Goal: Task Accomplishment & Management: Complete application form

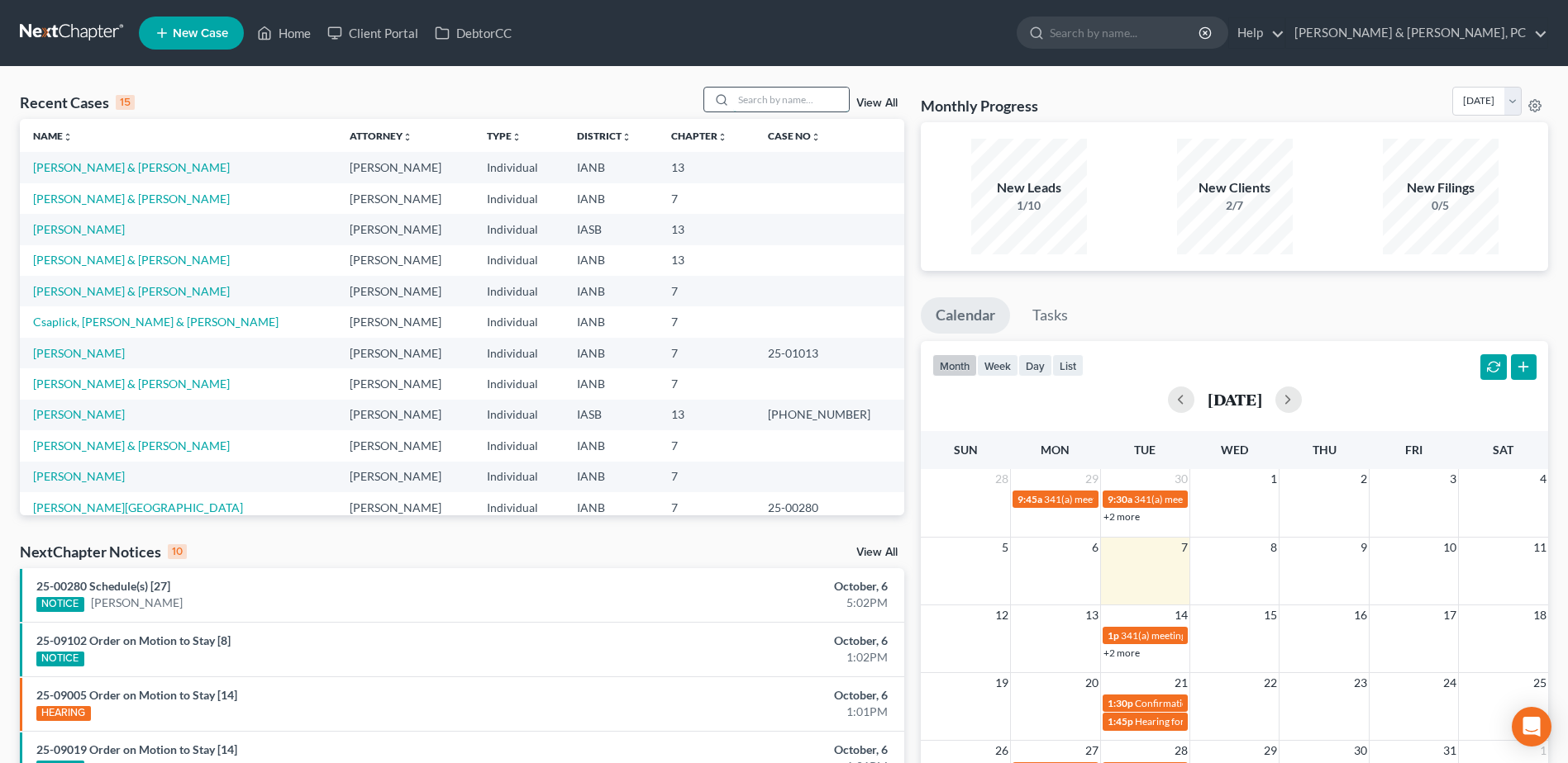
click at [783, 109] on input "search" at bounding box center [791, 99] width 116 height 24
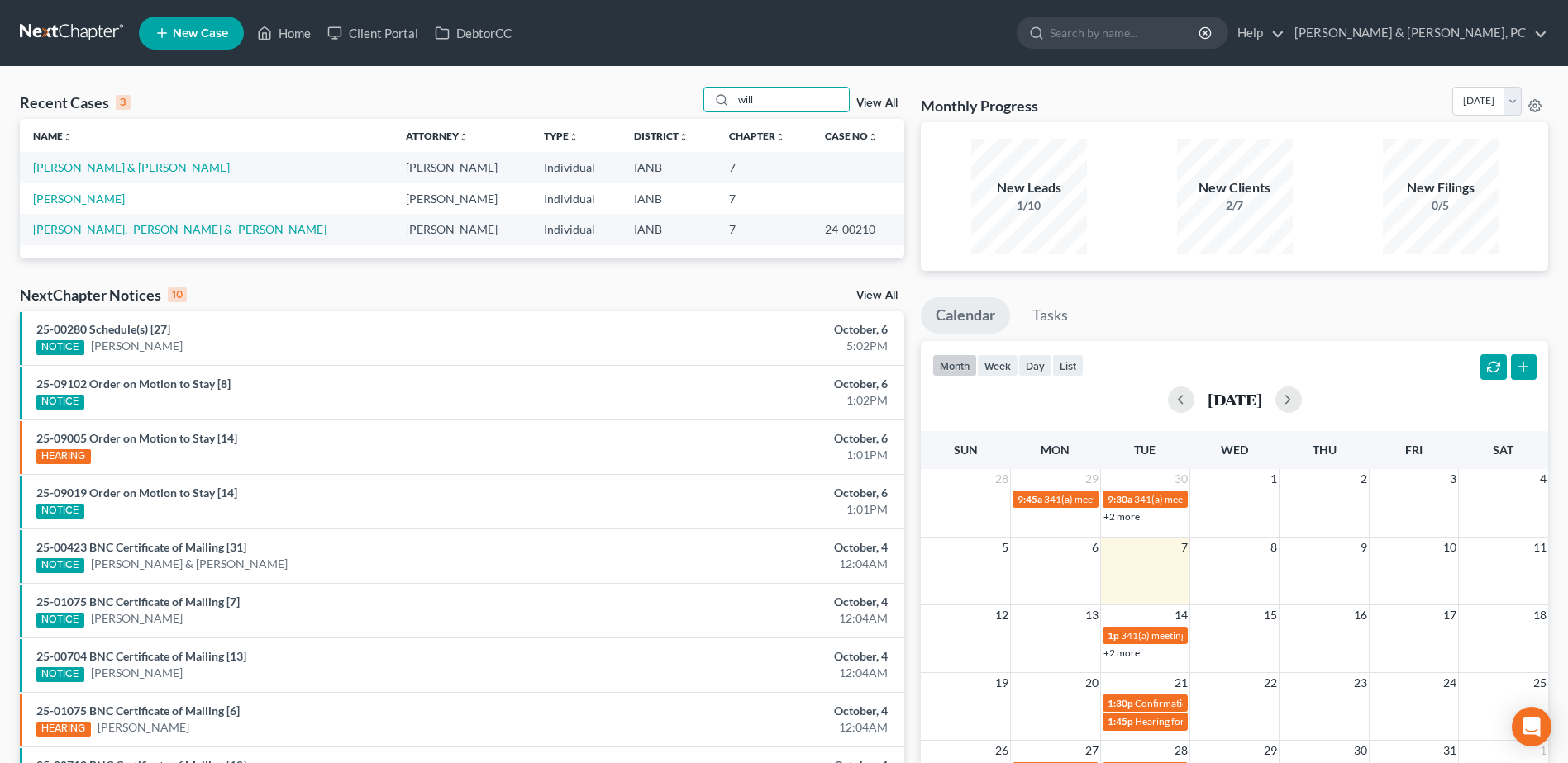
type input "will"
click at [67, 222] on link "[PERSON_NAME], [PERSON_NAME] & [PERSON_NAME]" at bounding box center [180, 229] width 294 height 14
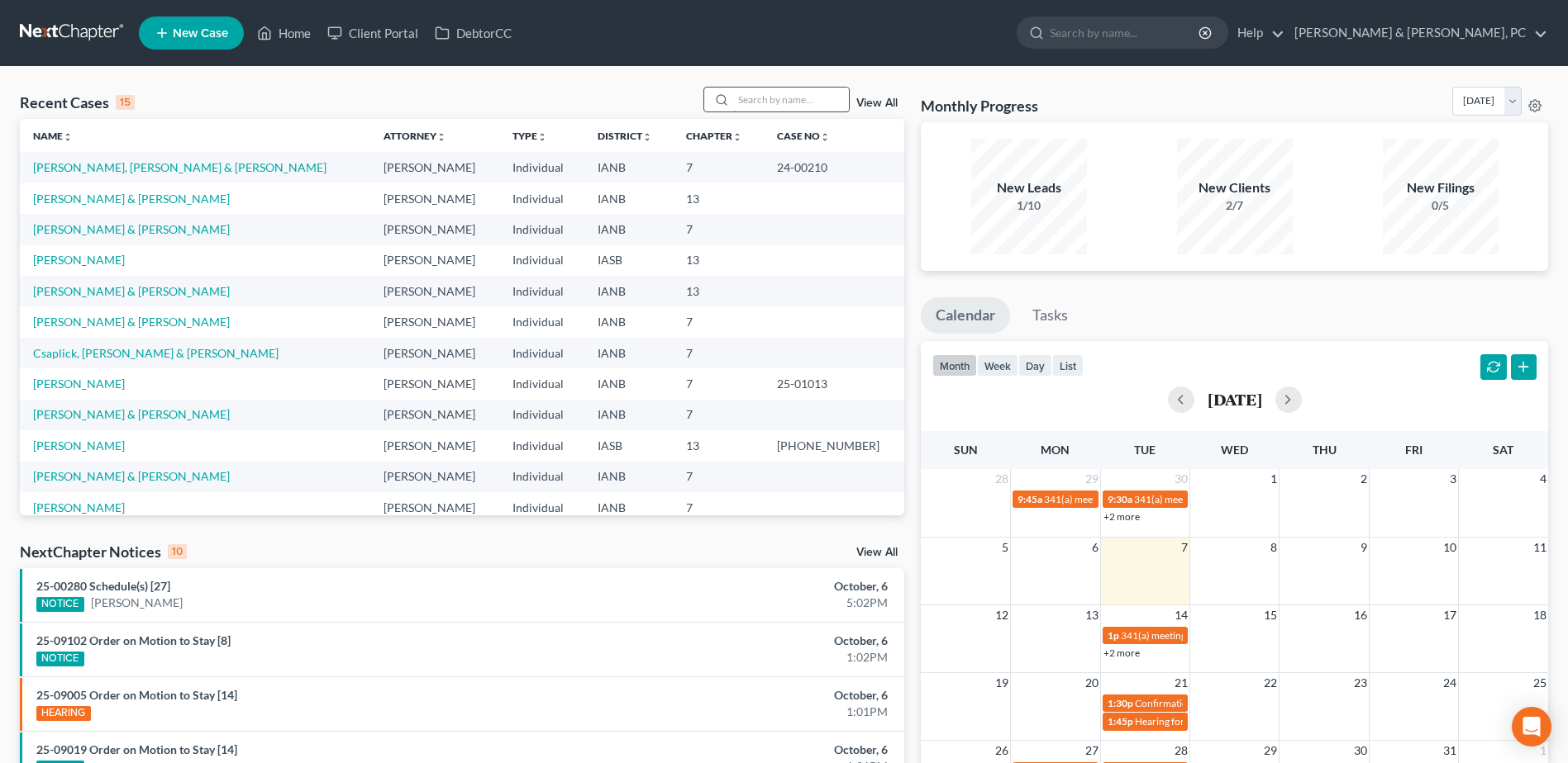
click at [791, 96] on input "search" at bounding box center [791, 99] width 116 height 24
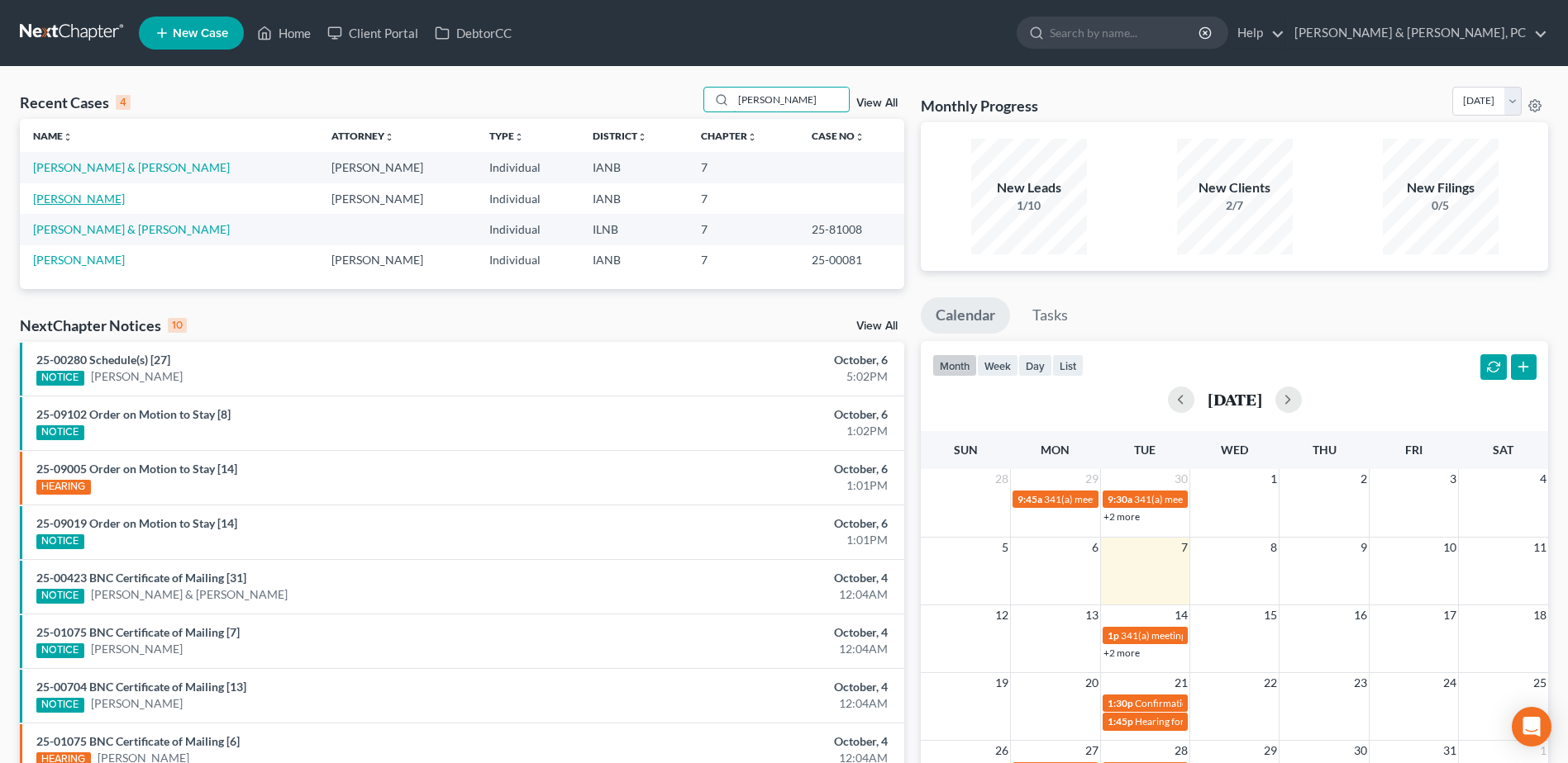
type input "william"
click at [93, 195] on link "[PERSON_NAME]" at bounding box center [78, 198] width 91 height 14
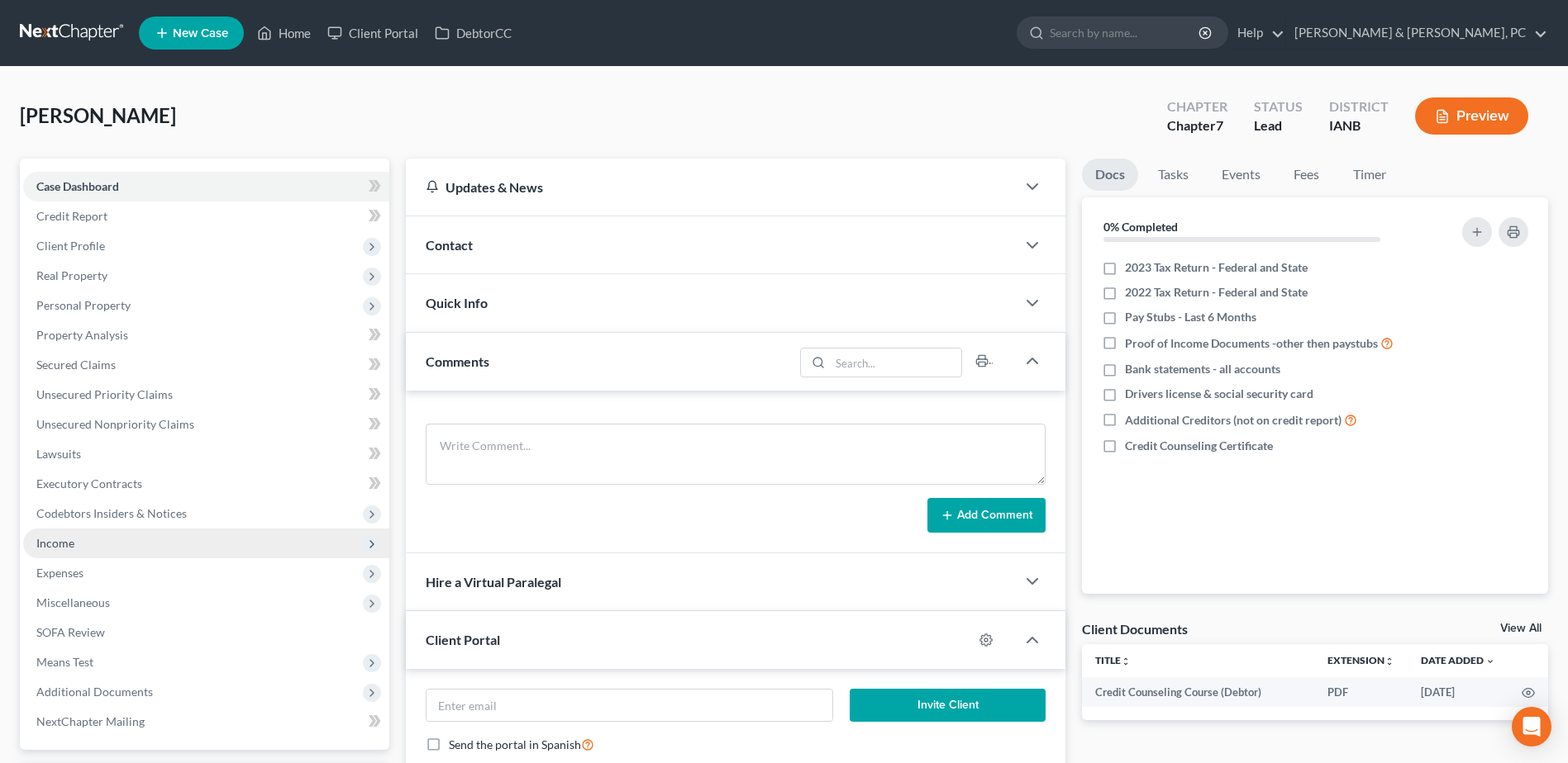
click at [161, 552] on span "Income" at bounding box center [205, 544] width 366 height 30
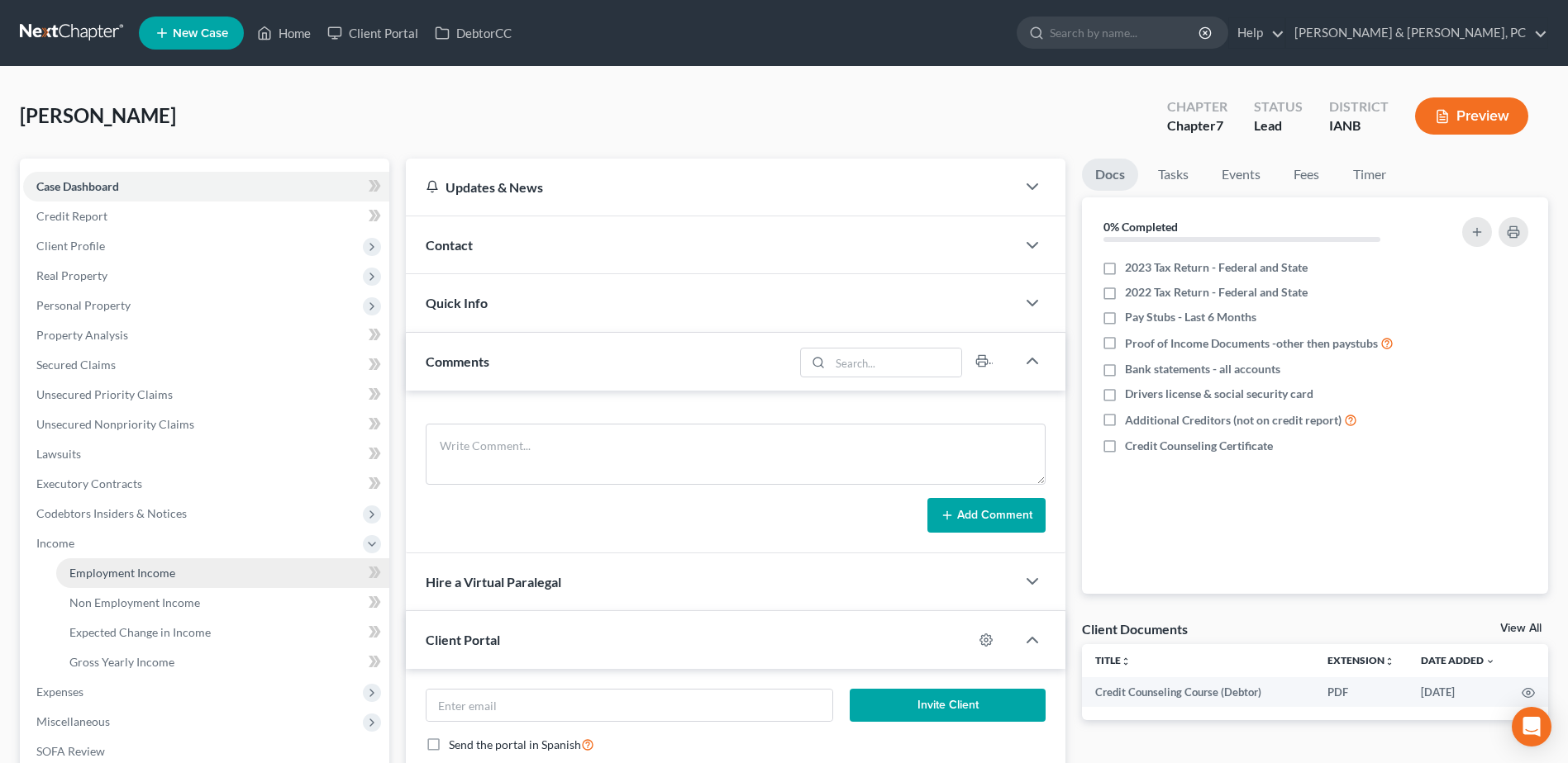
click at [159, 565] on link "Employment Income" at bounding box center [223, 573] width 333 height 30
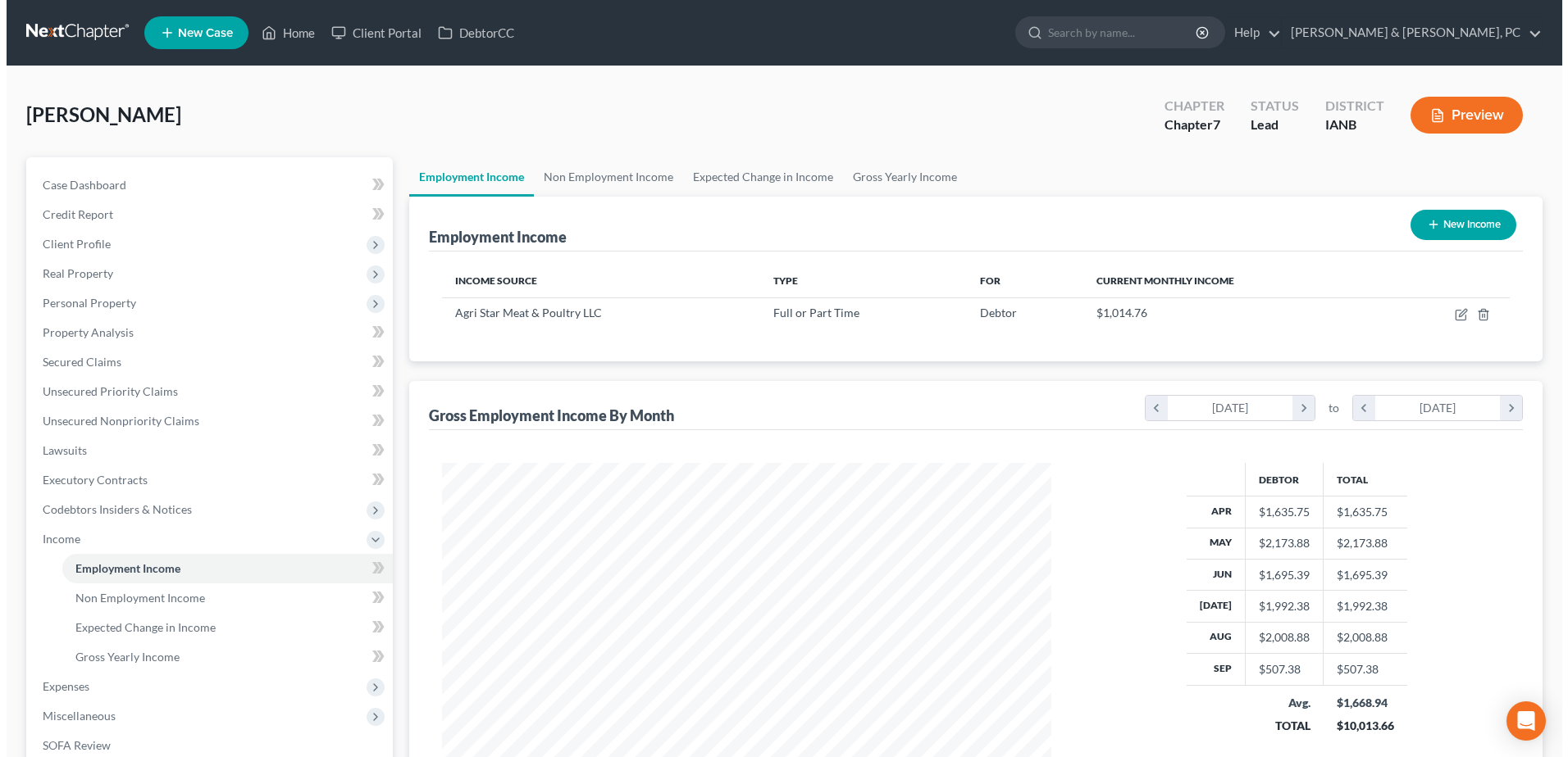
scroll to position [304, 641]
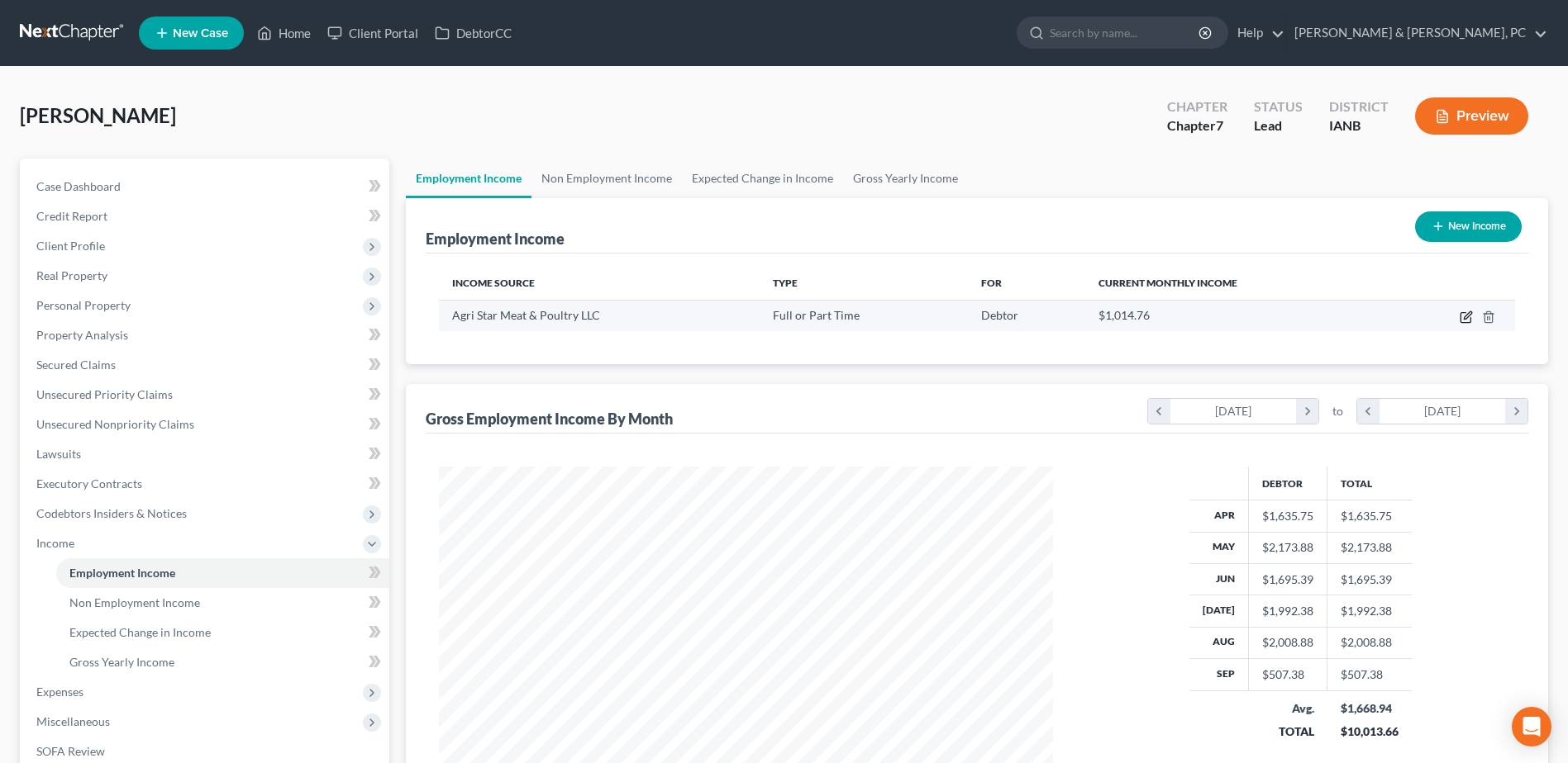
click at [1467, 313] on icon "button" at bounding box center [1465, 317] width 13 height 13
select select "0"
select select "16"
select select "1"
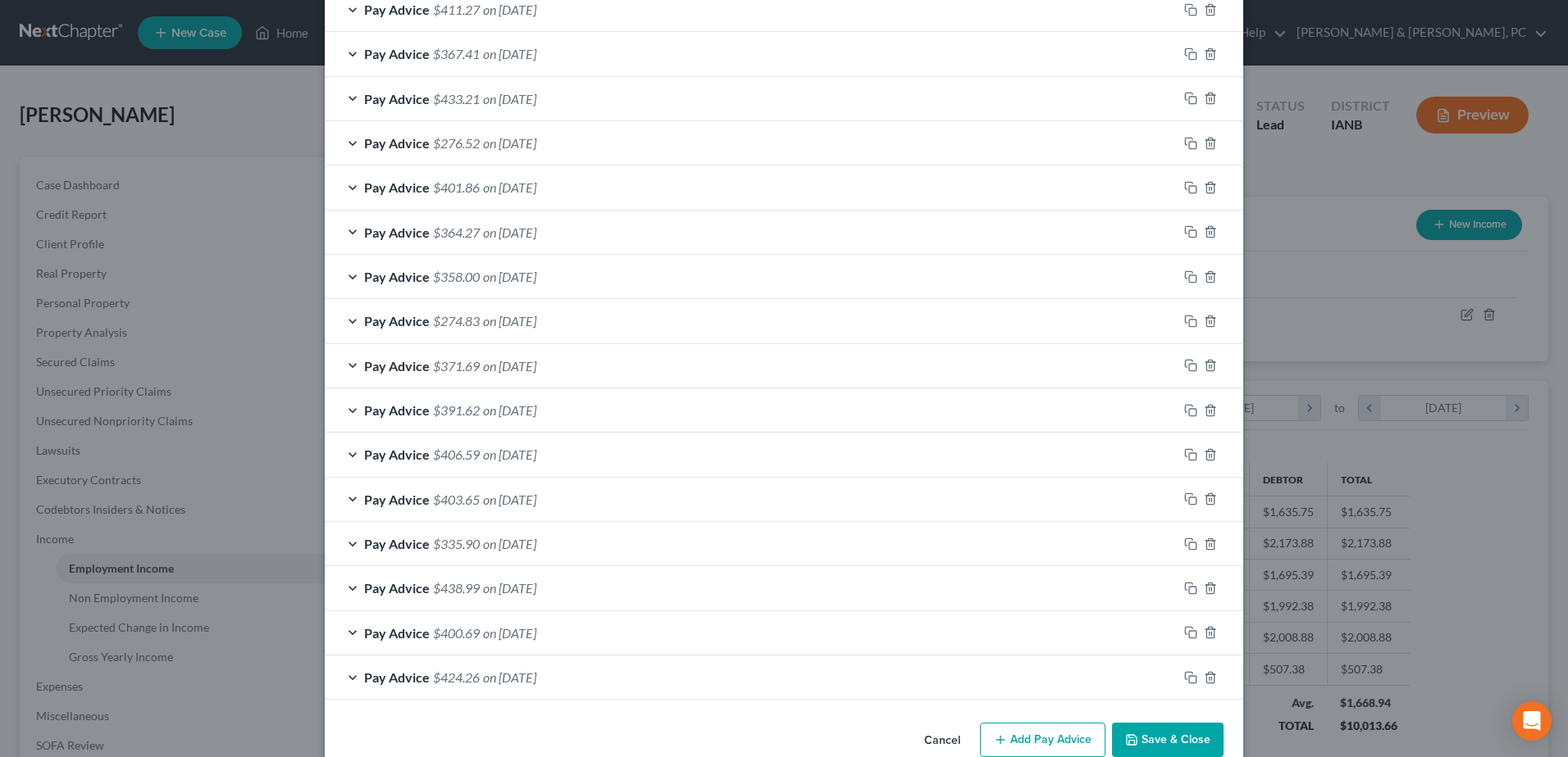
scroll to position [1134, 0]
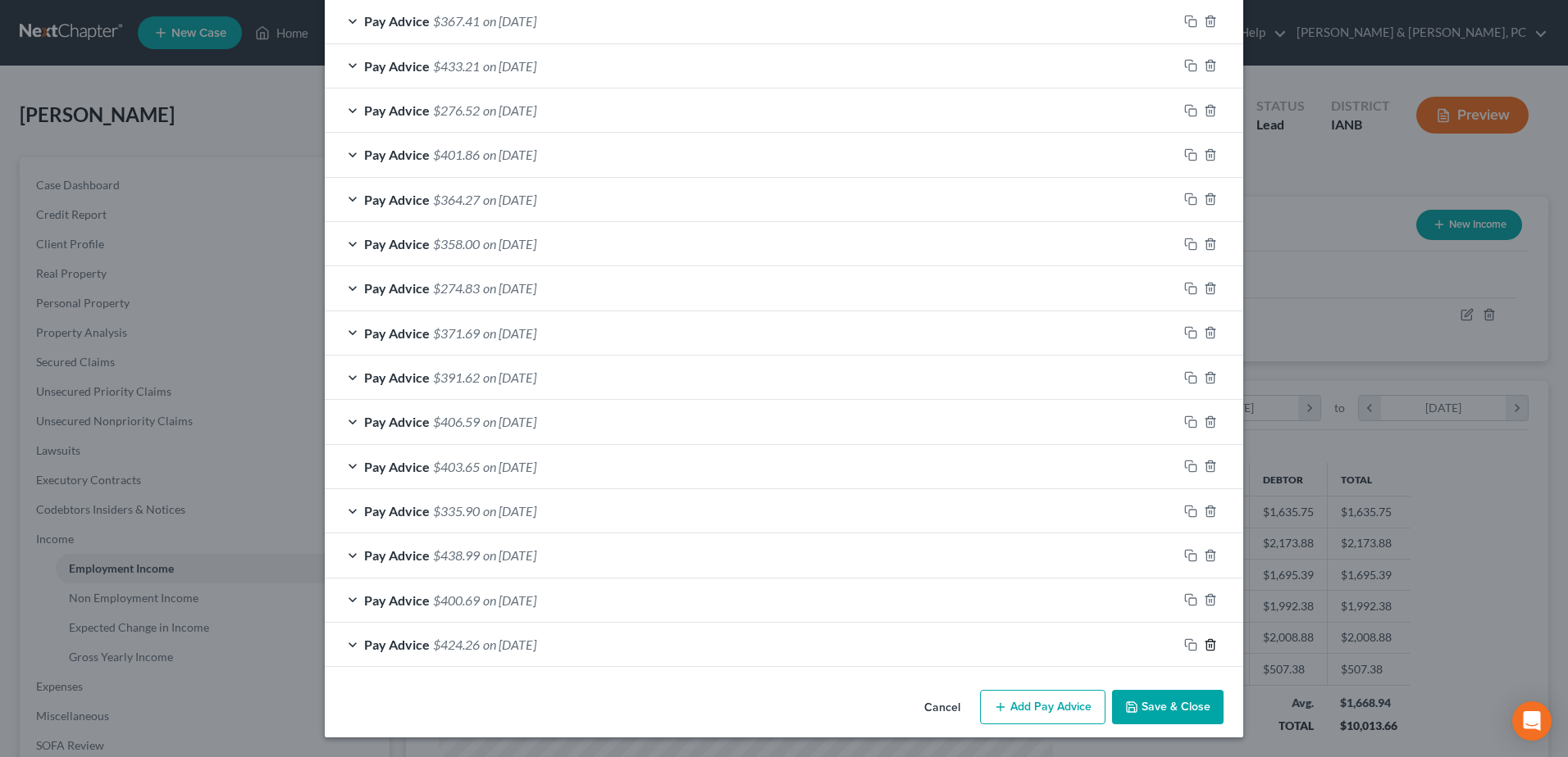
click at [1207, 646] on icon "button" at bounding box center [1209, 645] width 13 height 13
click at [1207, 646] on icon "button" at bounding box center [1209, 644] width 13 height 13
click at [1207, 646] on icon "button" at bounding box center [1209, 645] width 13 height 13
click at [1207, 646] on icon "button" at bounding box center [1209, 644] width 13 height 13
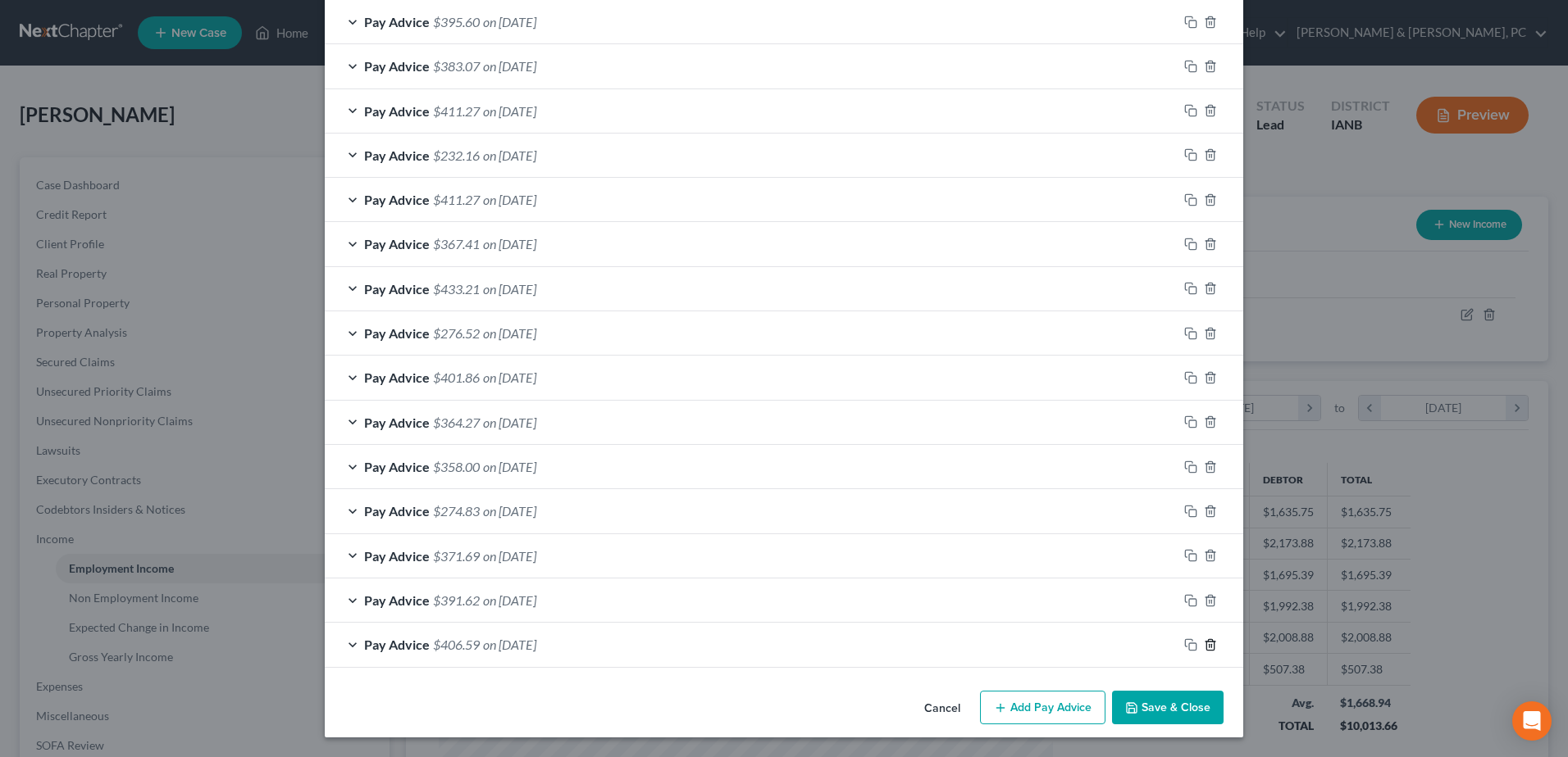
click at [1207, 646] on icon "button" at bounding box center [1209, 645] width 13 height 13
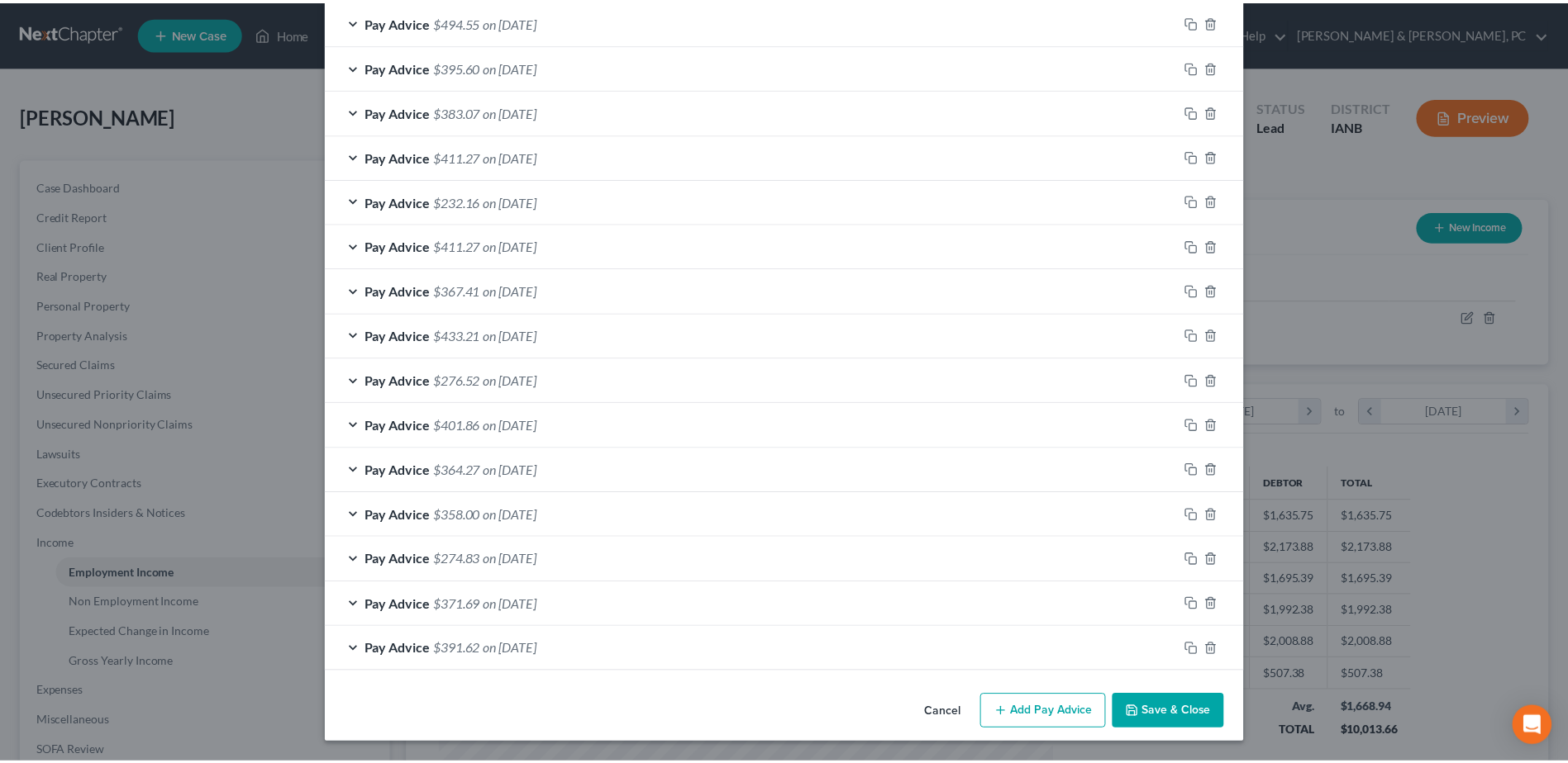
scroll to position [873, 0]
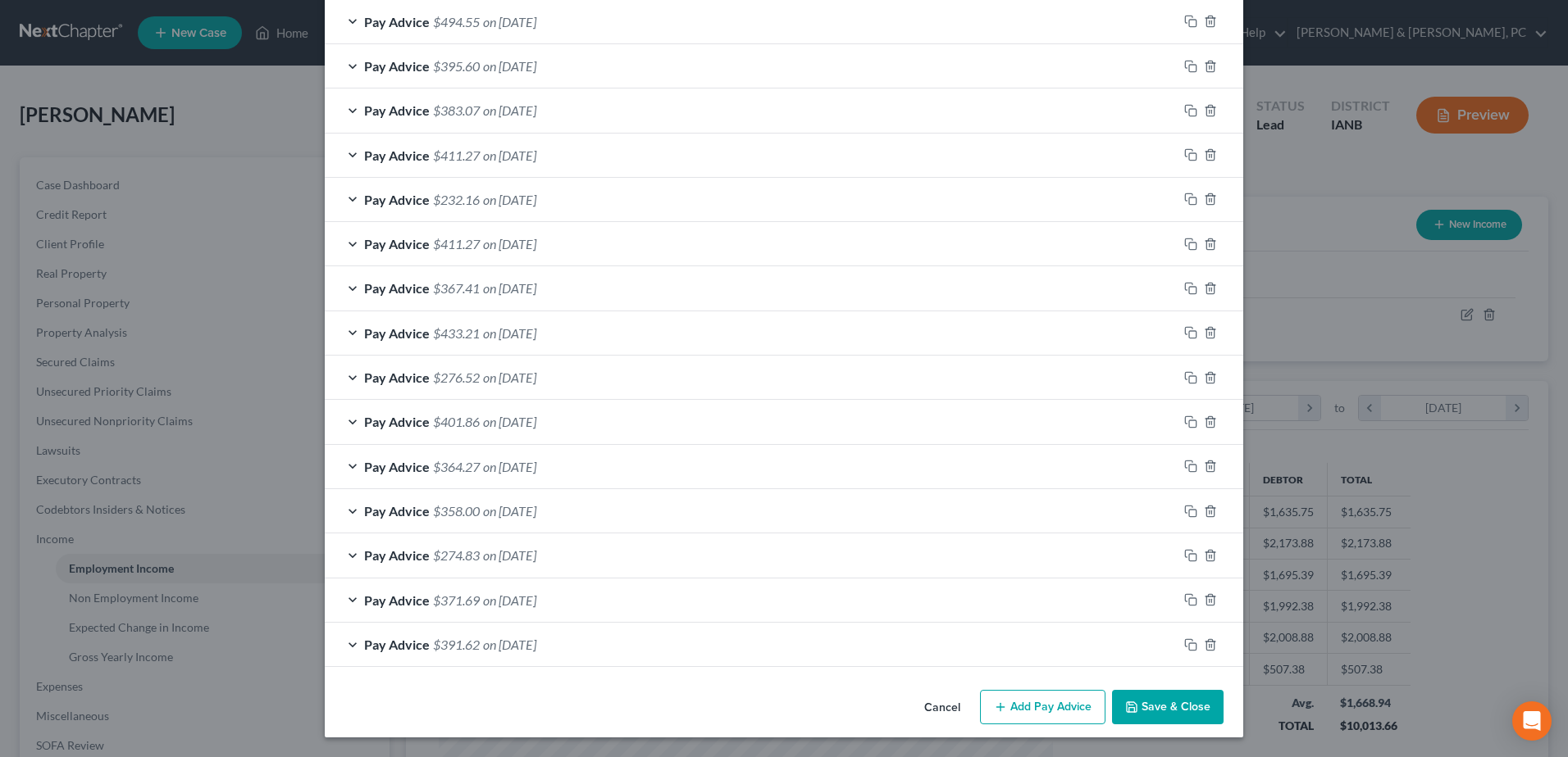
click at [1204, 717] on button "Save & Close" at bounding box center [1167, 707] width 111 height 34
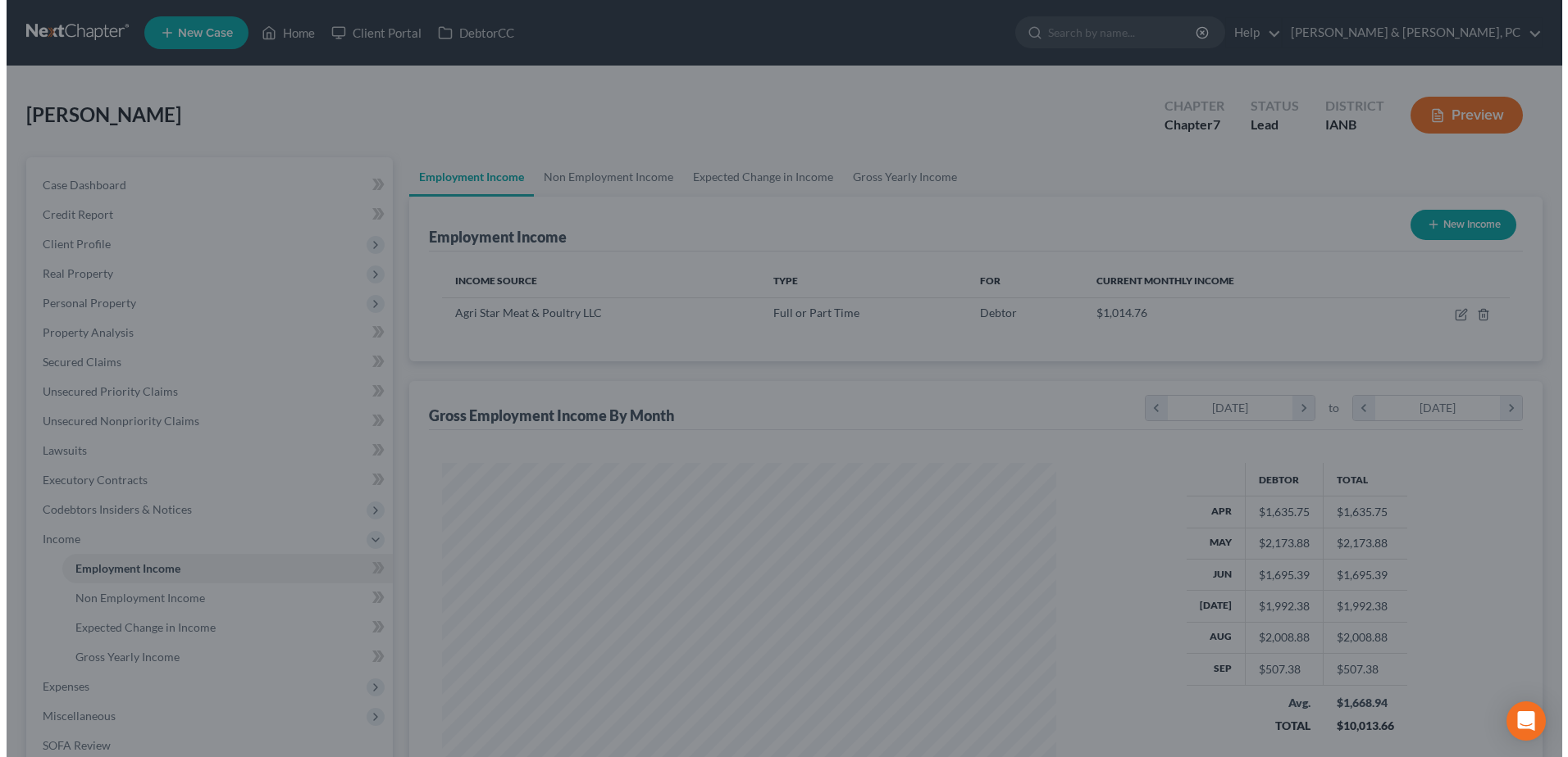
scroll to position [819374, 819477]
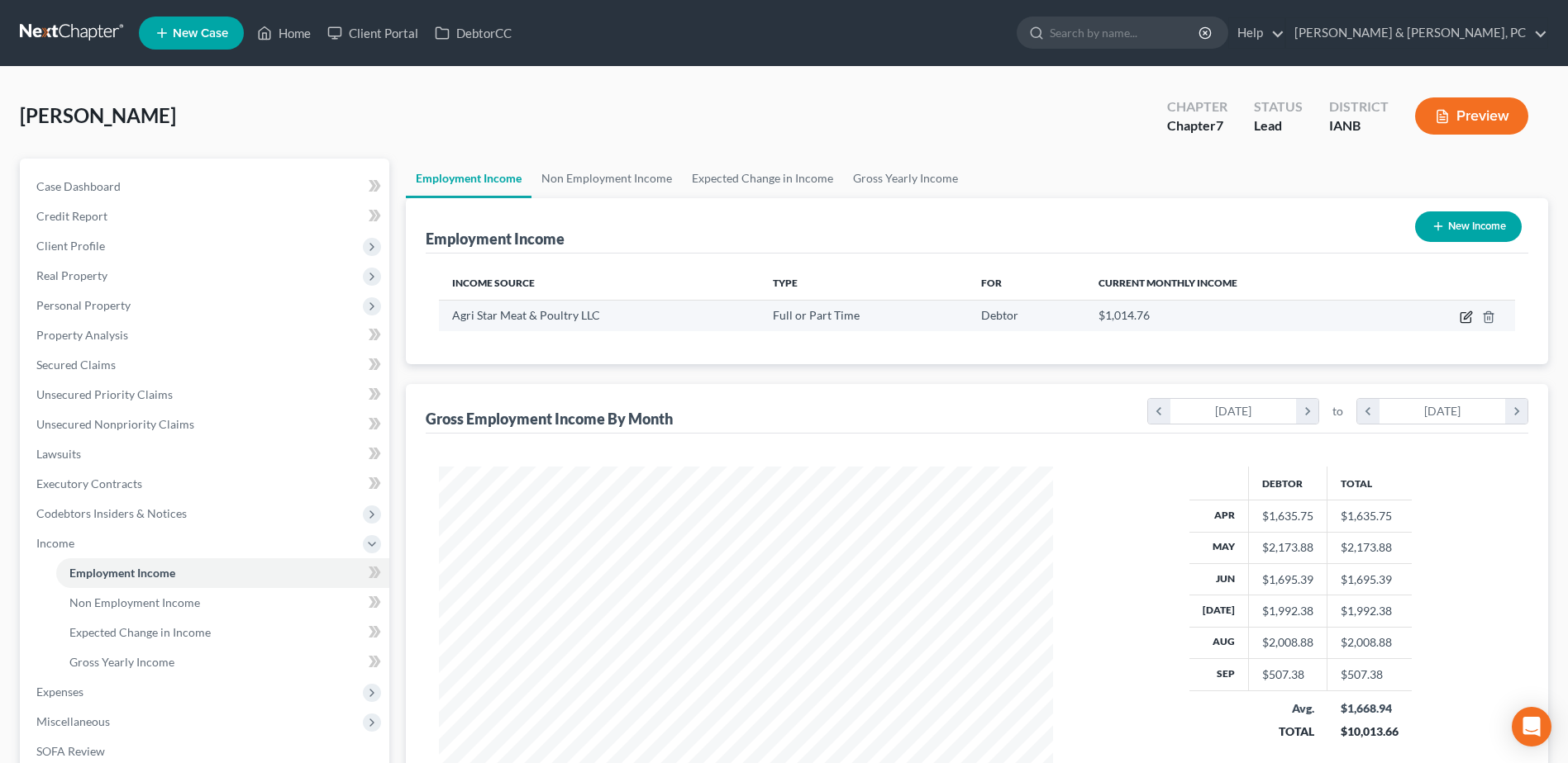
click at [1472, 323] on icon "button" at bounding box center [1465, 317] width 13 height 13
select select "0"
select select "16"
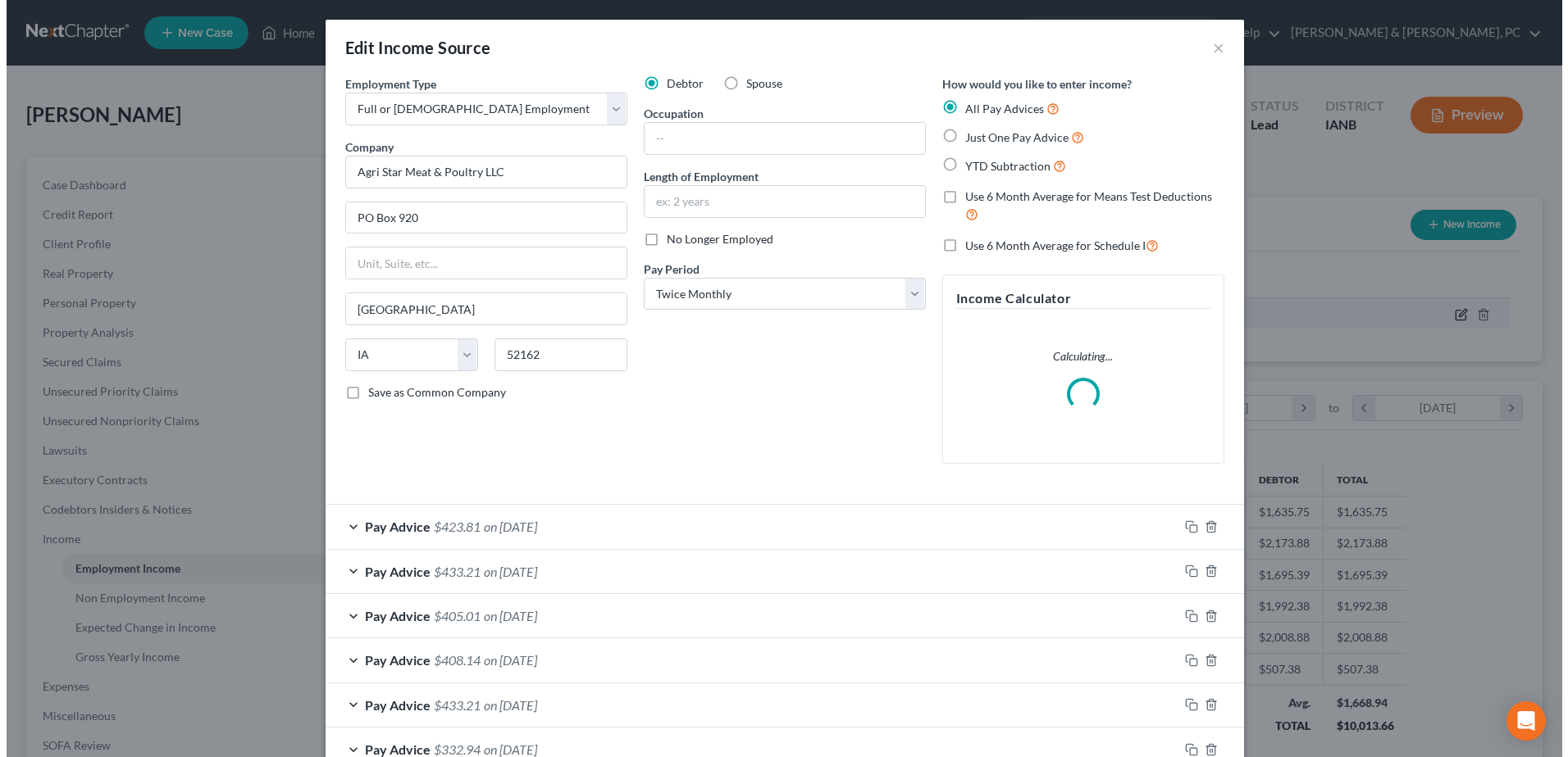
scroll to position [306, 648]
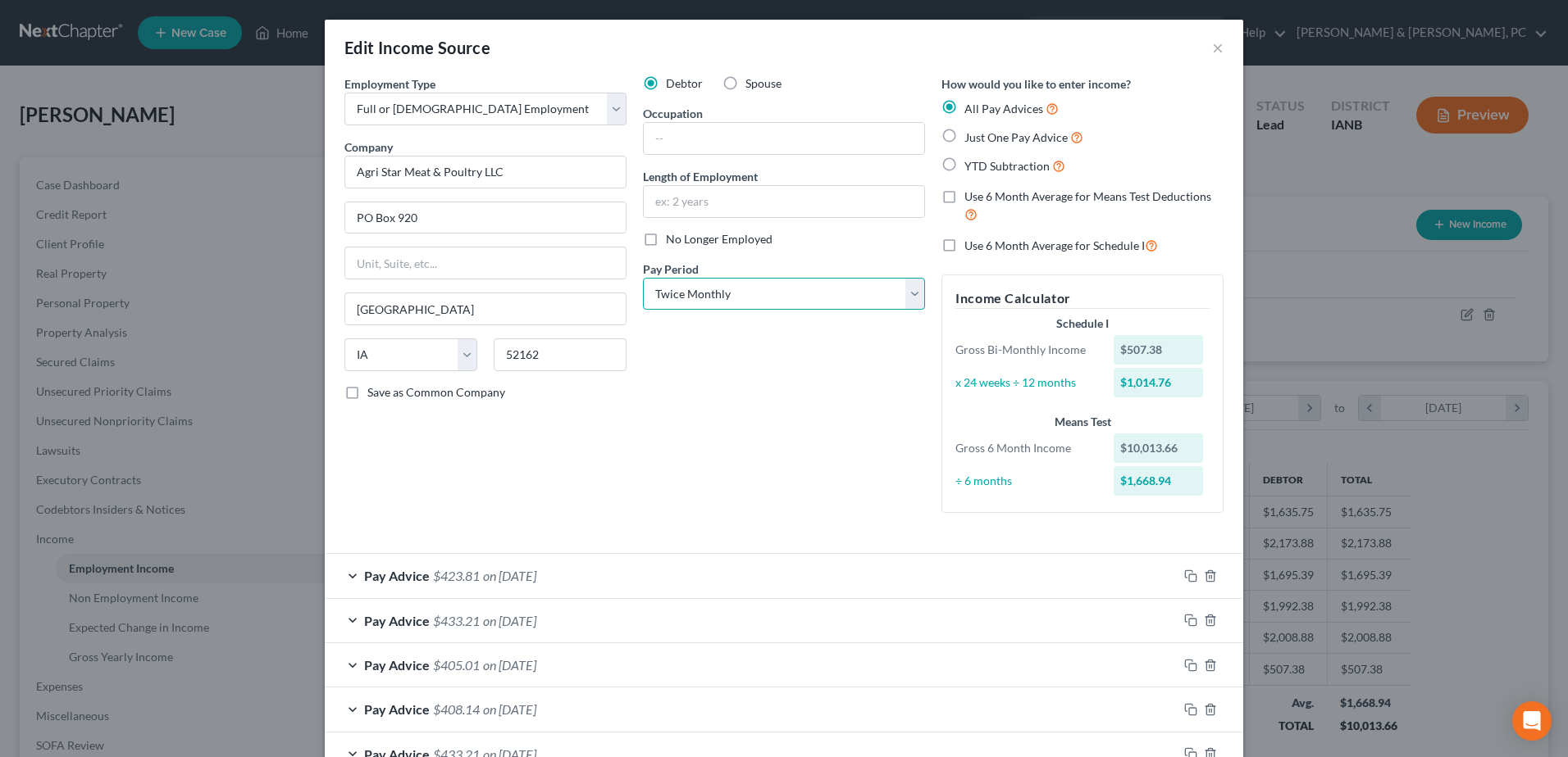
click at [866, 290] on select "Select Monthly Twice Monthly Every Other Week Weekly" at bounding box center [784, 293] width 282 height 32
select select "3"
click at [643, 278] on select "Select Monthly Twice Monthly Every Other Week Weekly" at bounding box center [784, 293] width 282 height 32
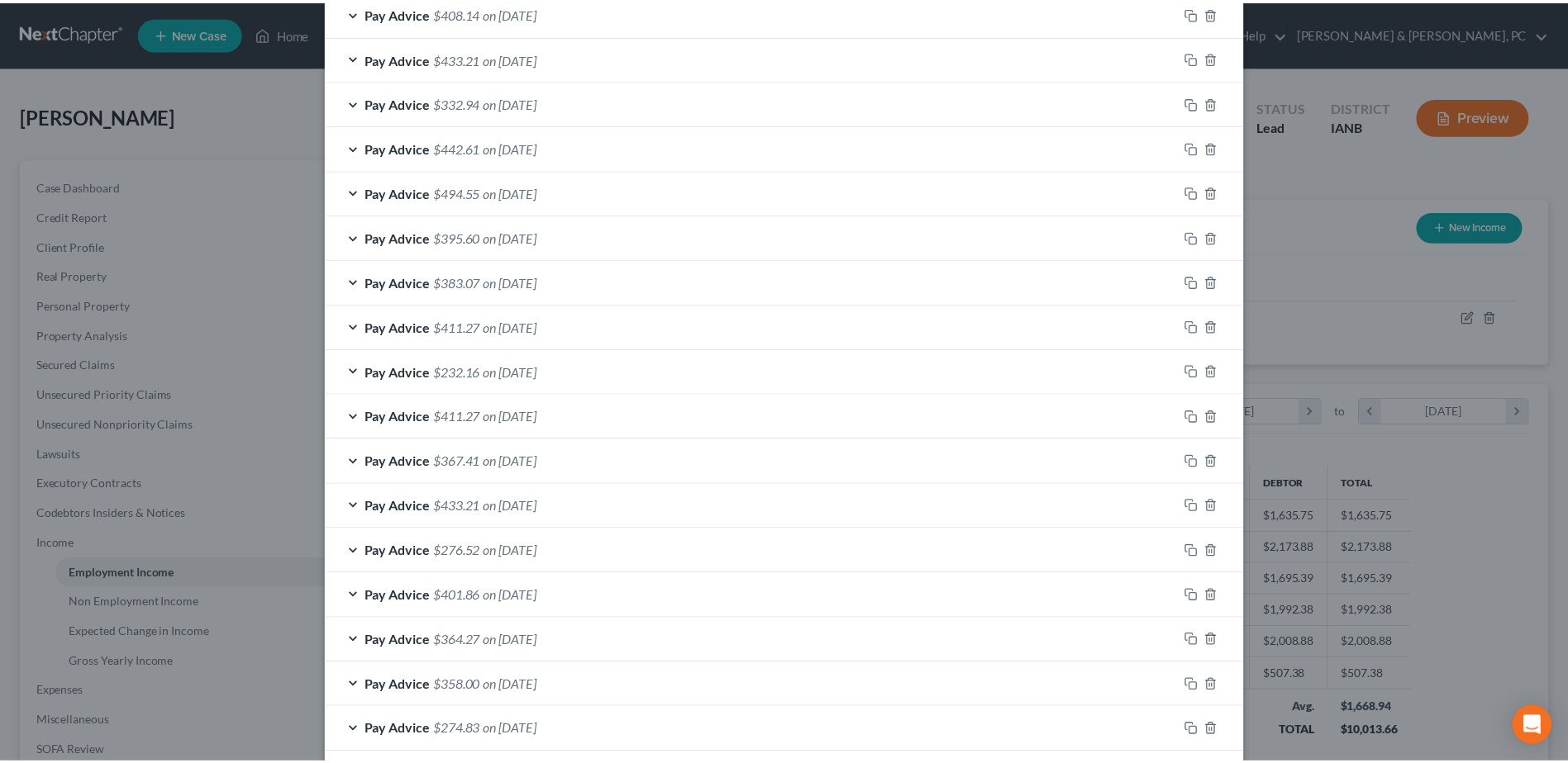
scroll to position [873, 0]
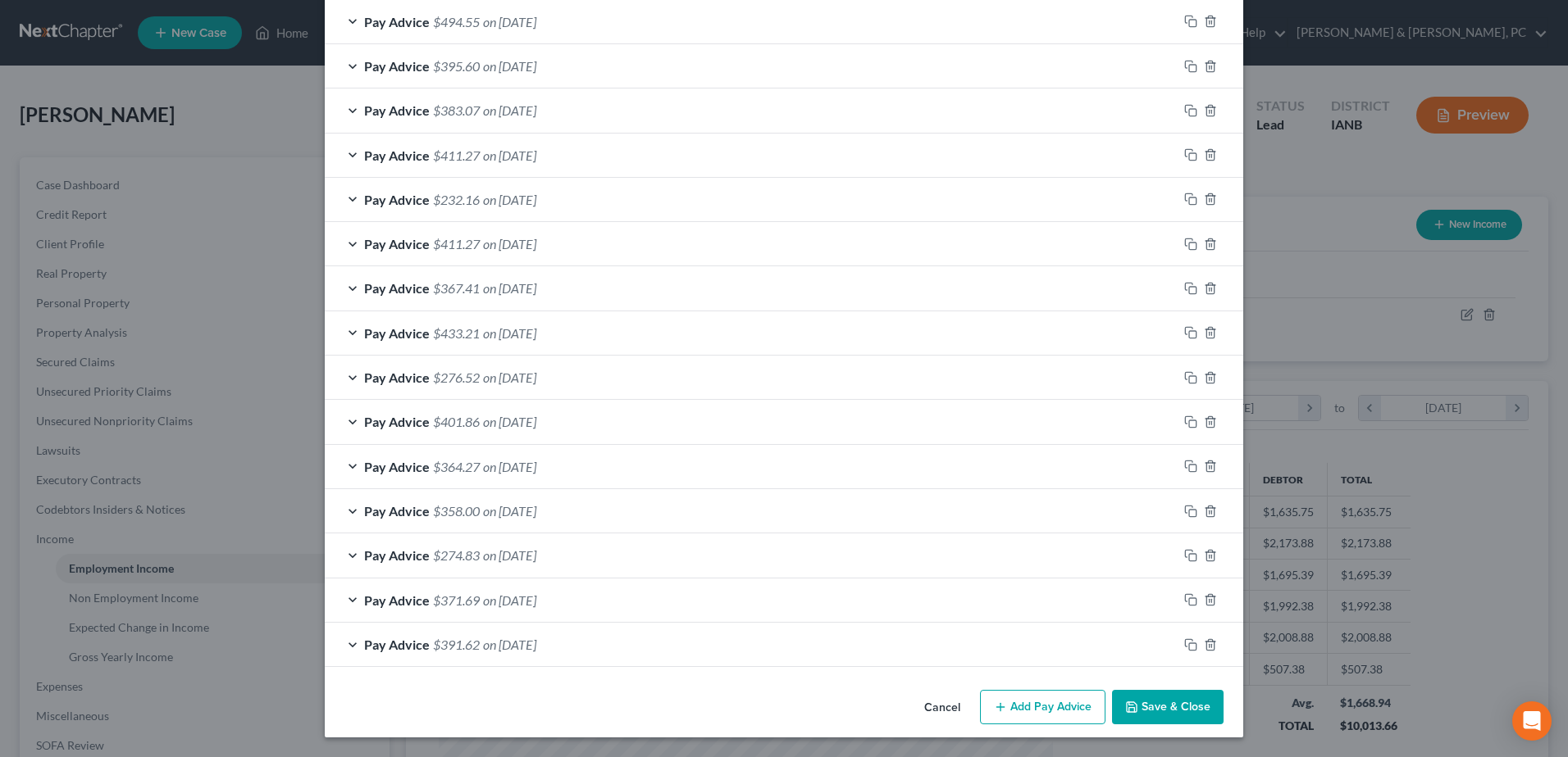
click at [1175, 713] on button "Save & Close" at bounding box center [1167, 707] width 111 height 34
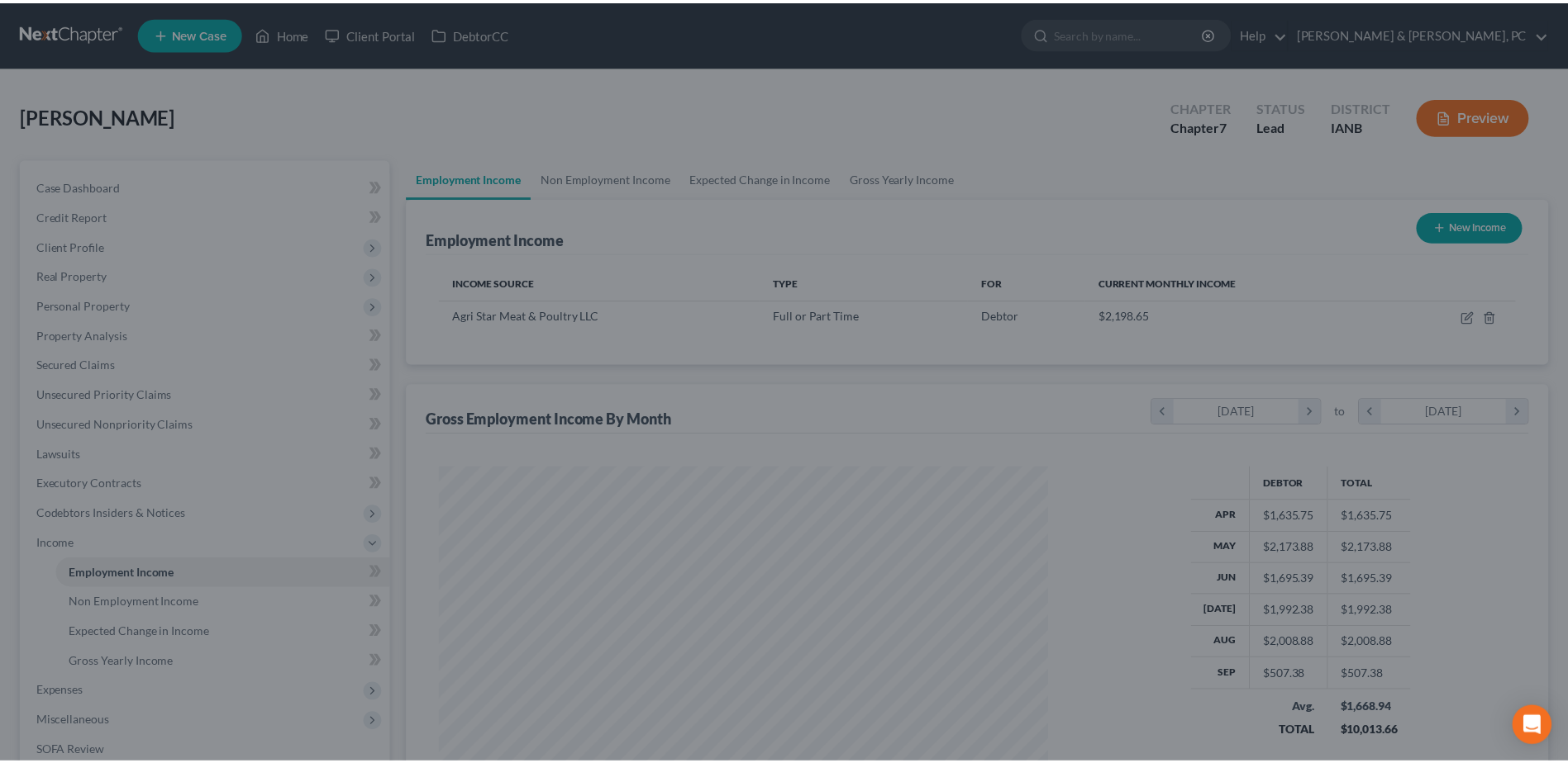
scroll to position [825869, 825701]
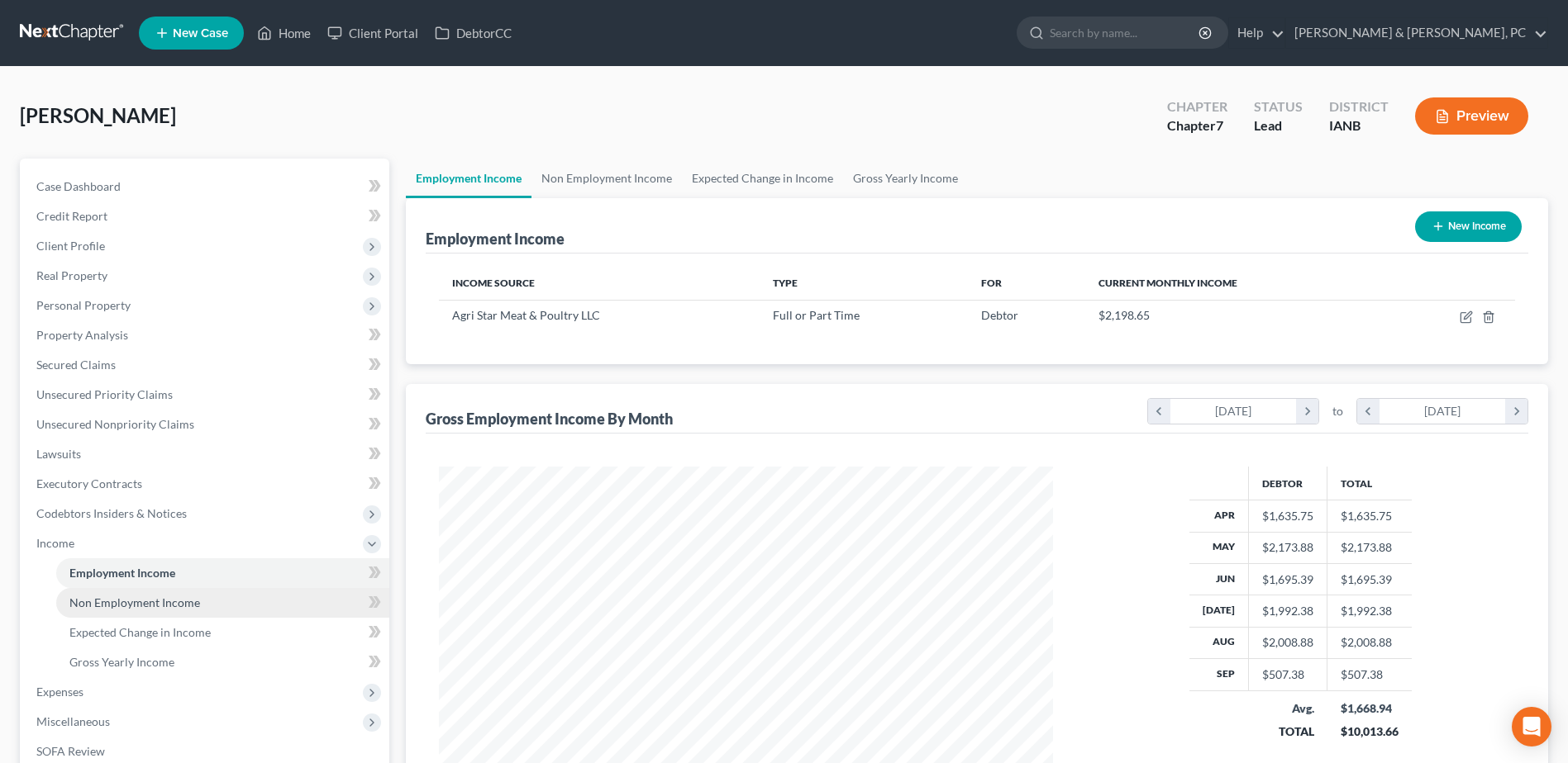
click at [141, 608] on span "Non Employment Income" at bounding box center [135, 602] width 131 height 14
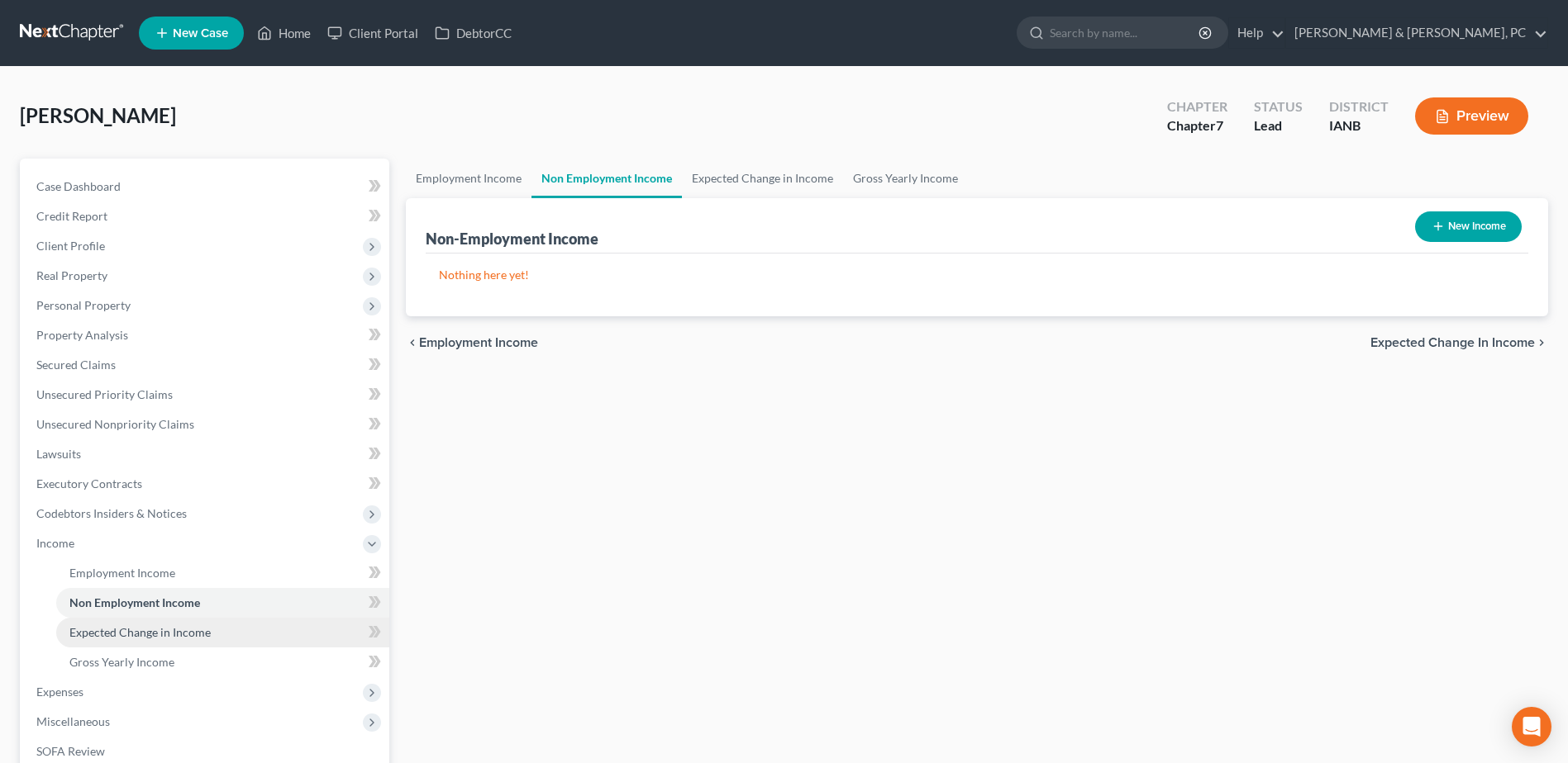
click at [144, 630] on span "Expected Change in Income" at bounding box center [140, 632] width 141 height 14
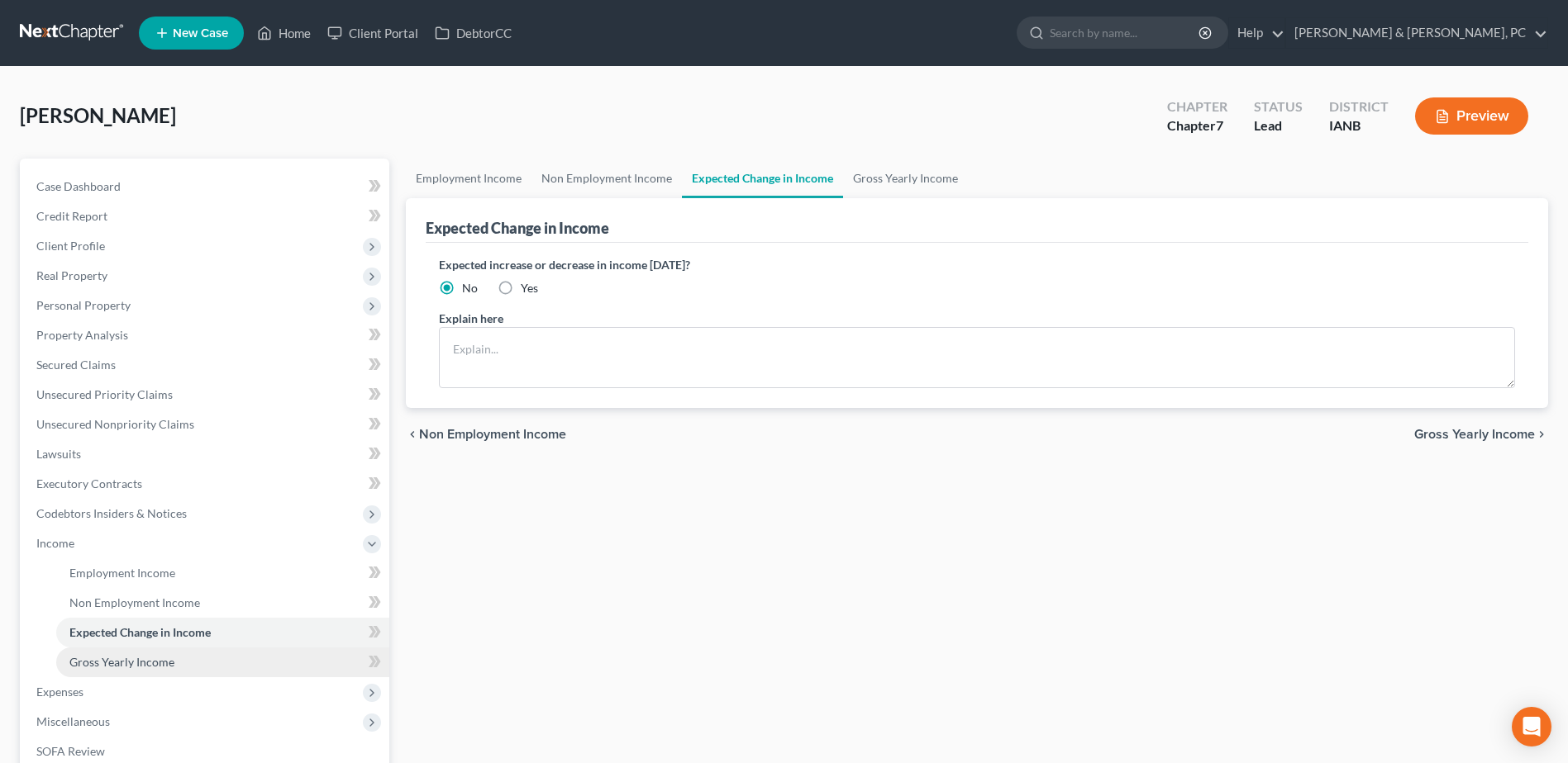
click at [138, 659] on span "Gross Yearly Income" at bounding box center [122, 662] width 105 height 14
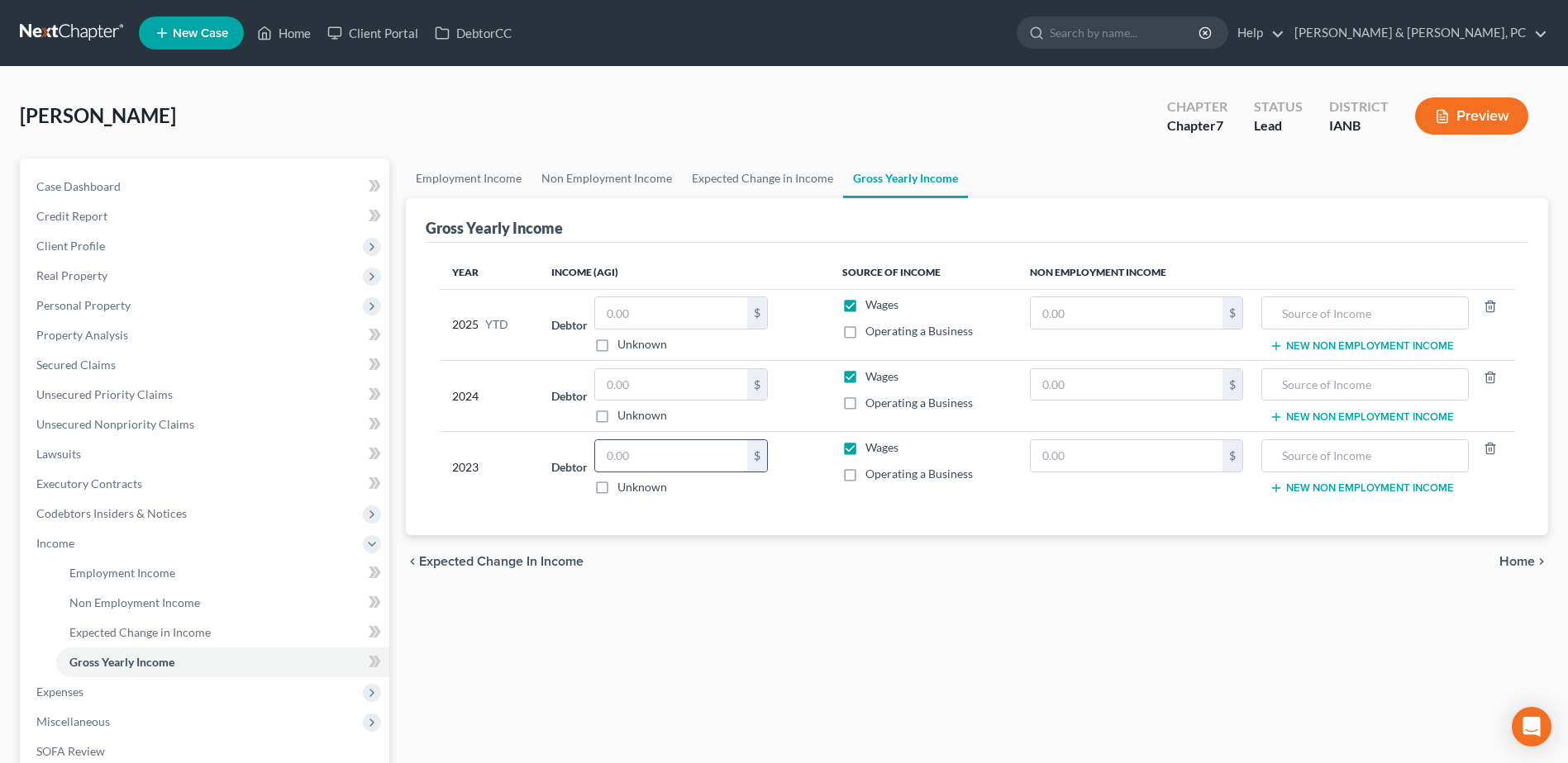
click at [646, 456] on input "text" at bounding box center [671, 456] width 152 height 32
type input "24,931"
click at [659, 388] on input "text" at bounding box center [671, 385] width 152 height 32
click at [669, 390] on input "text" at bounding box center [671, 385] width 152 height 32
type input "0"
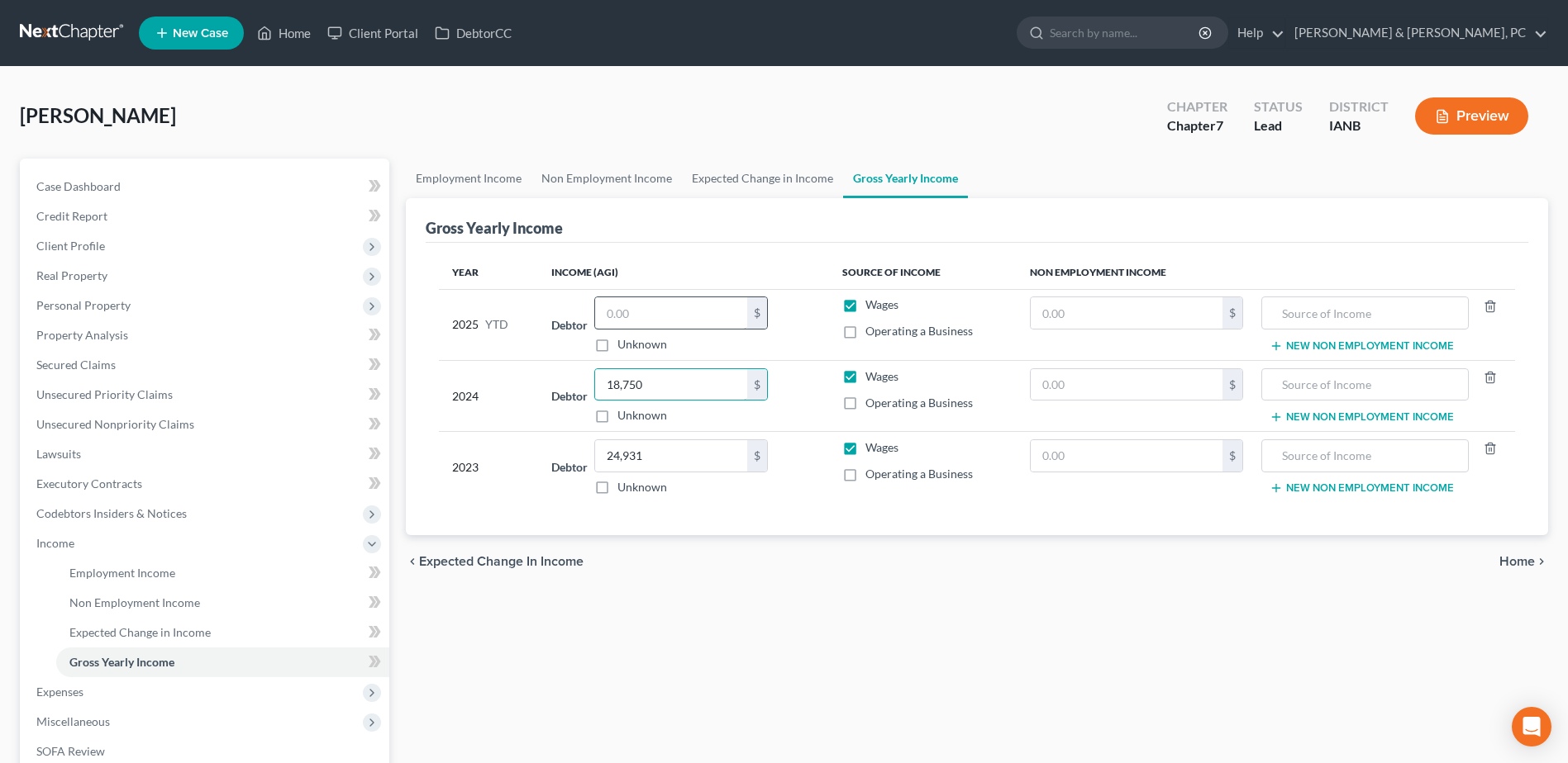
type input "18,750"
click at [706, 326] on input "text" at bounding box center [671, 314] width 152 height 32
click at [117, 684] on span "Expenses" at bounding box center [205, 693] width 366 height 30
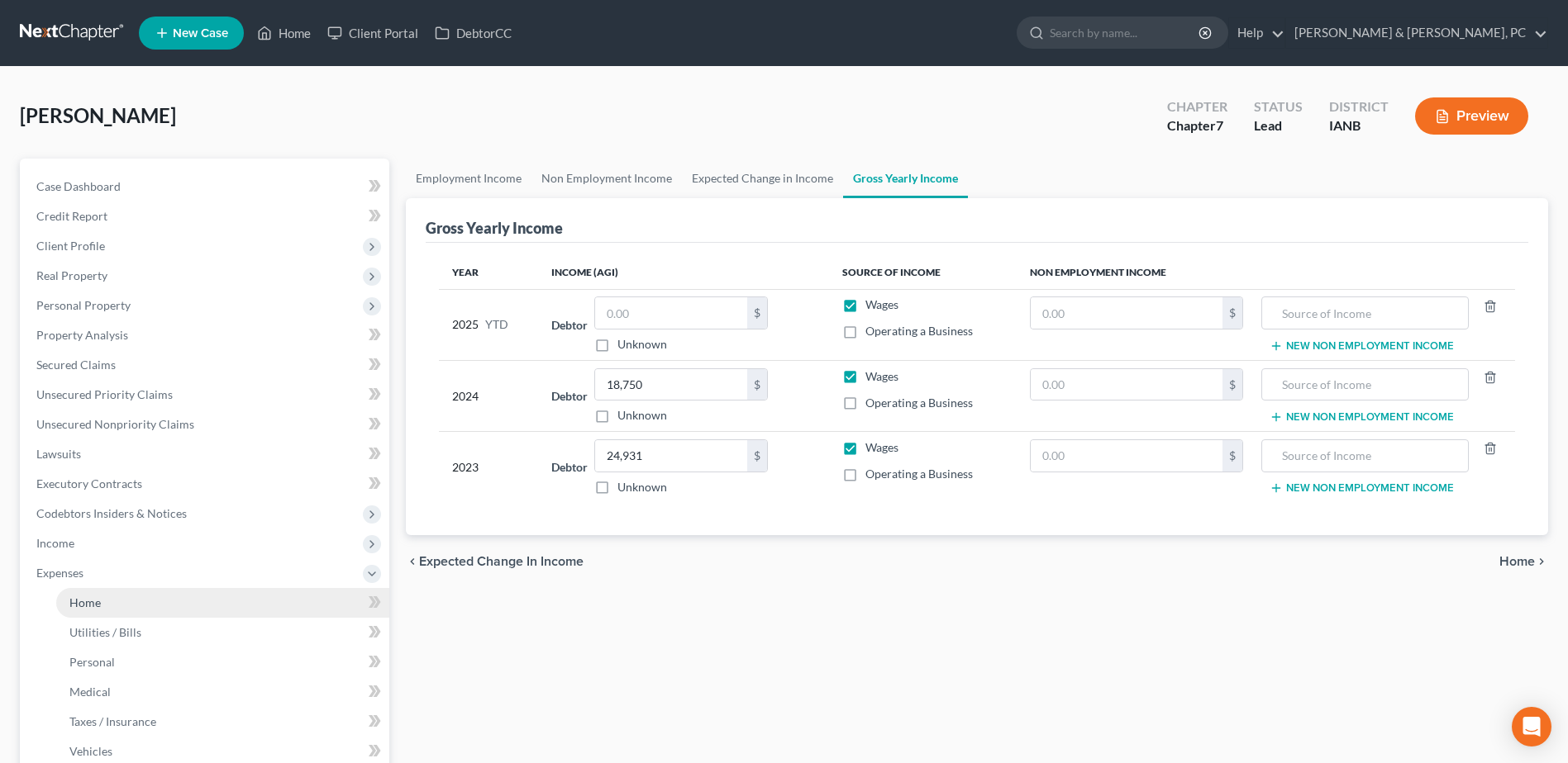
click at [106, 594] on link "Home" at bounding box center [223, 603] width 333 height 30
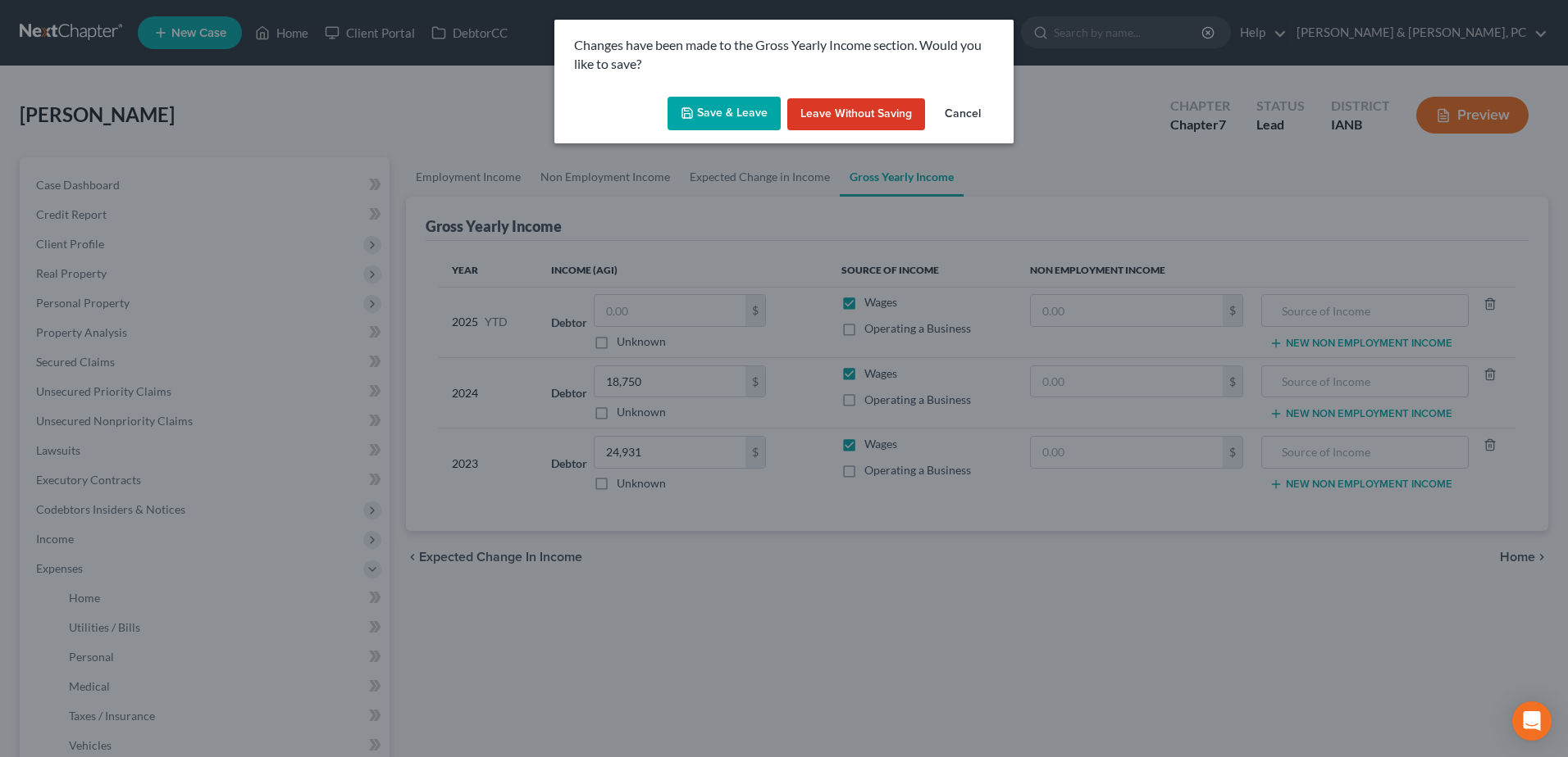
click at [723, 120] on button "Save & Leave" at bounding box center [724, 113] width 113 height 34
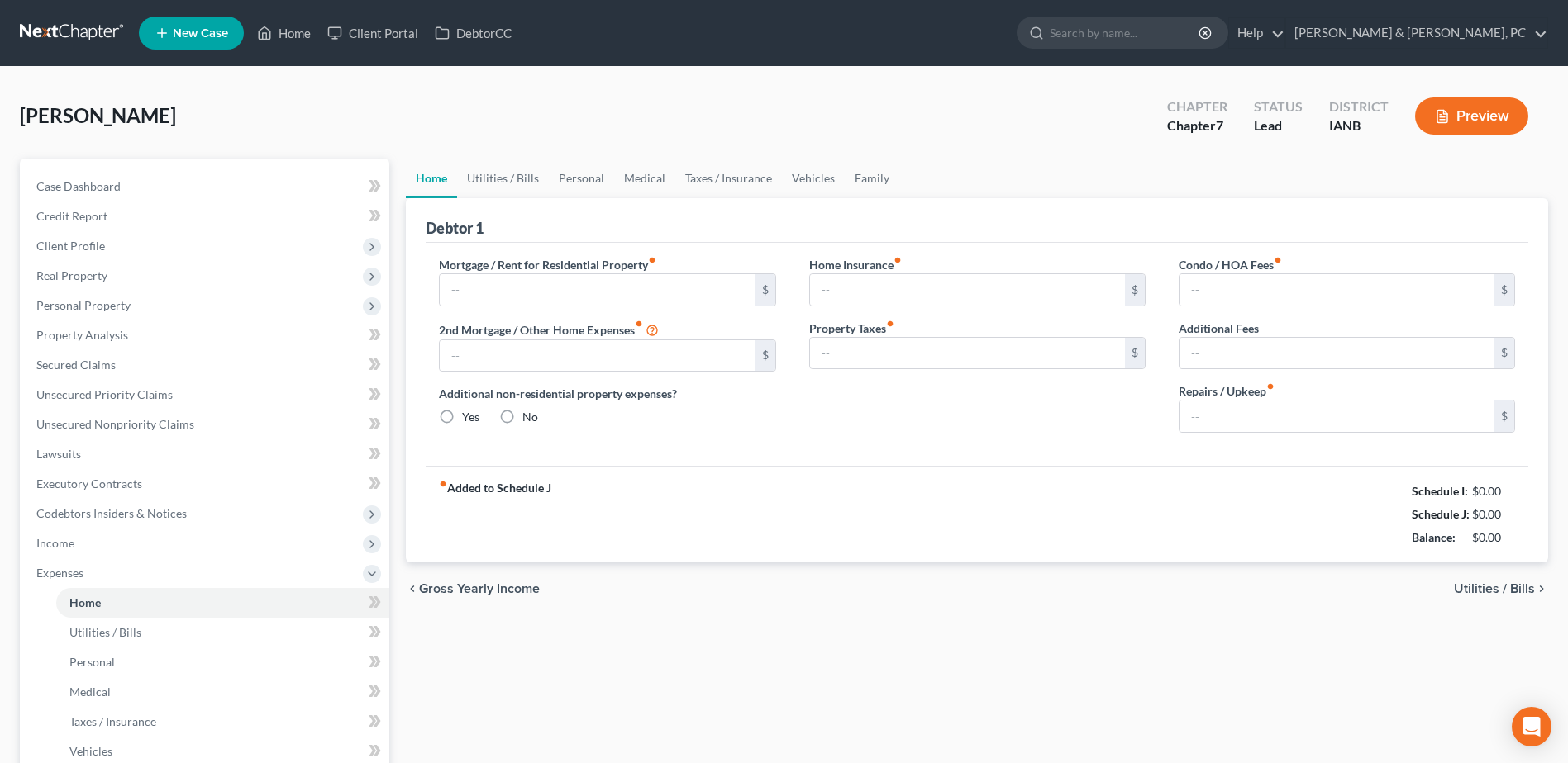
type input "0.00"
radio input "true"
type input "133.00"
type input "195.00"
type input "0.00"
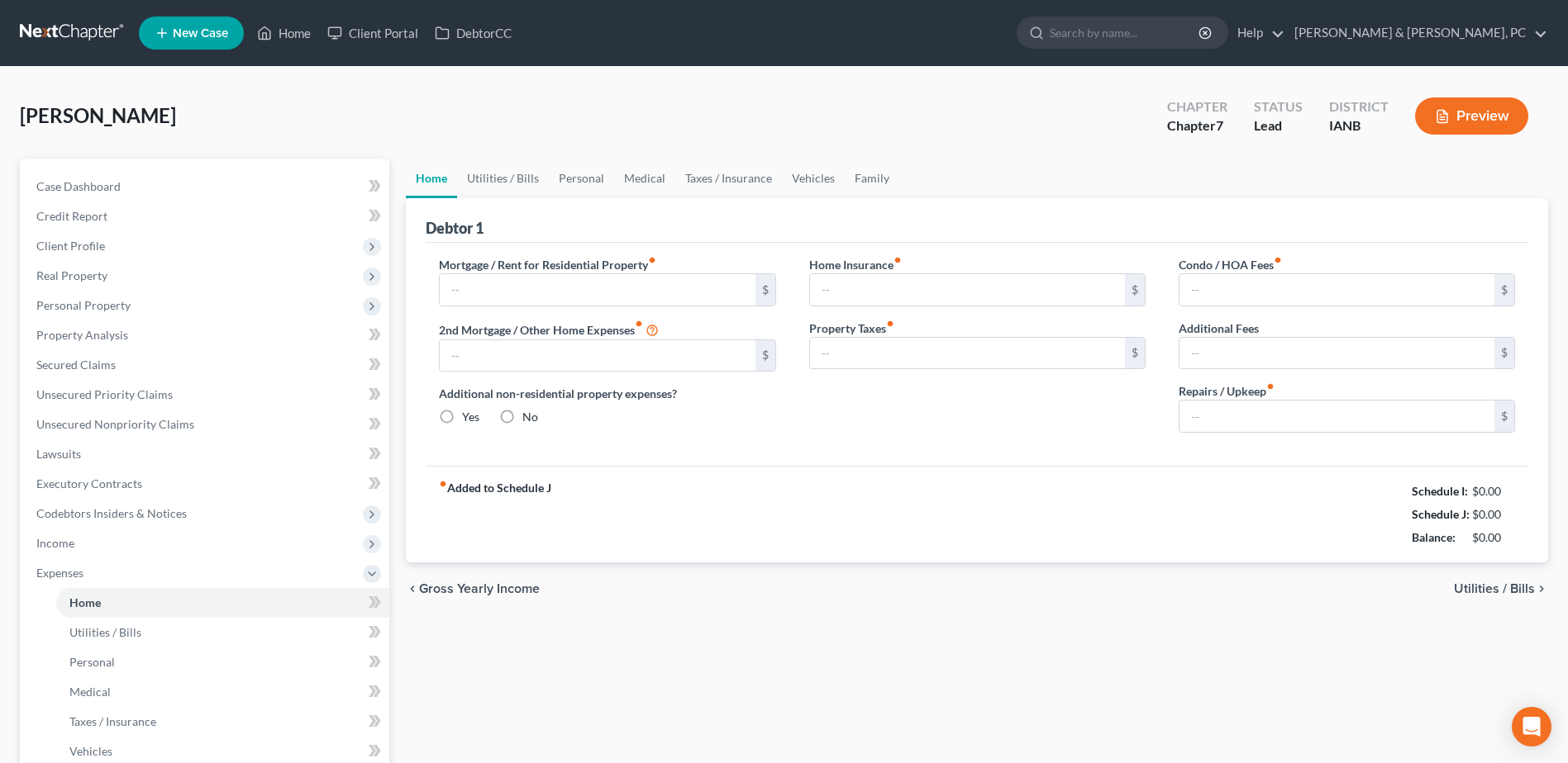
type input "0.00"
type input "50.00"
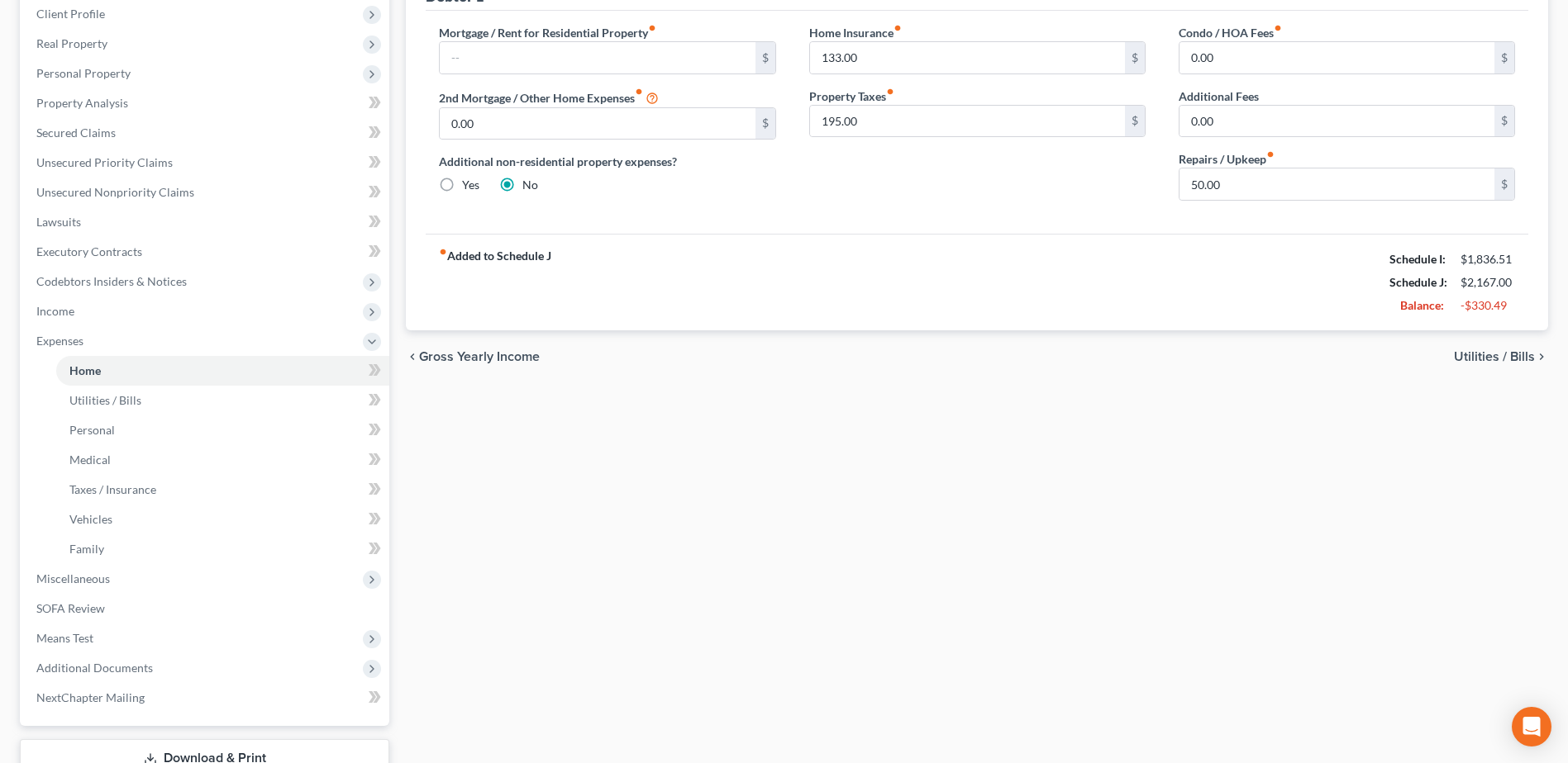
scroll to position [248, 0]
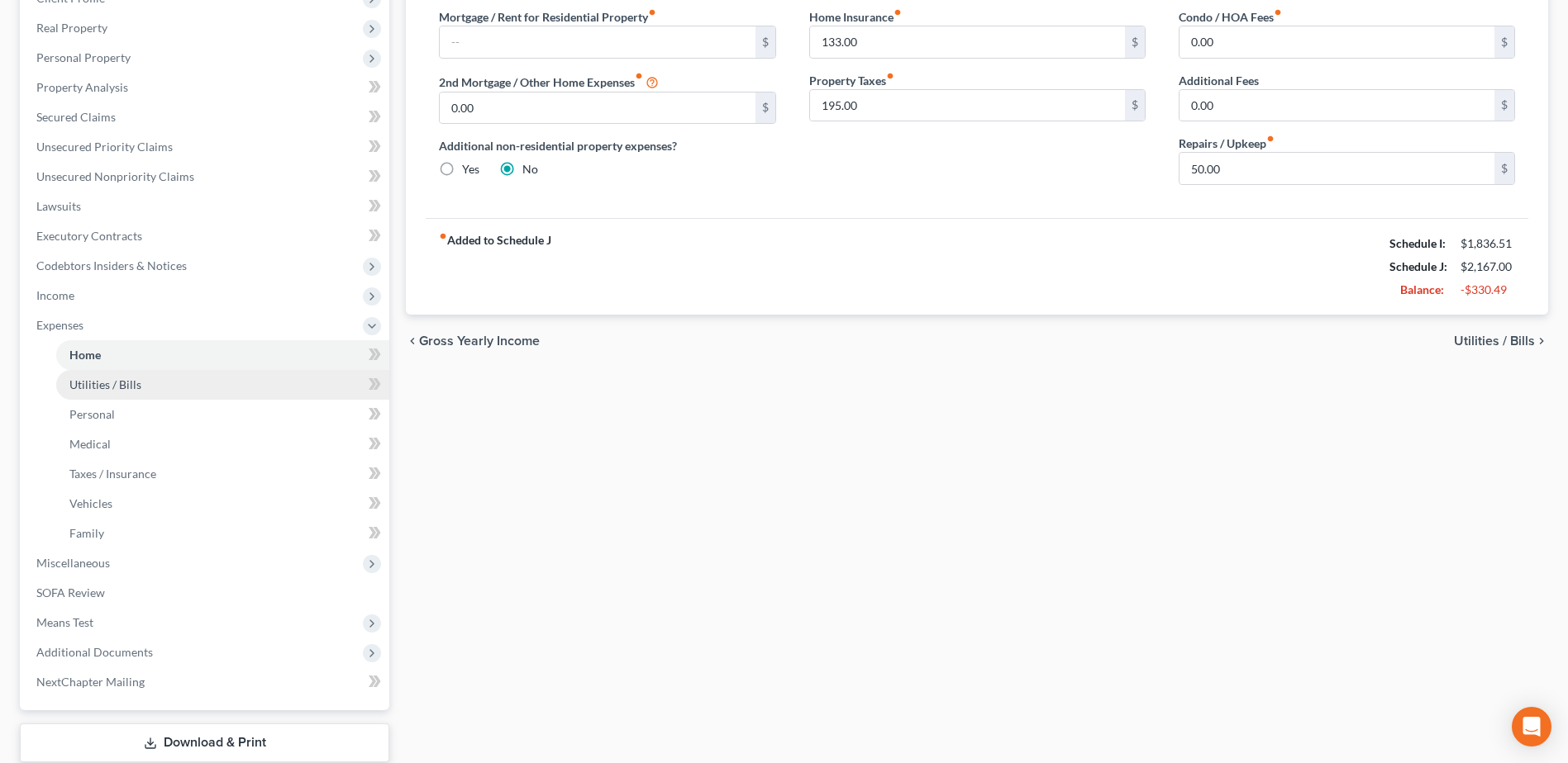
click at [207, 373] on link "Utilities / Bills" at bounding box center [223, 385] width 333 height 30
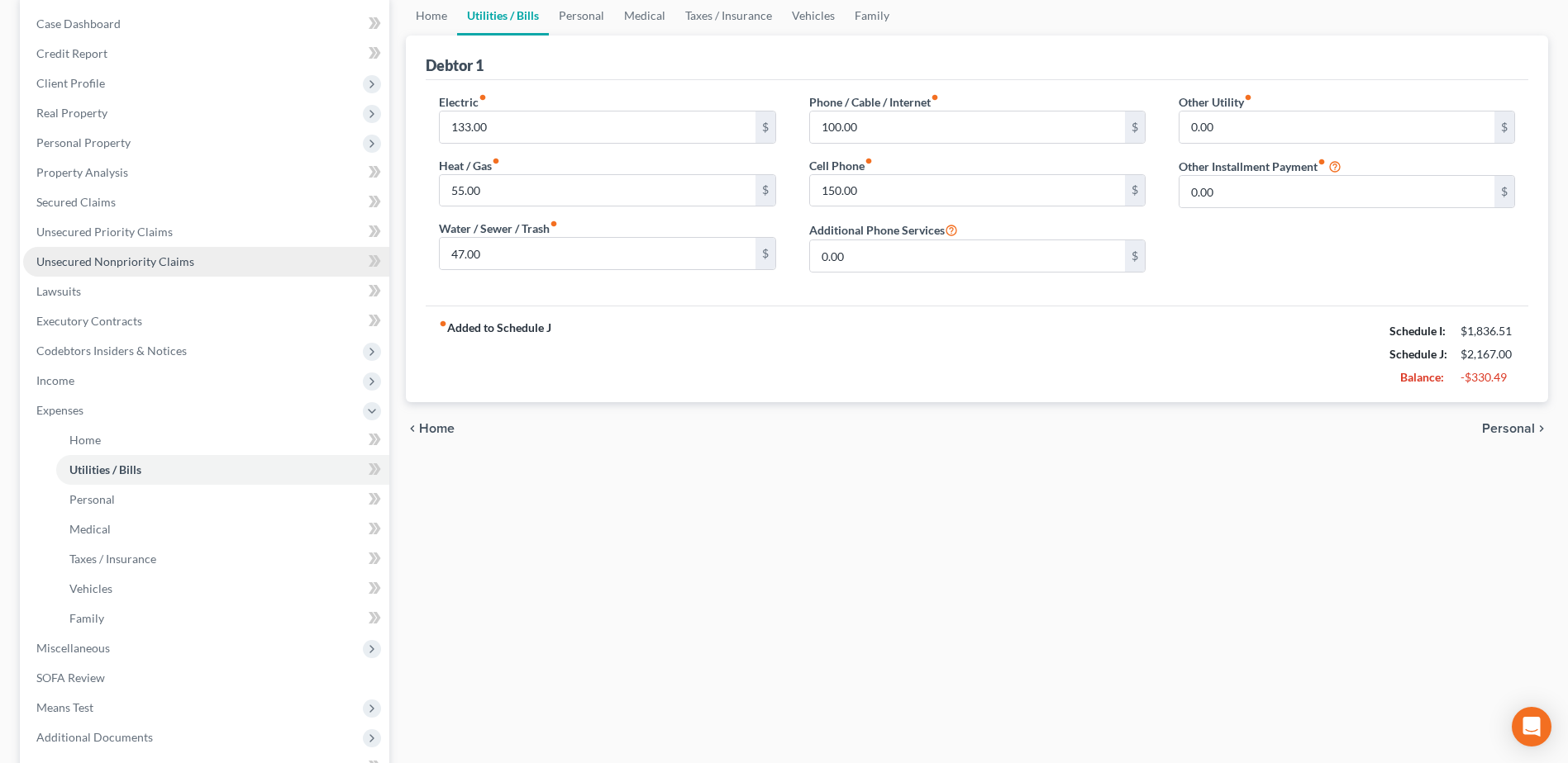
scroll to position [166, 0]
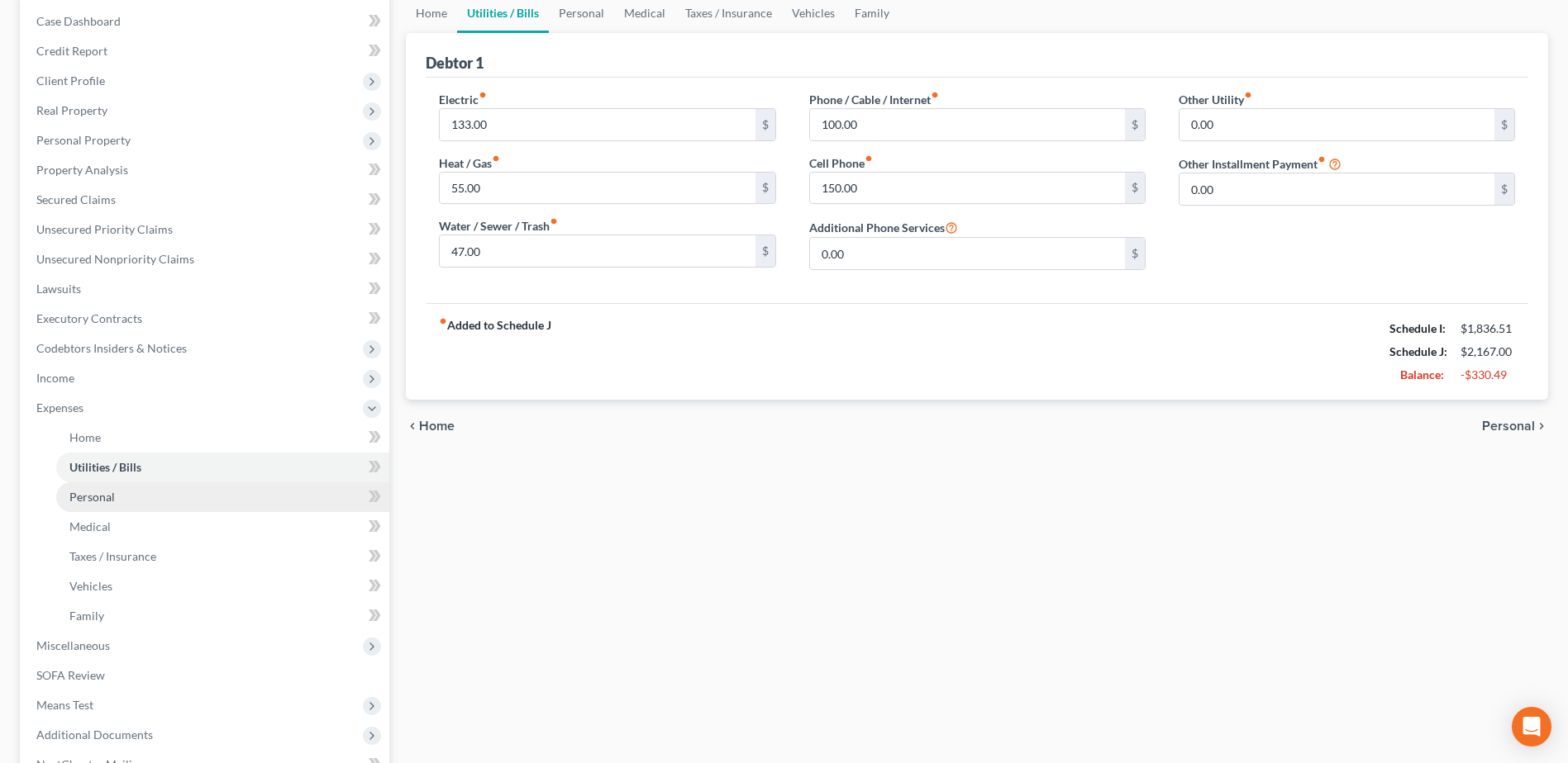
click at [153, 501] on link "Personal" at bounding box center [223, 497] width 333 height 30
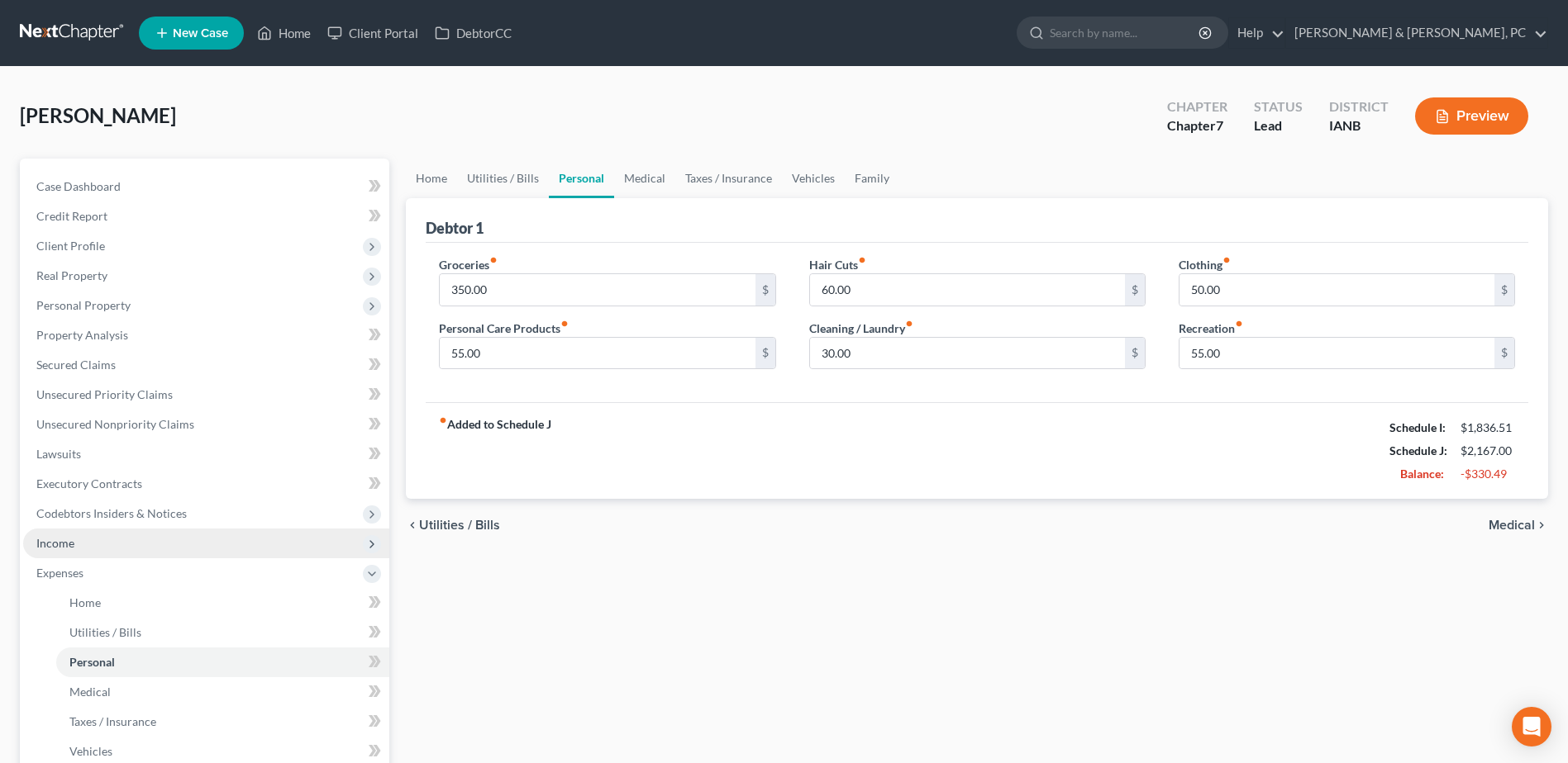
click at [84, 534] on span "Income" at bounding box center [205, 544] width 366 height 30
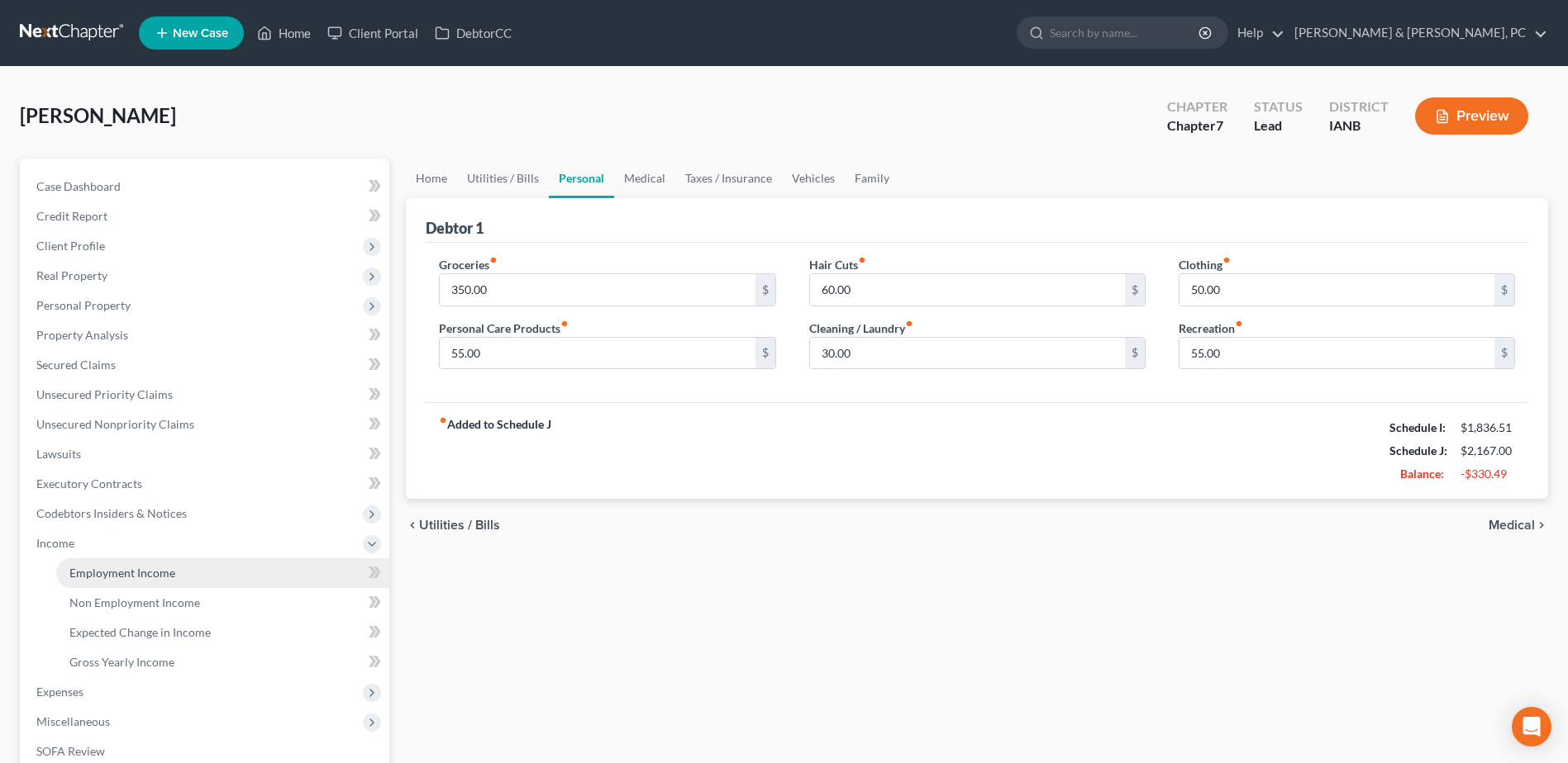
click at [100, 577] on span "Employment Income" at bounding box center [122, 572] width 106 height 14
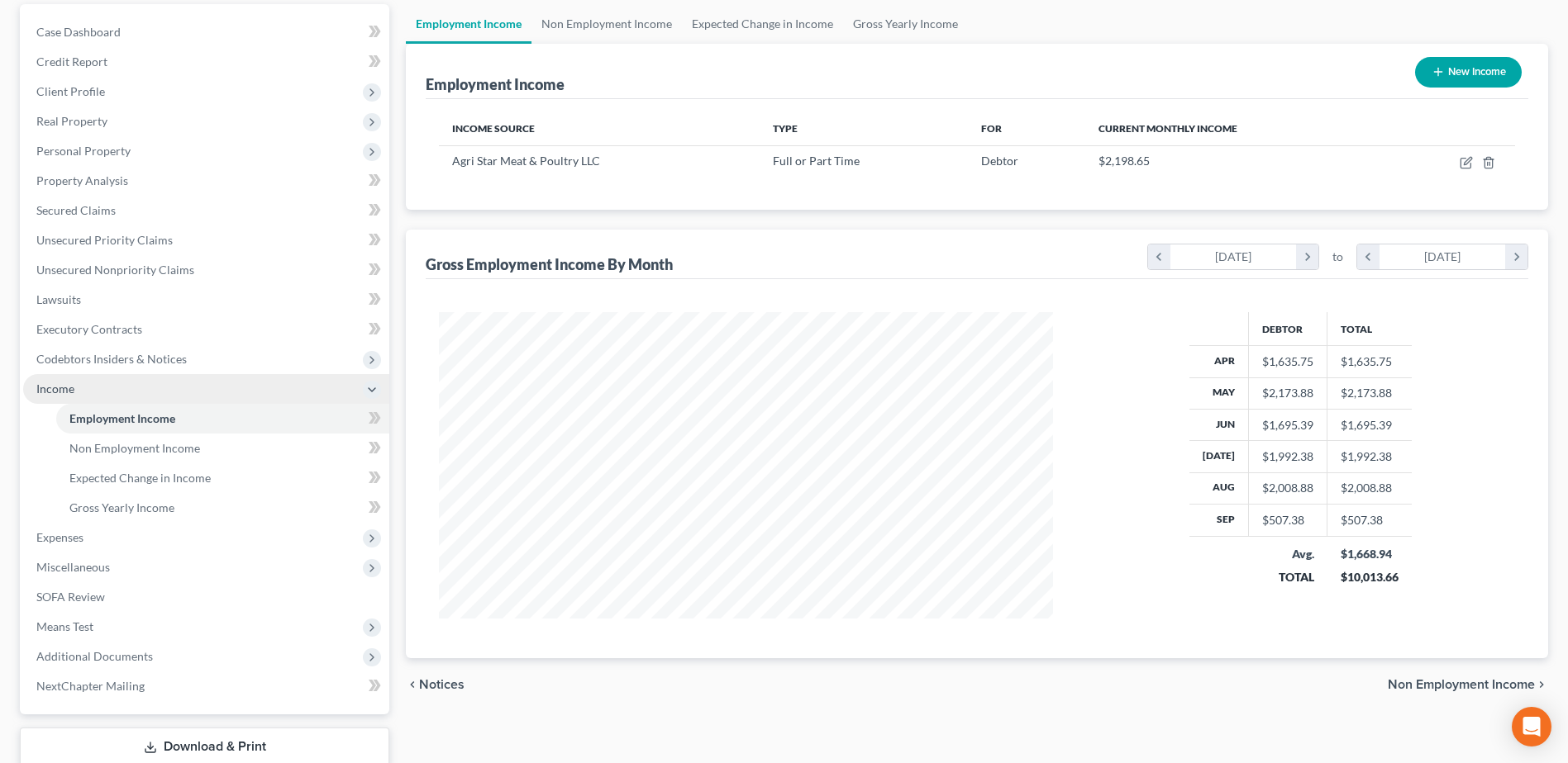
scroll to position [248, 0]
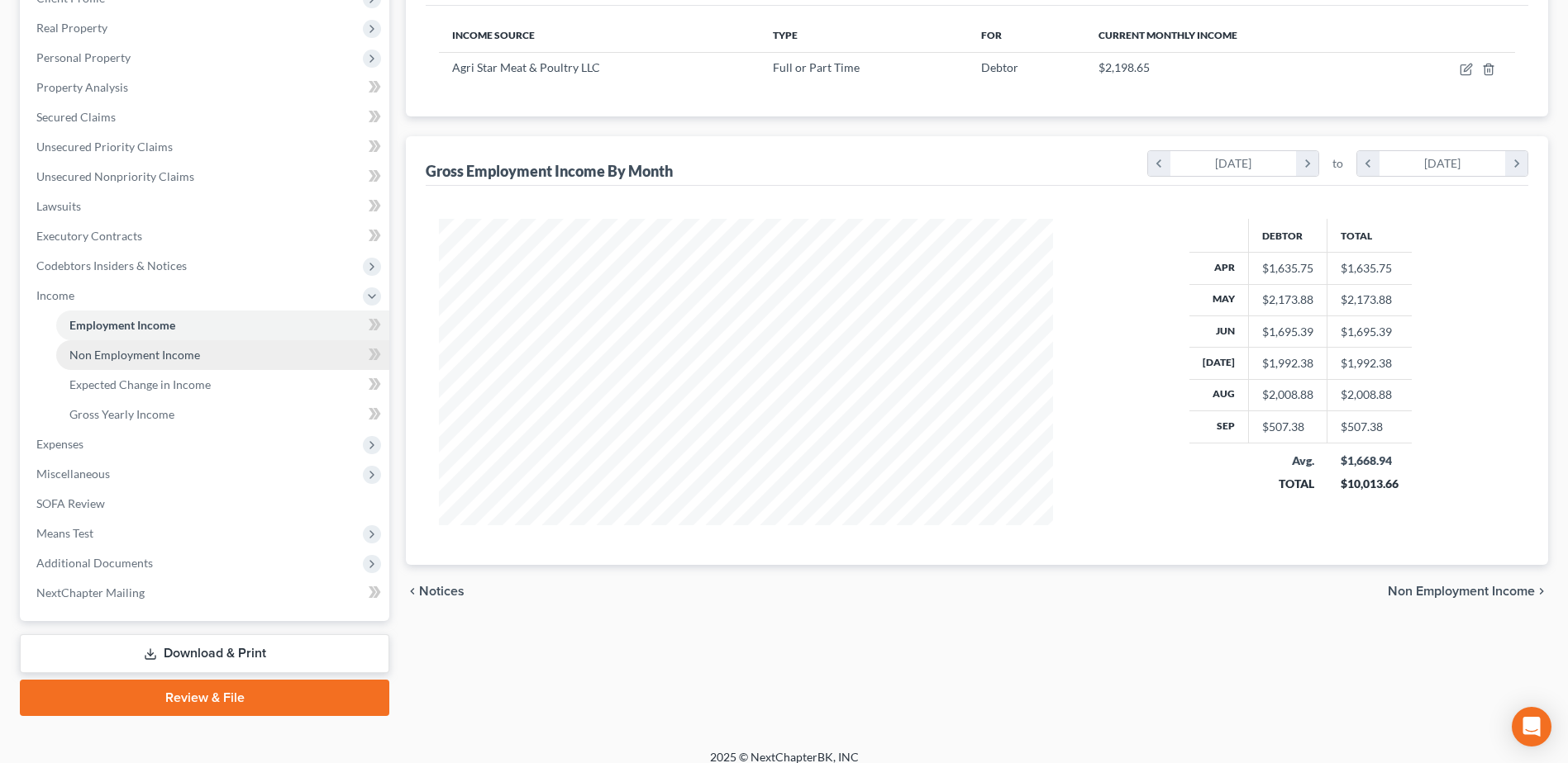
click at [166, 348] on span "Non Employment Income" at bounding box center [135, 355] width 131 height 14
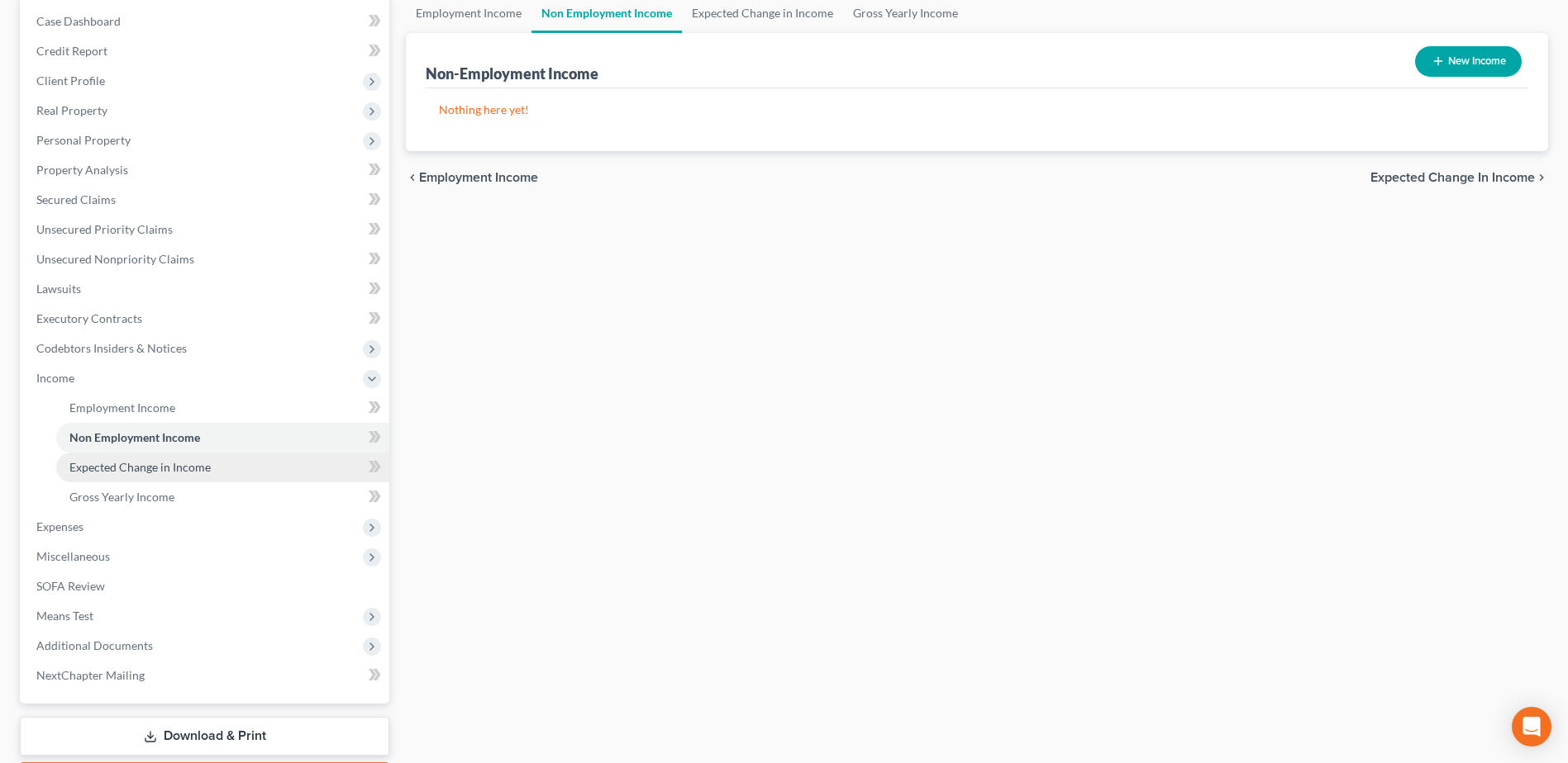
click at [200, 467] on span "Expected Change in Income" at bounding box center [140, 467] width 141 height 14
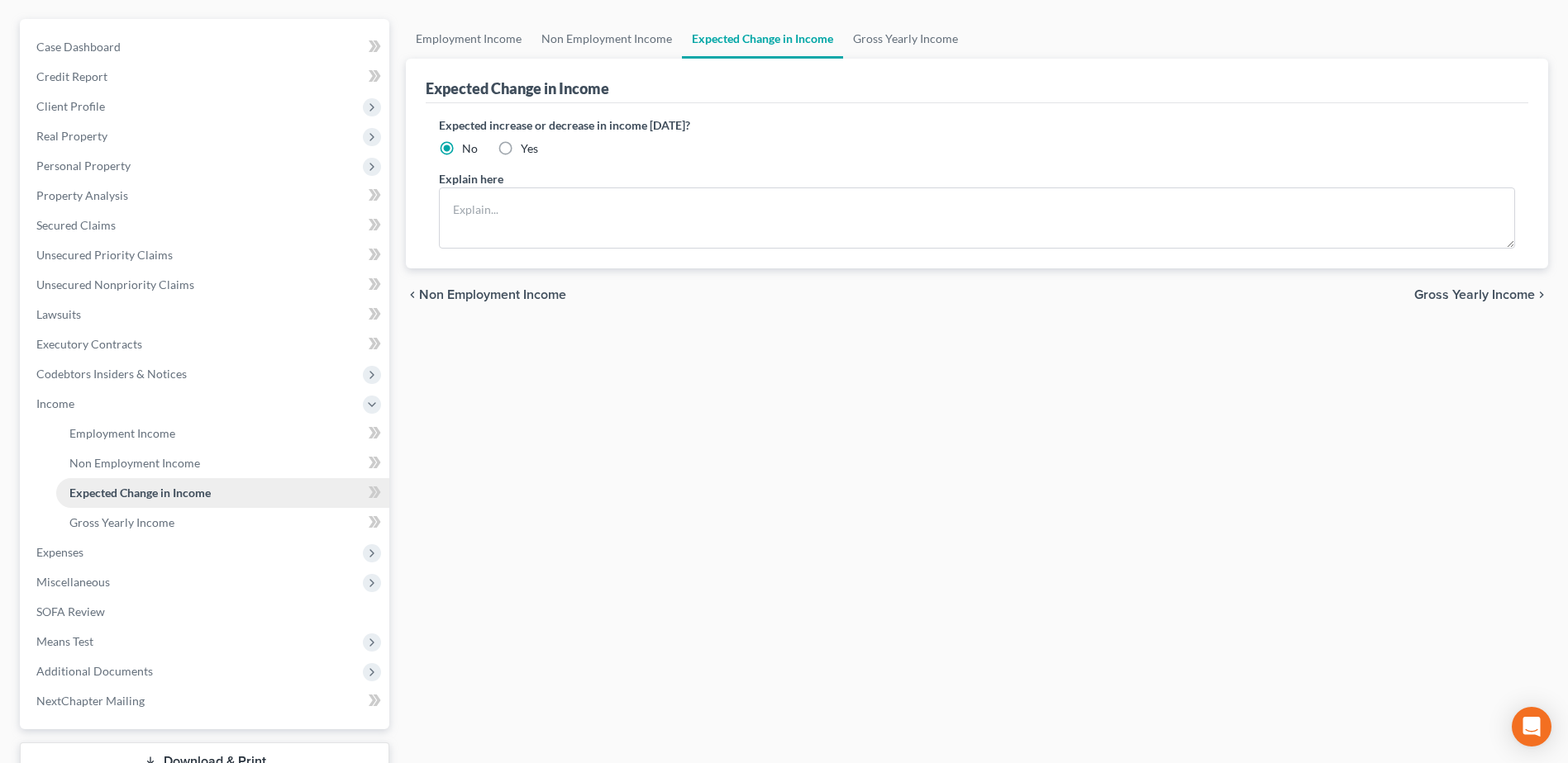
scroll to position [166, 0]
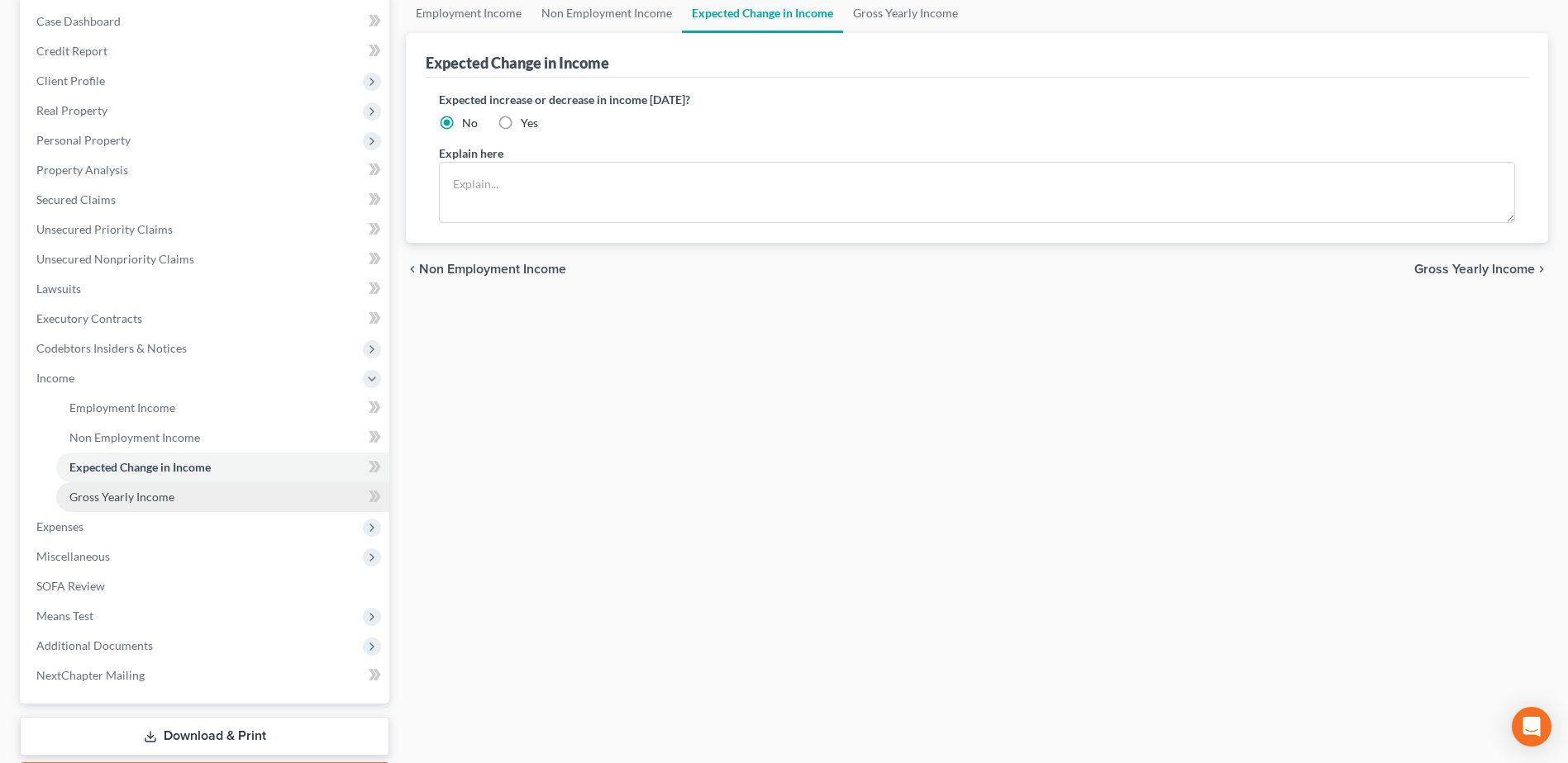
click at [194, 492] on link "Gross Yearly Income" at bounding box center [223, 497] width 333 height 30
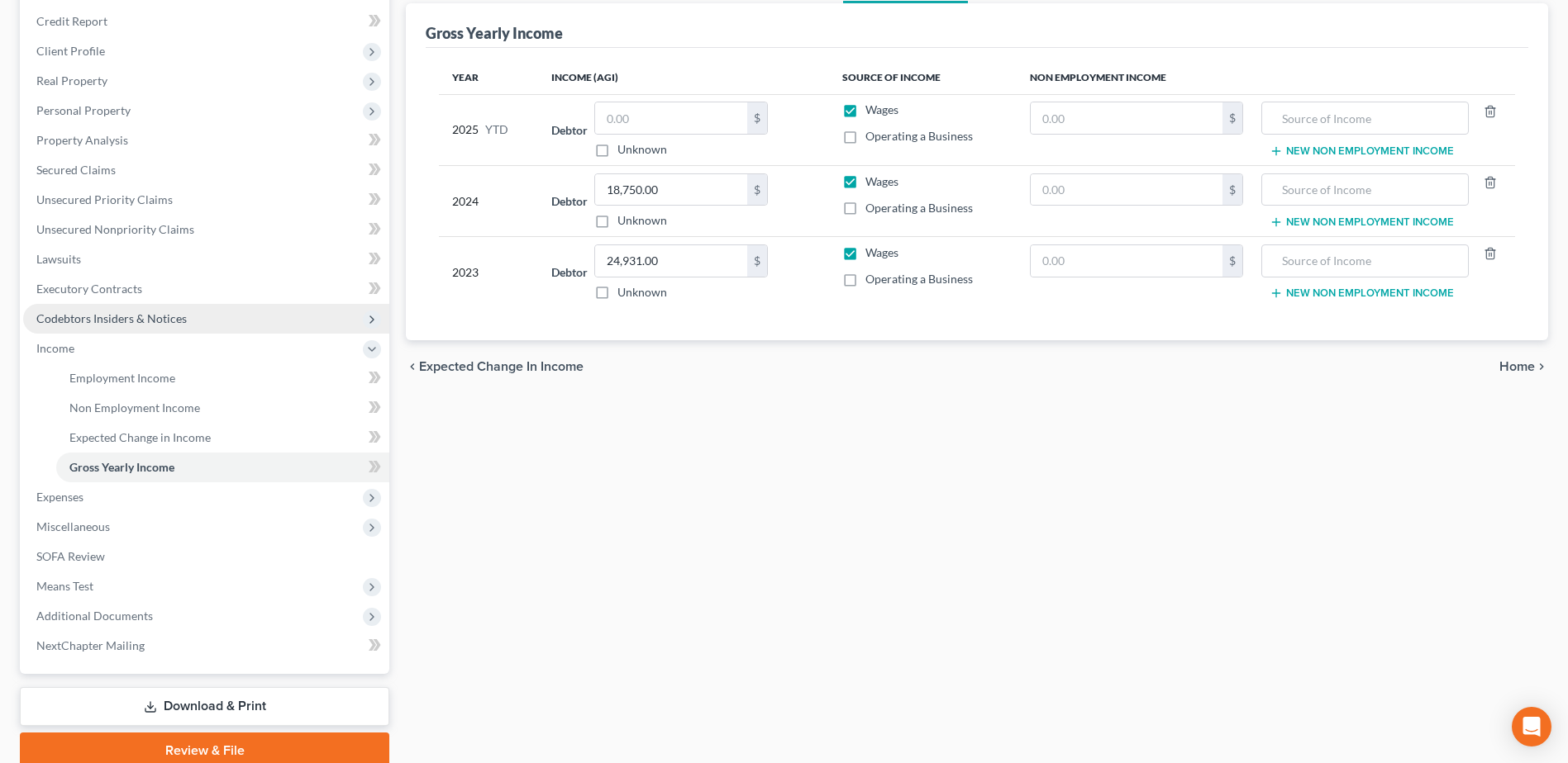
scroll to position [248, 0]
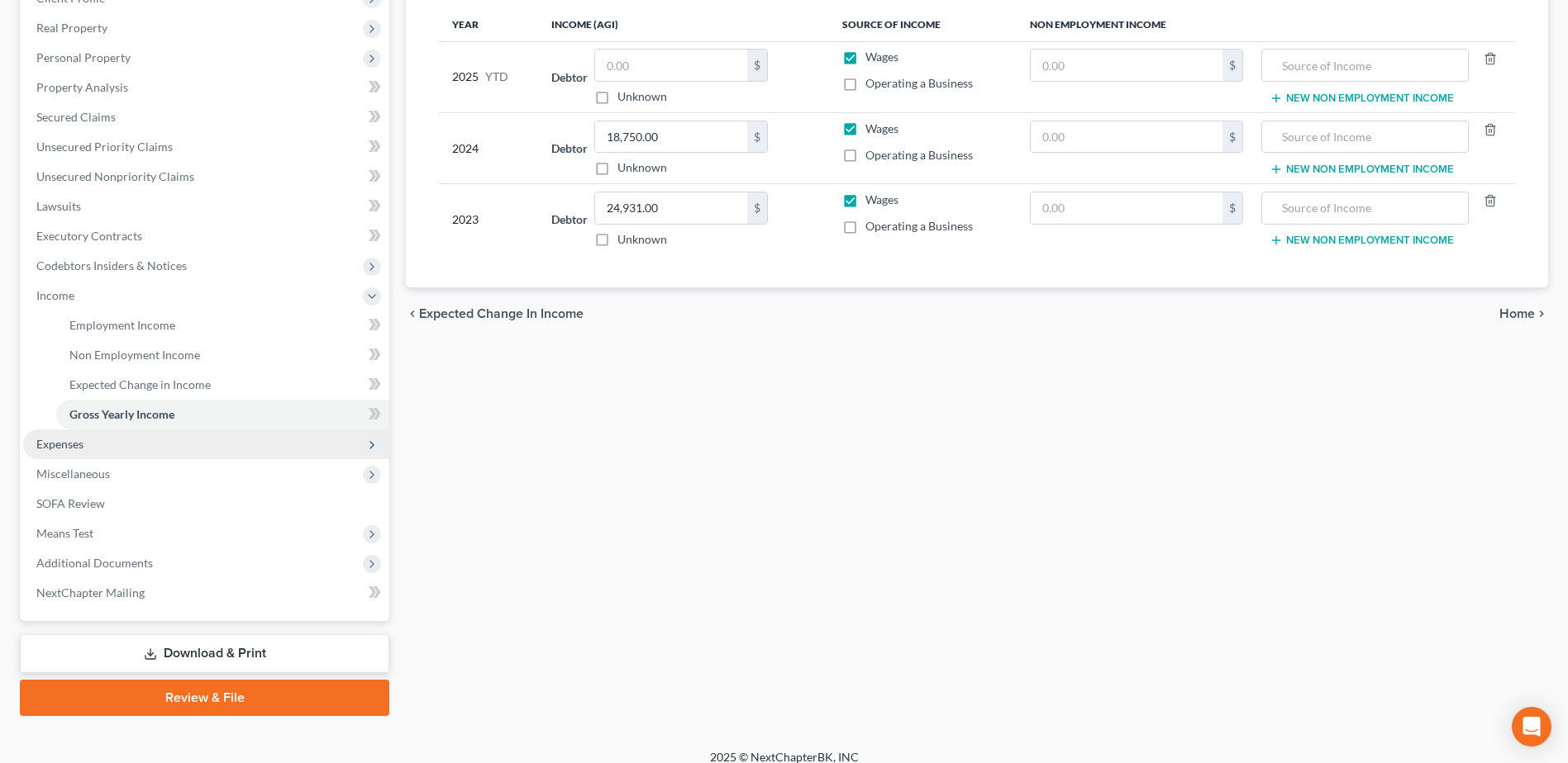
click at [100, 442] on span "Expenses" at bounding box center [205, 445] width 366 height 30
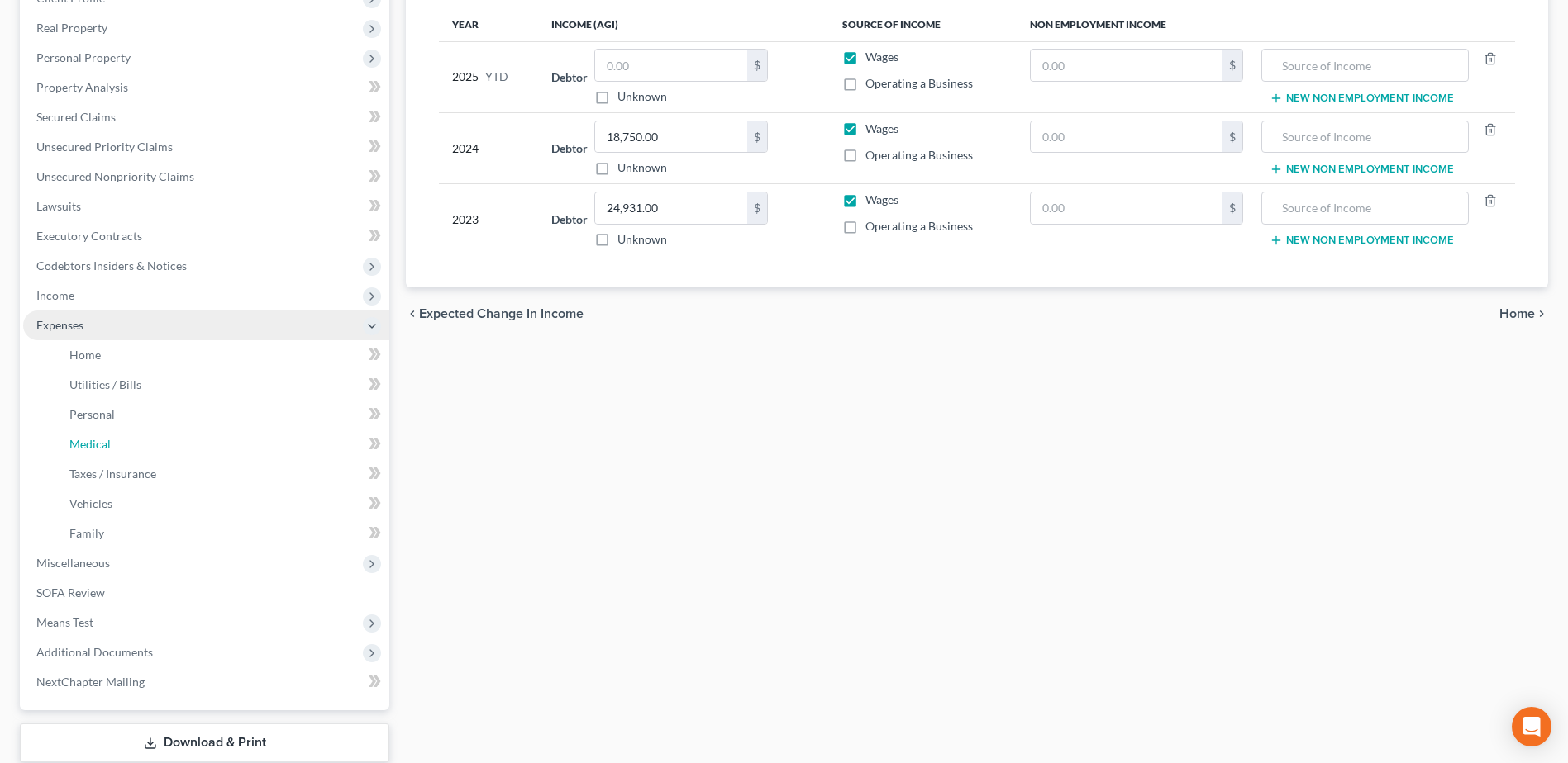
click at [100, 442] on span "Medical" at bounding box center [90, 444] width 42 height 14
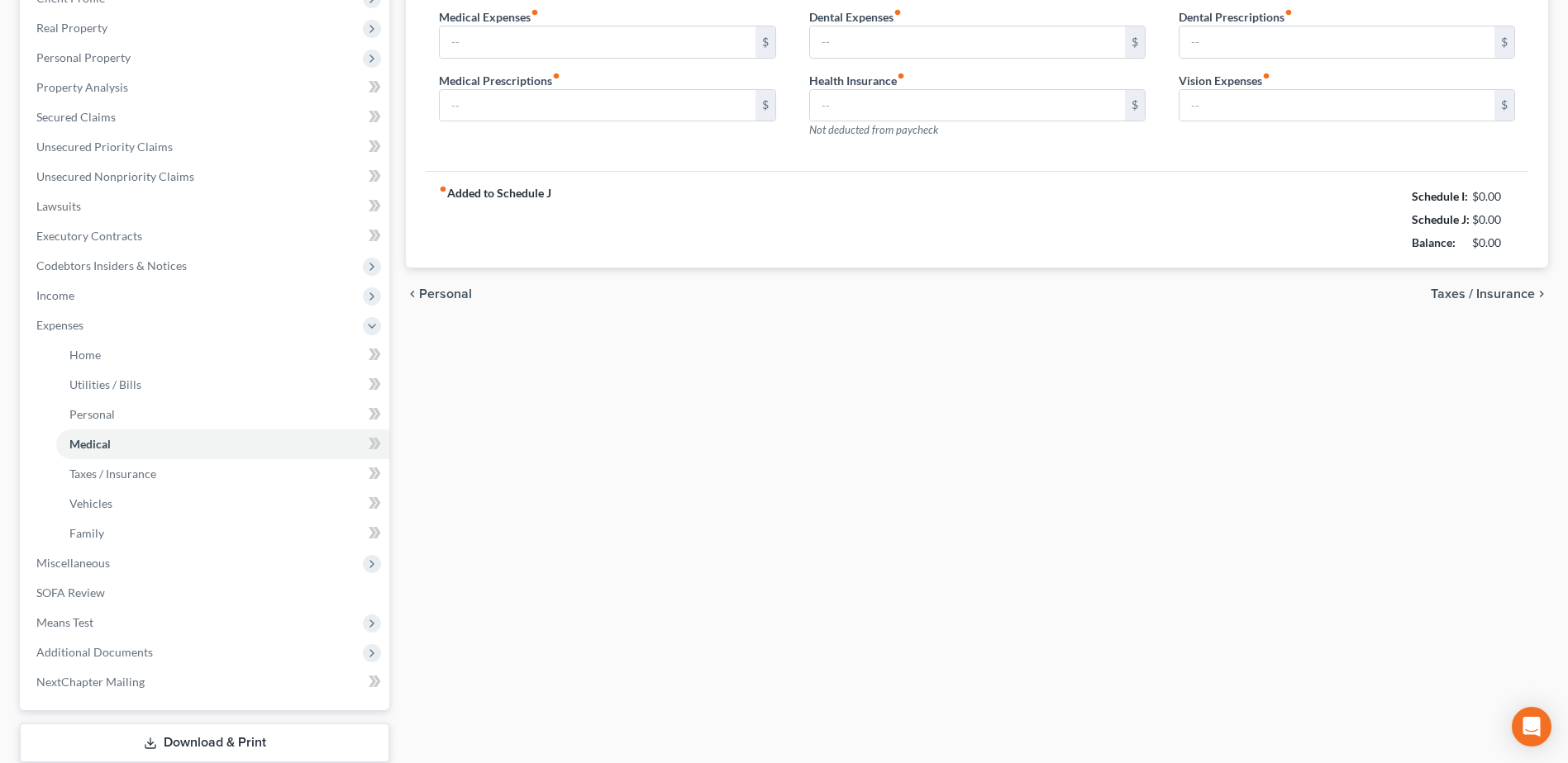
scroll to position [18, 0]
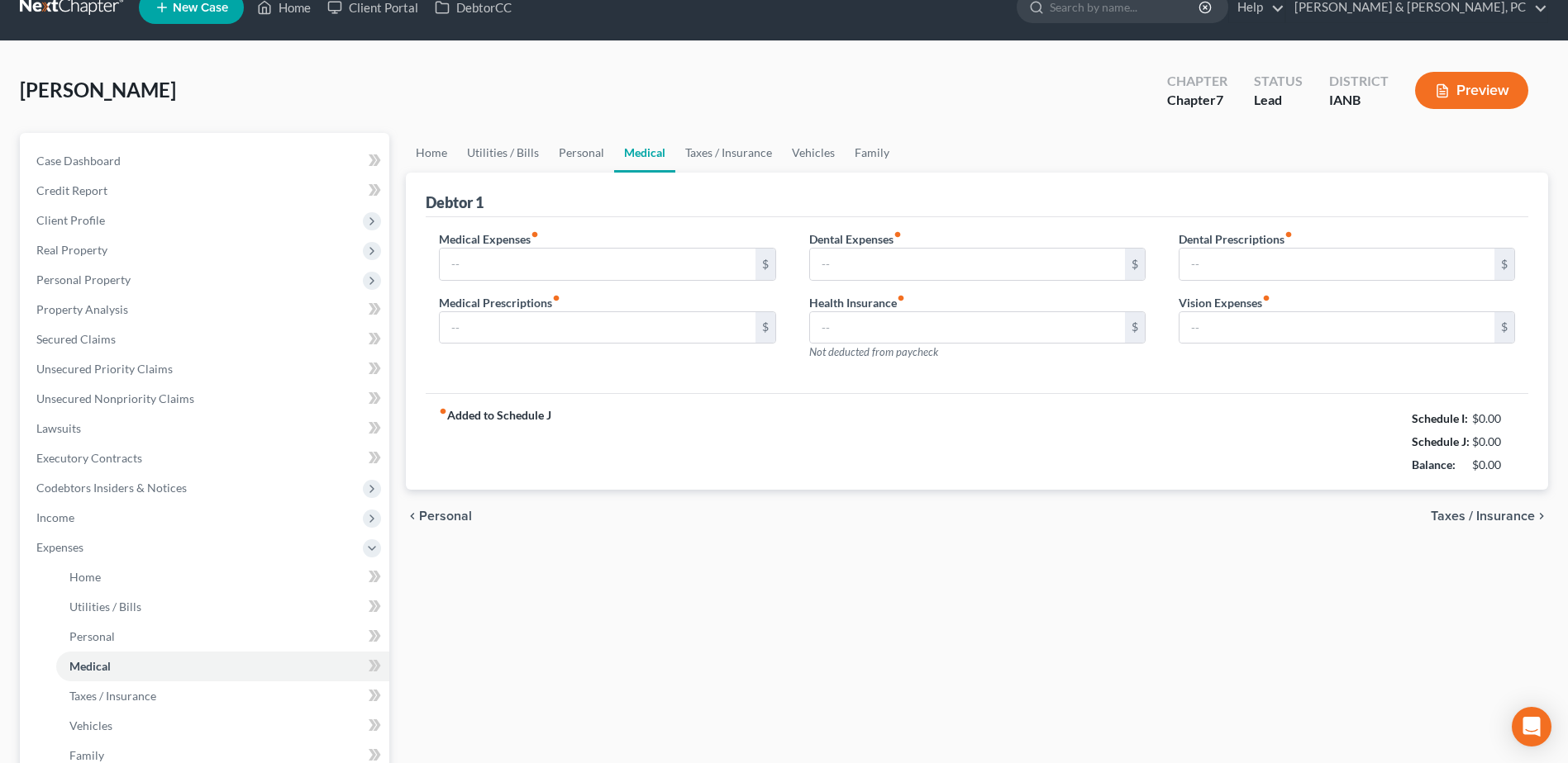
type input "0.00"
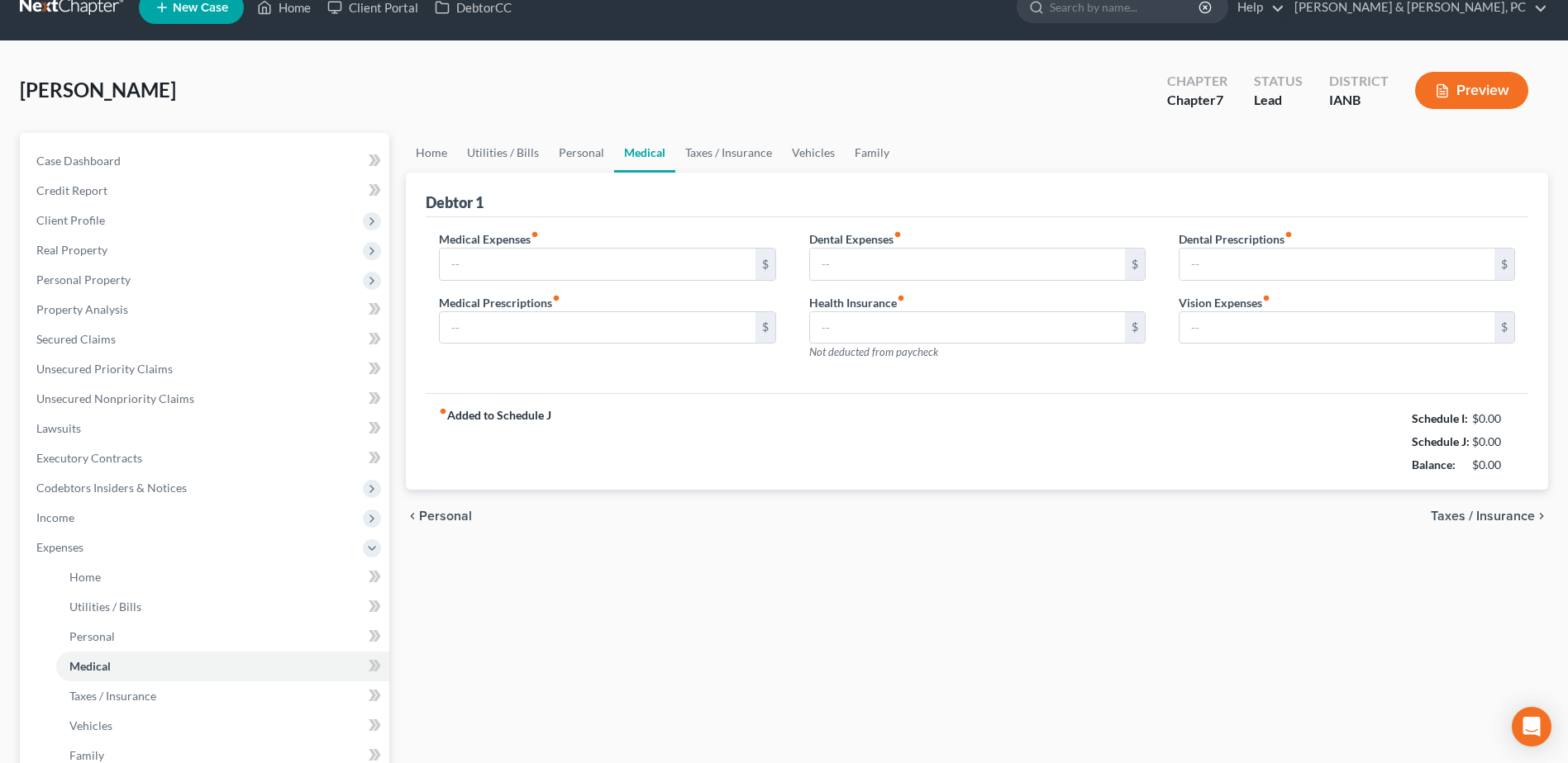
type input "0.00"
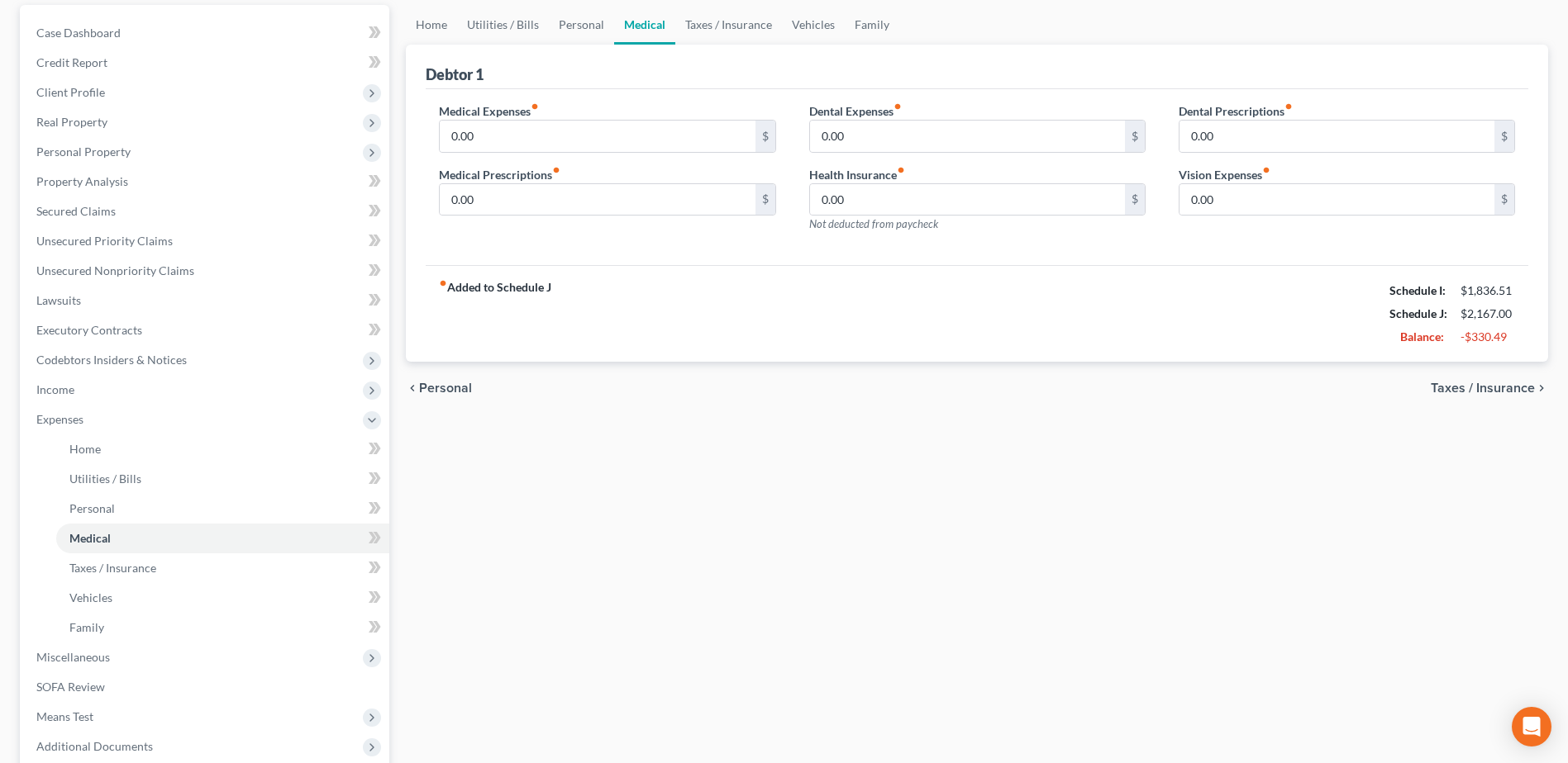
scroll to position [105, 0]
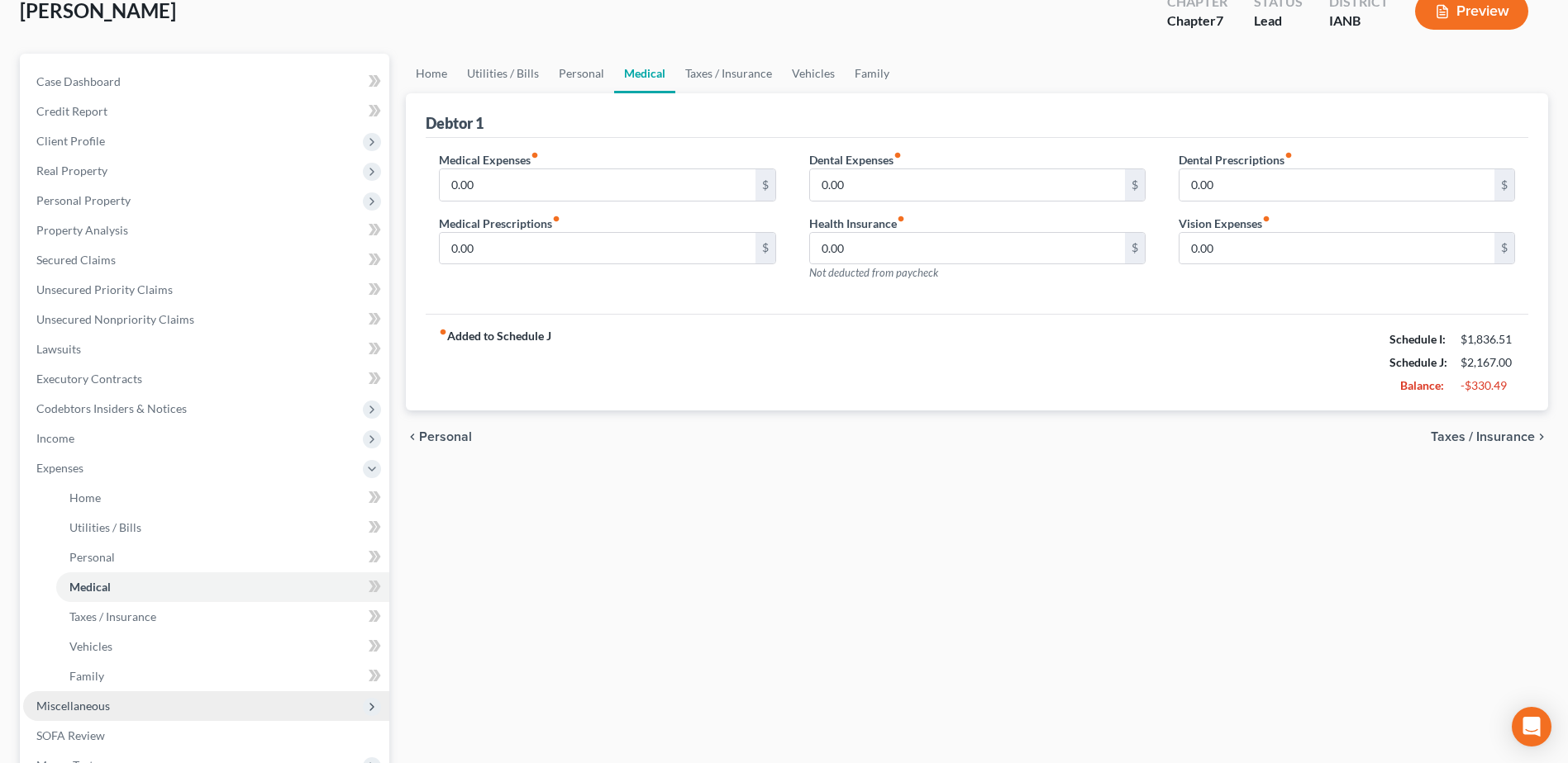
click at [117, 699] on span "Miscellaneous" at bounding box center [205, 706] width 366 height 30
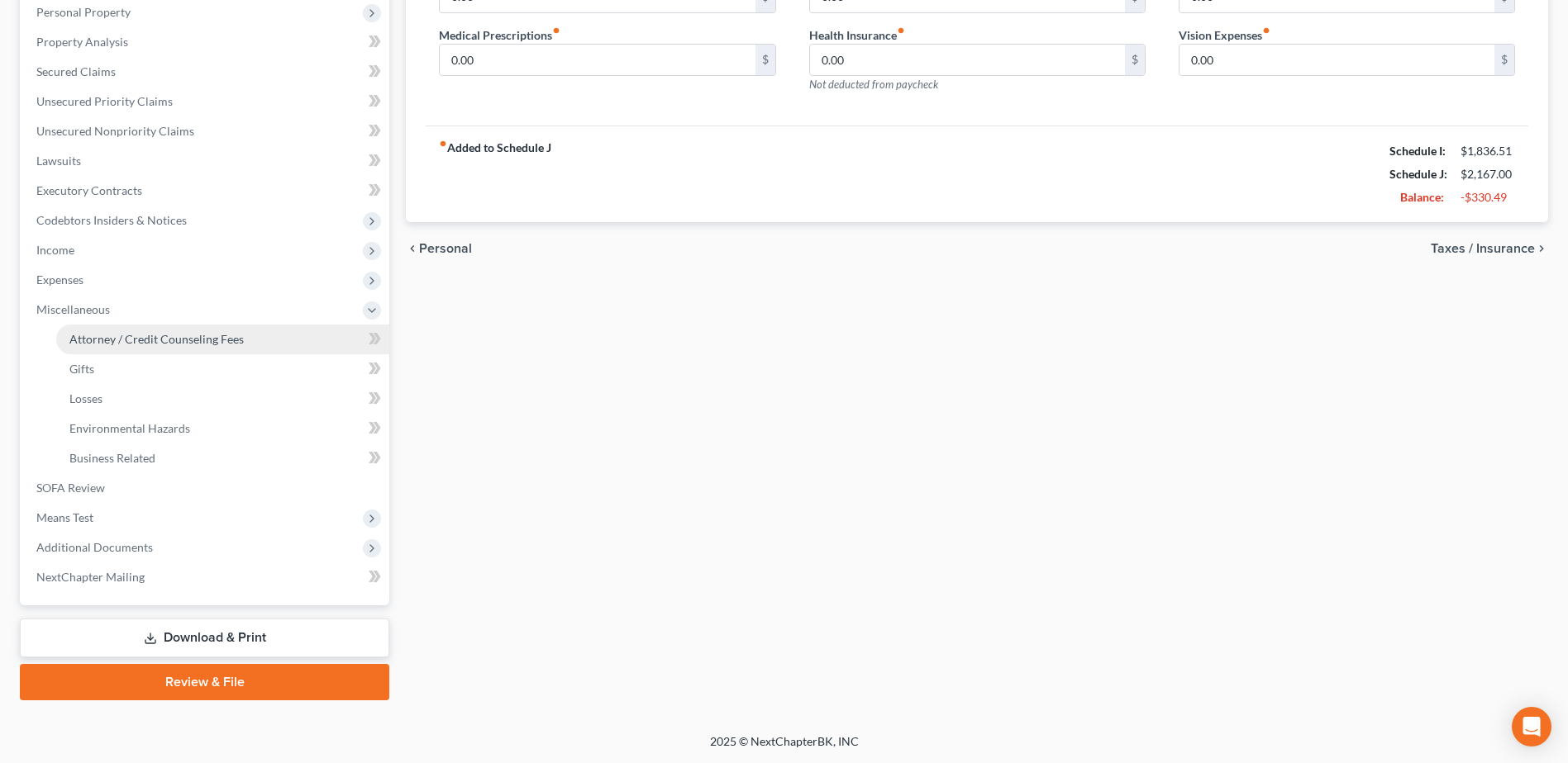
click at [159, 341] on span "Attorney / Credit Counseling Fees" at bounding box center [157, 339] width 175 height 14
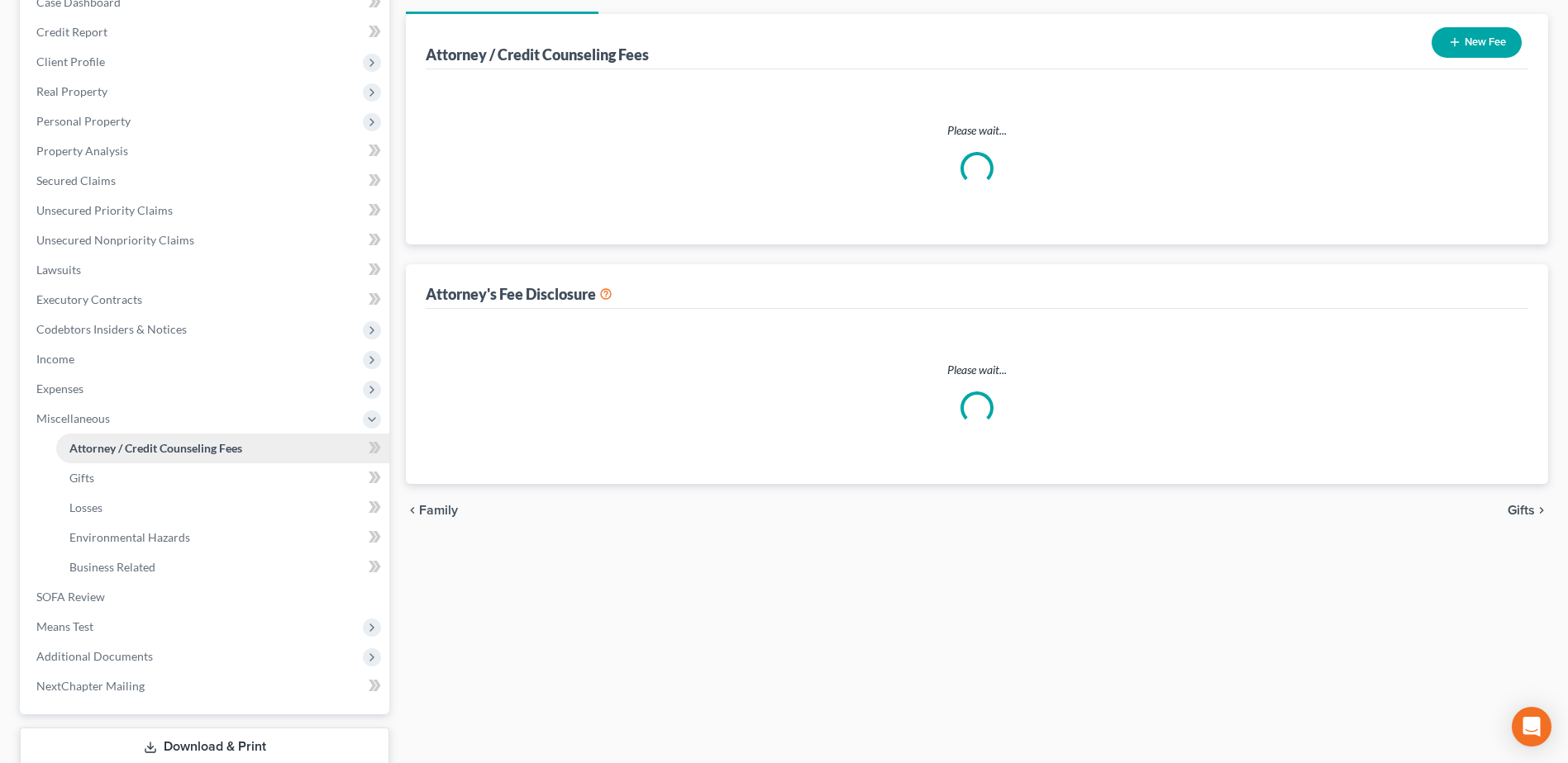
select select "0"
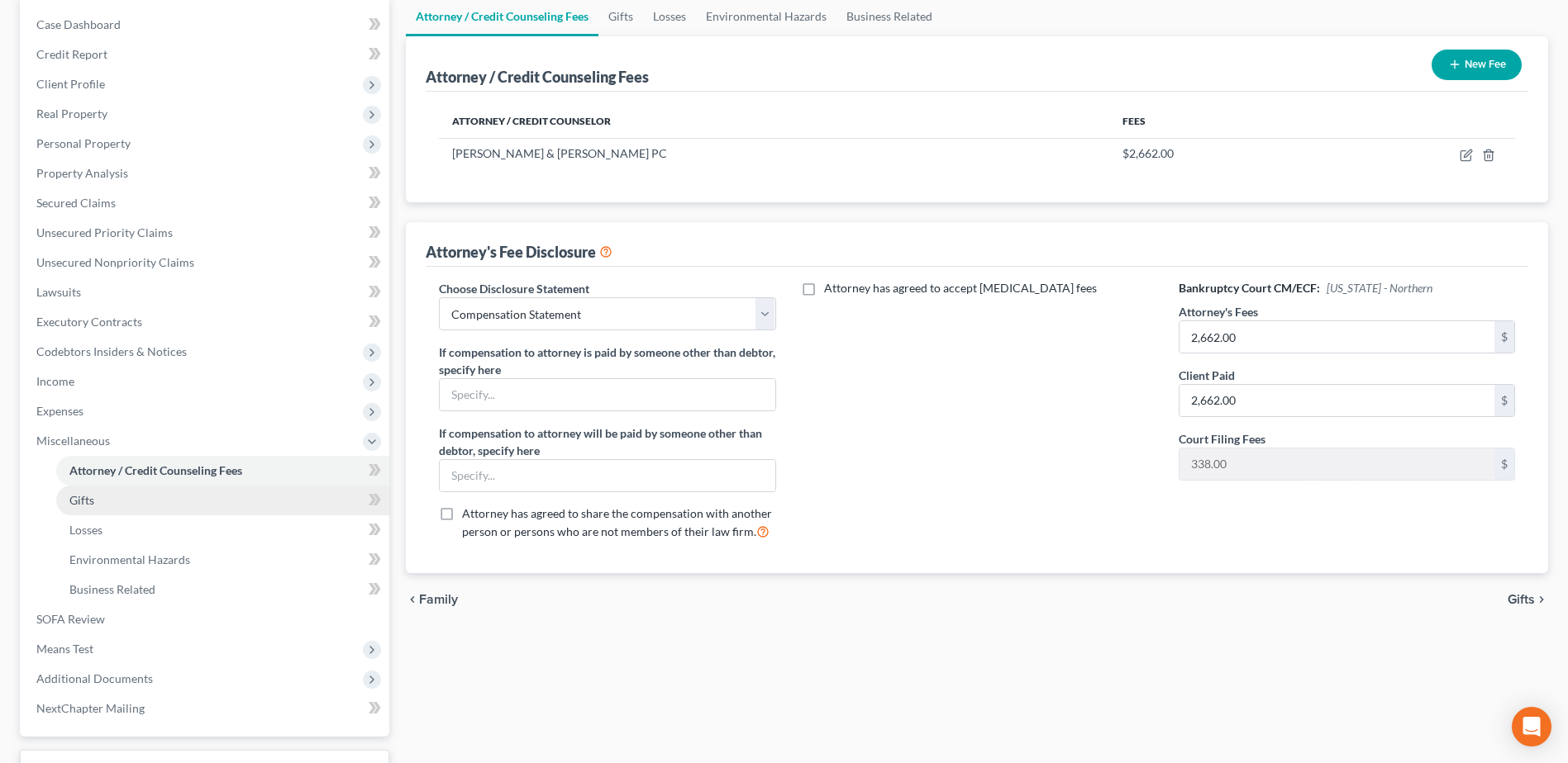
scroll to position [166, 0]
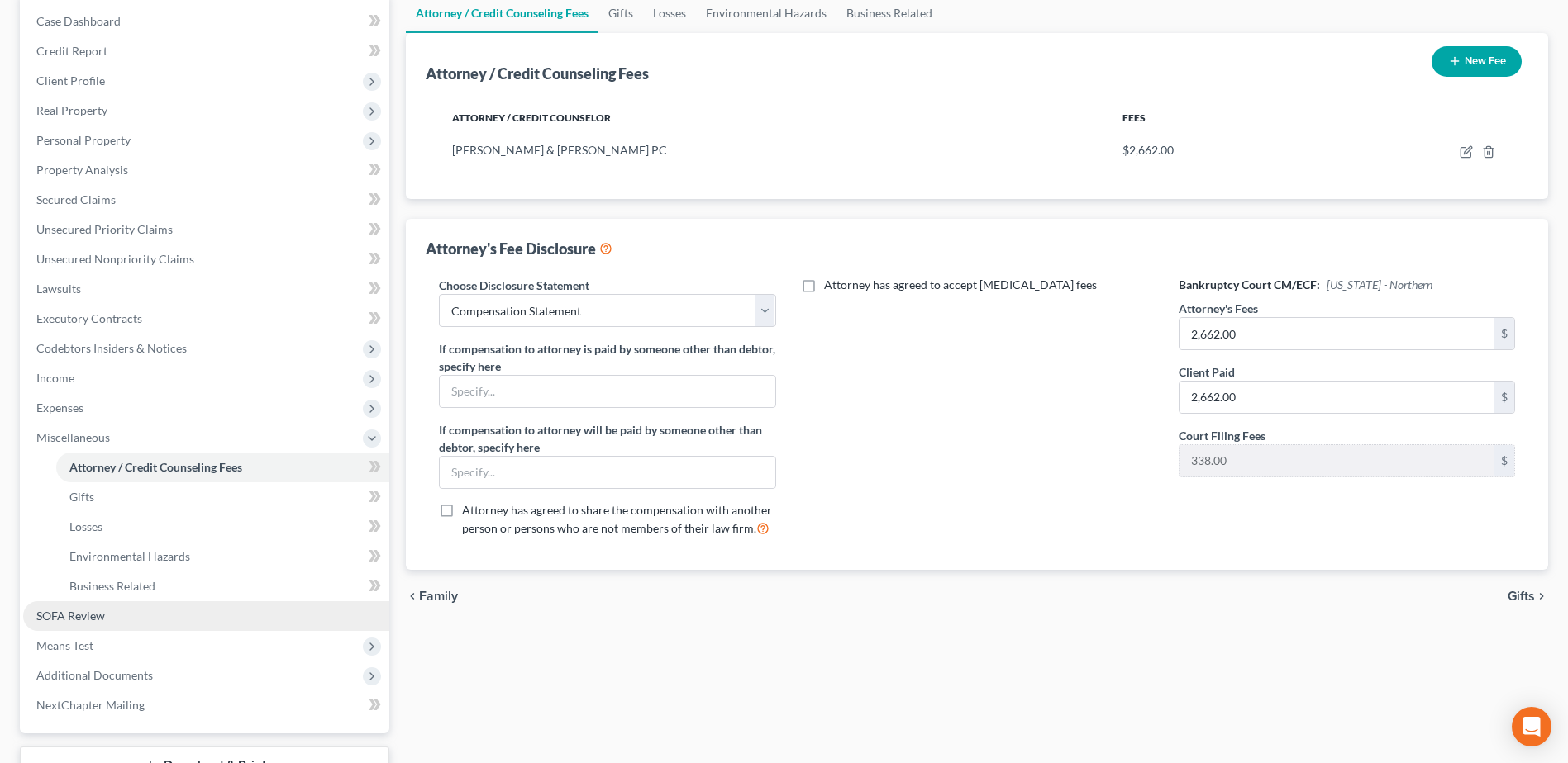
click at [123, 606] on link "SOFA Review" at bounding box center [205, 616] width 366 height 30
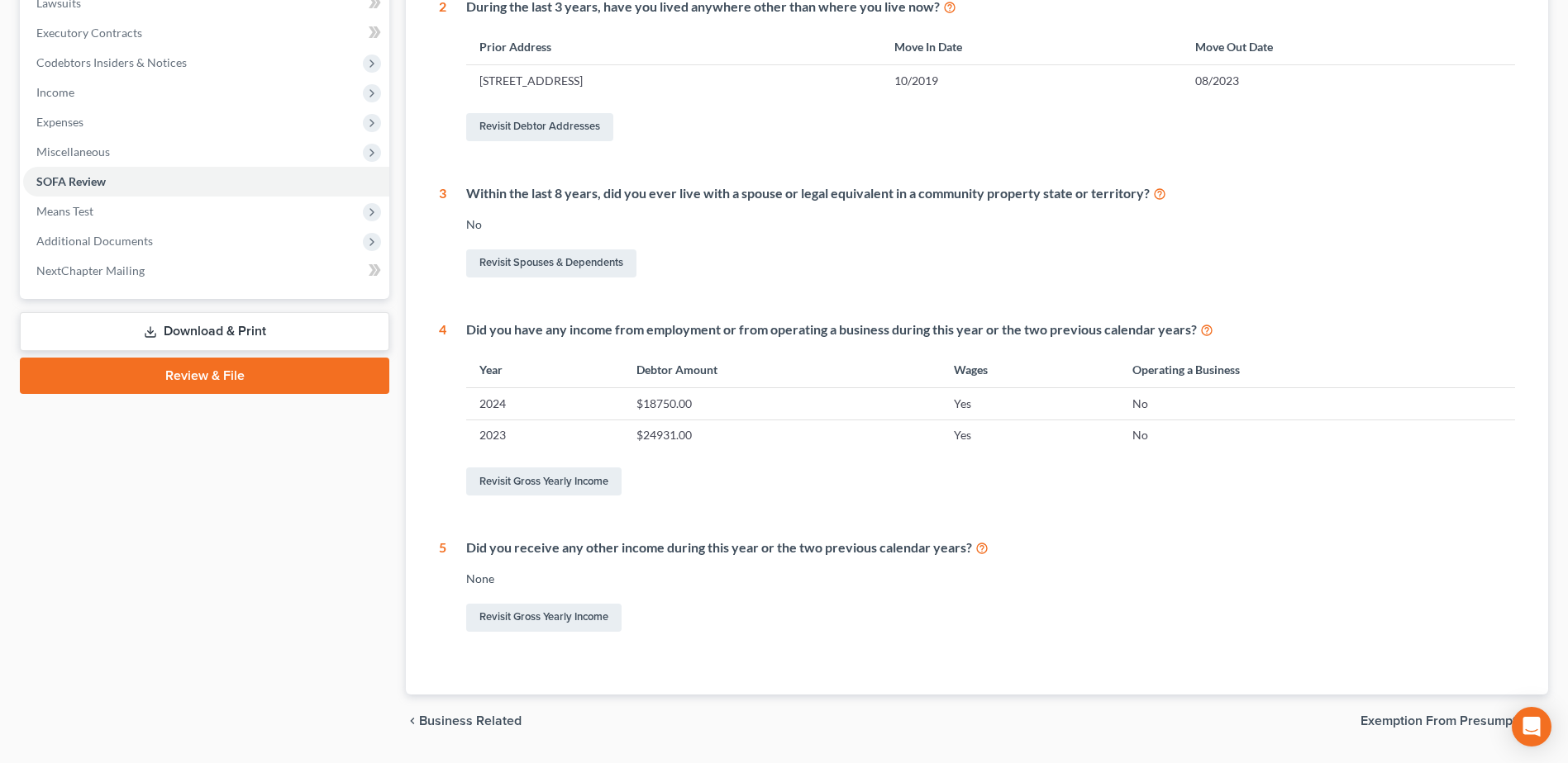
scroll to position [413, 0]
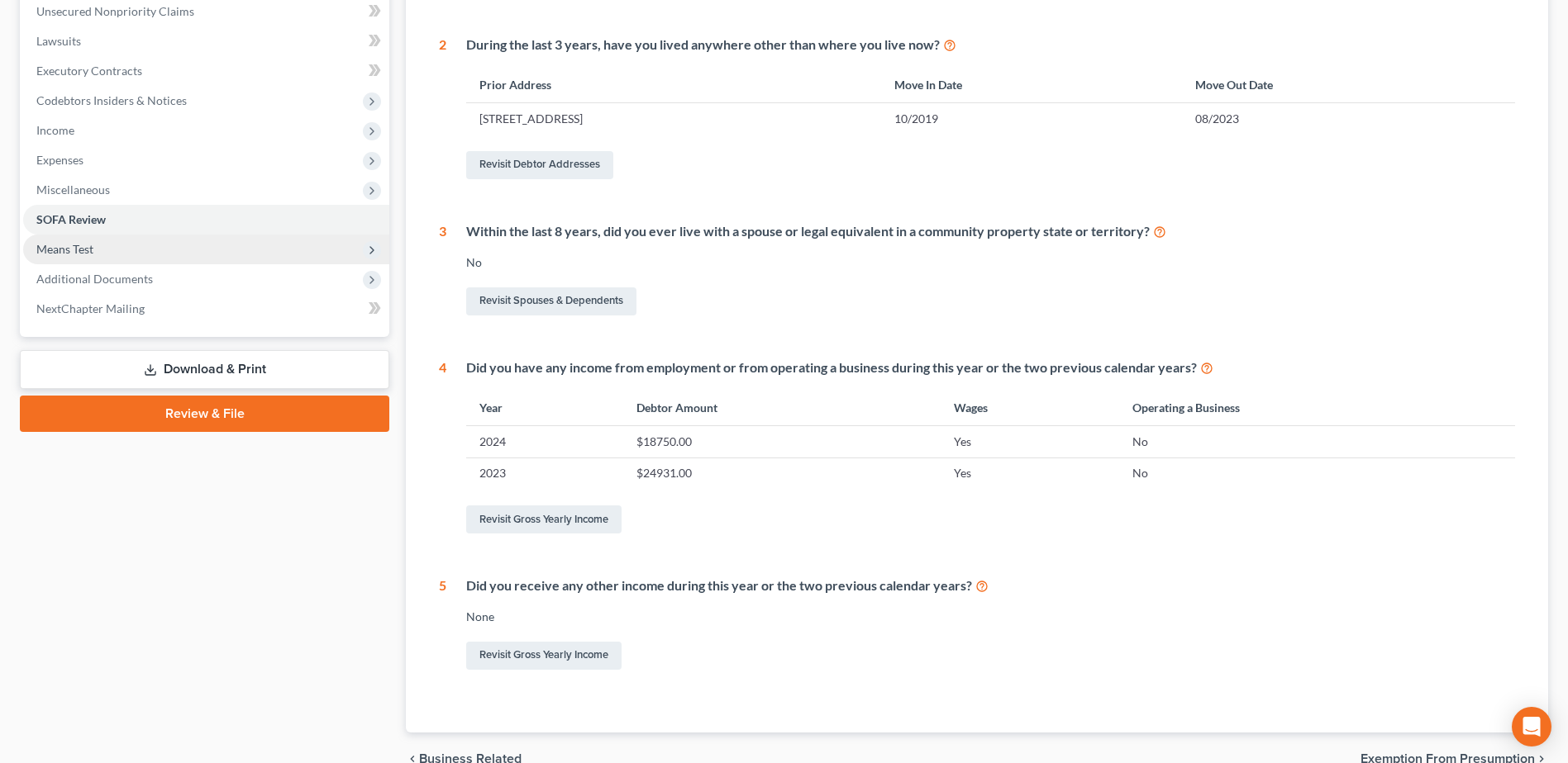
click at [100, 244] on span "Means Test" at bounding box center [205, 249] width 366 height 30
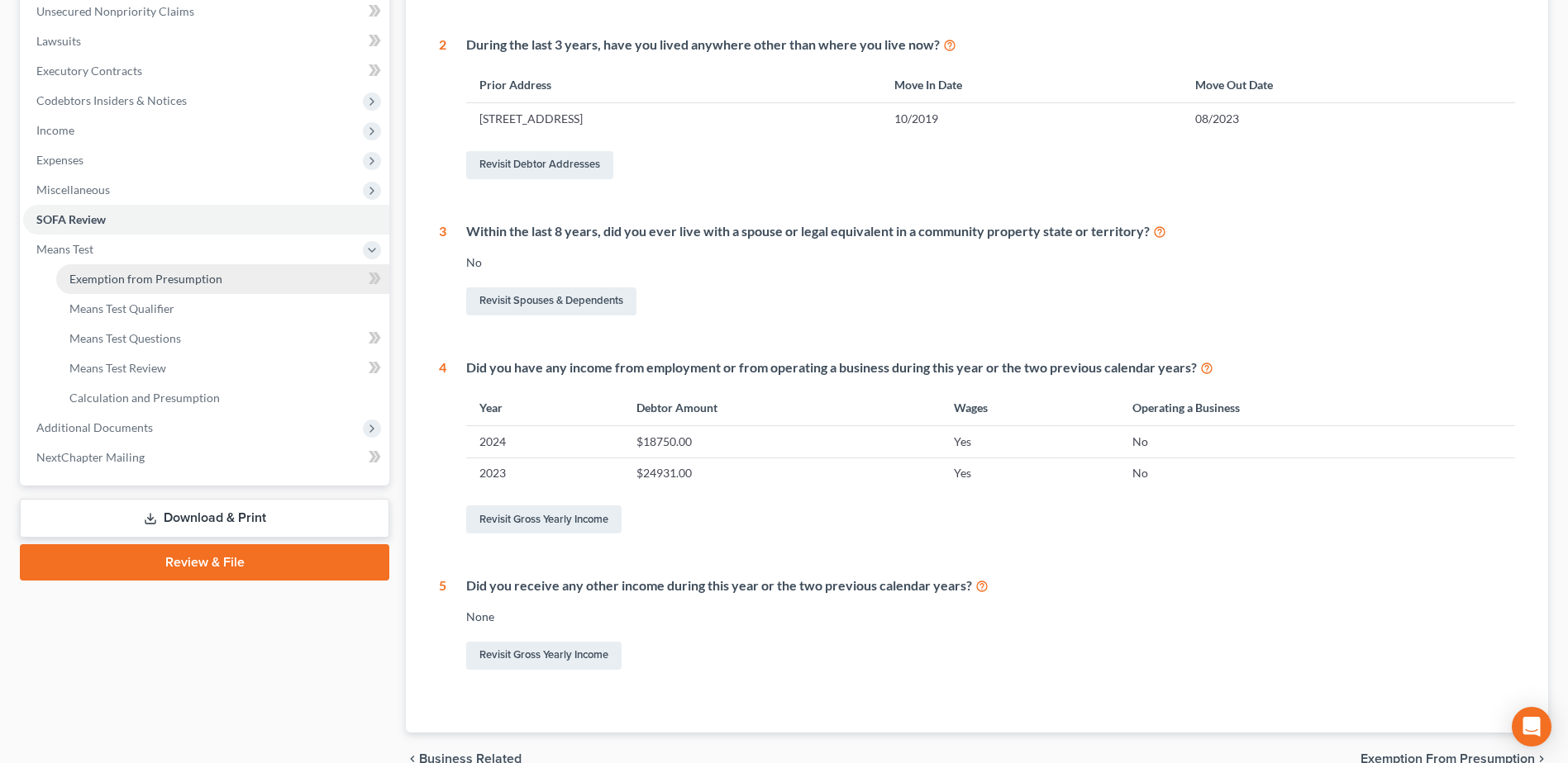
click at [130, 276] on span "Exemption from Presumption" at bounding box center [146, 279] width 153 height 14
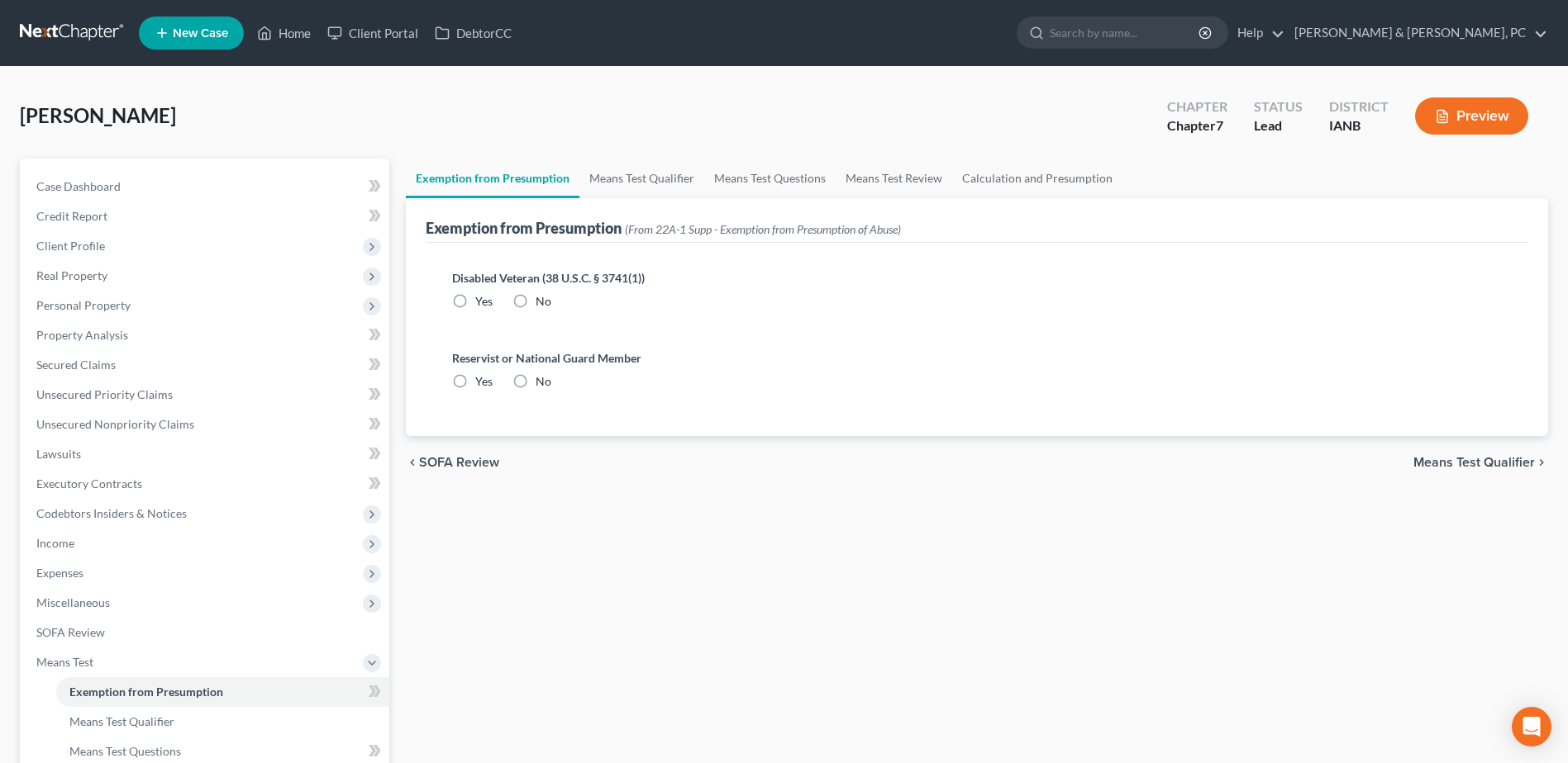
click at [544, 296] on span "No" at bounding box center [544, 301] width 16 height 14
click at [544, 296] on input "No" at bounding box center [547, 299] width 11 height 11
radio input "true"
click at [536, 385] on label "No" at bounding box center [544, 381] width 16 height 17
click at [542, 384] on input "No" at bounding box center [547, 378] width 11 height 11
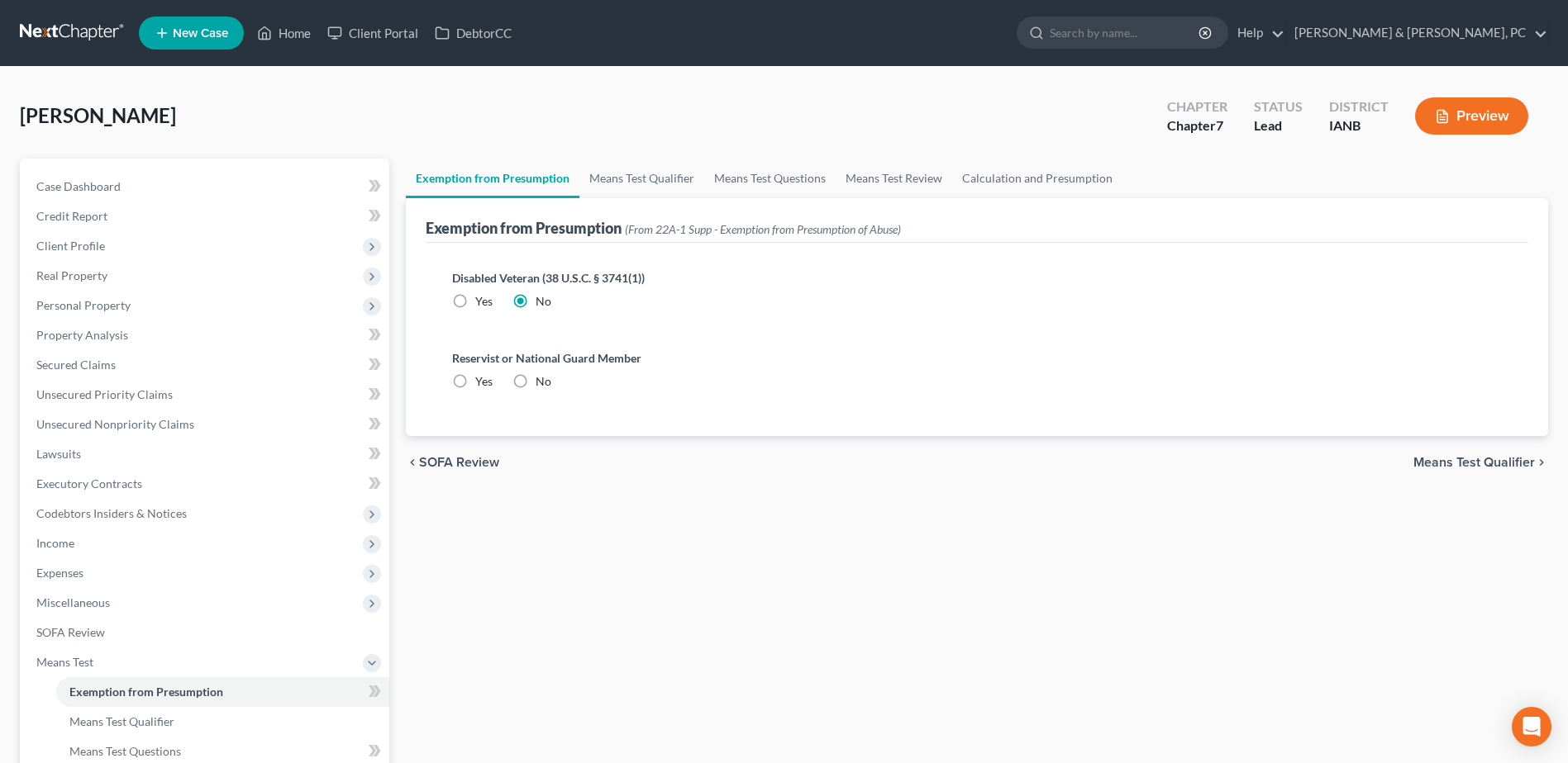
radio input "true"
click at [597, 170] on link "Means Test Qualifier" at bounding box center [642, 179] width 125 height 40
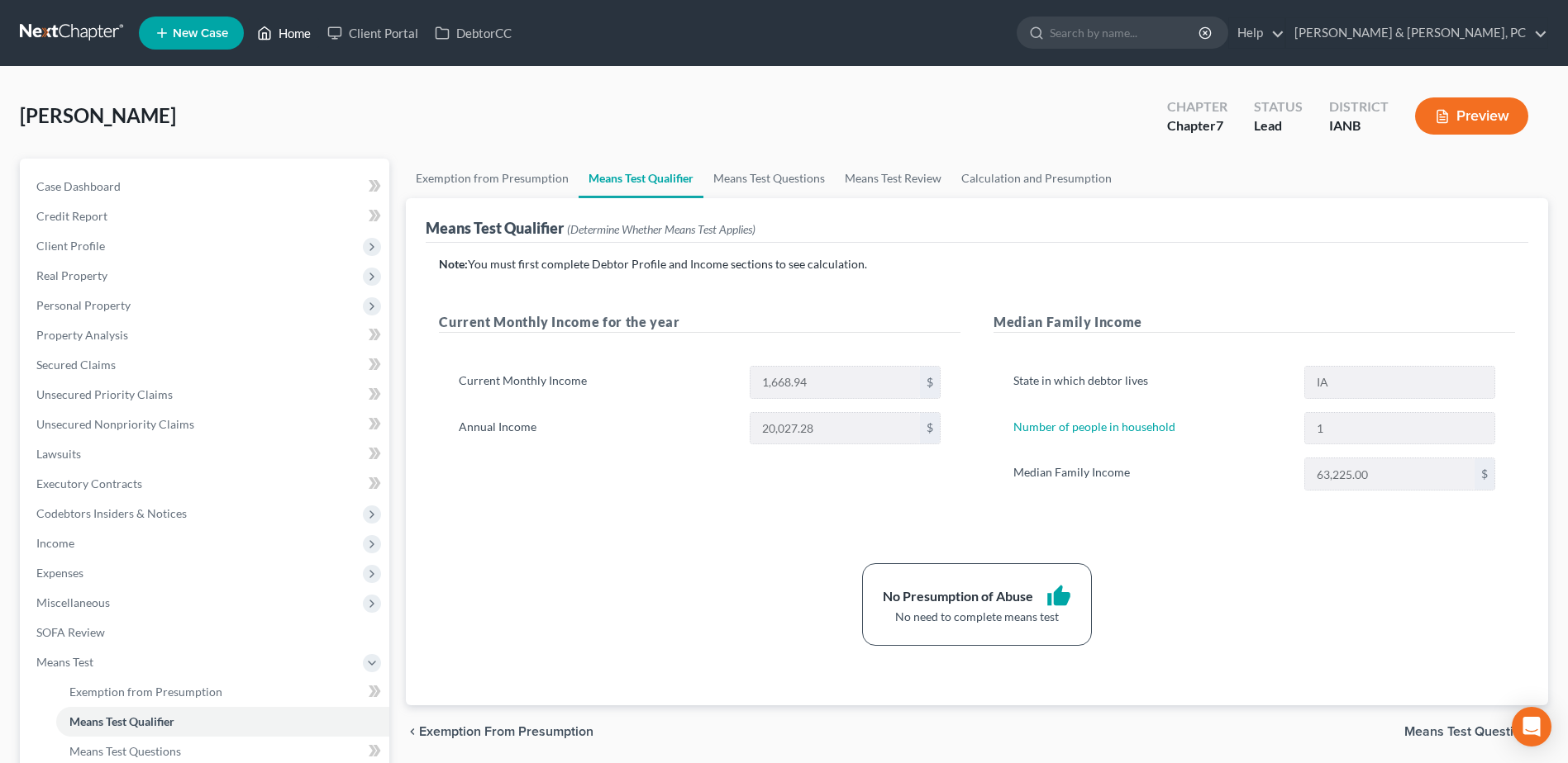
click at [306, 34] on link "Home" at bounding box center [284, 33] width 70 height 30
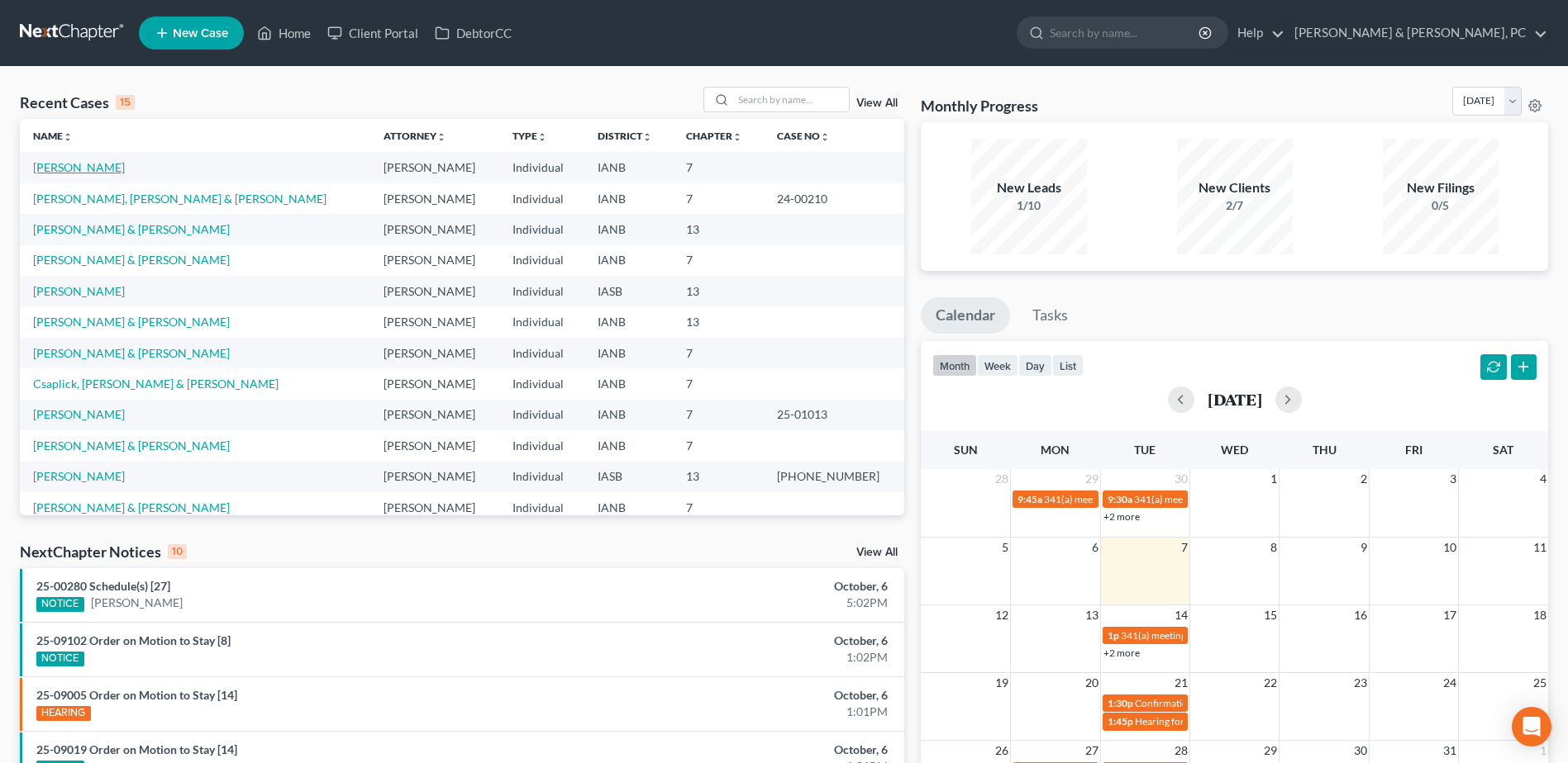
click at [90, 171] on link "[PERSON_NAME]" at bounding box center [78, 168] width 91 height 14
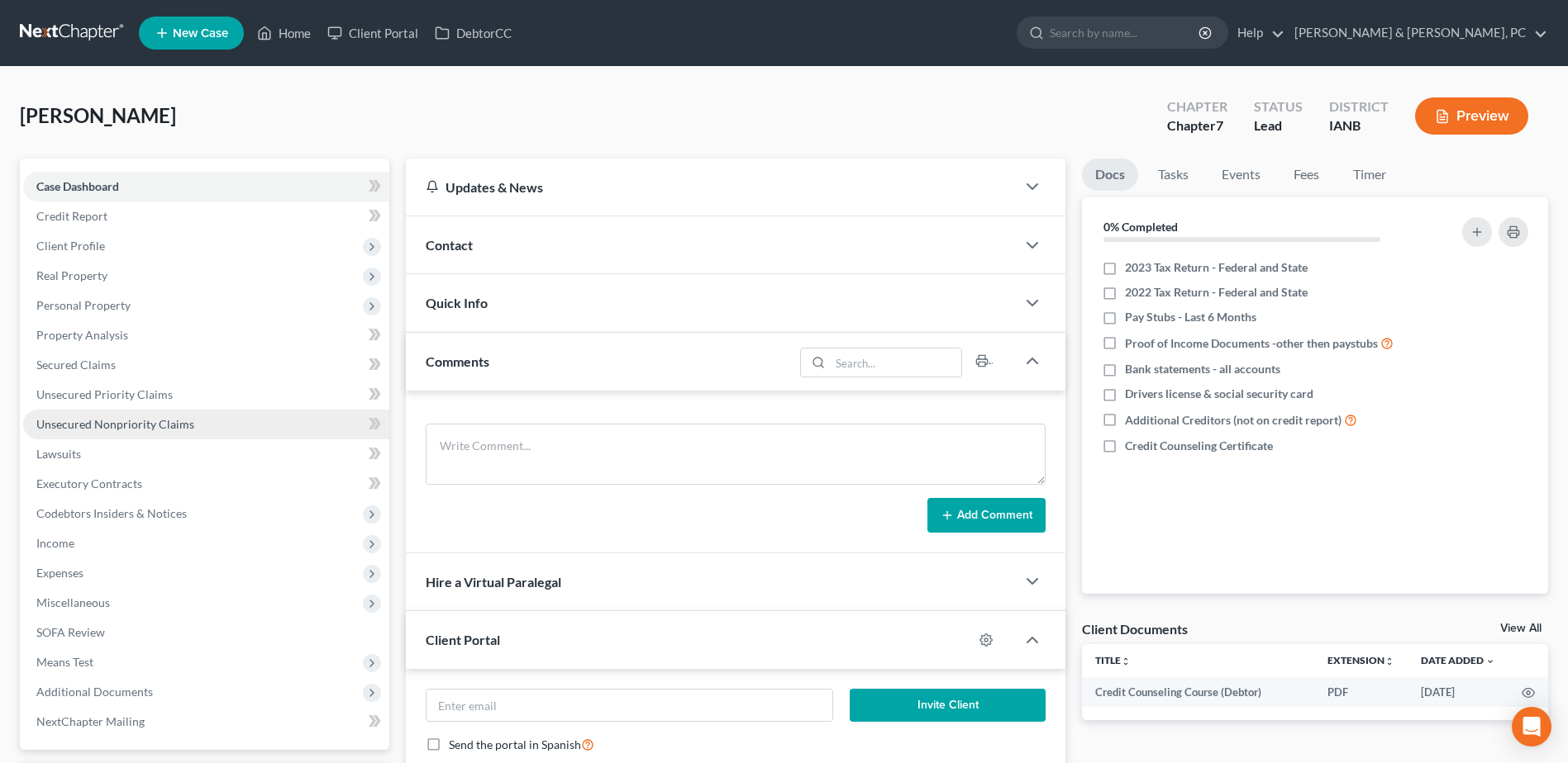
click at [100, 411] on link "Unsecured Nonpriority Claims" at bounding box center [205, 425] width 366 height 30
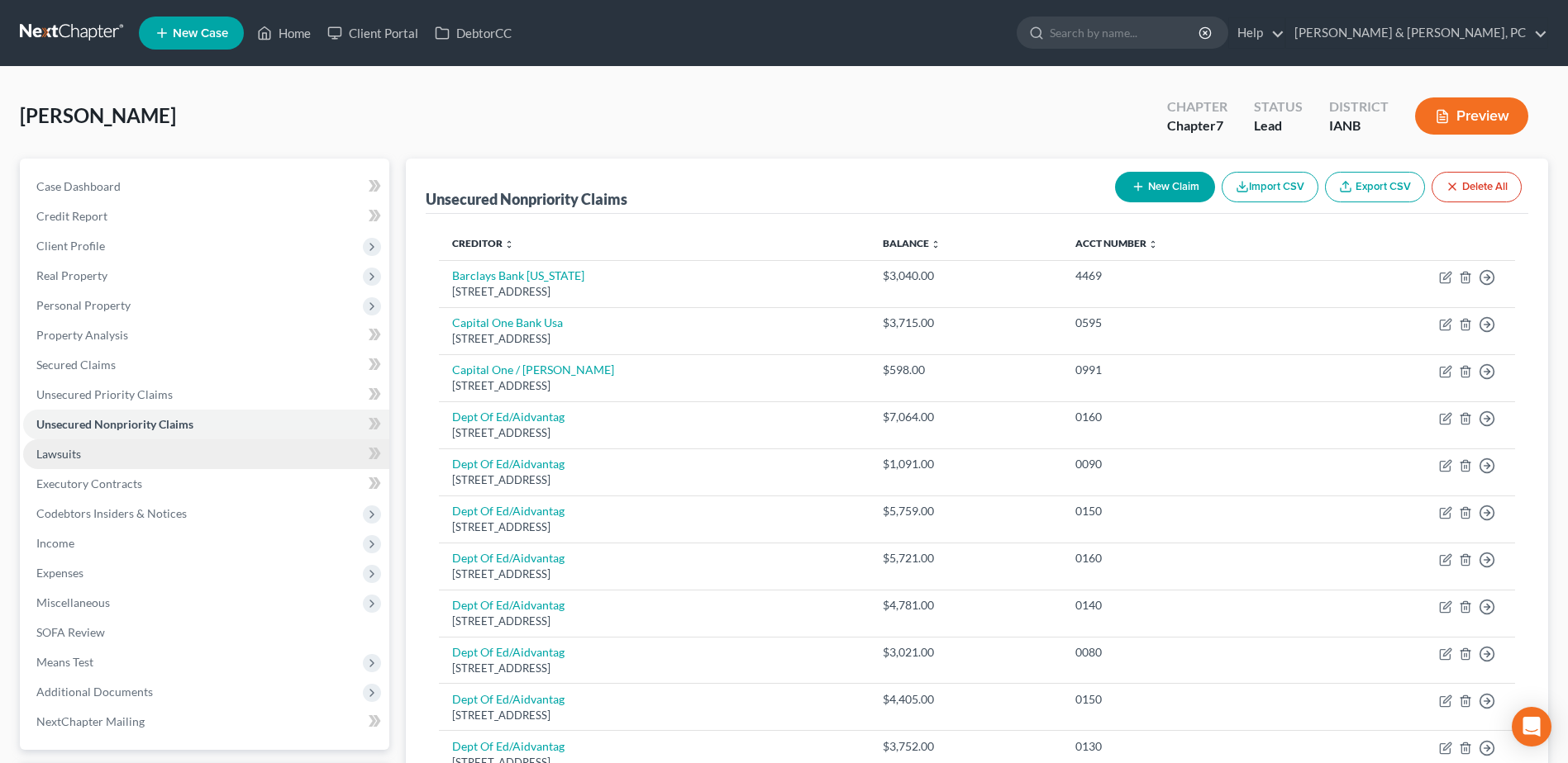
click at [146, 461] on link "Lawsuits" at bounding box center [205, 454] width 366 height 30
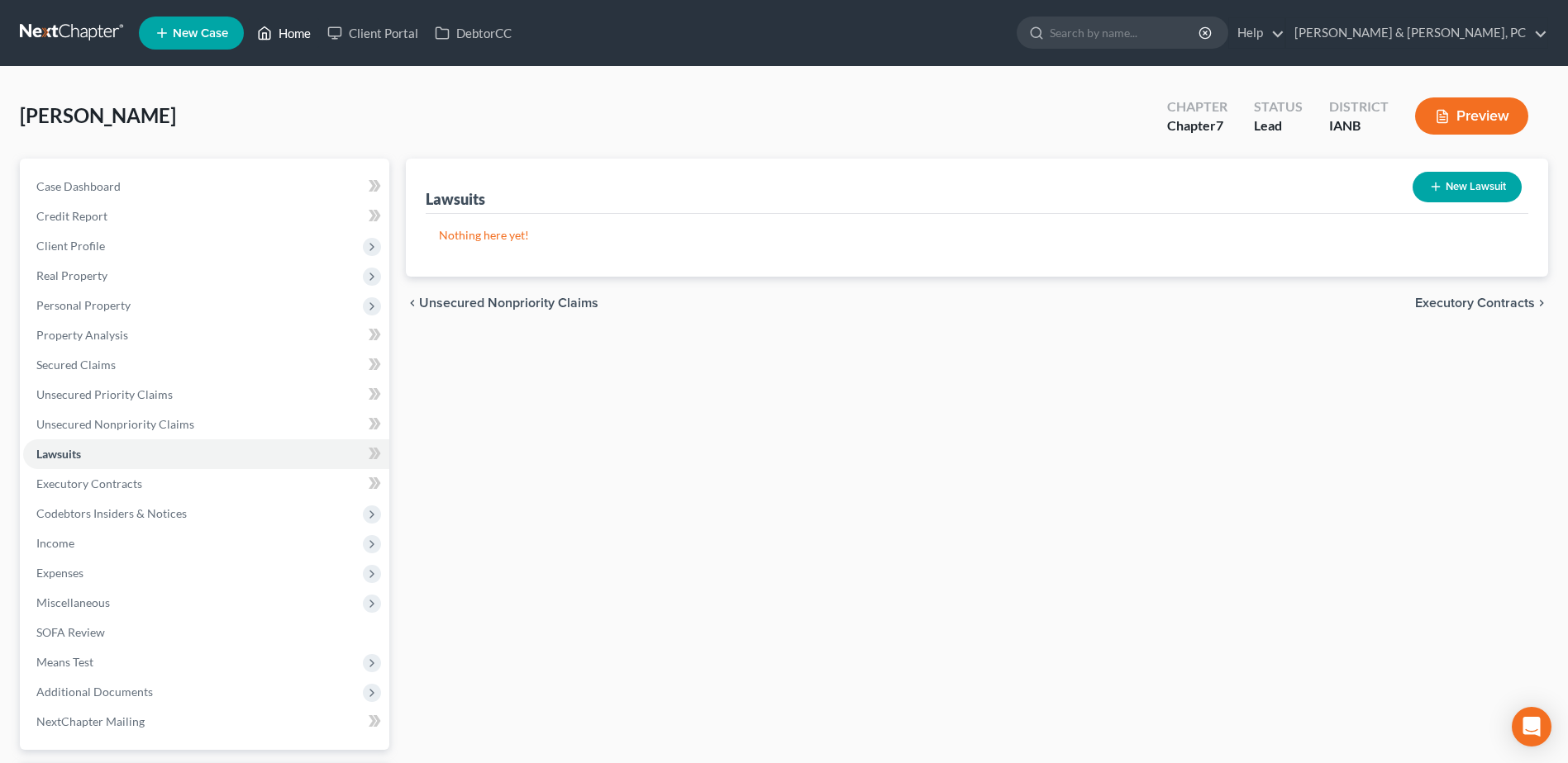
click at [304, 23] on link "Home" at bounding box center [284, 33] width 70 height 30
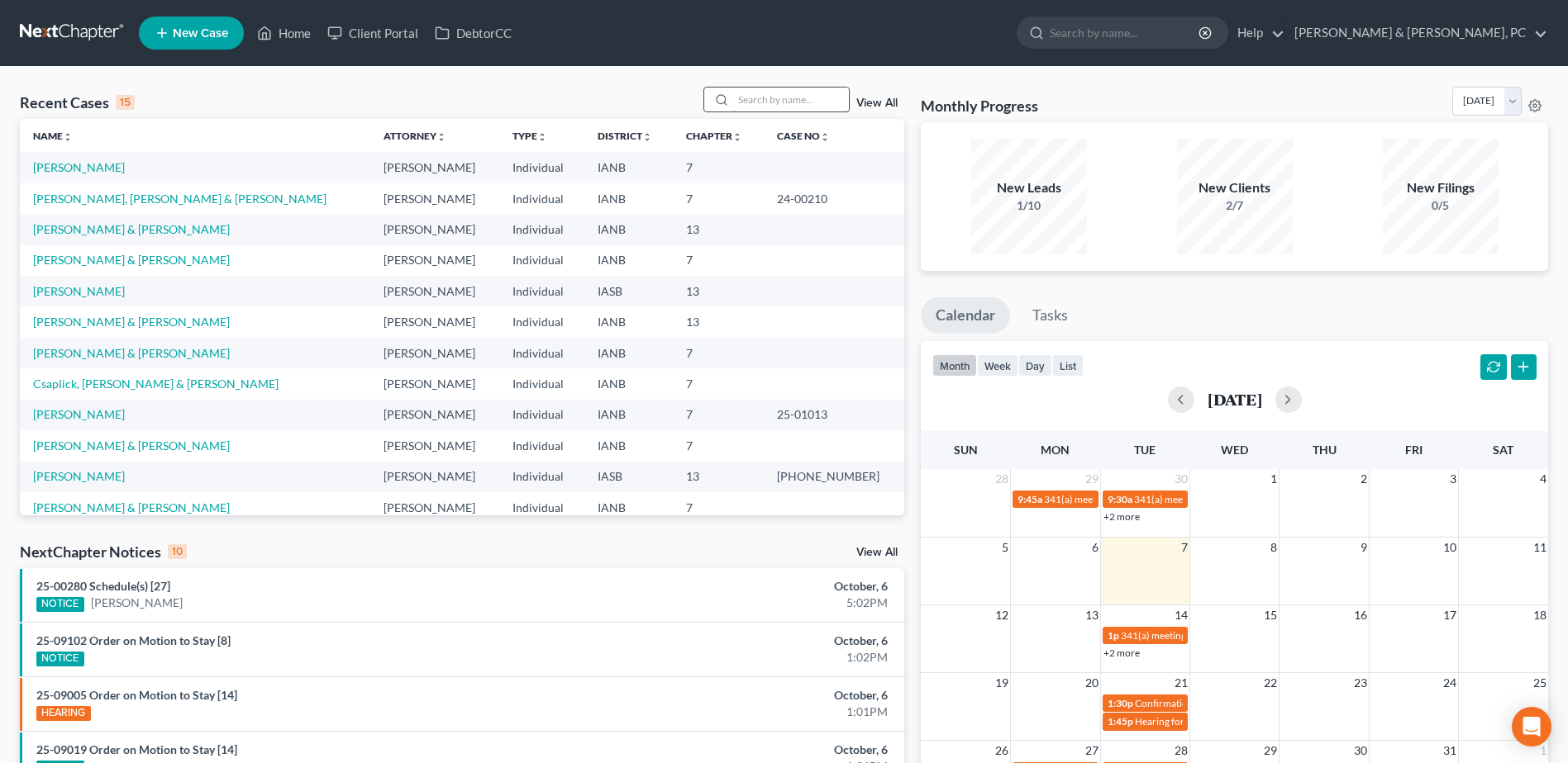
click at [791, 103] on input "search" at bounding box center [791, 99] width 116 height 24
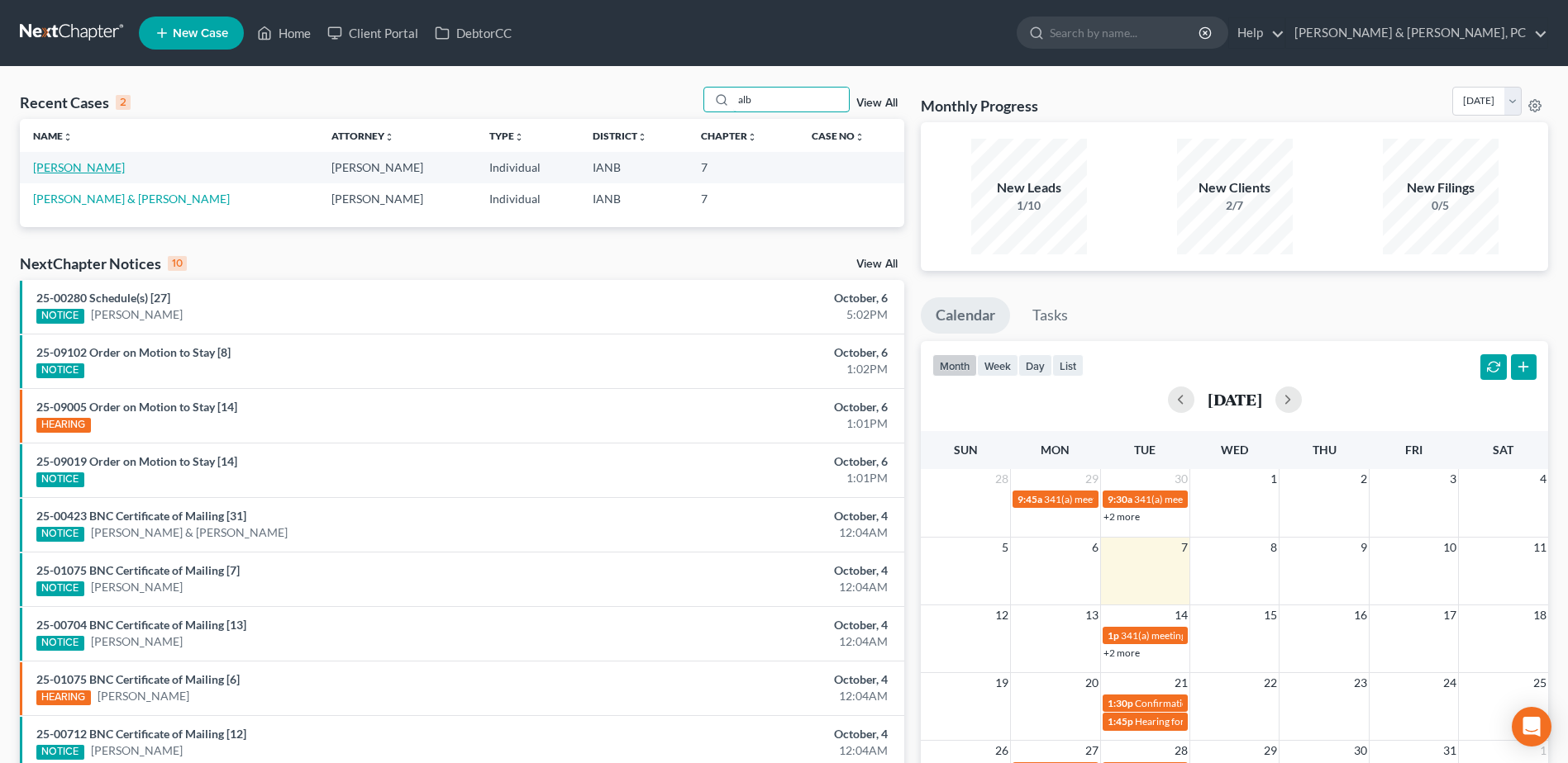
type input "alb"
click at [81, 175] on link "[PERSON_NAME]" at bounding box center [78, 168] width 91 height 14
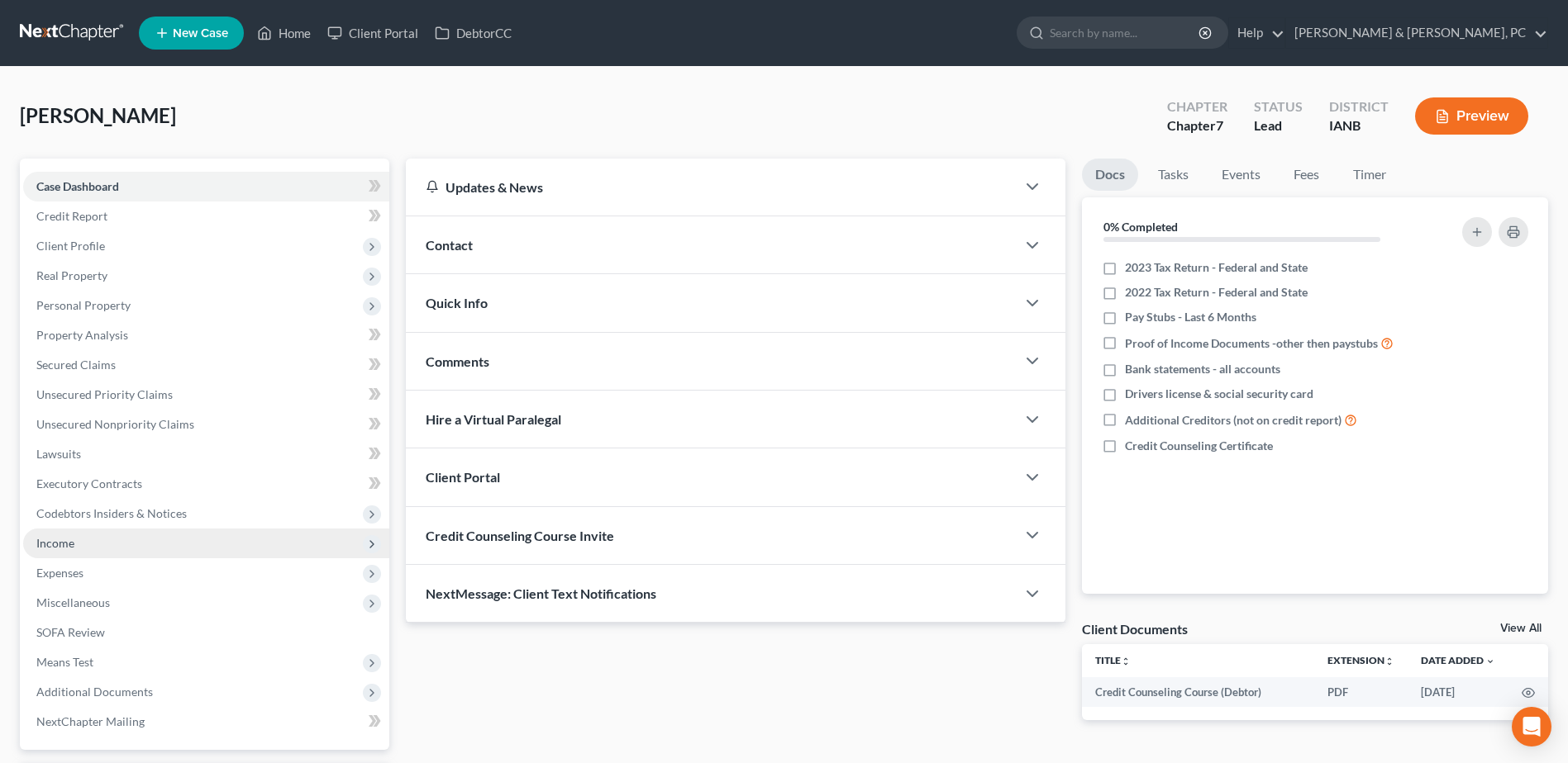
click at [112, 544] on span "Income" at bounding box center [205, 544] width 366 height 30
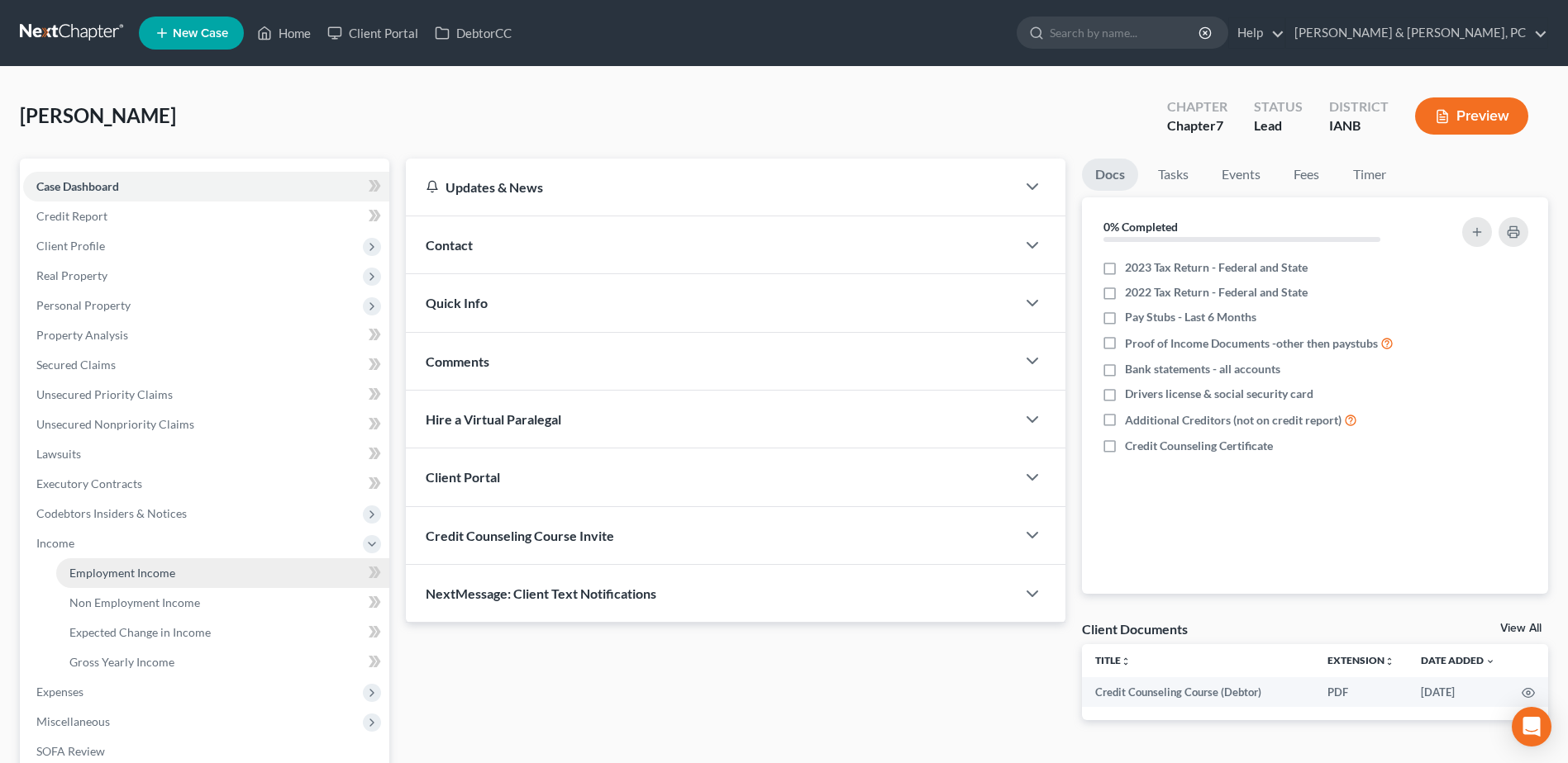
click at [102, 559] on link "Employment Income" at bounding box center [223, 573] width 333 height 30
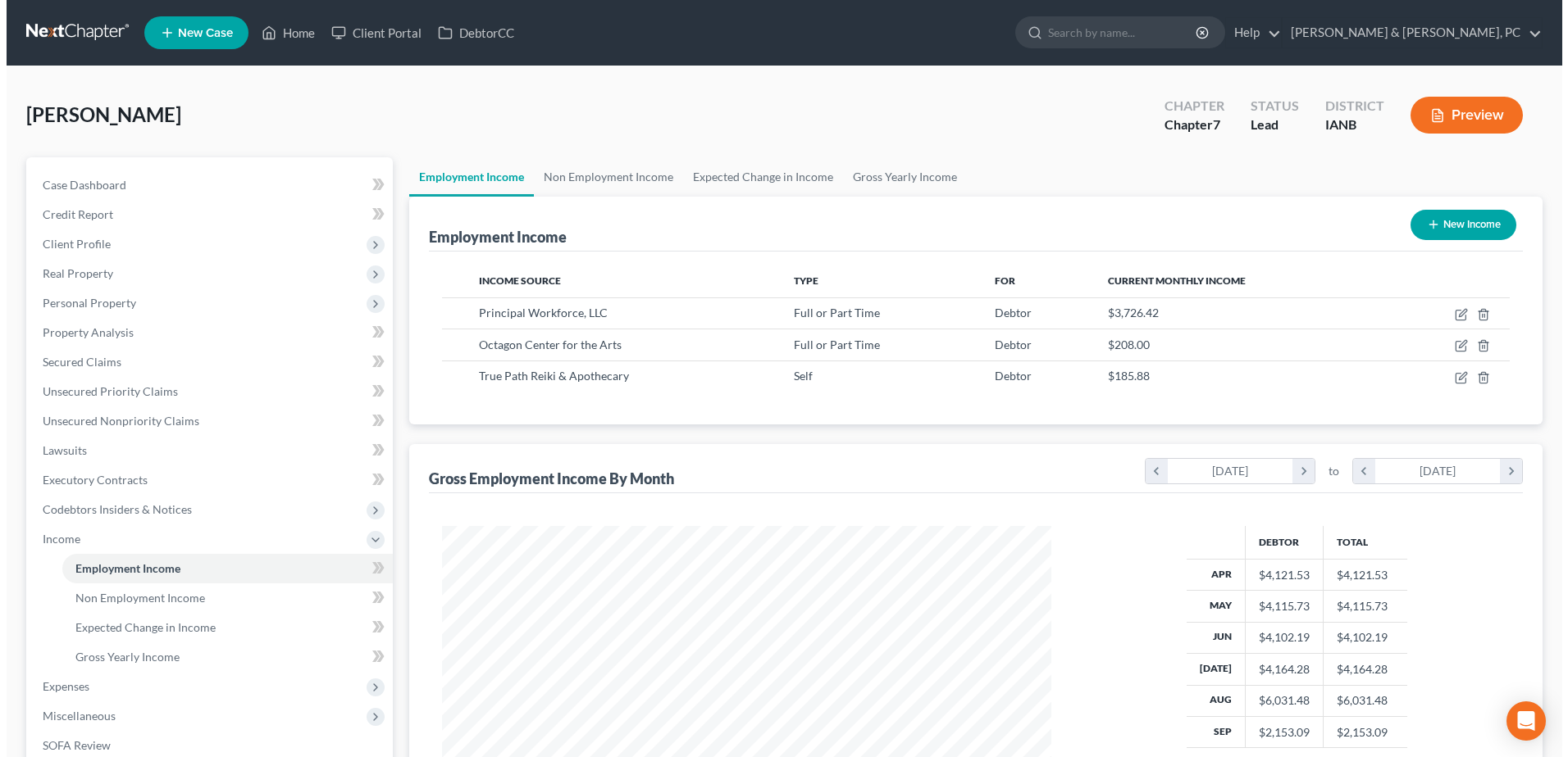
scroll to position [304, 641]
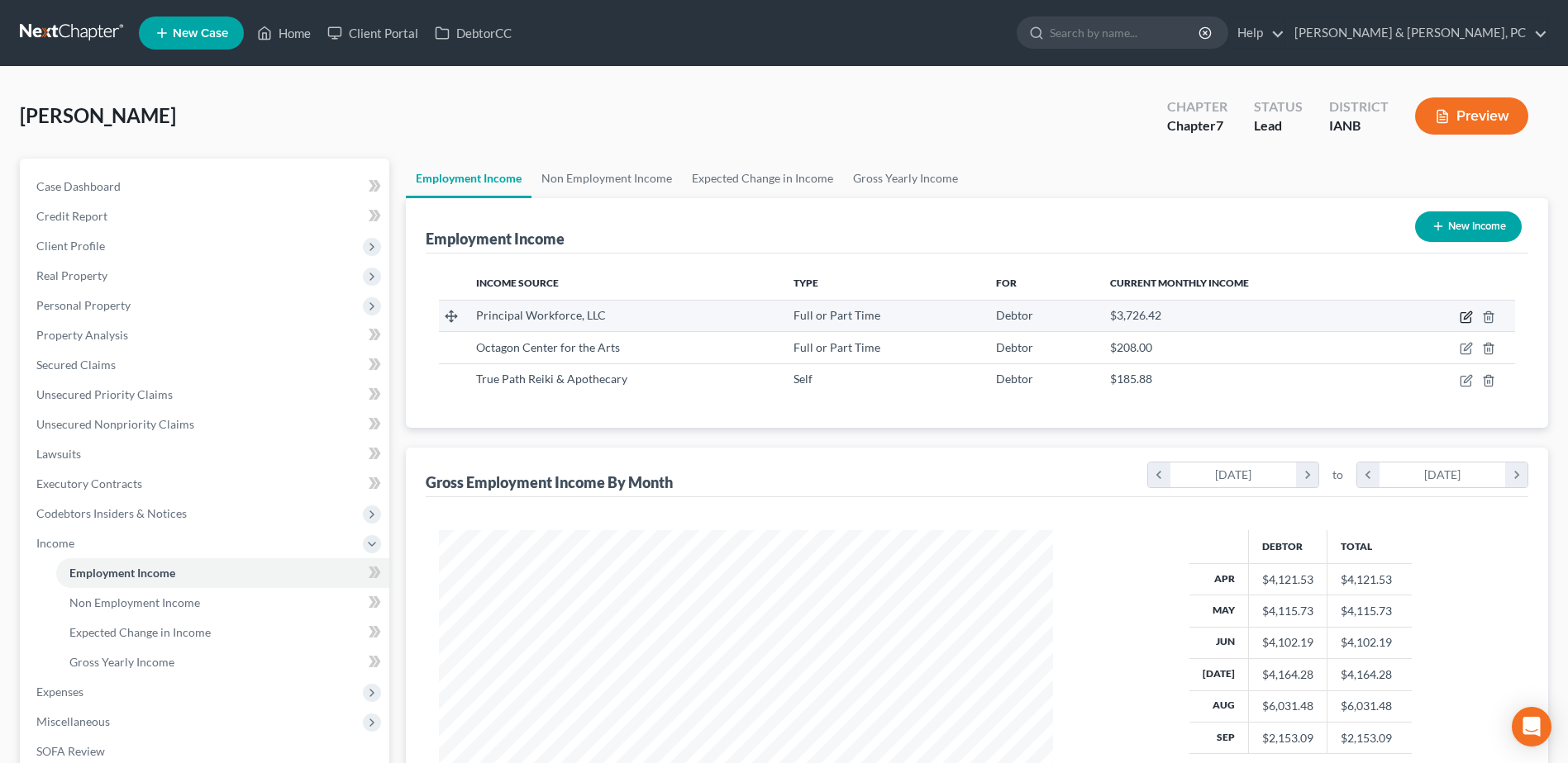
click at [1462, 314] on icon "button" at bounding box center [1465, 318] width 10 height 10
select select "0"
select select "16"
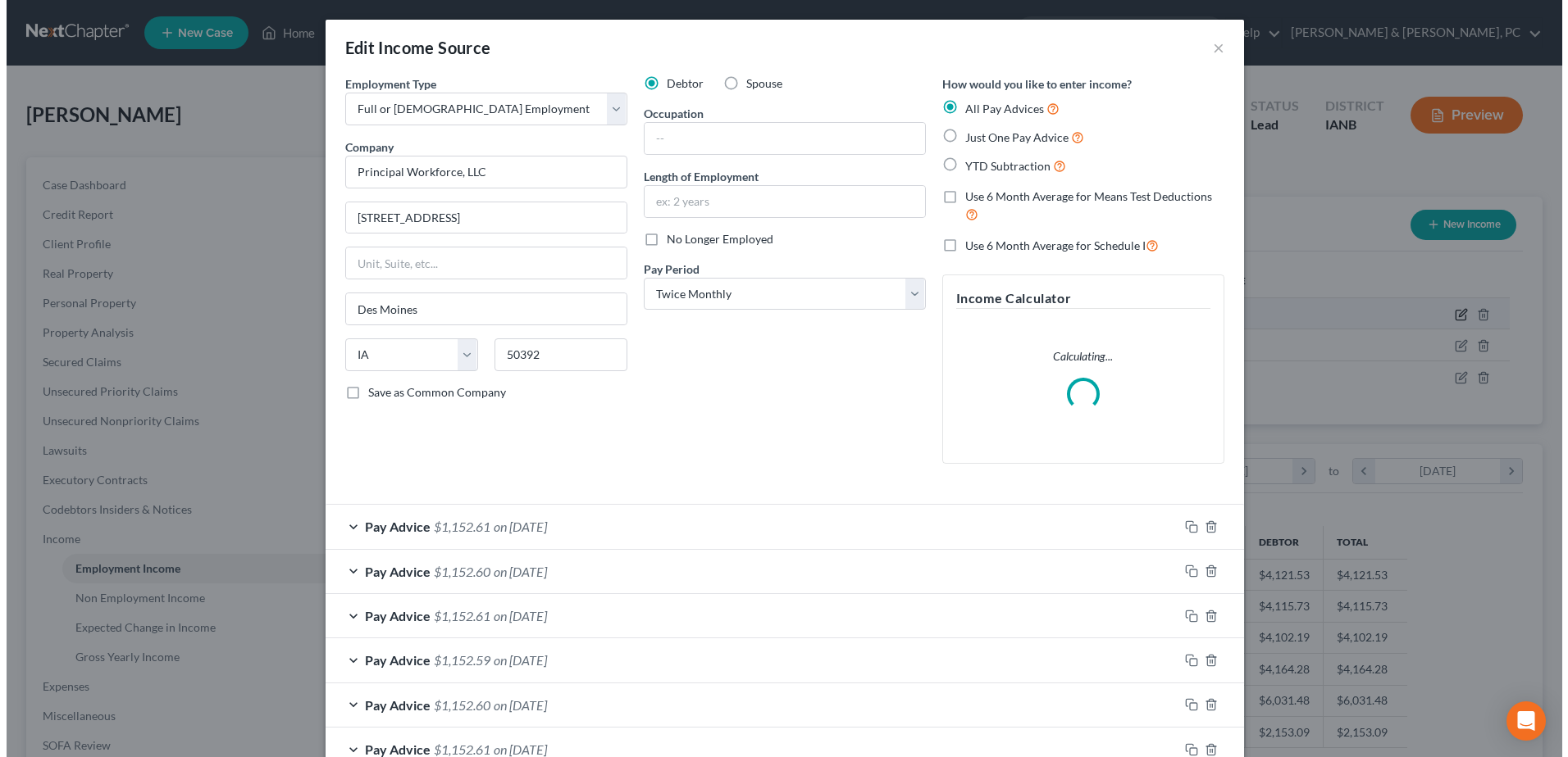
scroll to position [306, 648]
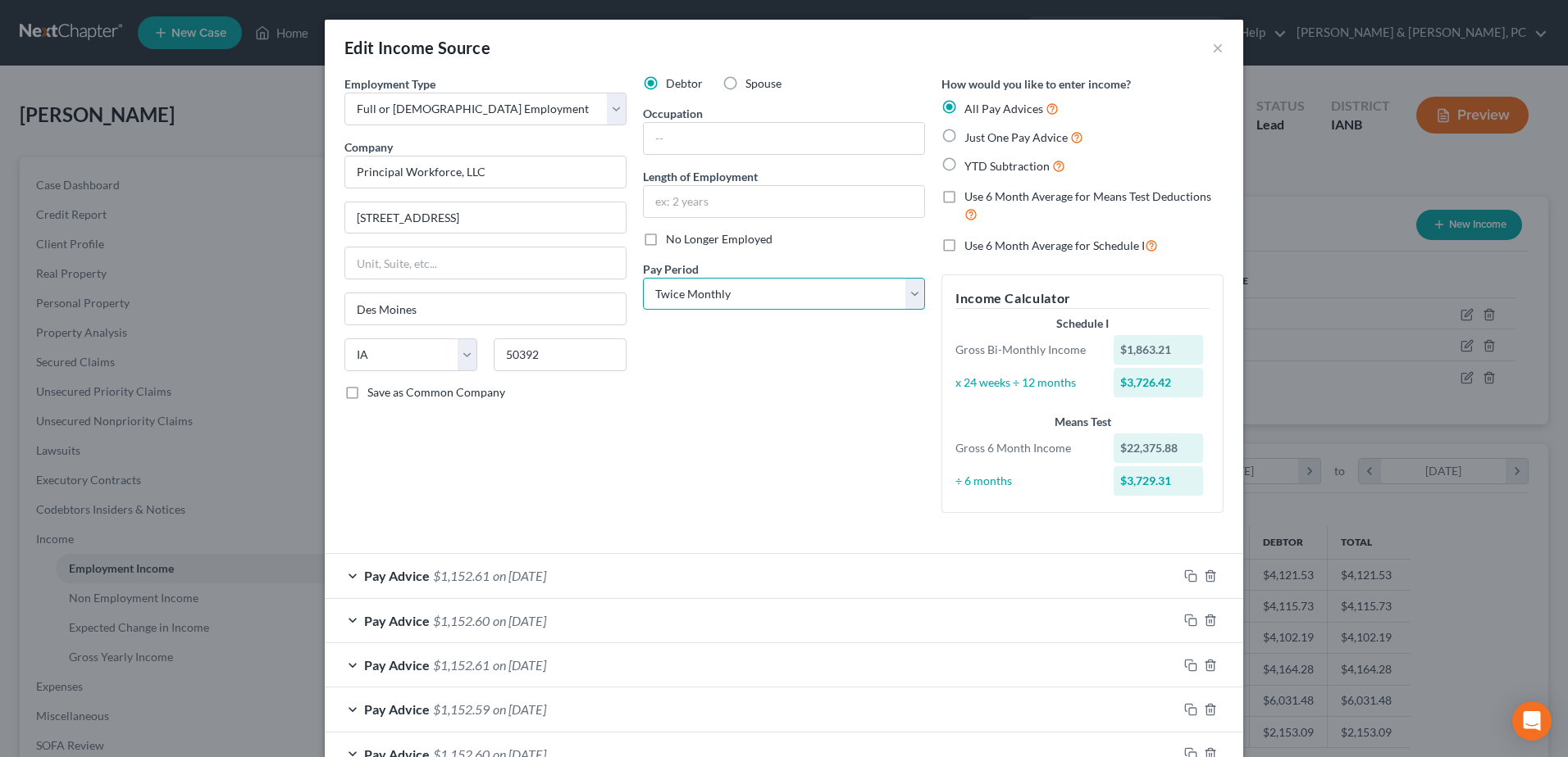
drag, startPoint x: 726, startPoint y: 299, endPoint x: 722, endPoint y: 308, distance: 9.8
click at [726, 299] on select "Select Monthly Twice Monthly Every Other Week Weekly" at bounding box center [784, 293] width 282 height 32
select select "2"
click at [643, 278] on select "Select Monthly Twice Monthly Every Other Week Weekly" at bounding box center [784, 293] width 282 height 32
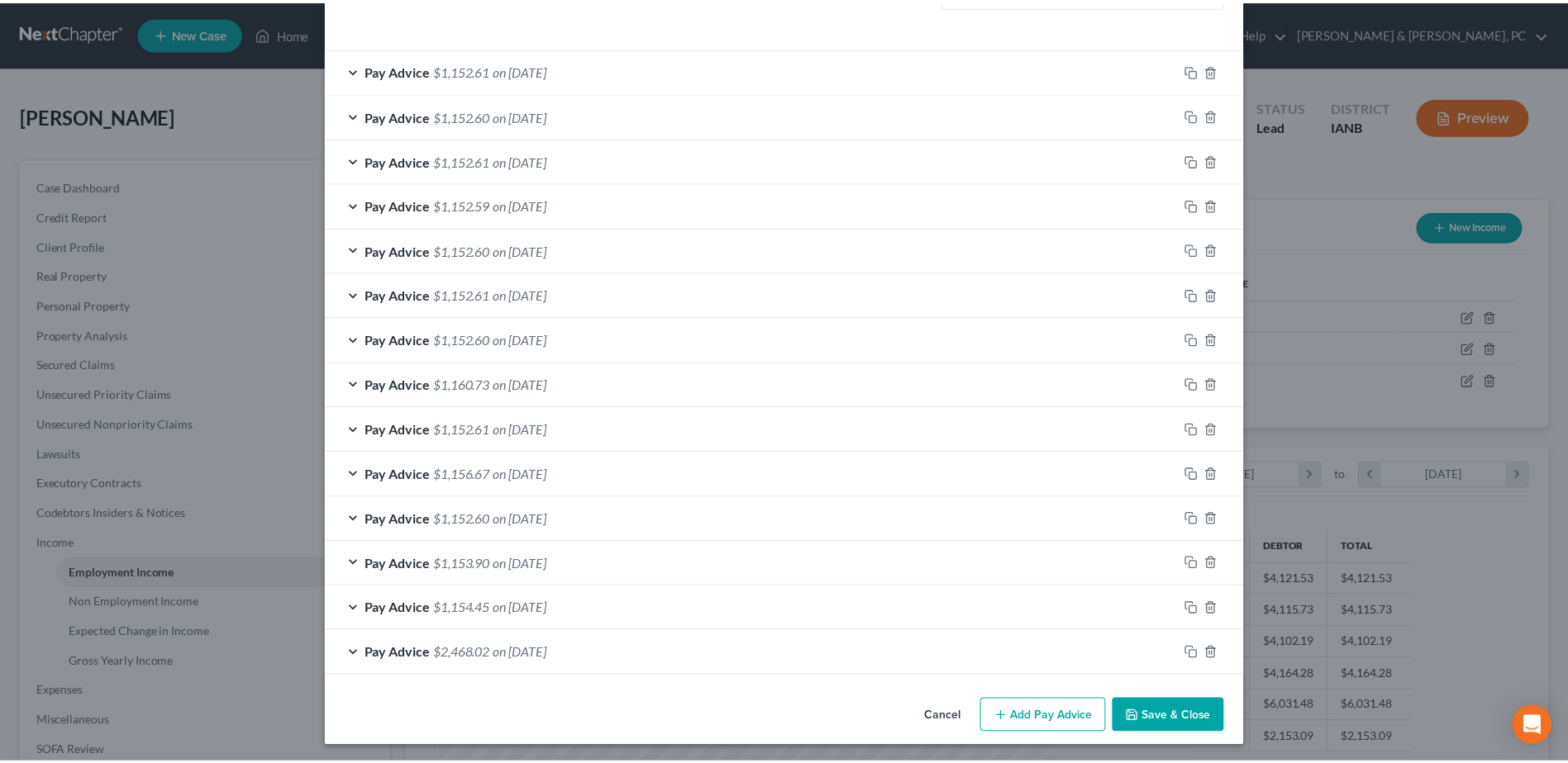
scroll to position [514, 0]
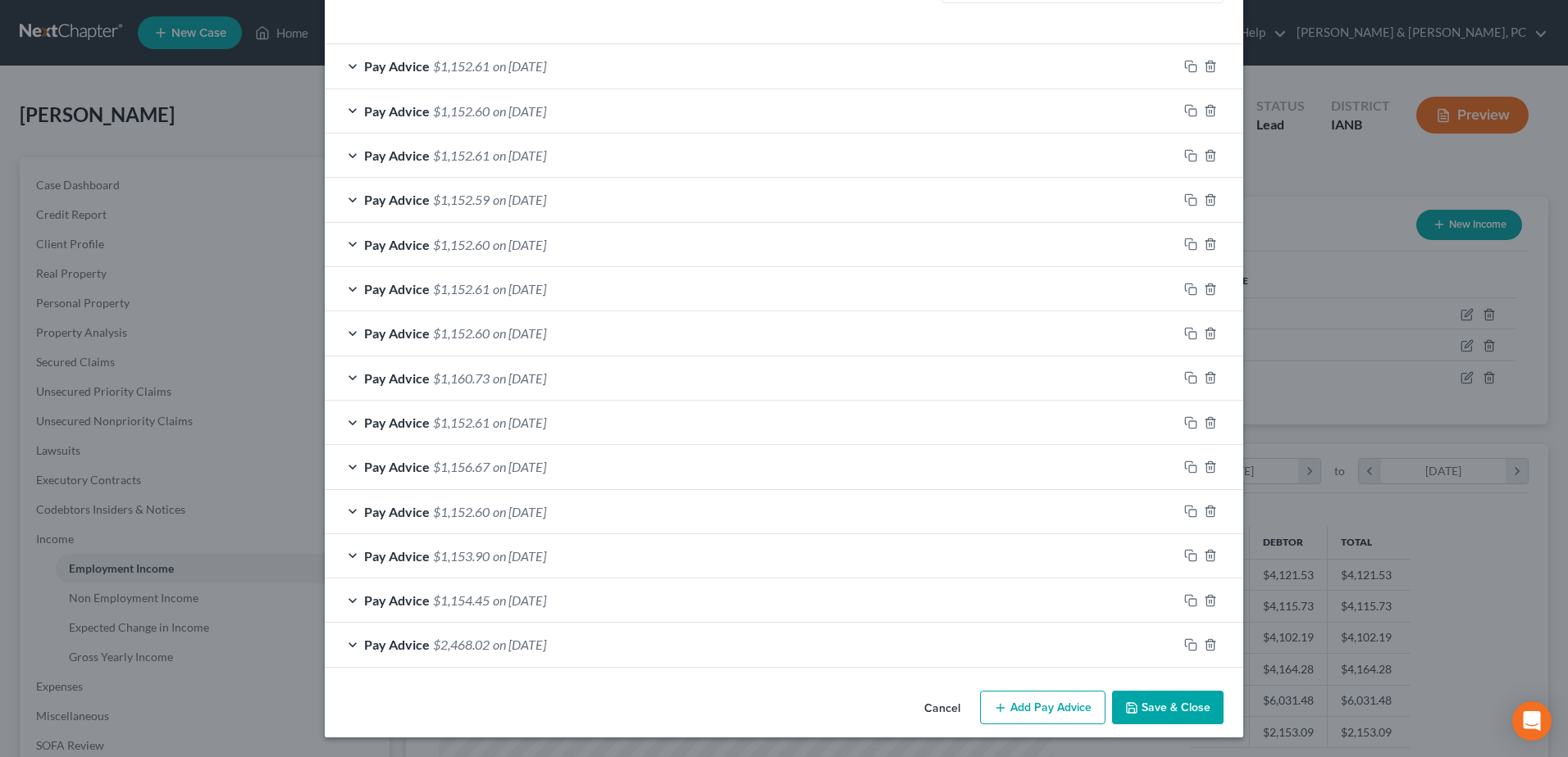
click at [1179, 712] on button "Save & Close" at bounding box center [1167, 708] width 111 height 34
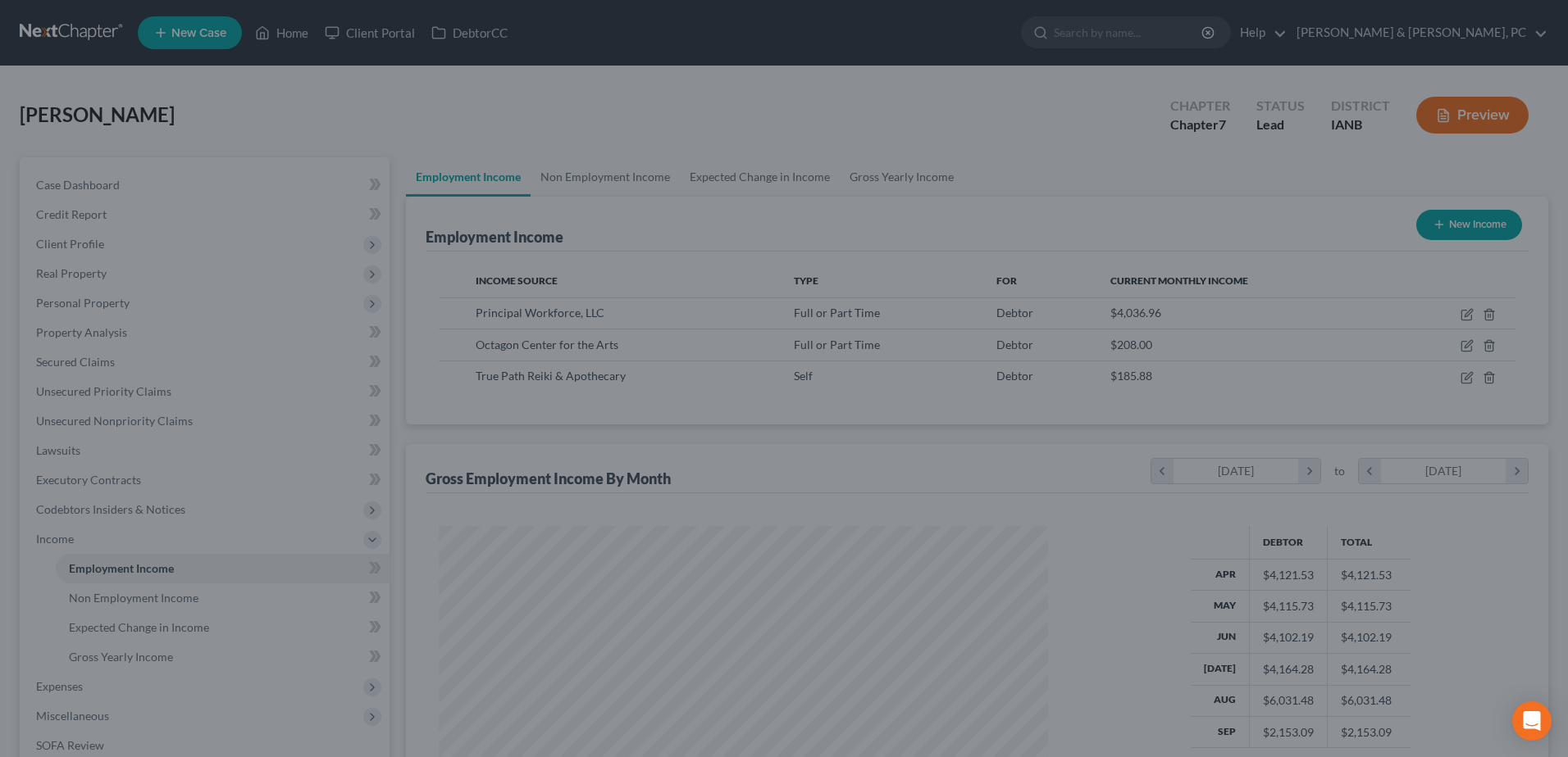
scroll to position [819374, 819477]
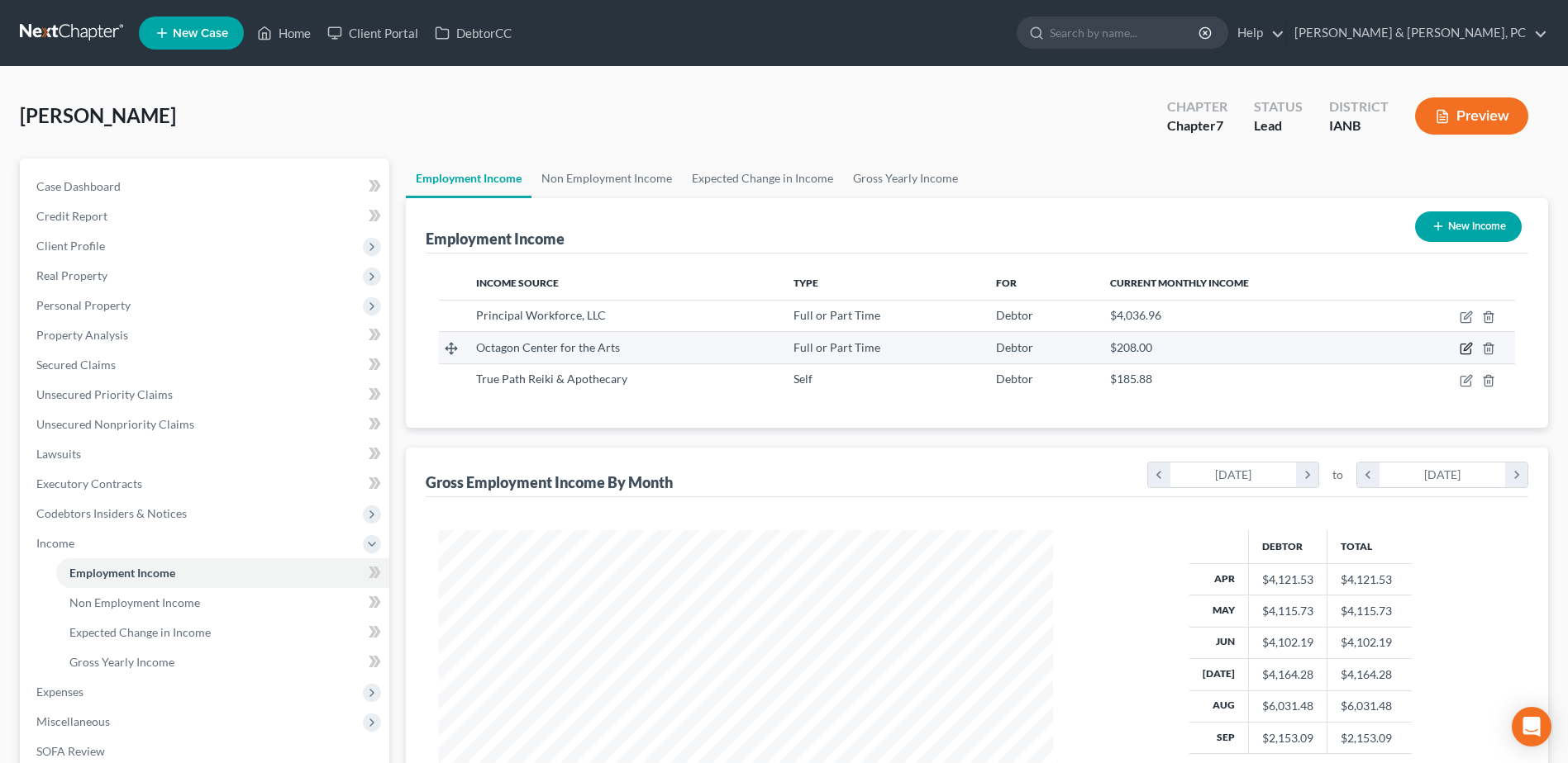
click at [1465, 353] on icon "button" at bounding box center [1465, 348] width 13 height 13
select select "0"
select select "16"
select select "1"
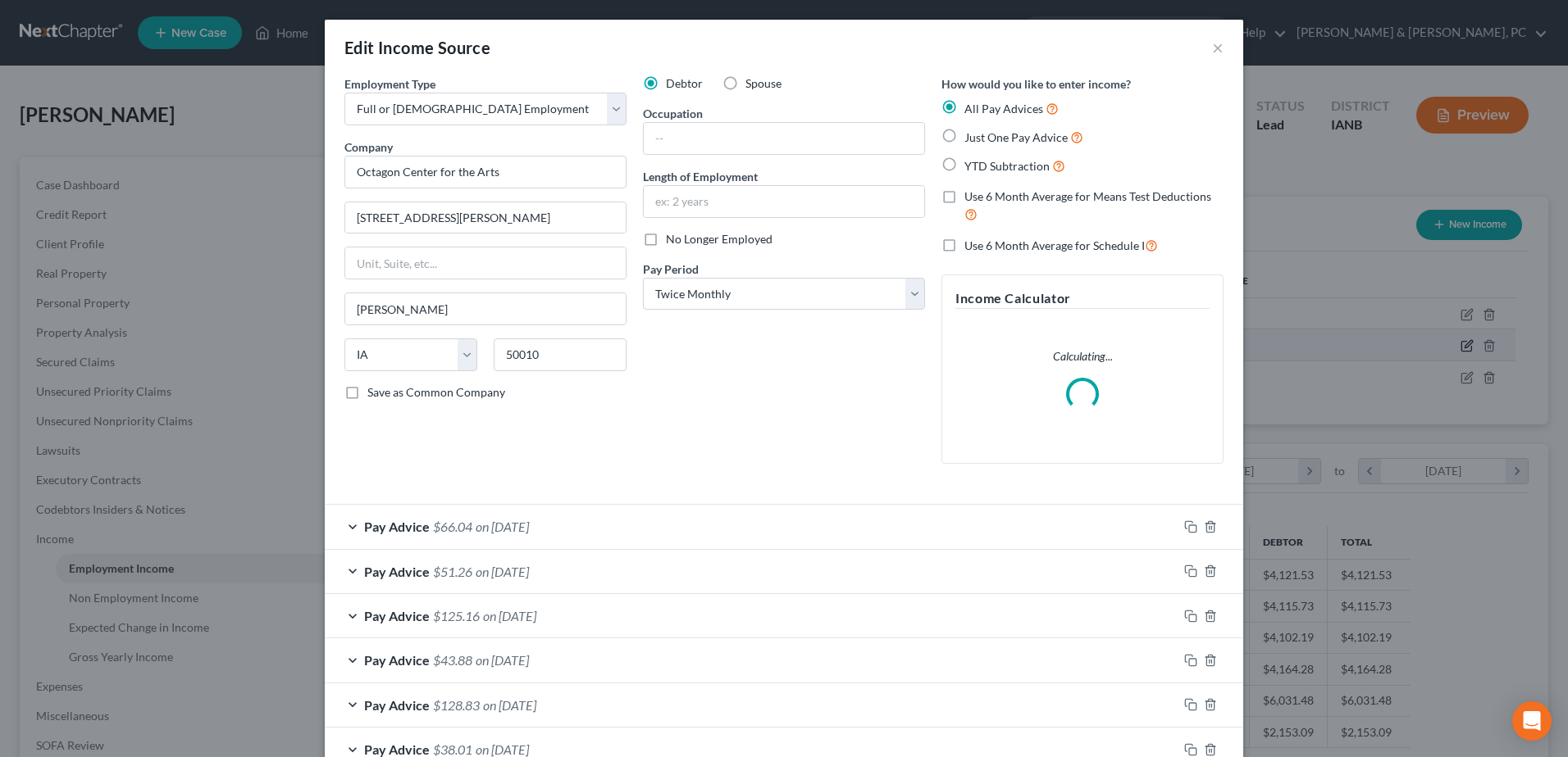
scroll to position [306, 648]
click at [666, 290] on select "Select Monthly Twice Monthly Every Other Week Weekly" at bounding box center [784, 293] width 282 height 32
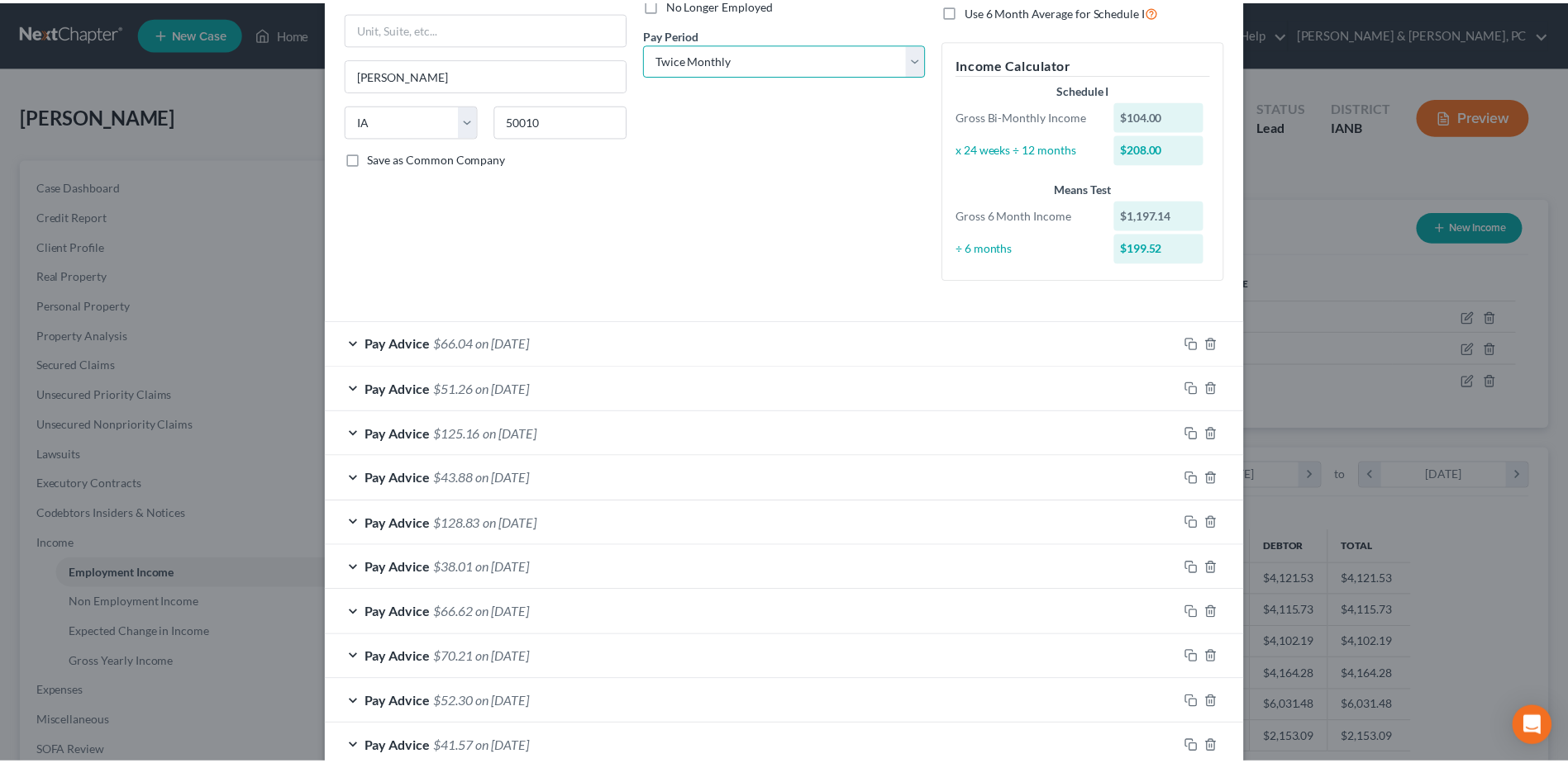
scroll to position [469, 0]
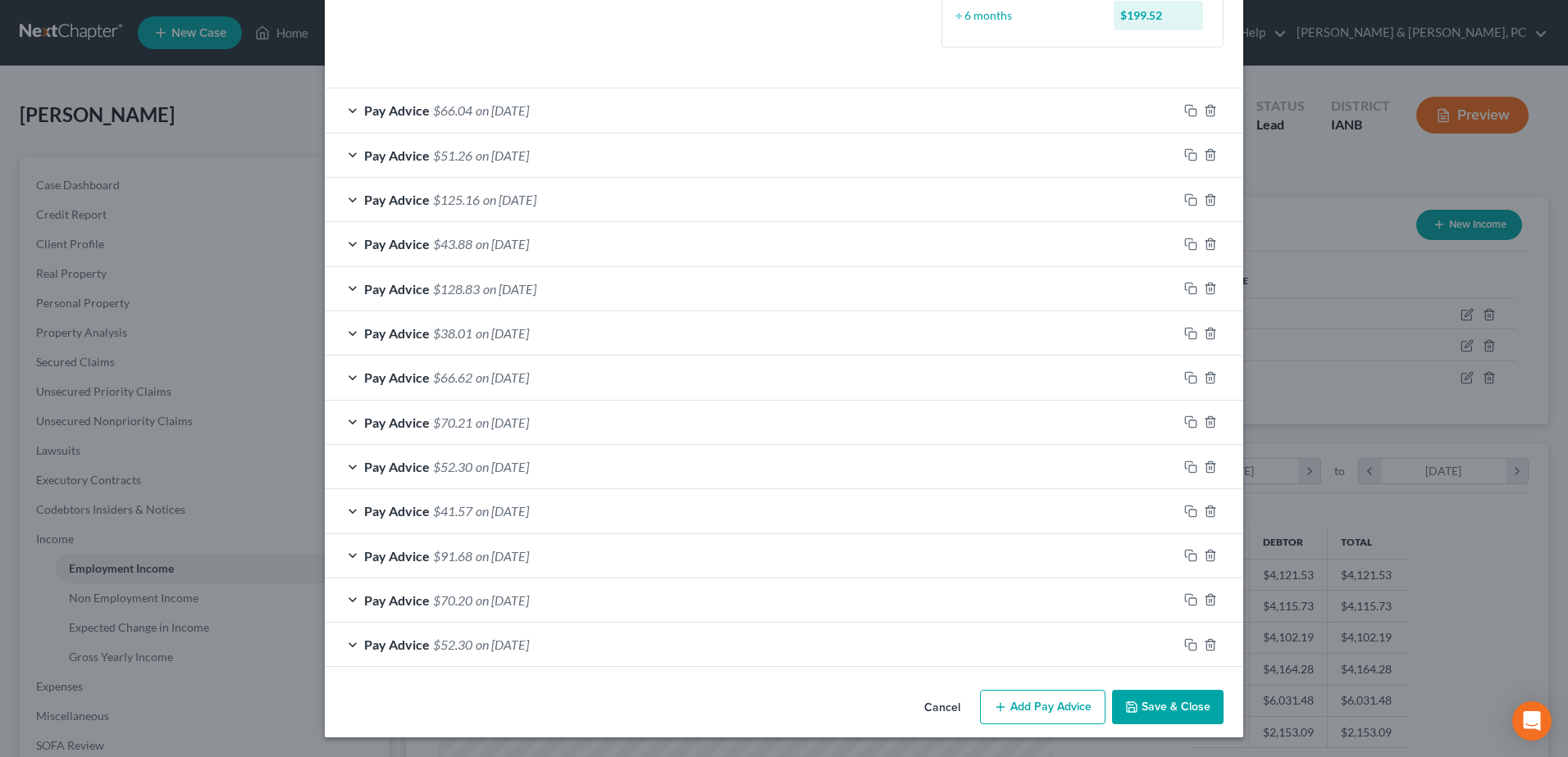
click at [1176, 713] on button "Save & Close" at bounding box center [1167, 707] width 111 height 34
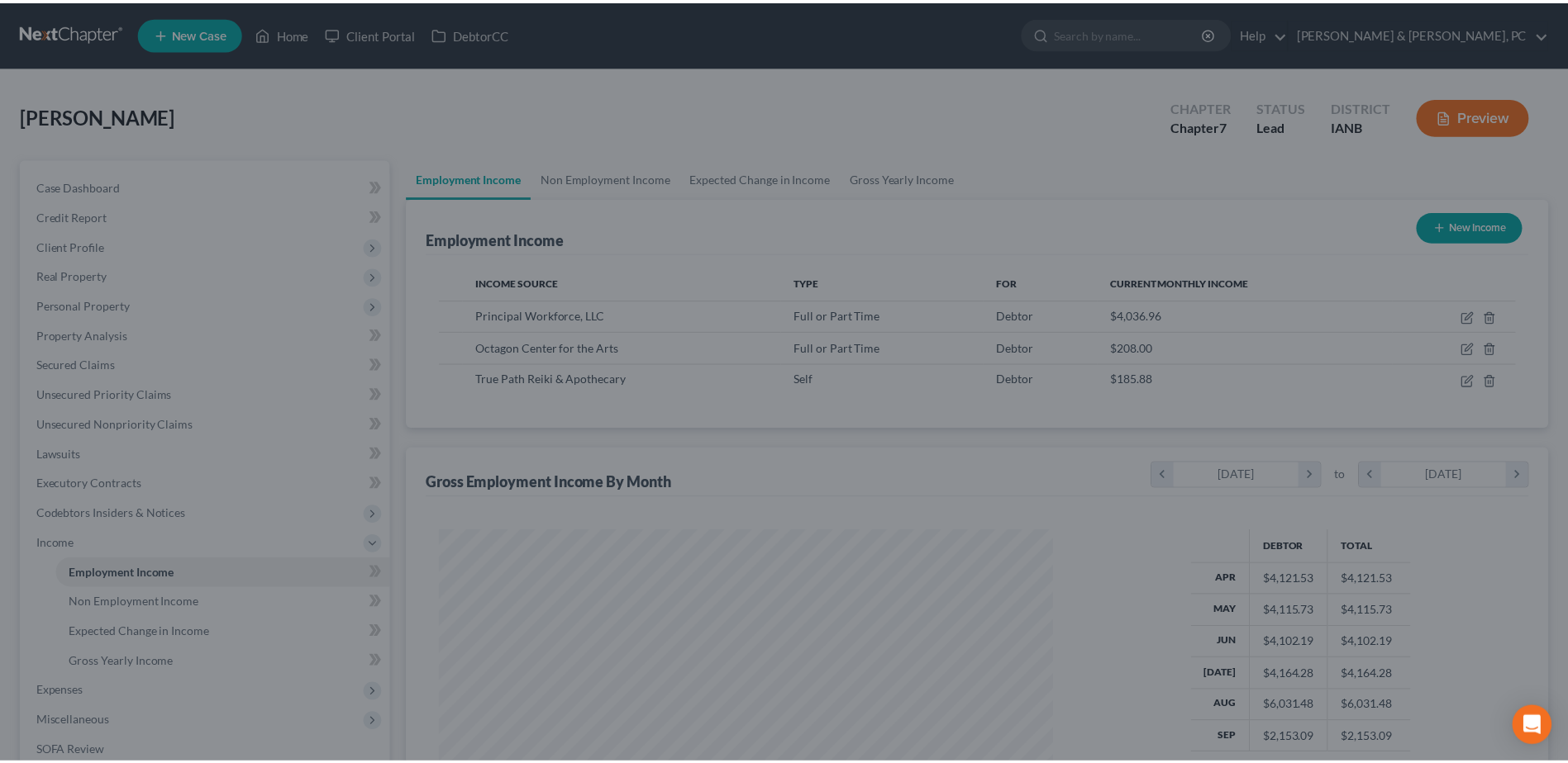
scroll to position [307, 646]
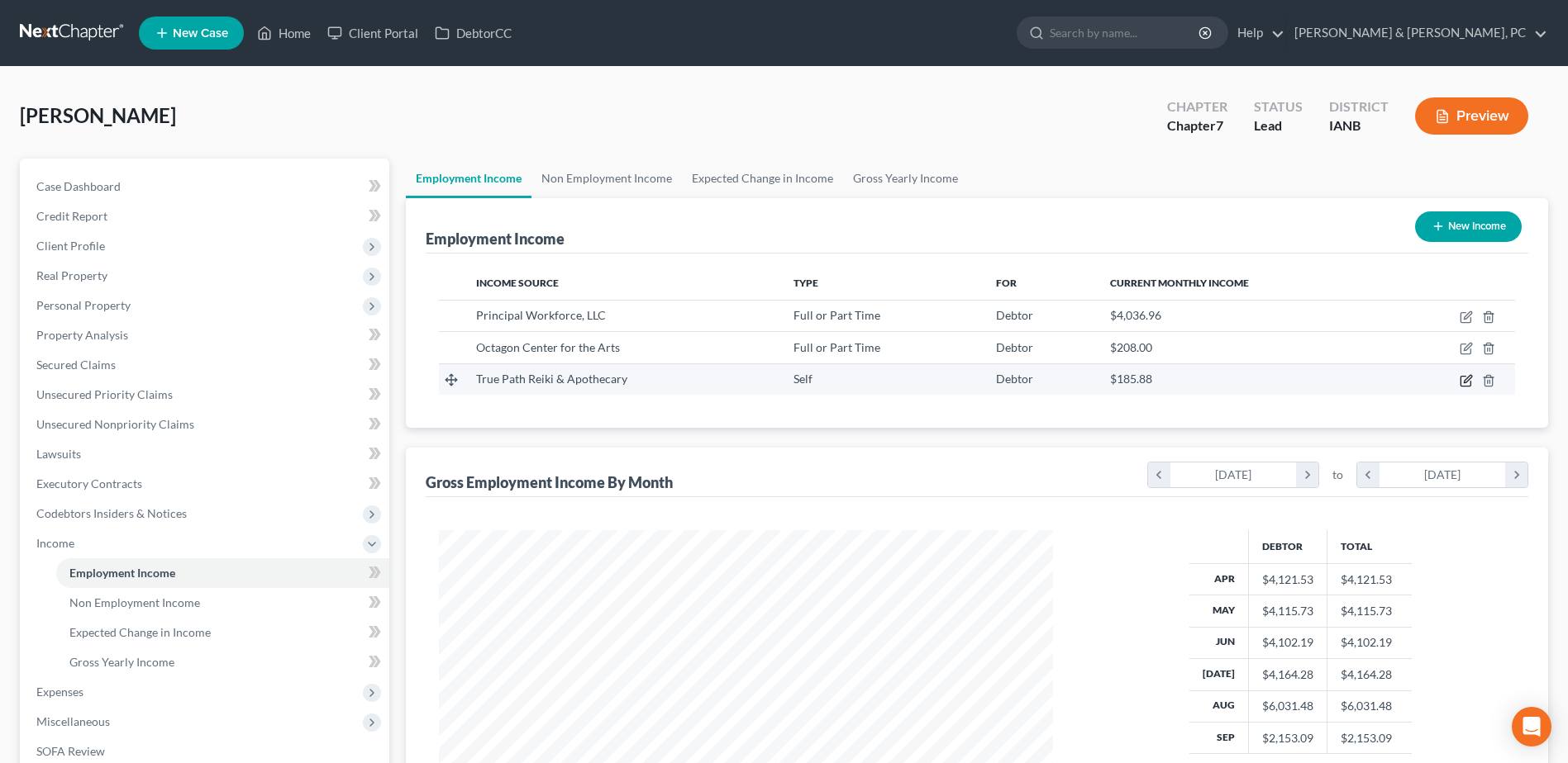
click at [1462, 379] on icon "button" at bounding box center [1465, 380] width 13 height 13
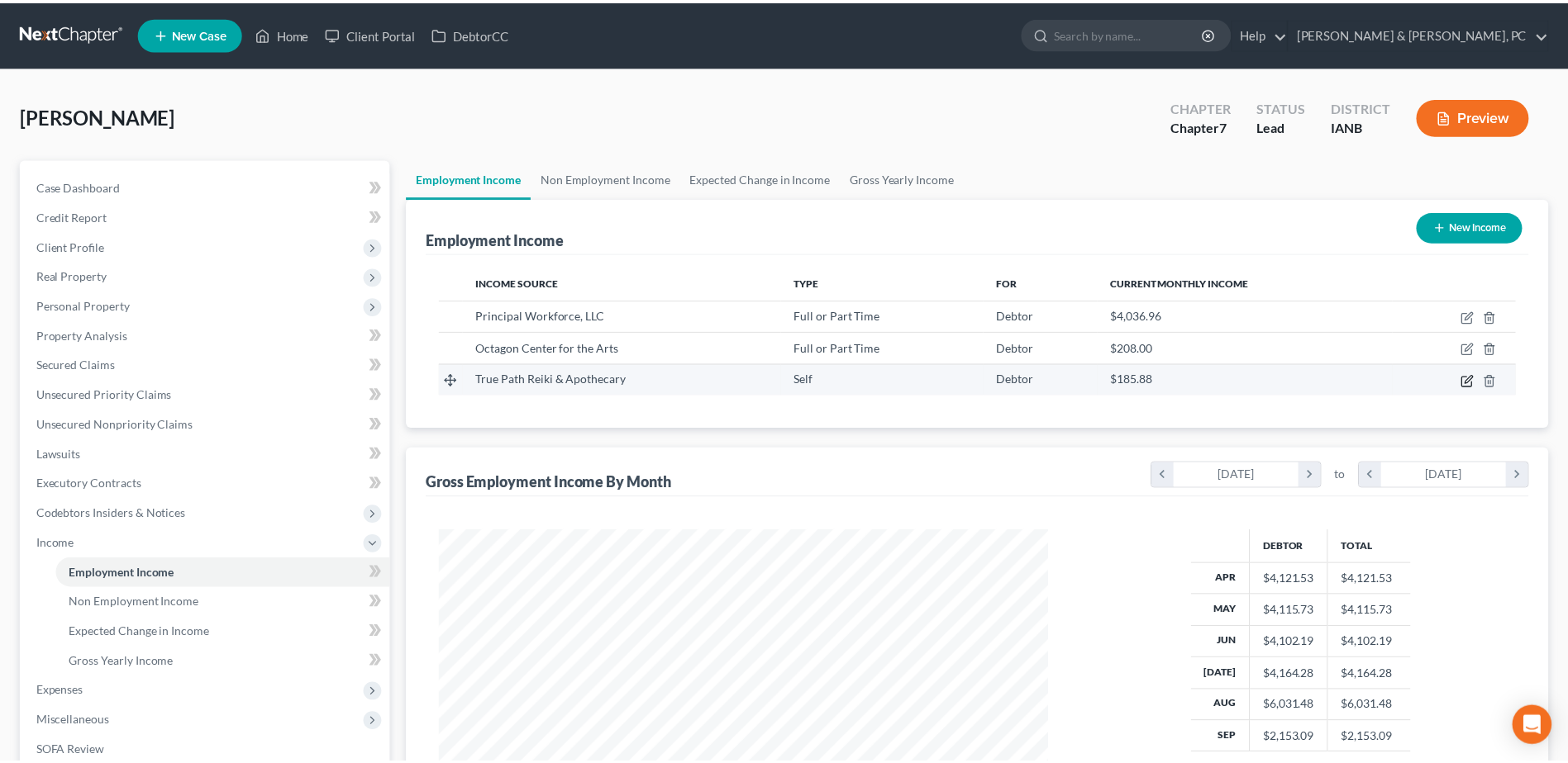
scroll to position [309, 653]
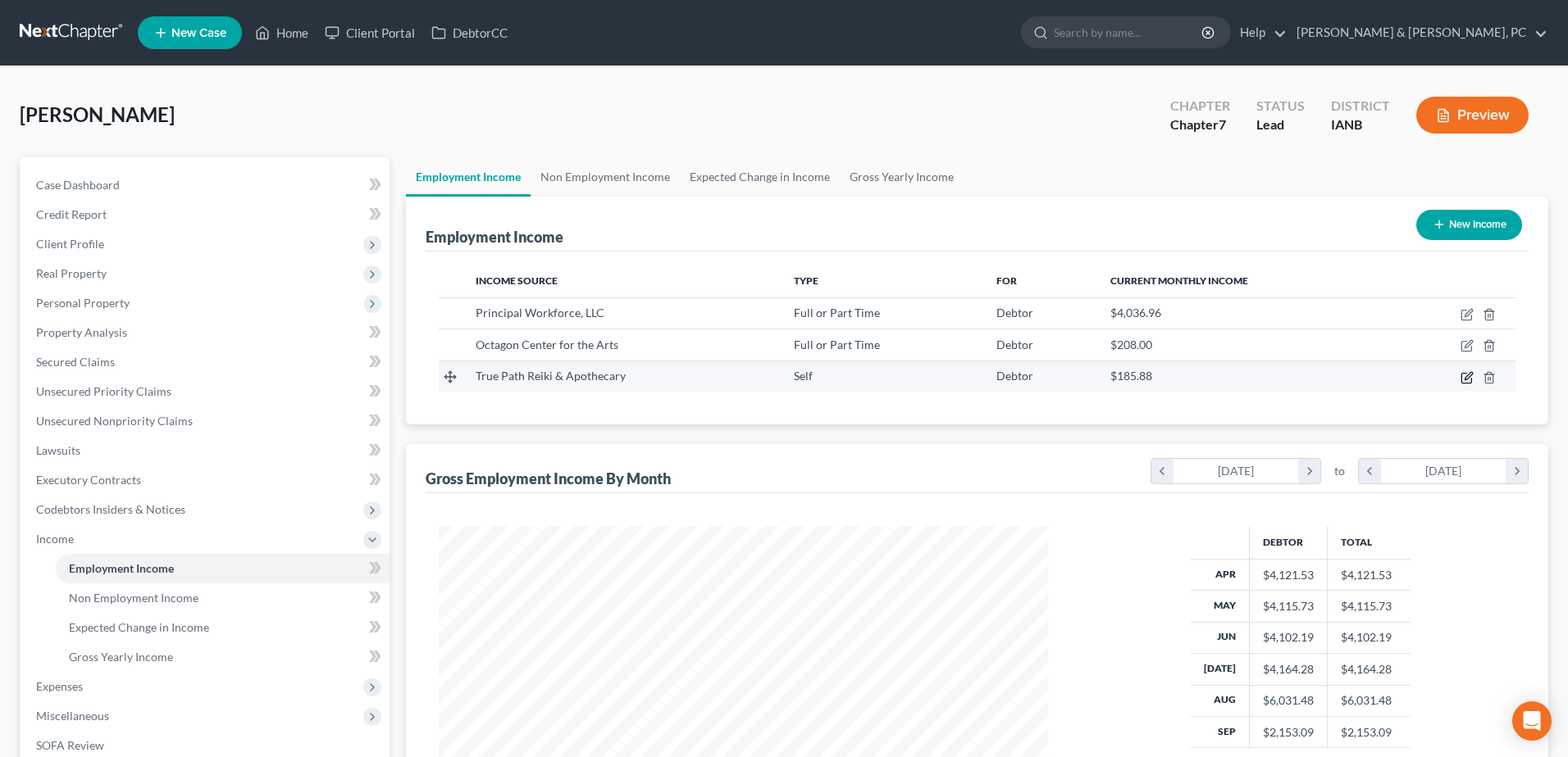
select select "1"
select select "0"
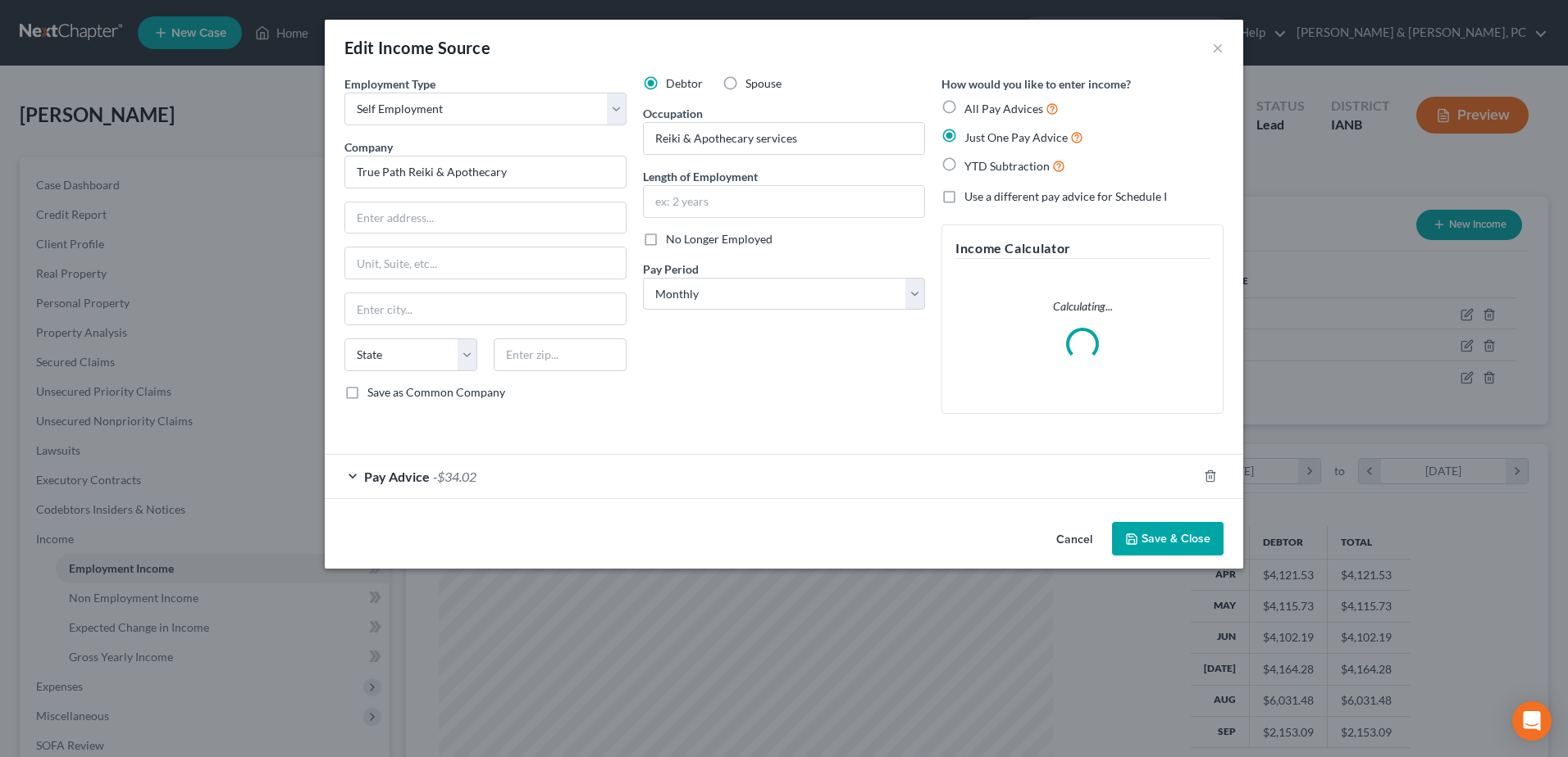
click at [752, 490] on div "Pay Advice -$34.02" at bounding box center [761, 476] width 873 height 43
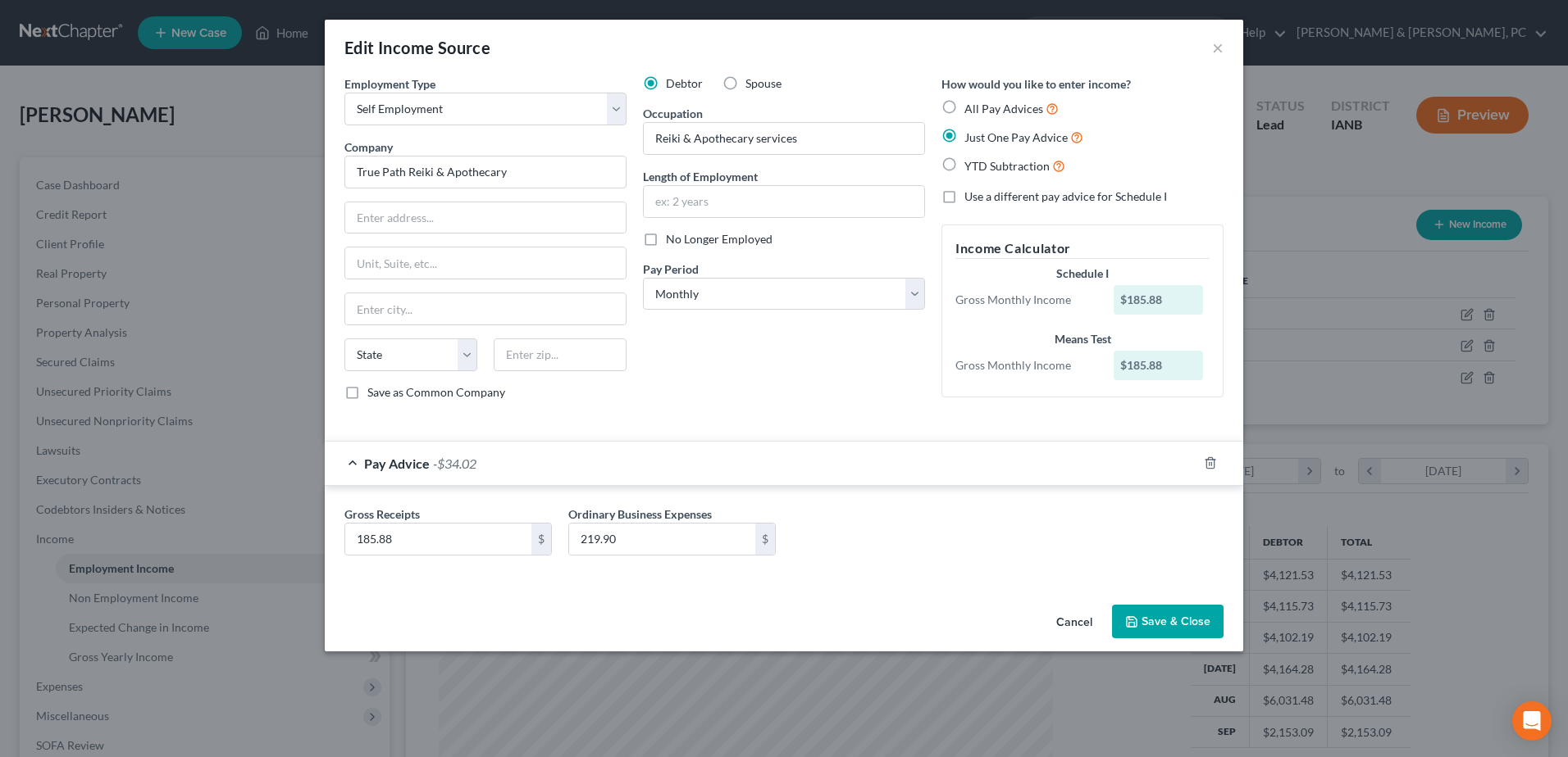
click at [767, 471] on div "Pay Advice -$34.02" at bounding box center [761, 464] width 873 height 43
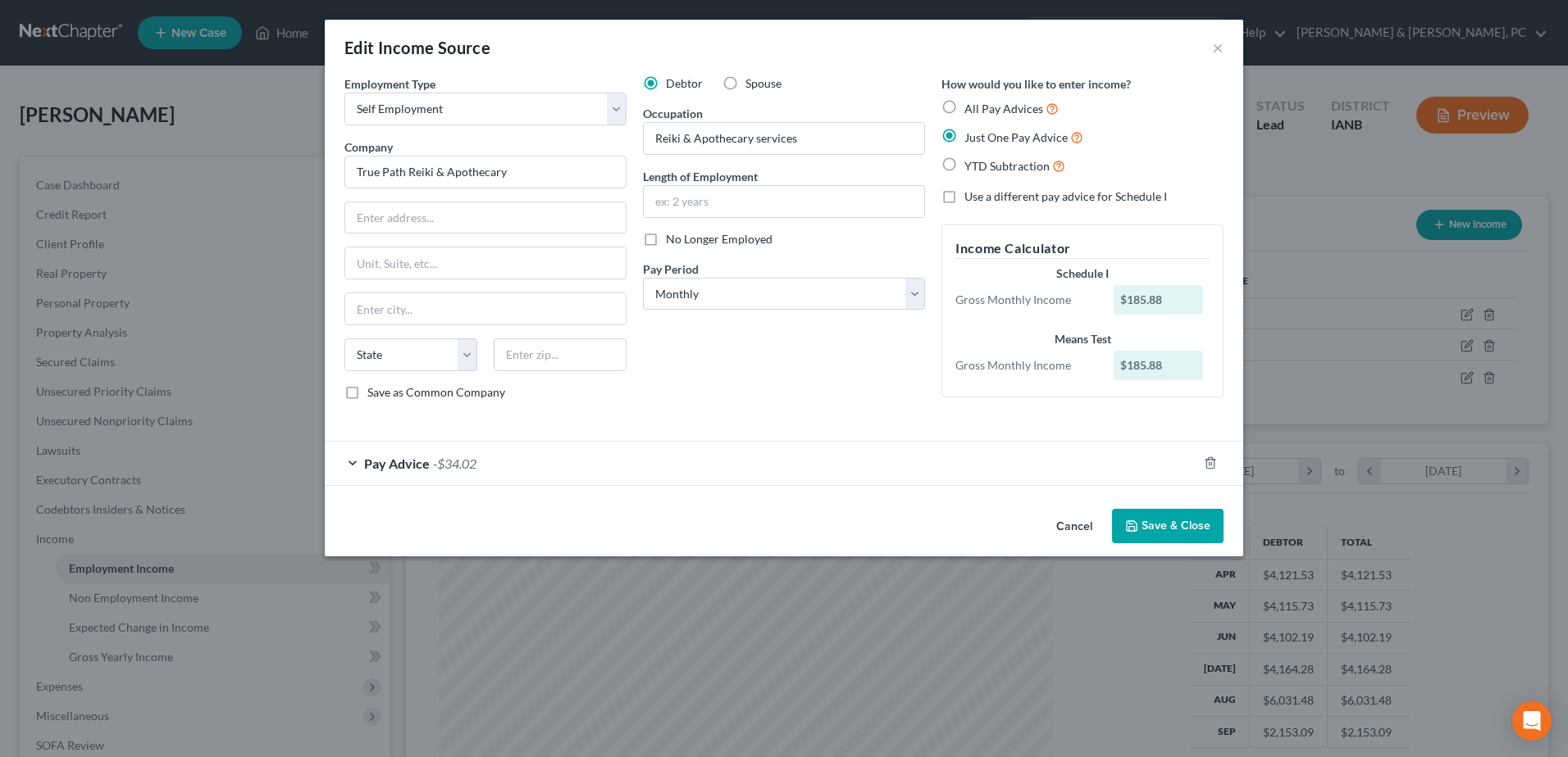
click at [1209, 523] on button "Save & Close" at bounding box center [1167, 526] width 111 height 34
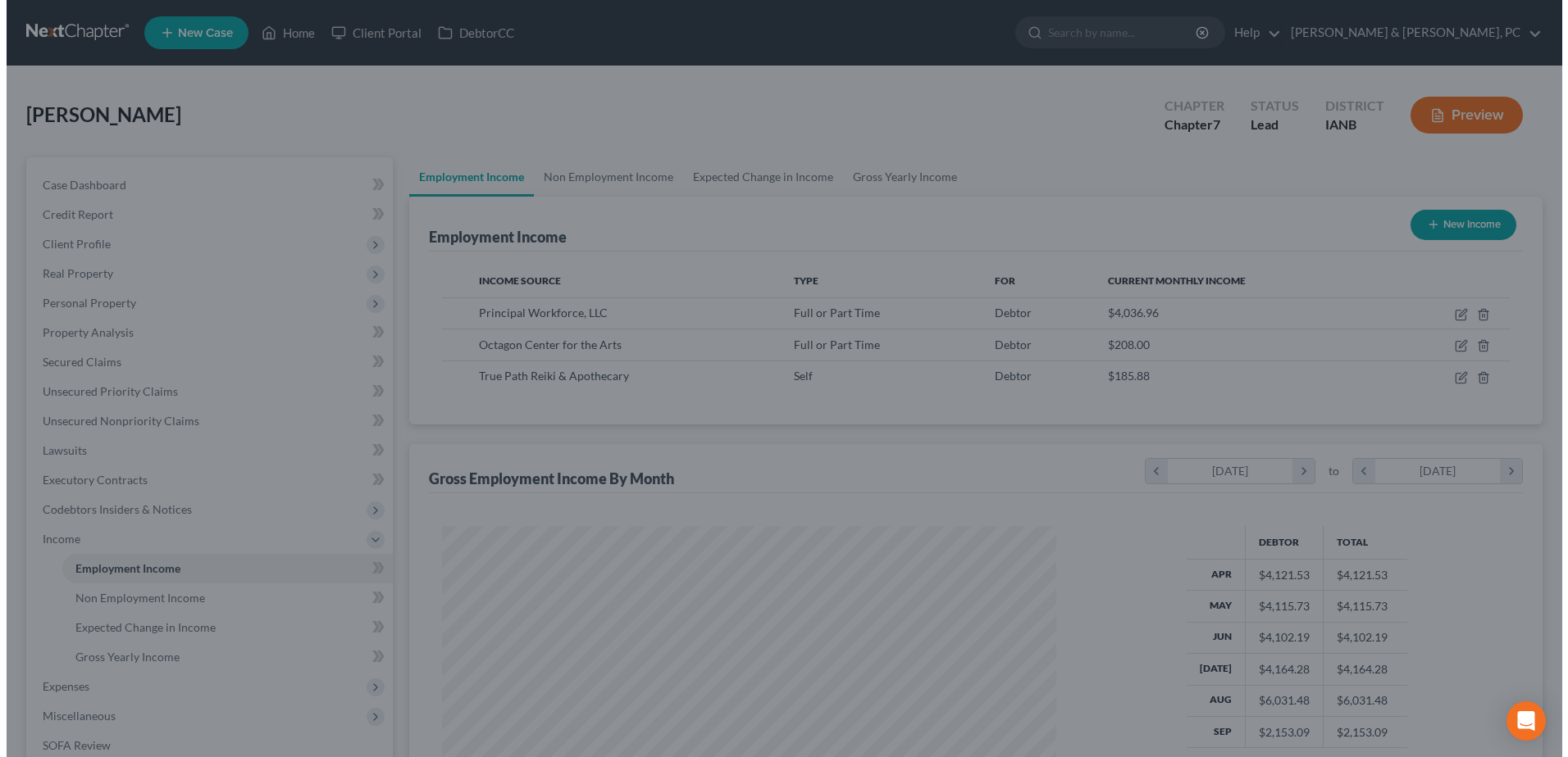
scroll to position [819374, 819477]
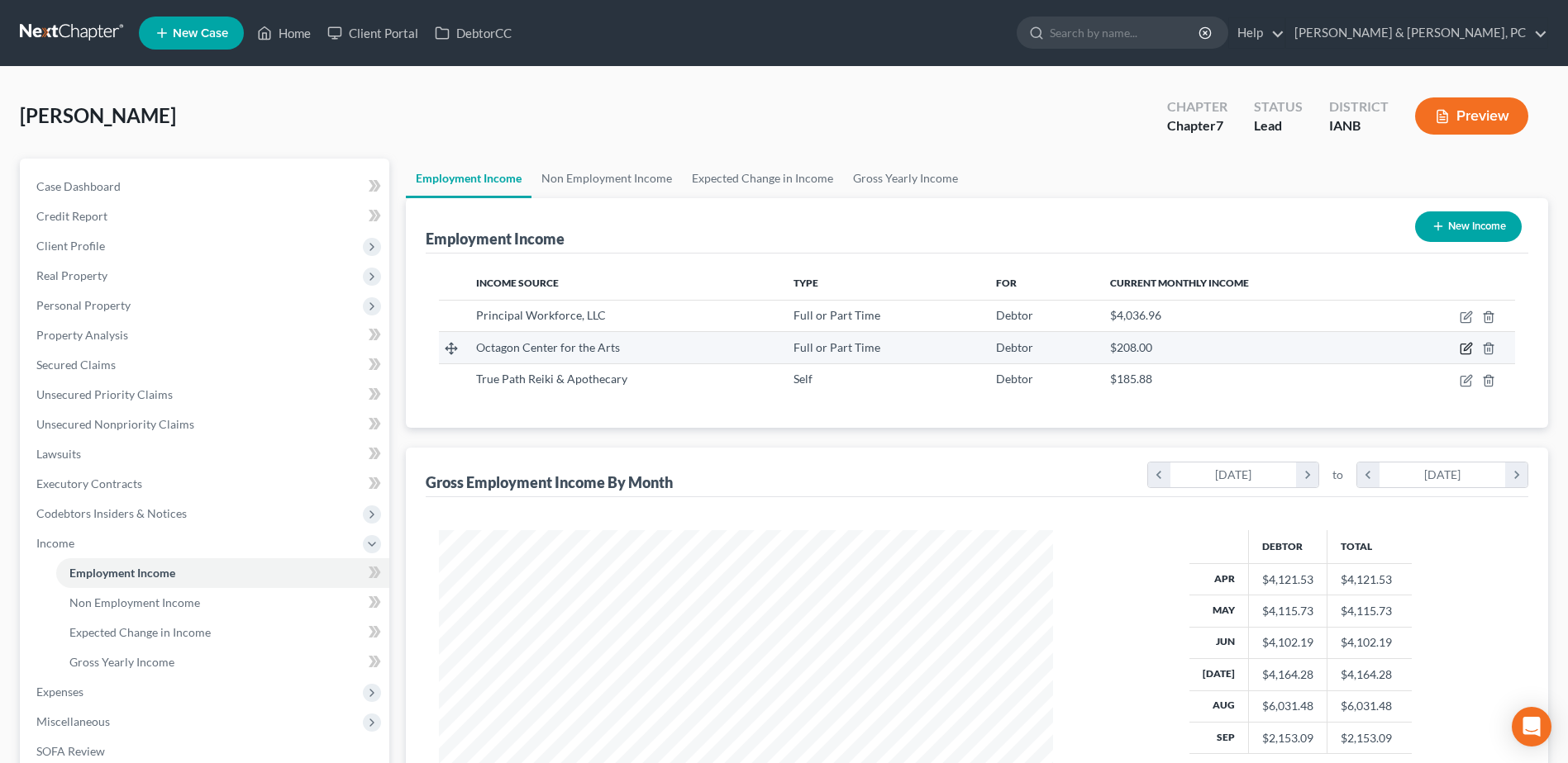
click at [1471, 344] on icon "button" at bounding box center [1467, 346] width 7 height 7
select select "0"
select select "16"
select select "1"
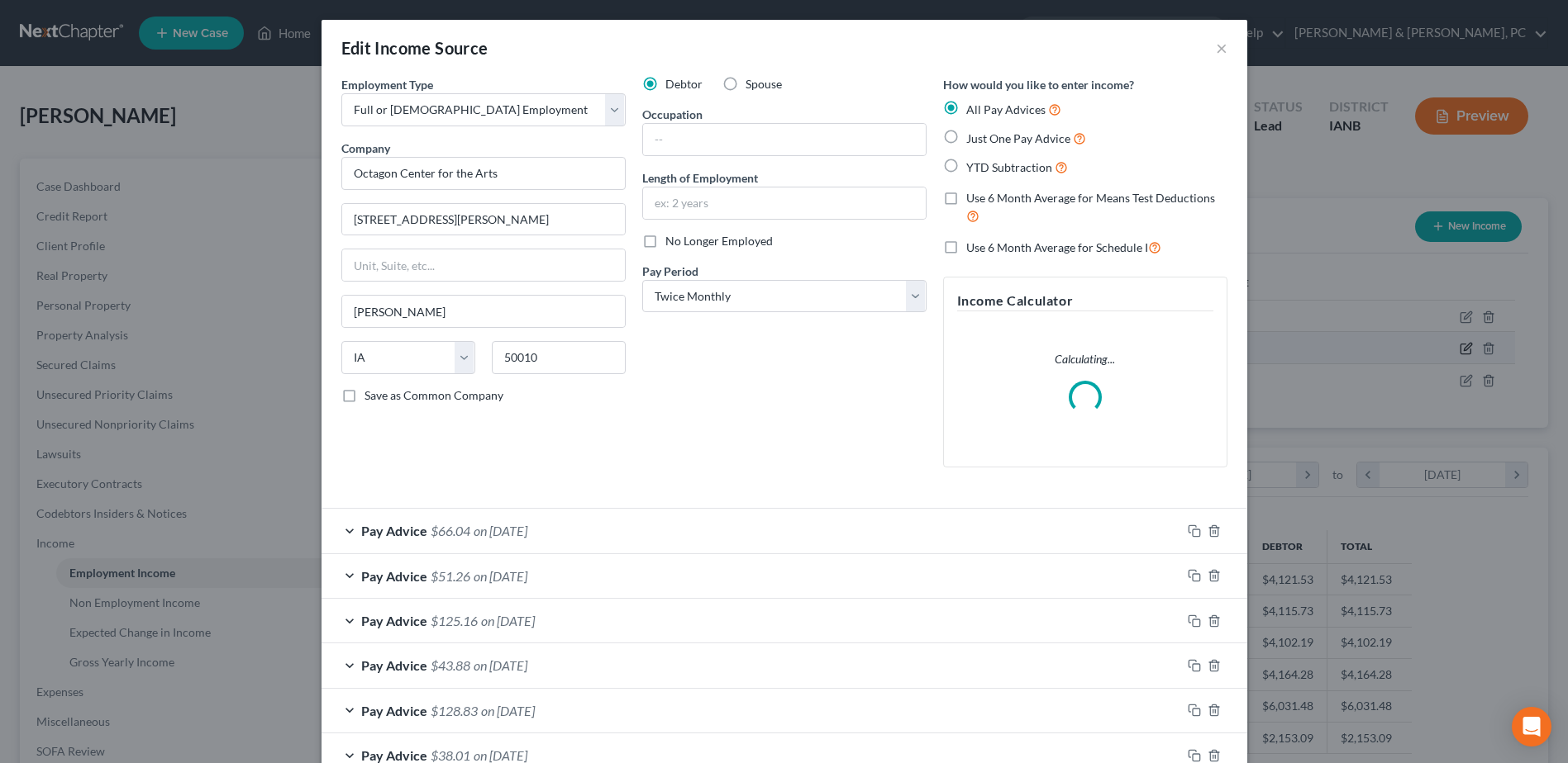
scroll to position [309, 653]
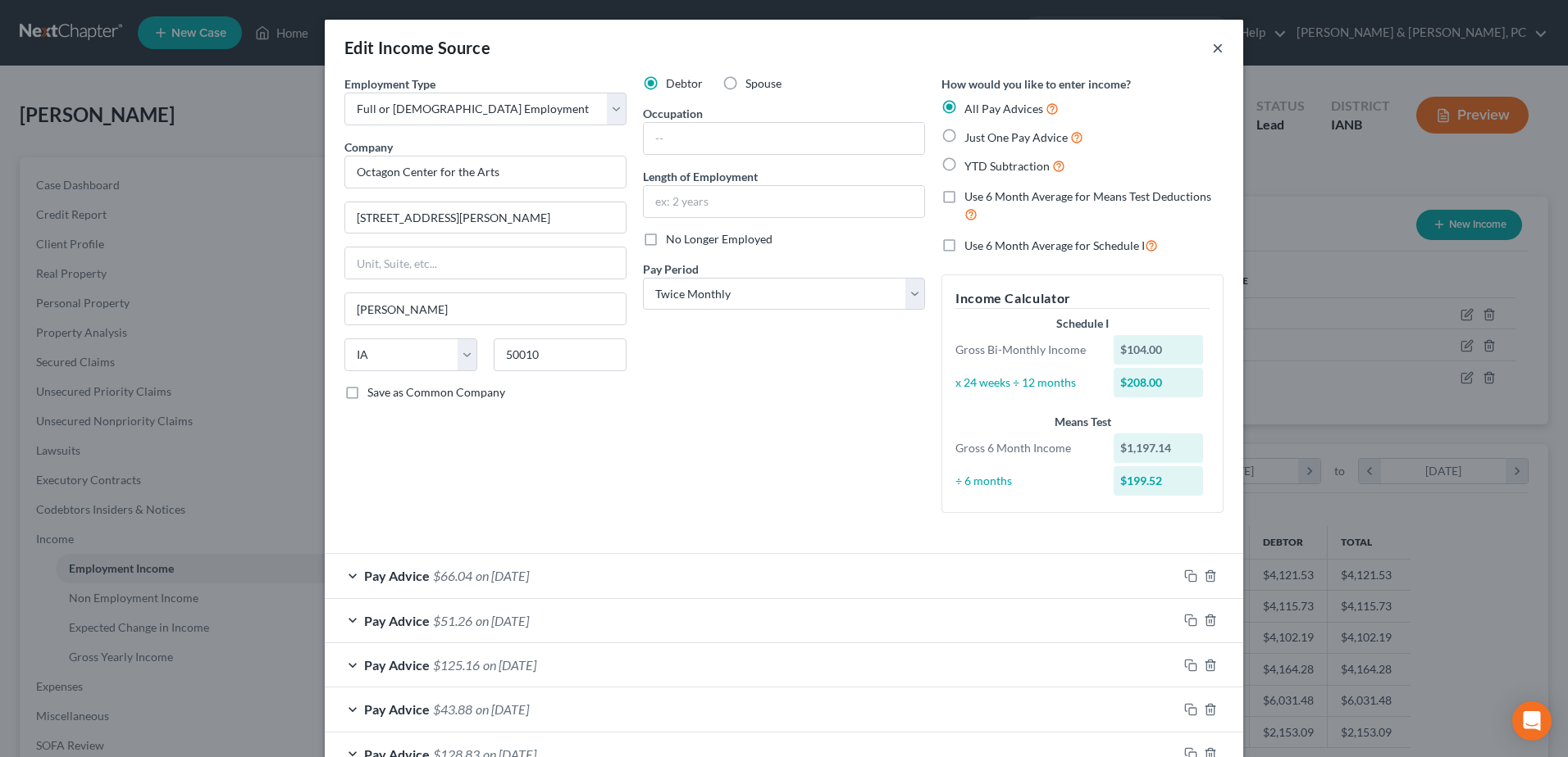
click at [1214, 41] on button "×" at bounding box center [1218, 47] width 12 height 20
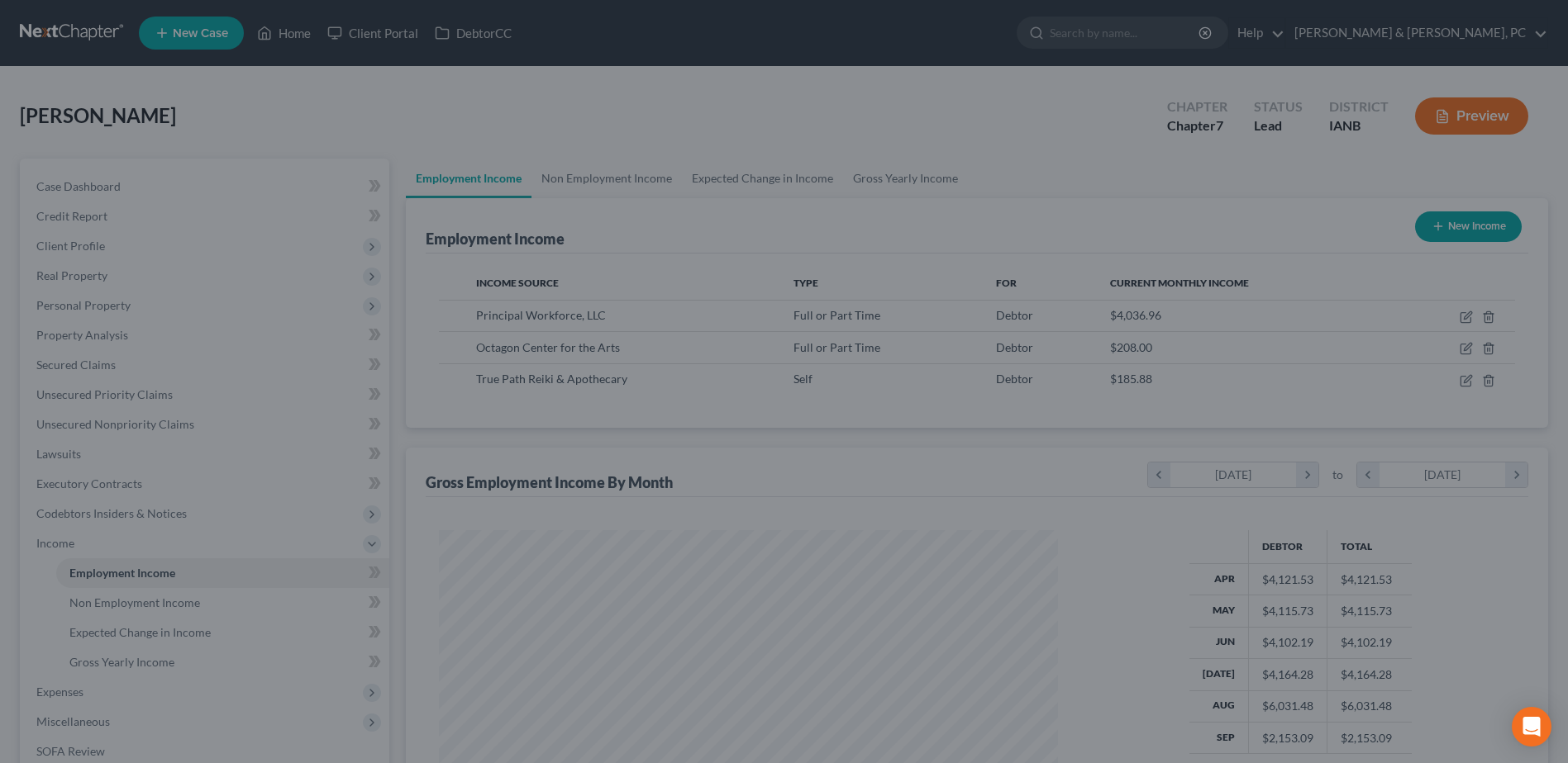
scroll to position [825869, 825701]
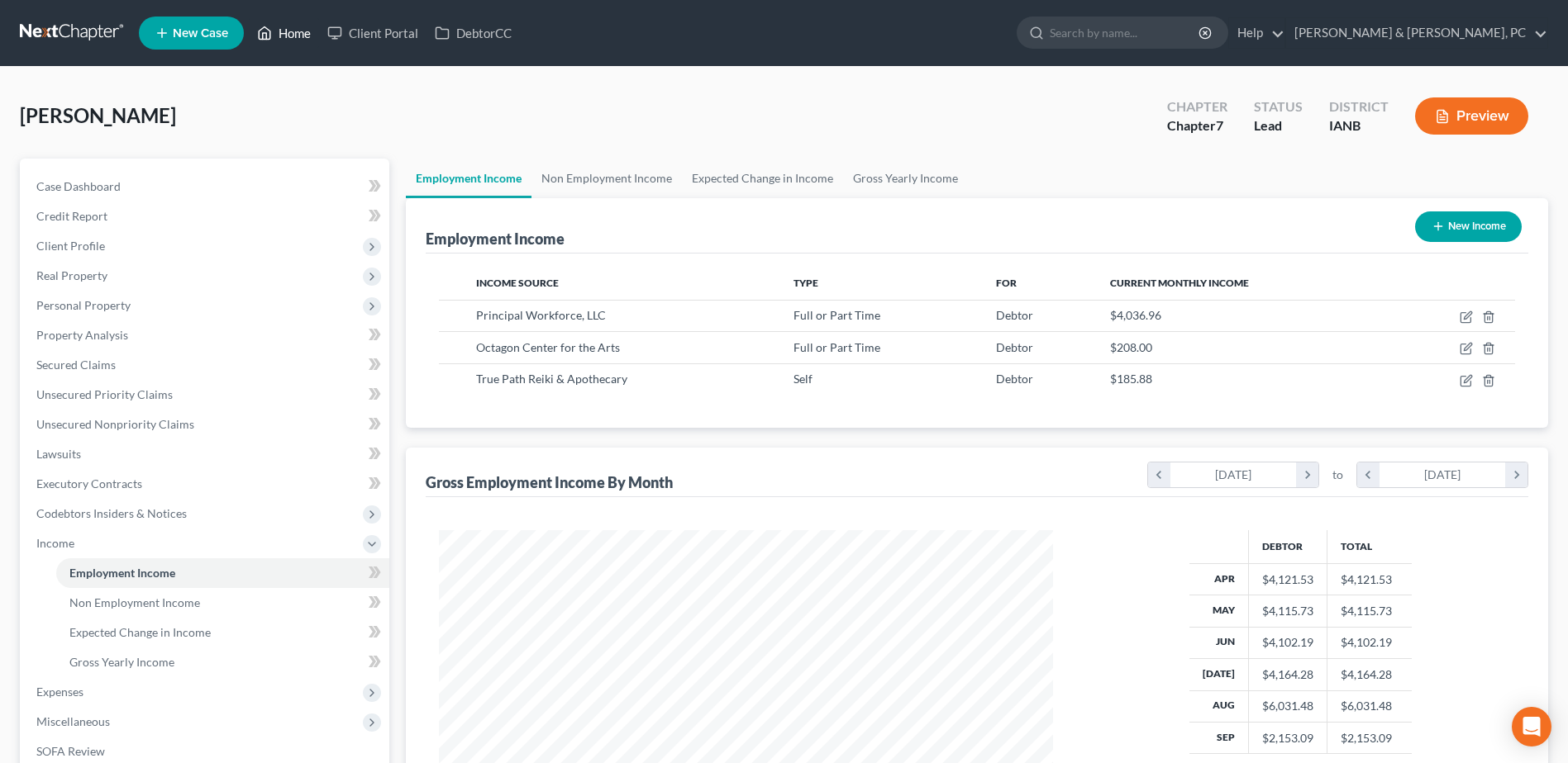
click at [312, 37] on link "Home" at bounding box center [284, 33] width 70 height 30
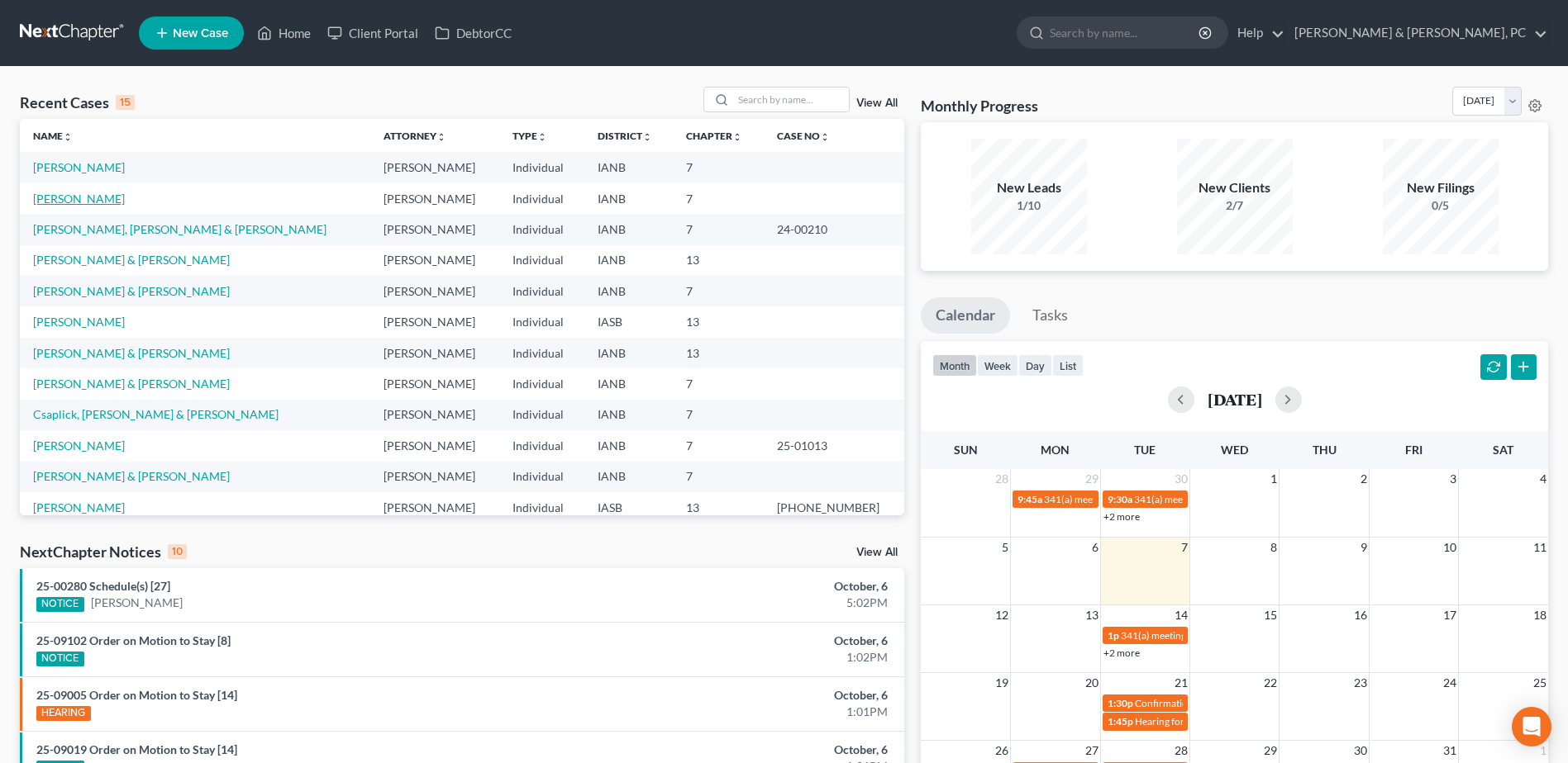
click at [104, 195] on link "[PERSON_NAME]" at bounding box center [78, 198] width 91 height 14
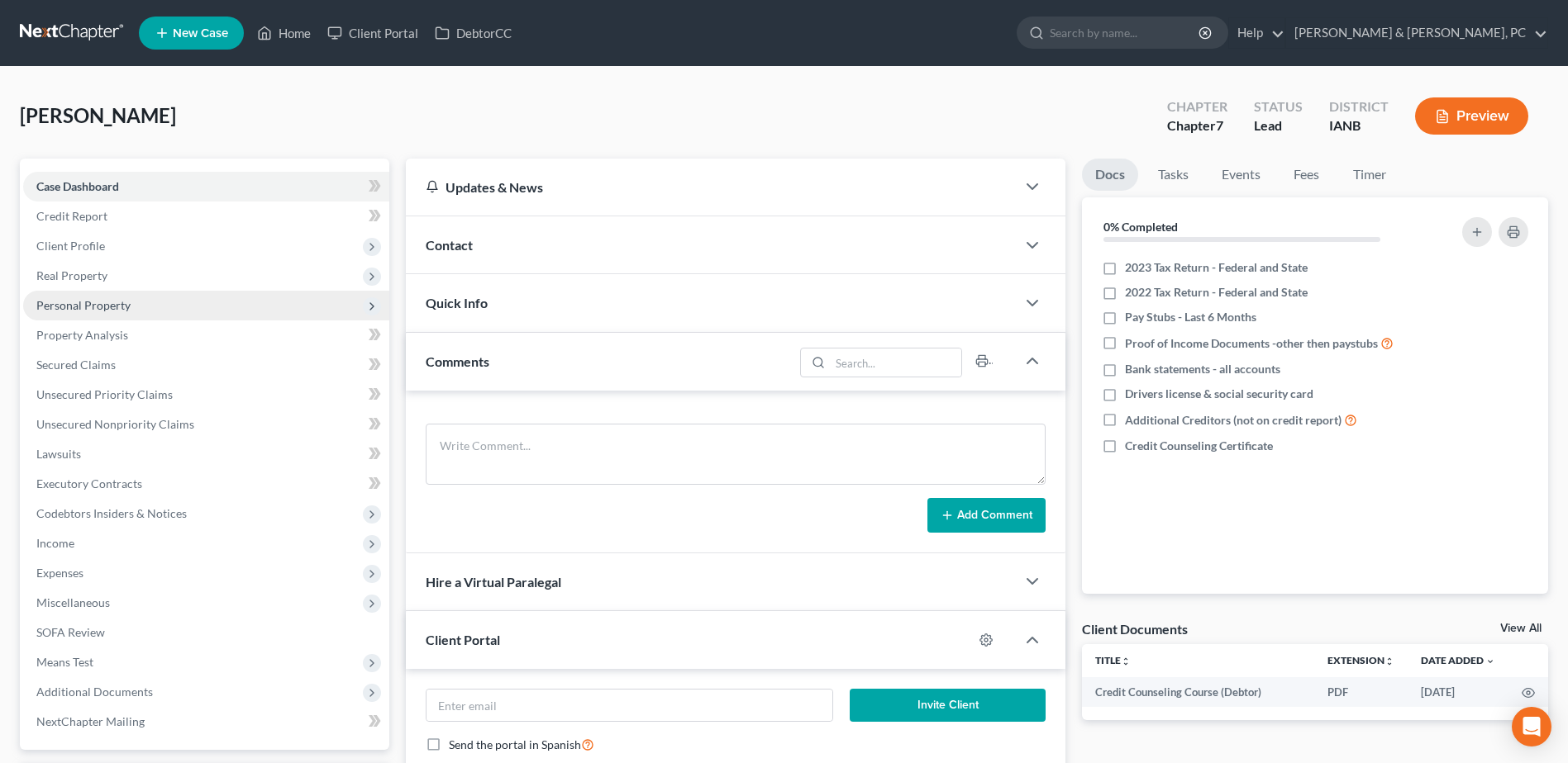
click at [92, 307] on span "Personal Property" at bounding box center [83, 306] width 94 height 14
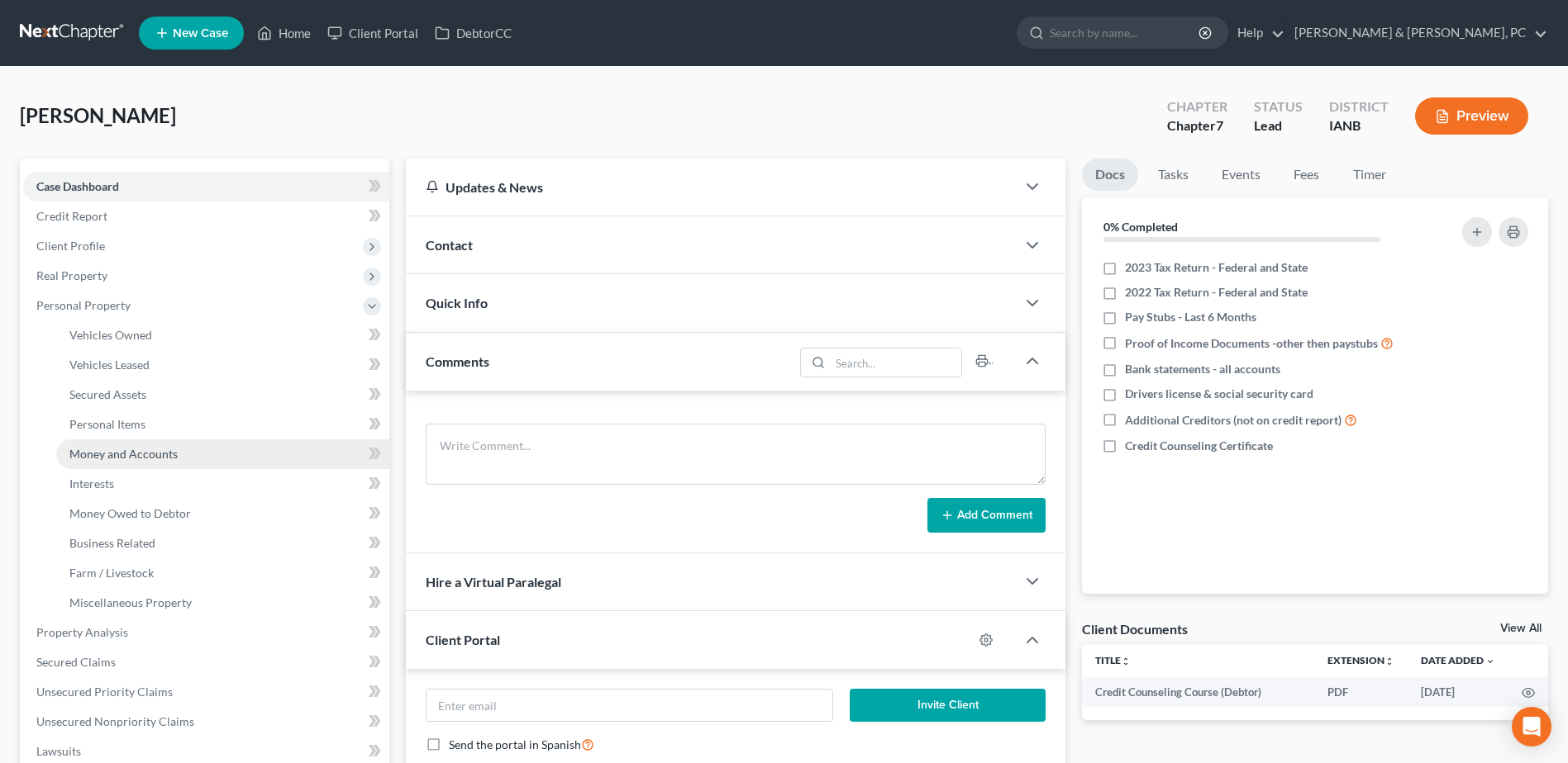
click at [121, 461] on link "Money and Accounts" at bounding box center [223, 454] width 333 height 30
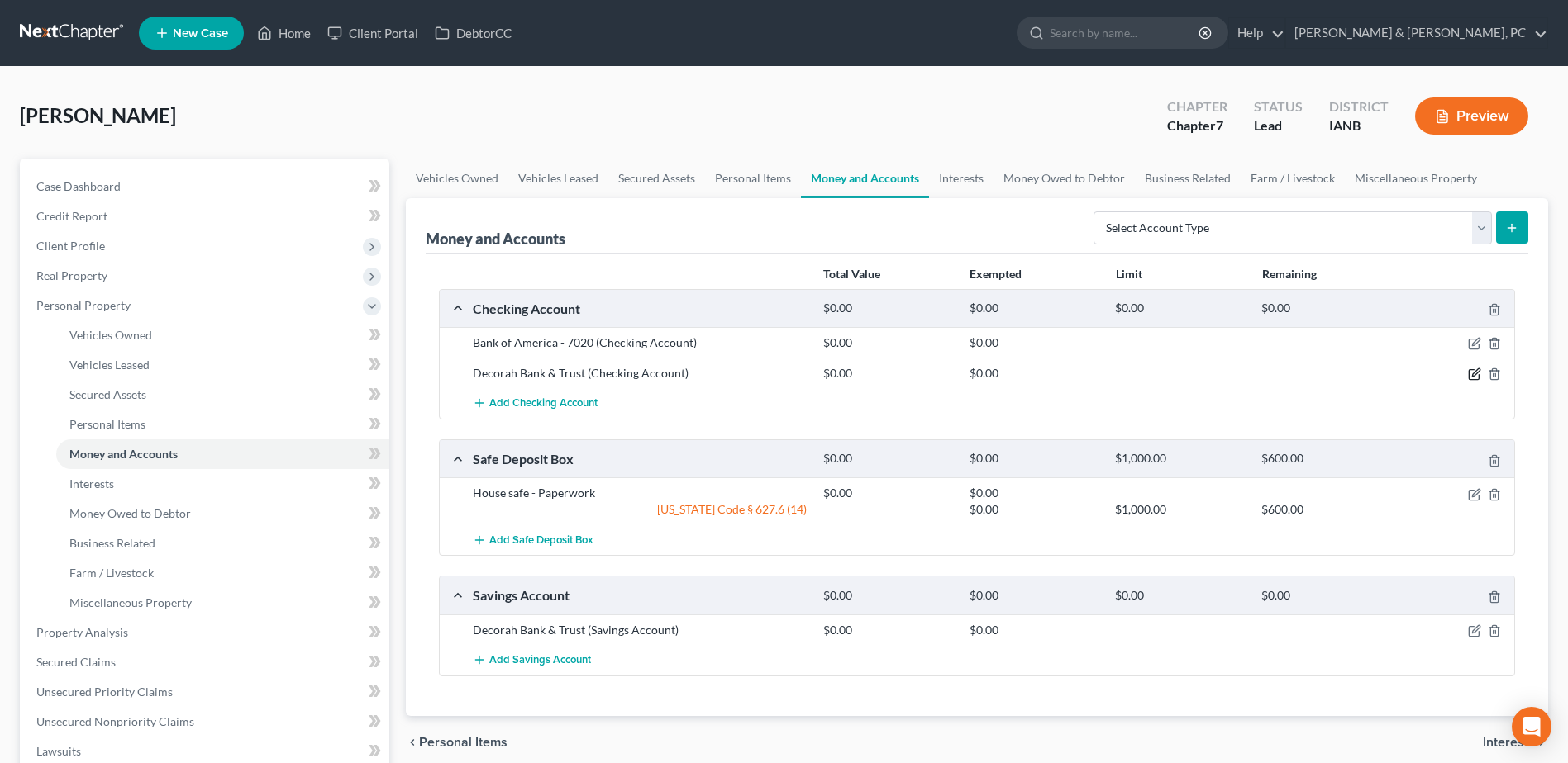
click at [1469, 369] on icon "button" at bounding box center [1474, 374] width 13 height 13
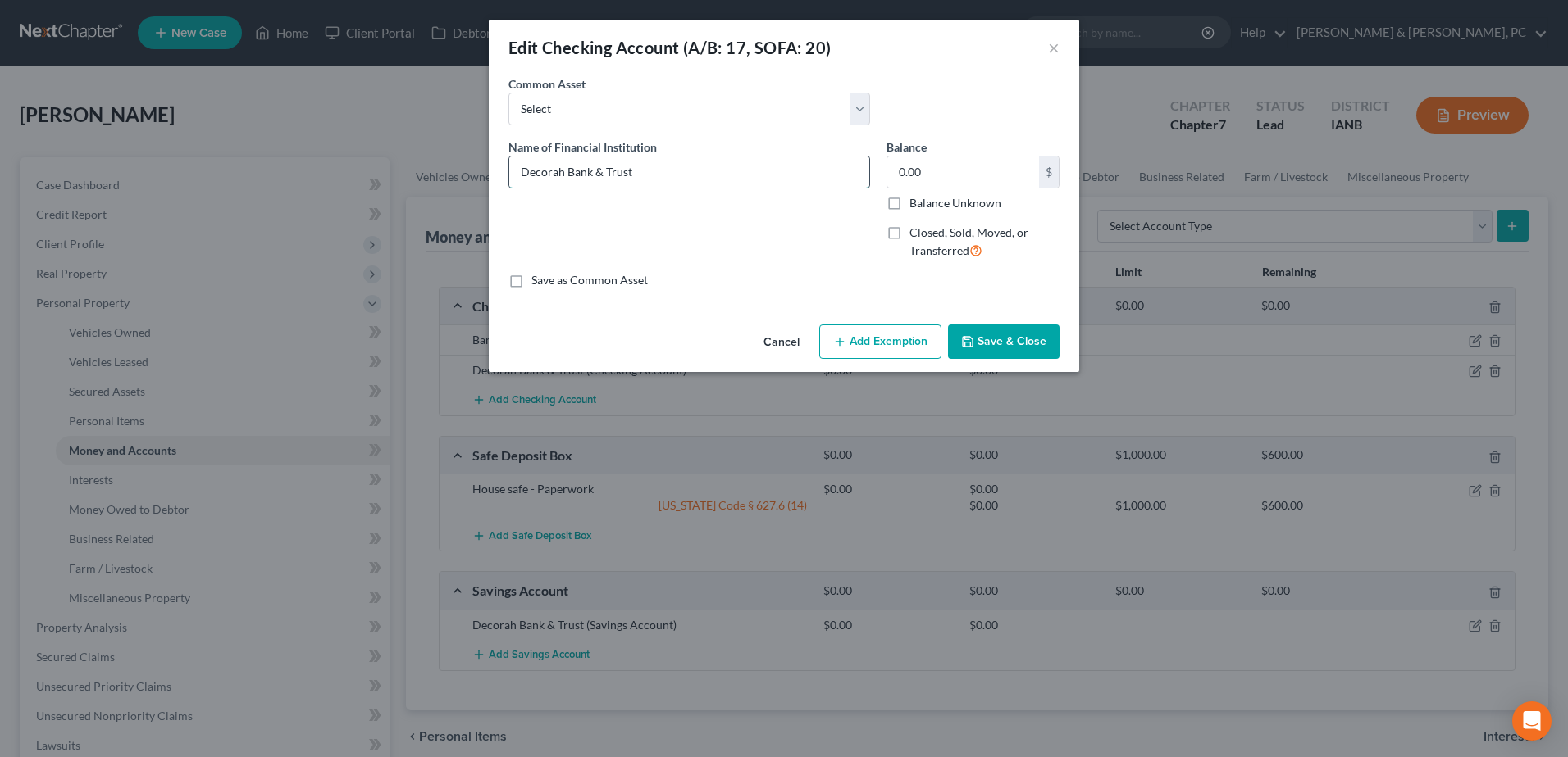
click at [745, 174] on input "Decorah Bank & Trust" at bounding box center [689, 172] width 360 height 32
type input "Decorah Bank & Trust - 4195"
click at [1021, 306] on div "An exemption set must first be selected from the Filing Information section. Co…" at bounding box center [784, 197] width 591 height 242
click at [1021, 320] on div "Cancel Add Exemption Save & Close" at bounding box center [784, 345] width 591 height 54
click at [1021, 321] on div "Cancel Add Exemption Save & Close" at bounding box center [784, 345] width 591 height 54
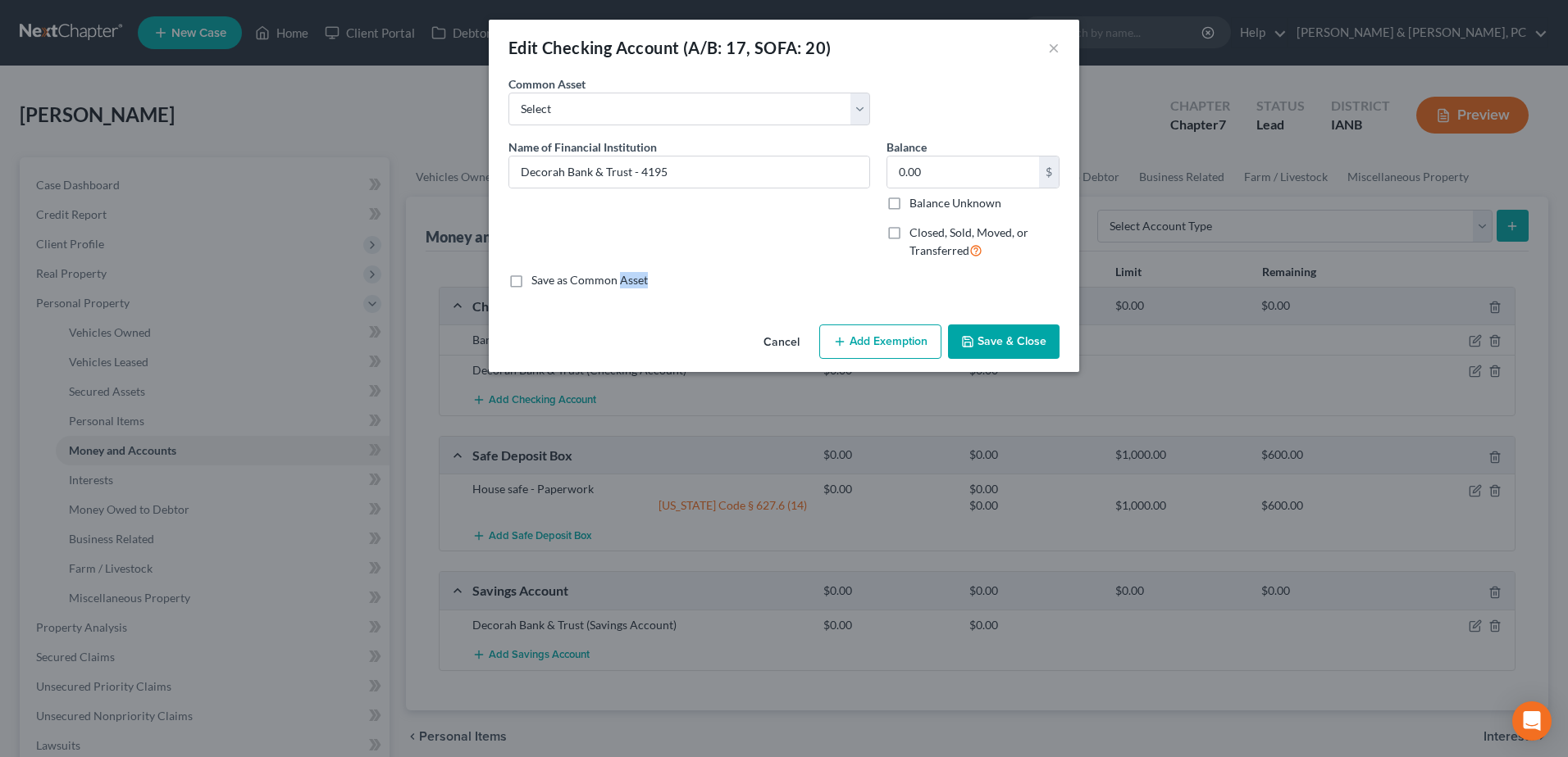
drag, startPoint x: 1021, startPoint y: 321, endPoint x: 1033, endPoint y: 346, distance: 27.7
click at [1032, 346] on button "Save & Close" at bounding box center [1004, 342] width 111 height 34
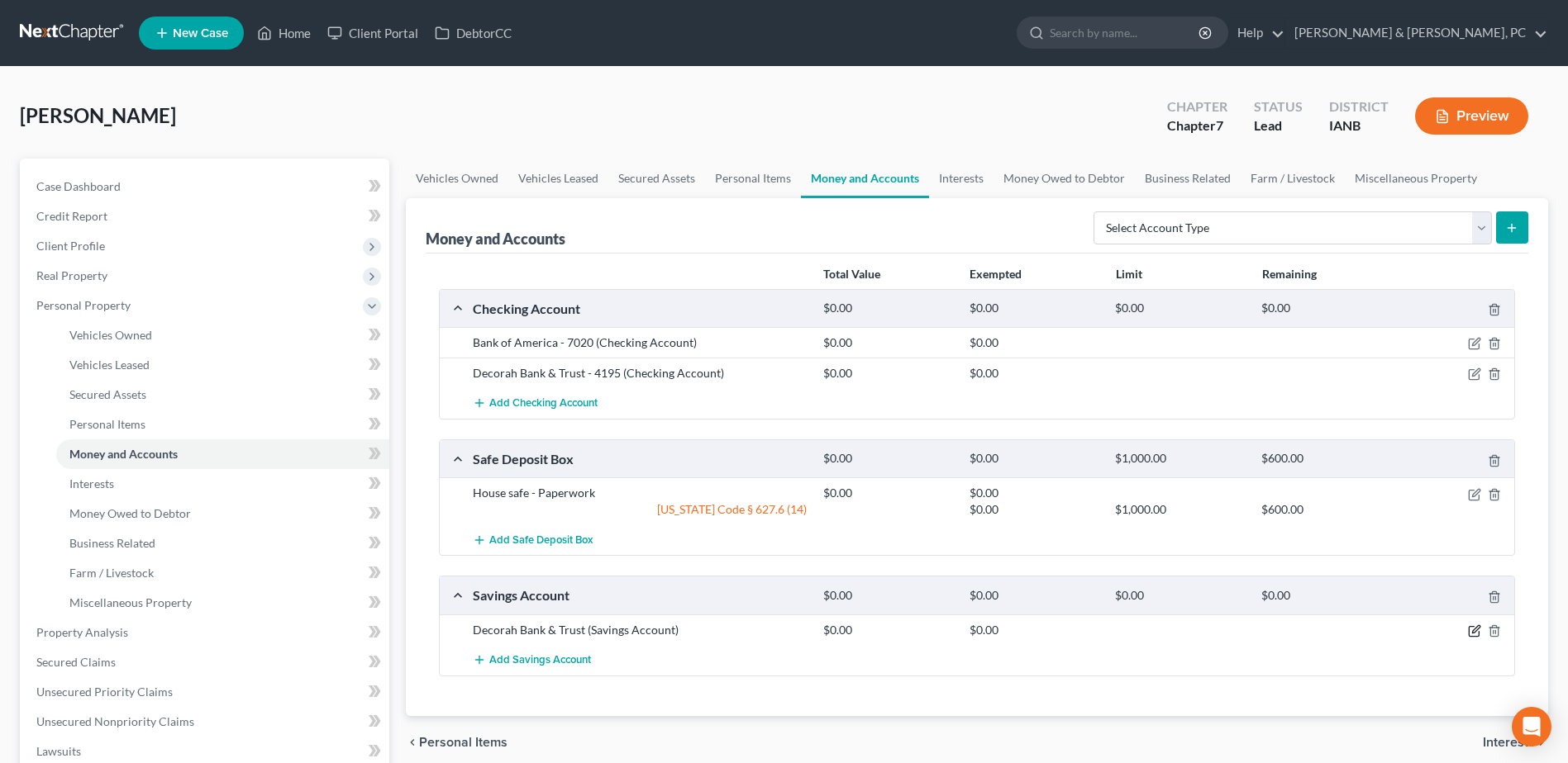
click at [1469, 633] on icon "button" at bounding box center [1474, 630] width 13 height 13
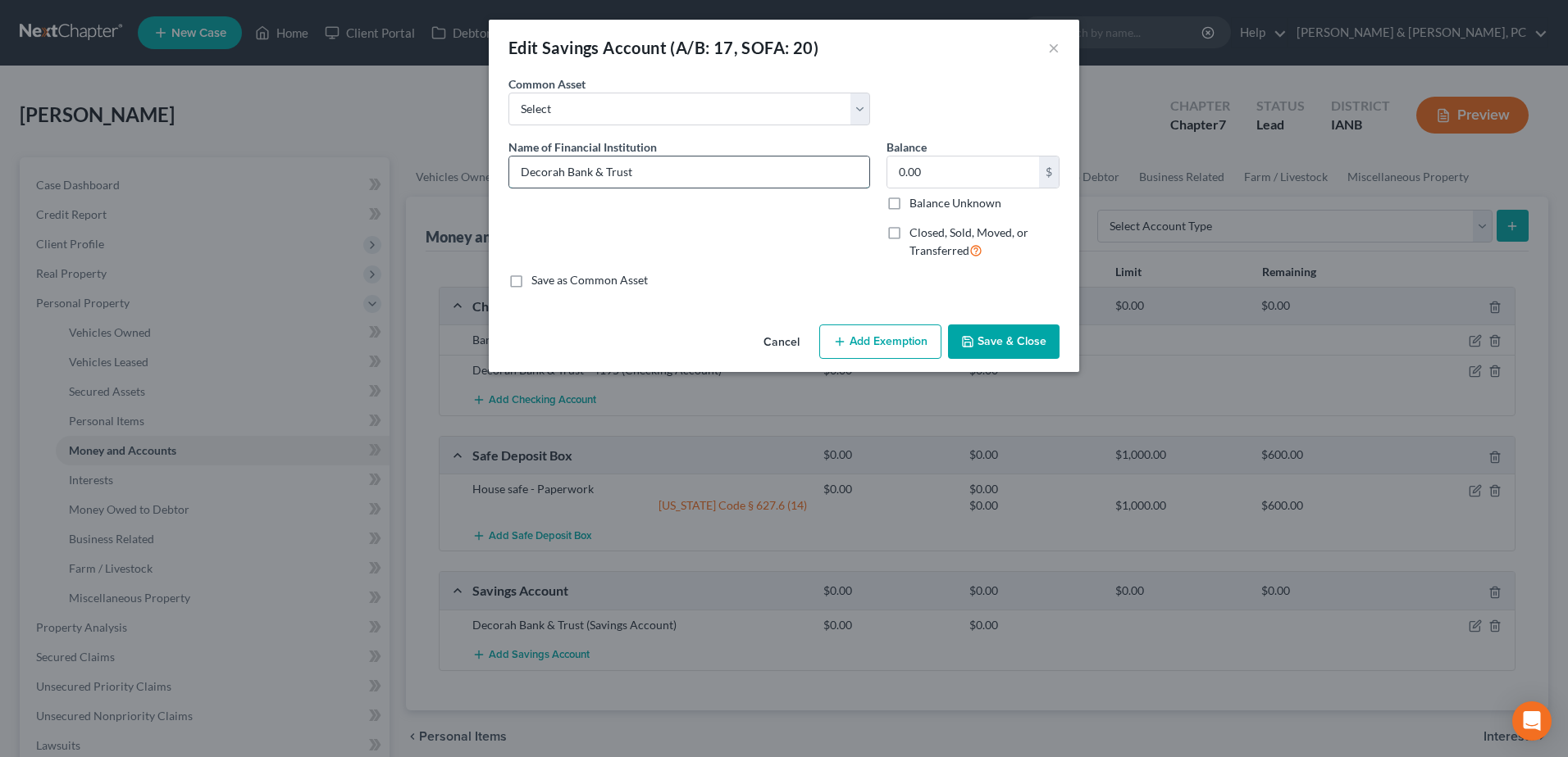
click at [664, 184] on input "Decorah Bank & Trust" at bounding box center [689, 172] width 360 height 32
type input "Decorah Bank & Trust - 4195"
click at [1035, 341] on button "Save & Close" at bounding box center [1004, 342] width 111 height 34
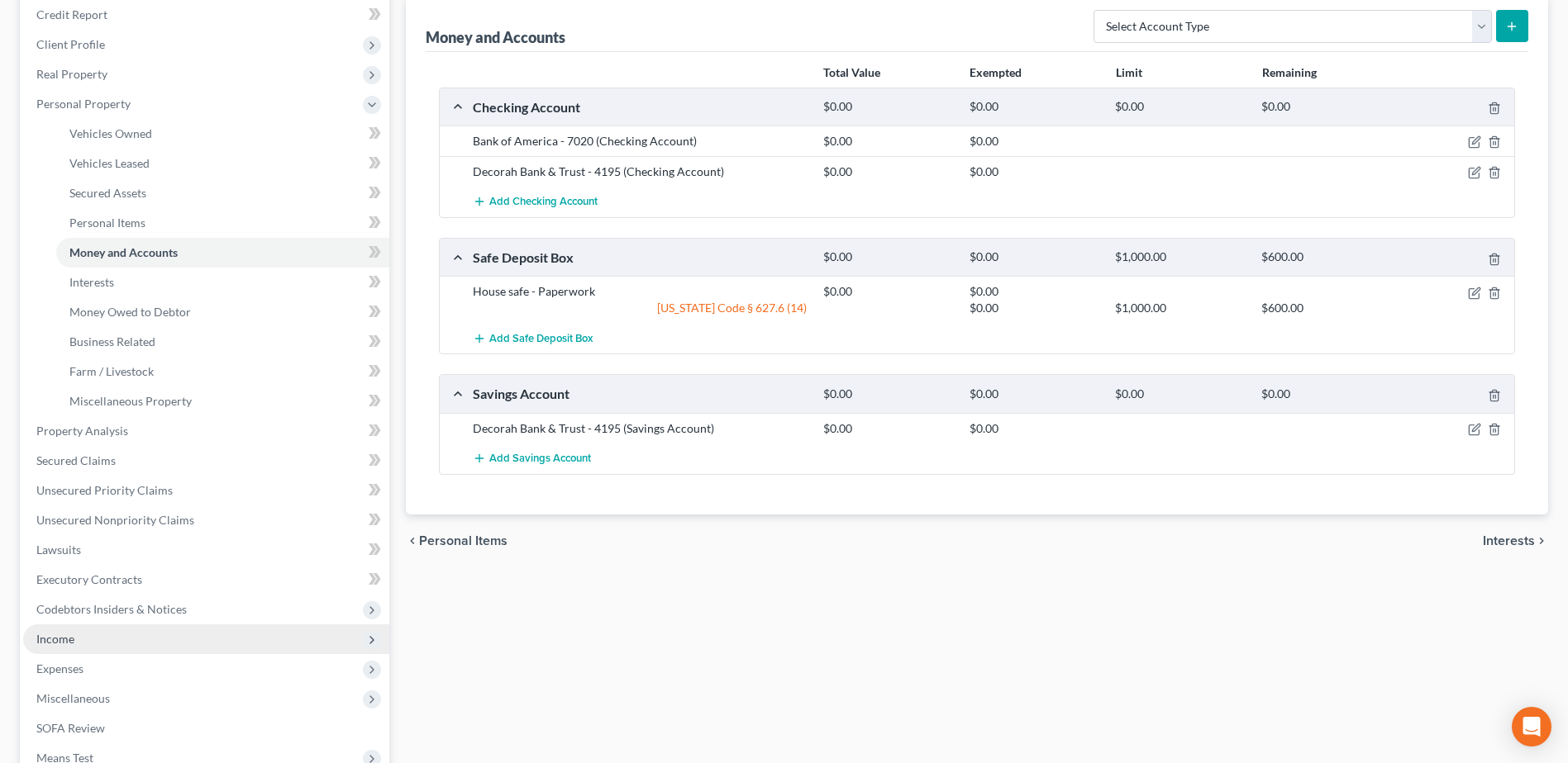
scroll to position [248, 0]
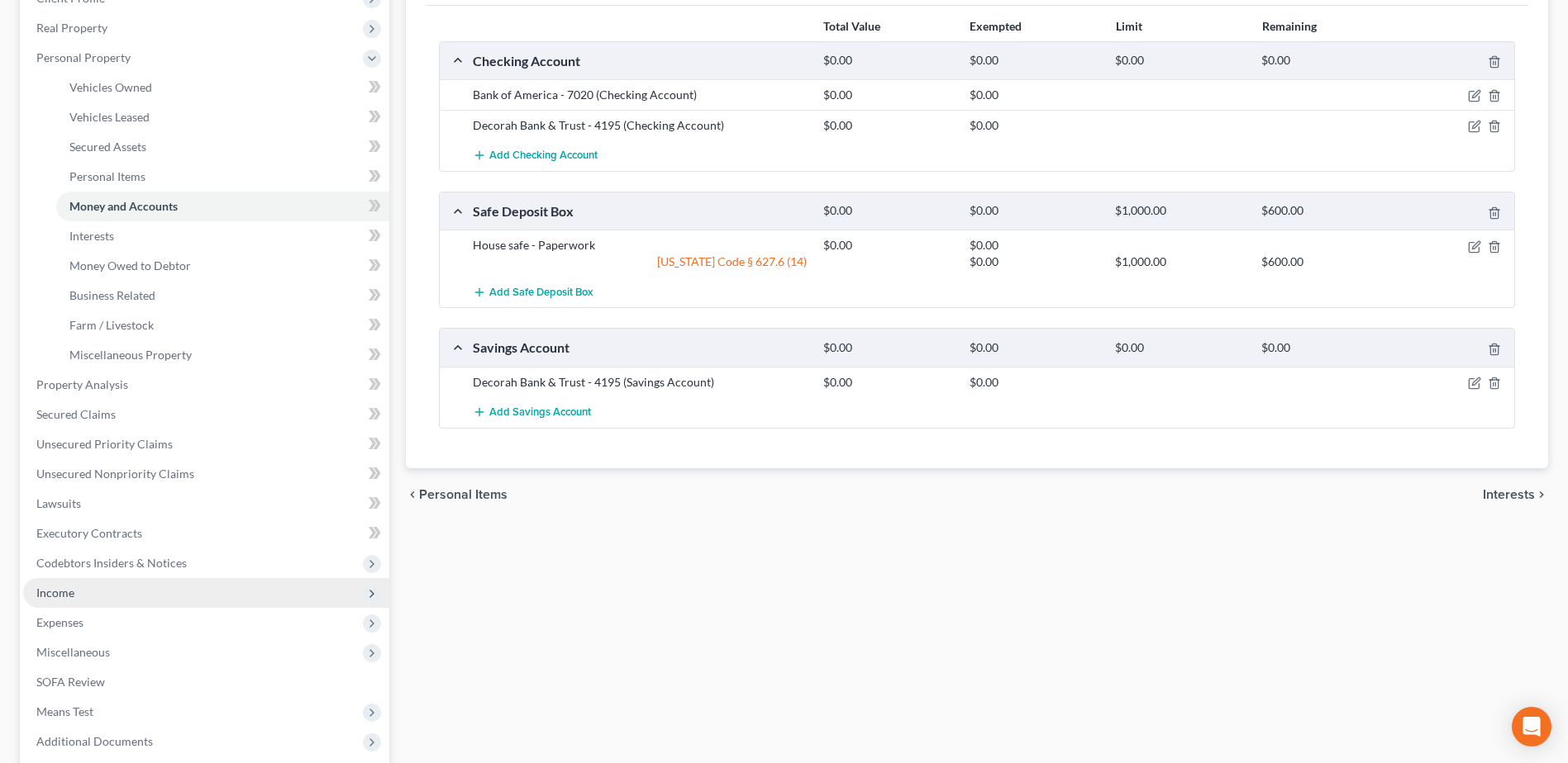
click at [68, 592] on span "Income" at bounding box center [56, 592] width 38 height 14
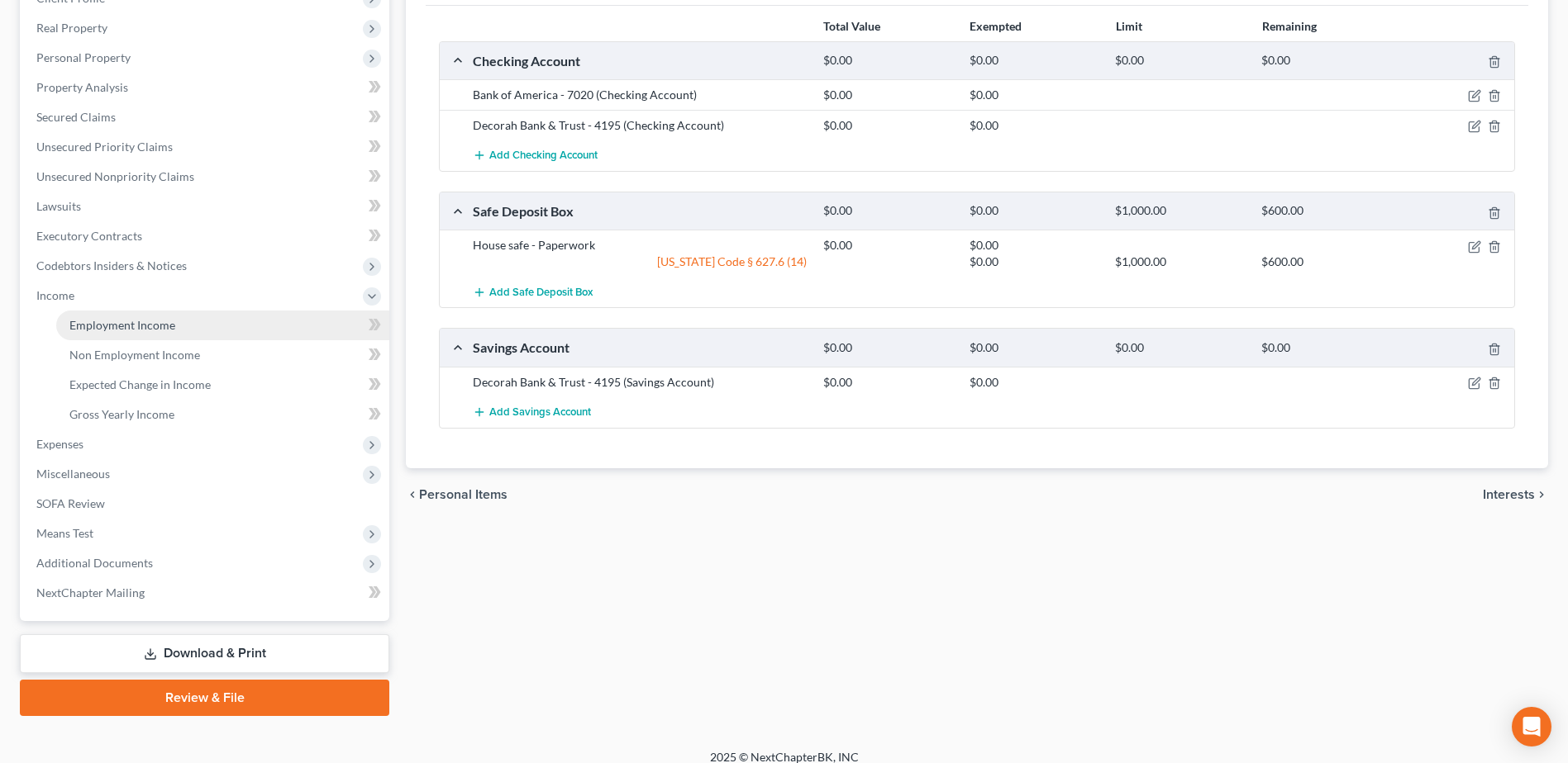
click at [111, 312] on link "Employment Income" at bounding box center [223, 325] width 333 height 30
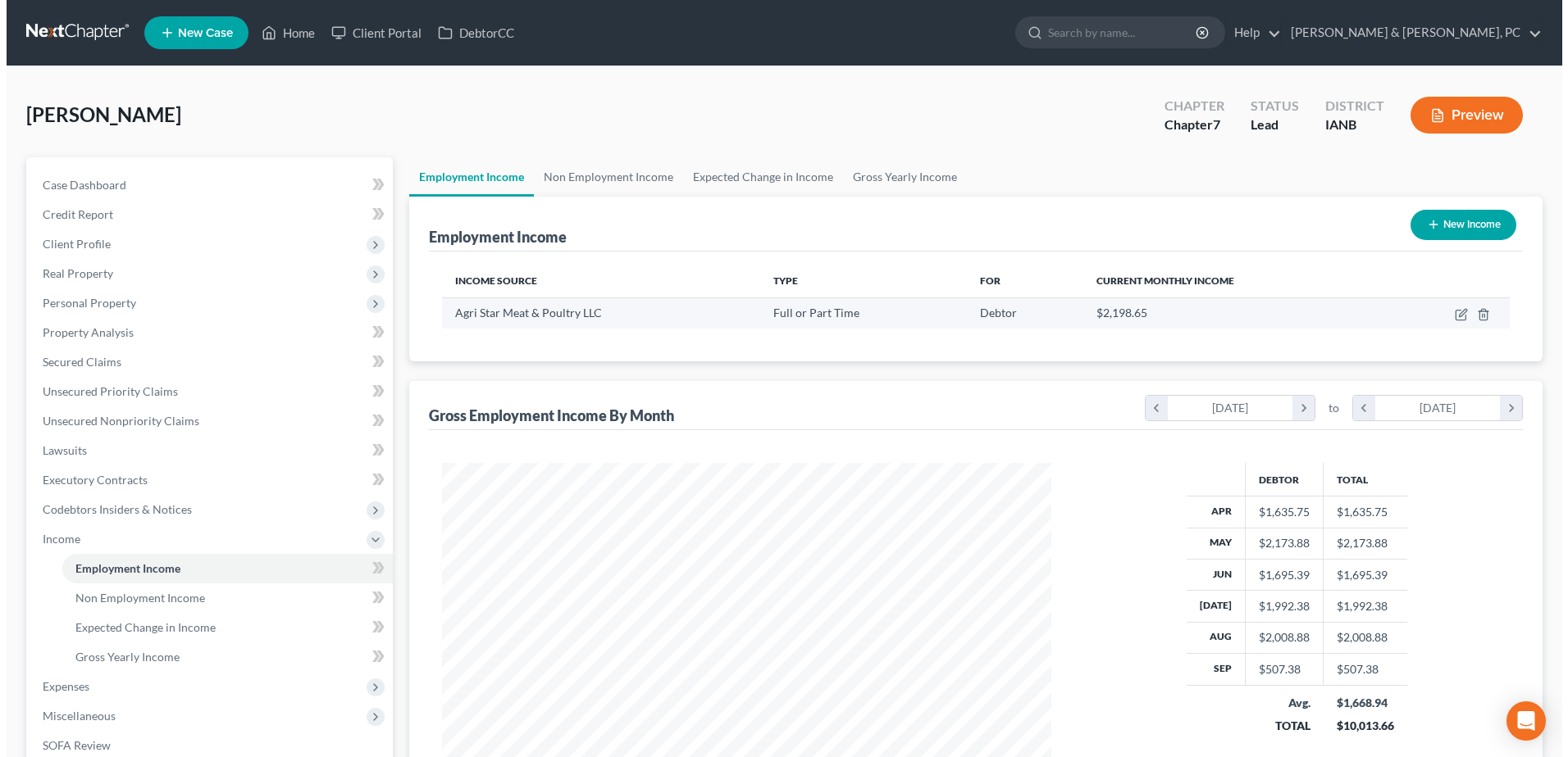
scroll to position [304, 641]
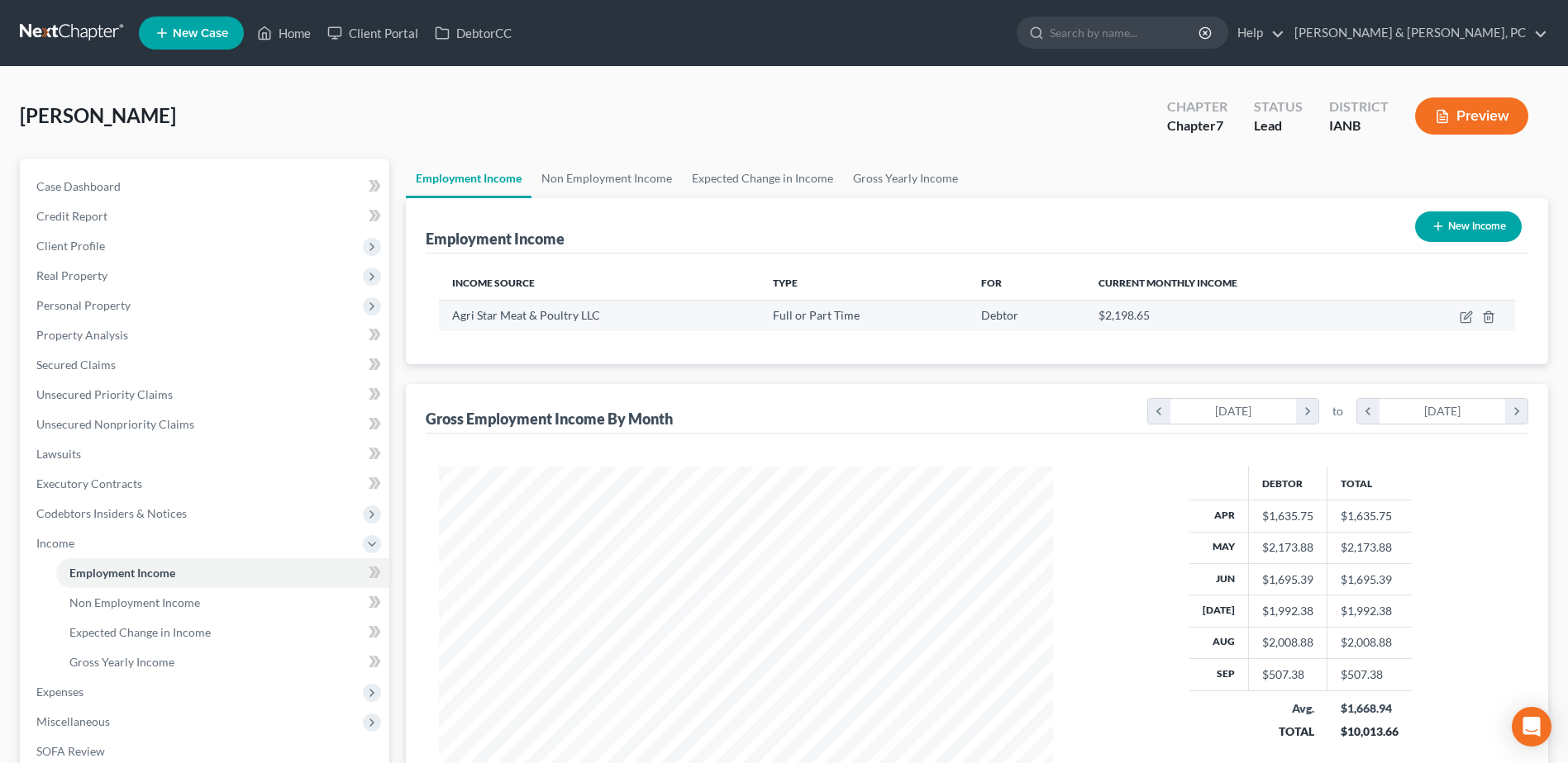
click at [1453, 312] on td at bounding box center [1451, 316] width 126 height 32
click at [1465, 316] on icon "button" at bounding box center [1465, 317] width 13 height 13
select select "0"
select select "16"
select select "3"
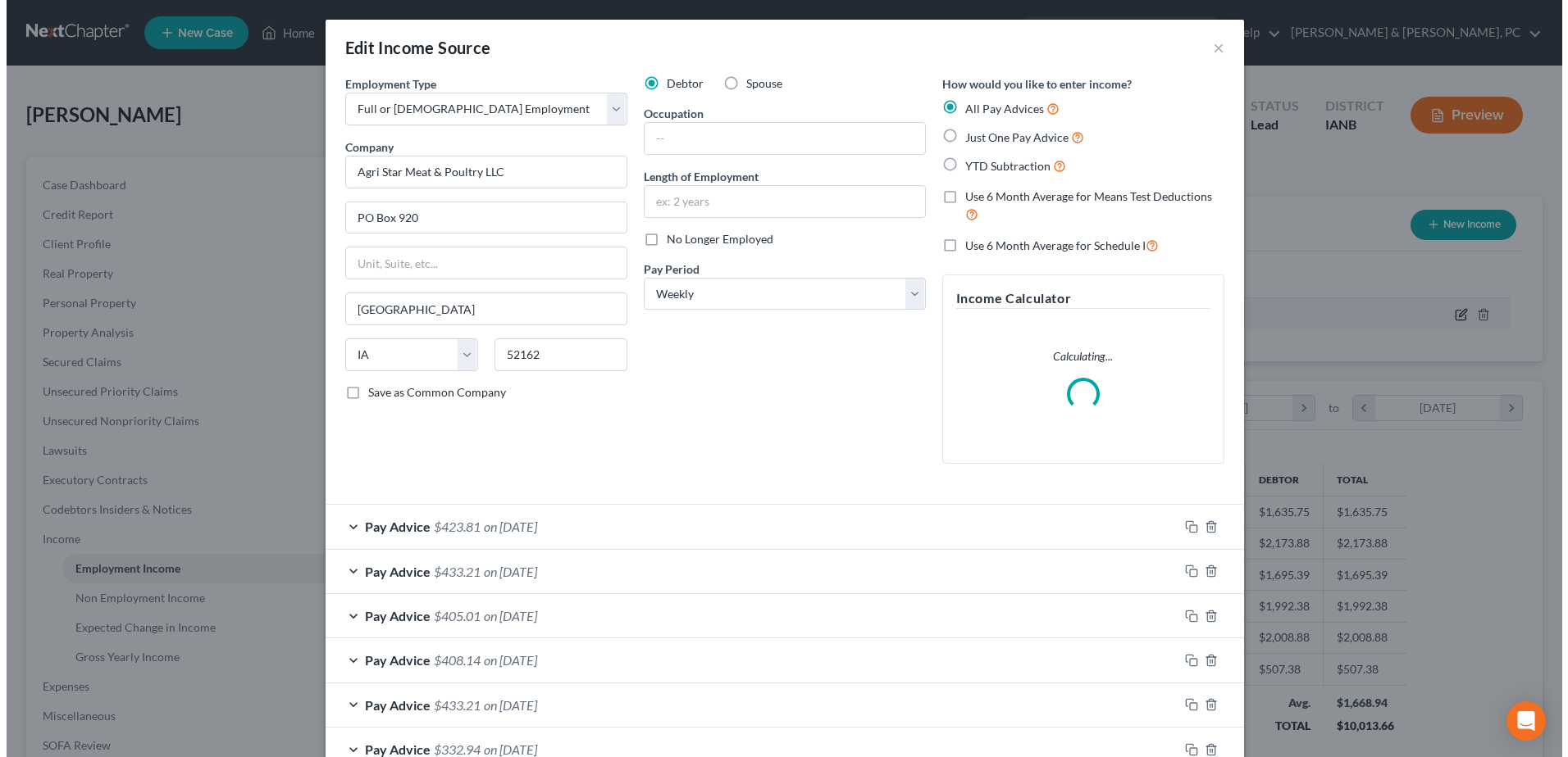
scroll to position [306, 648]
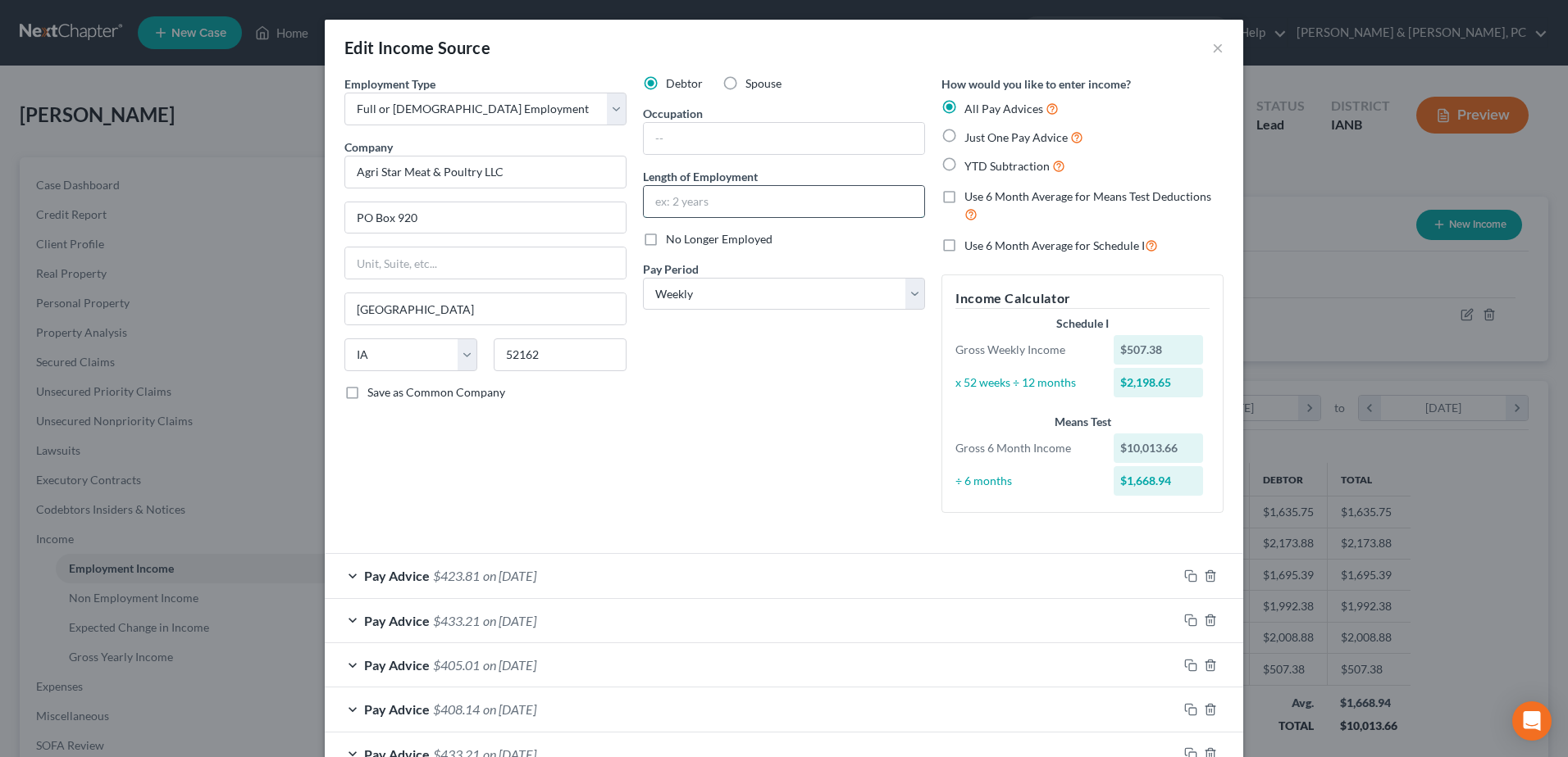
click at [743, 196] on input "text" at bounding box center [784, 202] width 281 height 32
type input "11 Months"
click at [739, 135] on input "text" at bounding box center [784, 139] width 281 height 32
type input "Data Entry Clerk"
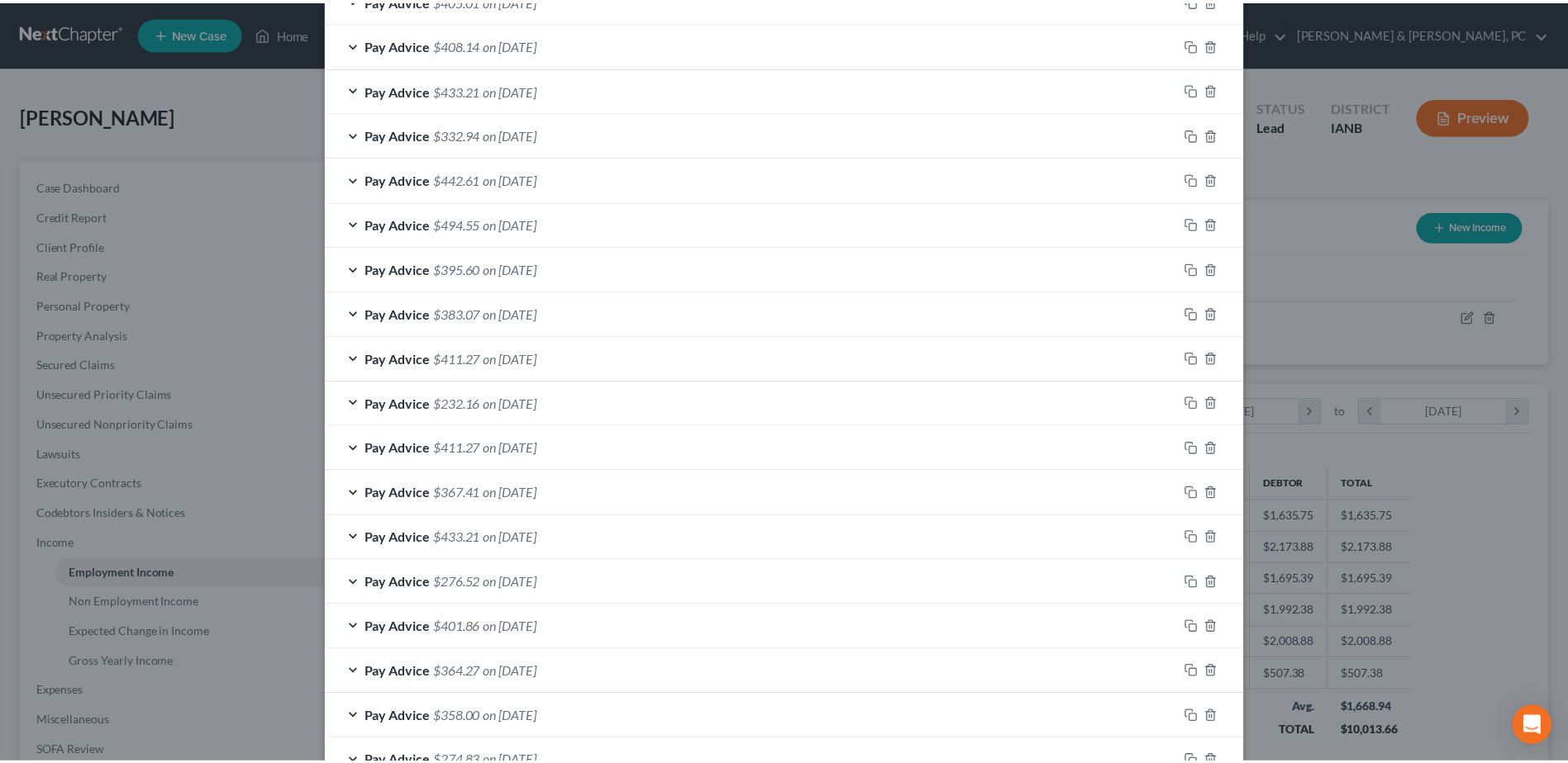
scroll to position [873, 0]
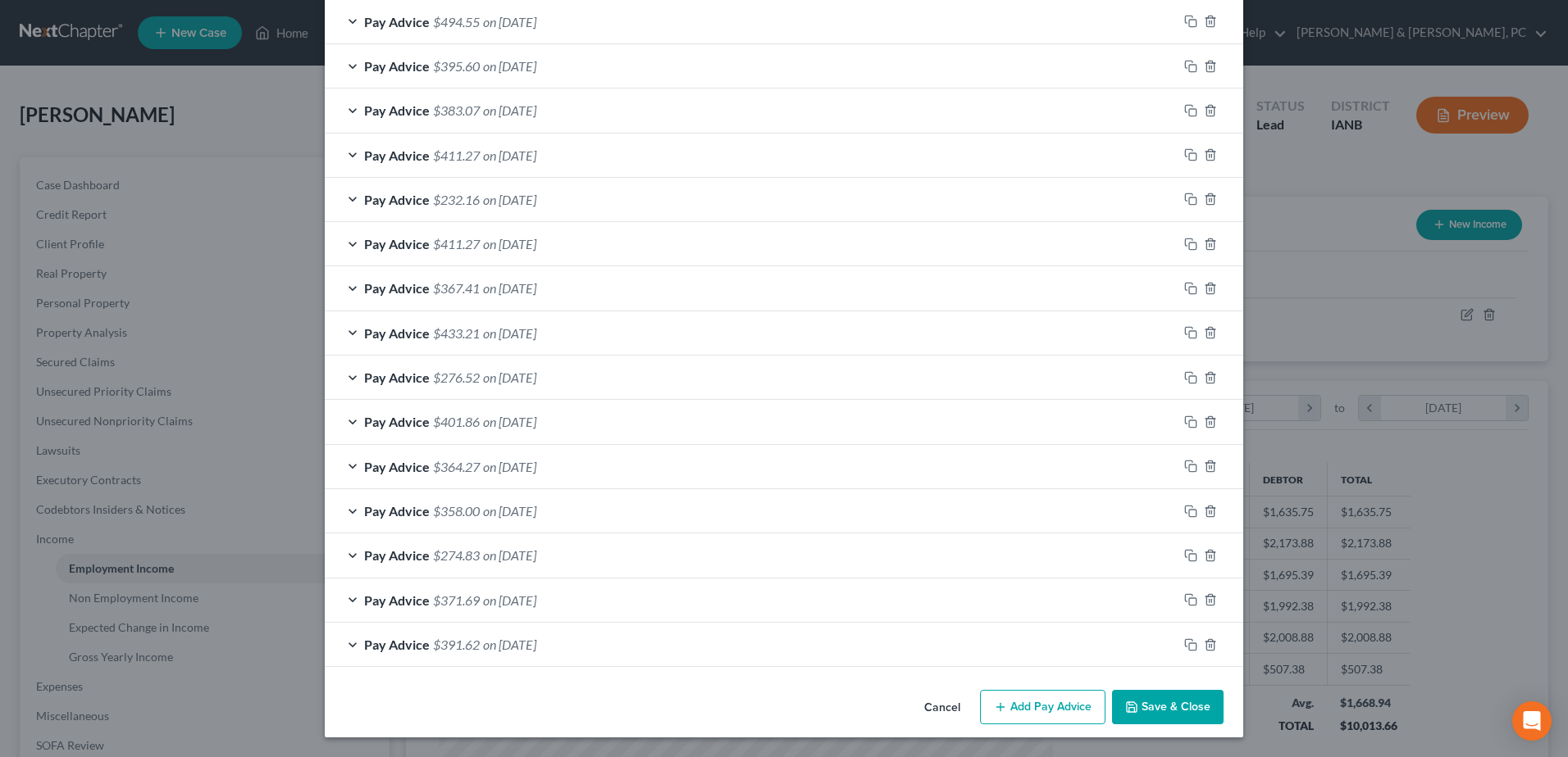
click at [1181, 705] on button "Save & Close" at bounding box center [1167, 707] width 111 height 34
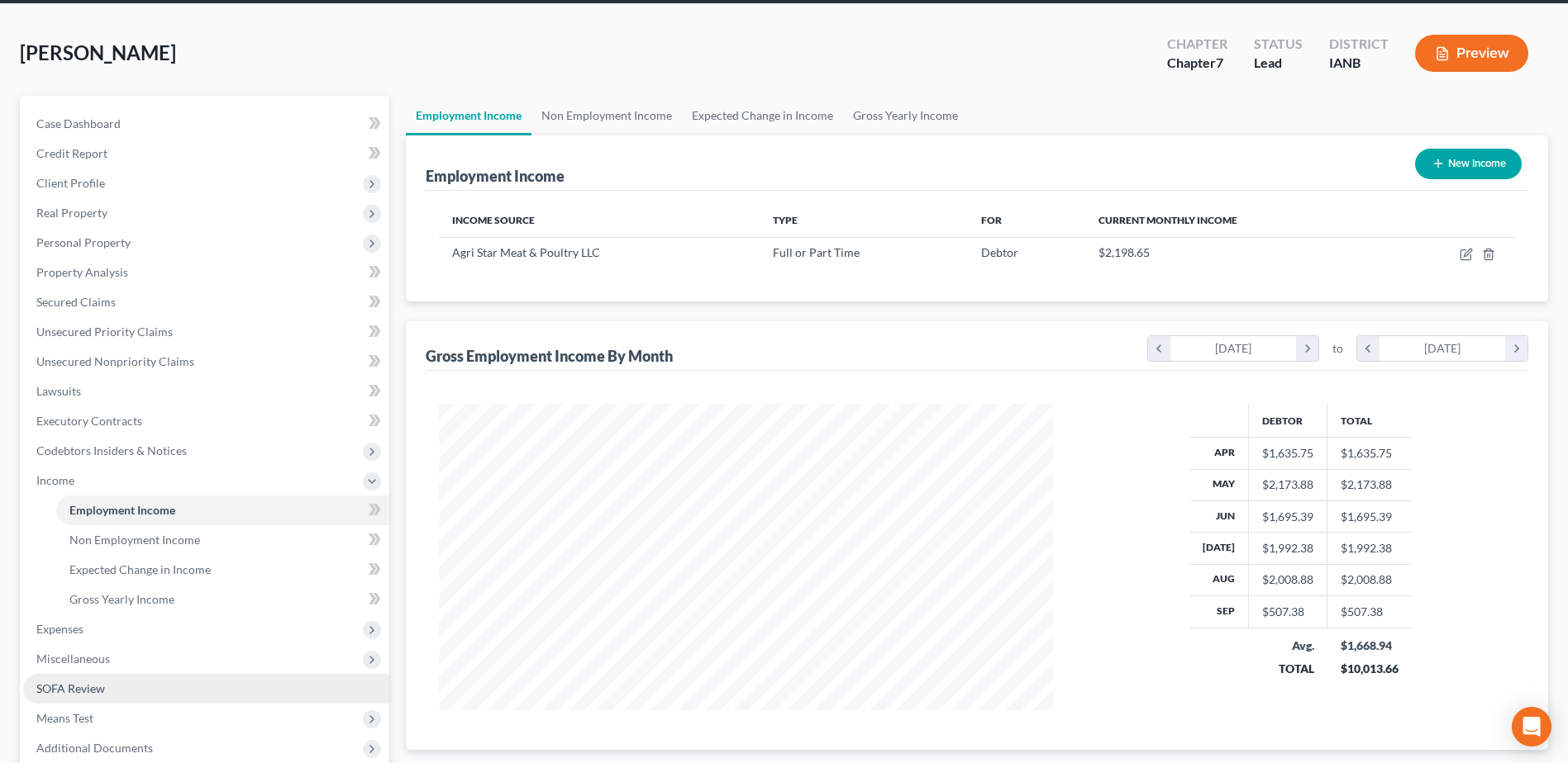
scroll to position [166, 0]
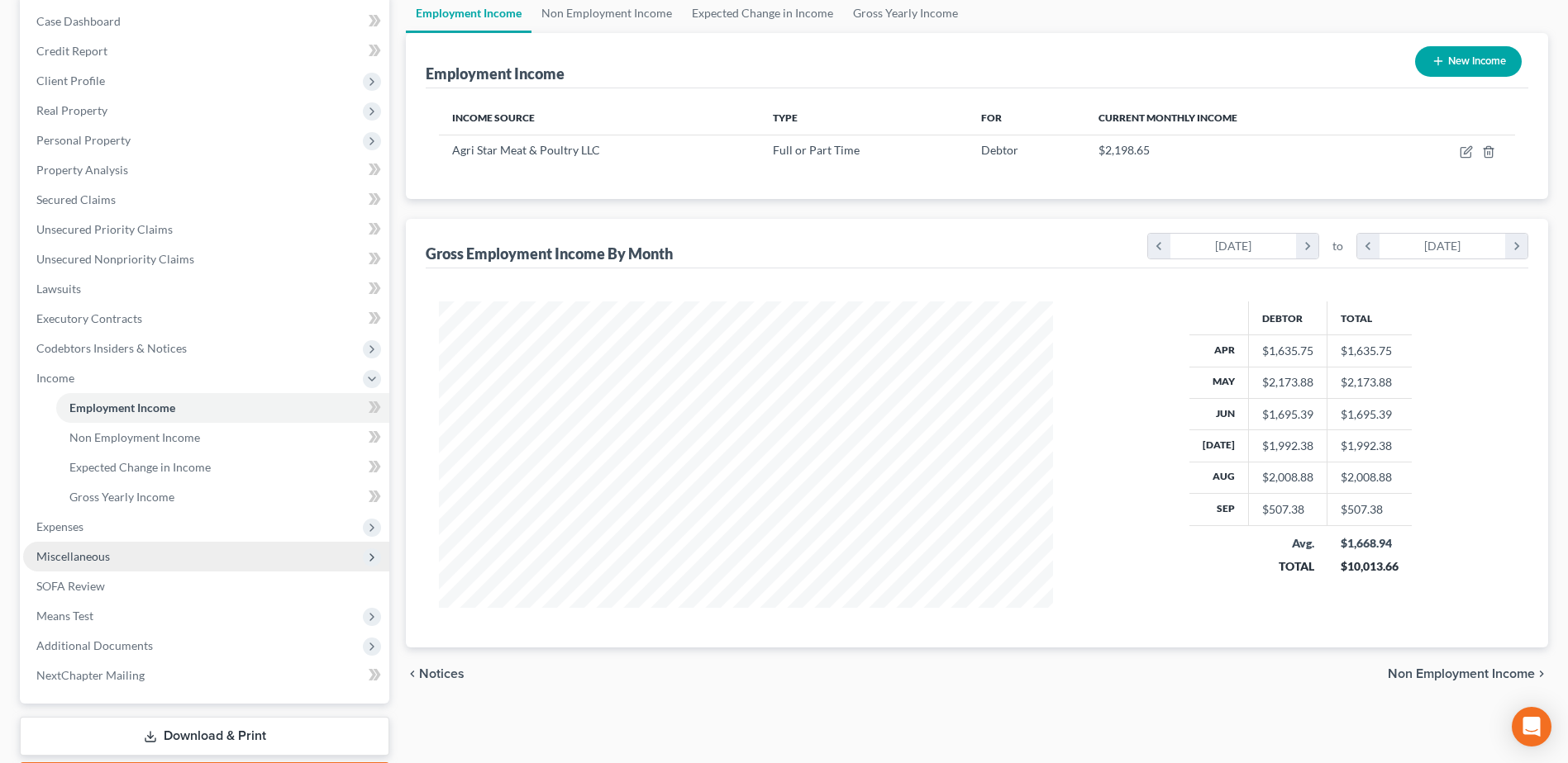
click at [94, 566] on span "Miscellaneous" at bounding box center [205, 557] width 366 height 30
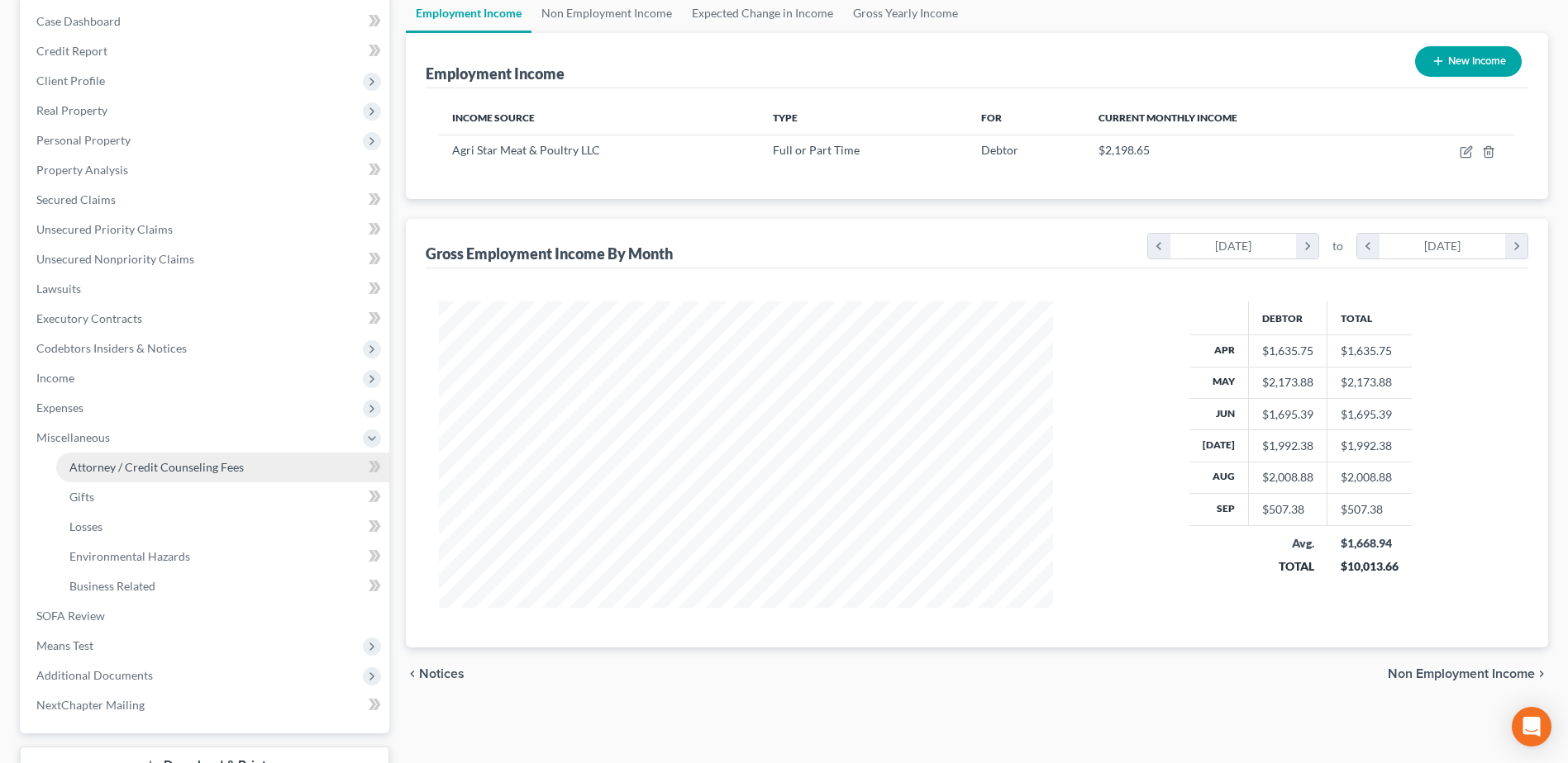
click at [139, 466] on span "Attorney / Credit Counseling Fees" at bounding box center [157, 467] width 175 height 14
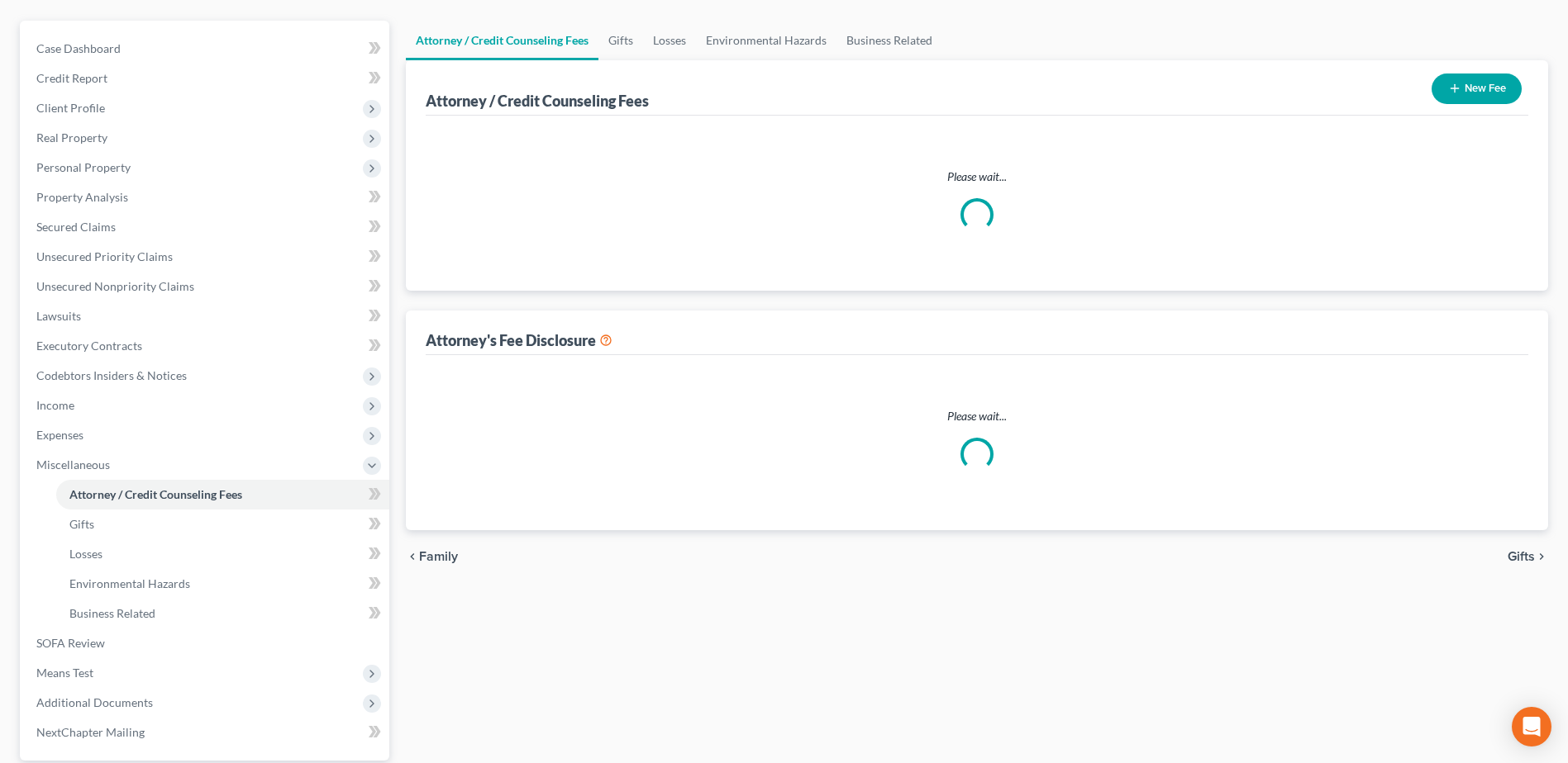
scroll to position [17, 0]
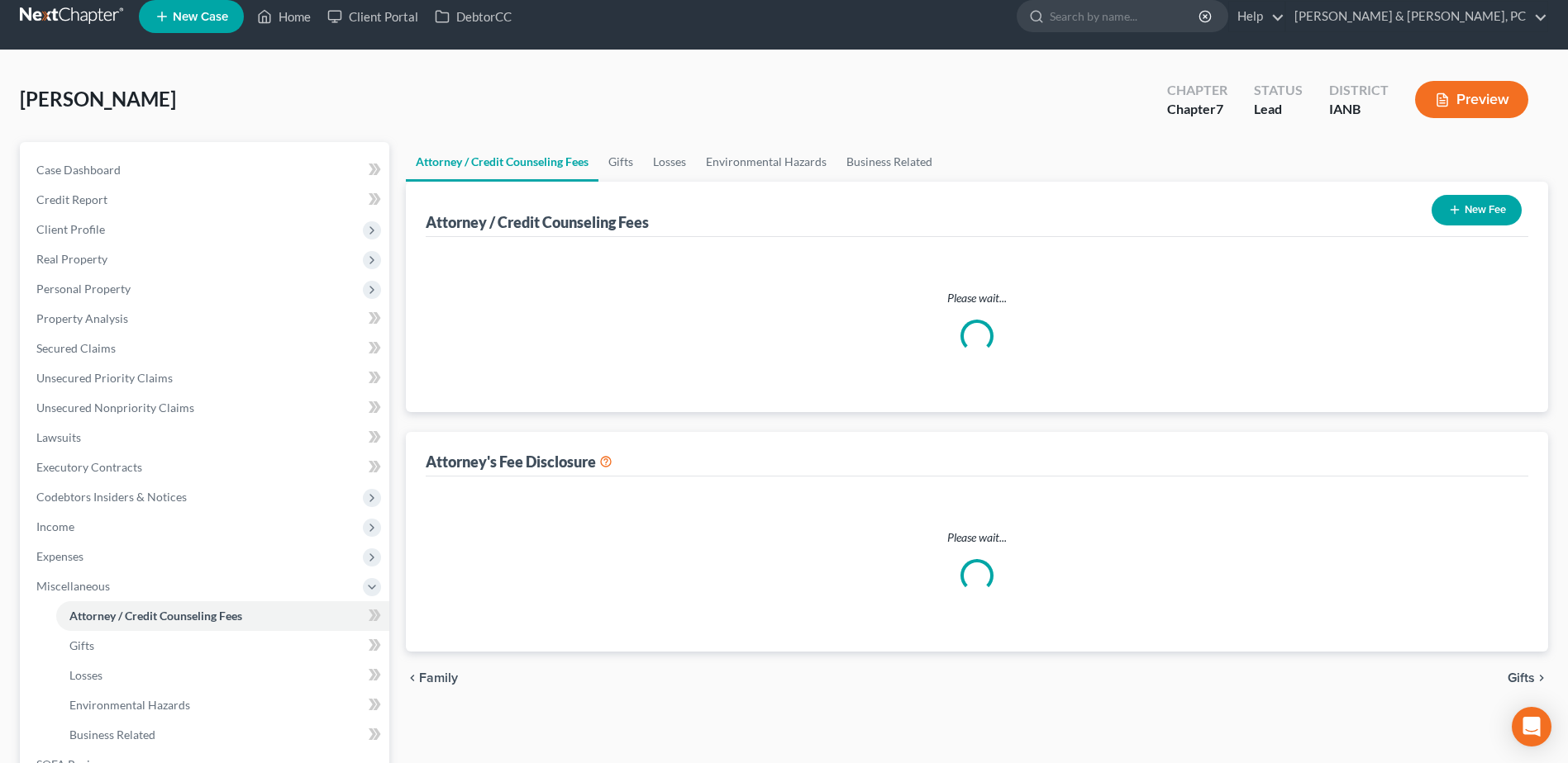
select select "0"
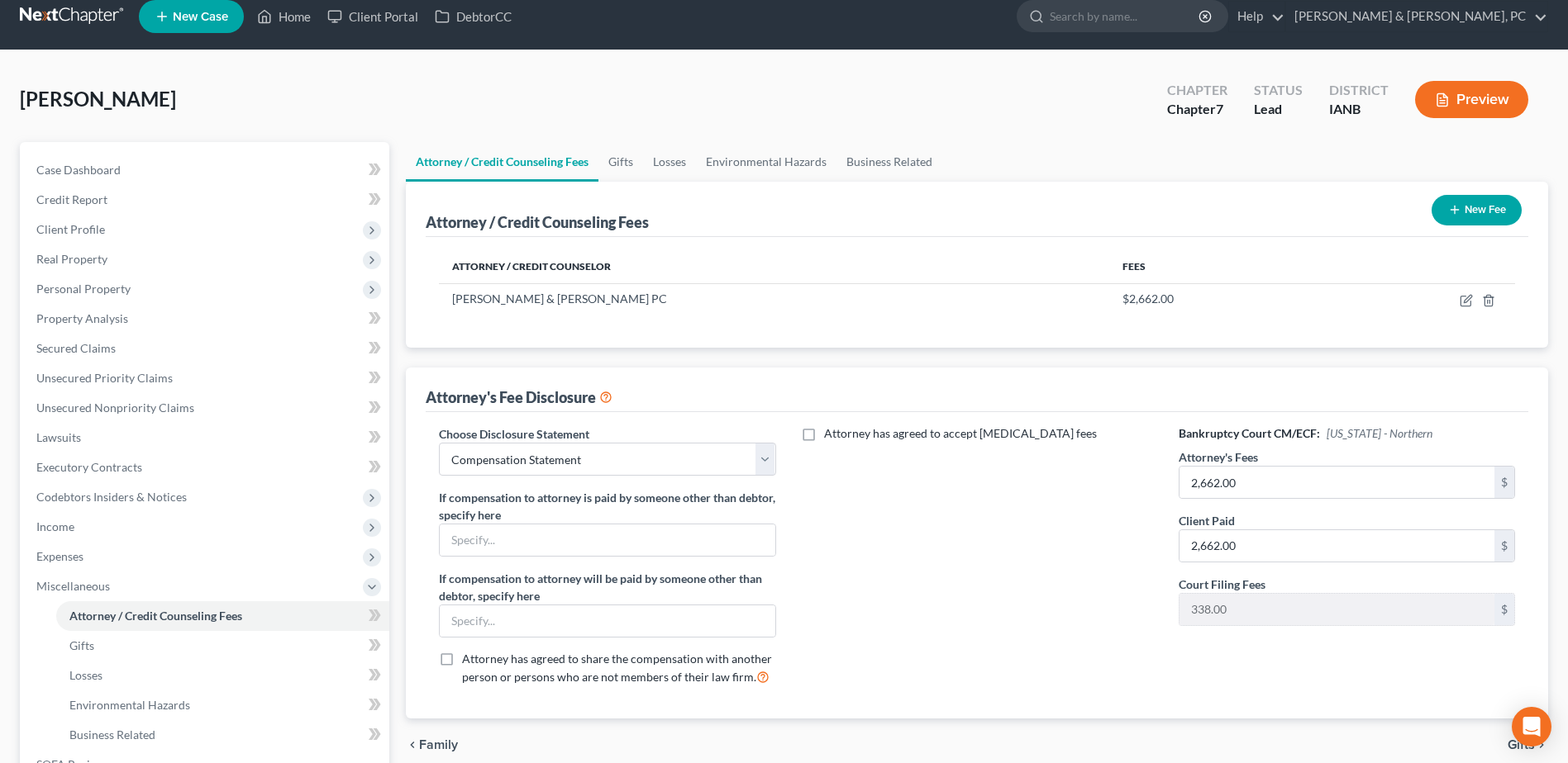
scroll to position [0, 0]
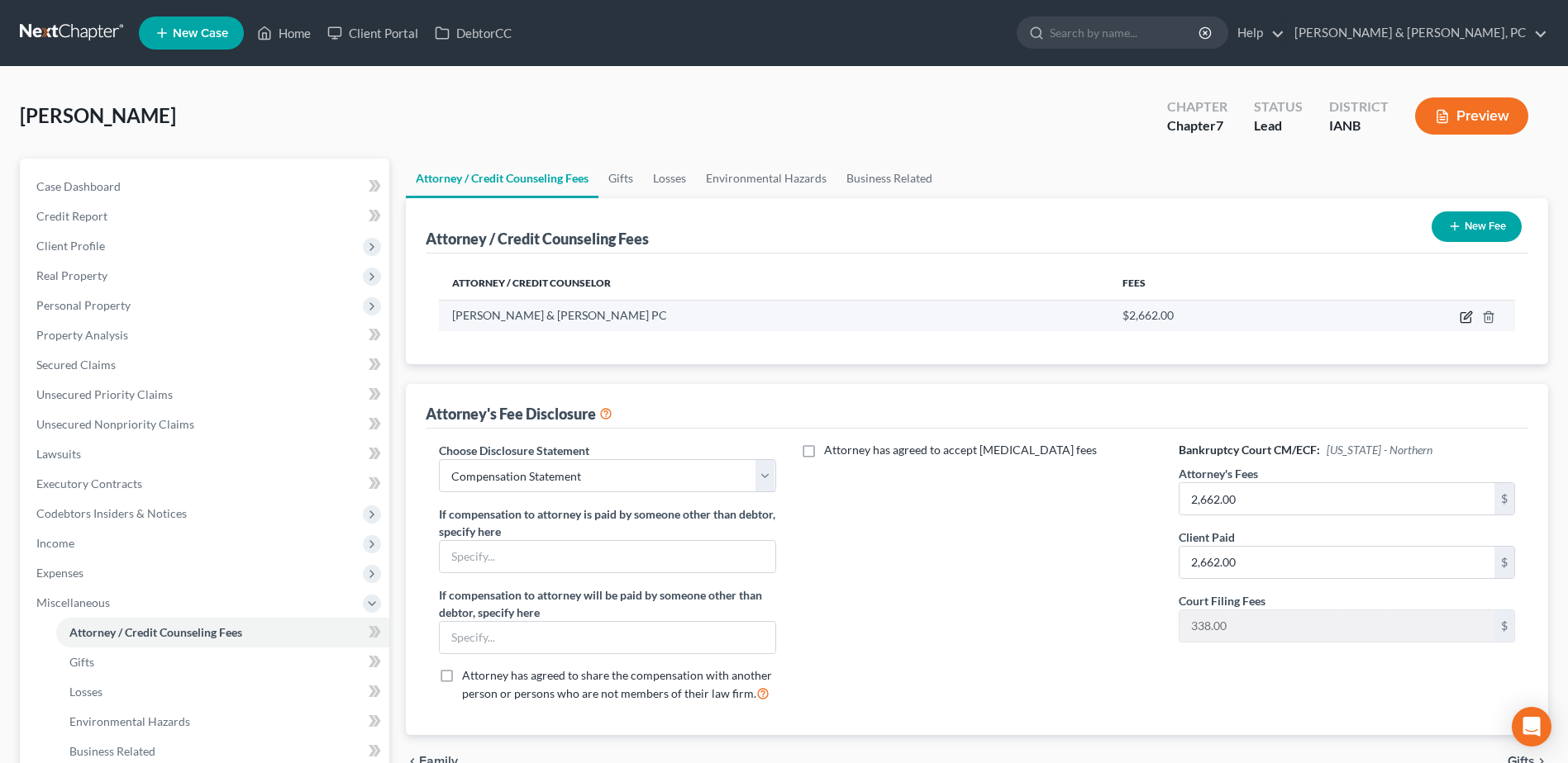
click at [1462, 314] on icon "button" at bounding box center [1465, 318] width 10 height 10
select select "16"
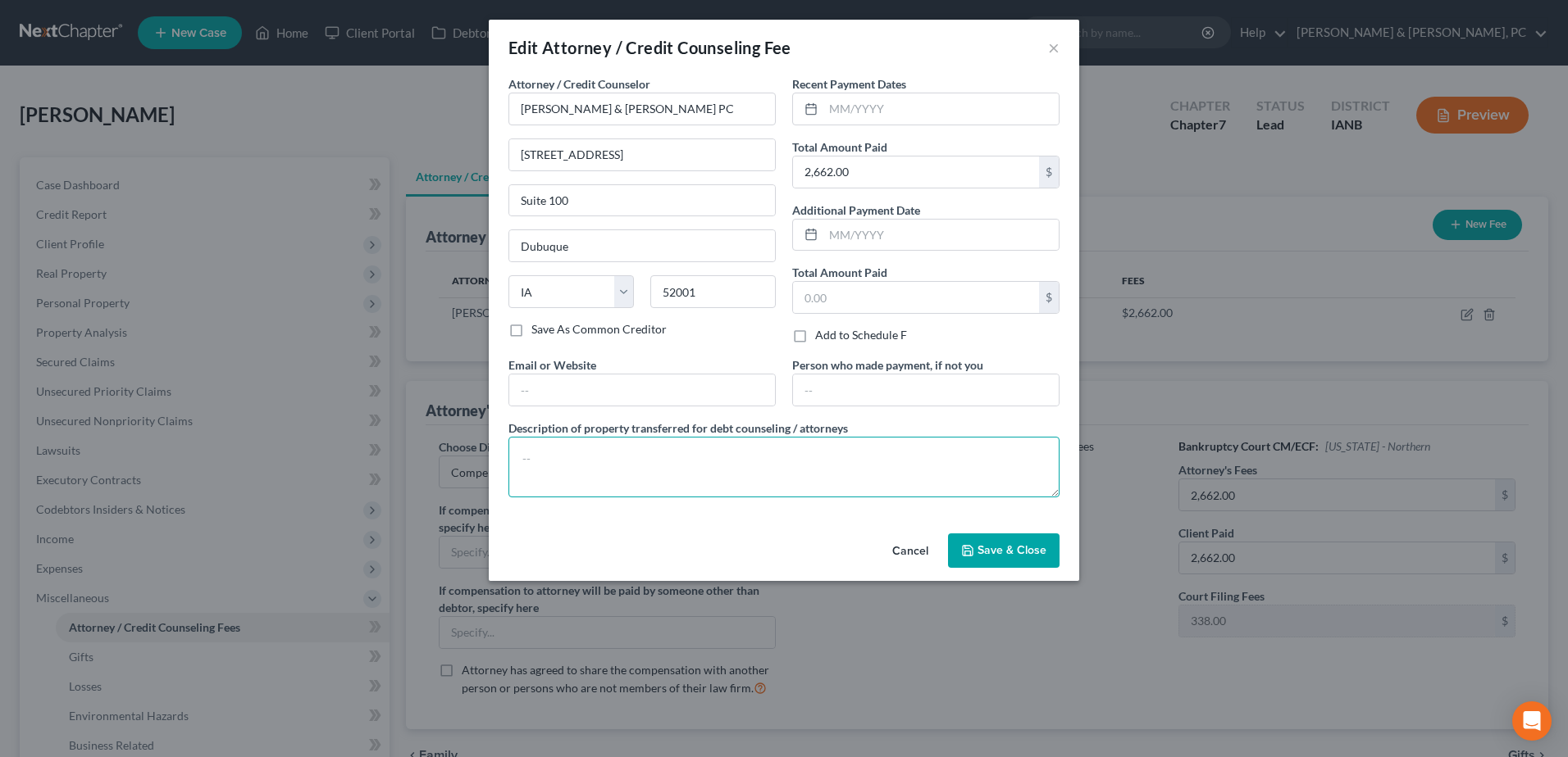
click at [703, 475] on textarea at bounding box center [784, 468] width 552 height 61
type textarea "C"
paste textarea "Includes attorney fees, court filing fee, and credit counseling course fee."
type textarea "Includes attorney fees, court filing fee, and credit counseling course fee."
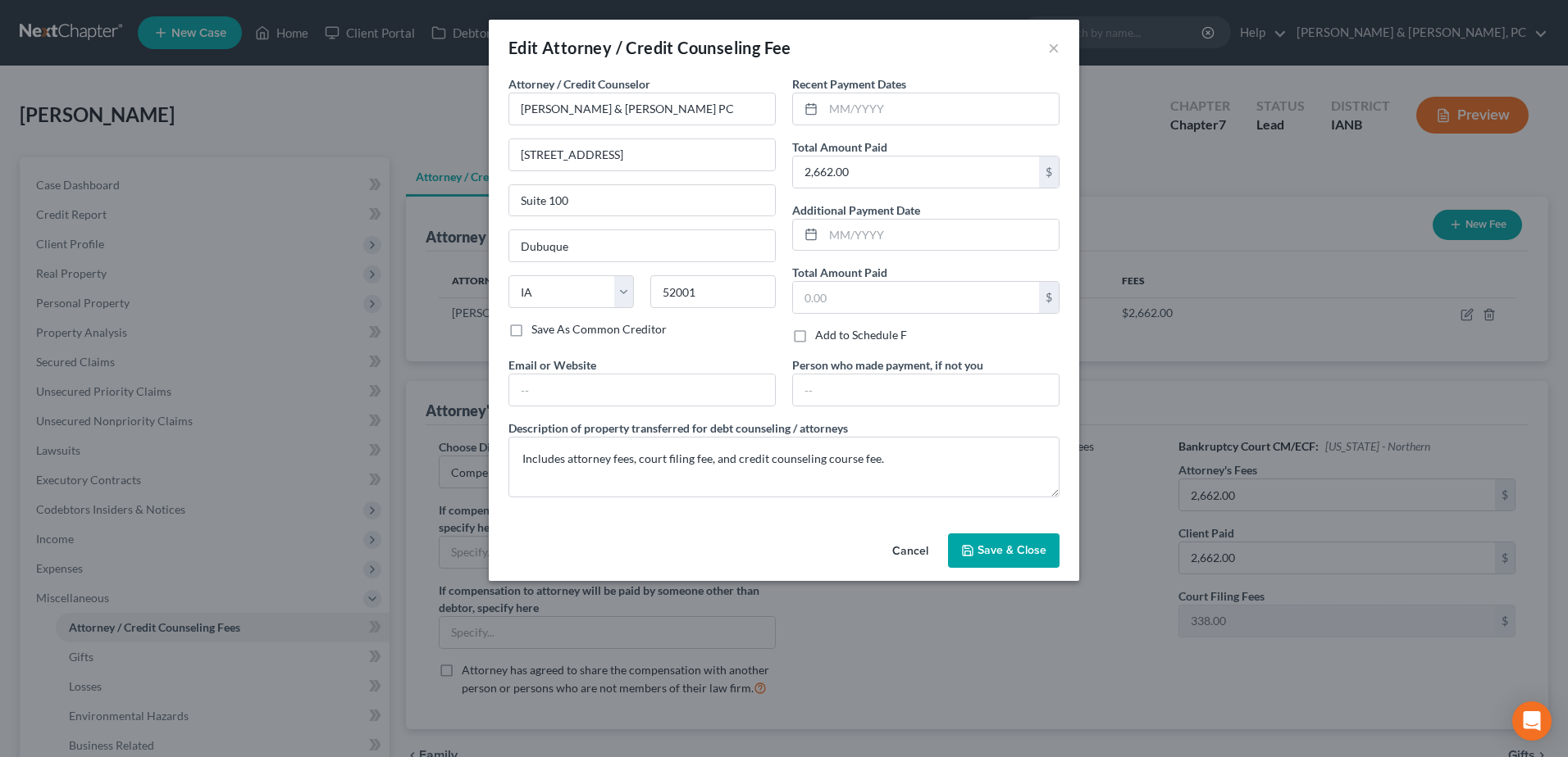
click at [1006, 538] on button "Save & Close" at bounding box center [1004, 550] width 111 height 34
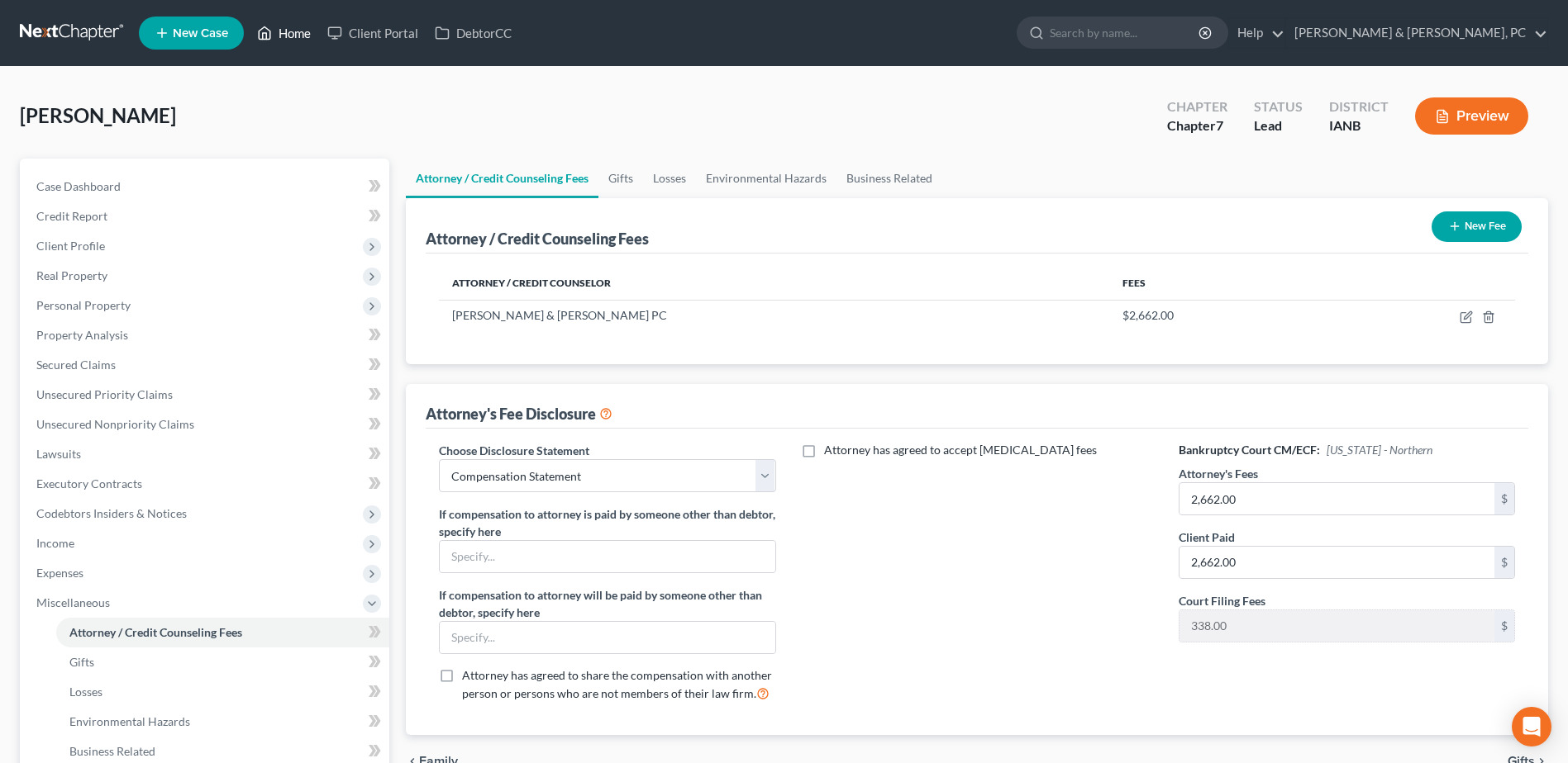
click at [296, 36] on link "Home" at bounding box center [284, 33] width 70 height 30
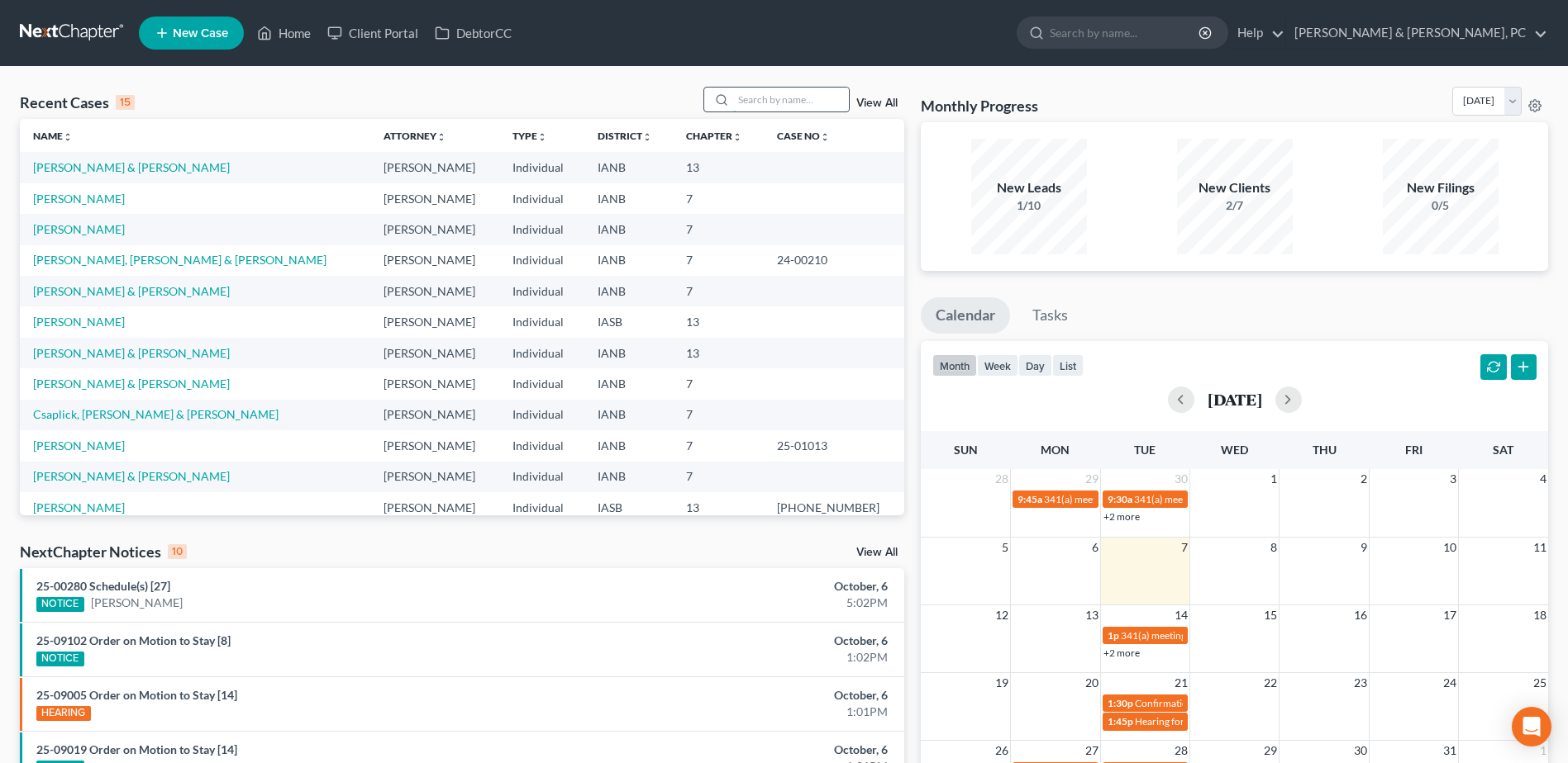
click at [810, 102] on input "search" at bounding box center [791, 99] width 116 height 24
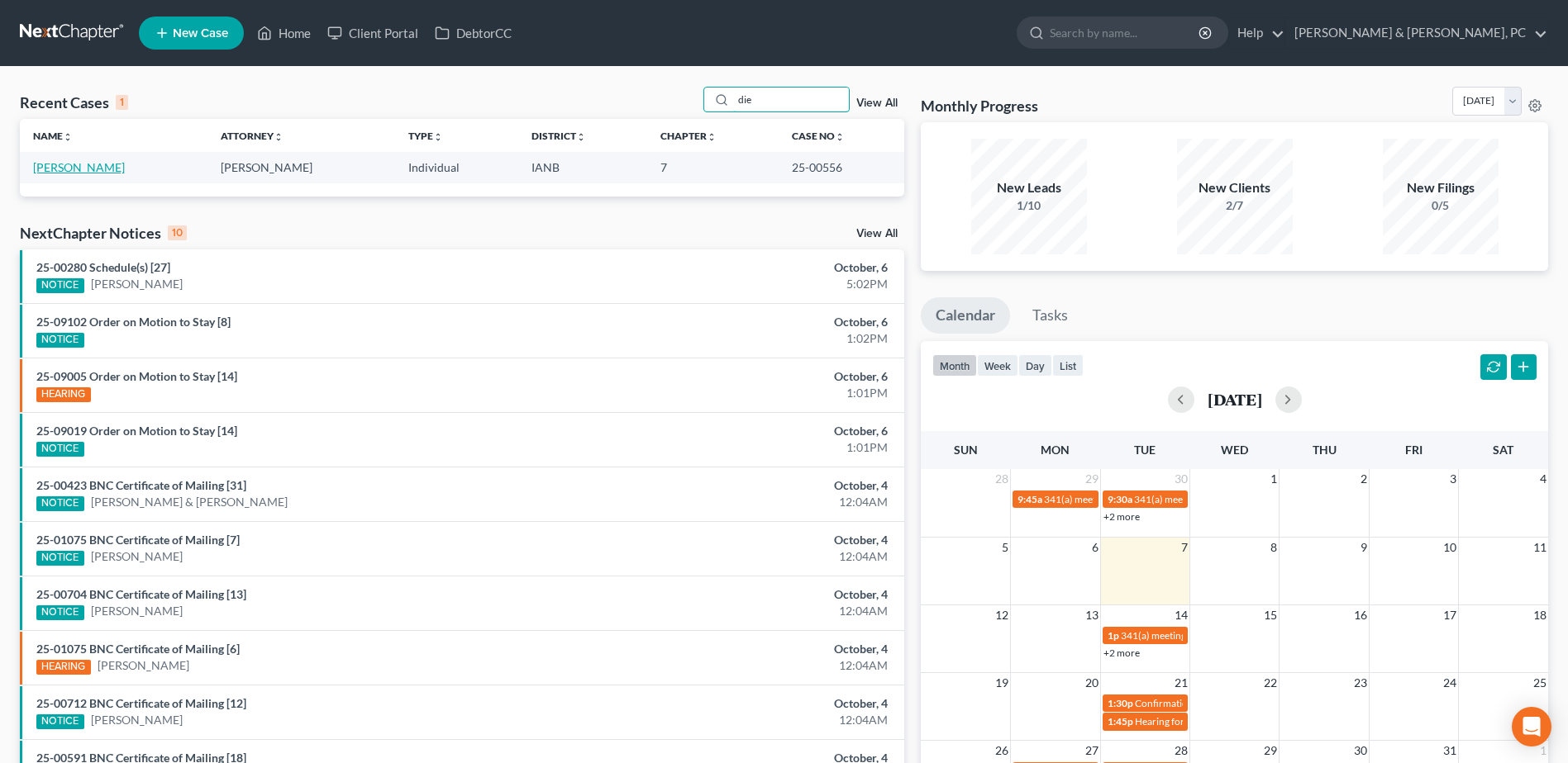
type input "die"
click at [79, 166] on link "[PERSON_NAME]" at bounding box center [78, 168] width 91 height 14
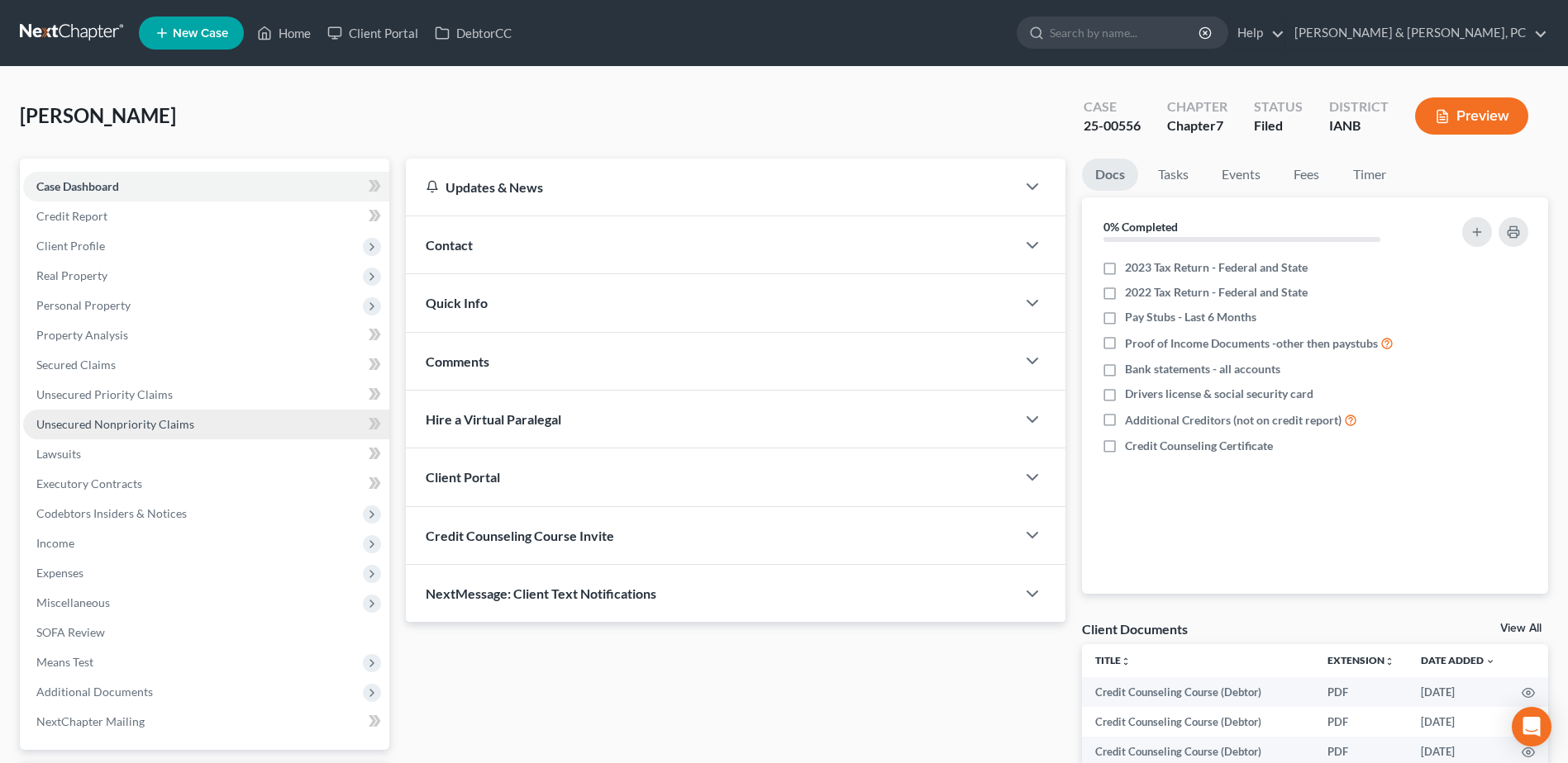
click at [106, 424] on span "Unsecured Nonpriority Claims" at bounding box center [115, 424] width 158 height 14
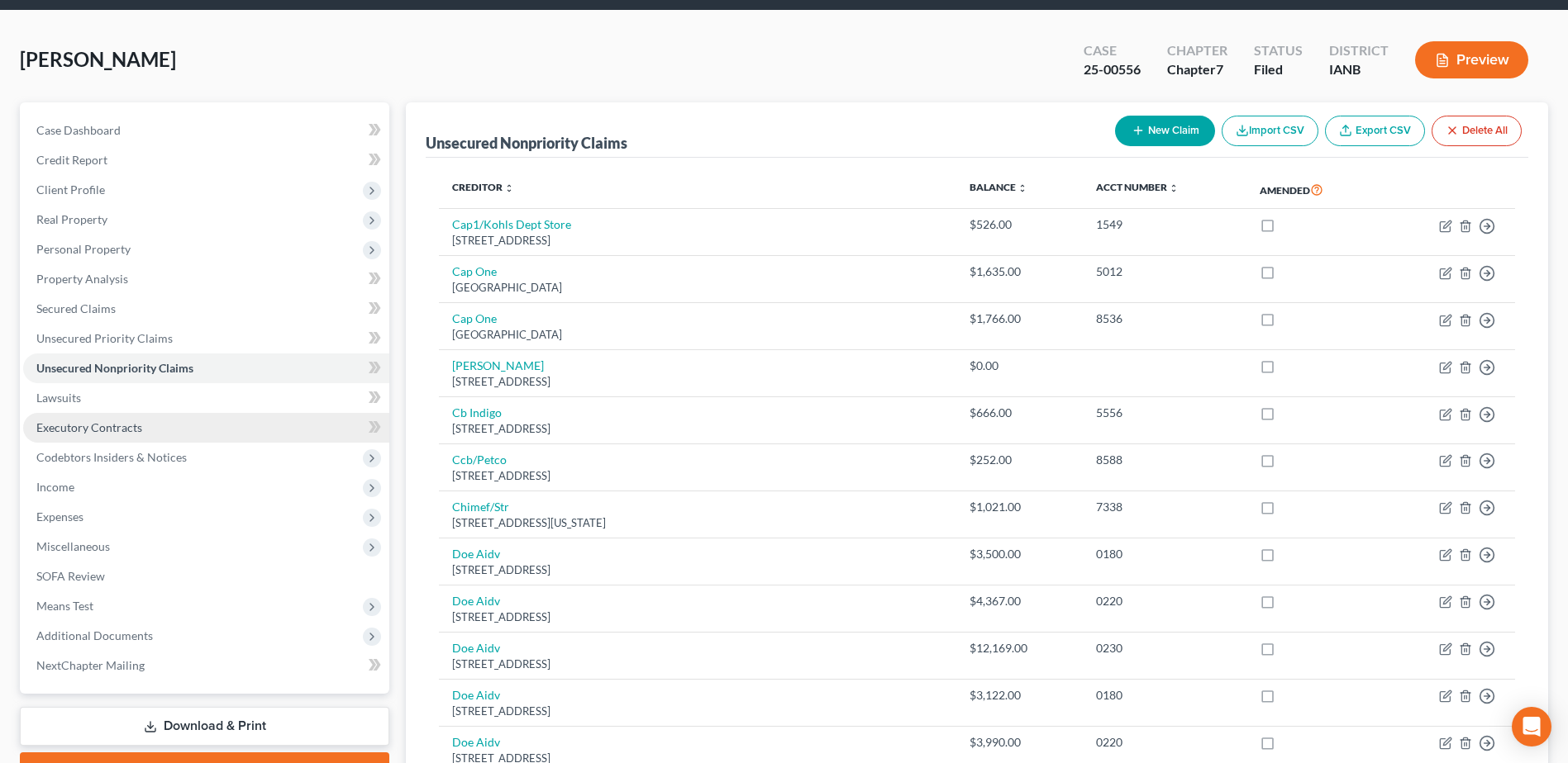
scroll to position [55, 0]
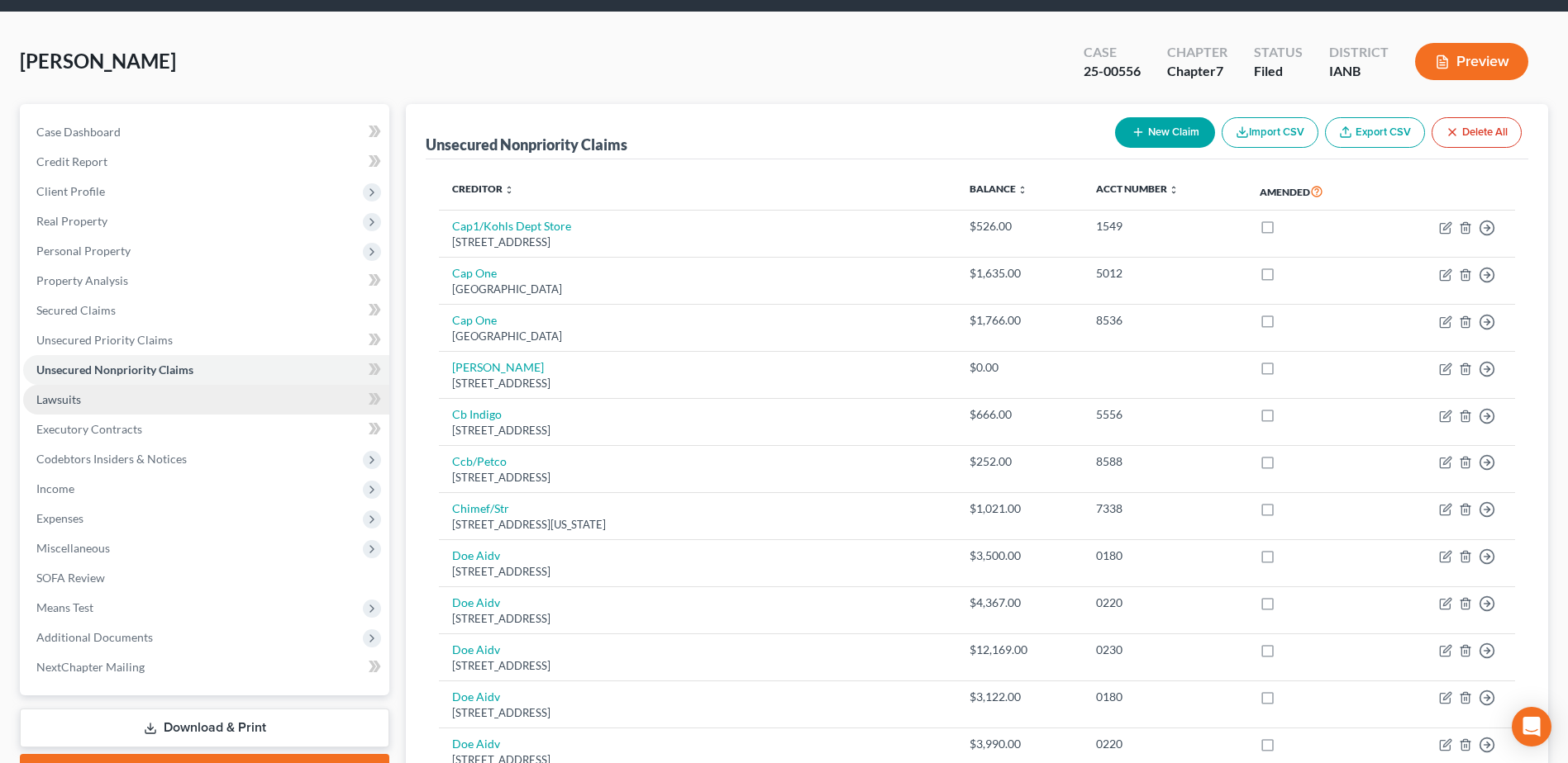
click at [177, 392] on link "Lawsuits" at bounding box center [205, 400] width 366 height 30
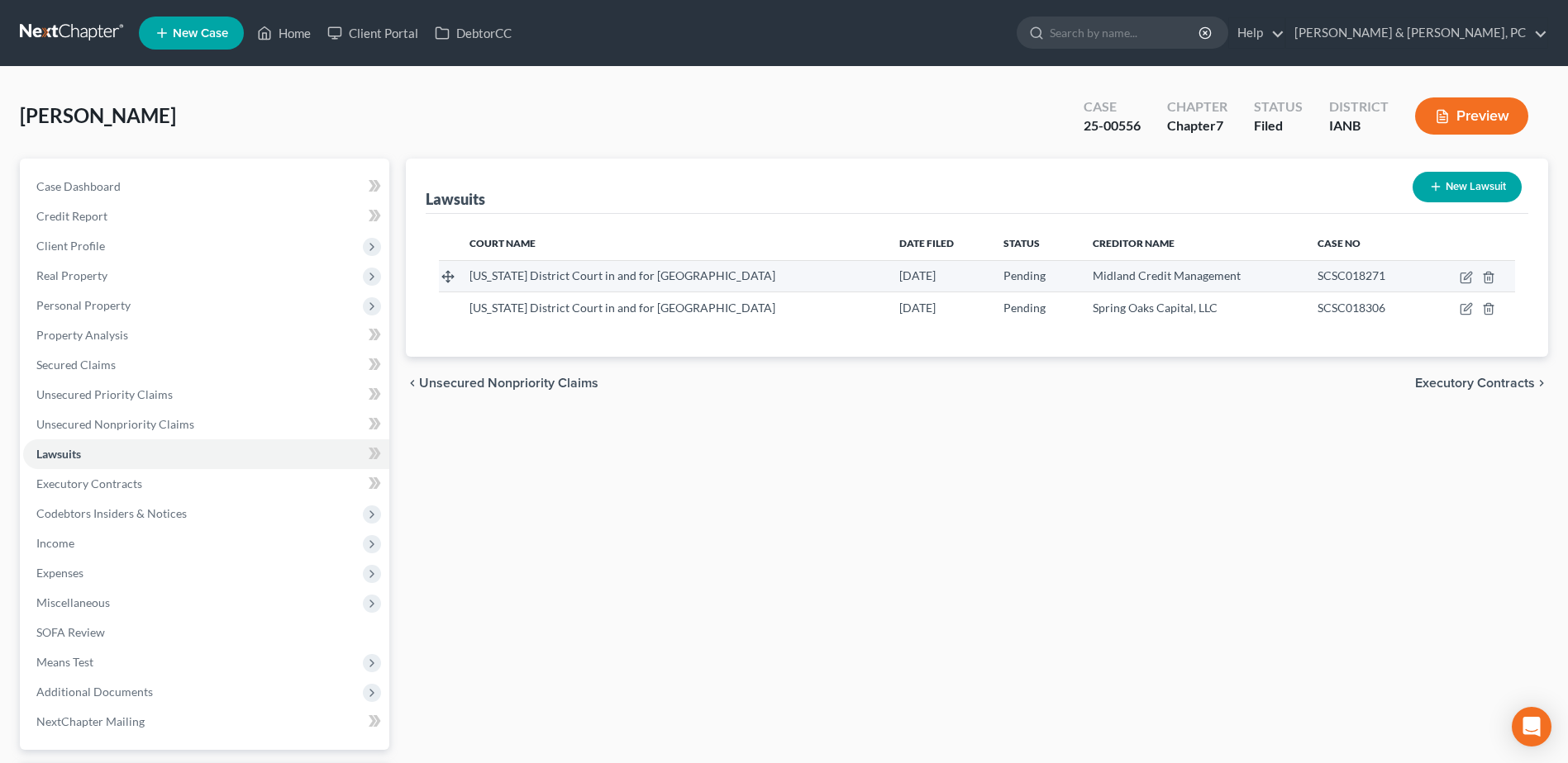
click at [1474, 277] on td at bounding box center [1470, 276] width 88 height 32
click at [1463, 279] on icon "button" at bounding box center [1465, 277] width 13 height 13
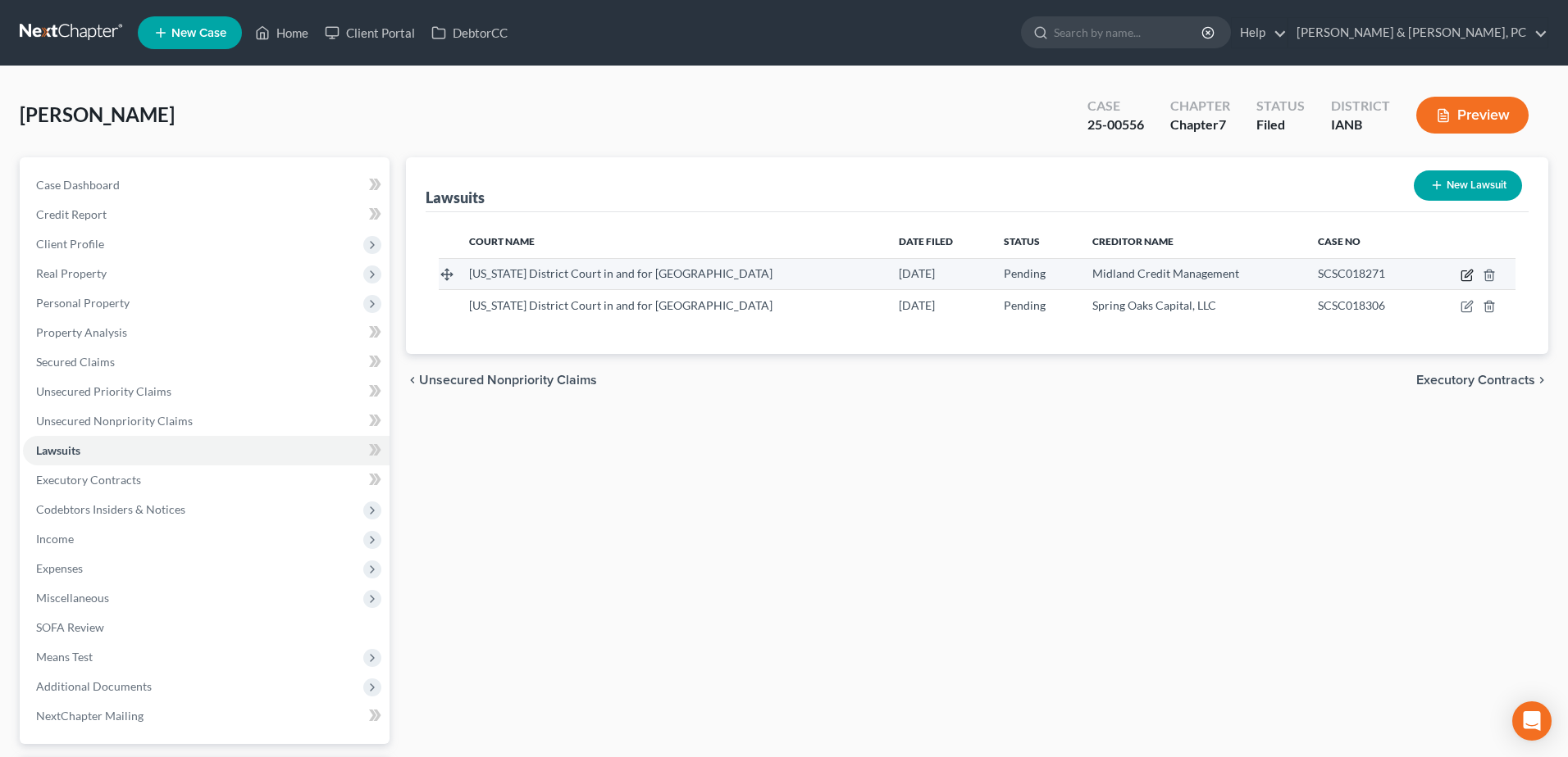
select select "16"
select select "0"
select select "1"
select select "4"
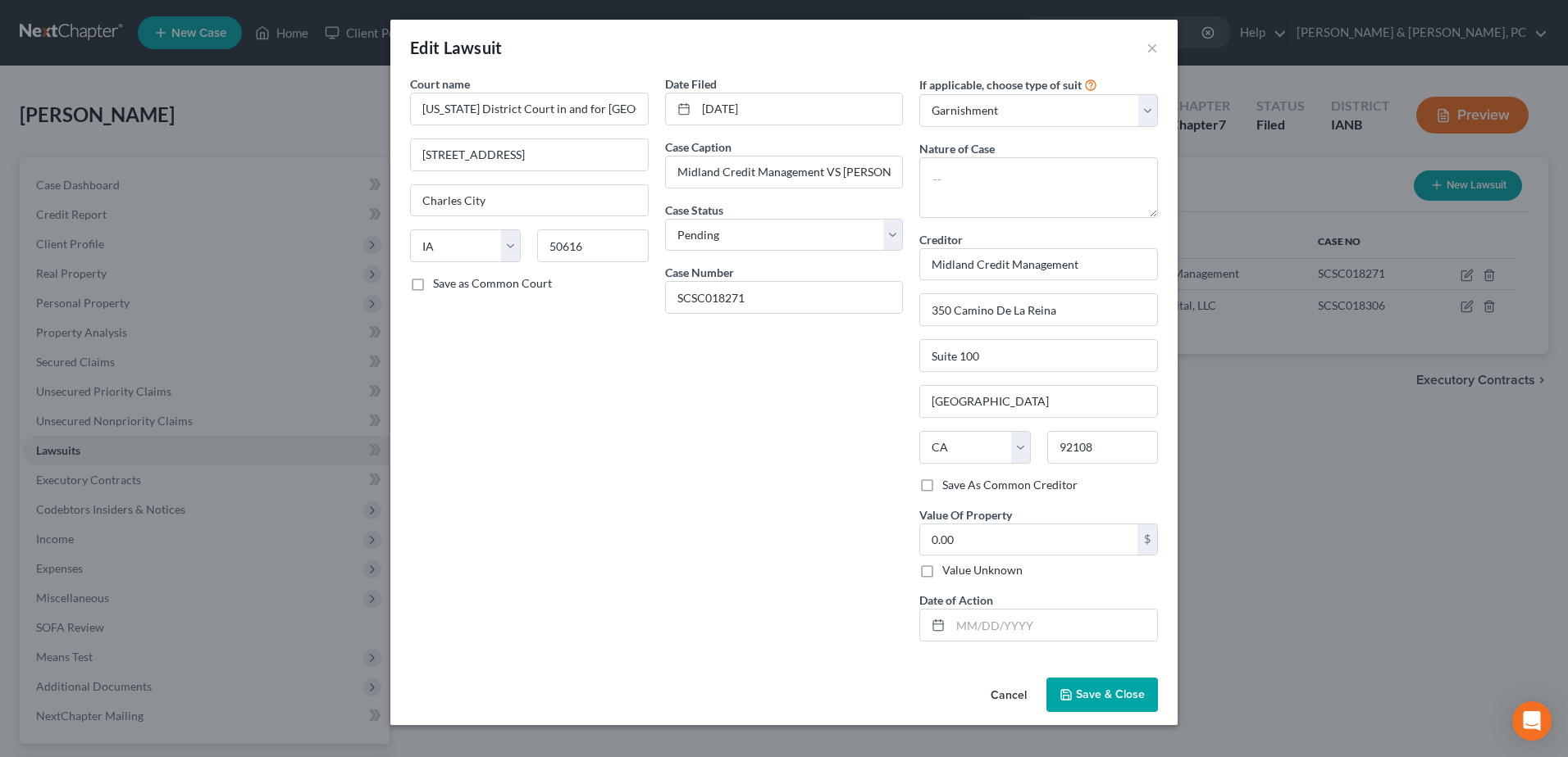
click at [1018, 682] on button "Cancel" at bounding box center [1009, 695] width 62 height 32
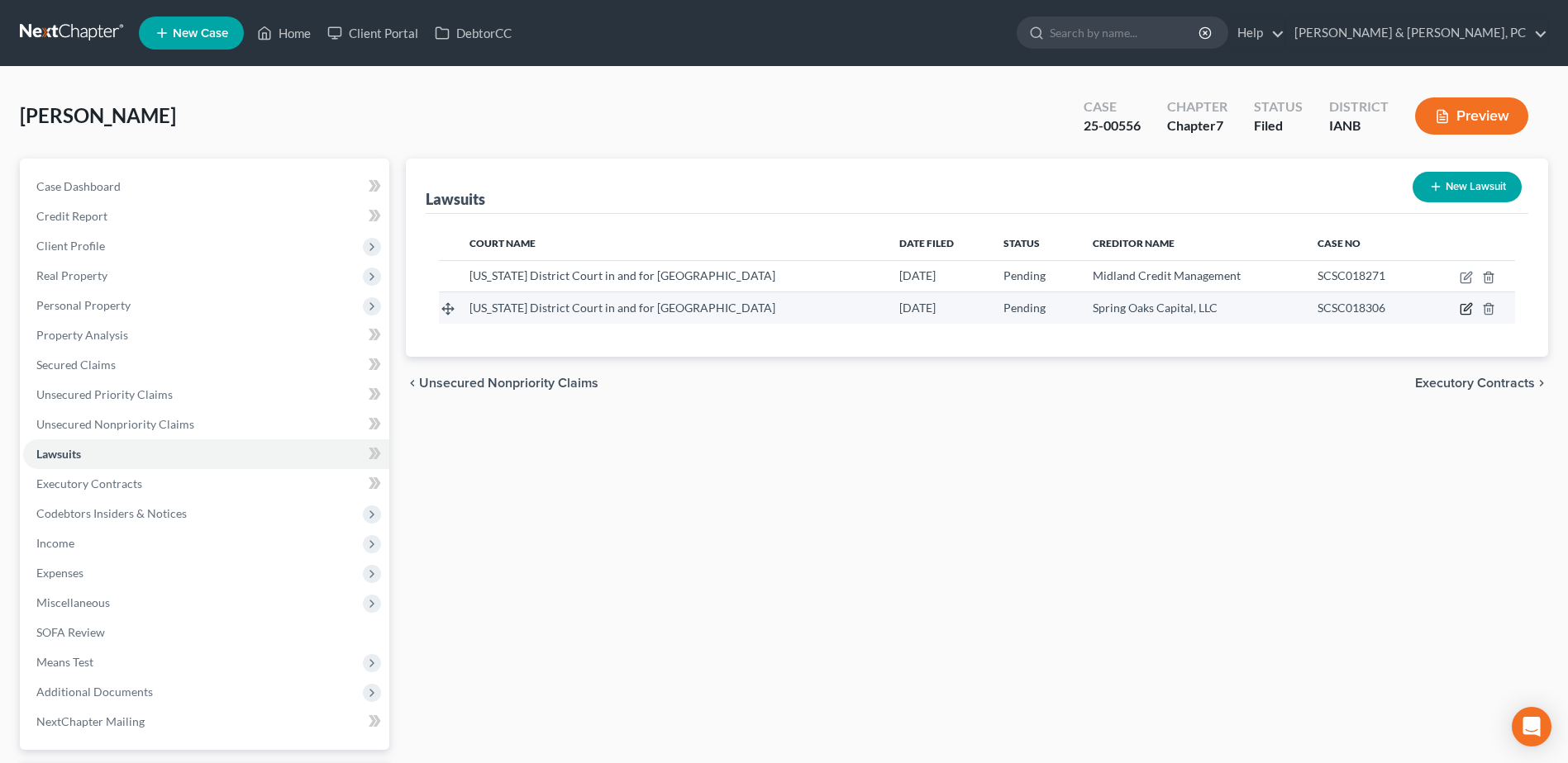
click at [1466, 309] on icon "button" at bounding box center [1465, 309] width 13 height 13
select select "16"
select select "0"
select select "1"
select select "48"
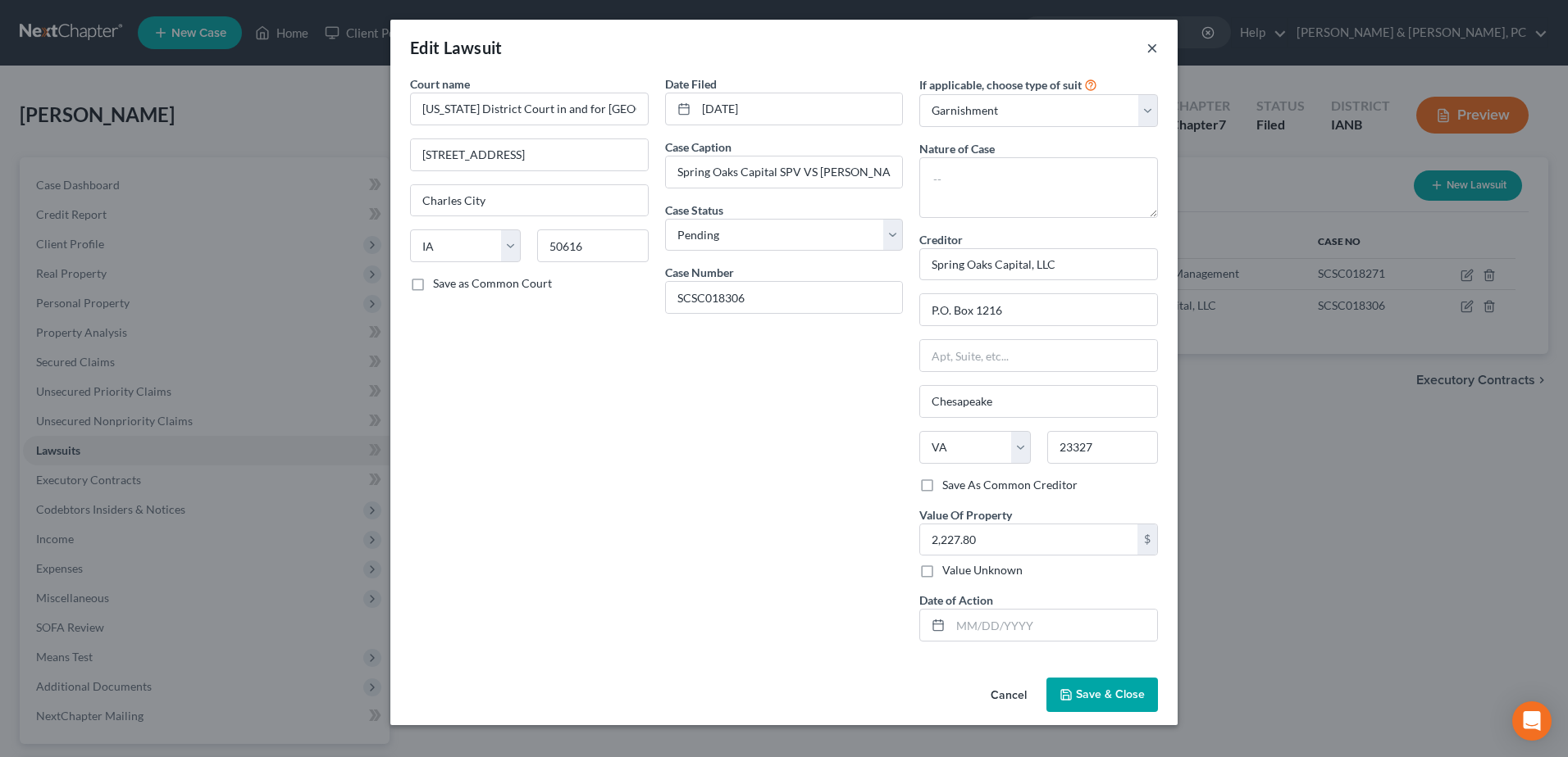
click at [1154, 43] on button "×" at bounding box center [1152, 47] width 12 height 20
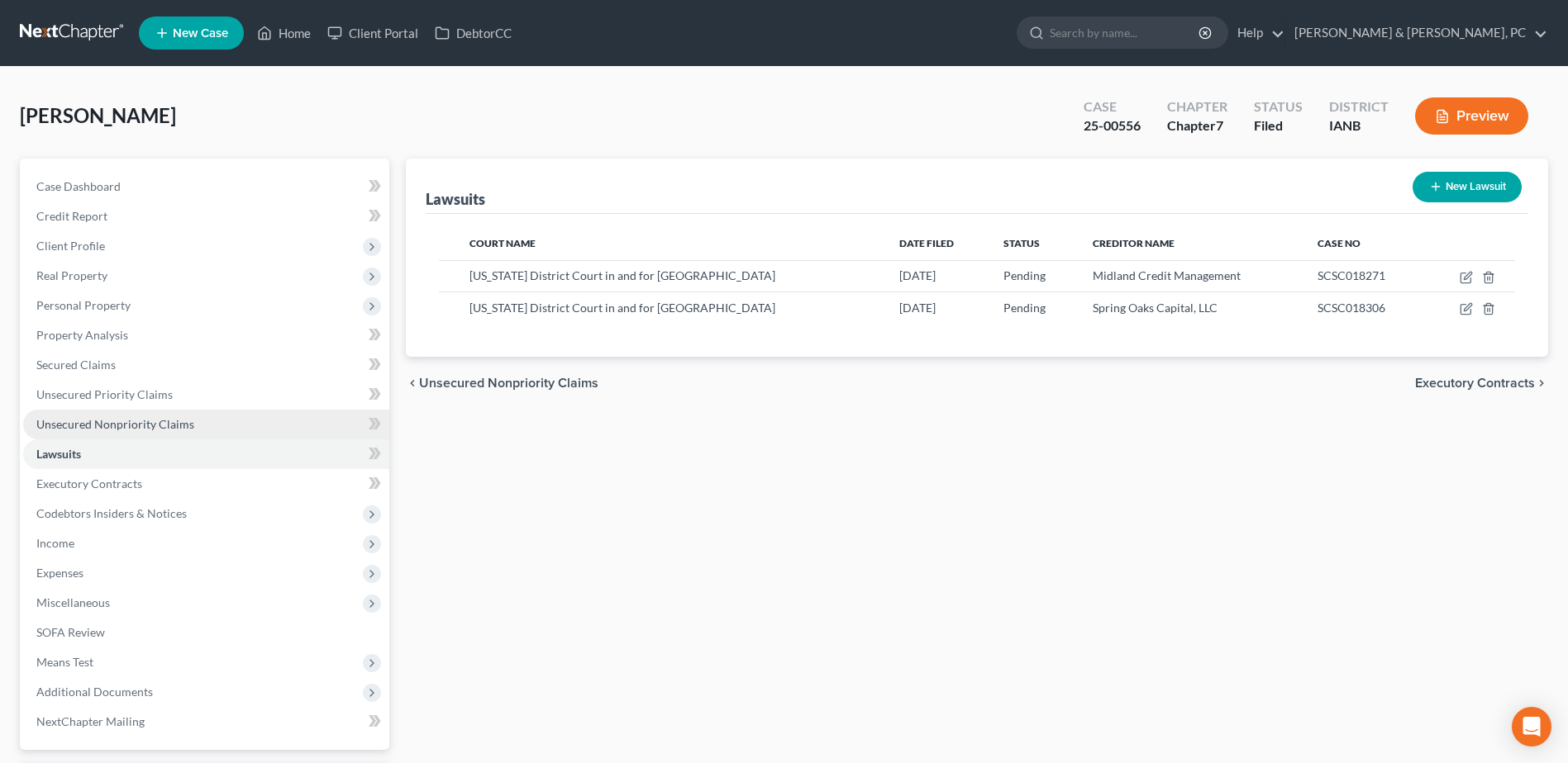
drag, startPoint x: 127, startPoint y: 423, endPoint x: 168, endPoint y: 434, distance: 42.4
click at [127, 423] on span "Unsecured Nonpriority Claims" at bounding box center [115, 424] width 158 height 14
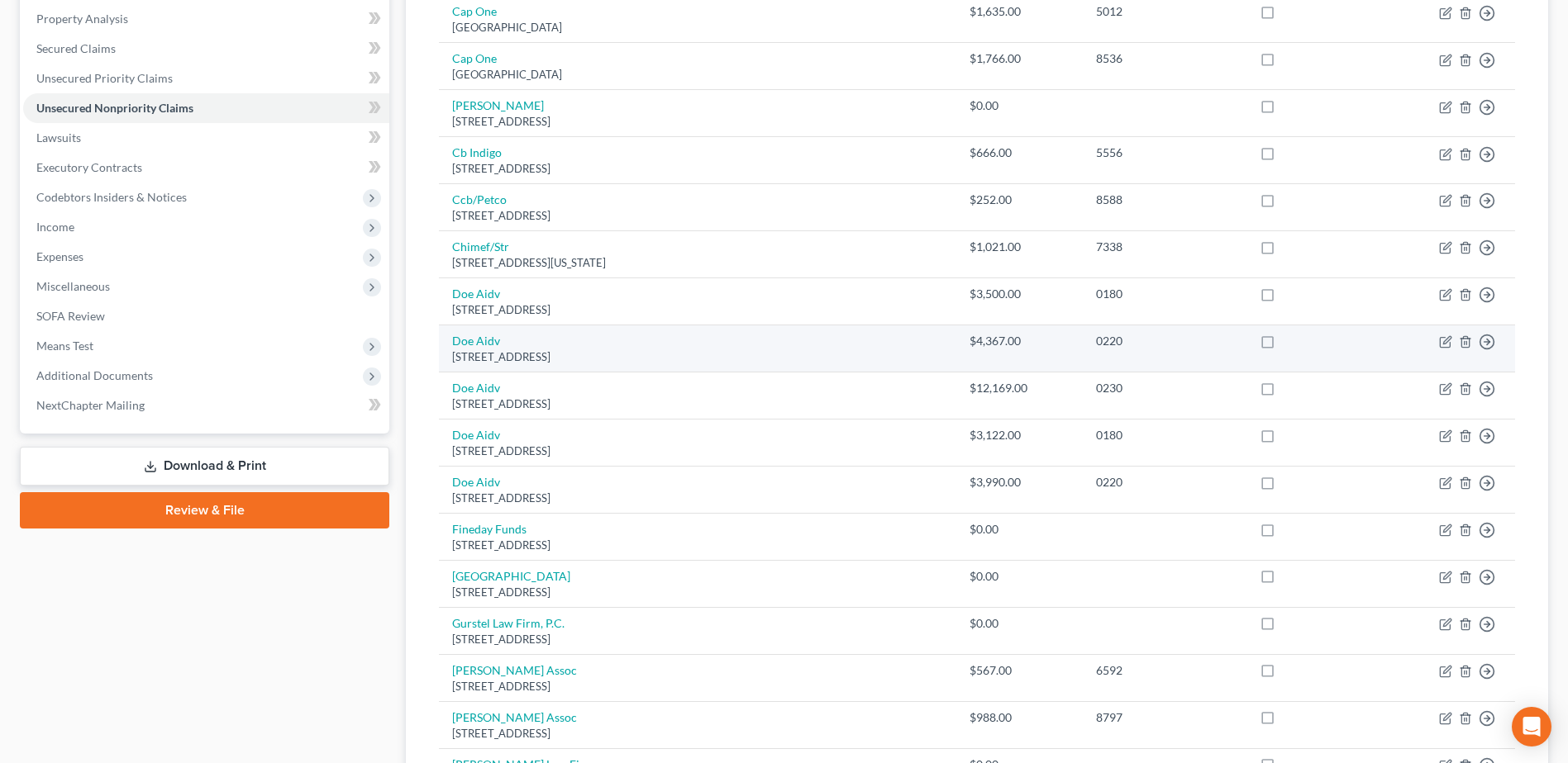
scroll to position [303, 0]
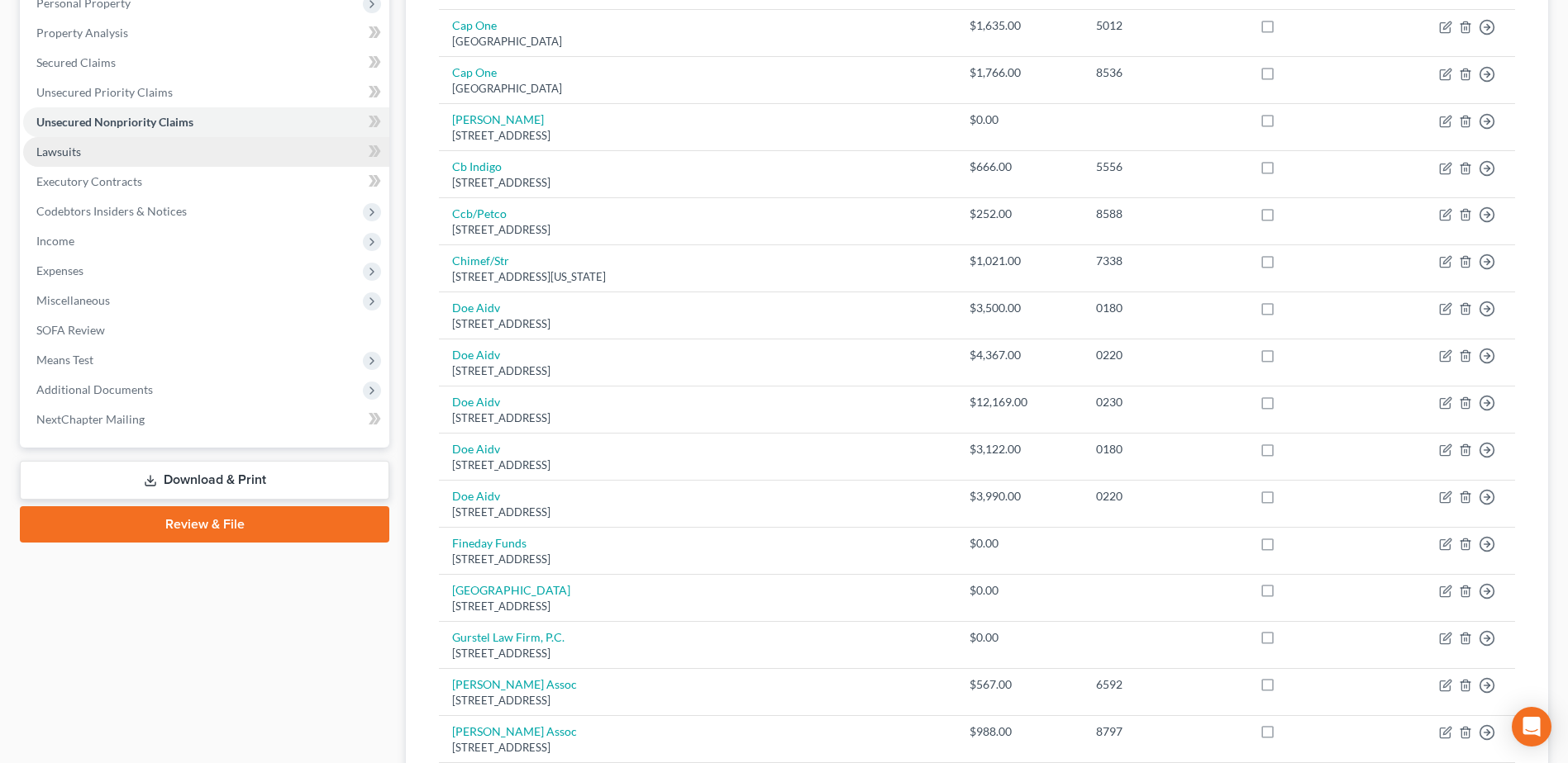
click at [85, 141] on link "Lawsuits" at bounding box center [205, 152] width 366 height 30
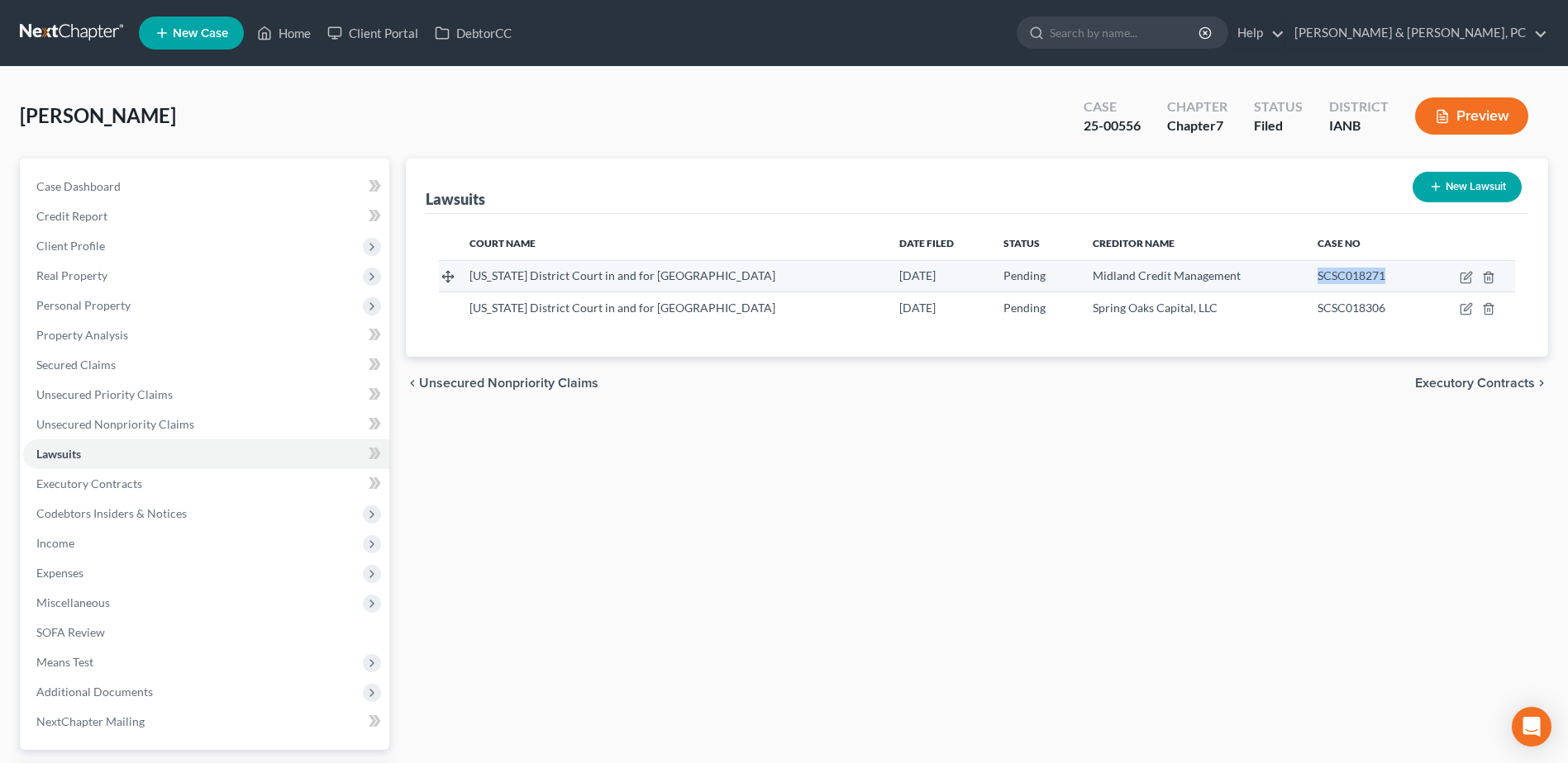
drag, startPoint x: 1382, startPoint y: 270, endPoint x: 1295, endPoint y: 277, distance: 87.3
click at [1317, 277] on div "SCSC018271" at bounding box center [1365, 276] width 95 height 17
copy span "SCSC018271"
drag, startPoint x: 1313, startPoint y: 304, endPoint x: 1296, endPoint y: 309, distance: 17.7
click at [1317, 309] on div "SCSC018306" at bounding box center [1365, 308] width 95 height 17
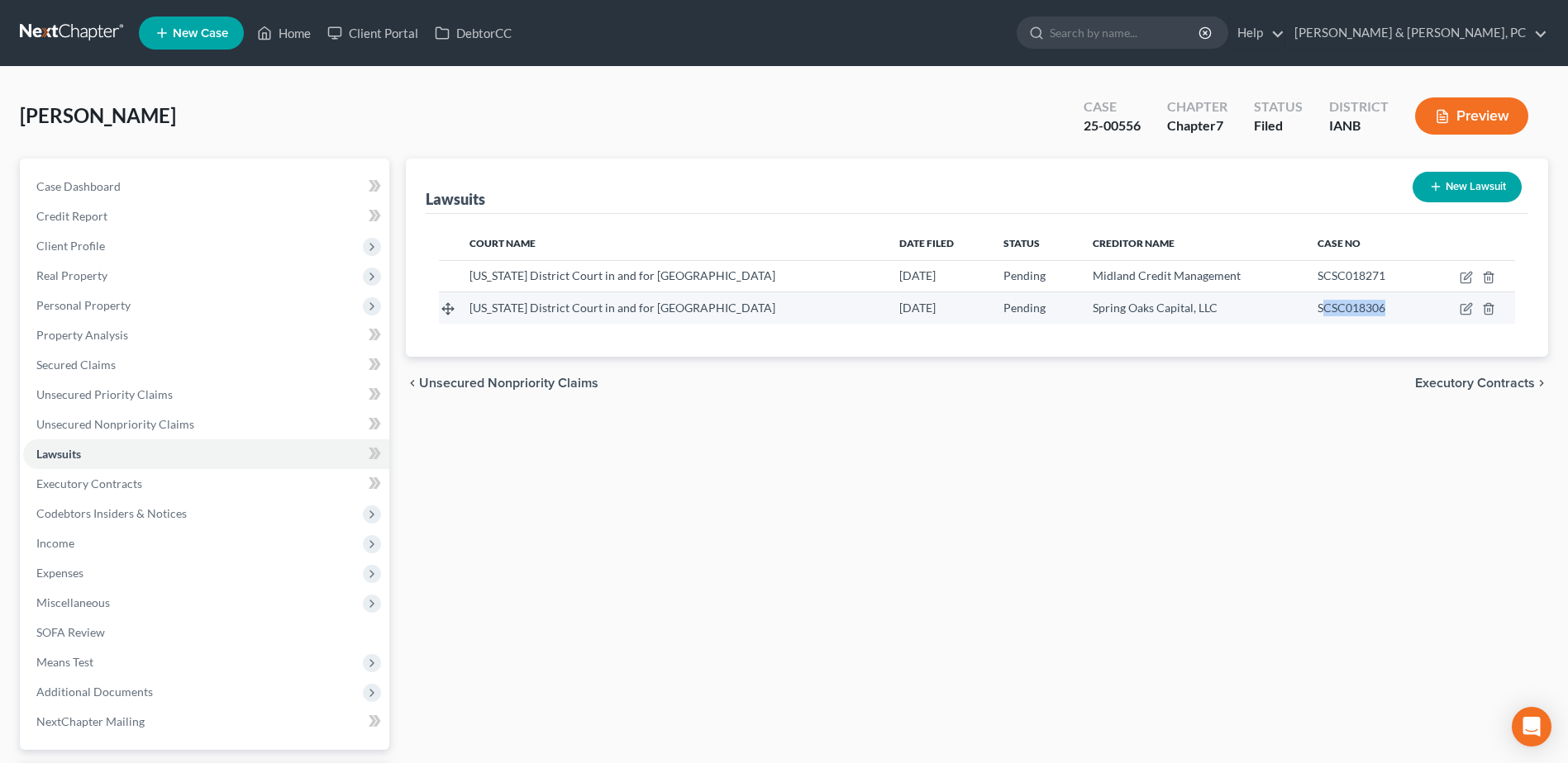
drag, startPoint x: 1296, startPoint y: 309, endPoint x: 1372, endPoint y: 315, distance: 76.2
click at [1372, 314] on div "SCSC018306" at bounding box center [1365, 308] width 95 height 17
drag, startPoint x: 1376, startPoint y: 314, endPoint x: 1281, endPoint y: 321, distance: 95.3
click at [1304, 321] on td "SCSC018306" at bounding box center [1365, 309] width 121 height 32
drag, startPoint x: 1285, startPoint y: 318, endPoint x: 1309, endPoint y: 309, distance: 25.6
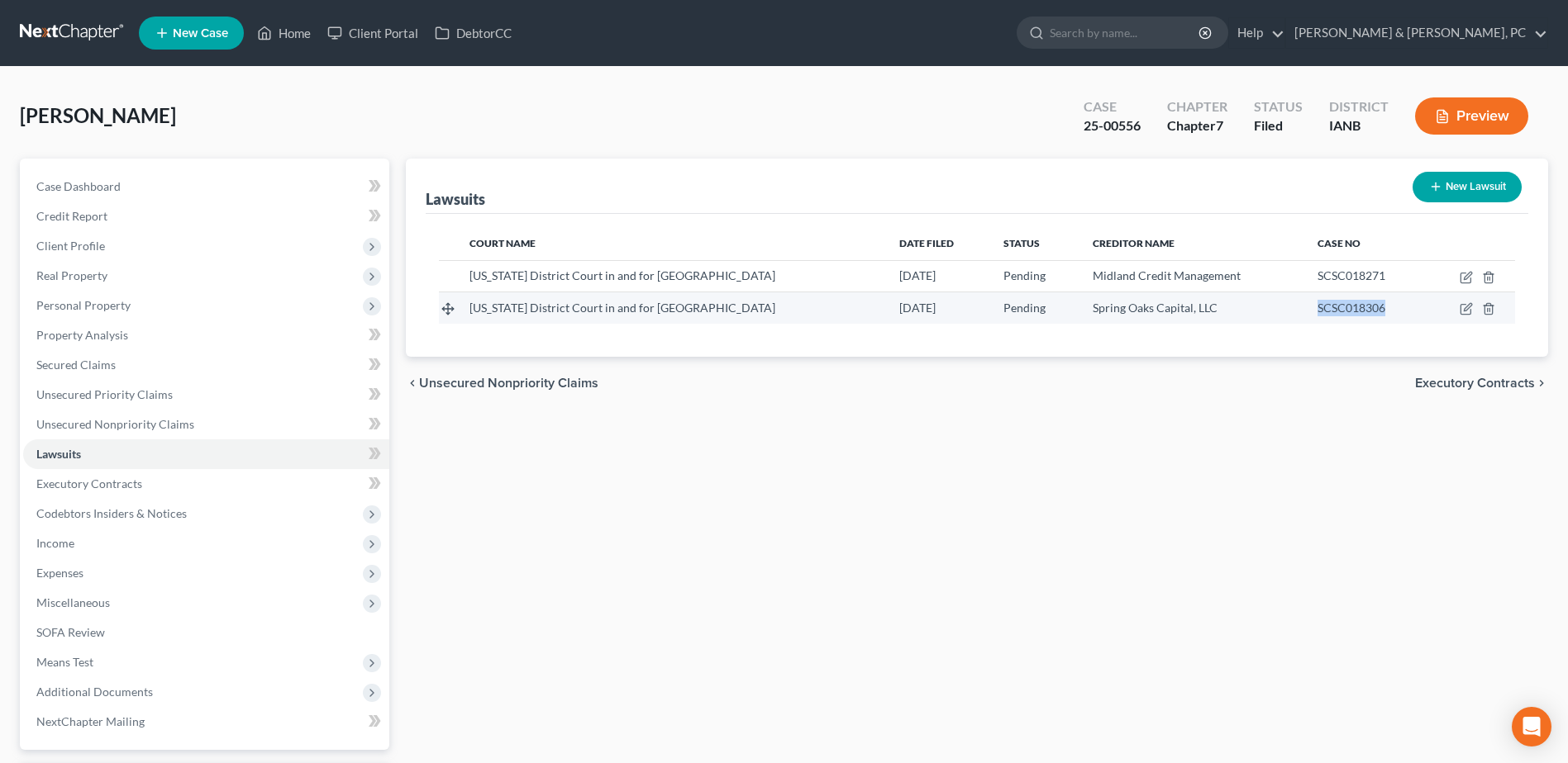
copy span "SCSC018306"
click at [106, 430] on span "Unsecured Nonpriority Claims" at bounding box center [115, 424] width 158 height 14
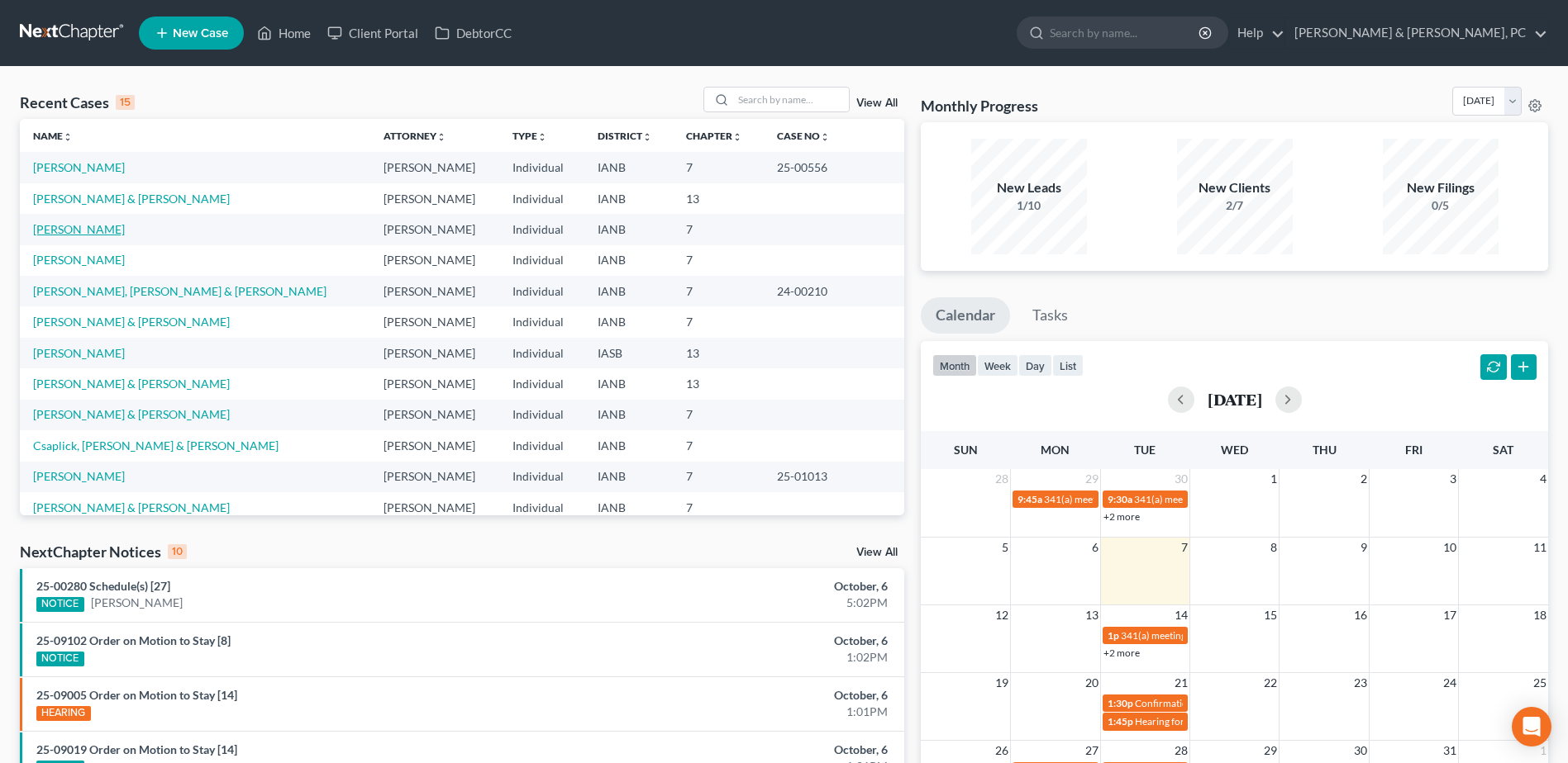
click at [80, 234] on link "[PERSON_NAME]" at bounding box center [78, 229] width 91 height 14
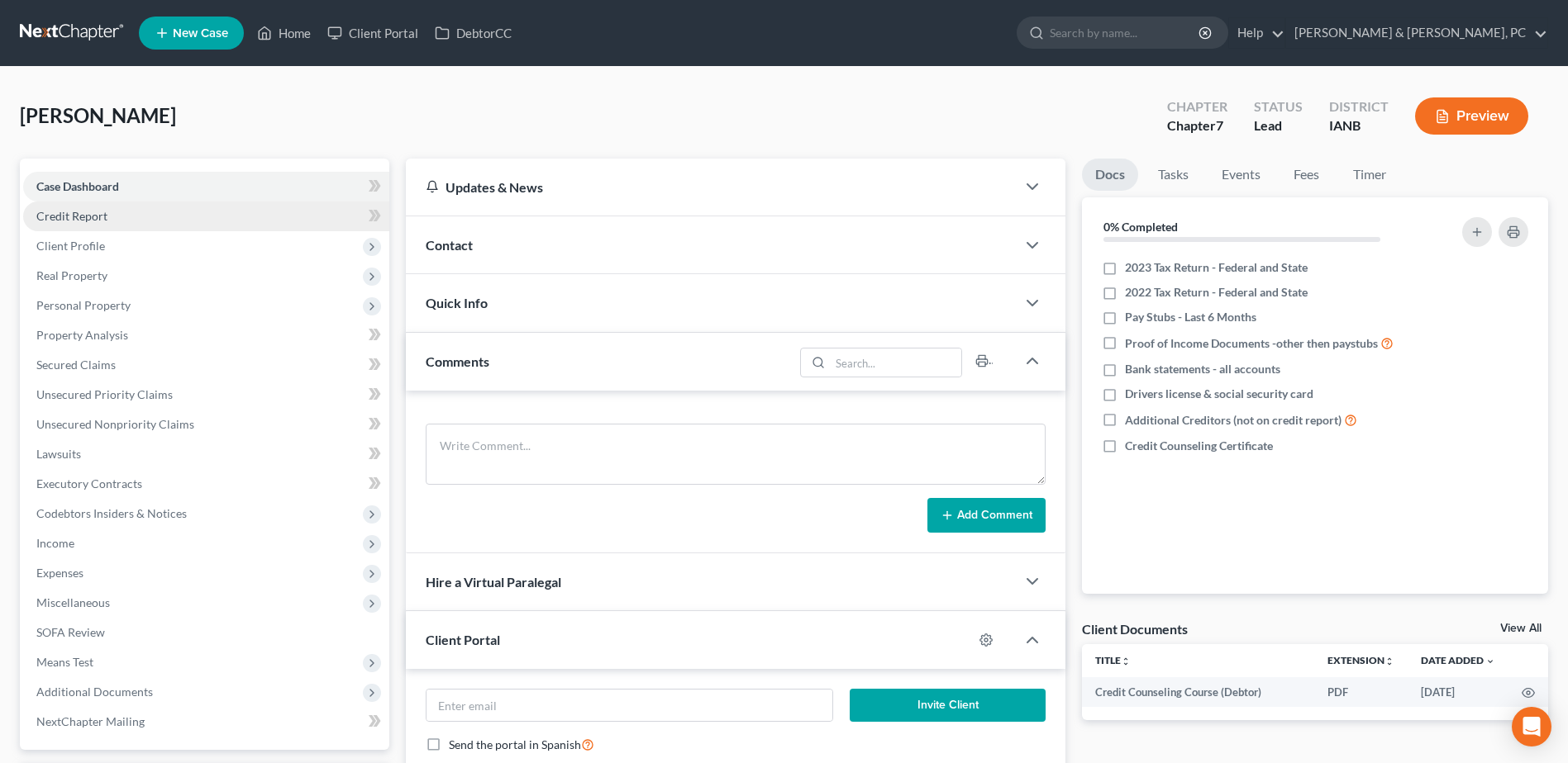
click at [108, 215] on link "Credit Report" at bounding box center [205, 216] width 366 height 30
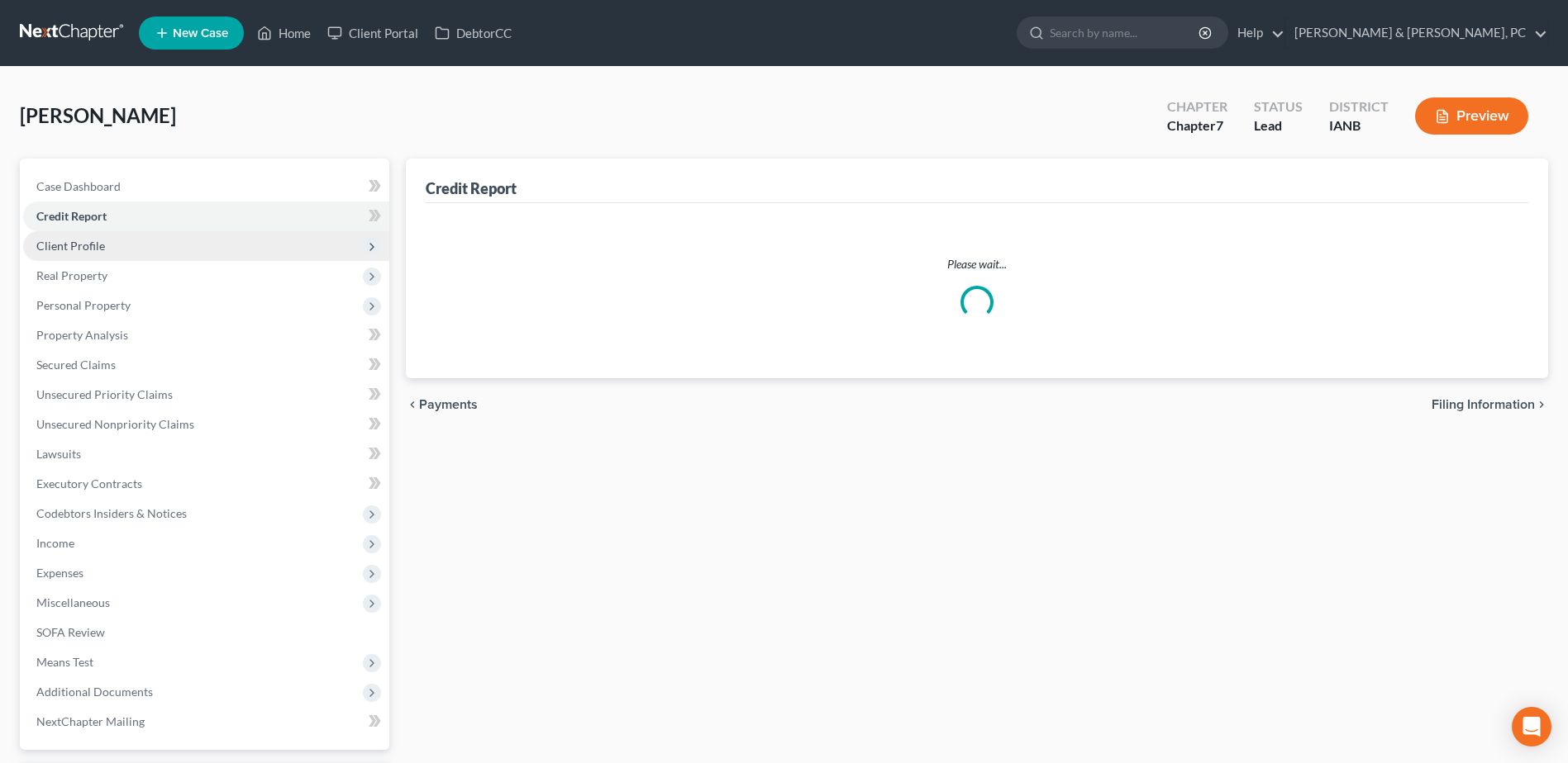
click at [108, 254] on span "Client Profile" at bounding box center [205, 246] width 366 height 30
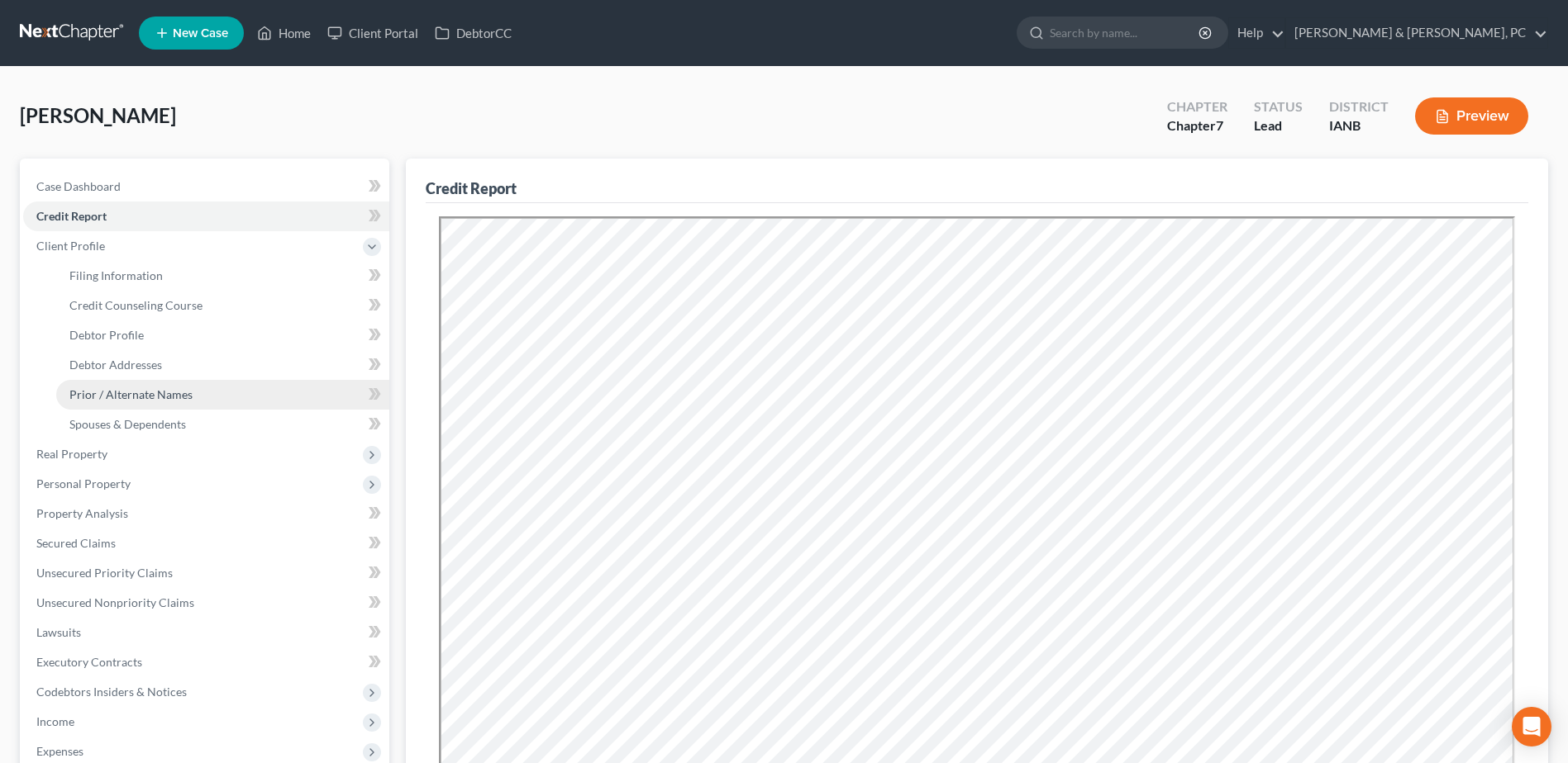
click at [136, 386] on link "Prior / Alternate Names" at bounding box center [223, 395] width 333 height 30
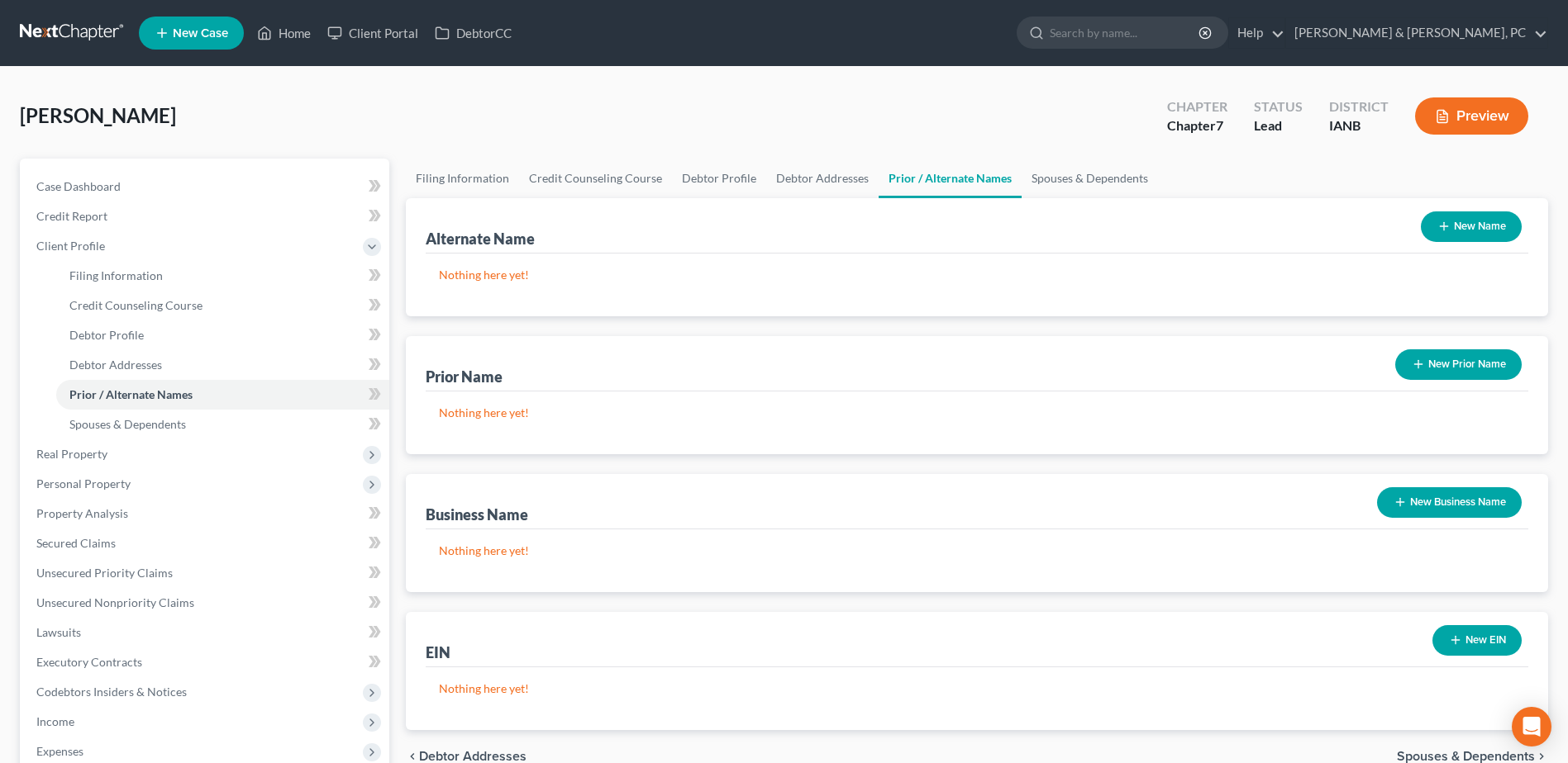
click at [1445, 225] on icon "button" at bounding box center [1443, 225] width 13 height 13
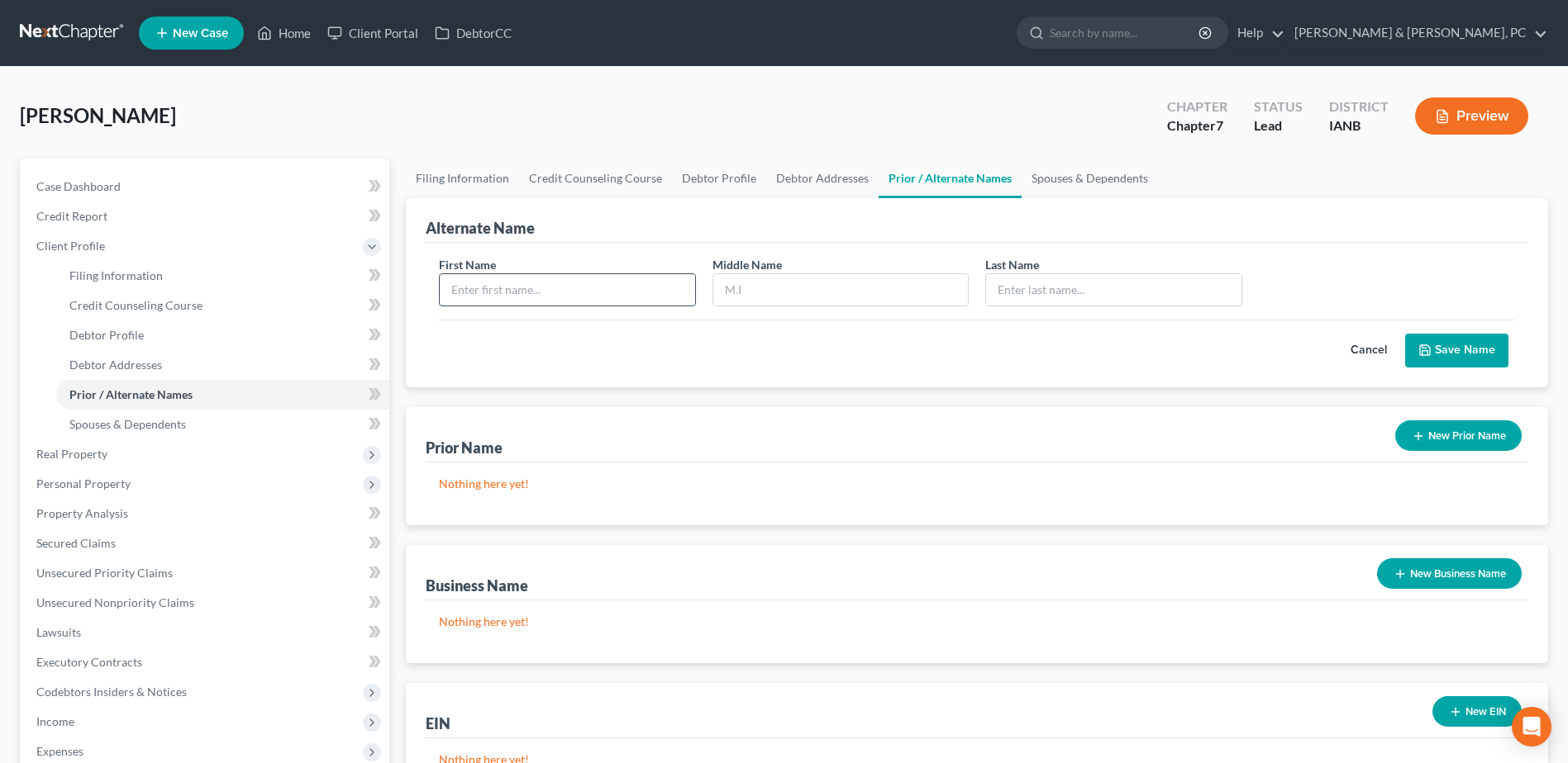
click at [551, 274] on input "text" at bounding box center [567, 290] width 254 height 32
type input "Will"
click at [1048, 275] on input "text" at bounding box center [1112, 290] width 254 height 32
drag, startPoint x: 104, startPoint y: 120, endPoint x: 20, endPoint y: 115, distance: 84.1
click at [20, 115] on span "[PERSON_NAME]" at bounding box center [97, 115] width 156 height 24
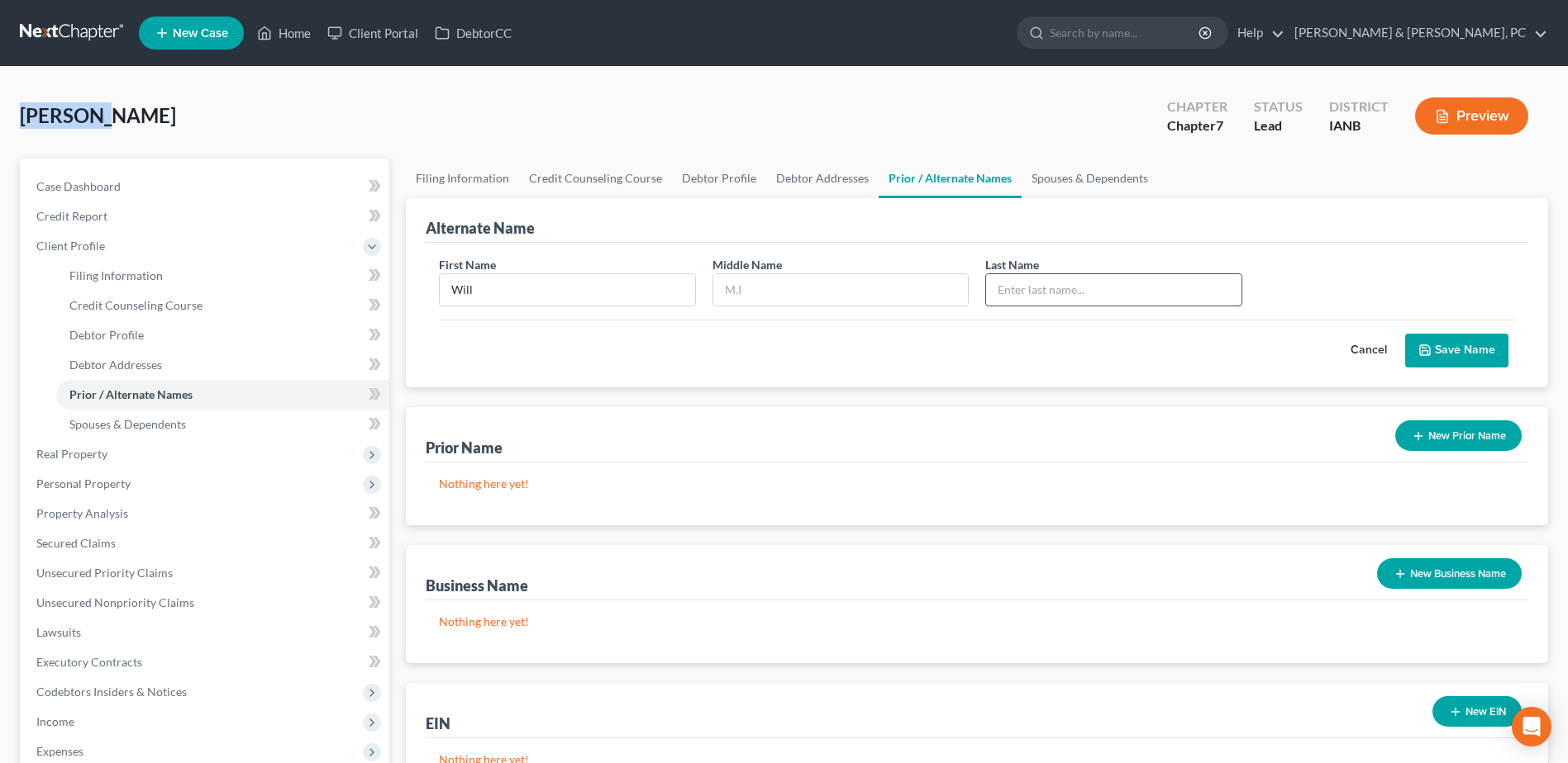
copy span "Sayasenh"
click at [1198, 288] on input "text" at bounding box center [1112, 290] width 254 height 32
paste input "Sayasenh"
type input "Sayasenh"
click at [1452, 349] on button "Save Name" at bounding box center [1457, 350] width 103 height 35
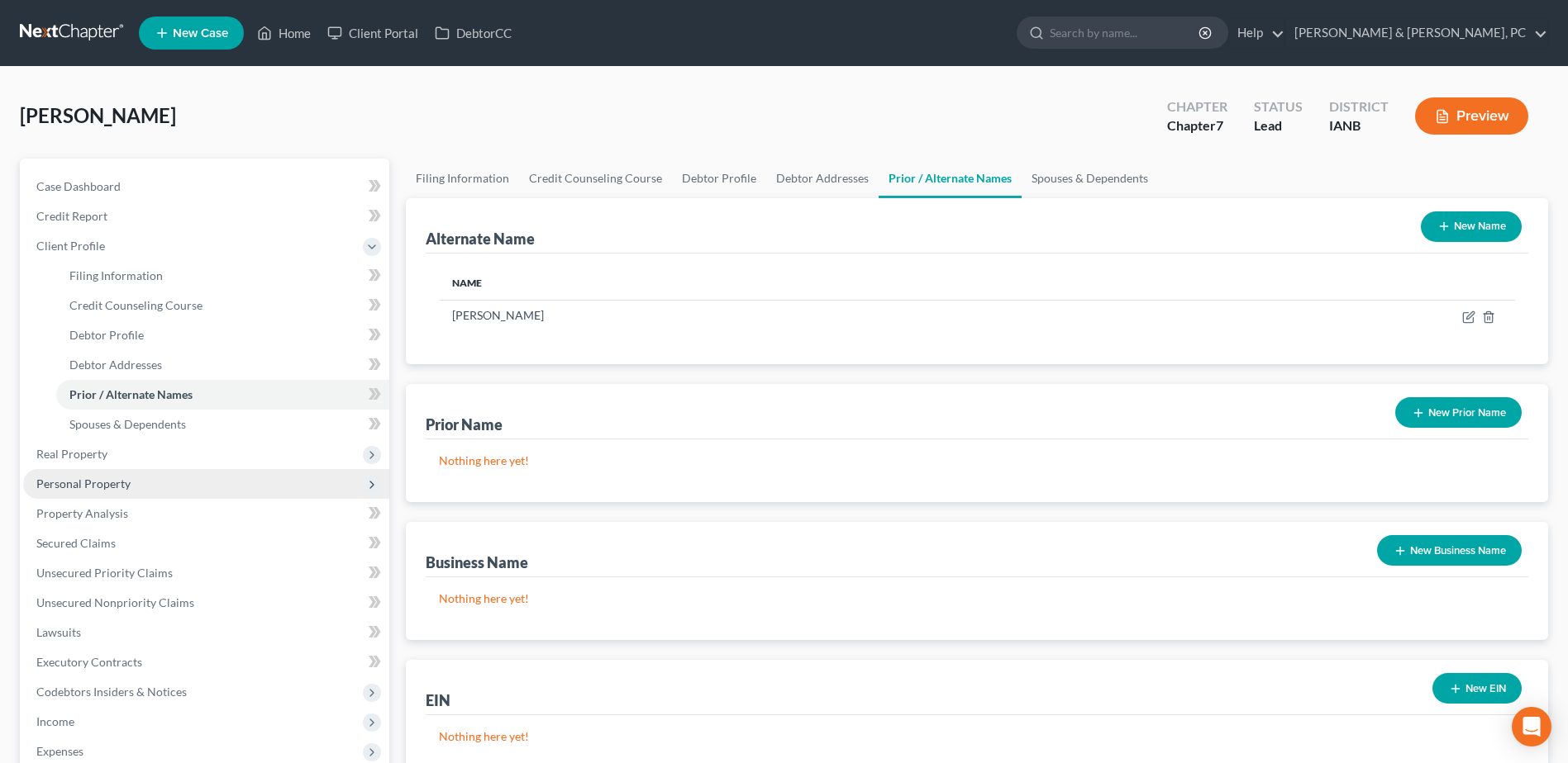
click at [112, 485] on span "Personal Property" at bounding box center [83, 483] width 94 height 14
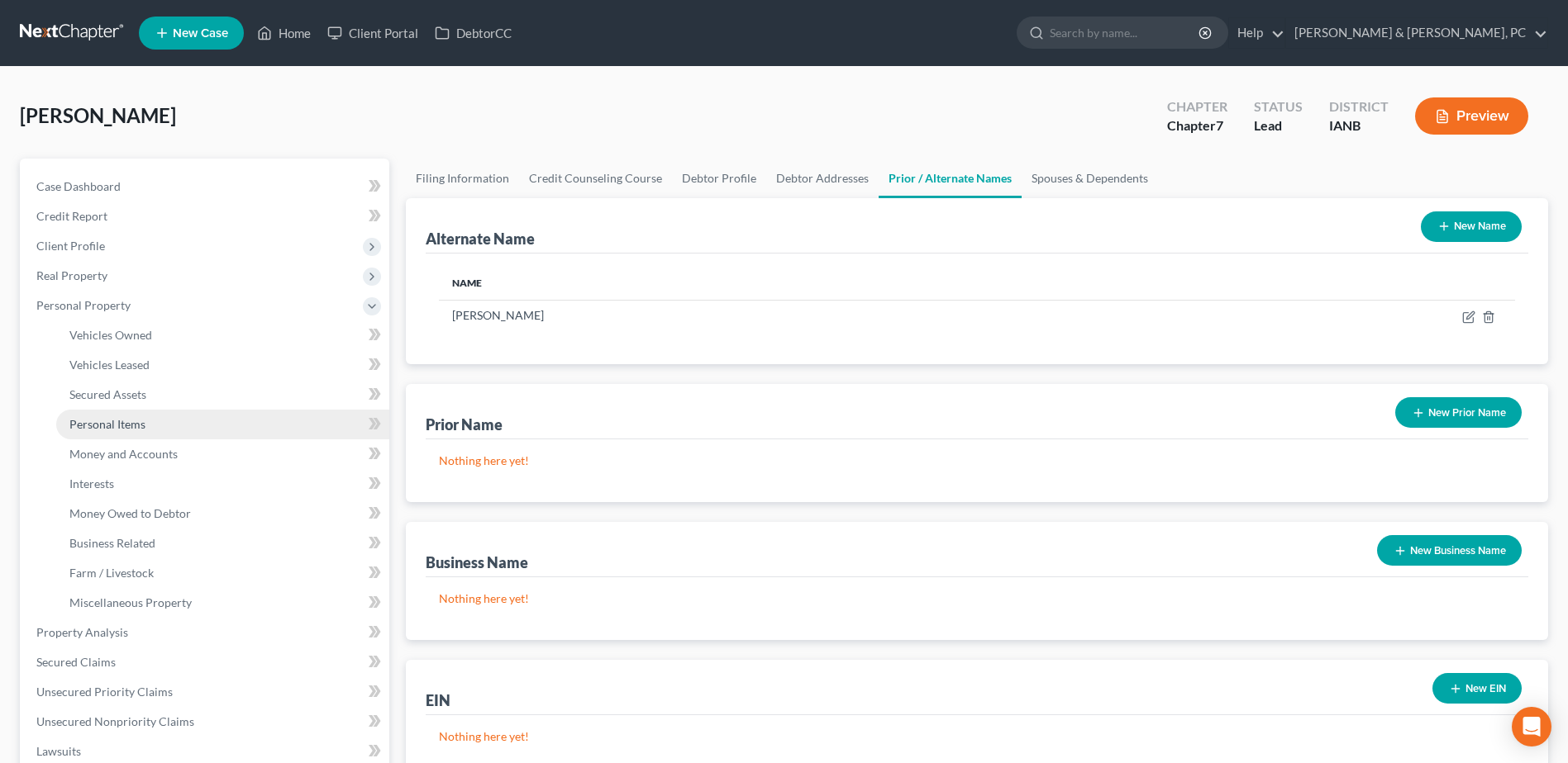
click at [130, 427] on span "Personal Items" at bounding box center [107, 424] width 76 height 14
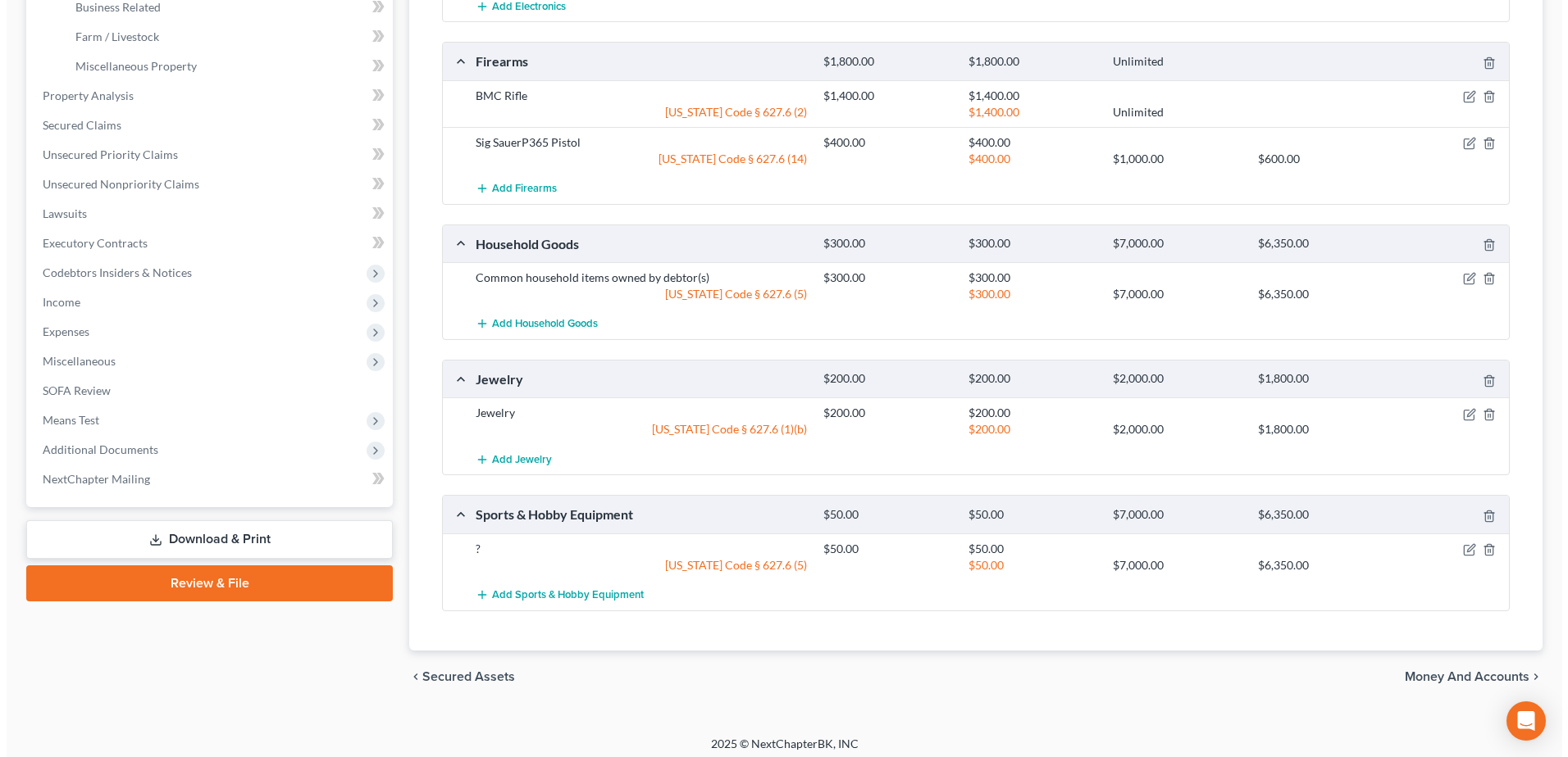
scroll to position [540, 0]
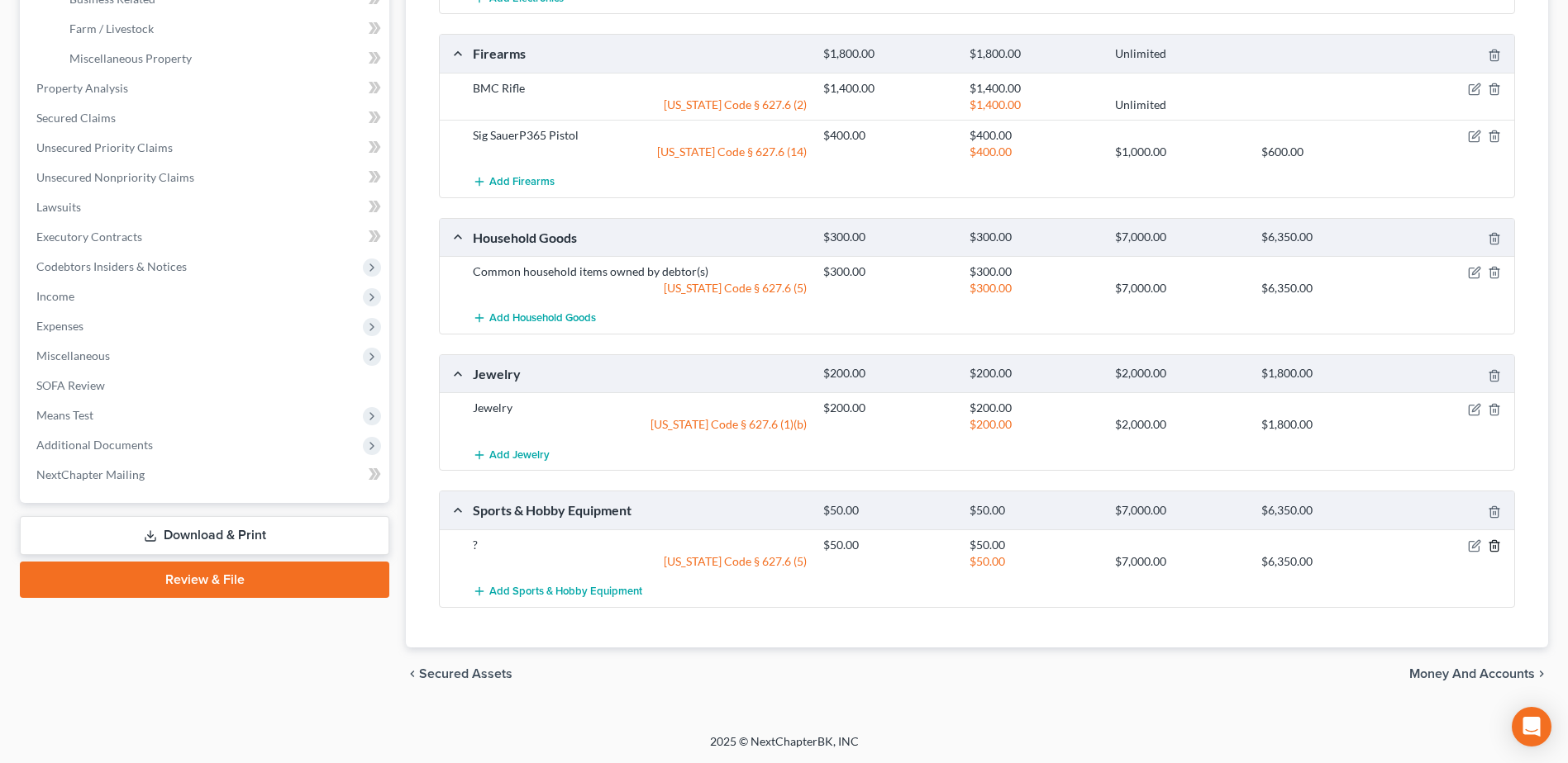
click at [1500, 540] on icon "button" at bounding box center [1494, 546] width 13 height 13
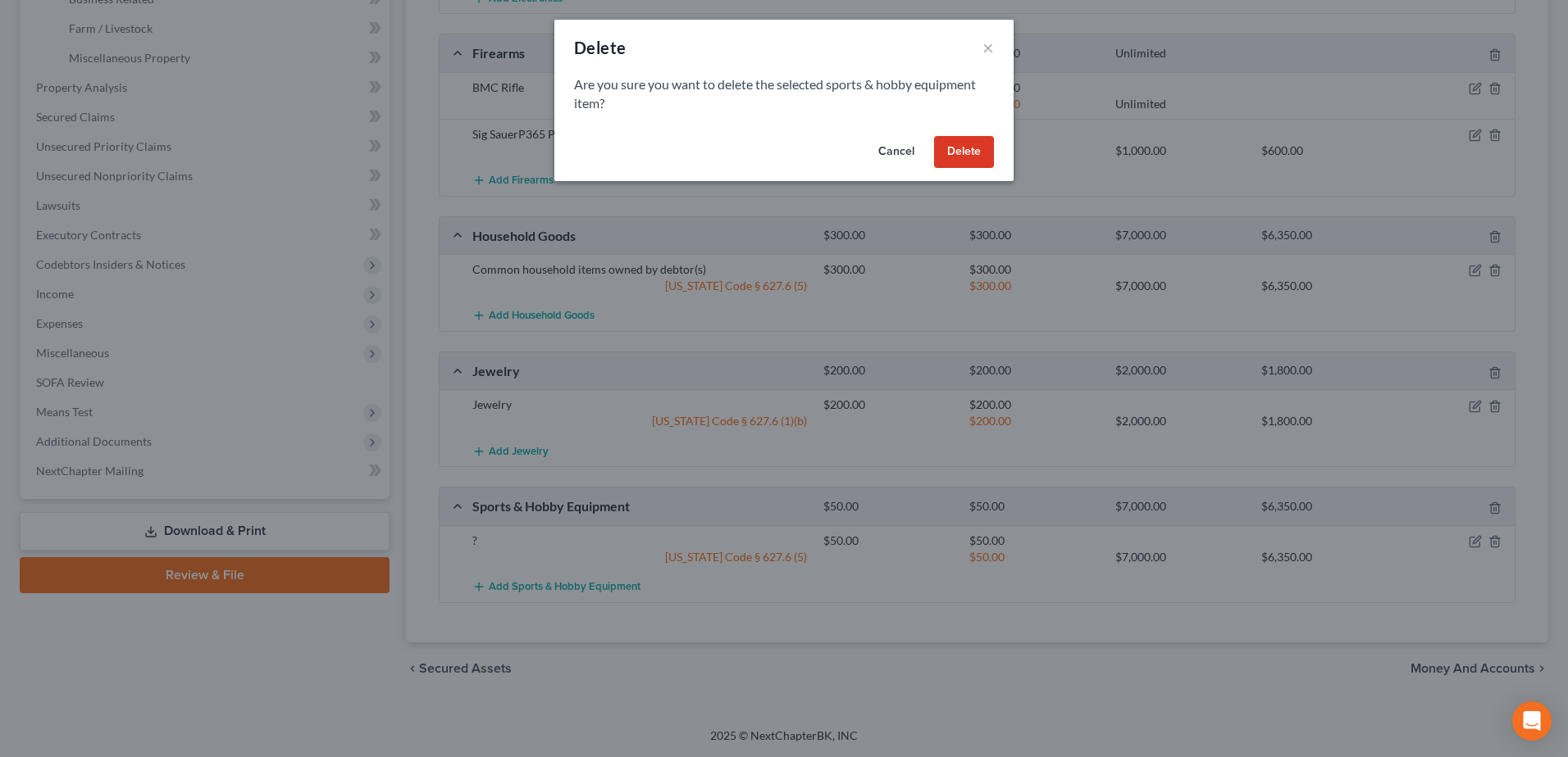
click at [973, 151] on button "Delete" at bounding box center [963, 152] width 60 height 32
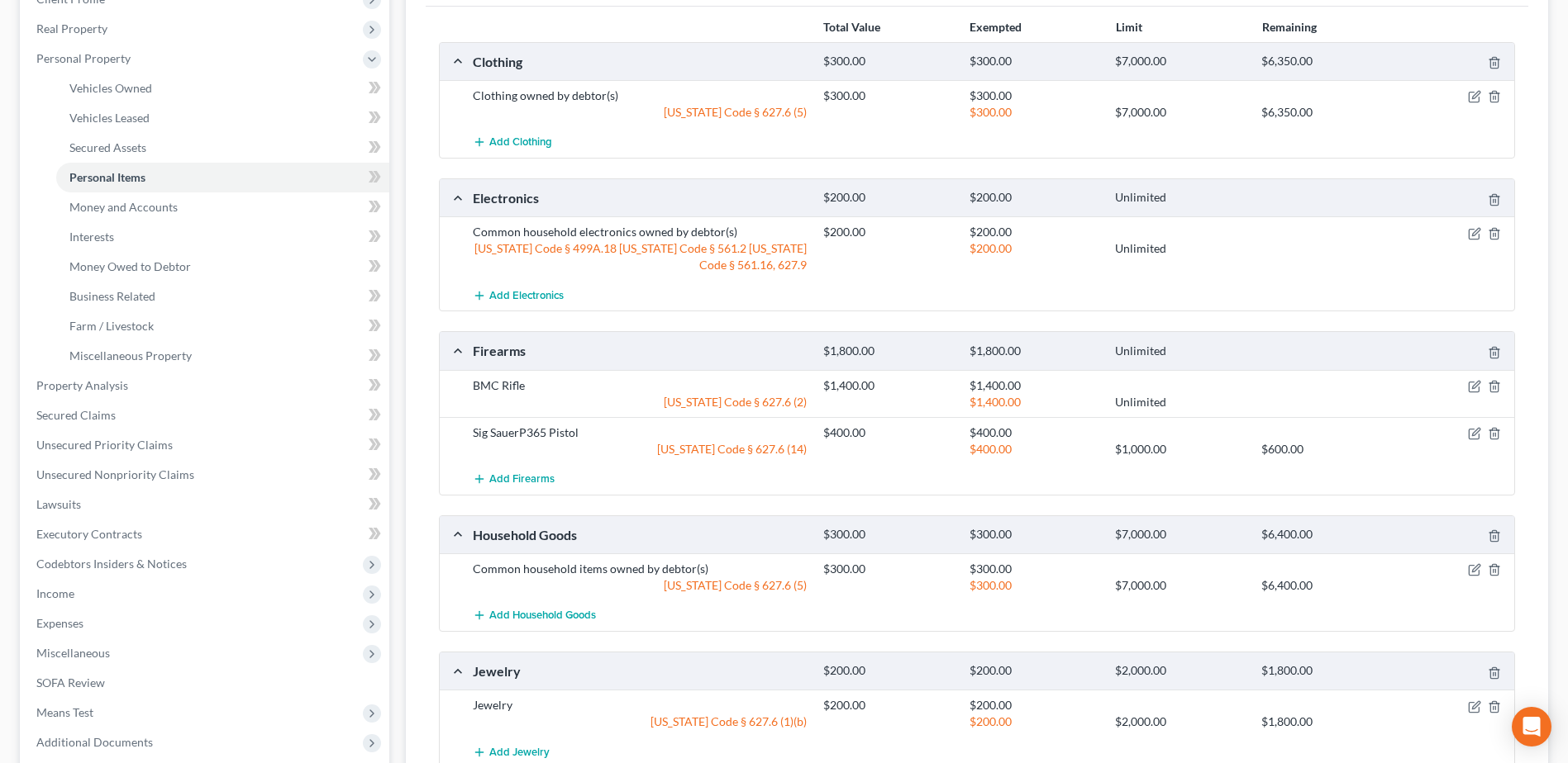
scroll to position [194, 0]
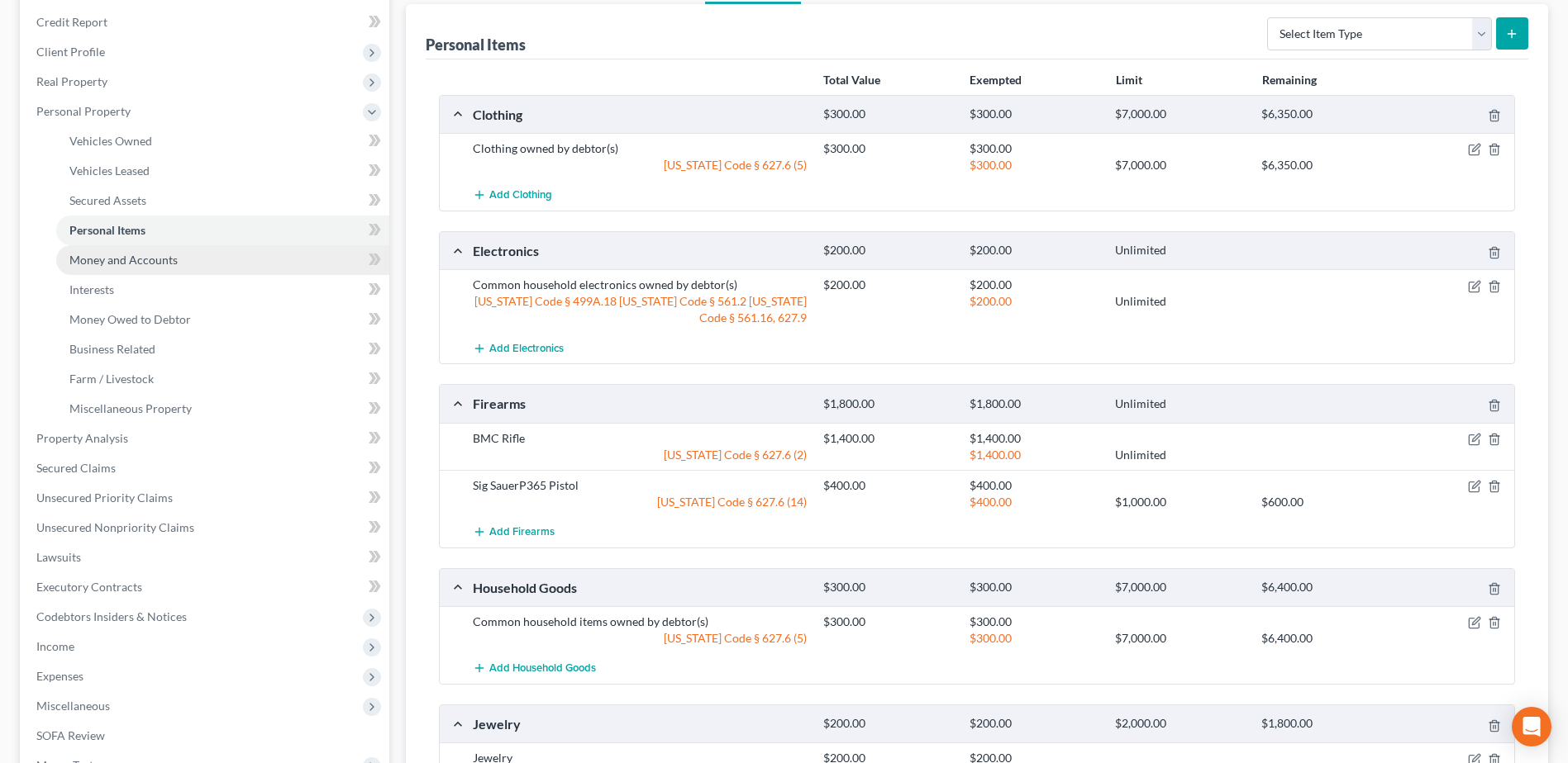
click at [137, 266] on span "Money and Accounts" at bounding box center [123, 260] width 108 height 14
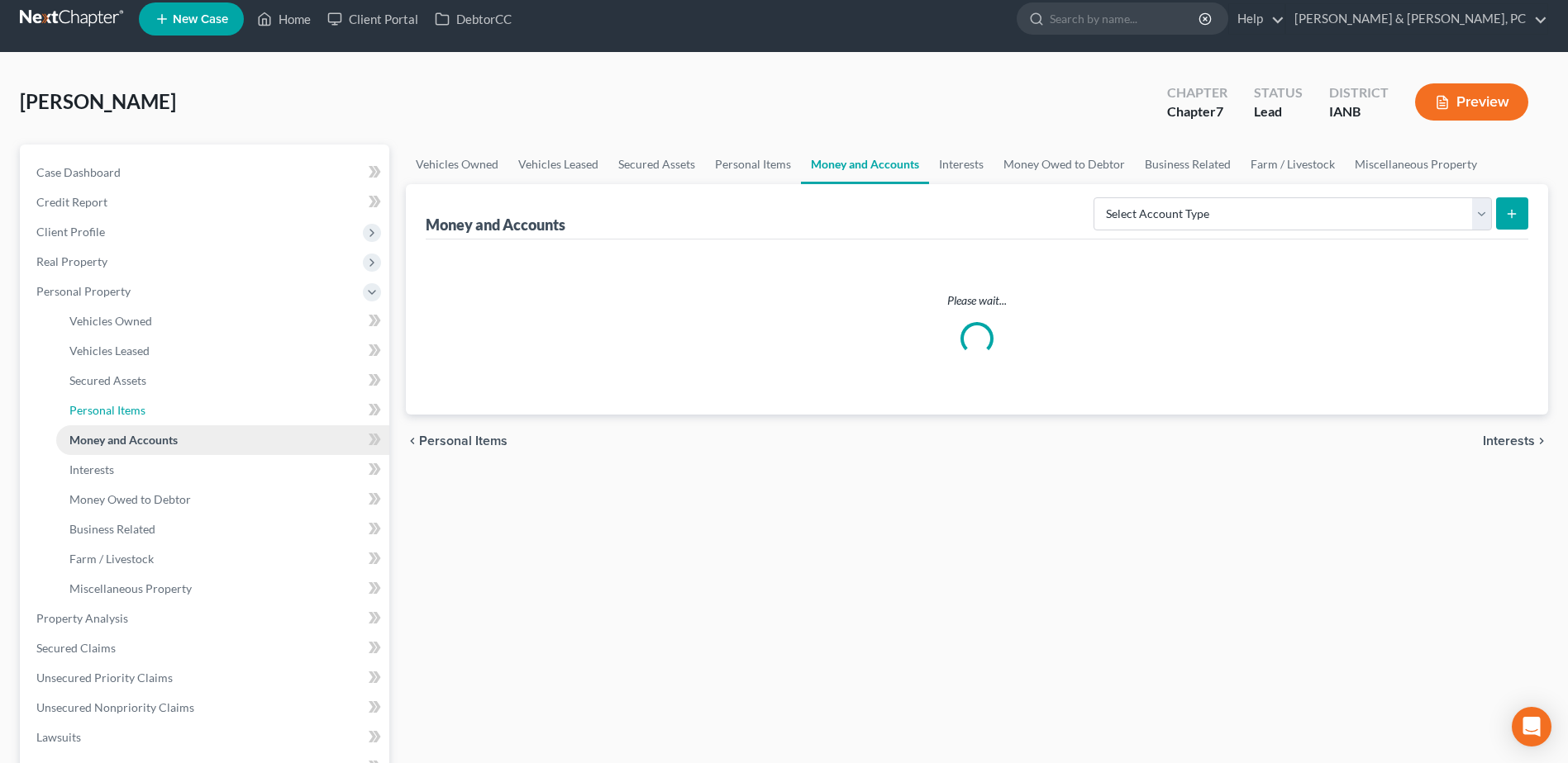
click at [129, 284] on li "Personal Property Vehicles Owned Vehicles Leased Machinery and Vehicles Office …" at bounding box center [205, 441] width 366 height 327
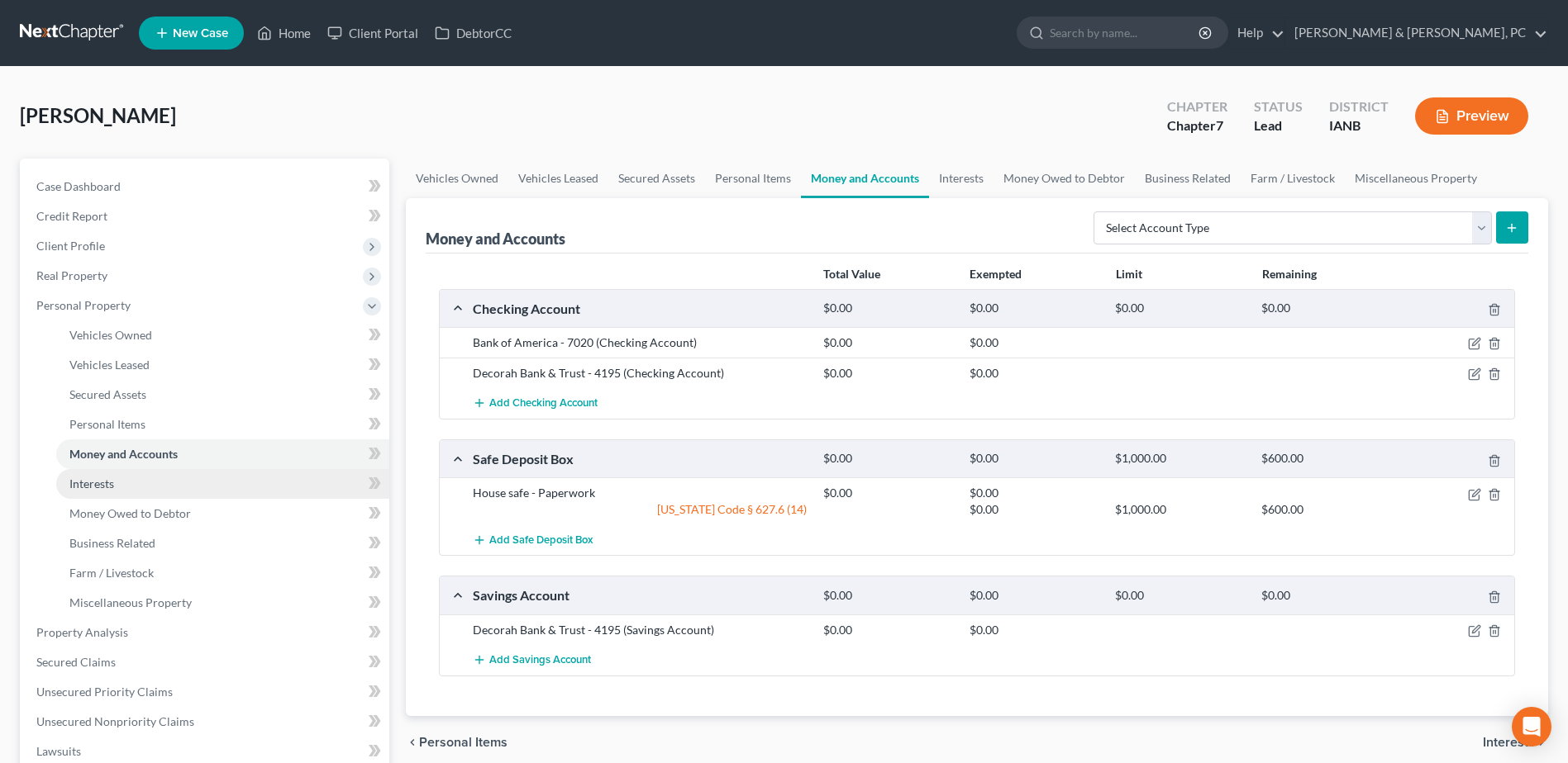
click at [117, 481] on link "Interests" at bounding box center [223, 484] width 333 height 30
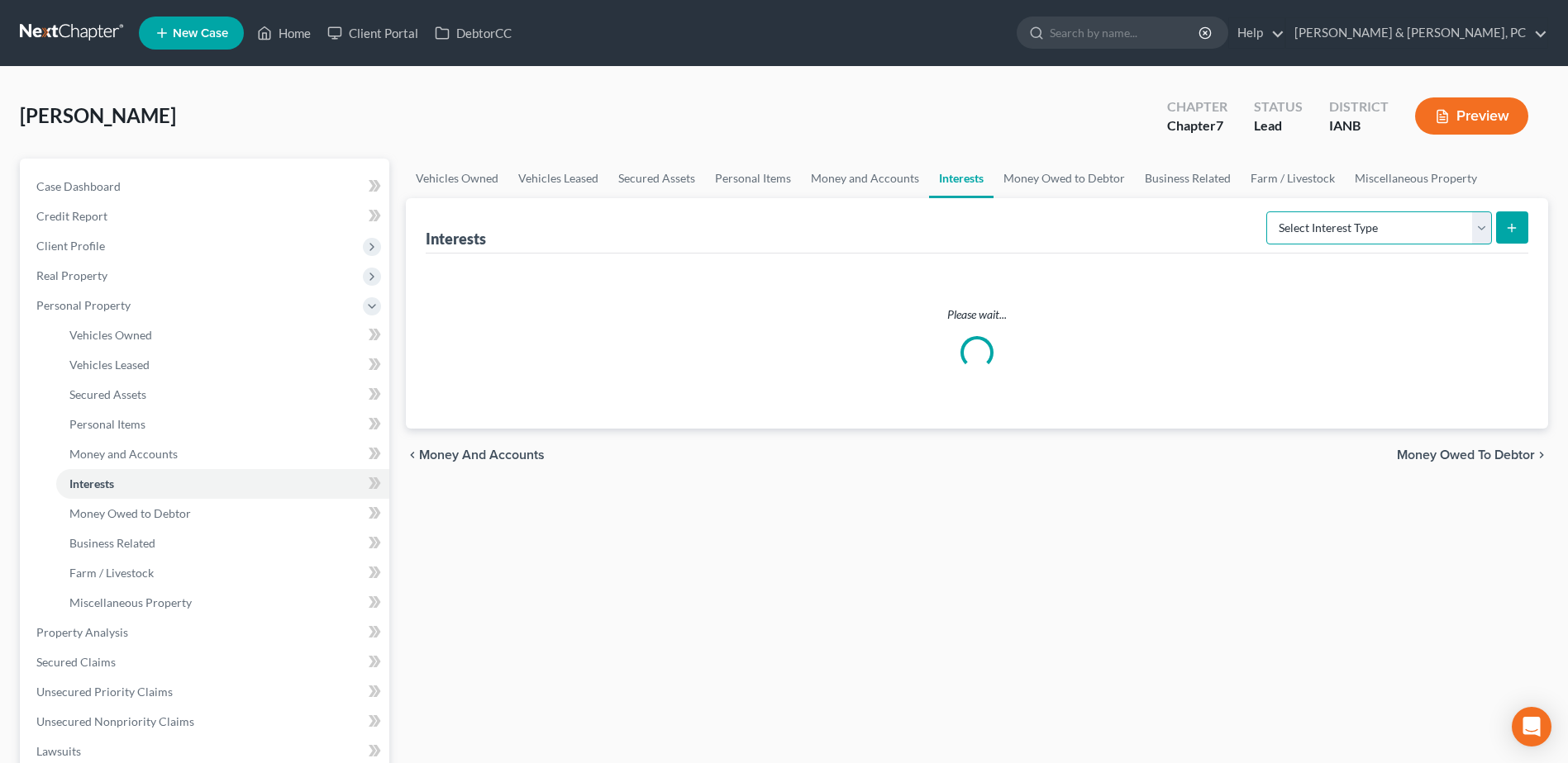
click at [1428, 229] on select "Select Interest Type 401K (A/B: 21) Annuity (A/B: 23) Bond (A/B: 18) Education …" at bounding box center [1378, 227] width 225 height 33
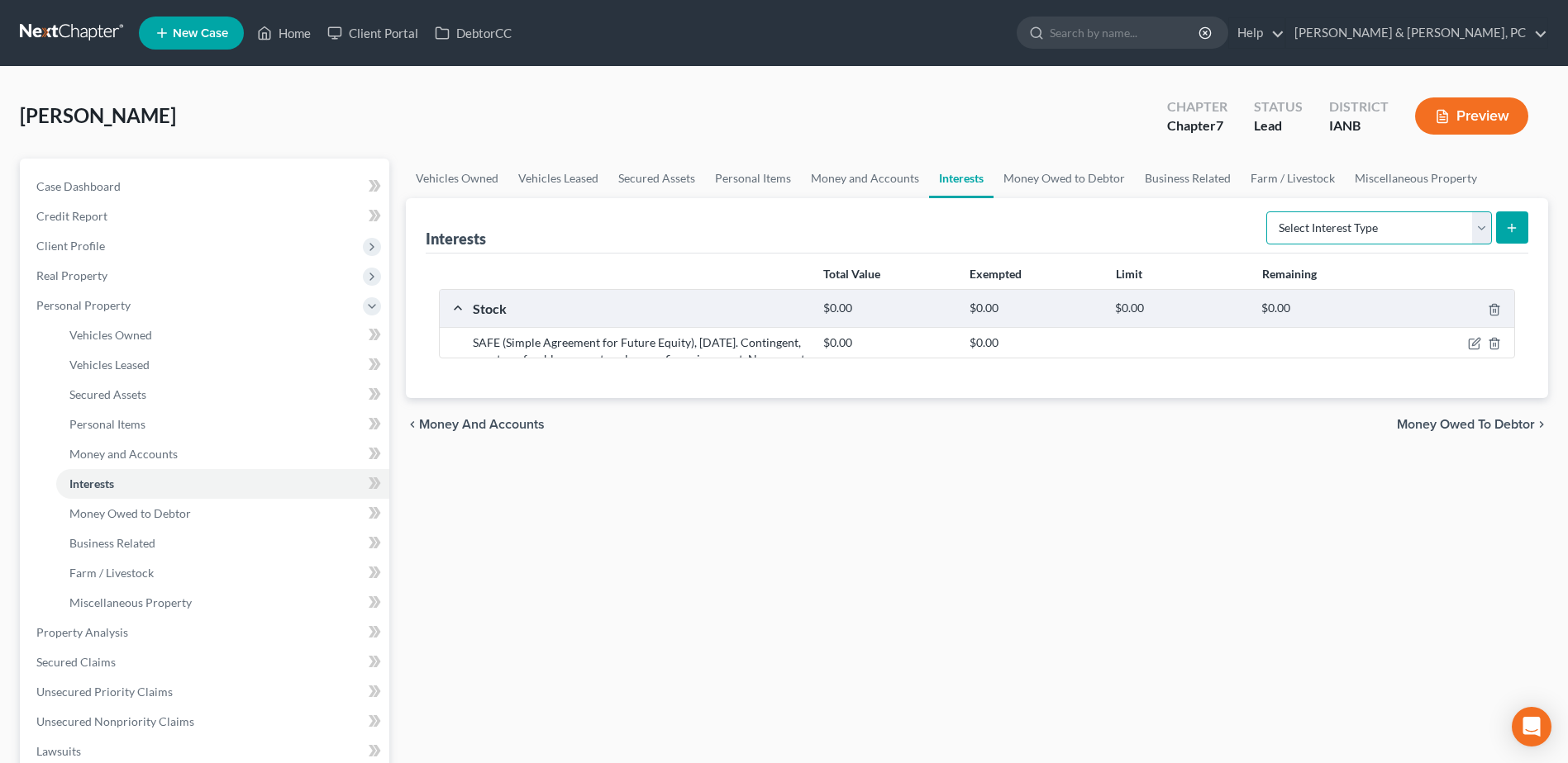
select select "term_life_insurance"
click at [1268, 211] on select "Select Interest Type 401K (A/B: 21) Annuity (A/B: 23) Bond (A/B: 18) Education …" at bounding box center [1378, 227] width 225 height 33
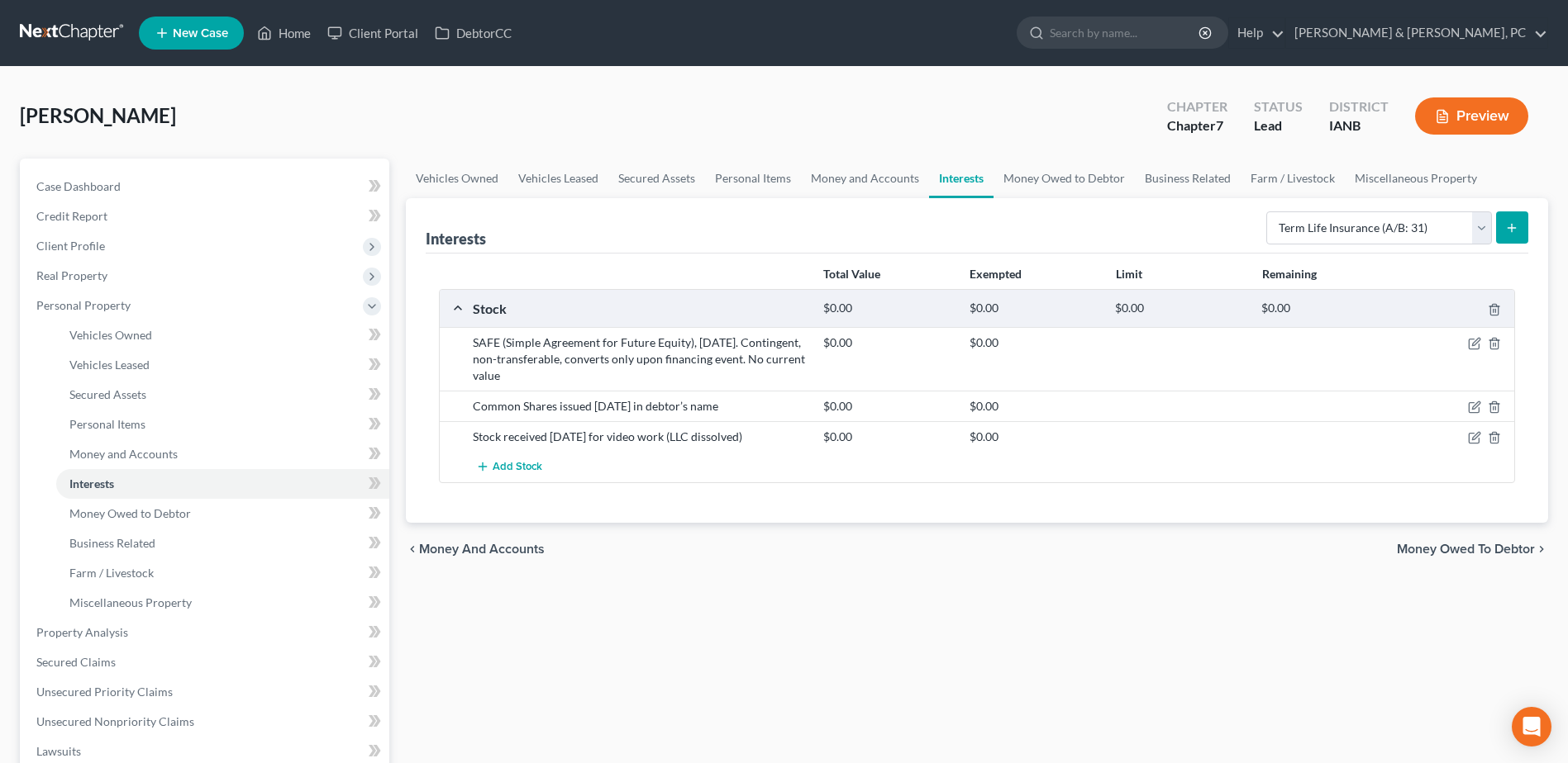
click at [1502, 223] on button "submit" at bounding box center [1511, 227] width 32 height 32
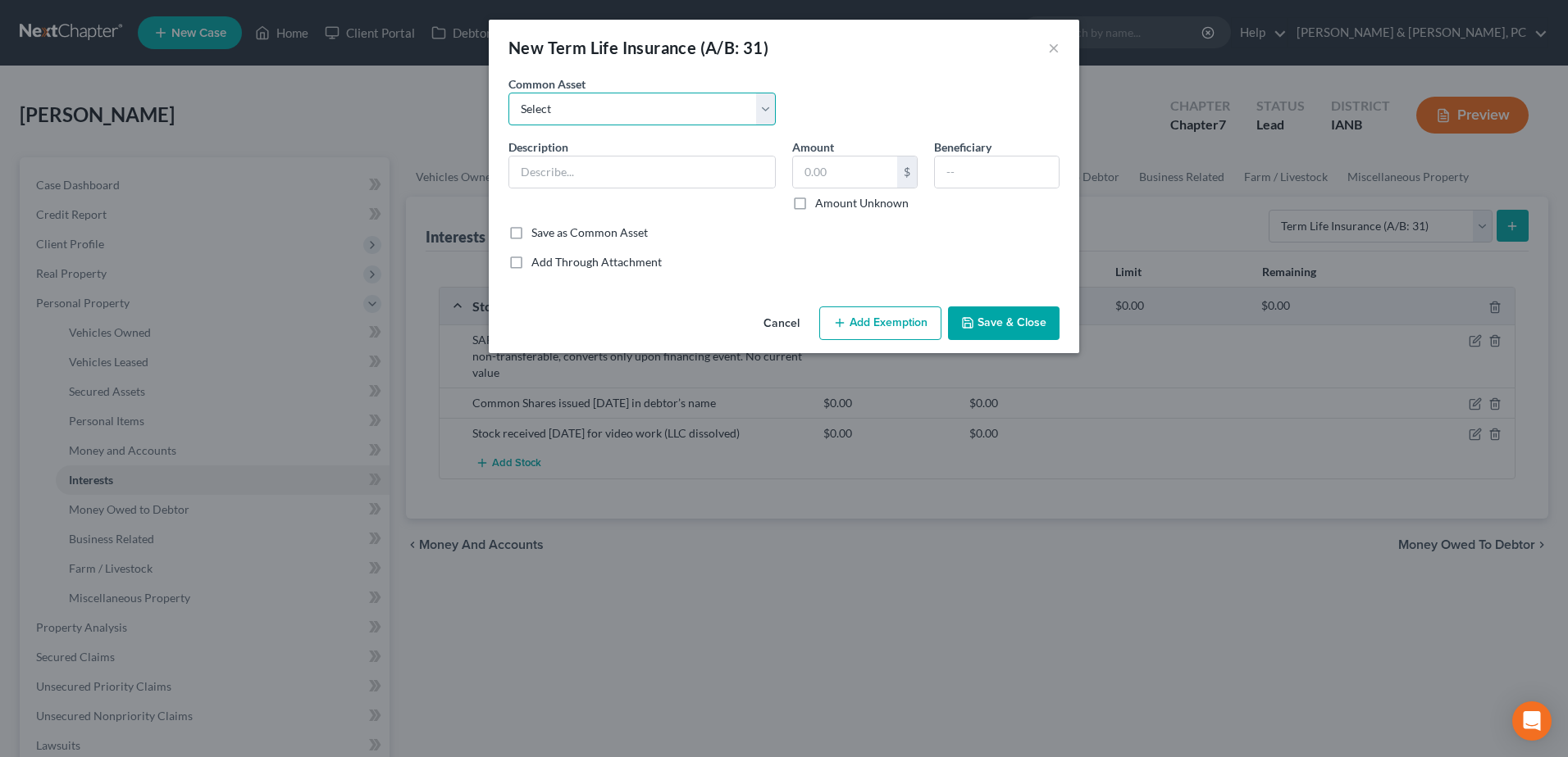
click at [598, 109] on select "Select Term-Life - Through work" at bounding box center [641, 108] width 267 height 32
select select "0"
click at [508, 93] on select "Select Term-Life - Through work" at bounding box center [641, 108] width 267 height 32
type input "Term-Life - Through work"
click at [852, 205] on label "Amount Unknown" at bounding box center [862, 203] width 94 height 17
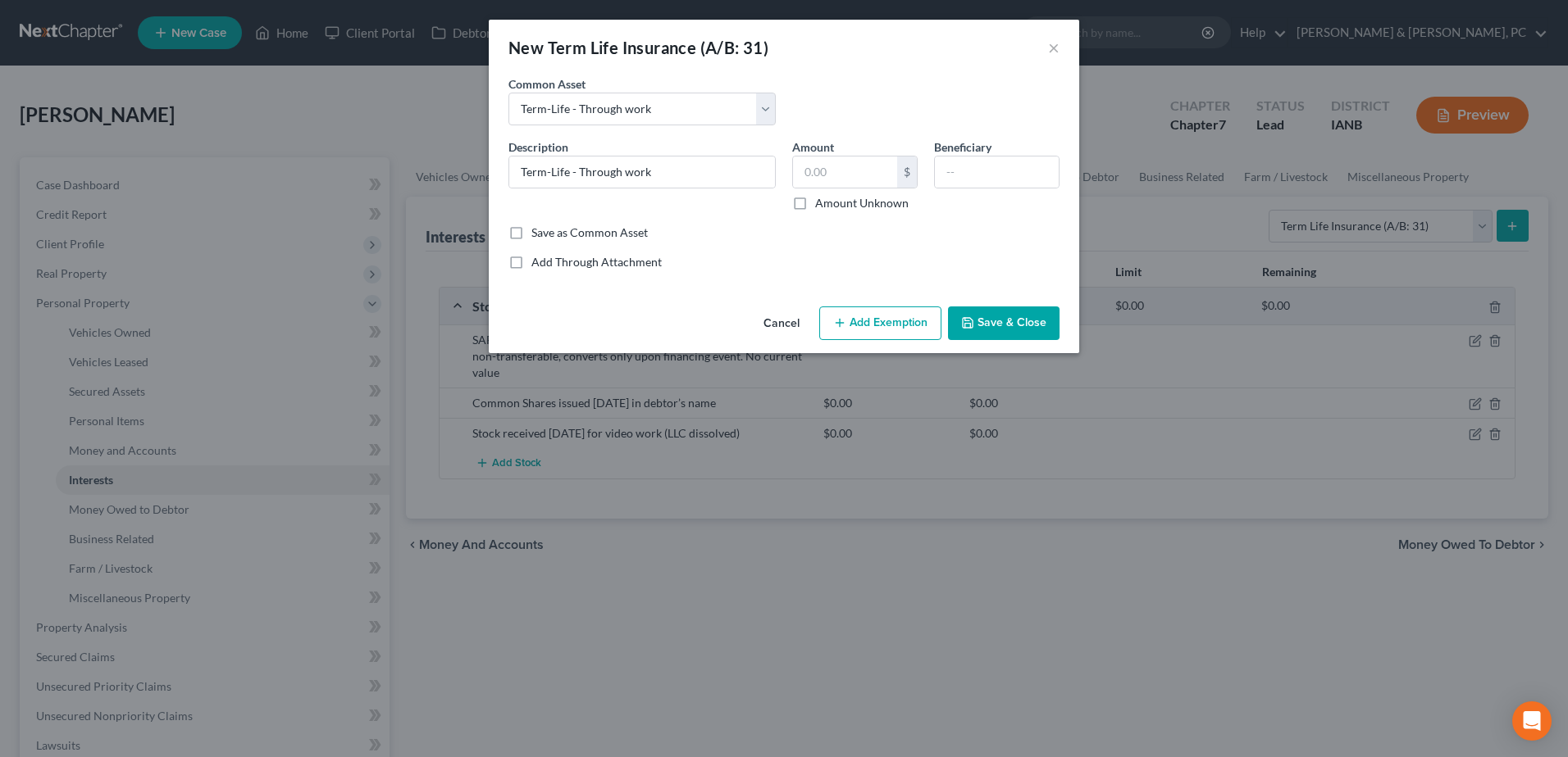
click at [832, 205] on input "Amount Unknown" at bounding box center [826, 200] width 11 height 11
checkbox input "true"
click at [899, 341] on div "Cancel Add Exemption Save & Close" at bounding box center [784, 327] width 591 height 54
click at [906, 317] on button "Add Exemption" at bounding box center [881, 323] width 122 height 34
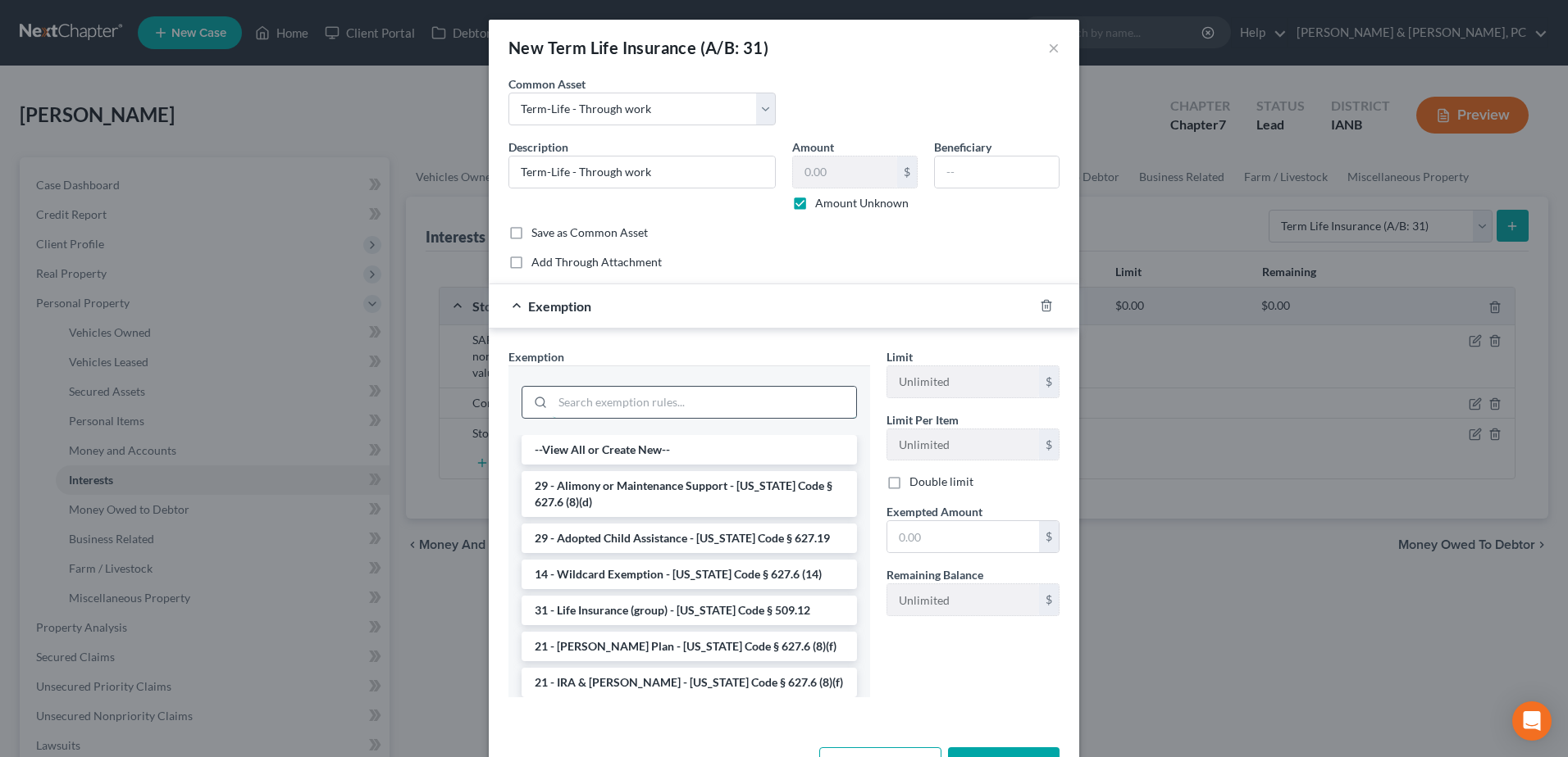
click at [709, 413] on input "search" at bounding box center [704, 403] width 303 height 32
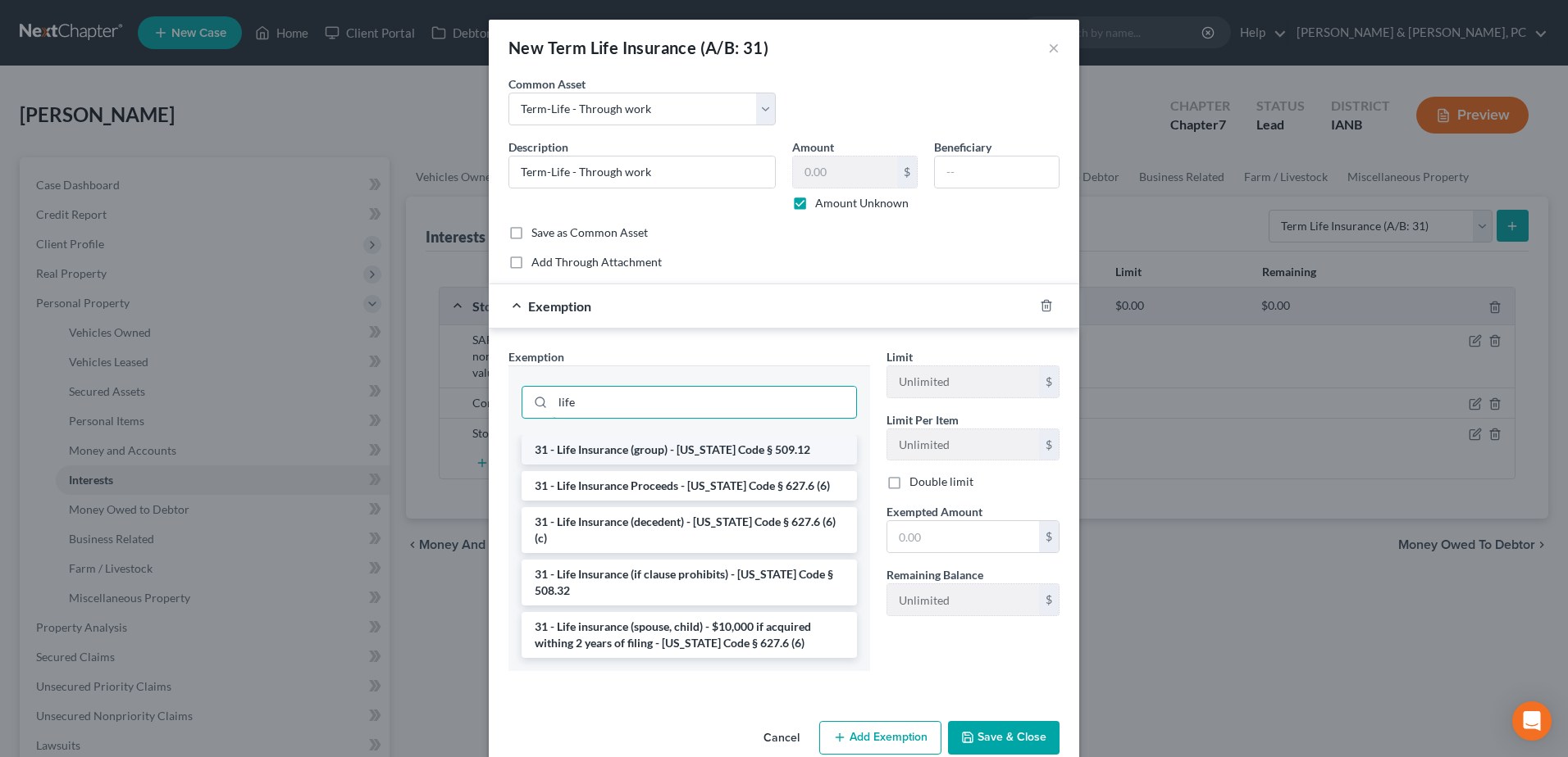
type input "life"
click at [712, 453] on li "31 - Life Insurance (group) - Iowa Code § 509.12" at bounding box center [689, 450] width 336 height 30
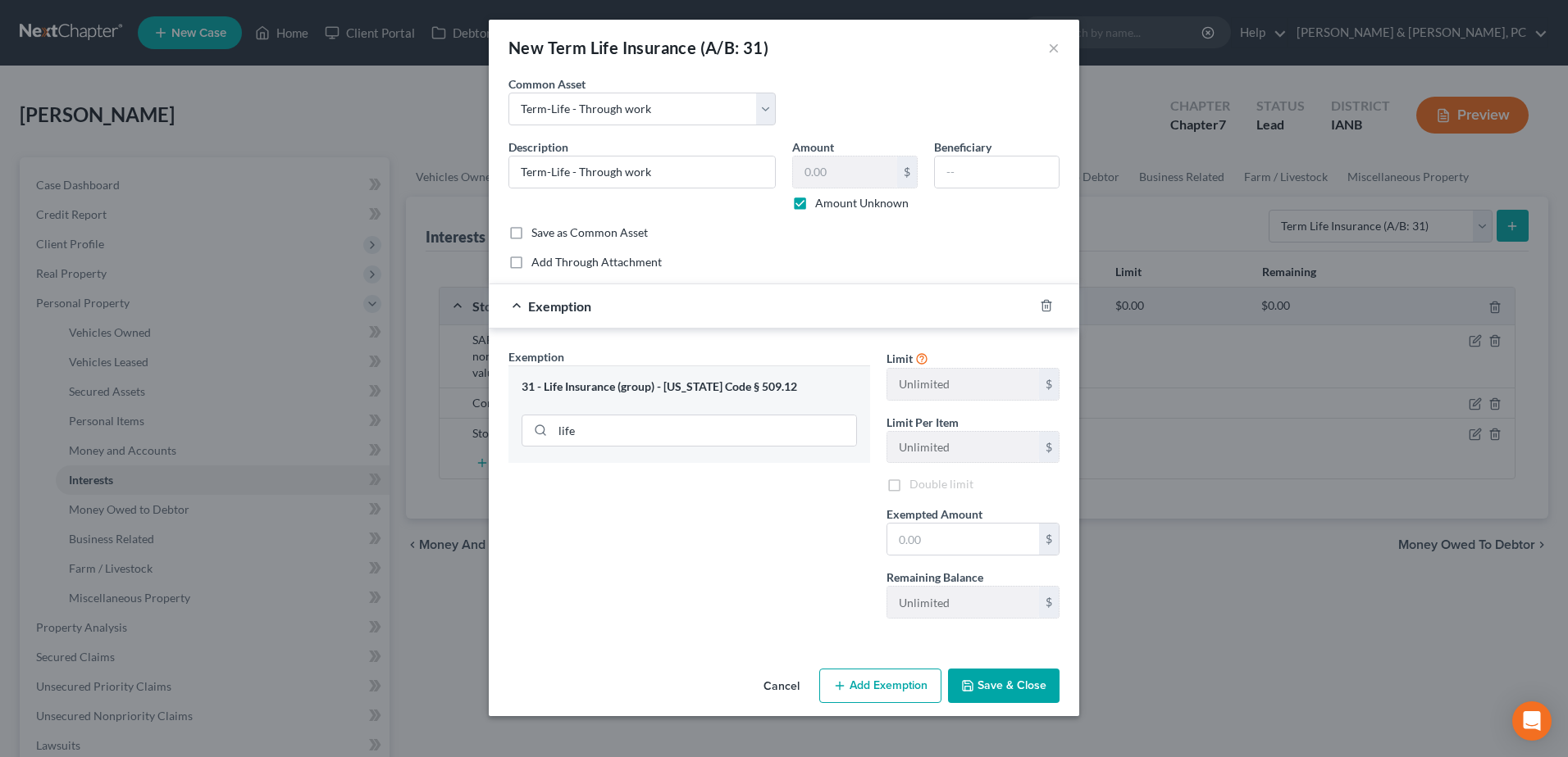
click at [922, 520] on span "Exempted Amount" at bounding box center [934, 514] width 96 height 14
click at [929, 533] on input "text" at bounding box center [963, 539] width 152 height 32
type input "0.00"
drag, startPoint x: 773, startPoint y: 561, endPoint x: 820, endPoint y: 579, distance: 50.3
click at [773, 561] on div "Exemption Set must be selected for CA. Exemption * 31 - Life Insurance (group) …" at bounding box center [689, 490] width 378 height 284
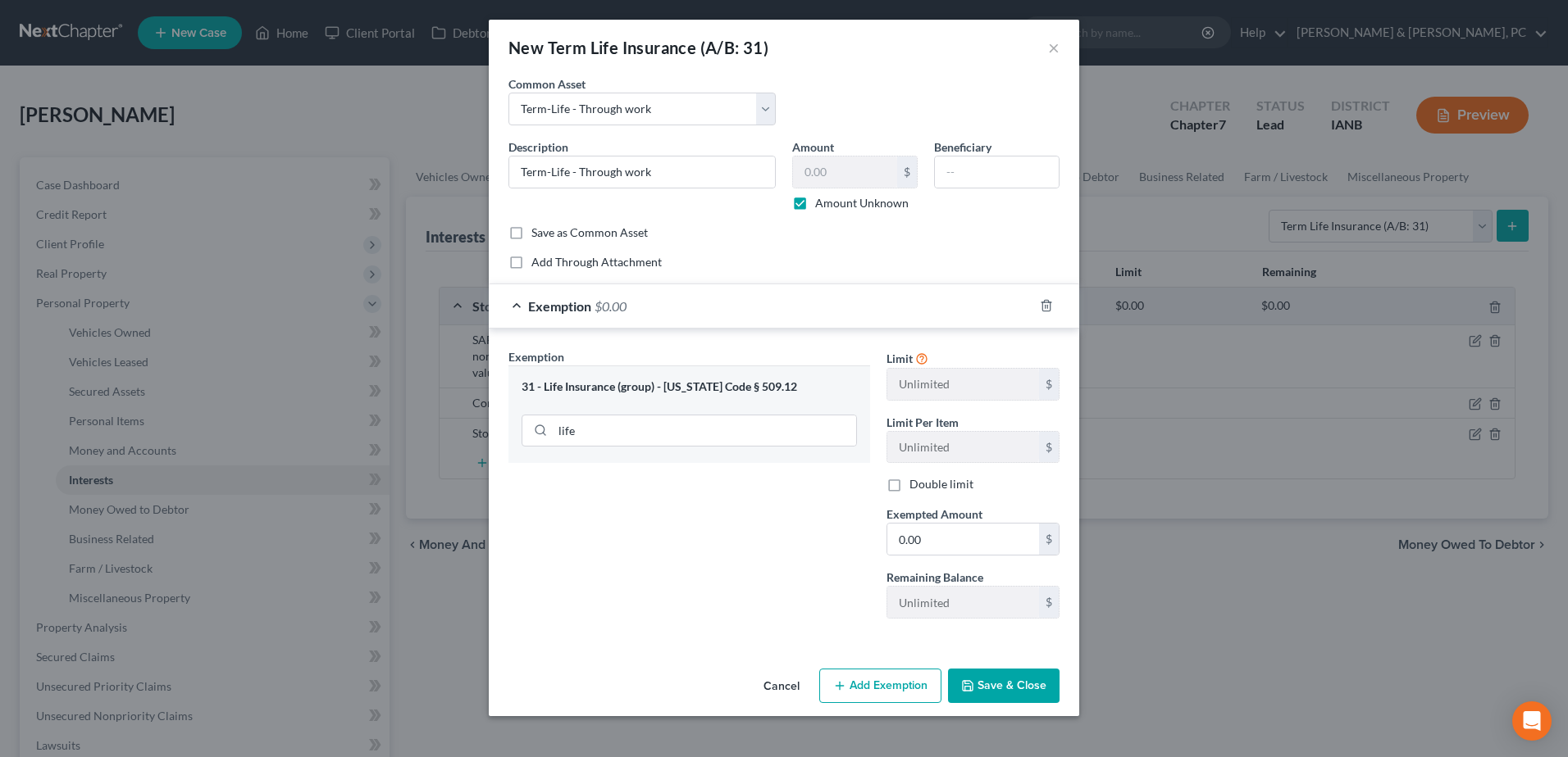
click at [1028, 686] on button "Save & Close" at bounding box center [1004, 685] width 111 height 34
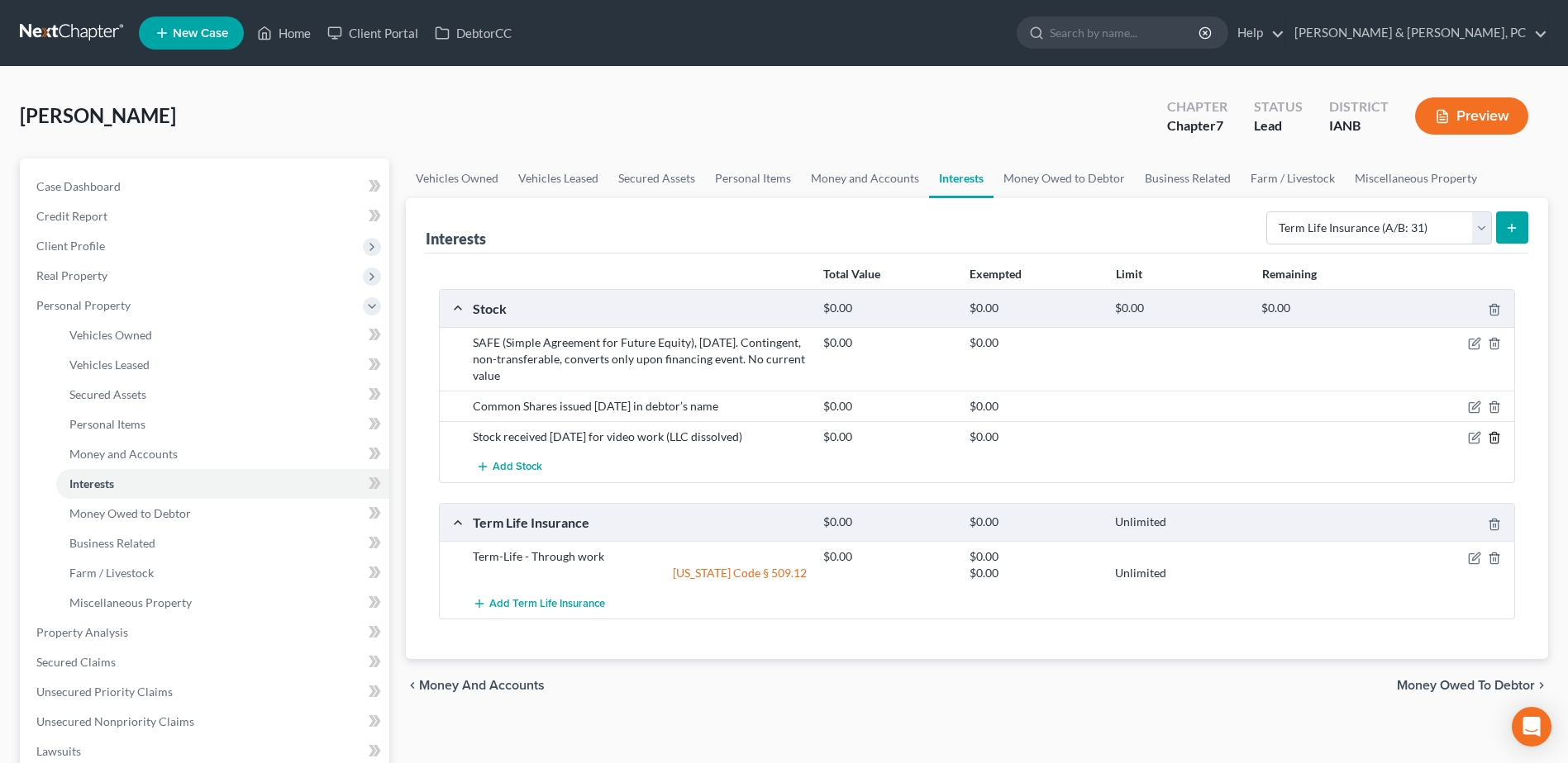
click at [1490, 438] on icon "button" at bounding box center [1493, 438] width 7 height 11
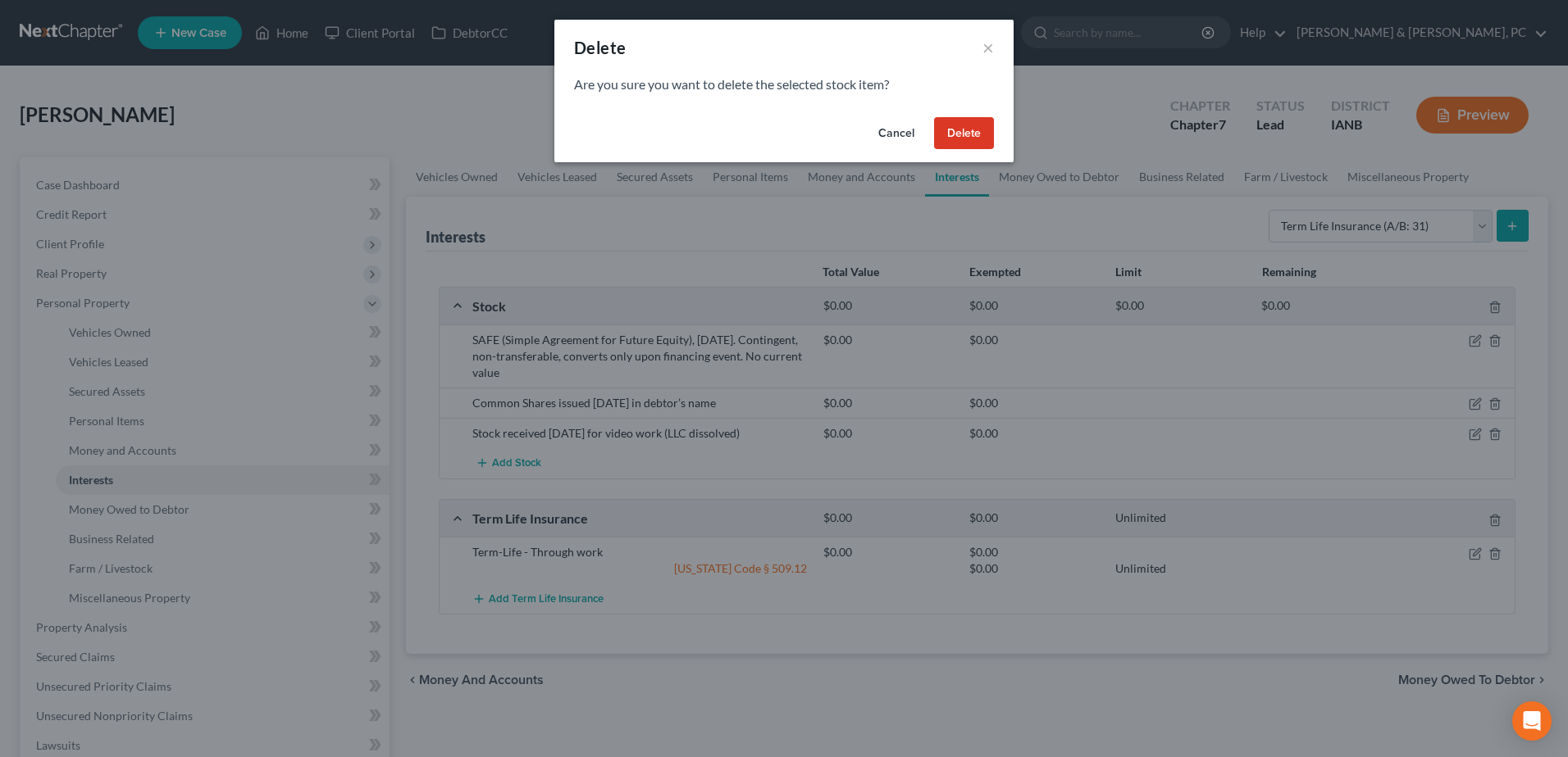
click at [974, 135] on button "Delete" at bounding box center [963, 133] width 60 height 32
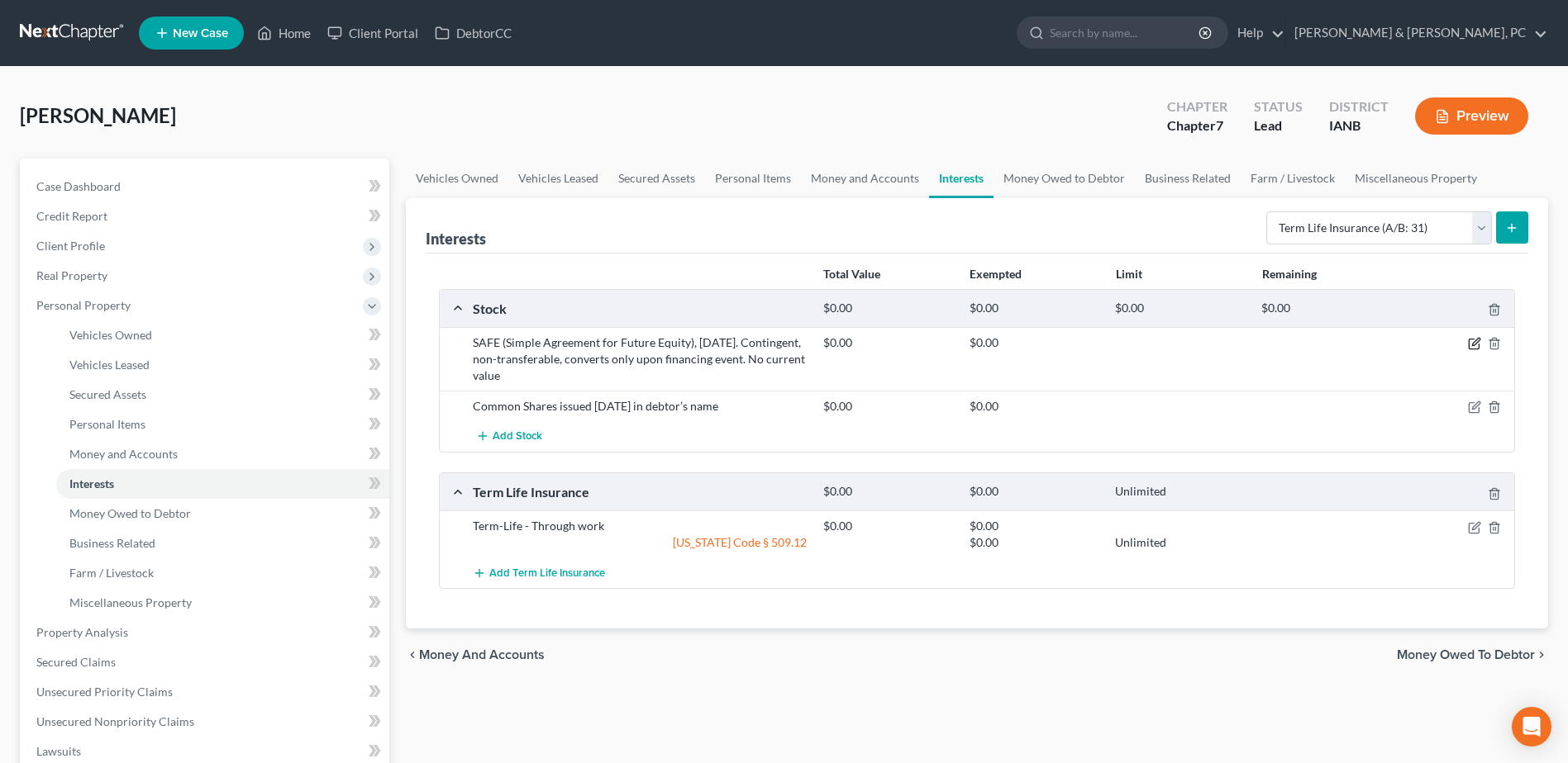
click at [1473, 345] on icon "button" at bounding box center [1475, 341] width 7 height 7
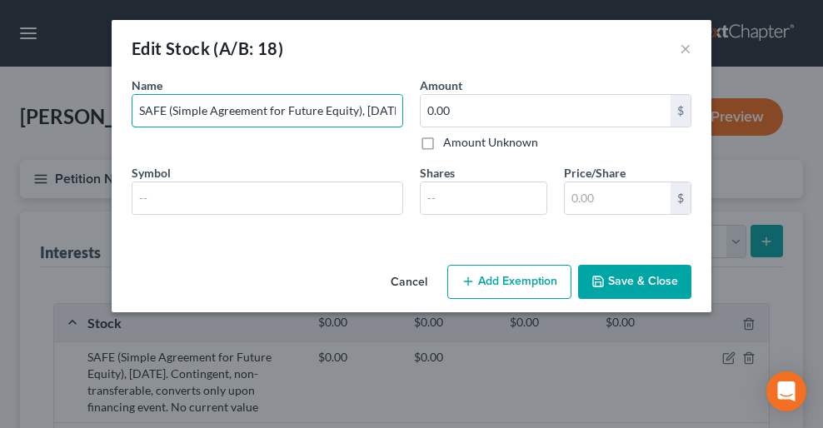
scroll to position [0, 446]
drag, startPoint x: 142, startPoint y: 103, endPoint x: 786, endPoint y: 113, distance: 644.6
click at [786, 113] on div "Edit Stock (A/B: 18) × An exemption set must first be selected from the Filing …" at bounding box center [411, 214] width 823 height 428
paste input "Youthbio SAFE (Simple Agreement for Future Equity), June 2023 – $10,000 investm…"
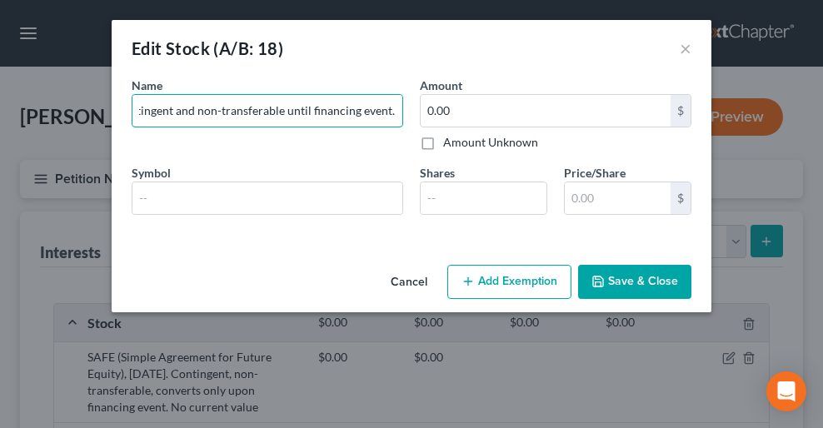
type input "Youthbio SAFE (Simple Agreement for Future Equity), June 2023 – $10,000 investm…"
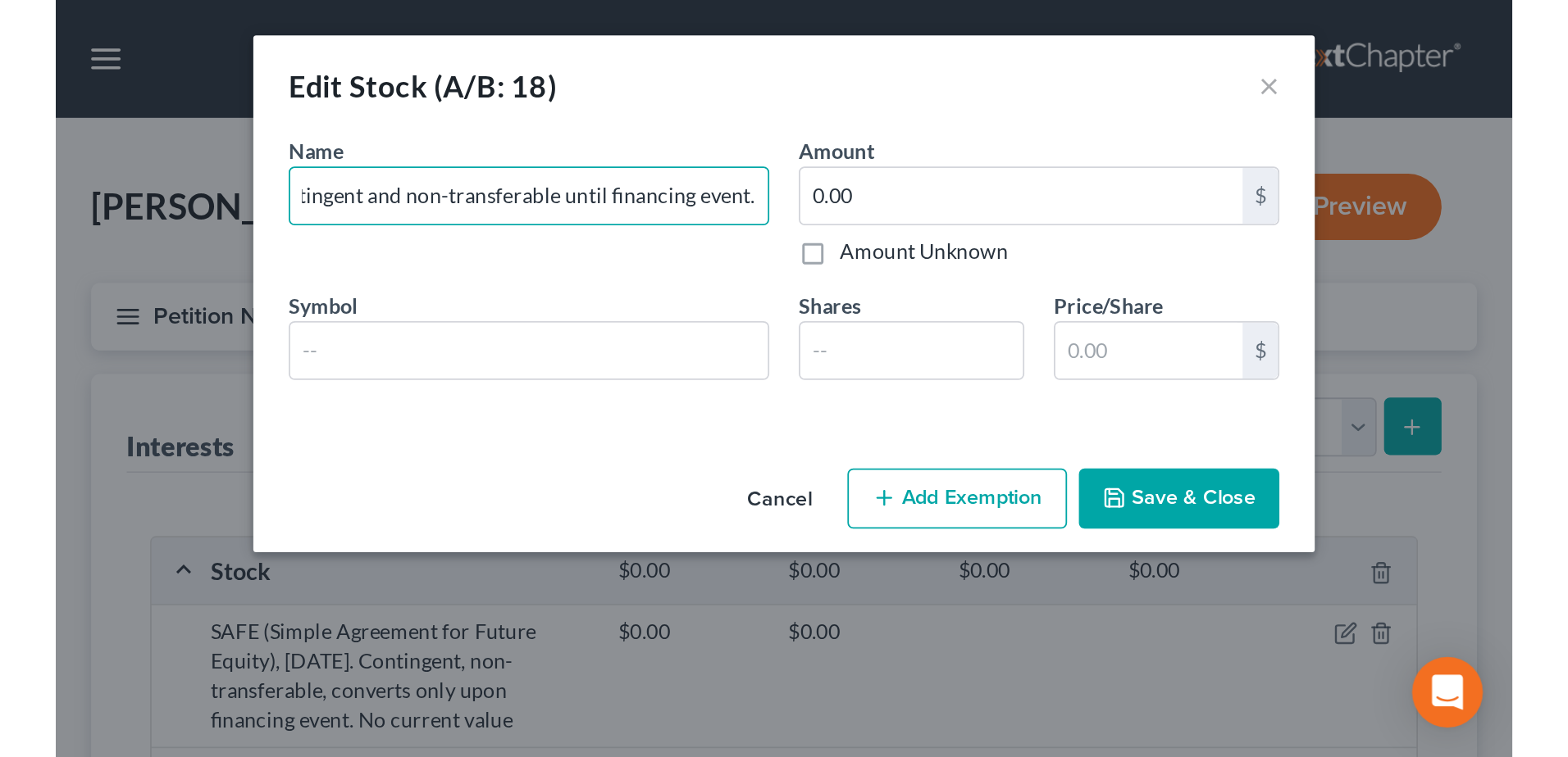
scroll to position [0, 0]
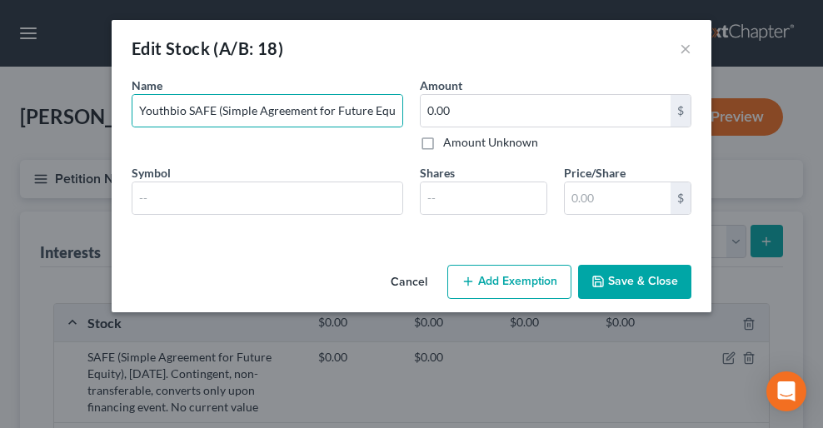
click at [460, 137] on label "Amount Unknown" at bounding box center [490, 142] width 95 height 17
click at [460, 137] on input "Amount Unknown" at bounding box center [455, 139] width 11 height 11
checkbox input "true"
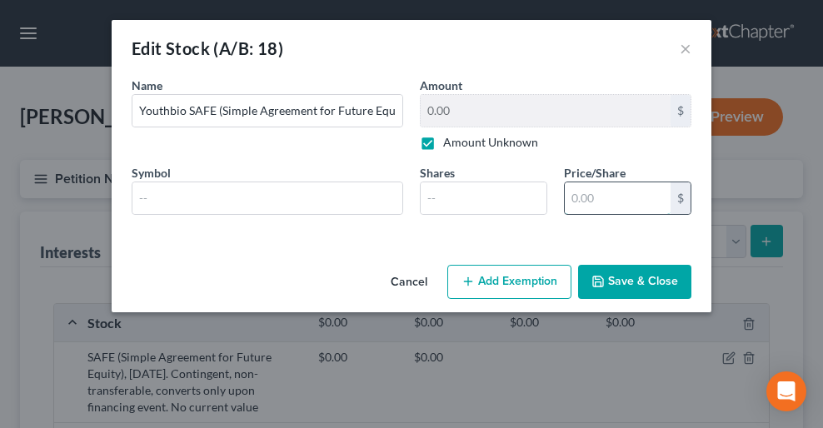
click at [576, 204] on input "text" at bounding box center [618, 198] width 106 height 32
type input "0.00"
click at [669, 286] on button "Save & Close" at bounding box center [634, 282] width 113 height 35
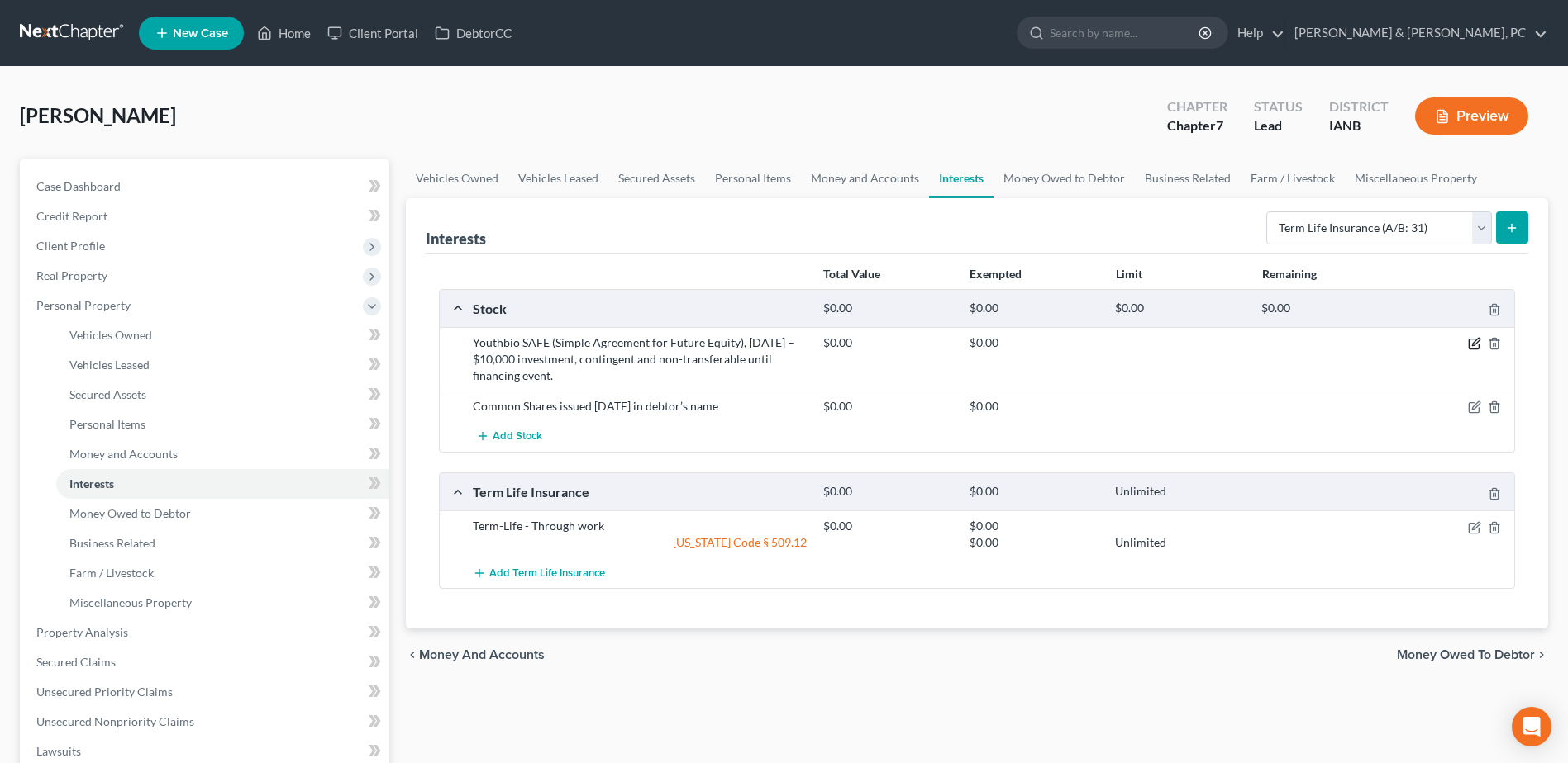
click at [1479, 339] on icon "button" at bounding box center [1474, 343] width 13 height 13
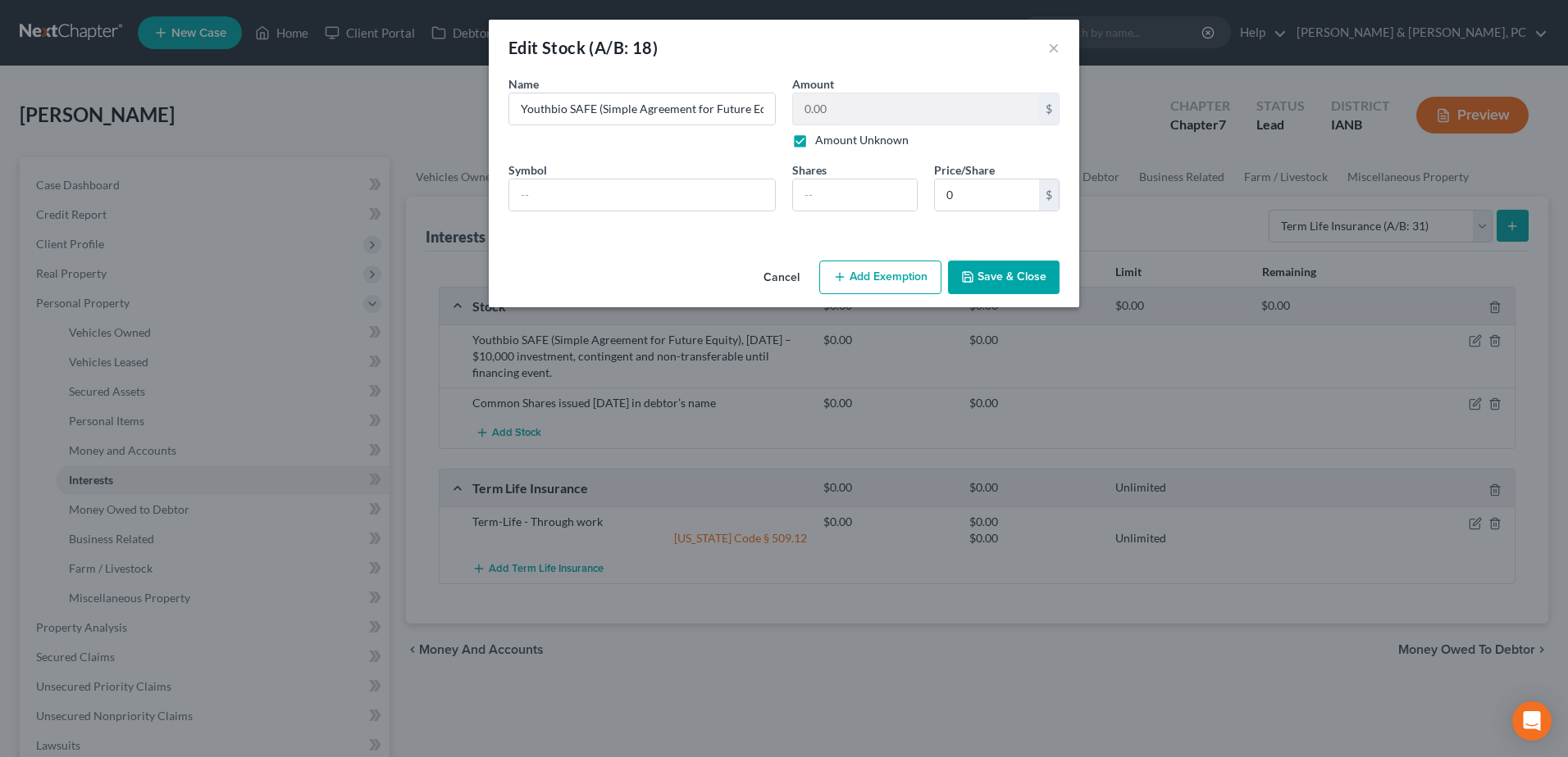
click at [674, 252] on div "An exemption set must first be selected from the Filing Information section. Na…" at bounding box center [784, 165] width 591 height 179
click at [863, 274] on button "Add Exemption" at bounding box center [881, 278] width 122 height 34
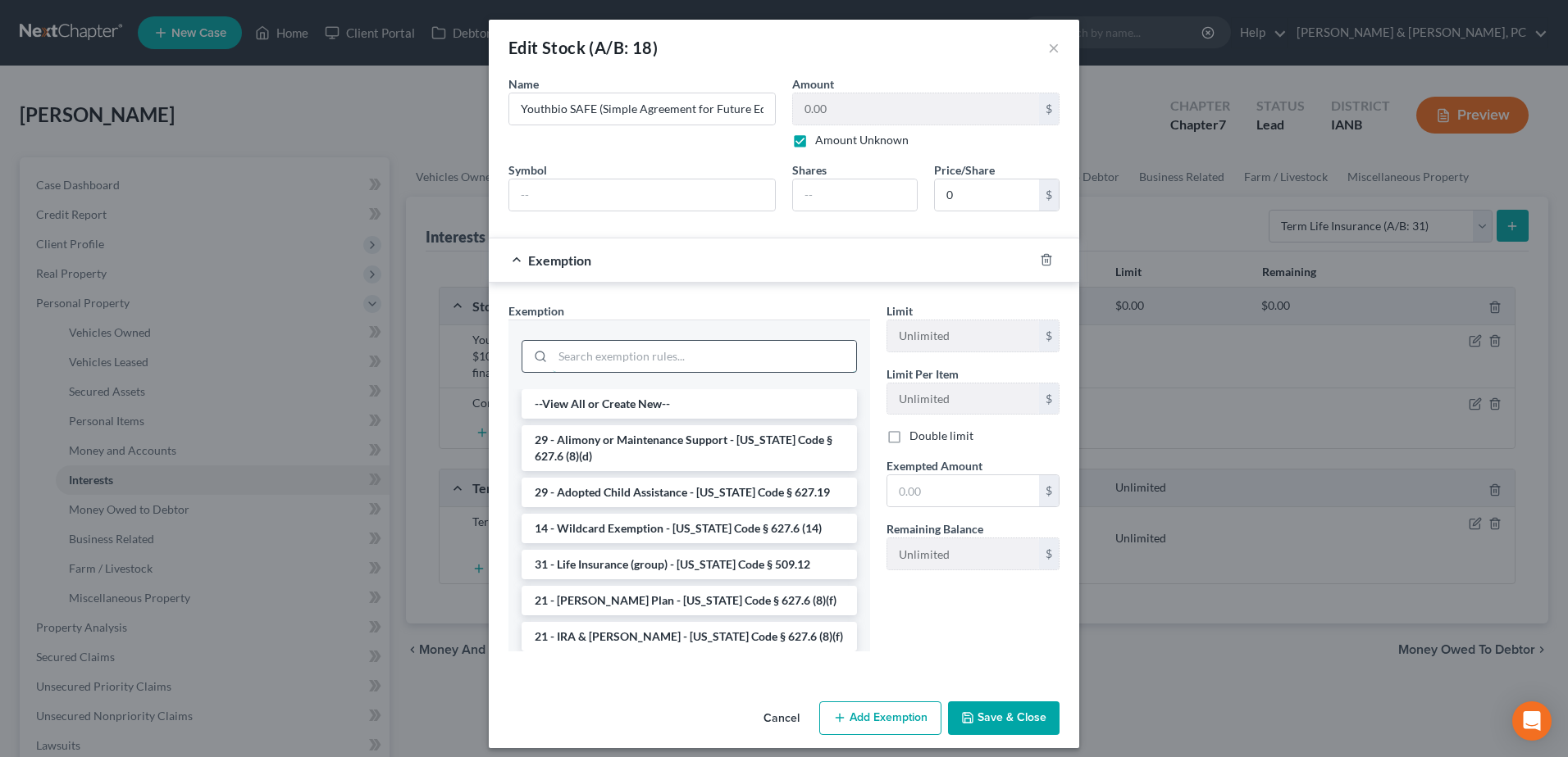
click at [682, 348] on input "search" at bounding box center [704, 356] width 303 height 32
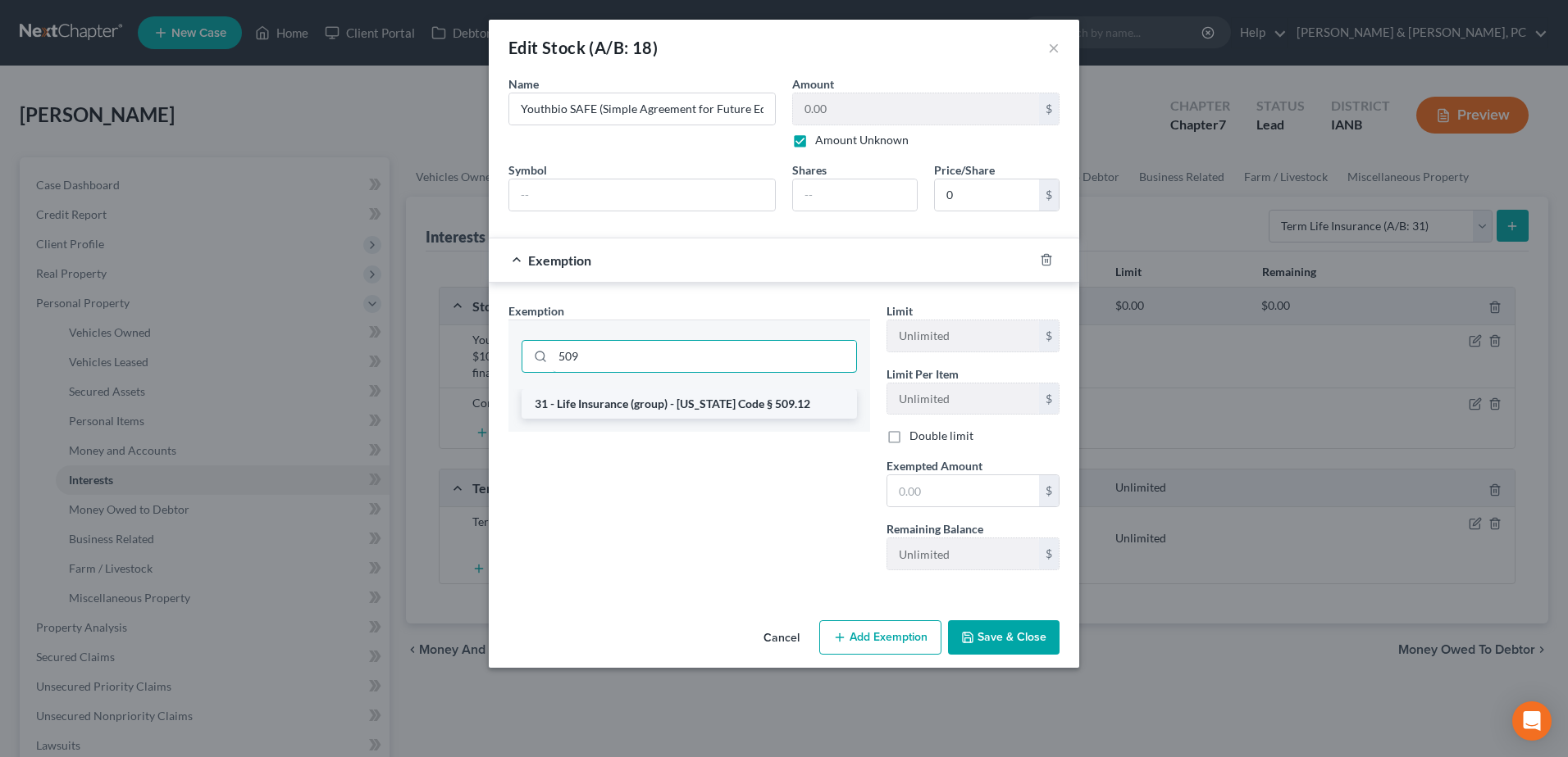
type input "509"
click at [664, 413] on li "31 - Life Insurance (group) - Iowa Code § 509.12" at bounding box center [689, 405] width 336 height 30
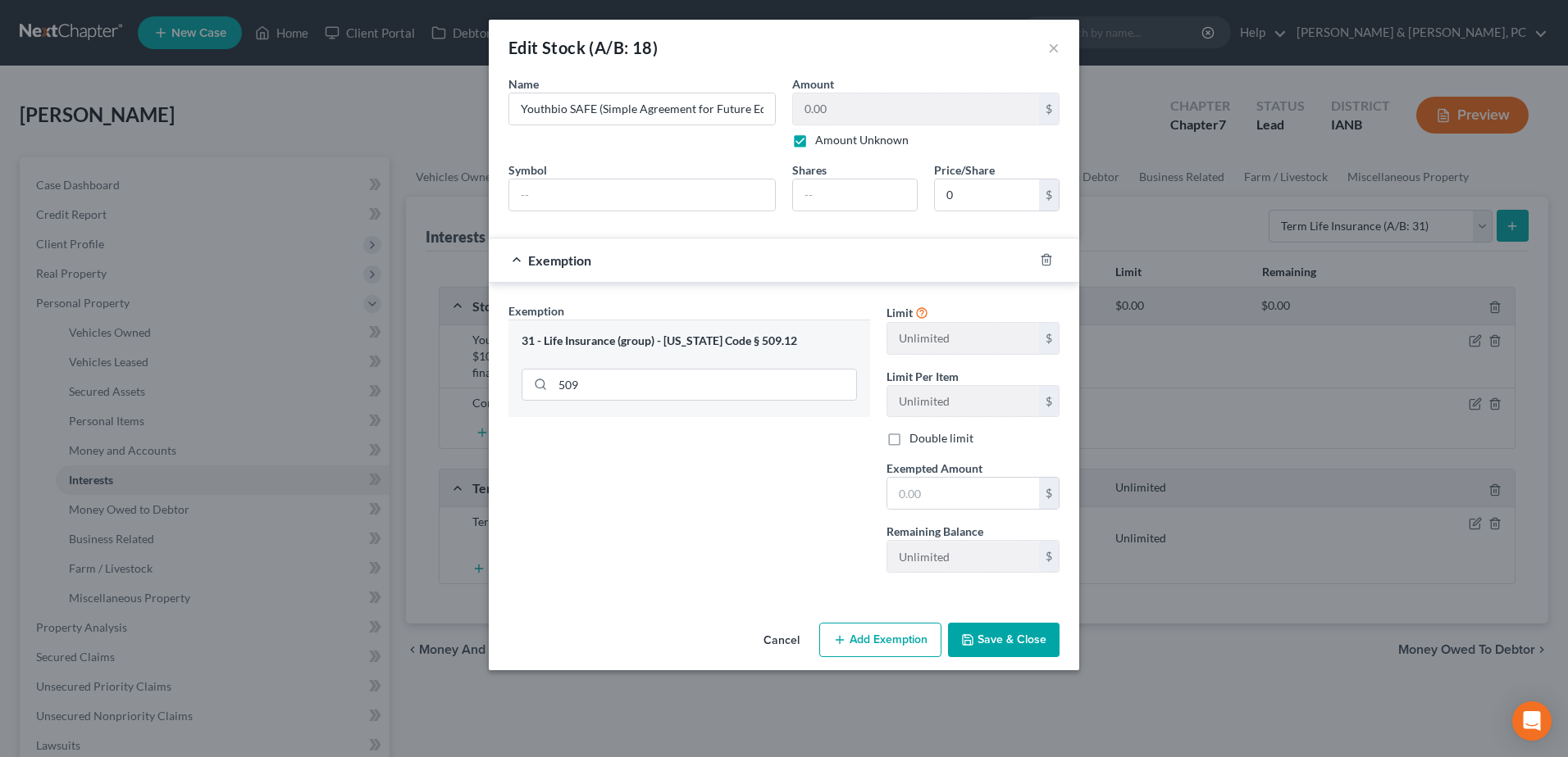
click at [783, 642] on button "Cancel" at bounding box center [781, 640] width 62 height 32
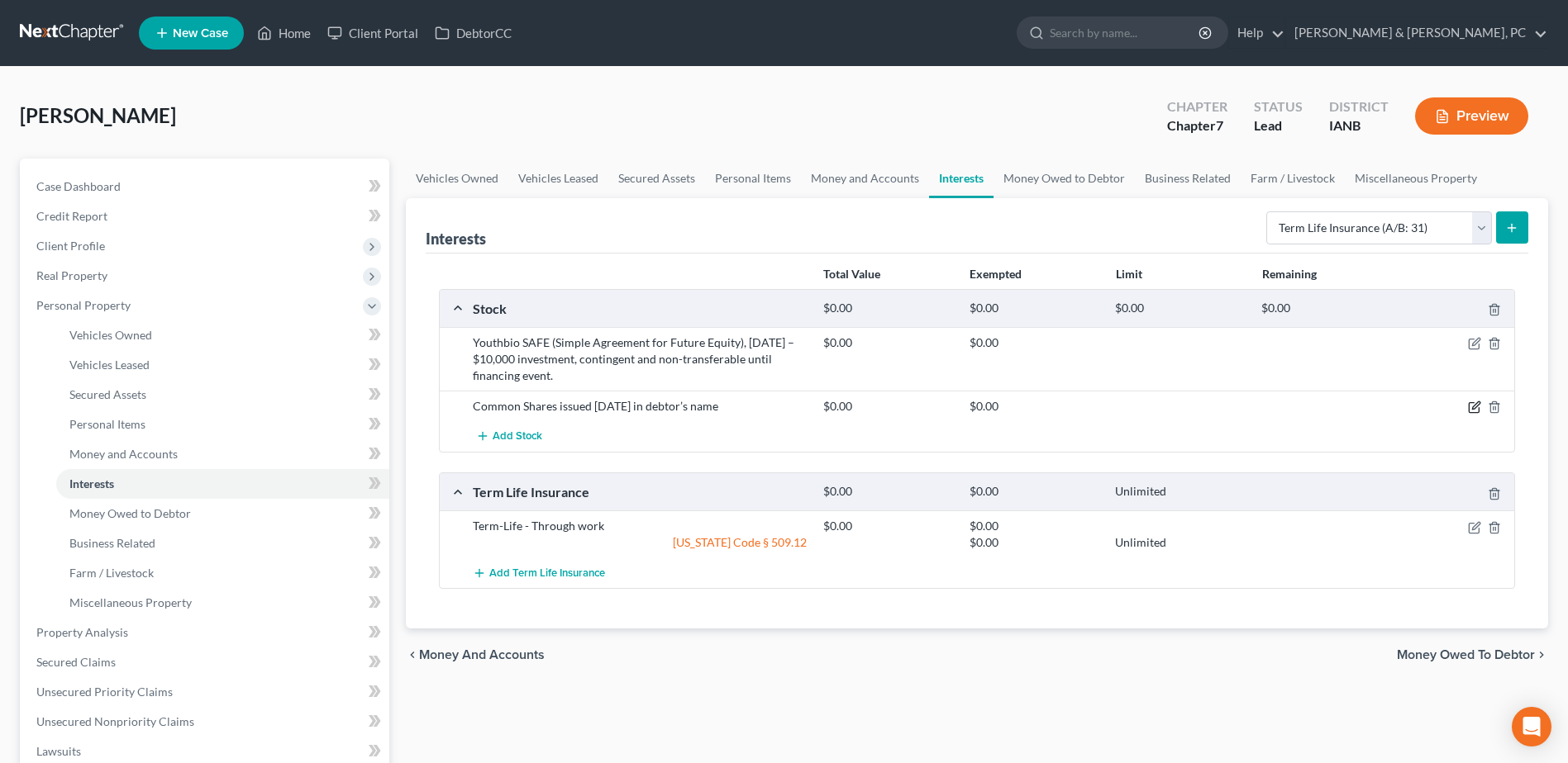
click at [1477, 411] on icon "button" at bounding box center [1474, 407] width 13 height 13
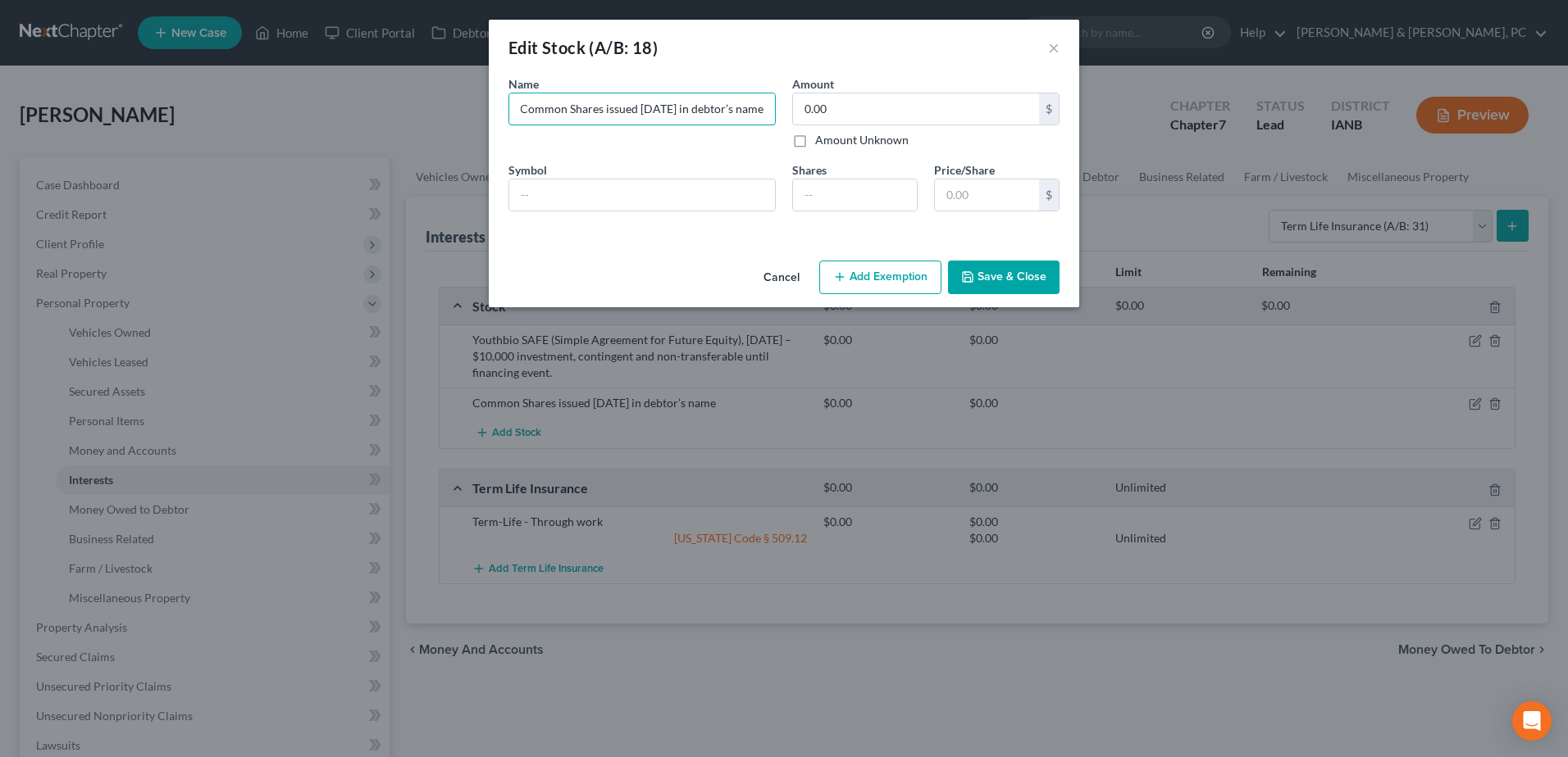
drag, startPoint x: 513, startPoint y: 105, endPoint x: 1116, endPoint y: 131, distance: 603.6
click at [1116, 131] on div "Edit Stock (A/B: 18) × An exemption set must first be selected from the Filing …" at bounding box center [784, 378] width 1568 height 757
paste input "Youthbio – 748 shares received in 2022 for trade of services and 1,000 shares f…"
type input "Youthbio – 748 shares received in 2022 for trade of services and 1,000 shares f…"
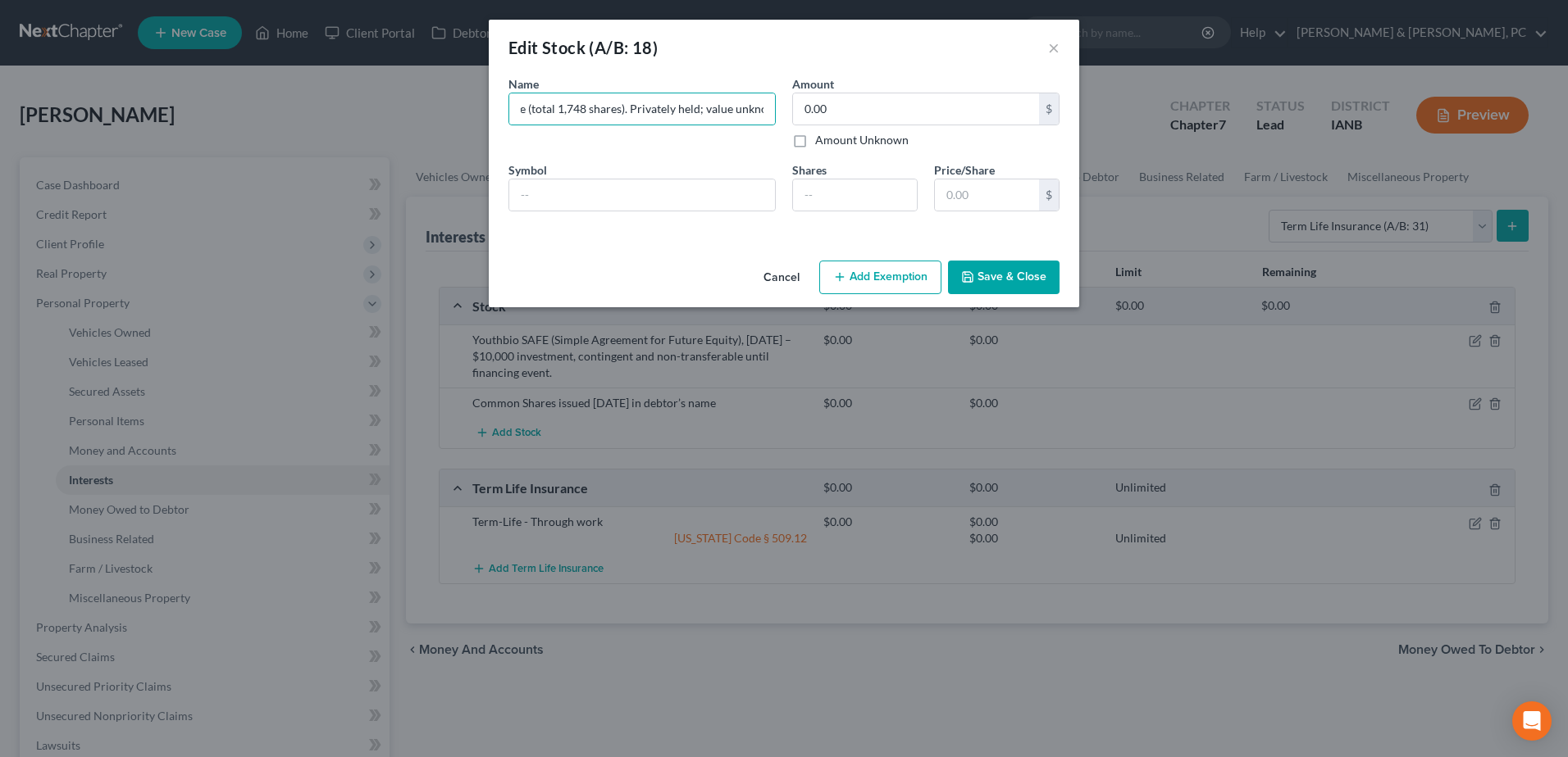
scroll to position [0, 0]
click at [821, 137] on label "Amount Unknown" at bounding box center [862, 140] width 94 height 17
click at [821, 137] on input "Amount Unknown" at bounding box center [826, 137] width 11 height 11
checkbox input "true"
click at [1019, 272] on button "Save & Close" at bounding box center [1004, 278] width 111 height 34
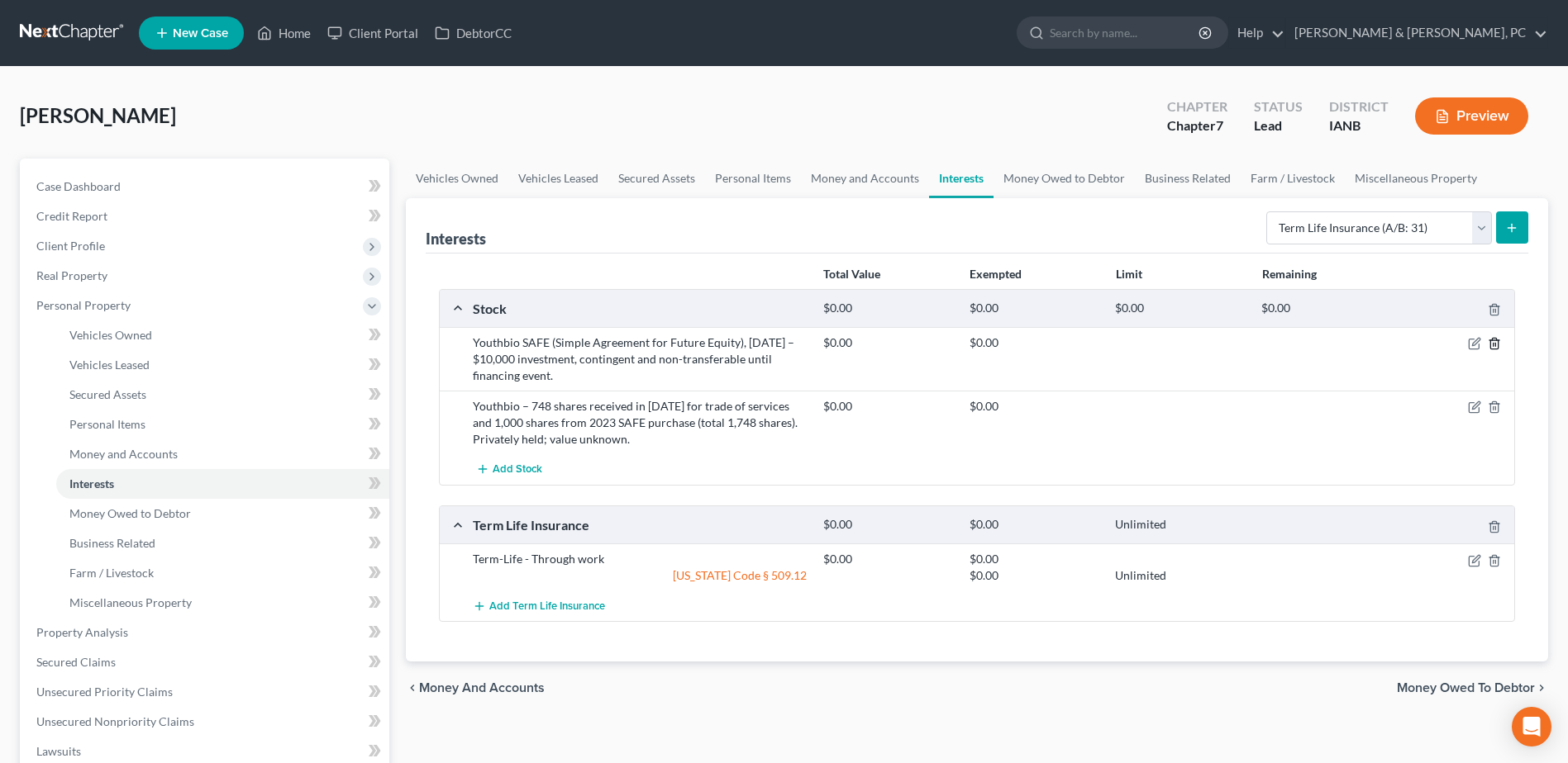
click at [1498, 339] on icon "button" at bounding box center [1494, 343] width 13 height 13
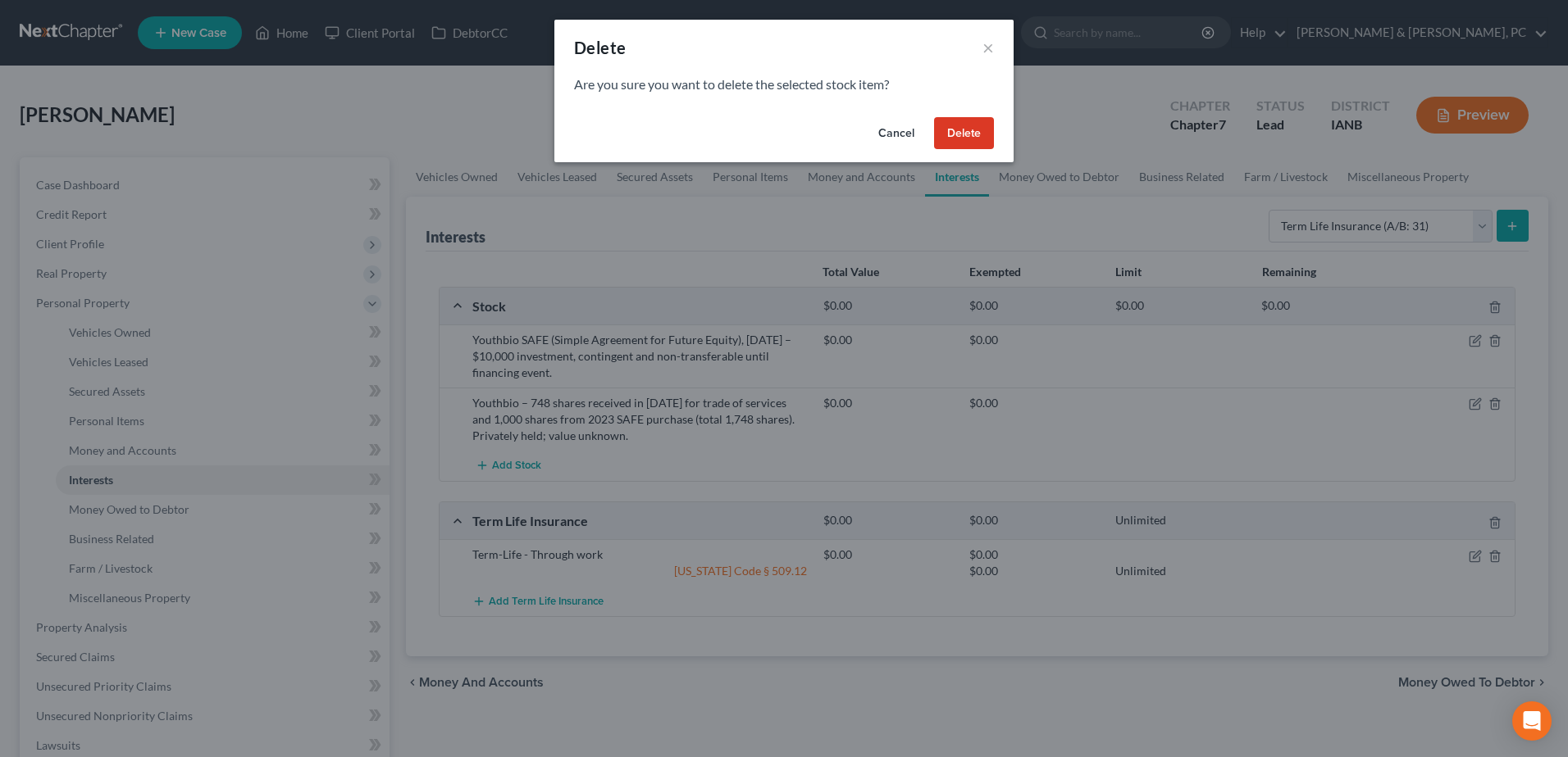
click at [958, 135] on button "Delete" at bounding box center [963, 133] width 60 height 32
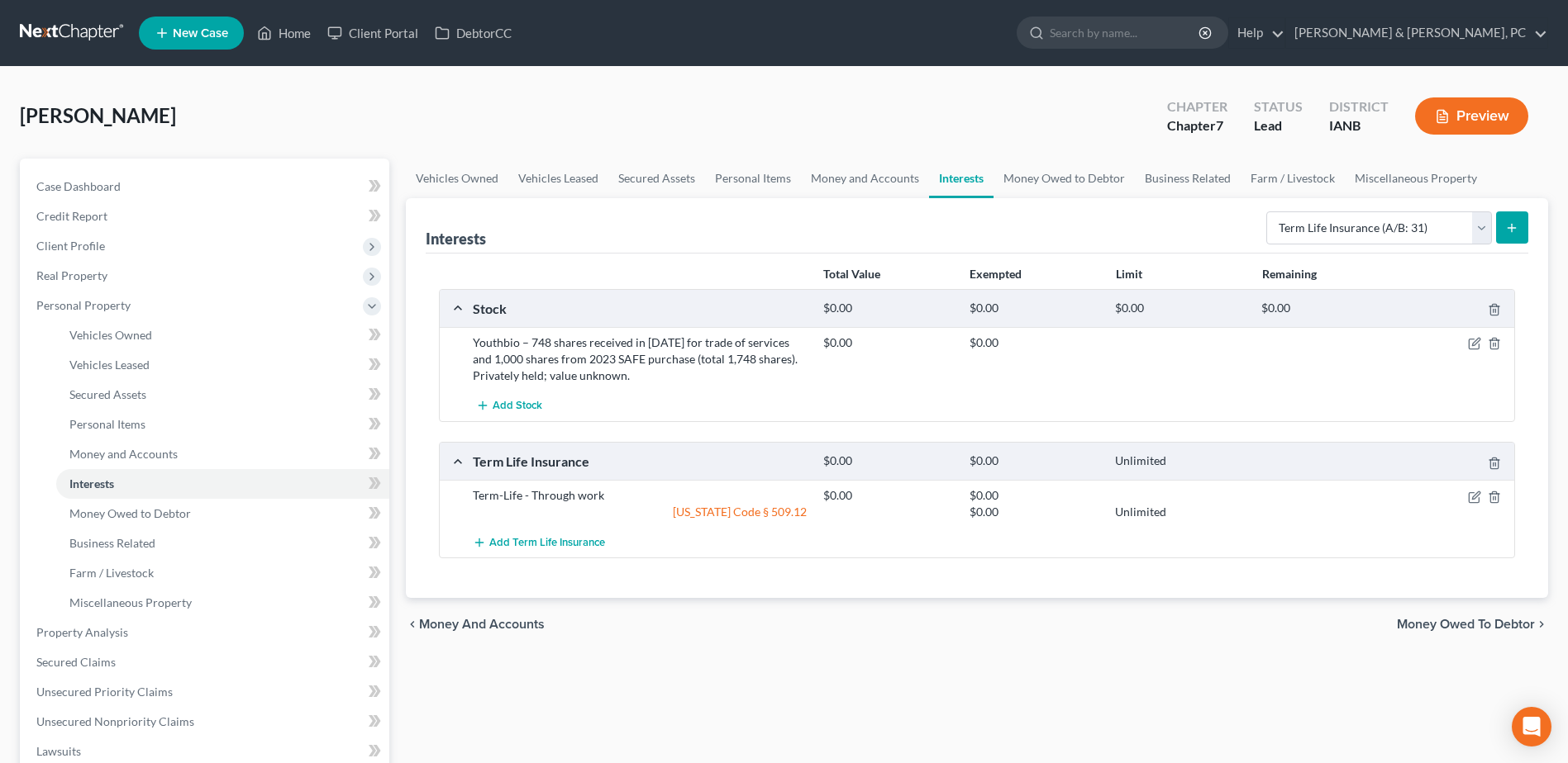
click at [754, 644] on div "chevron_left Money and Accounts Money Owed to Debtor chevron_right" at bounding box center [977, 624] width 1142 height 53
click at [1471, 341] on icon "button" at bounding box center [1474, 343] width 13 height 13
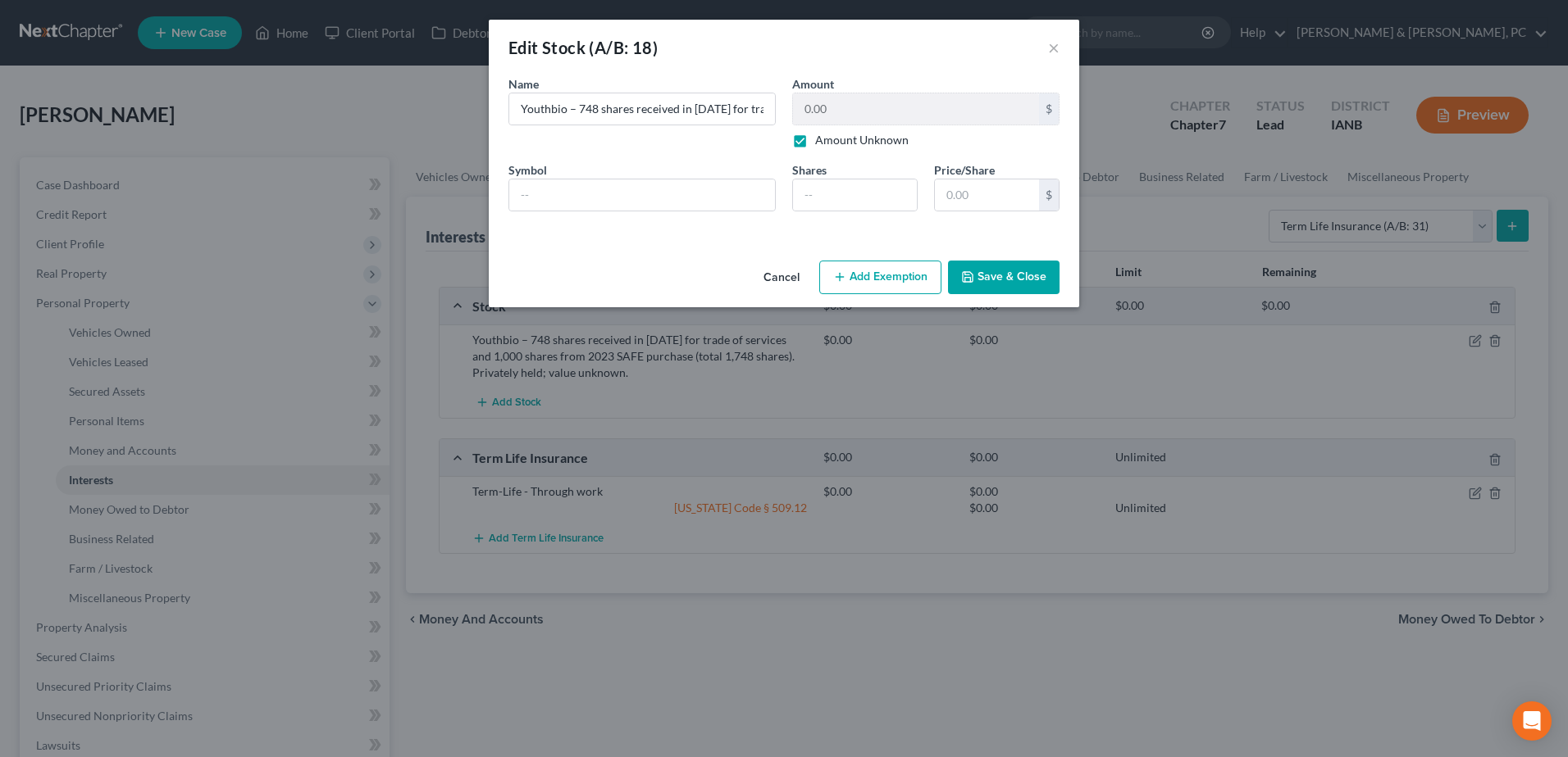
click at [1049, 271] on button "Save & Close" at bounding box center [1004, 278] width 111 height 34
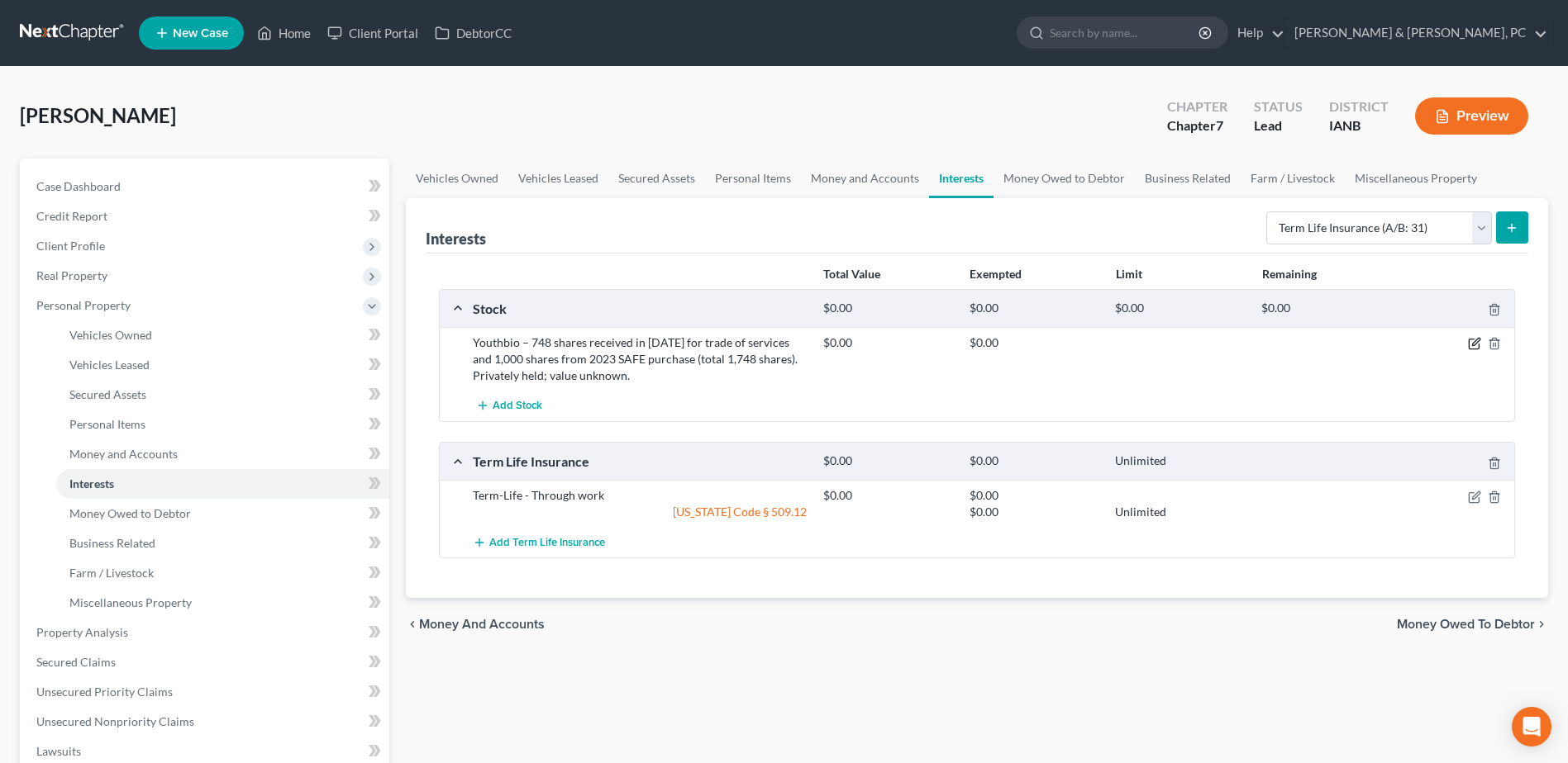
click at [1474, 346] on icon "button" at bounding box center [1475, 341] width 7 height 7
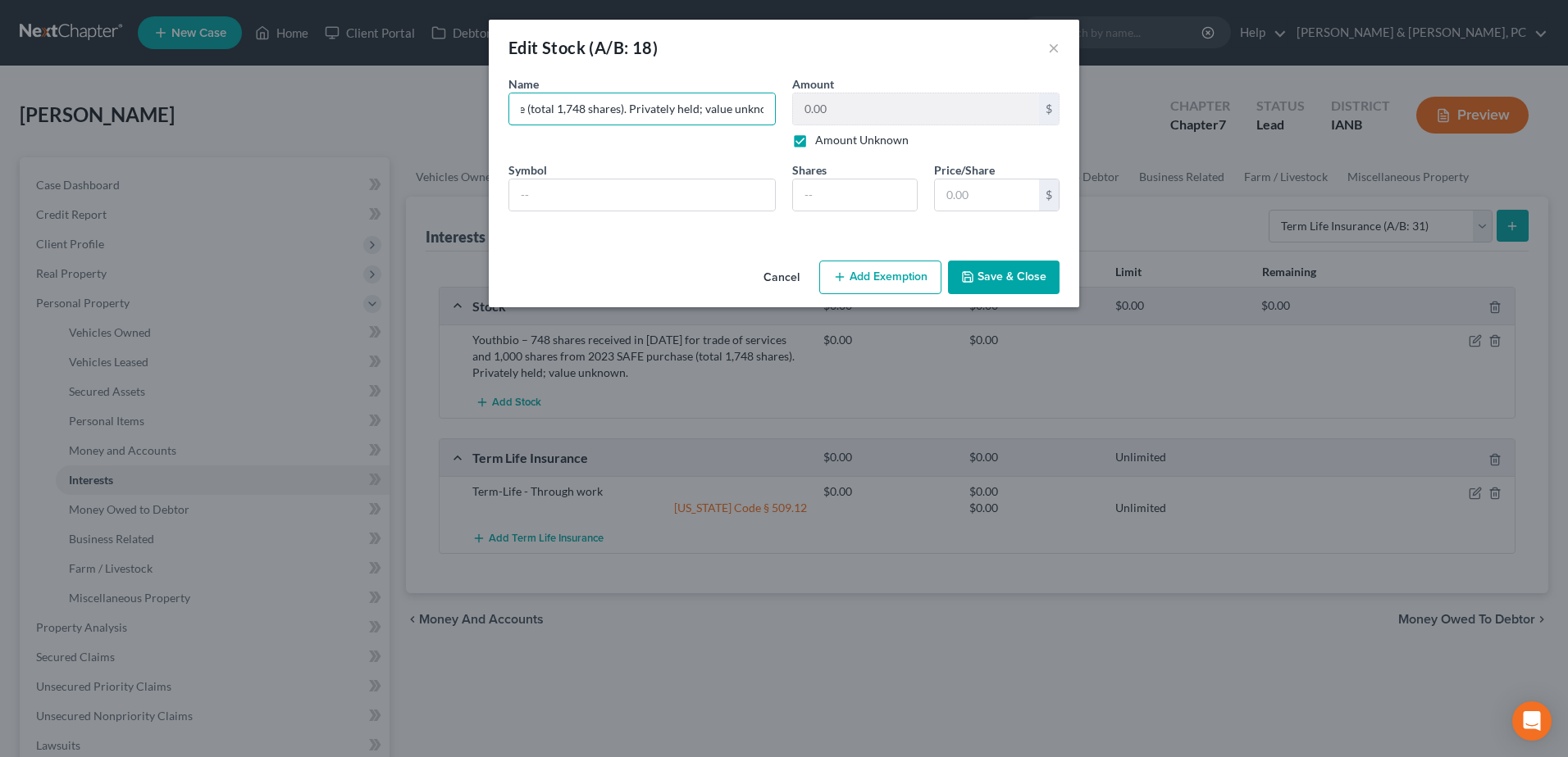
drag, startPoint x: 519, startPoint y: 109, endPoint x: 1340, endPoint y: 114, distance: 821.0
click at [1340, 114] on div "Edit Stock (A/B: 18) × An exemption set must first be selected from the Filing …" at bounding box center [784, 378] width 1568 height 757
paste input "through debtor’s former LLC, Just The Beginning Production (EIN 81-1918744, now…"
type input "Youthbio – 748 shares received in 2022 for trade of services through debtor’s f…"
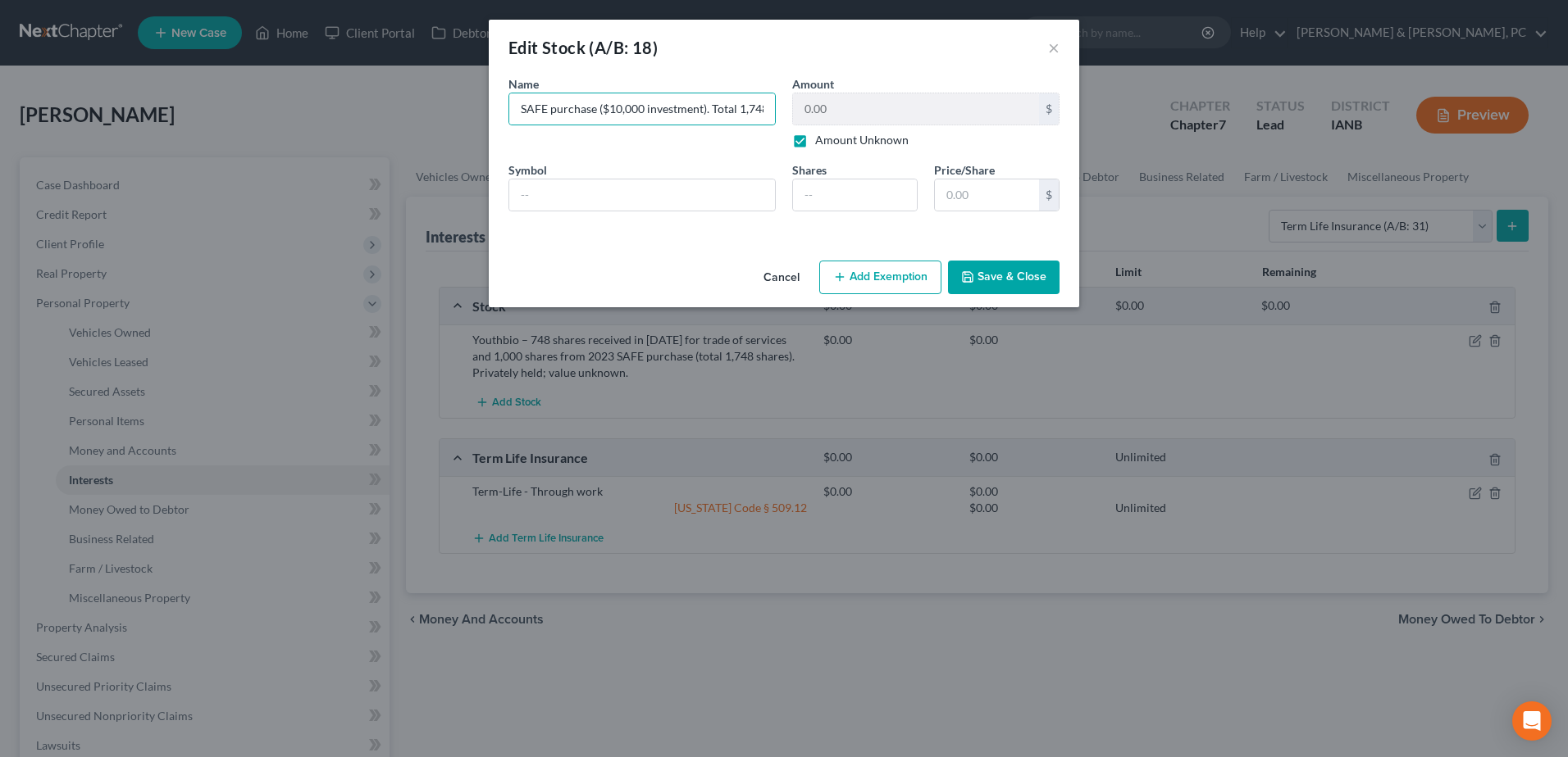
scroll to position [0, 0]
click at [1014, 286] on button "Save & Close" at bounding box center [1004, 278] width 111 height 34
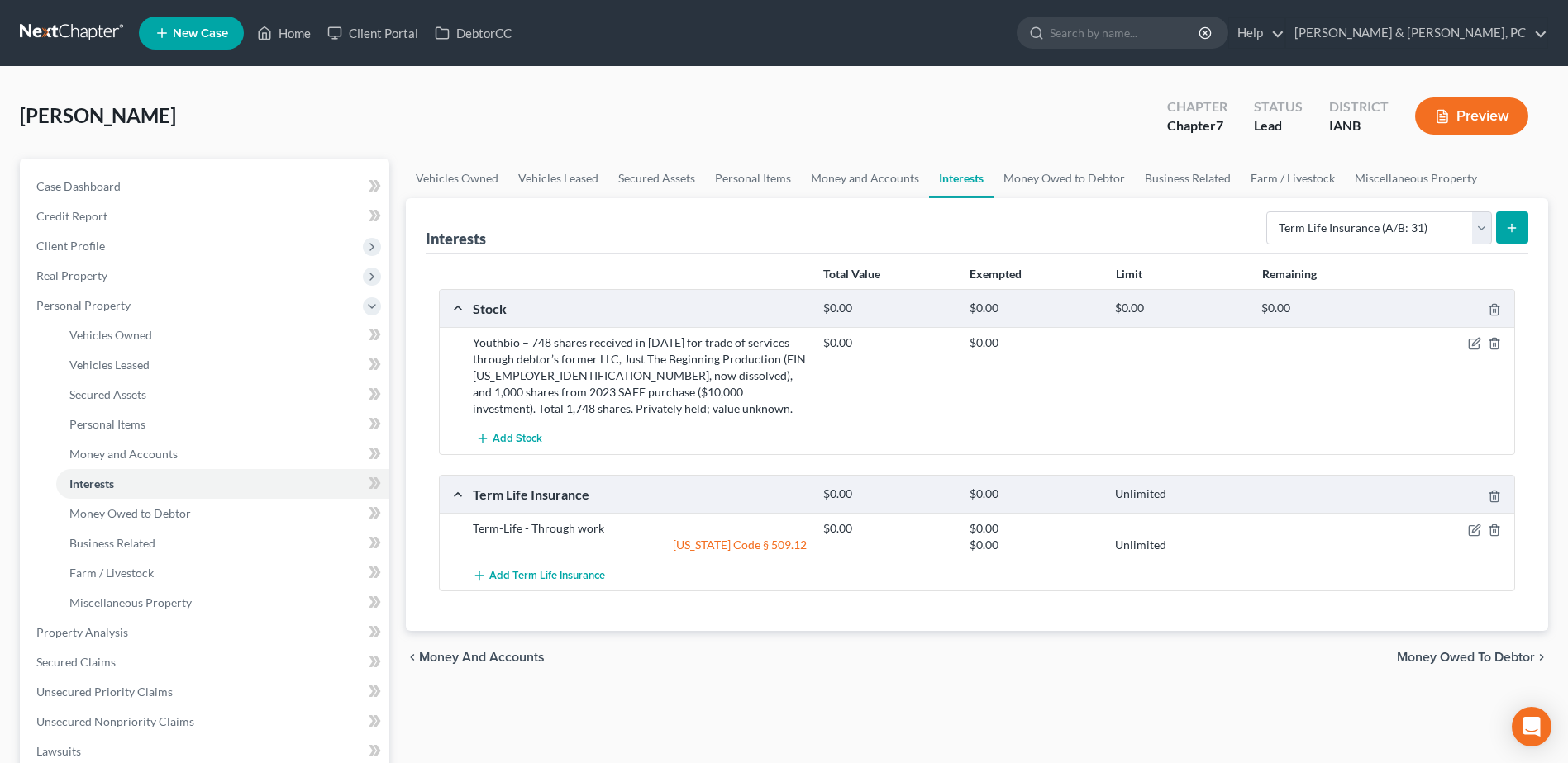
click at [1484, 532] on div at bounding box center [1457, 529] width 116 height 17
click at [1479, 532] on icon "button" at bounding box center [1474, 530] width 13 height 13
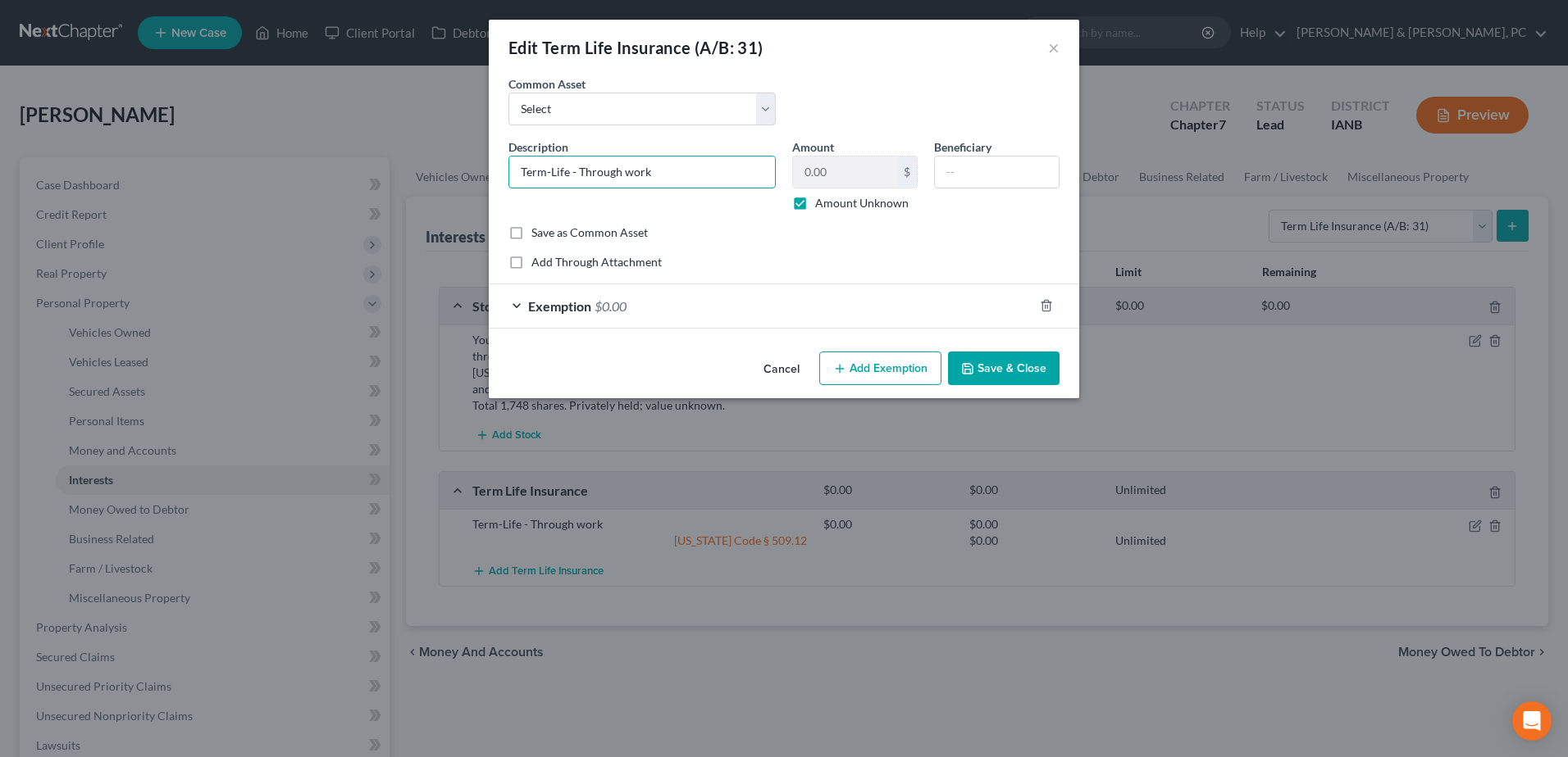
drag, startPoint x: 688, startPoint y: 175, endPoint x: 368, endPoint y: 181, distance: 320.1
click at [370, 181] on div "Edit Term Life Insurance (A/B: 31) × An exemption set must first be selected fr…" at bounding box center [784, 378] width 1568 height 757
paste input "ruStage Simplified Issue Term Life Policy (via Ethos), $200,000 coverage, no ca…"
type input "TruStage Simplified Issue Term Life Policy (via Ethos), $200,000 coverage, no c…"
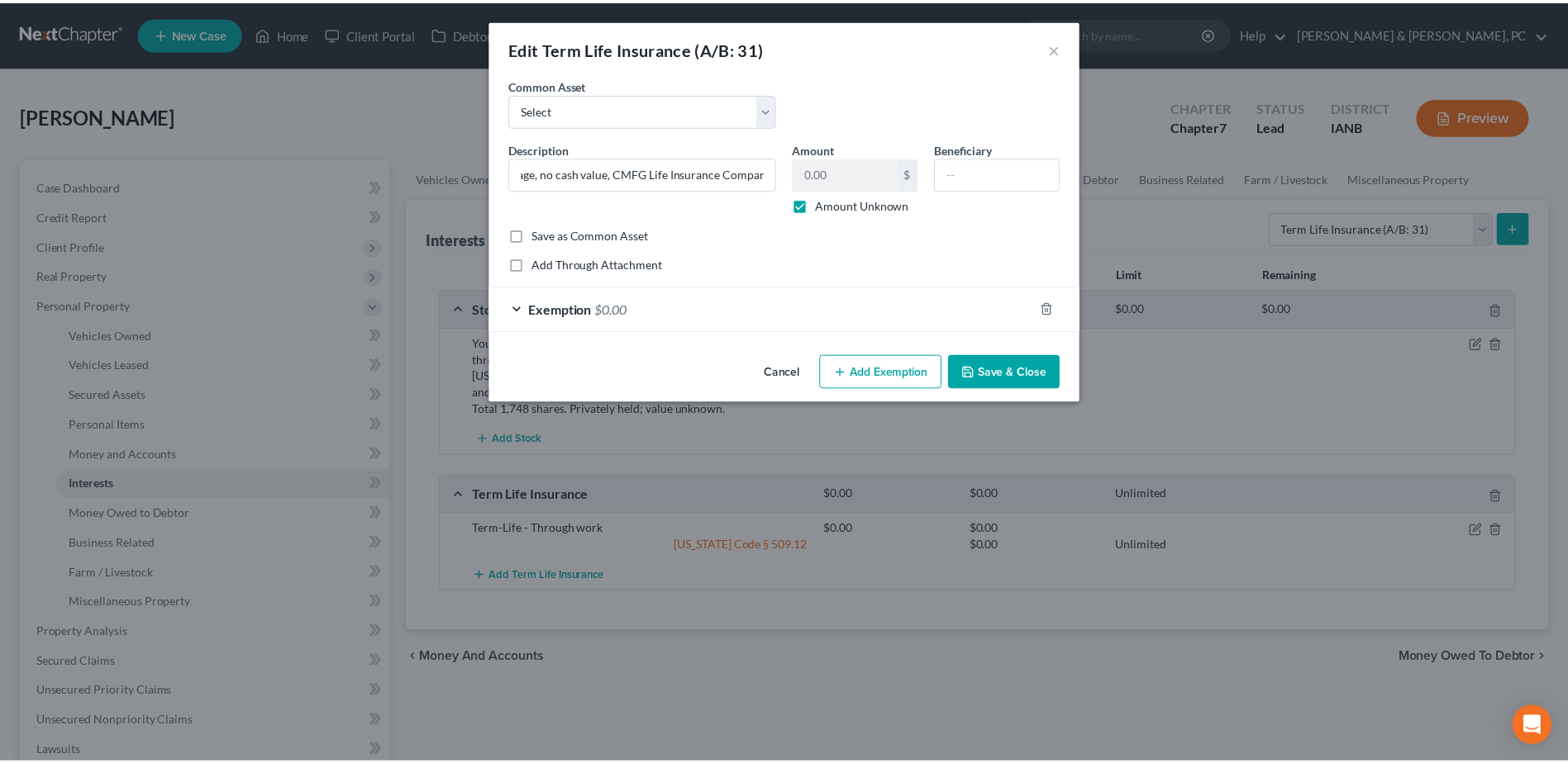
scroll to position [0, 0]
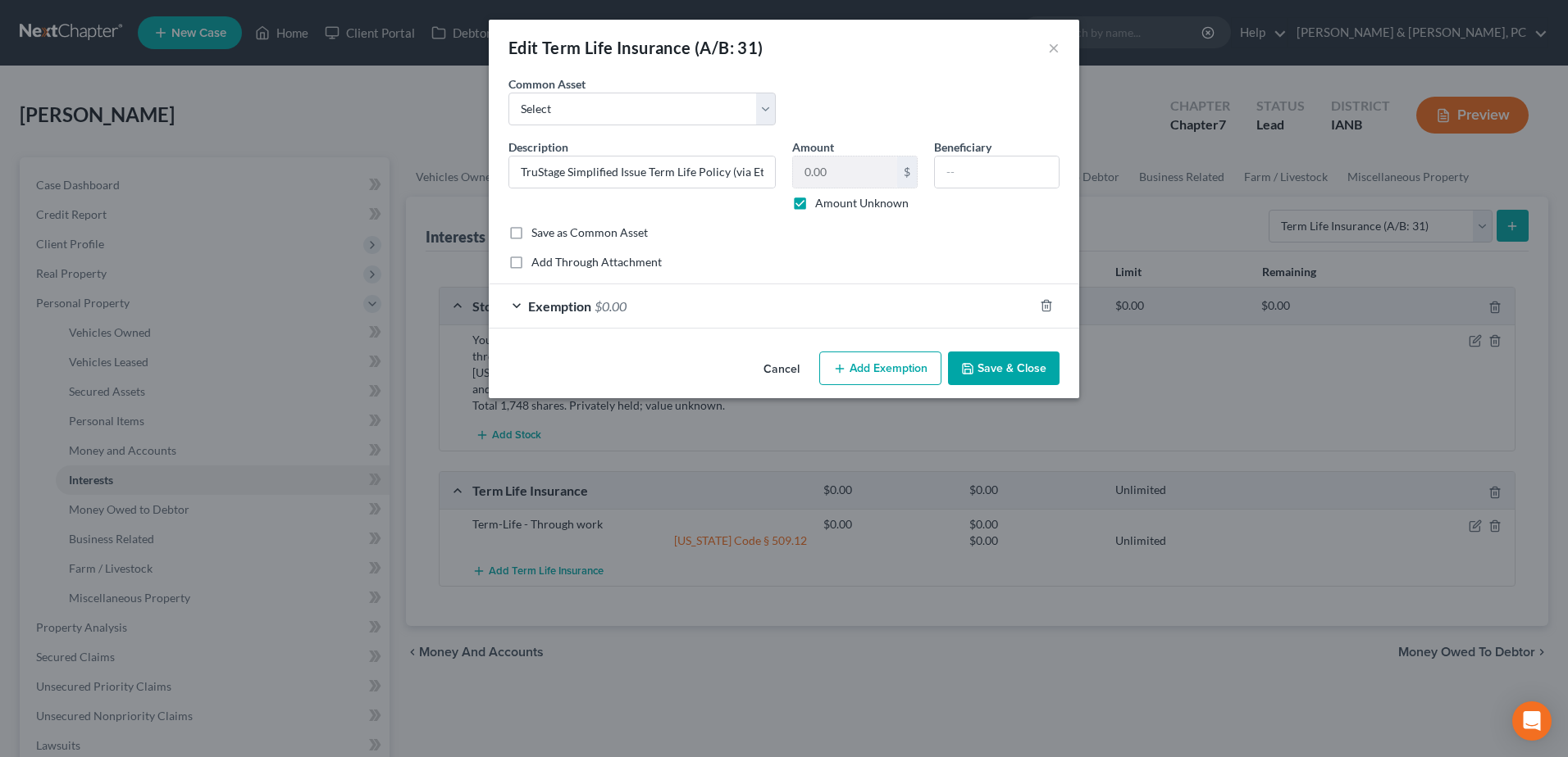
click at [1030, 352] on button "Save & Close" at bounding box center [1004, 368] width 111 height 34
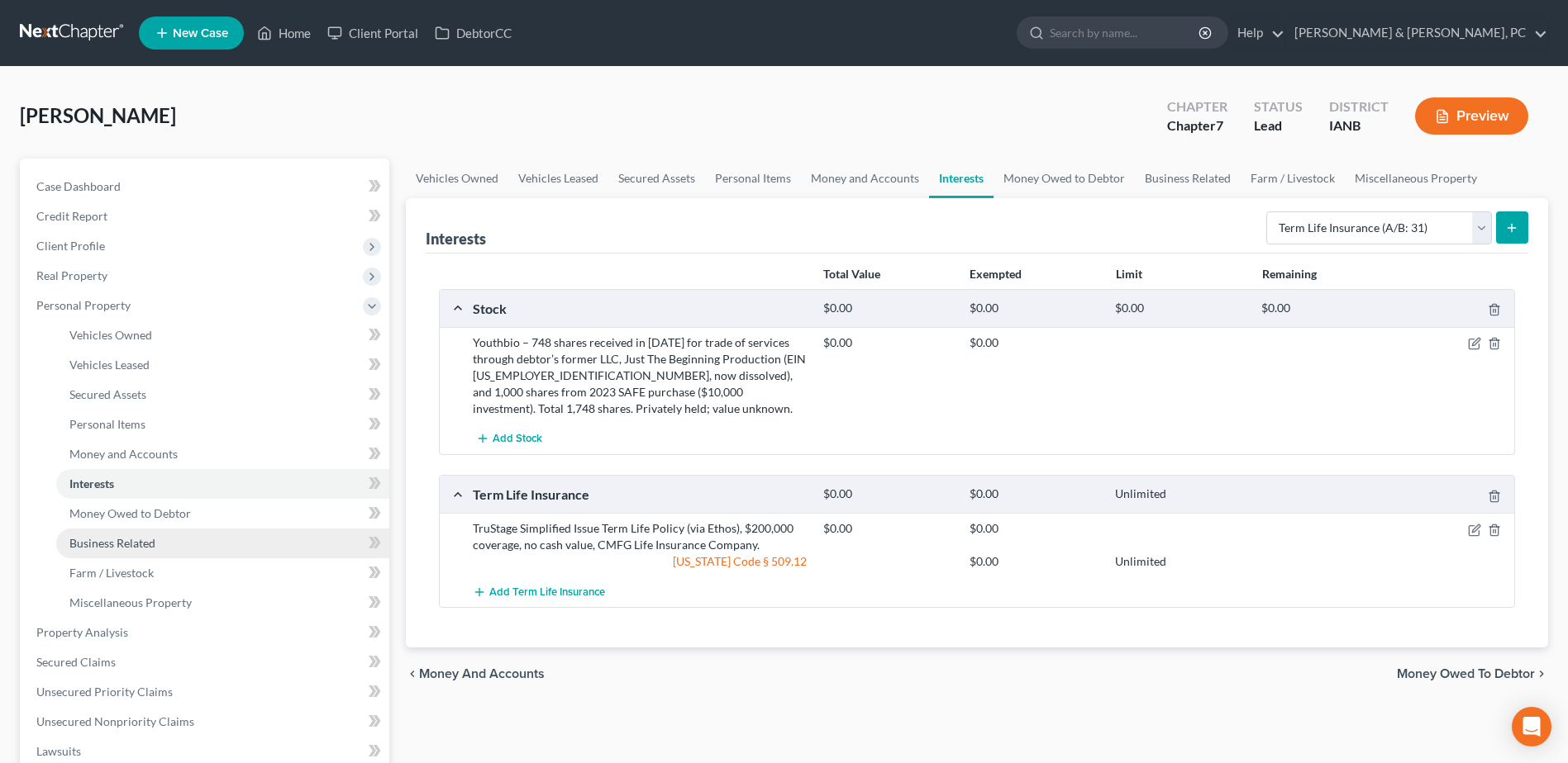
scroll to position [248, 0]
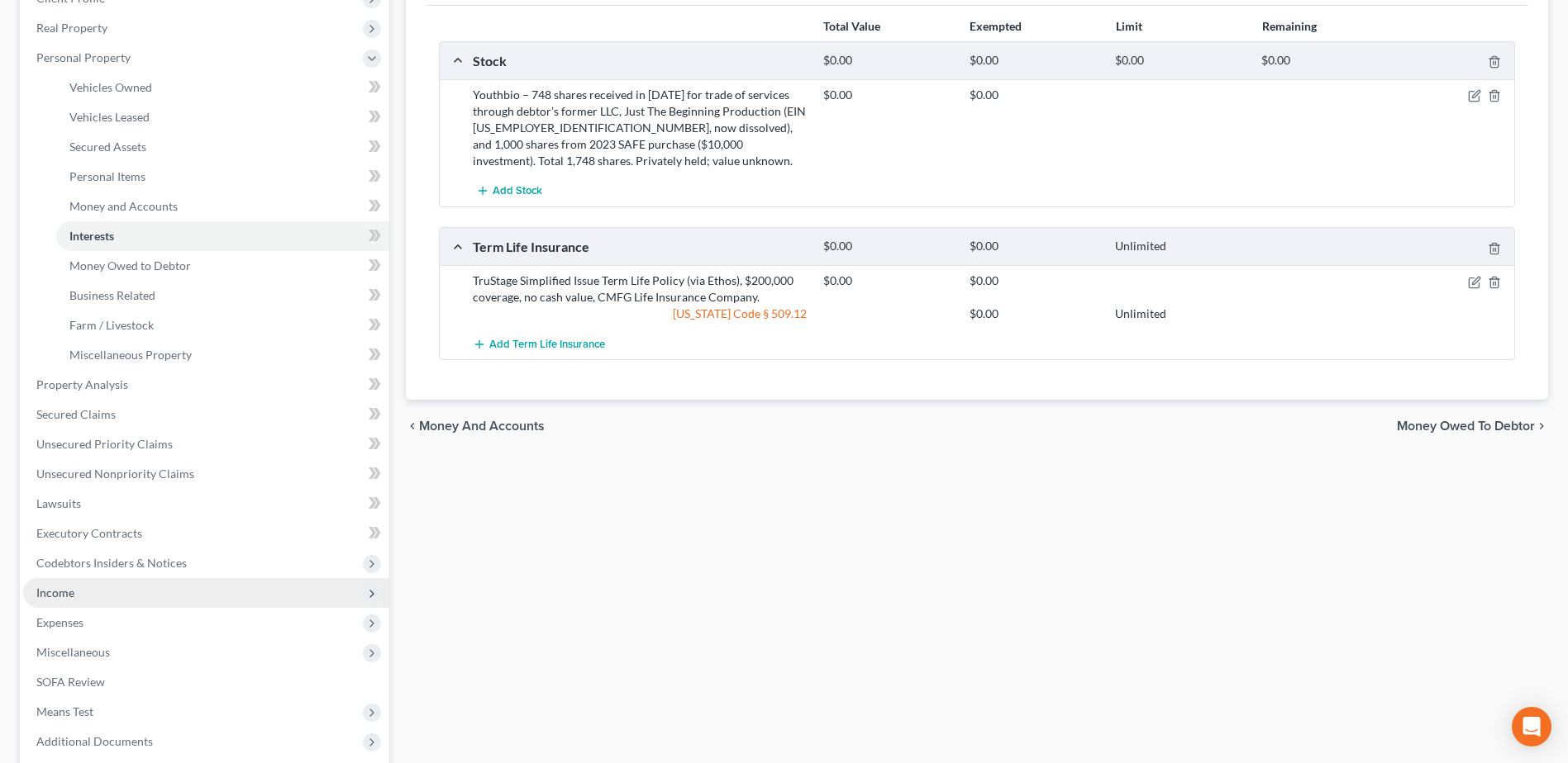
click at [60, 587] on span "Income" at bounding box center [56, 592] width 38 height 14
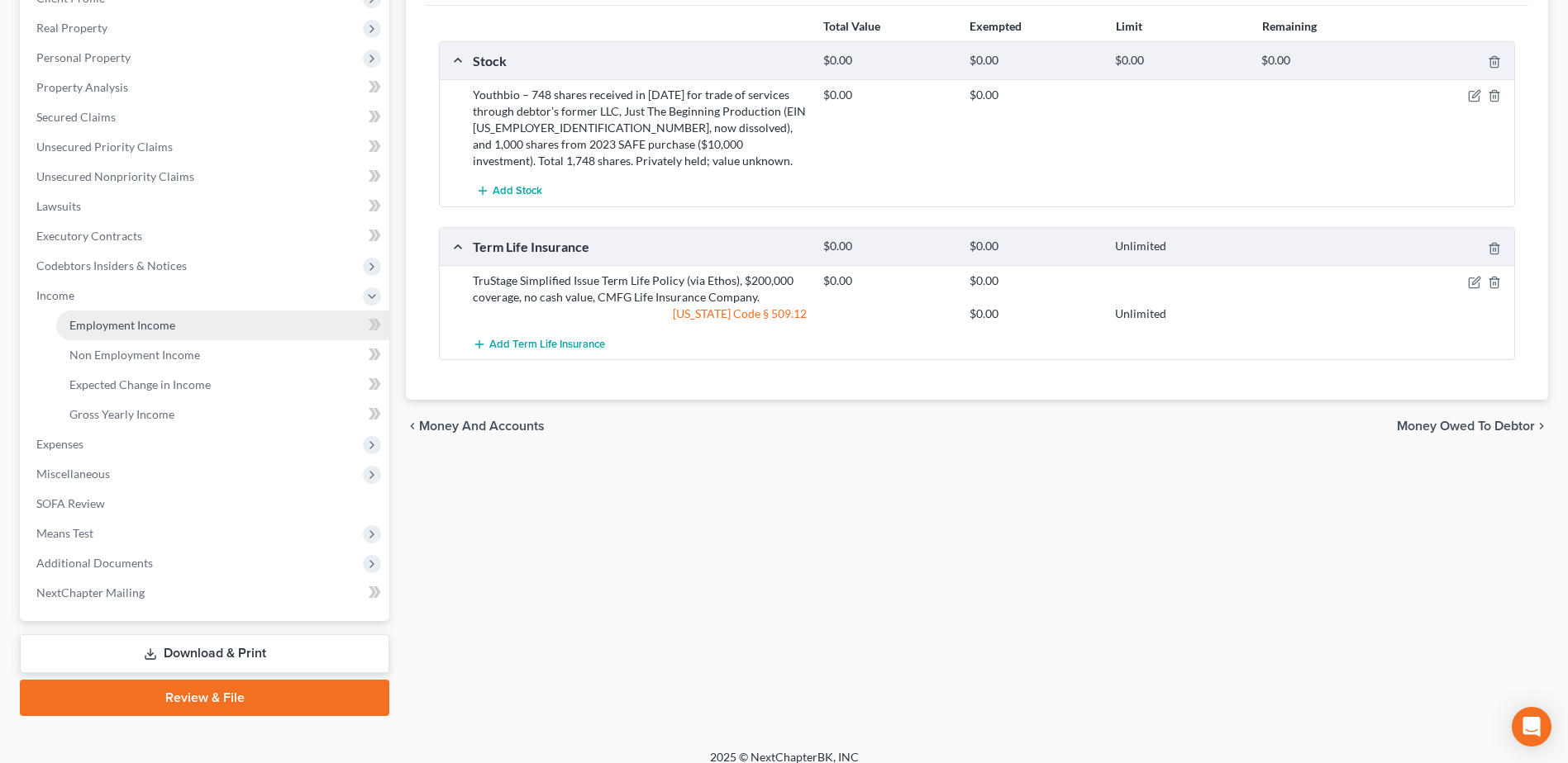
click at [141, 323] on span "Employment Income" at bounding box center [122, 325] width 106 height 14
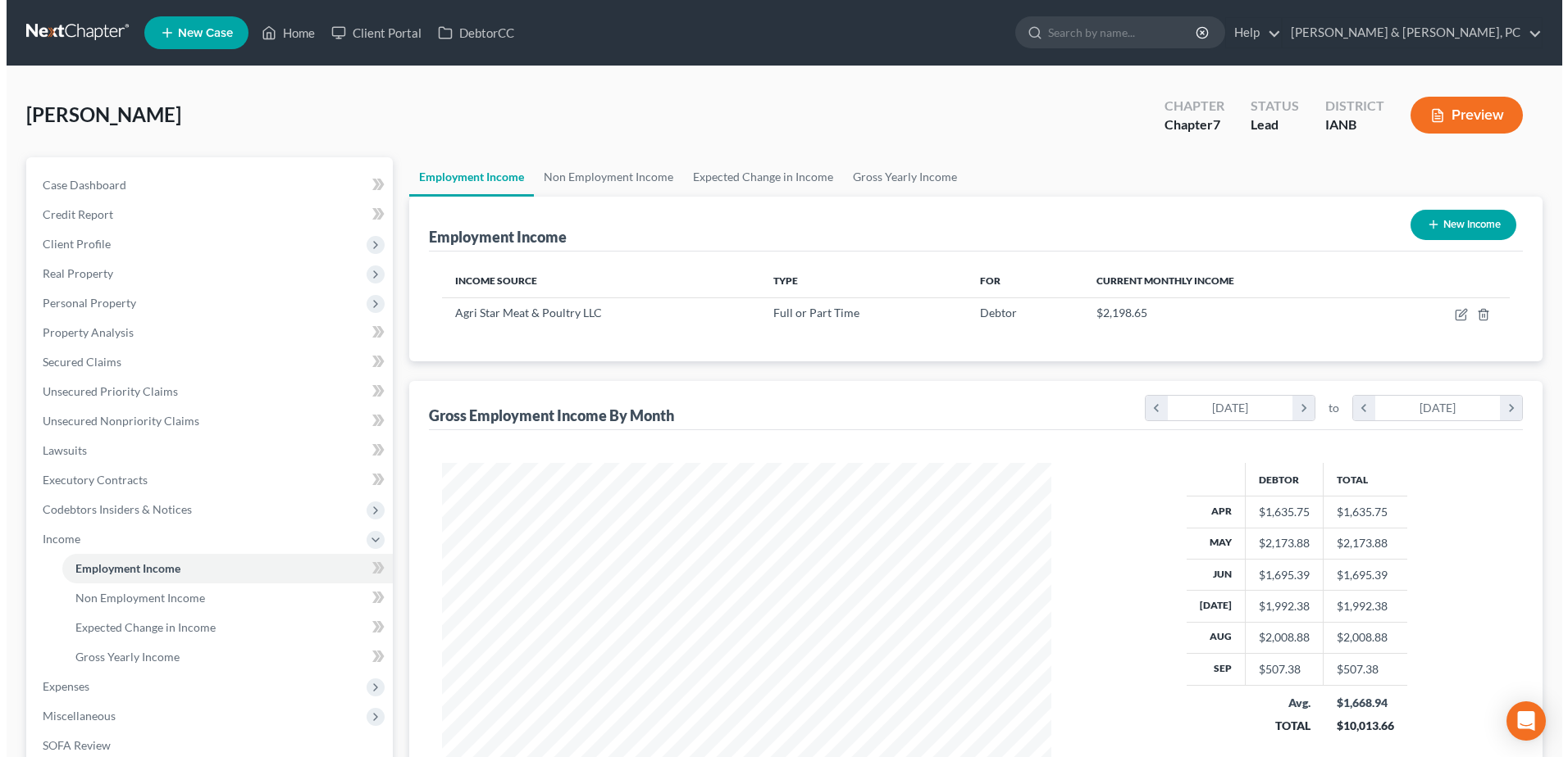
scroll to position [304, 641]
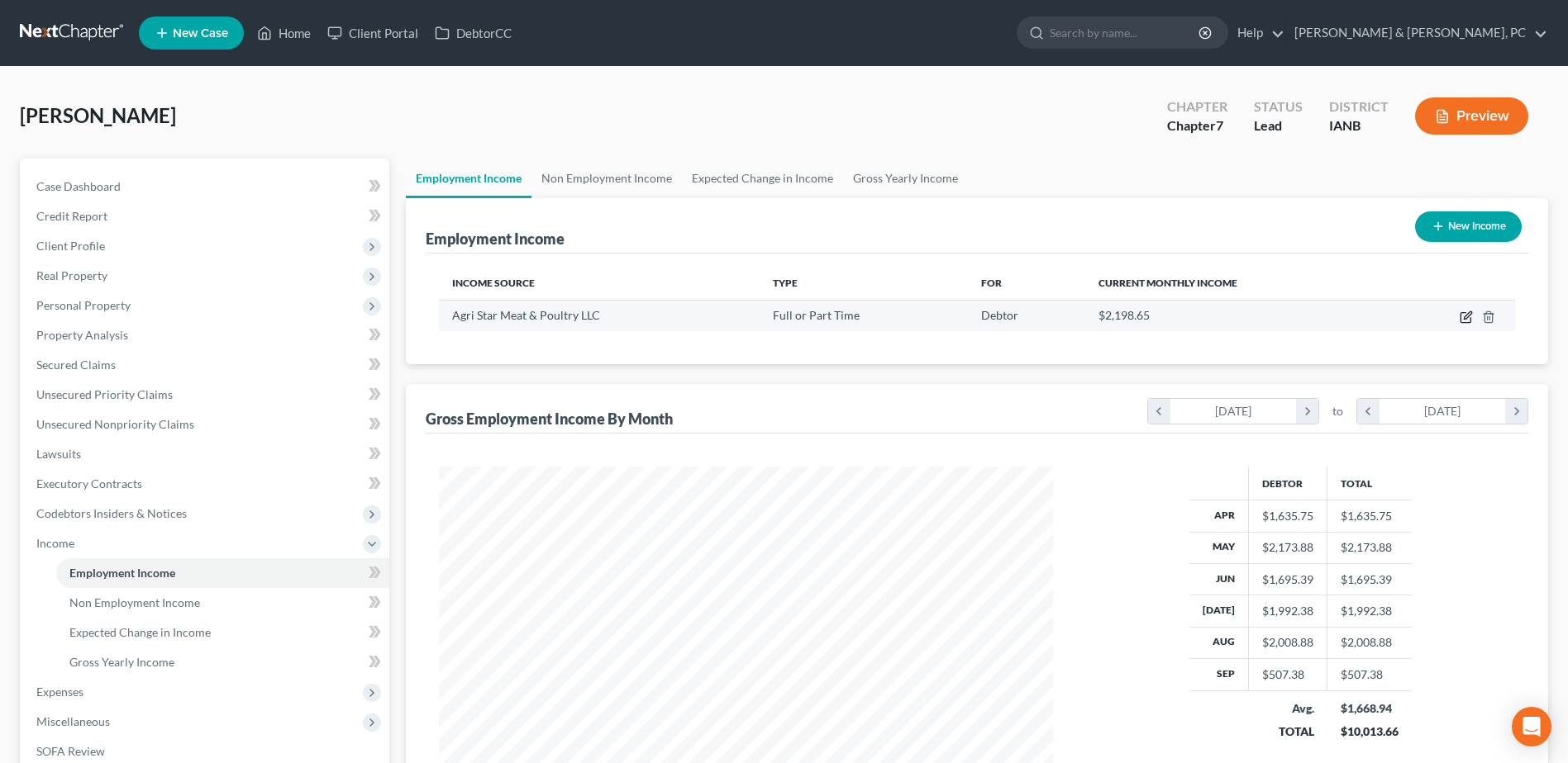
click at [1463, 322] on icon "button" at bounding box center [1465, 318] width 10 height 10
select select "0"
select select "16"
select select "3"
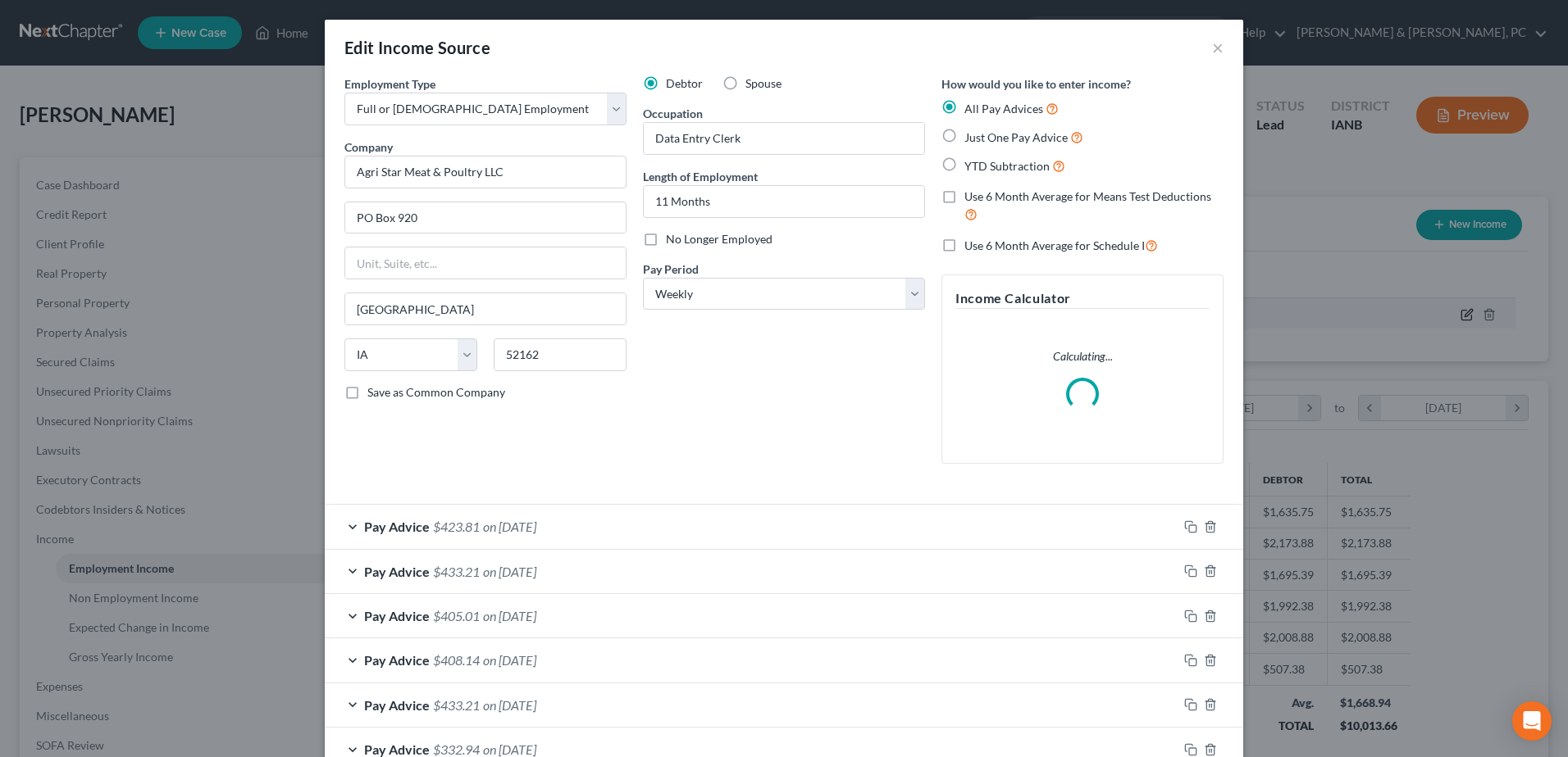
scroll to position [306, 648]
click at [1189, 531] on icon "button" at bounding box center [1190, 527] width 13 height 13
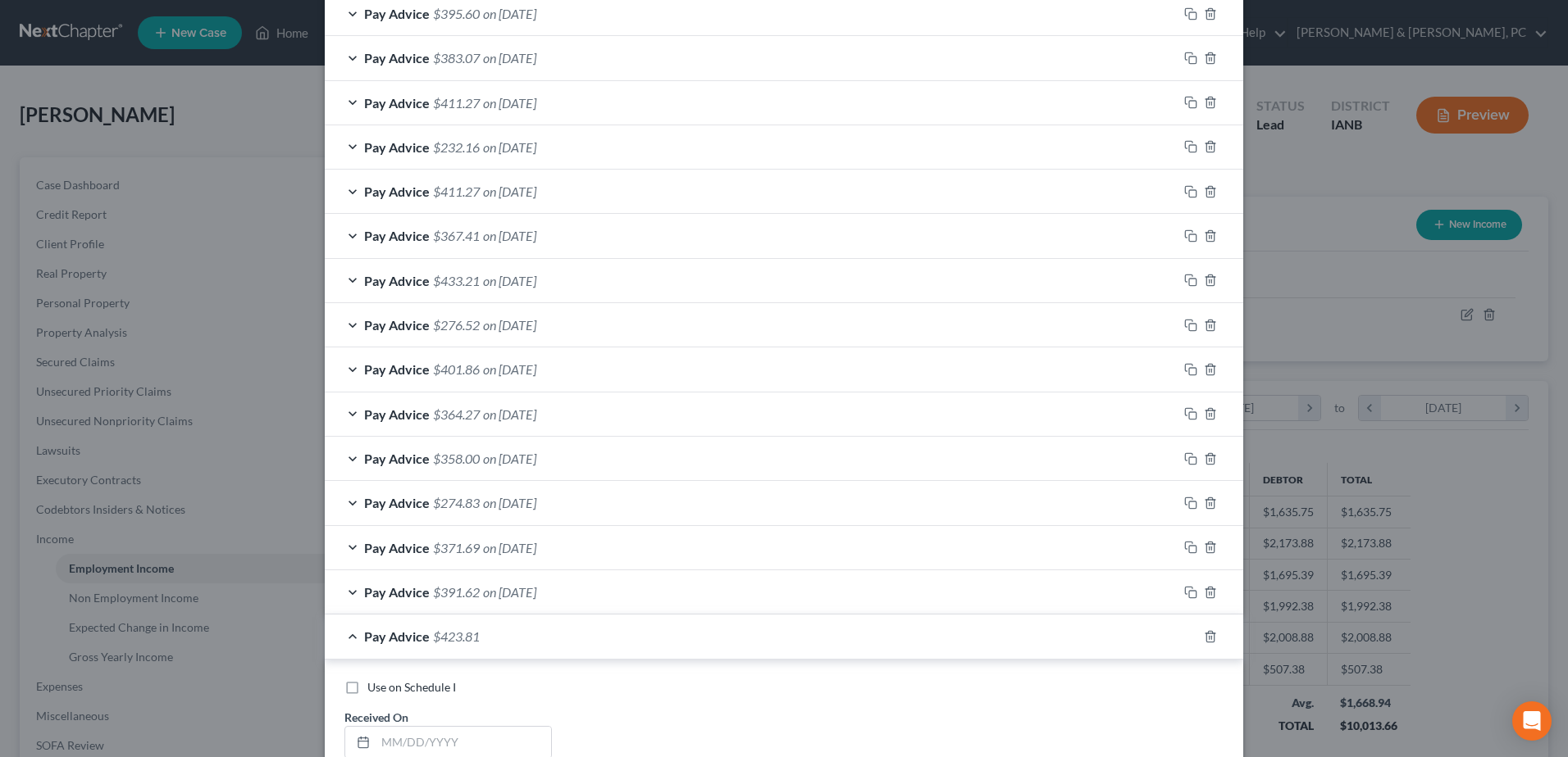
scroll to position [902, 0]
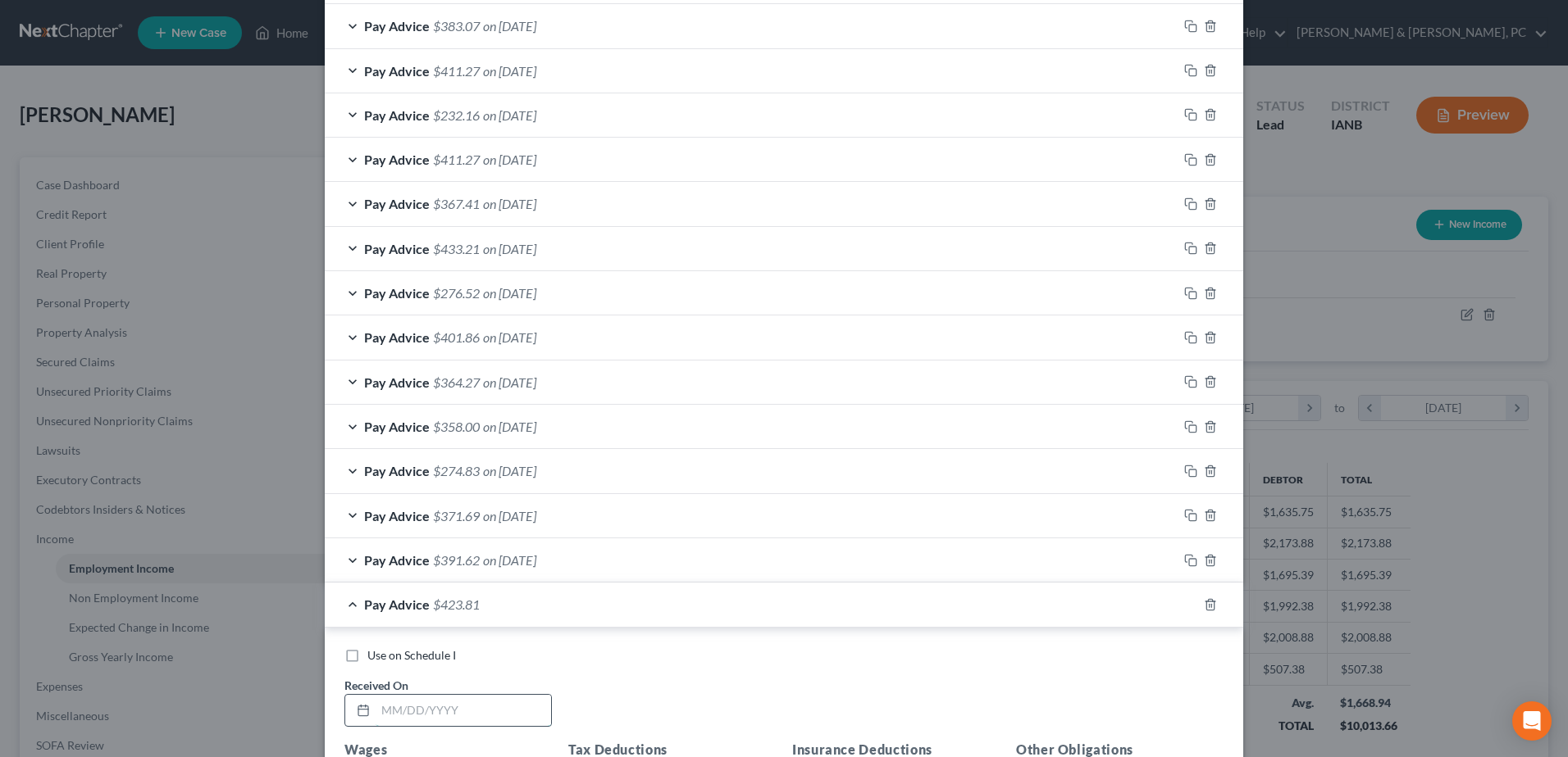
click at [464, 722] on input "text" at bounding box center [463, 711] width 175 height 32
type input "09/12/2025"
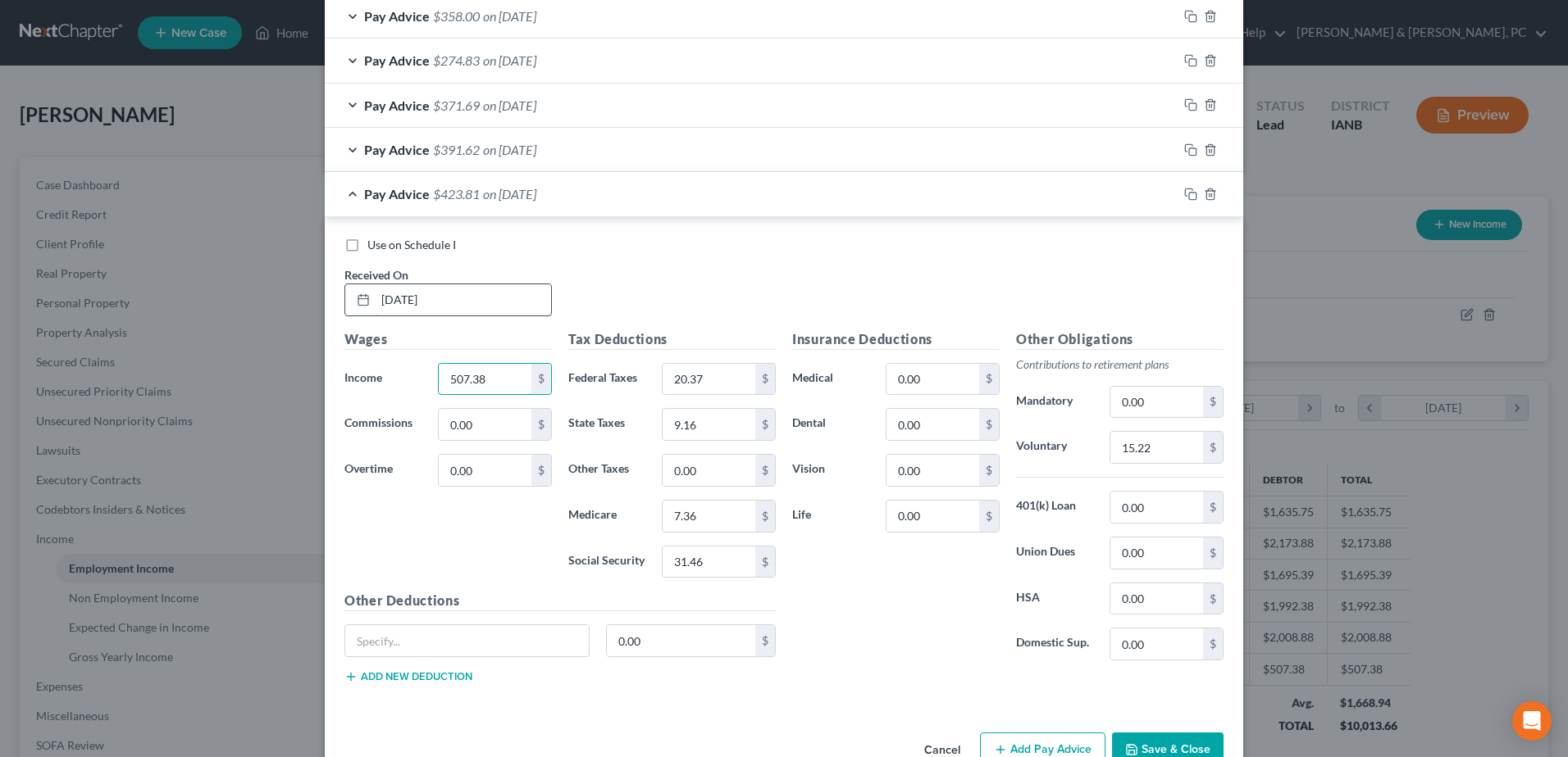
scroll to position [1361, 0]
type input "424.88"
click at [724, 375] on input "20.37" at bounding box center [709, 380] width 93 height 32
type input "12.37"
type input "6.12"
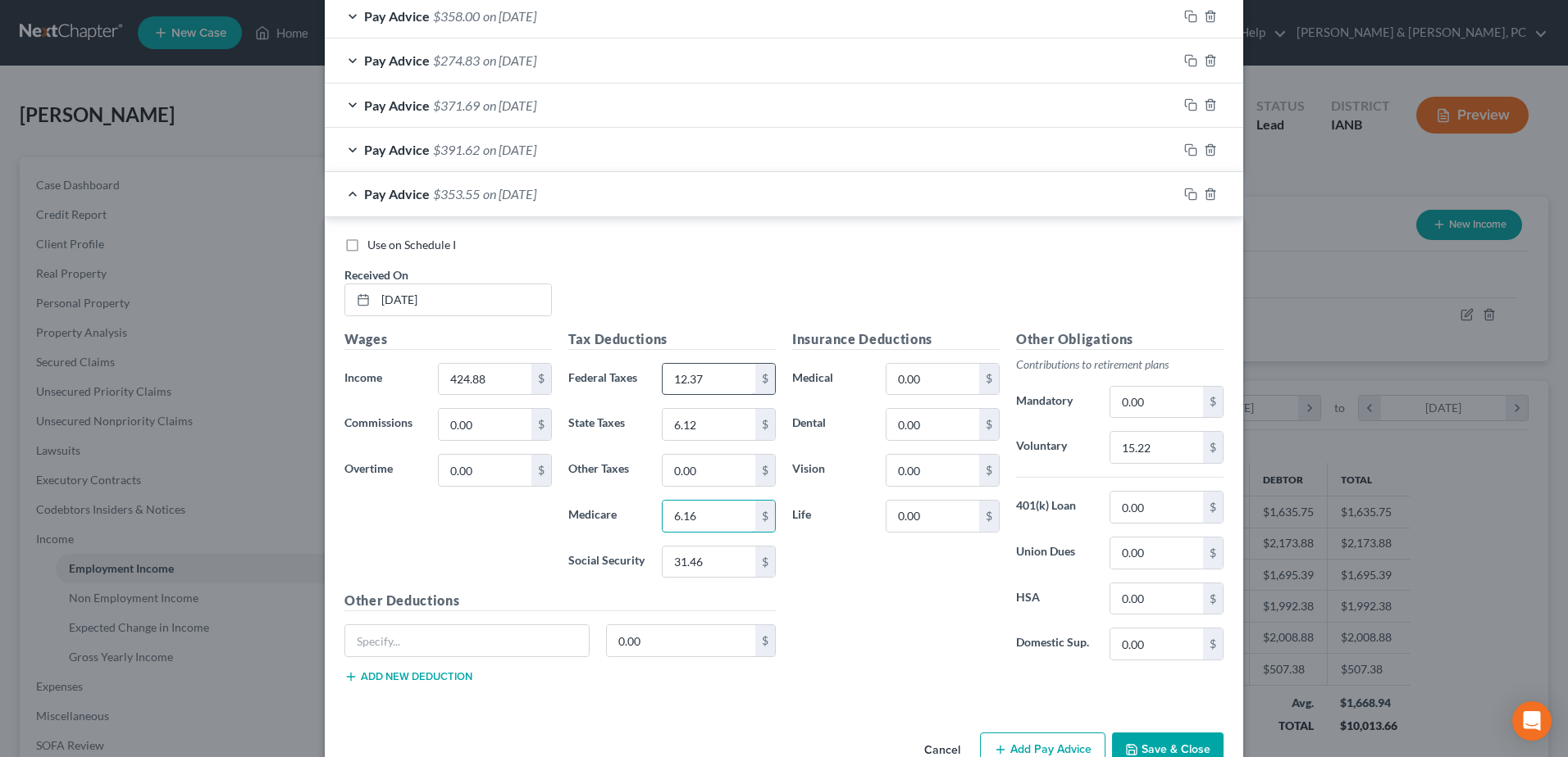
type input "6.16"
type input "26.34"
click at [1176, 453] on input "15.22" at bounding box center [1156, 448] width 93 height 32
type input "12.75"
click at [1189, 197] on rect "button" at bounding box center [1192, 196] width 7 height 7
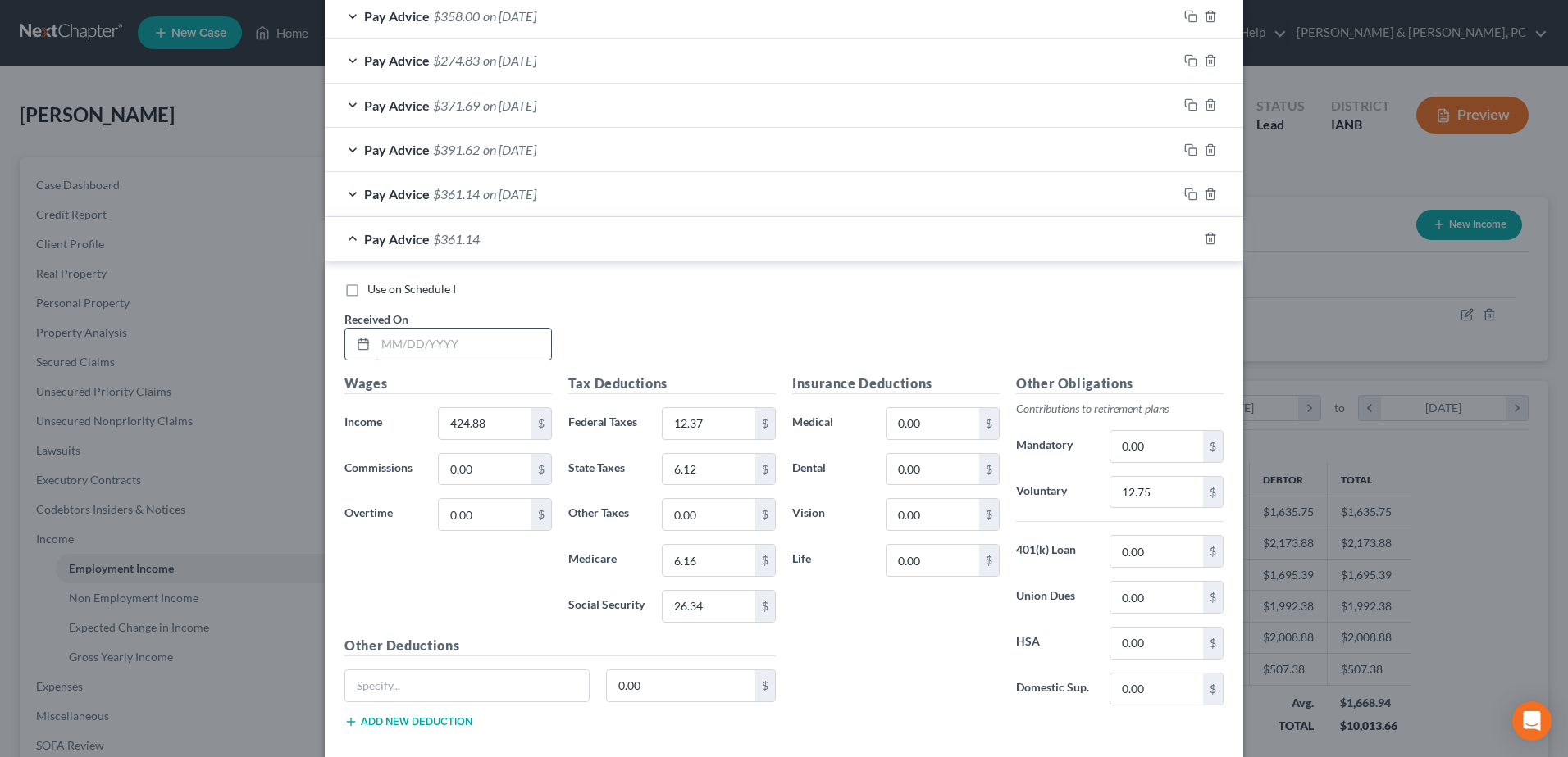
click at [385, 351] on input "text" at bounding box center [463, 345] width 175 height 32
type input "09/19/2025"
type input "548.63"
click at [525, 189] on span "on 09/12/2025" at bounding box center [509, 194] width 53 height 16
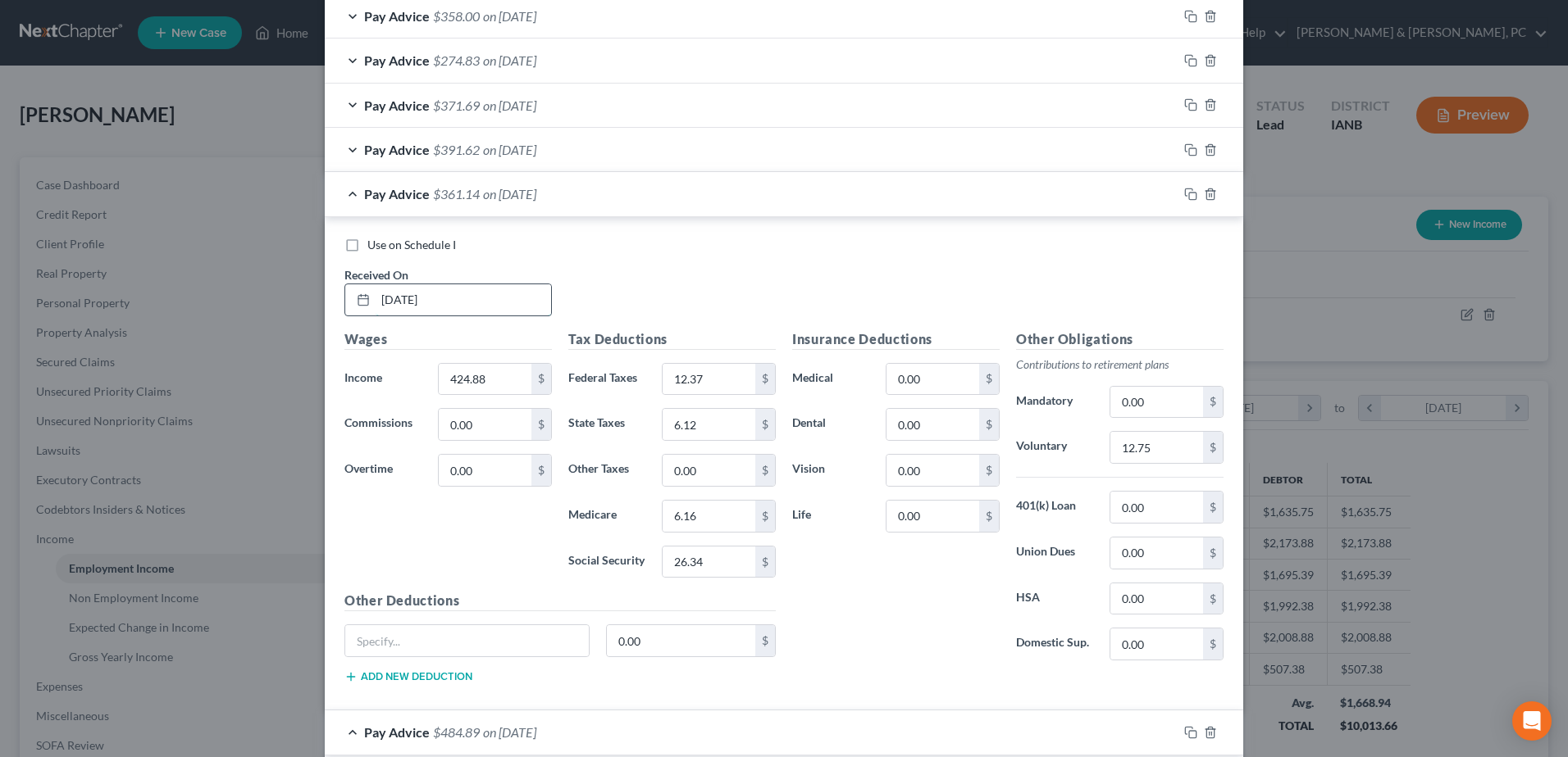
click at [490, 292] on input "09/12/2025" at bounding box center [463, 300] width 175 height 32
type input "0"
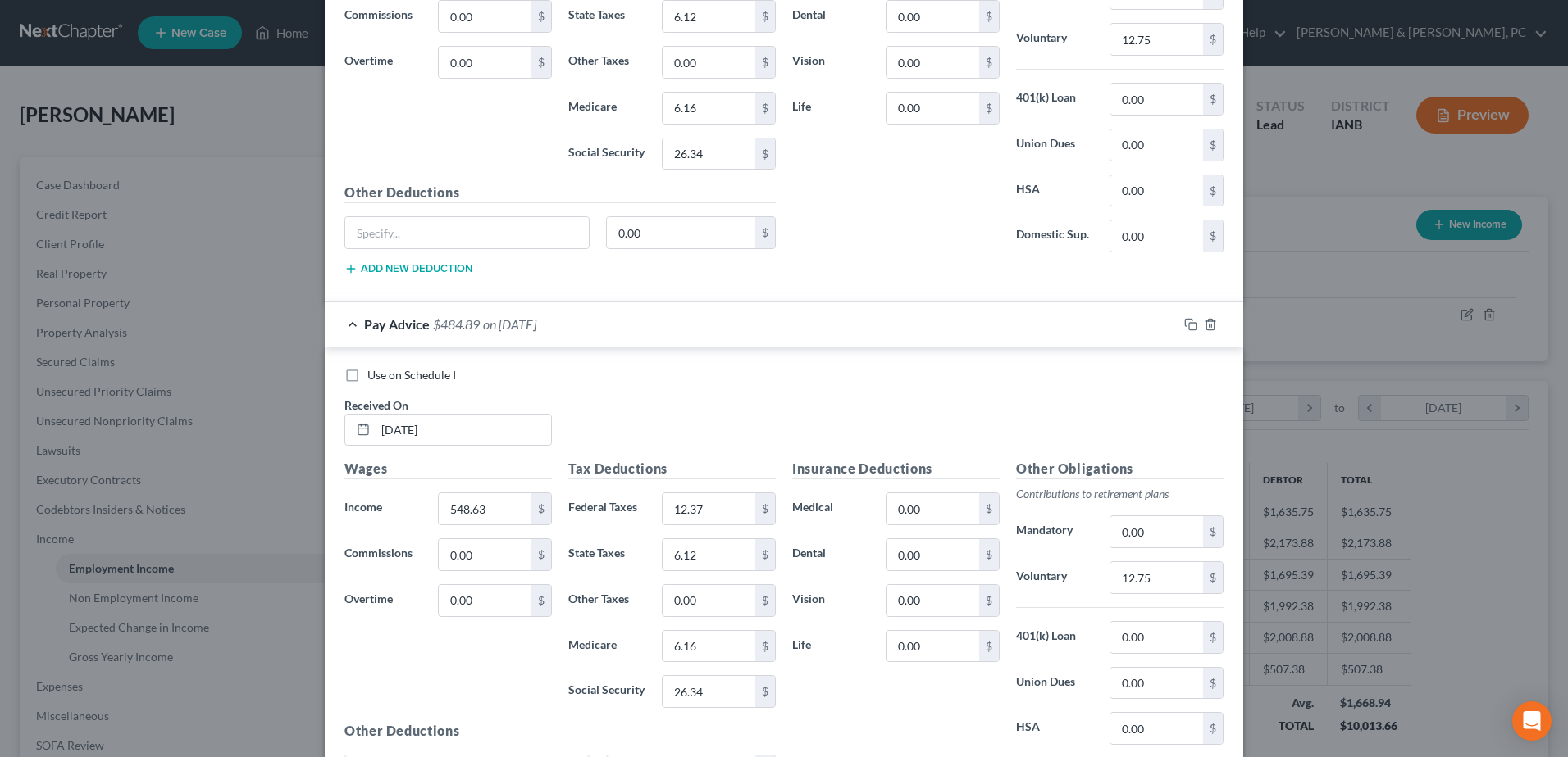
scroll to position [1771, 0]
type input "10/10/2025"
click at [503, 438] on input "09/19/2025" at bounding box center [463, 429] width 175 height 32
click at [488, 509] on input "548.63" at bounding box center [485, 508] width 93 height 32
click at [738, 688] on input "26.34" at bounding box center [709, 690] width 93 height 32
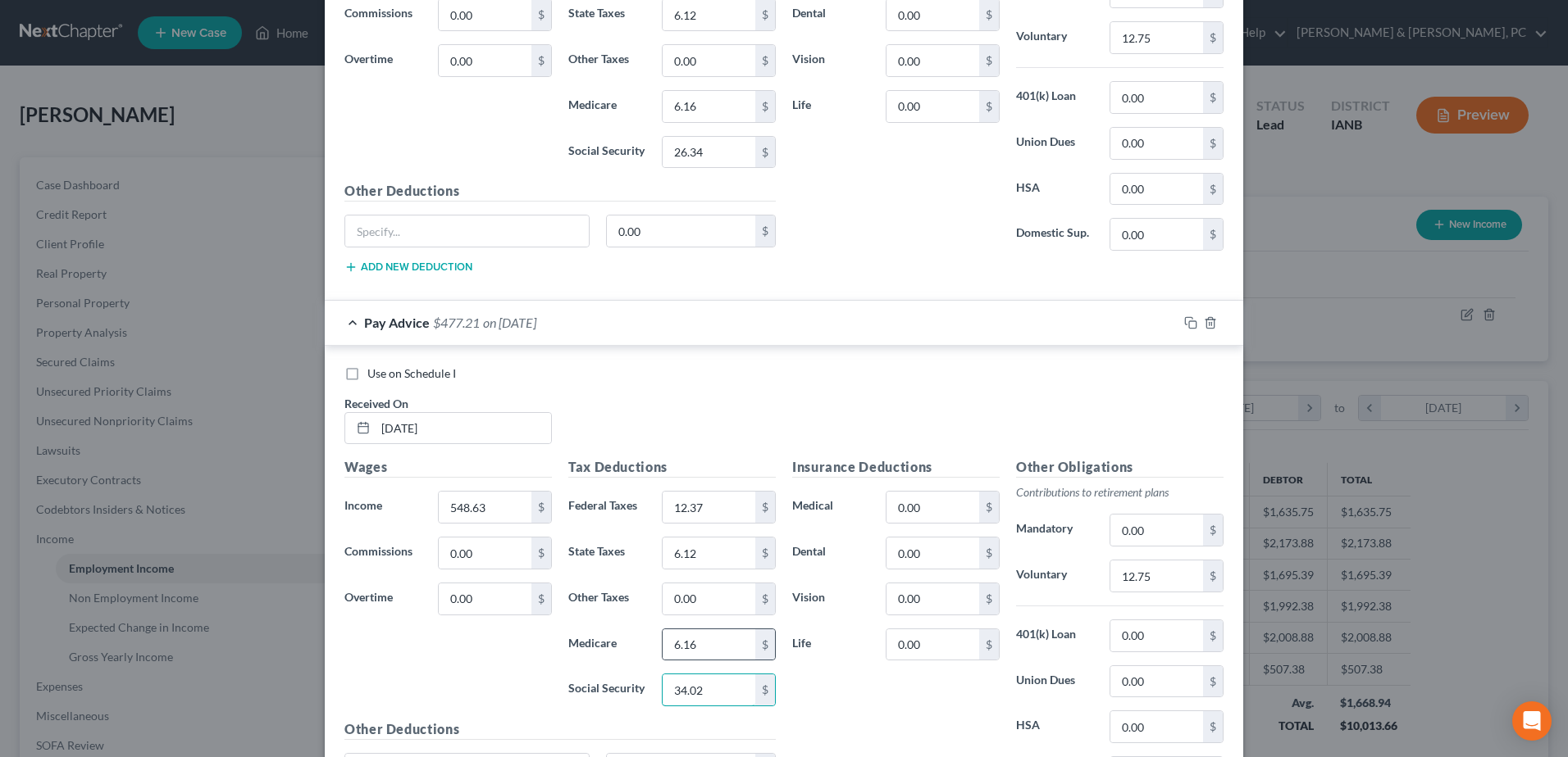
type input "34.02"
click at [755, 642] on div "$" at bounding box center [765, 645] width 20 height 32
click at [741, 641] on input "6.16" at bounding box center [709, 645] width 93 height 32
type input "7.96"
click at [739, 508] on input "12.37" at bounding box center [709, 508] width 93 height 32
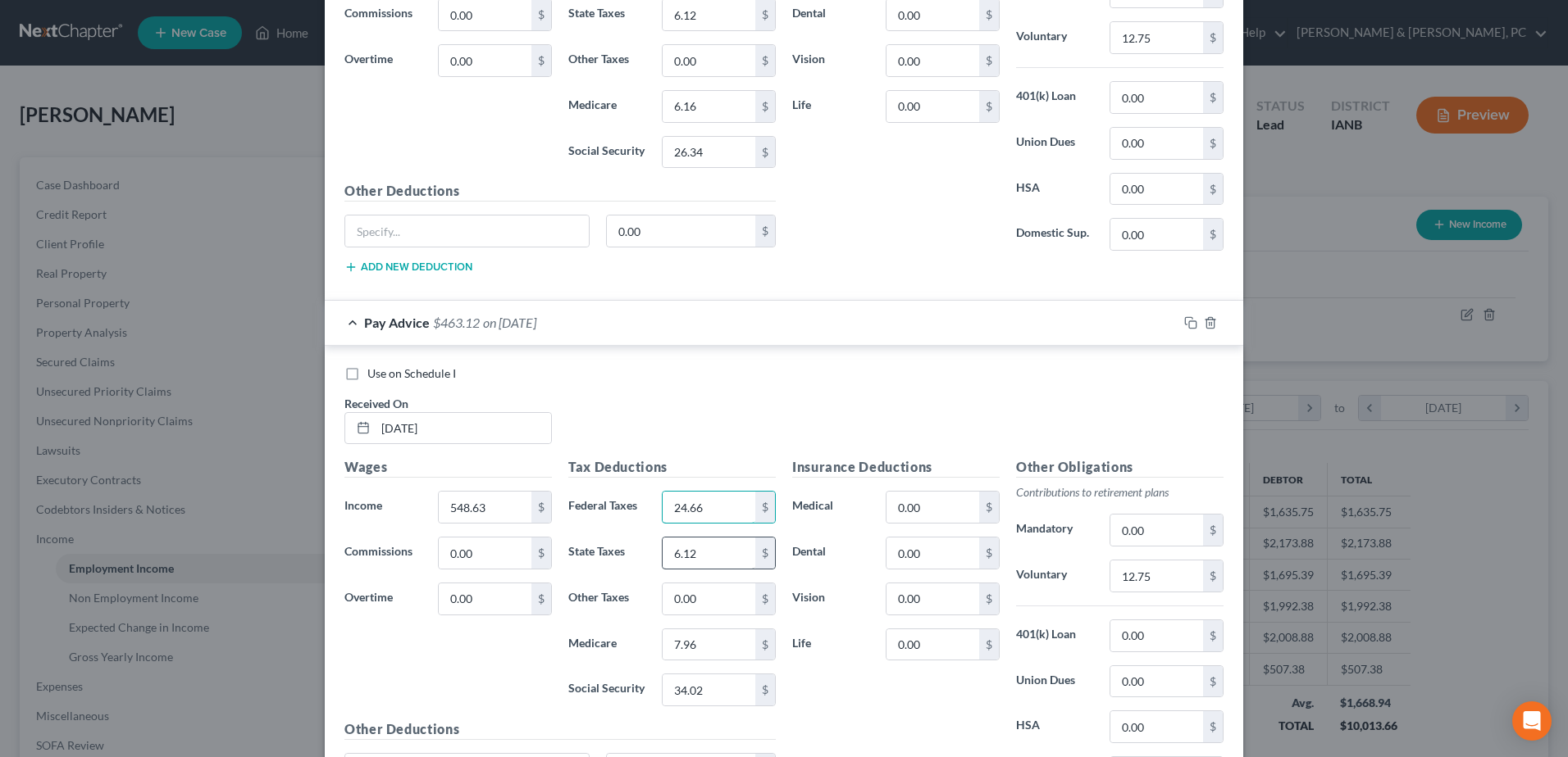
type input "24.66"
click at [728, 564] on input "6.12" at bounding box center [709, 553] width 93 height 32
type input "10.68"
click at [1163, 581] on input "12.75" at bounding box center [1156, 577] width 93 height 32
type input "16.46"
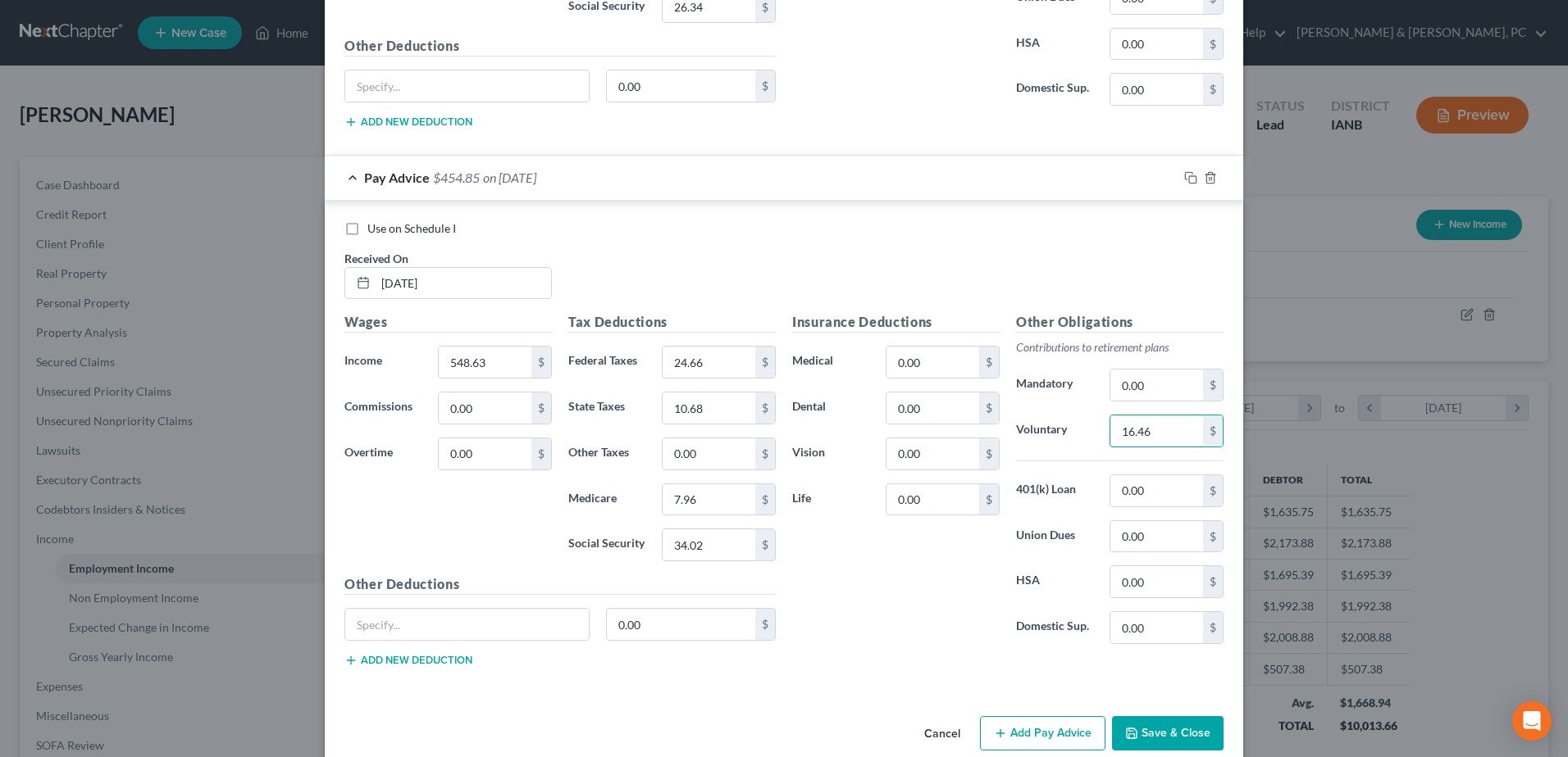
scroll to position [1942, 0]
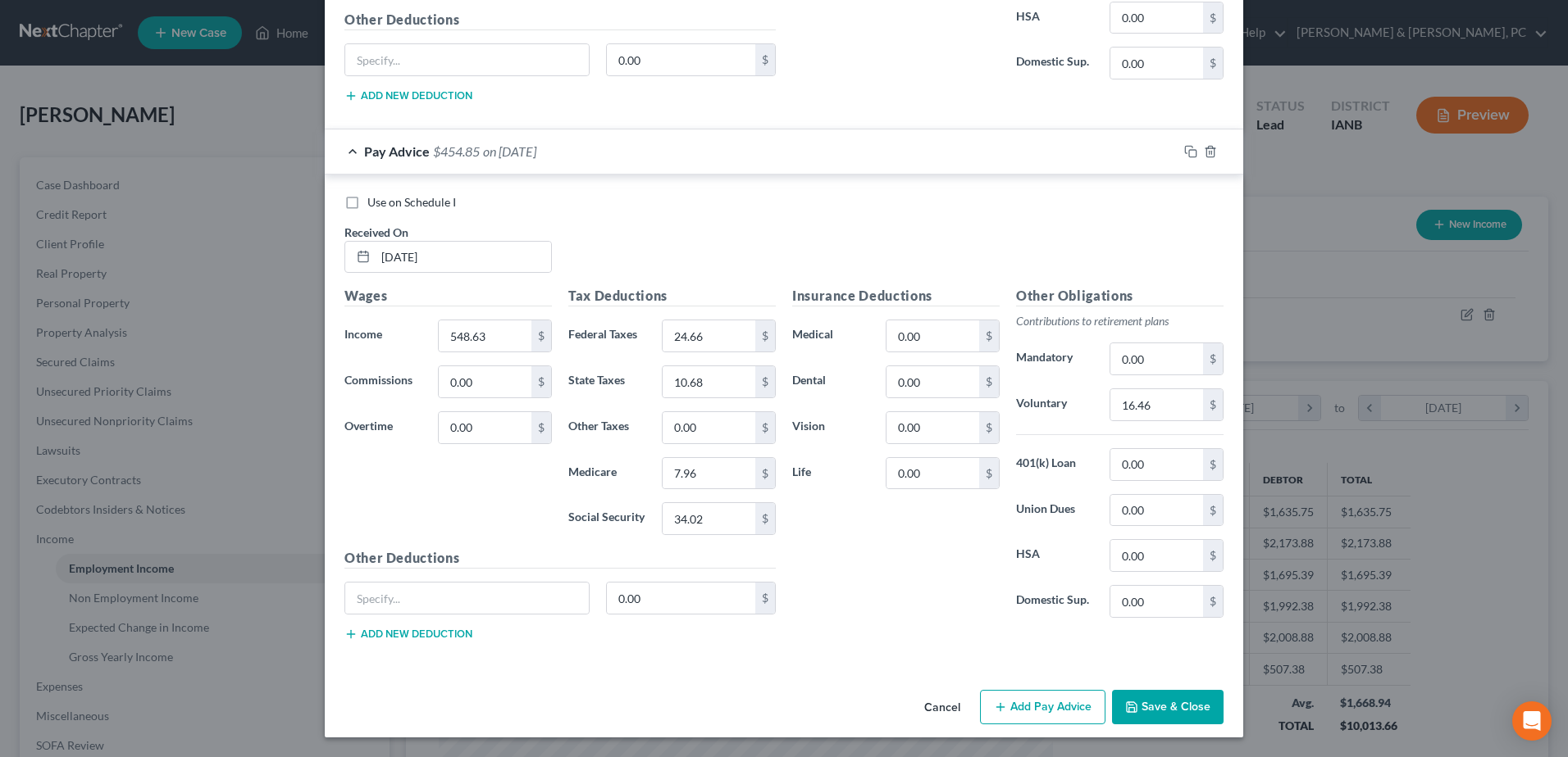
click at [1028, 721] on button "Add Pay Advice" at bounding box center [1042, 707] width 125 height 34
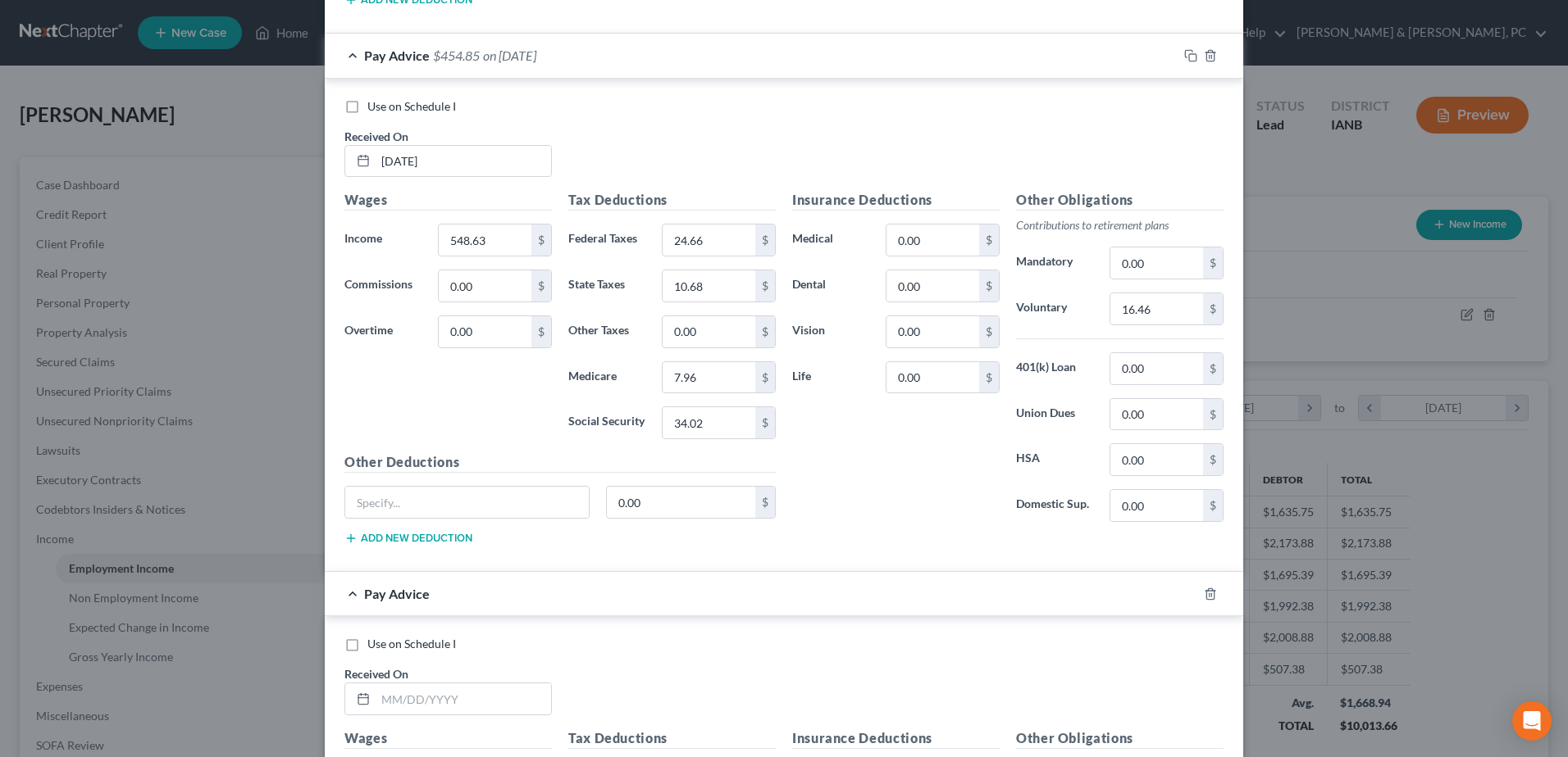
scroll to position [2188, 0]
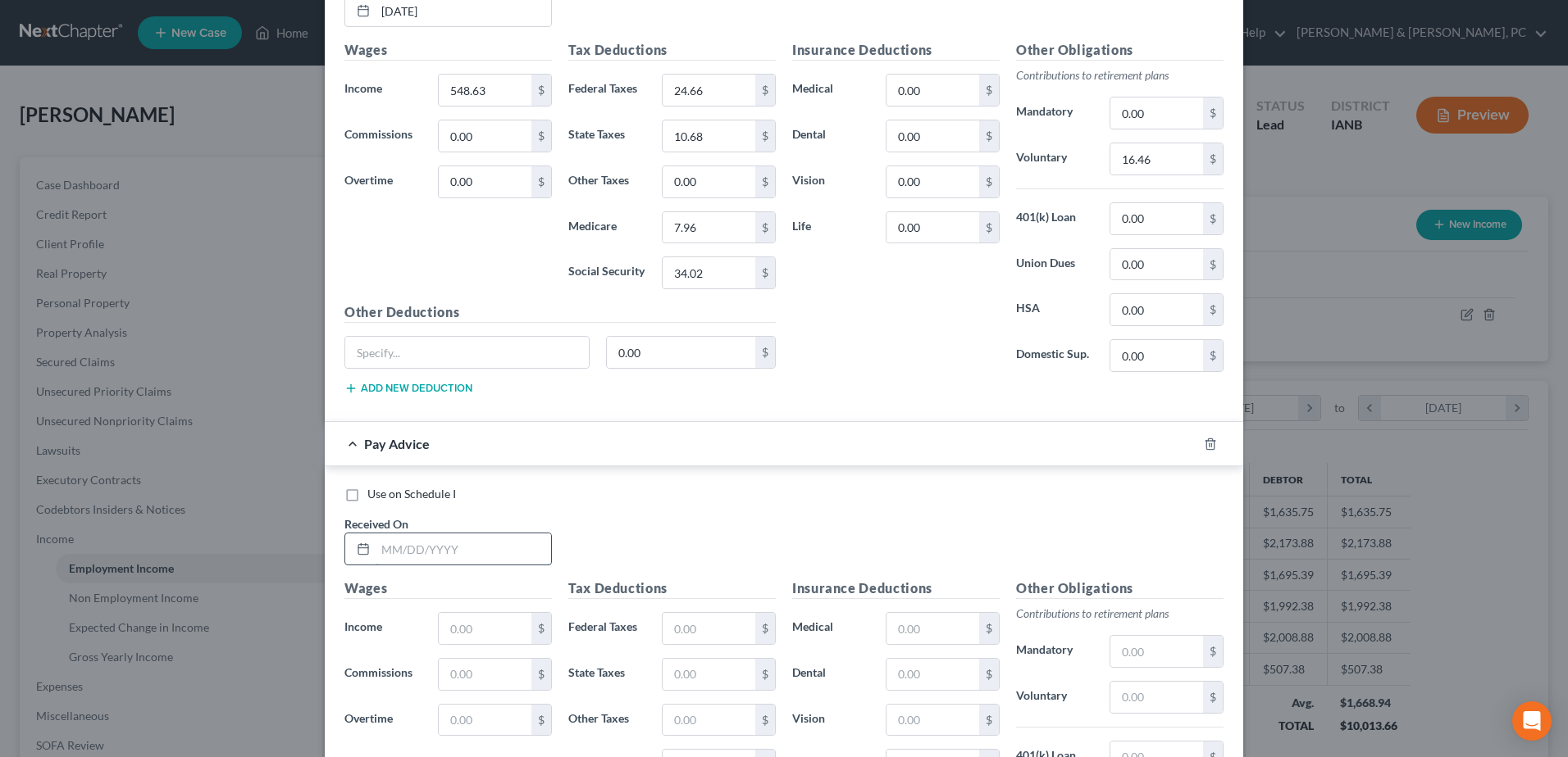
click at [448, 546] on input "text" at bounding box center [463, 549] width 175 height 32
type input "10/03/2025"
click at [482, 639] on input "text" at bounding box center [485, 629] width 93 height 32
type input "284.63"
click at [667, 619] on input "text" at bounding box center [709, 629] width 93 height 32
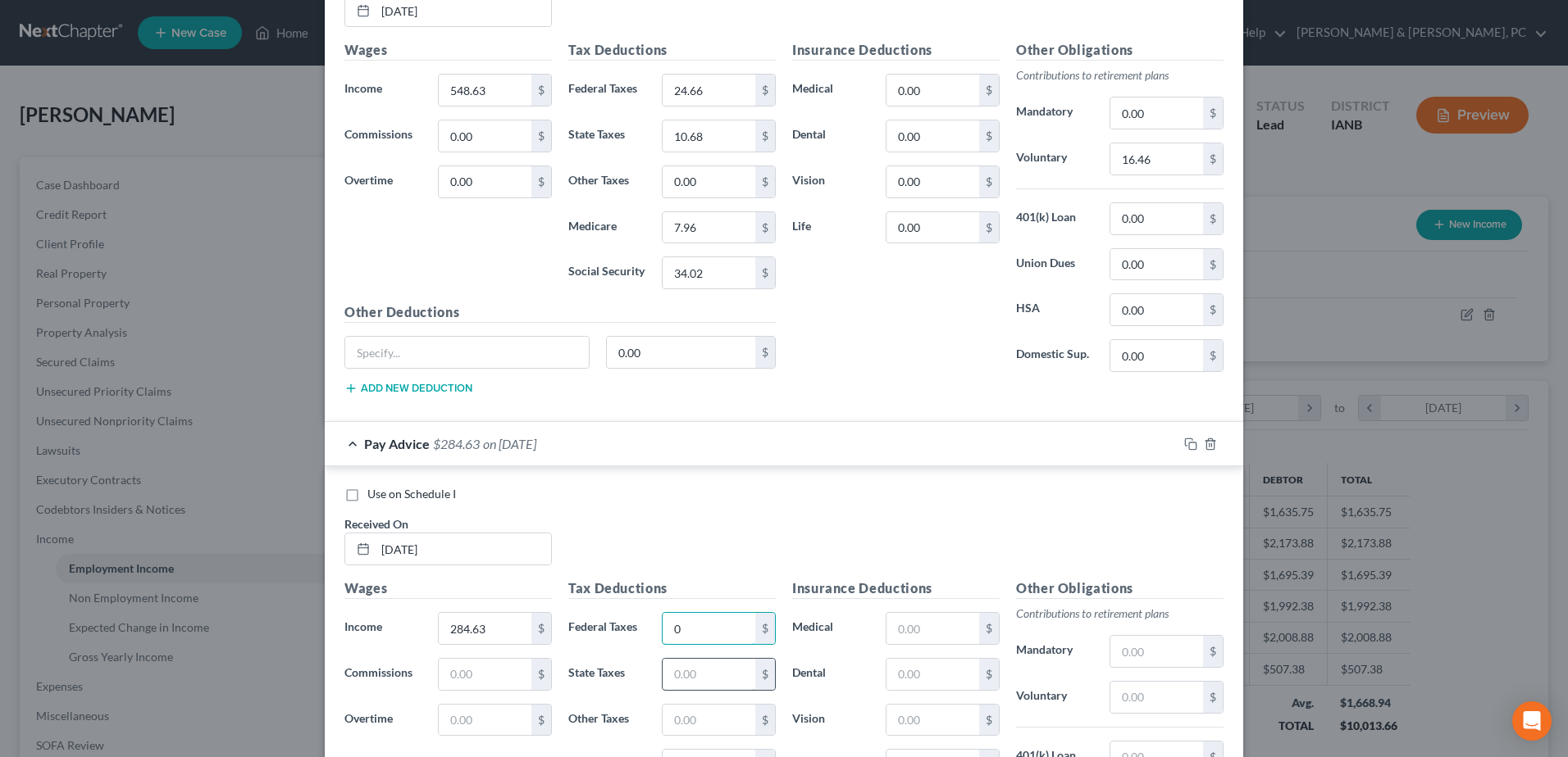
type input "0"
click at [696, 665] on input "text" at bounding box center [709, 674] width 93 height 32
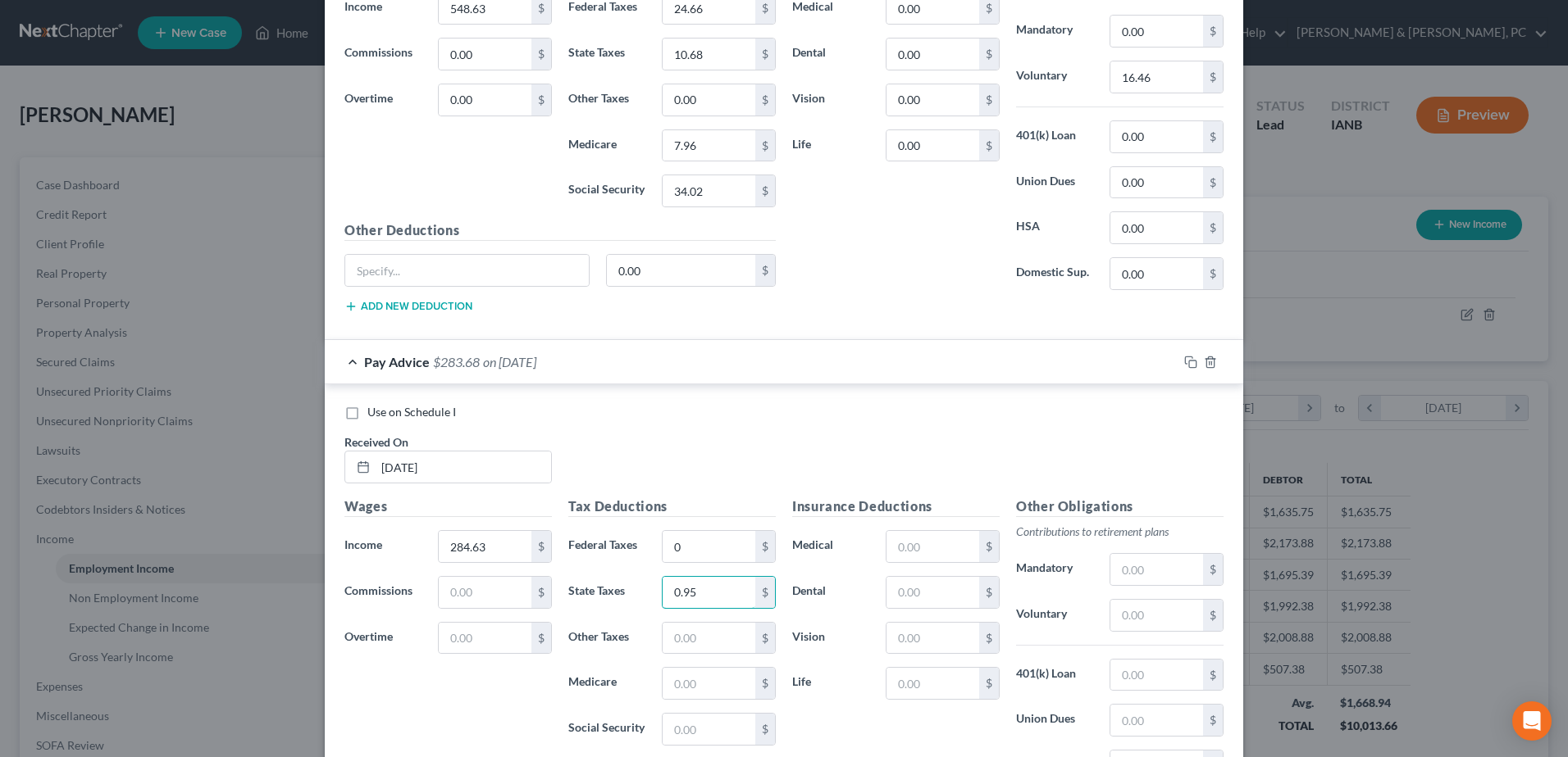
type input "0.95"
click at [684, 708] on div "Tax Deductions Federal Taxes 0 $ State Taxes 0.95 $ Other Taxes $ Medicare $ So…" at bounding box center [672, 628] width 224 height 262
click at [688, 693] on input "text" at bounding box center [709, 684] width 93 height 32
type input "4.13"
click at [688, 732] on input "text" at bounding box center [709, 729] width 93 height 32
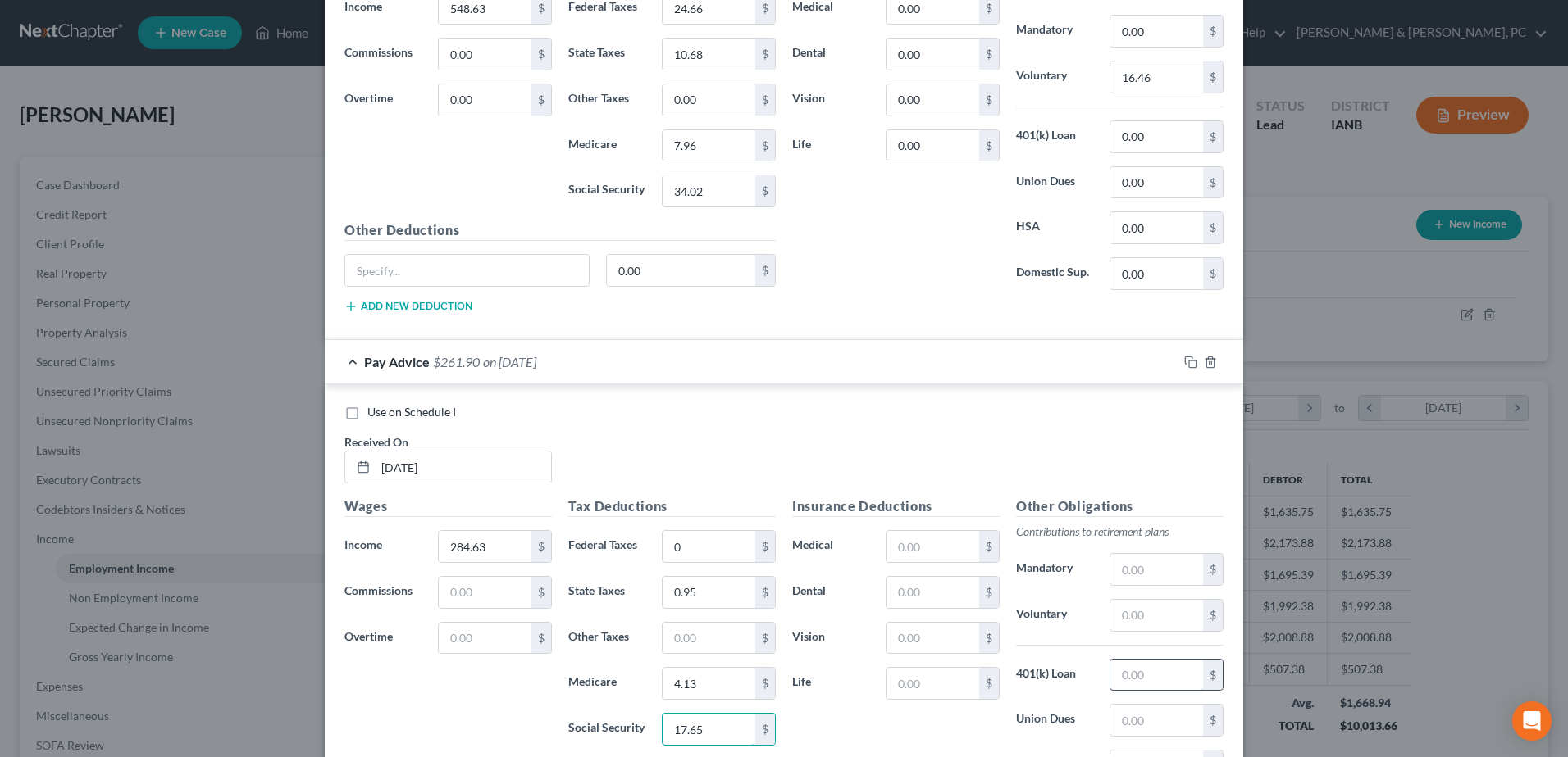
type input "17.65"
click at [1143, 668] on input "text" at bounding box center [1156, 675] width 93 height 32
click at [1121, 603] on input "text" at bounding box center [1156, 616] width 93 height 32
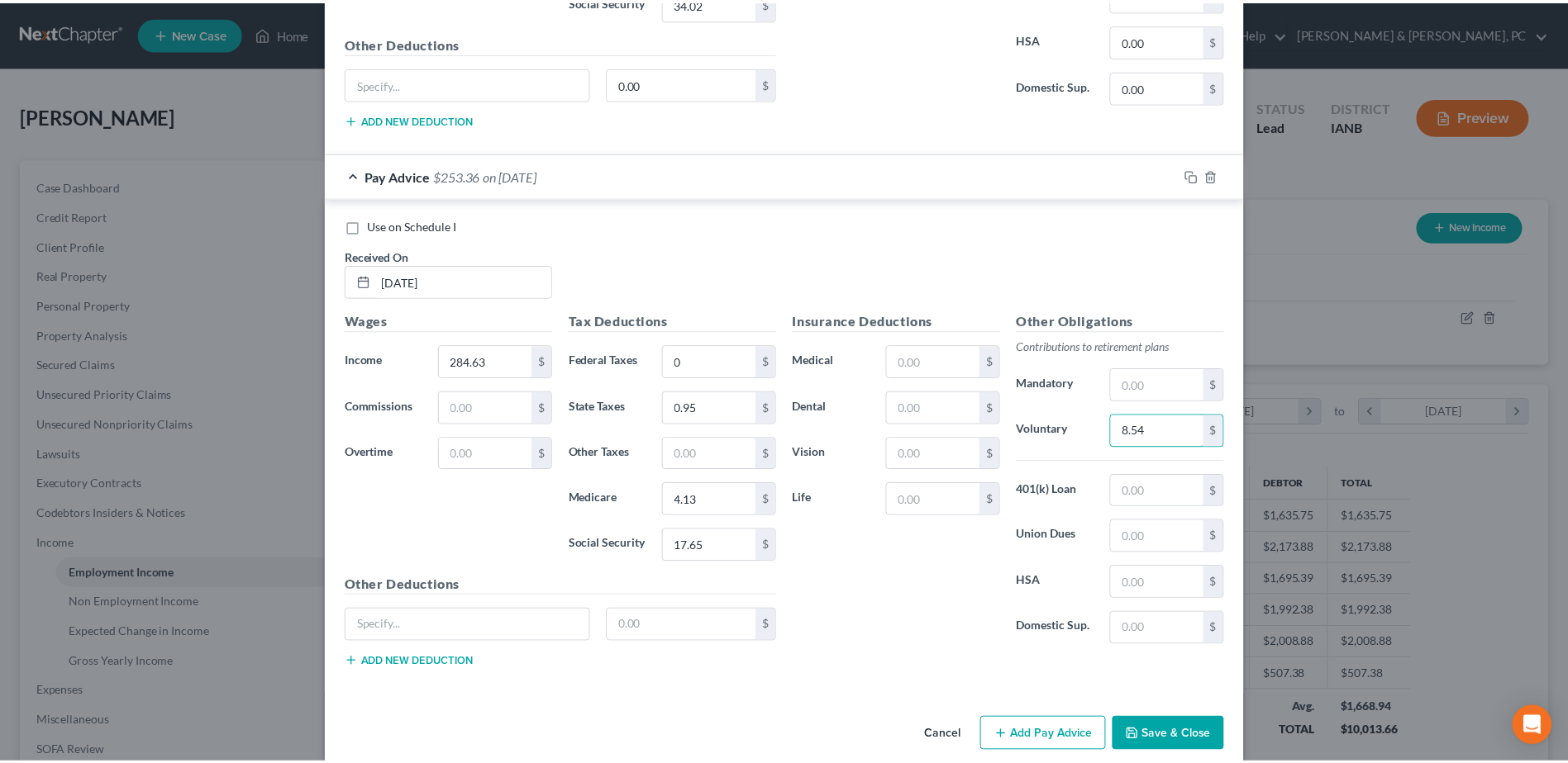
scroll to position [2500, 0]
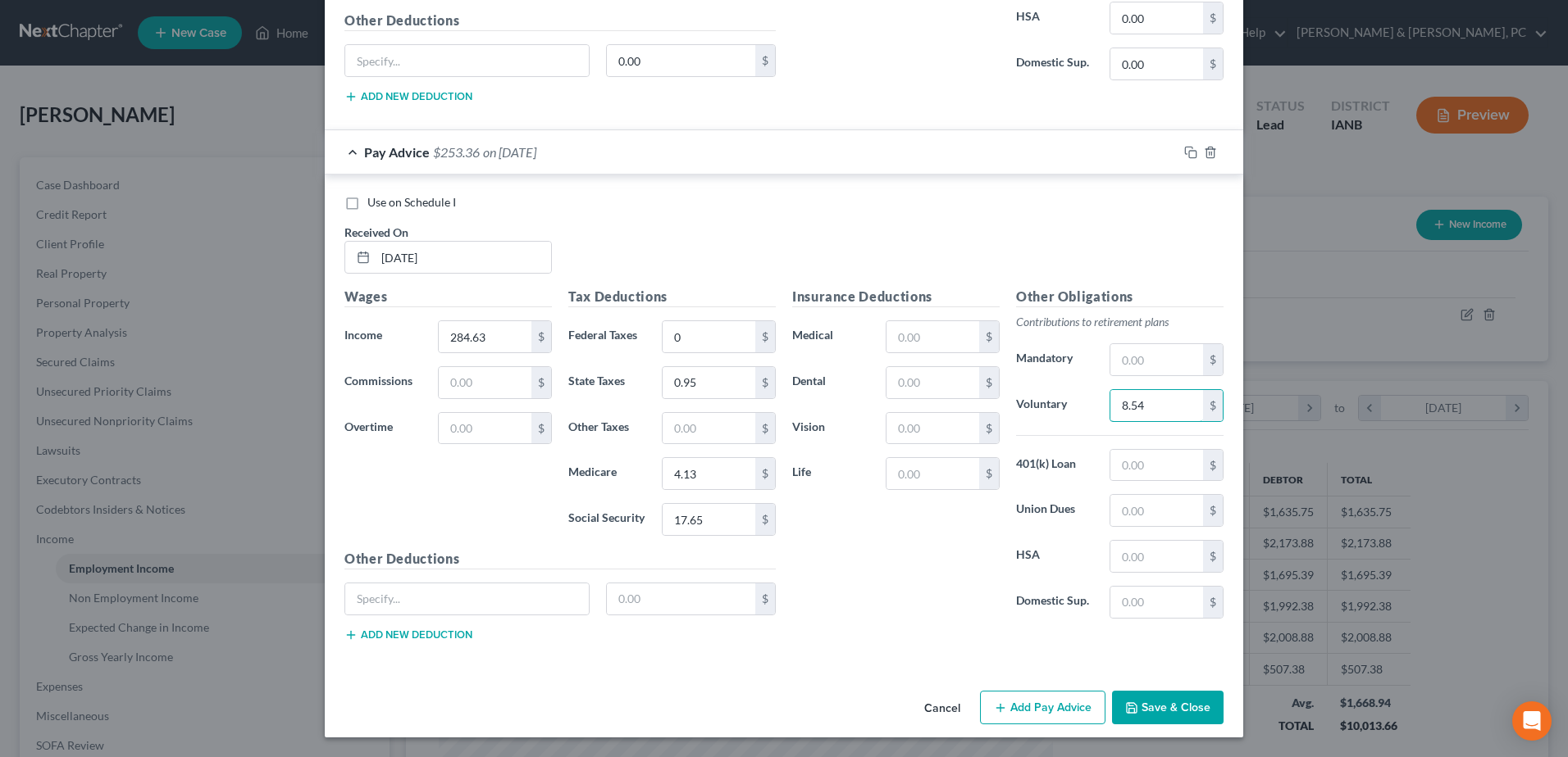
type input "8.54"
click at [1169, 707] on button "Save & Close" at bounding box center [1167, 708] width 111 height 34
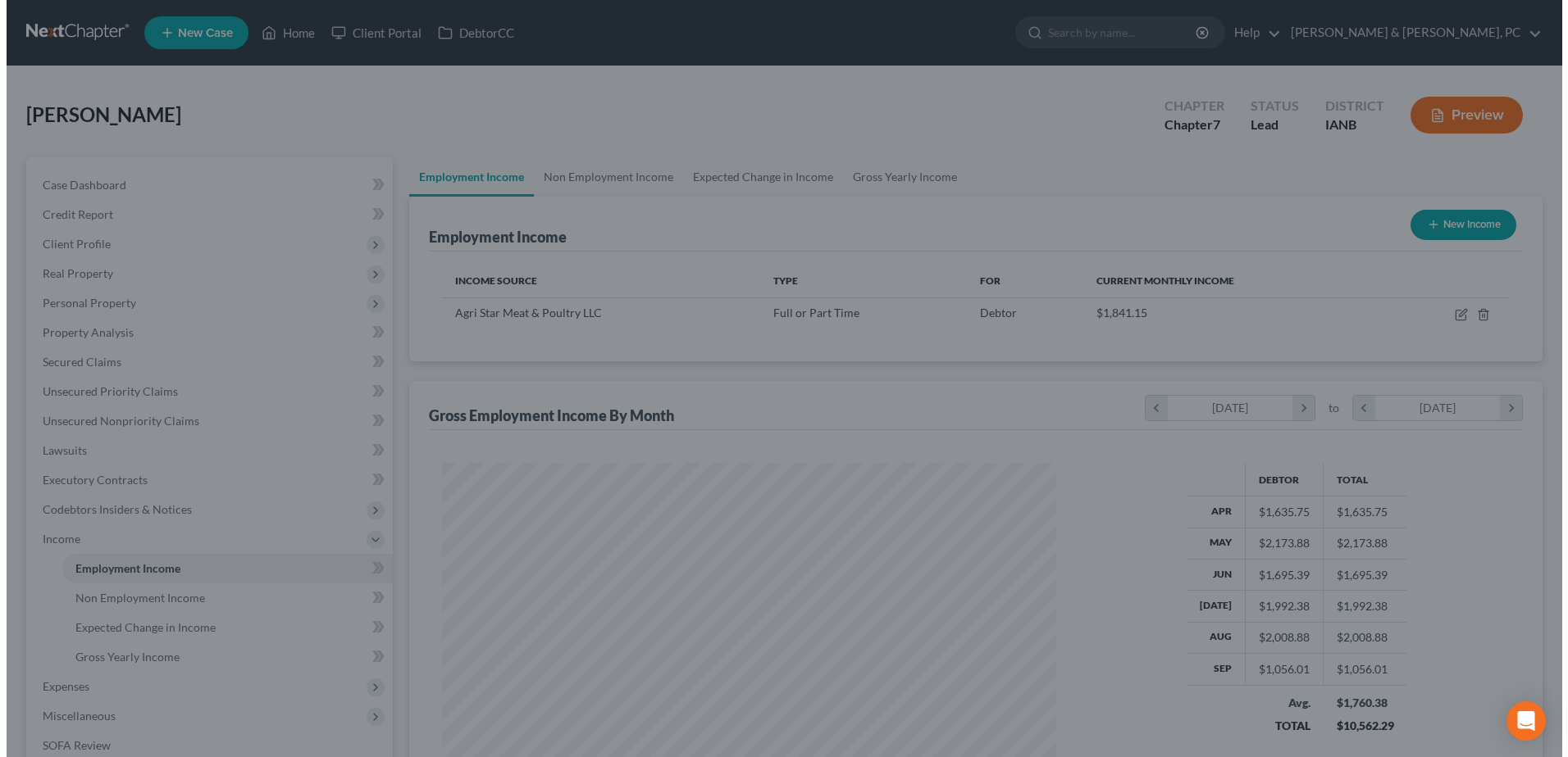
scroll to position [819374, 819477]
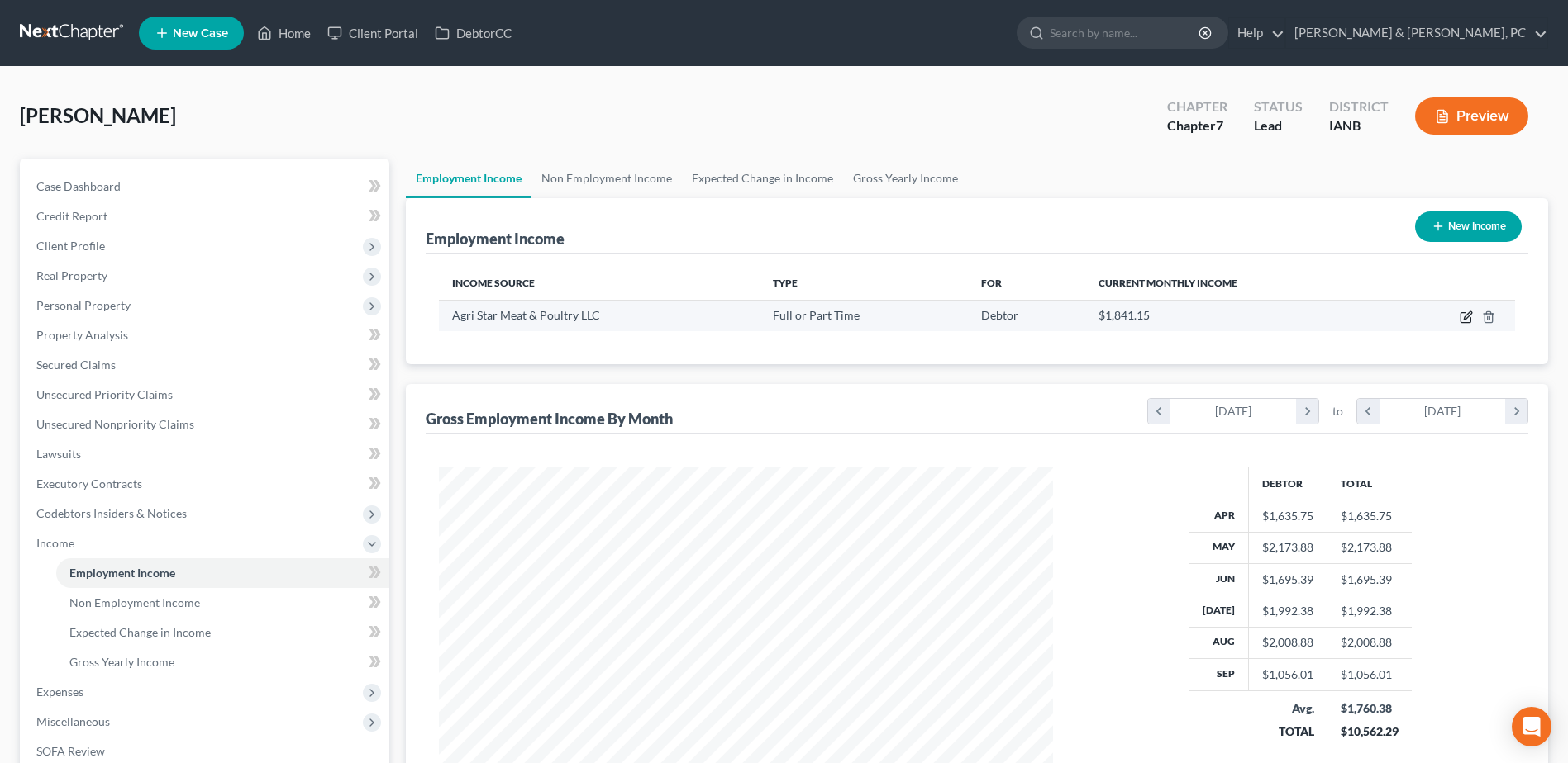
click at [1463, 316] on icon "button" at bounding box center [1465, 317] width 13 height 13
select select "0"
select select "16"
select select "3"
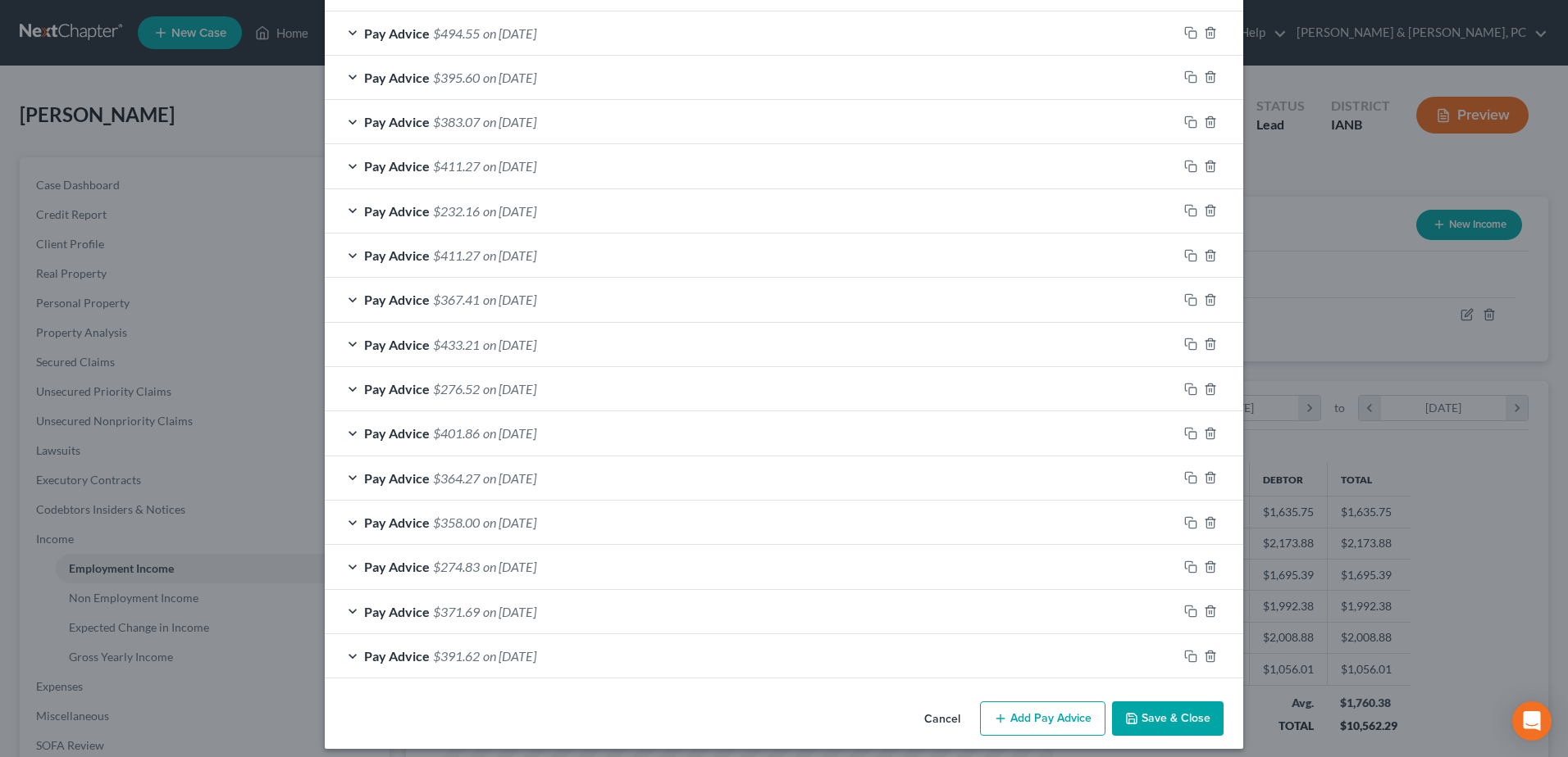
scroll to position [951, 0]
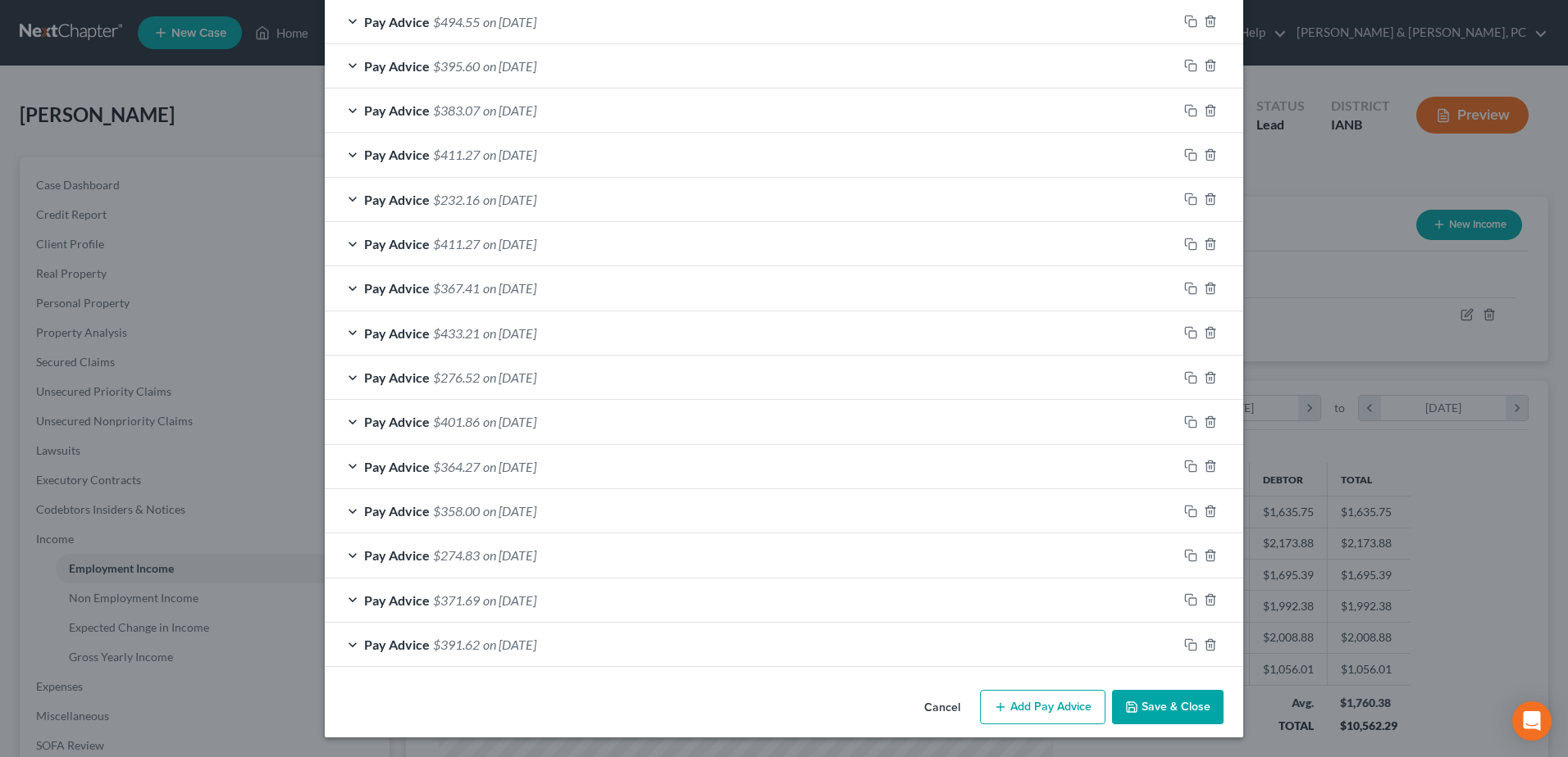
click at [1073, 712] on button "Add Pay Advice" at bounding box center [1042, 707] width 125 height 34
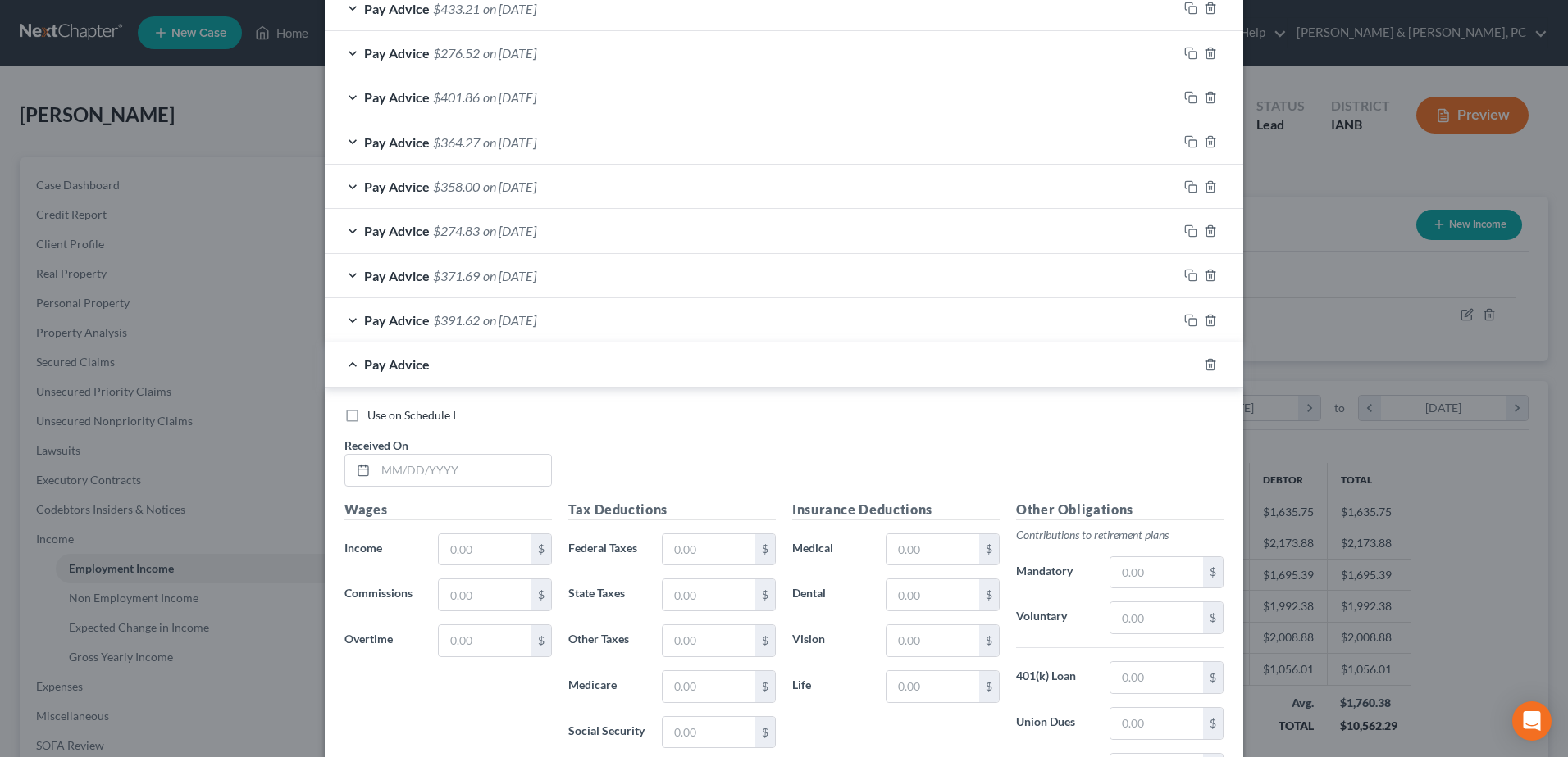
scroll to position [1279, 0]
click at [456, 463] on input "text" at bounding box center [463, 468] width 175 height 32
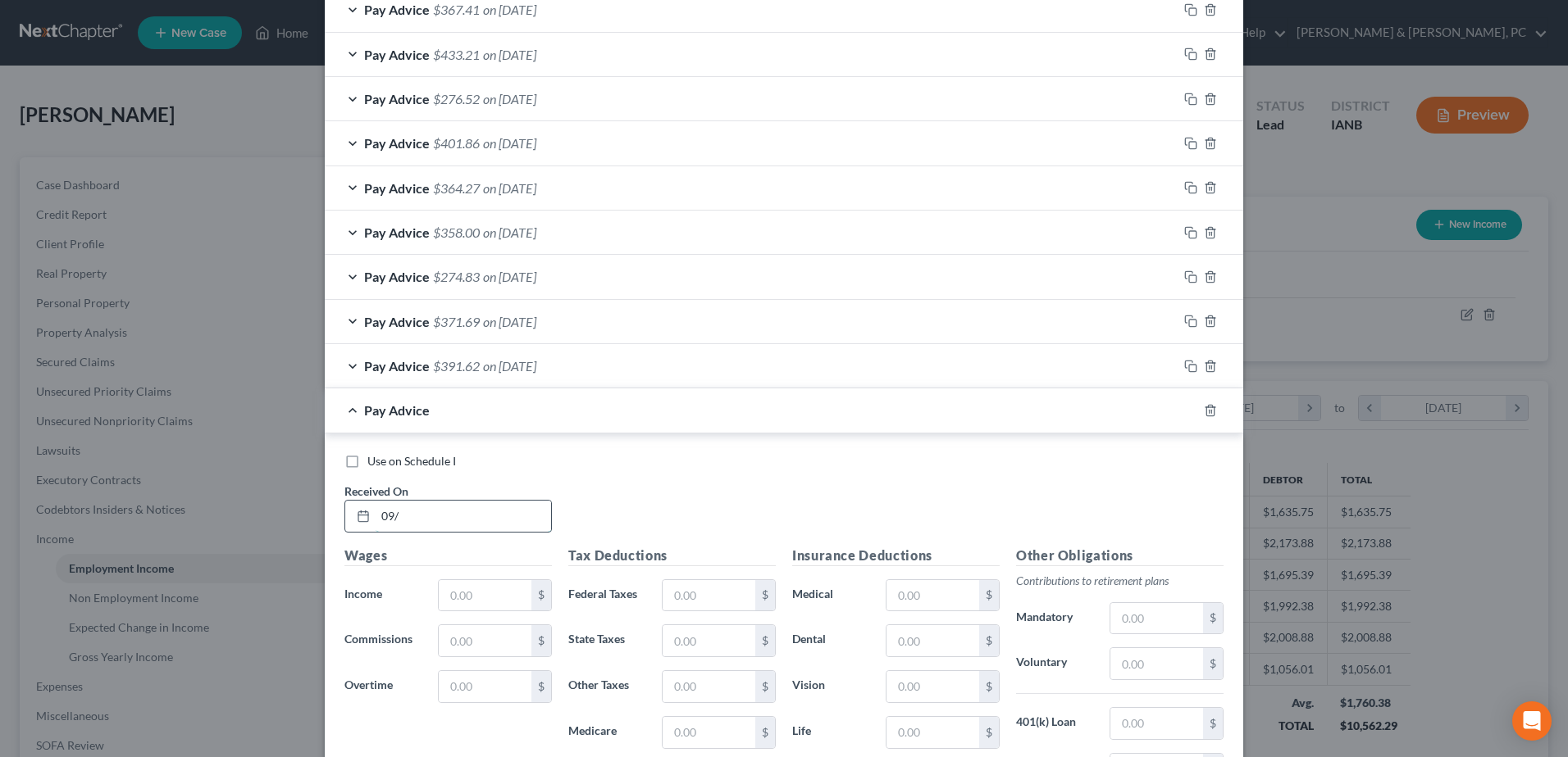
scroll to position [1328, 0]
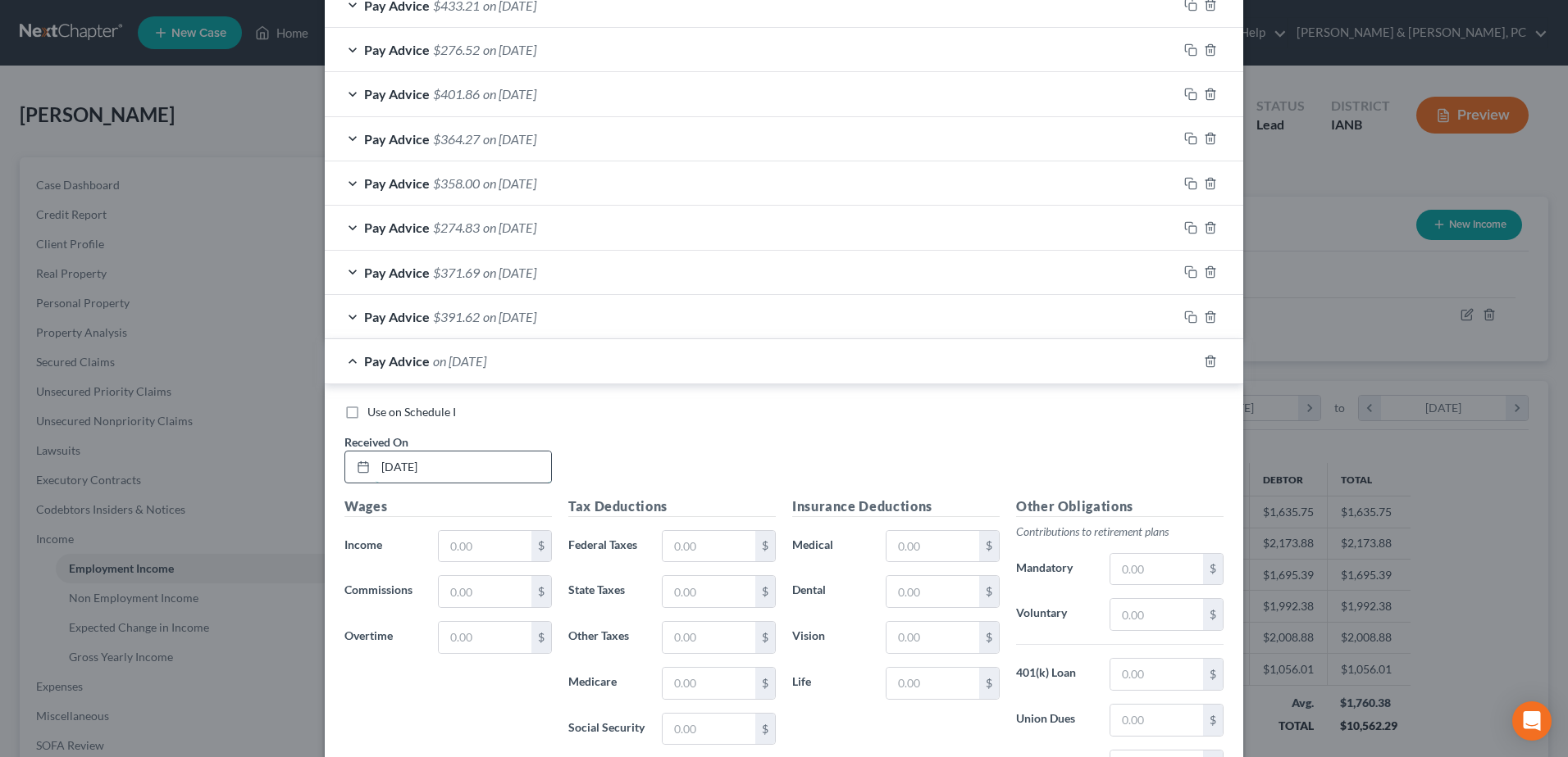
type input "09/26/2025"
type input "462.01"
click at [714, 719] on input "text" at bounding box center [709, 729] width 93 height 32
type input "28.64"
click at [701, 678] on input "text" at bounding box center [709, 684] width 93 height 32
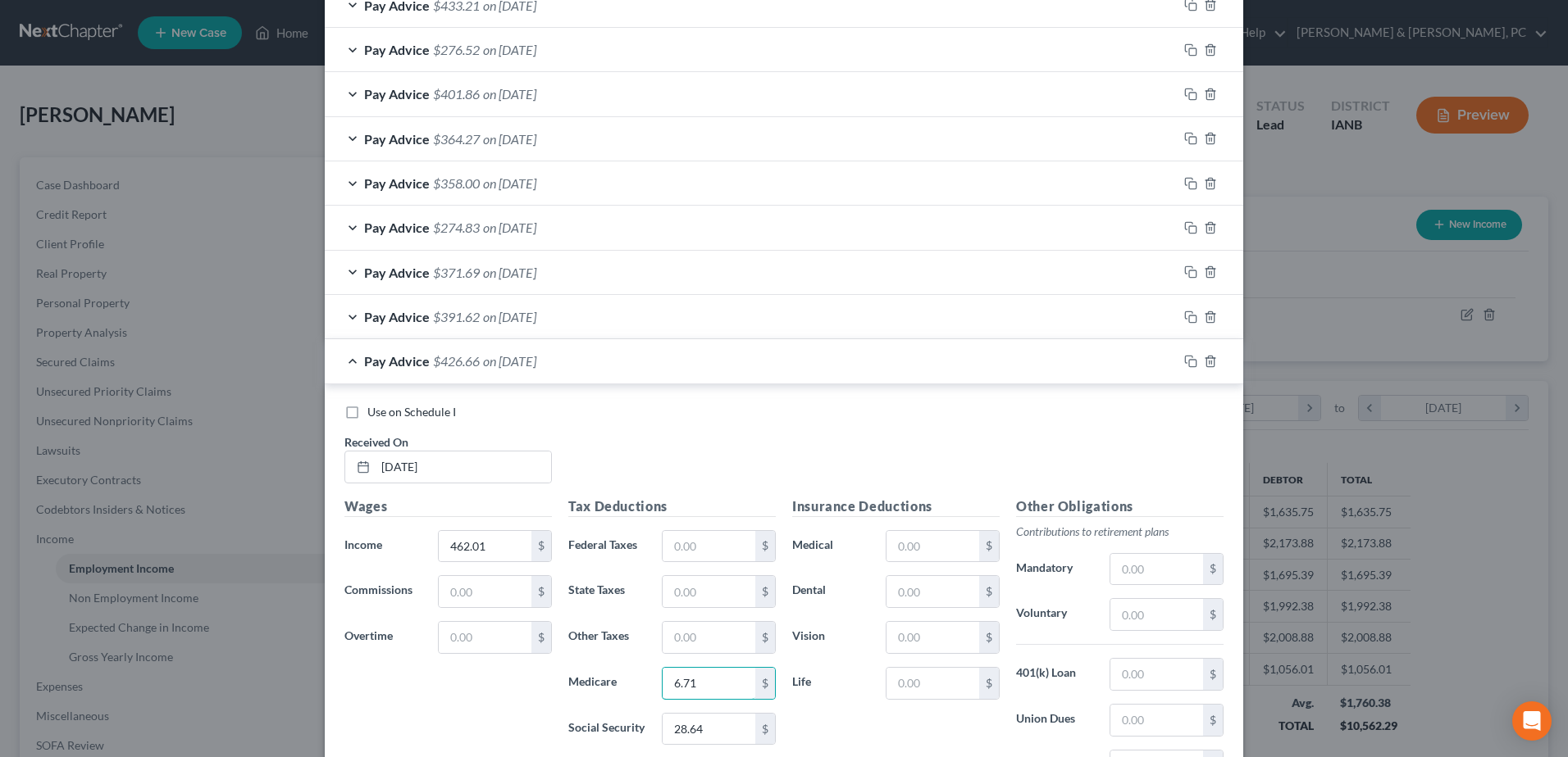
type input "6.71"
click at [661, 571] on div "Tax Deductions Federal Taxes $ State Taxes $ Other Taxes $ Medicare 6.71 $ Soci…" at bounding box center [672, 628] width 224 height 262
drag, startPoint x: 675, startPoint y: 576, endPoint x: 690, endPoint y: 601, distance: 29.2
click at [675, 576] on input "text" at bounding box center [709, 592] width 93 height 32
type input "7.49"
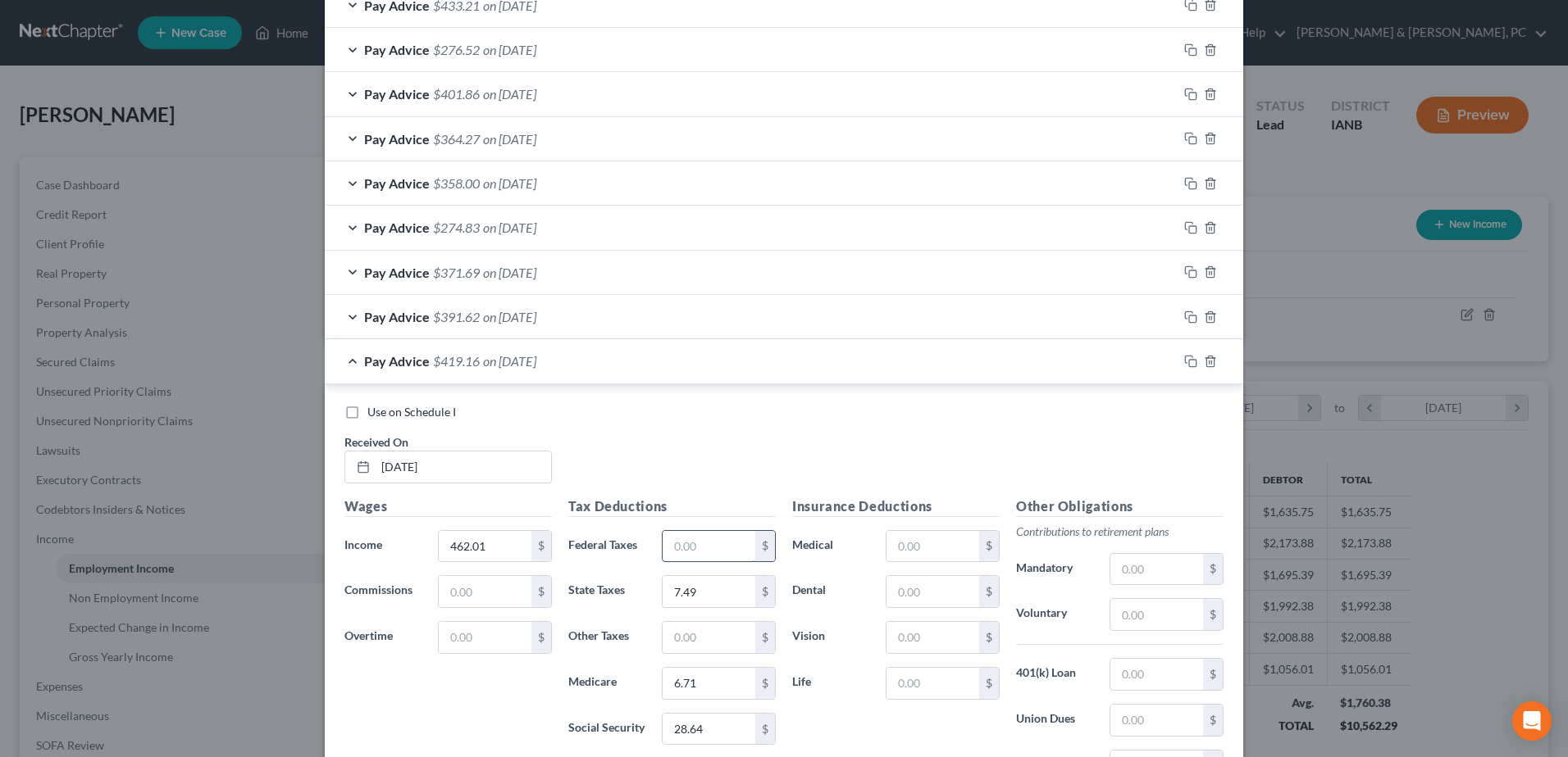
click at [726, 534] on input "text" at bounding box center [709, 547] width 93 height 32
type input "15.97"
click at [1142, 607] on input "text" at bounding box center [1156, 615] width 93 height 32
type input "13.86"
click at [729, 739] on input "28.64" at bounding box center [709, 729] width 93 height 32
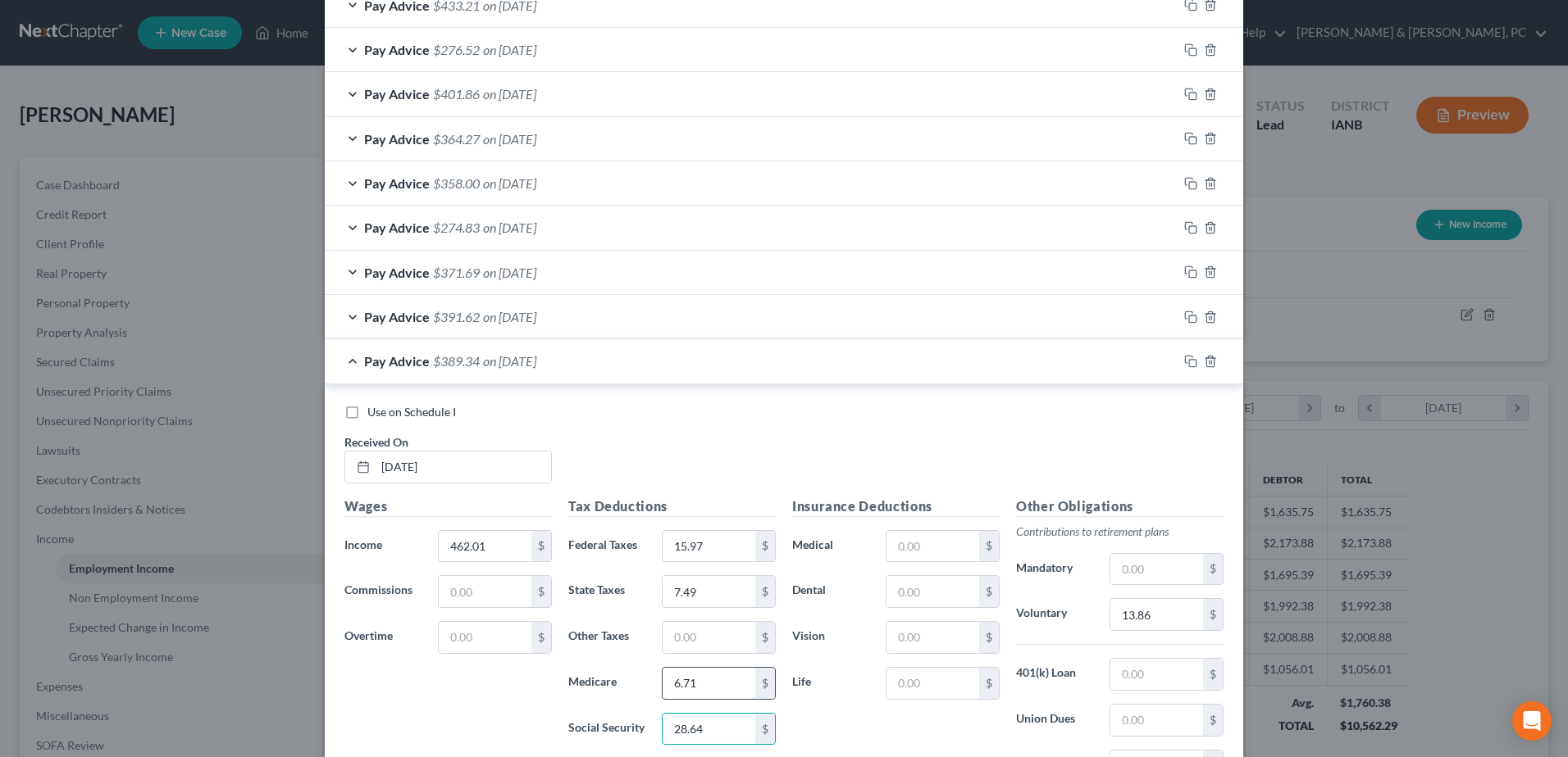
click at [720, 679] on input "6.71" at bounding box center [709, 684] width 93 height 32
type input "6.70"
click at [798, 699] on label "Life" at bounding box center [830, 683] width 94 height 32
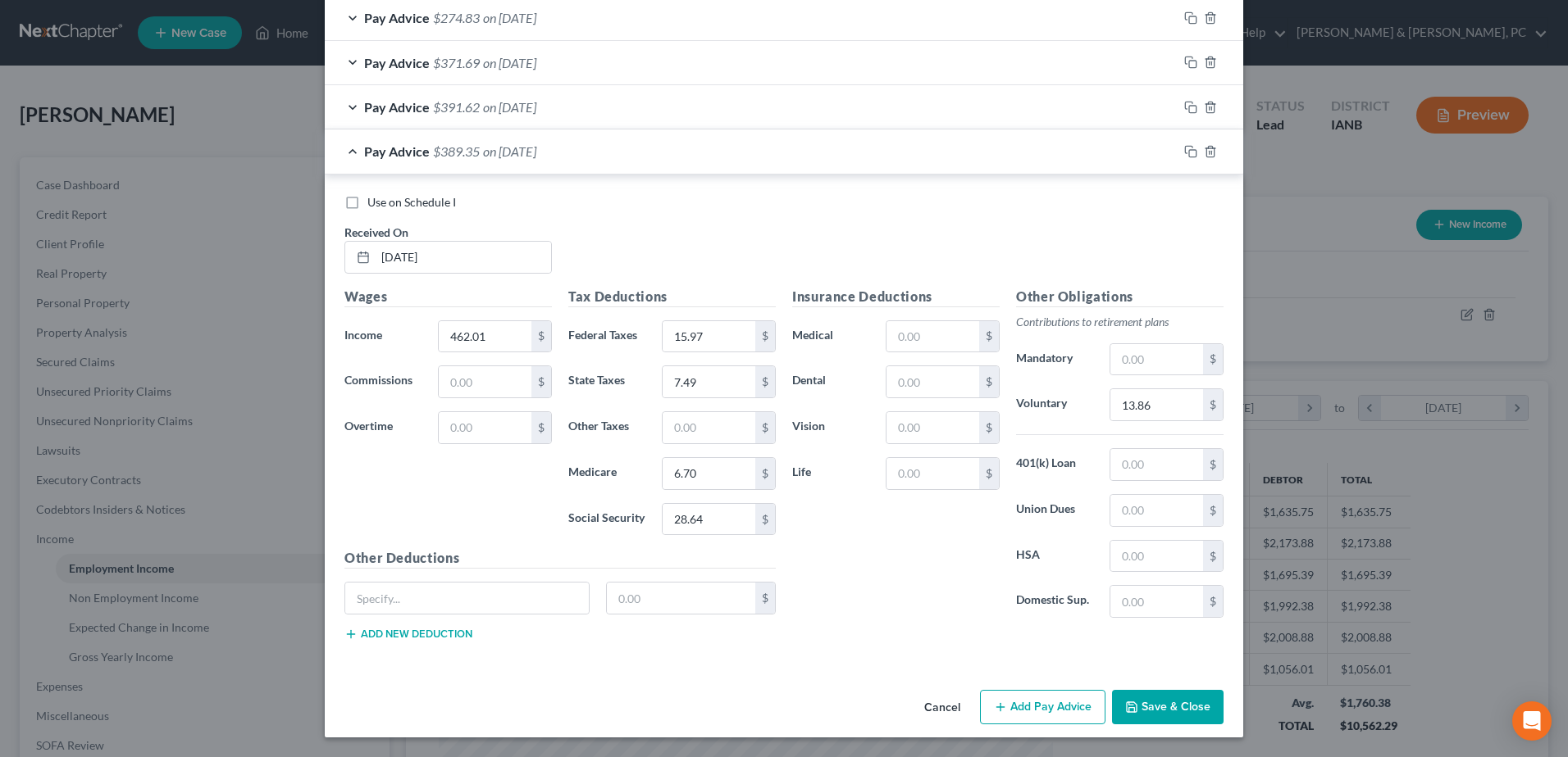
click at [1090, 714] on button "Add Pay Advice" at bounding box center [1042, 707] width 125 height 34
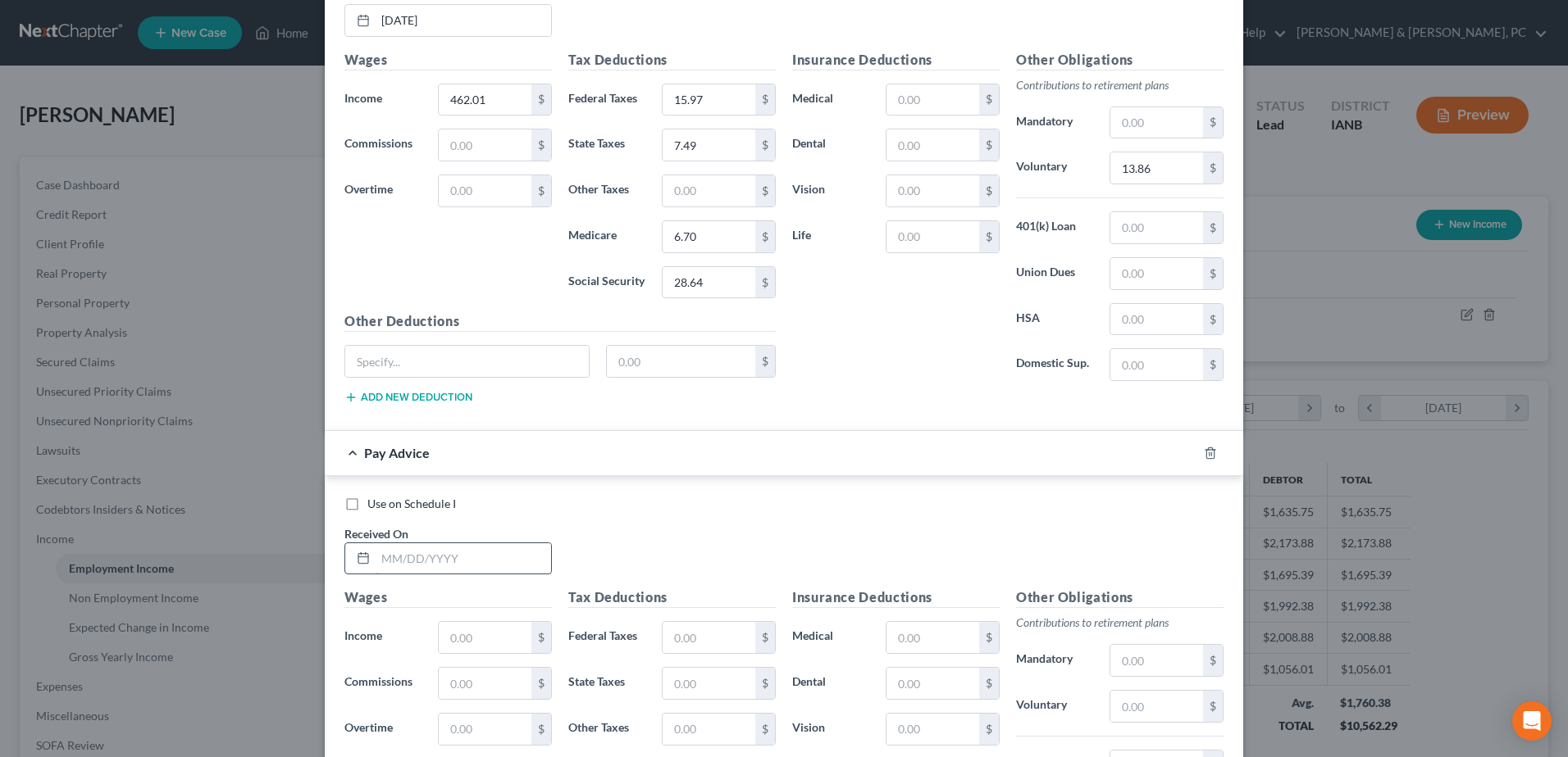
scroll to position [1784, 0]
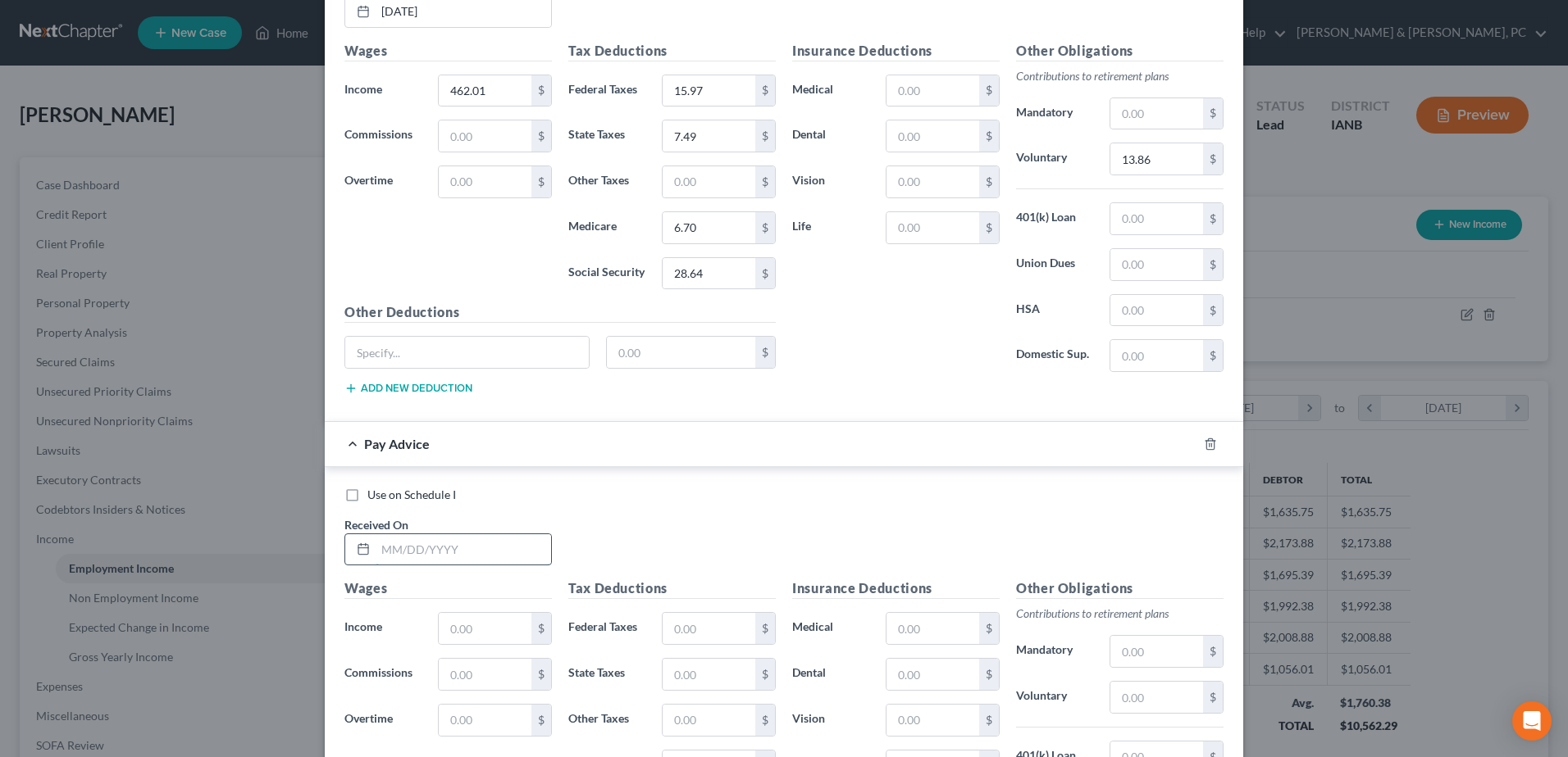
click at [505, 557] on input "text" at bounding box center [463, 550] width 175 height 32
type input "09/12/2025"
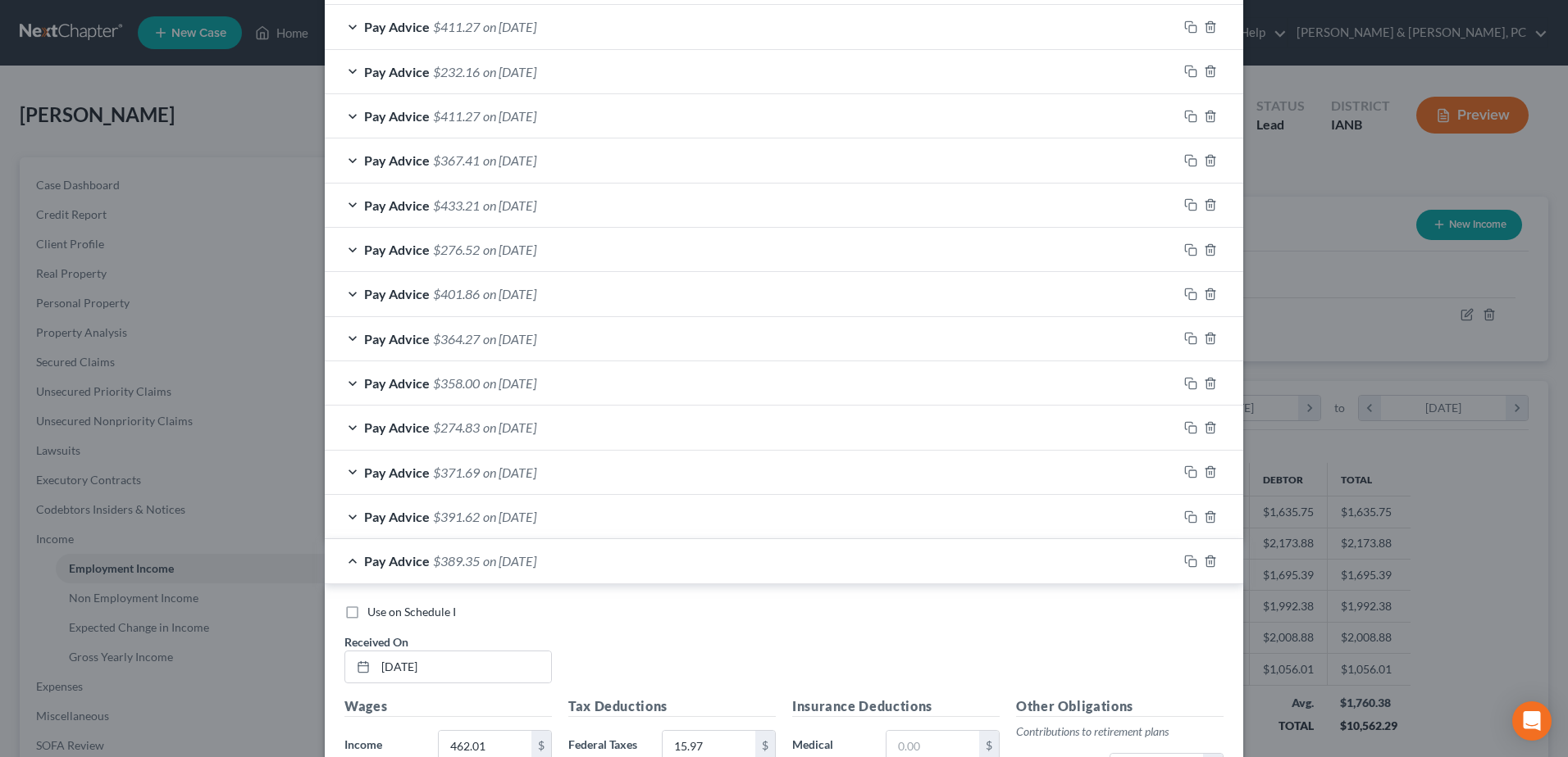
scroll to position [1865, 0]
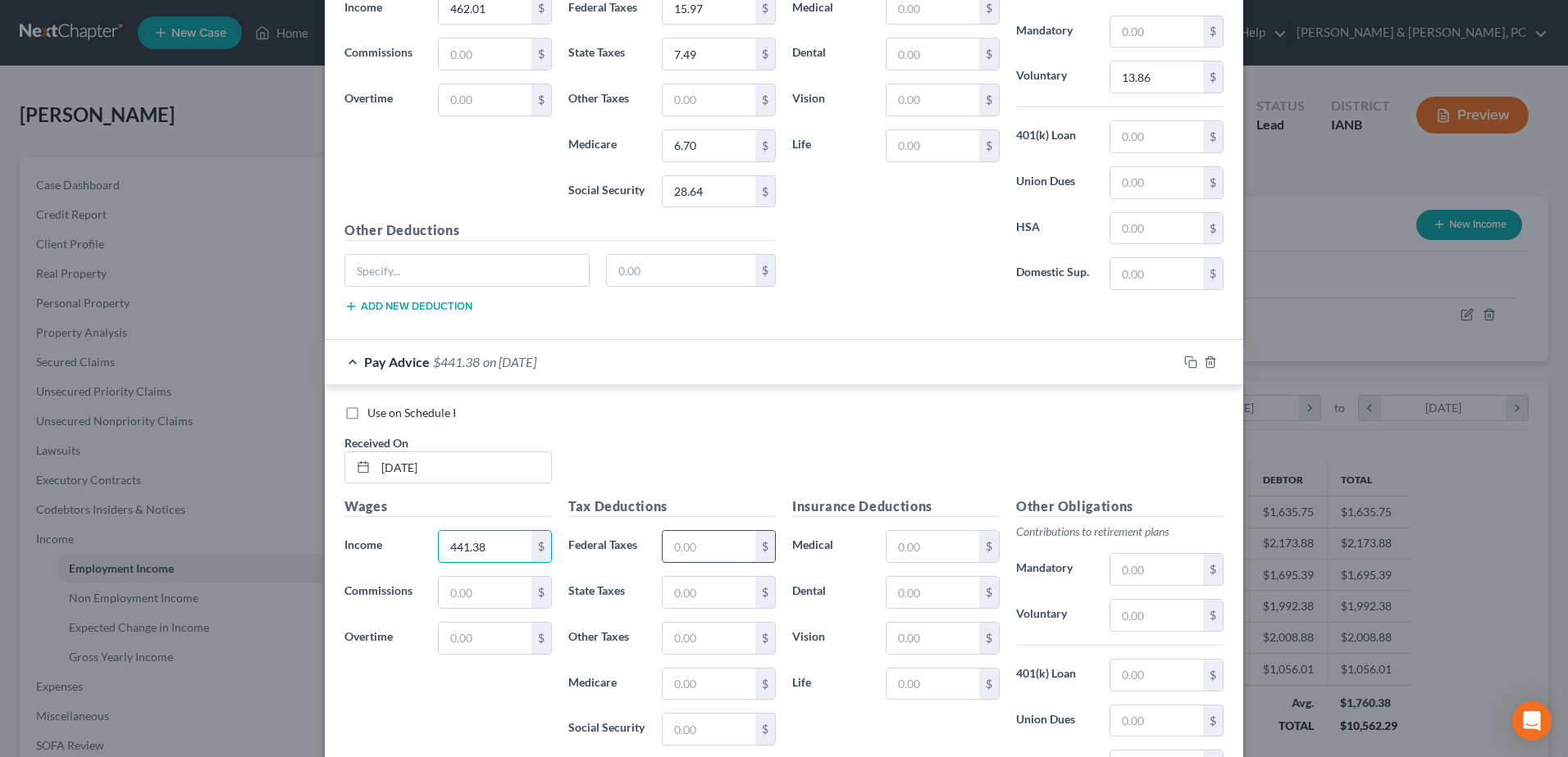
type input "441.38"
click at [712, 545] on input "text" at bounding box center [709, 547] width 93 height 32
type input "13.97"
type input "6.73"
type input "6.40"
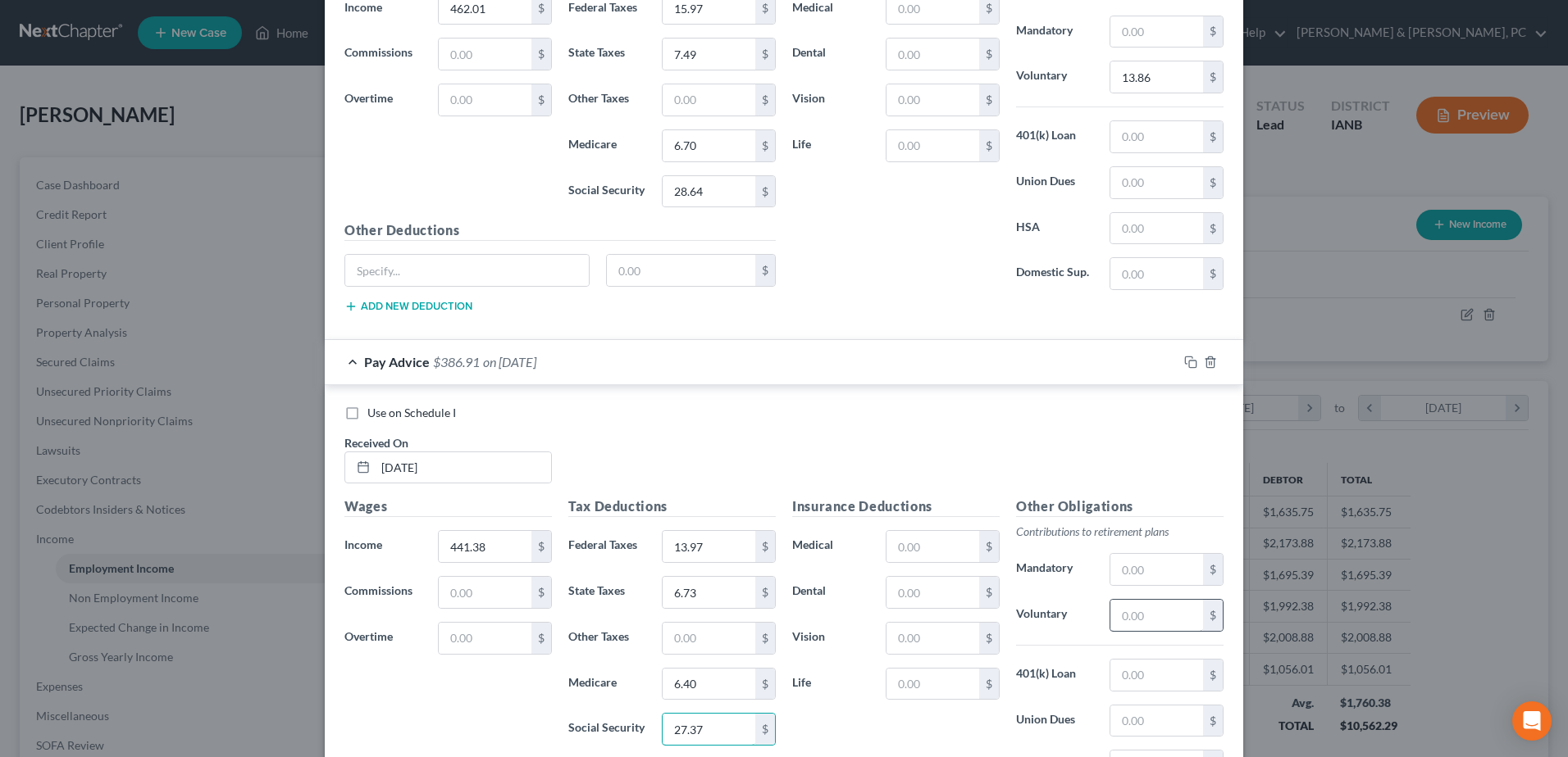
type input "27.37"
click at [1153, 628] on input "text" at bounding box center [1156, 616] width 93 height 32
type input "13.24"
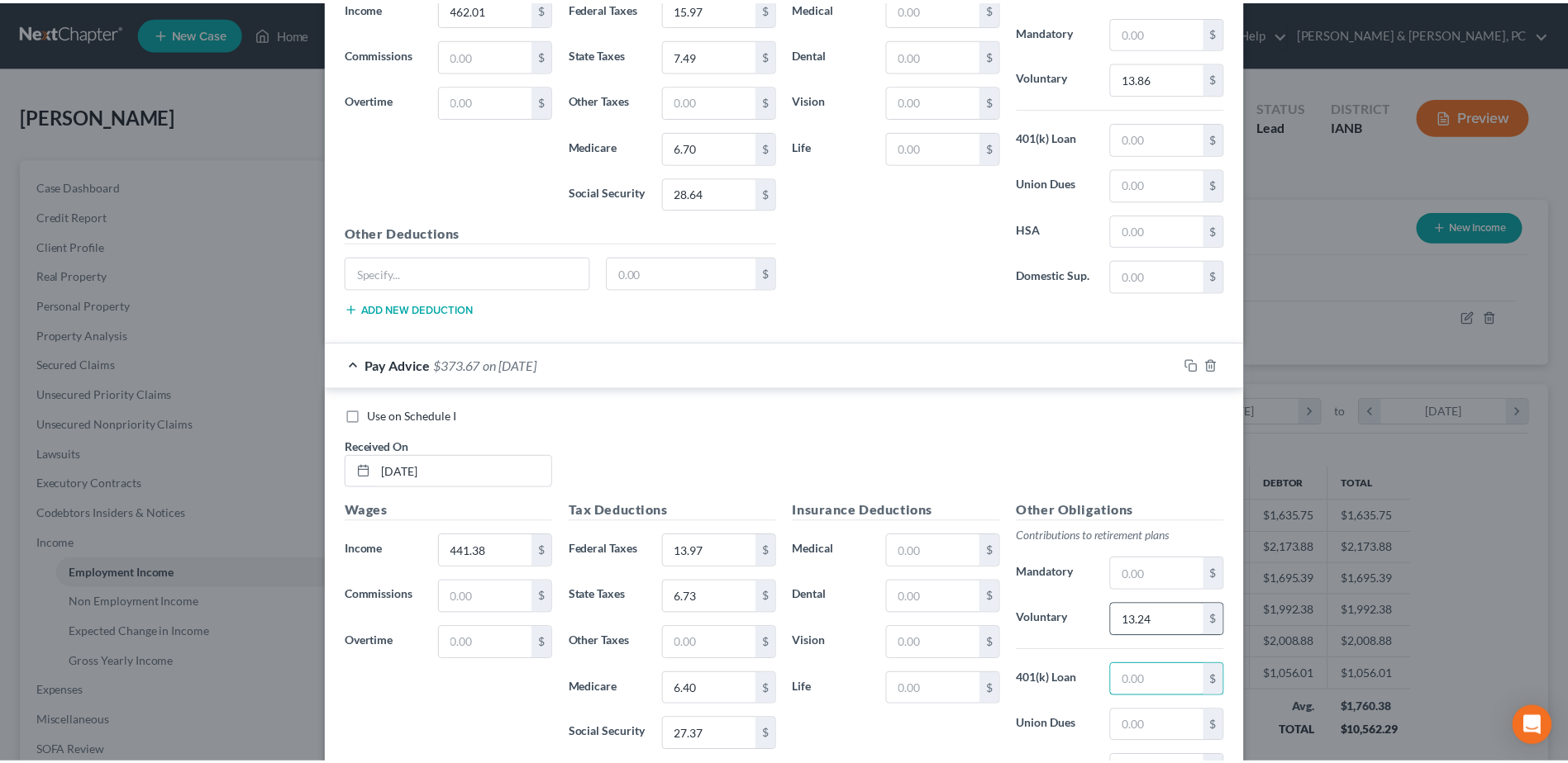
scroll to position [2093, 0]
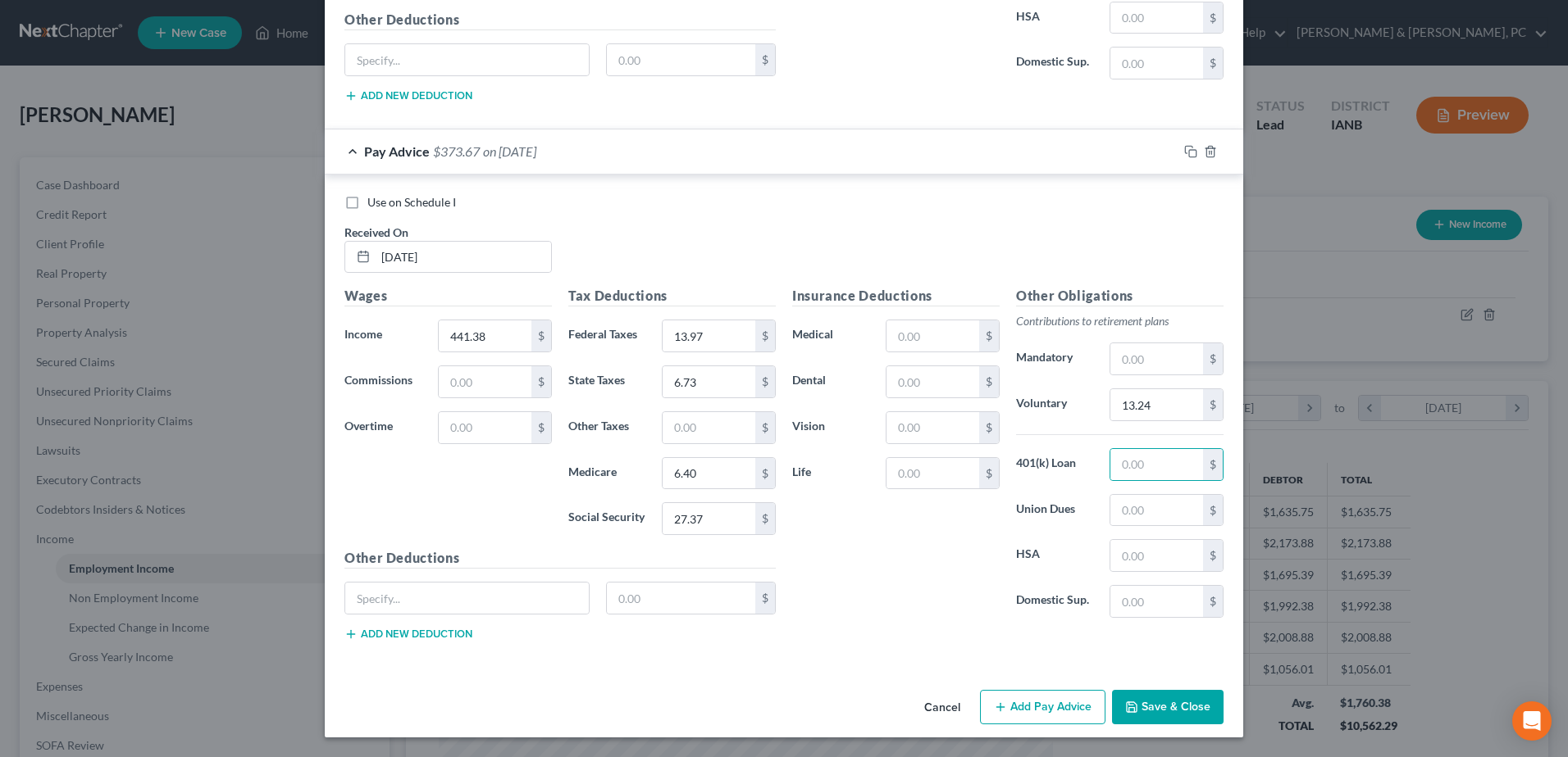
click at [1202, 711] on button "Save & Close" at bounding box center [1167, 707] width 111 height 34
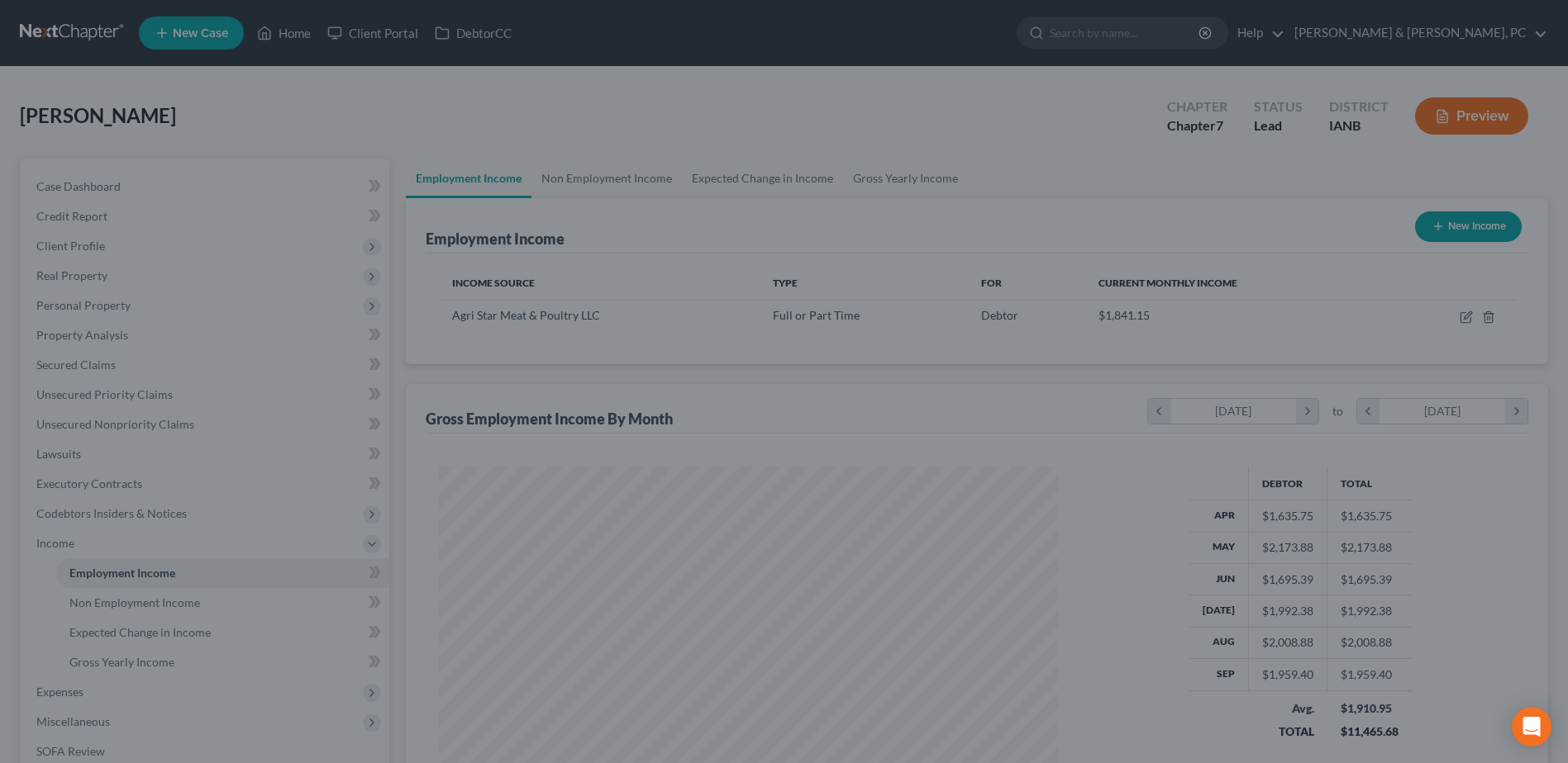
scroll to position [825869, 825701]
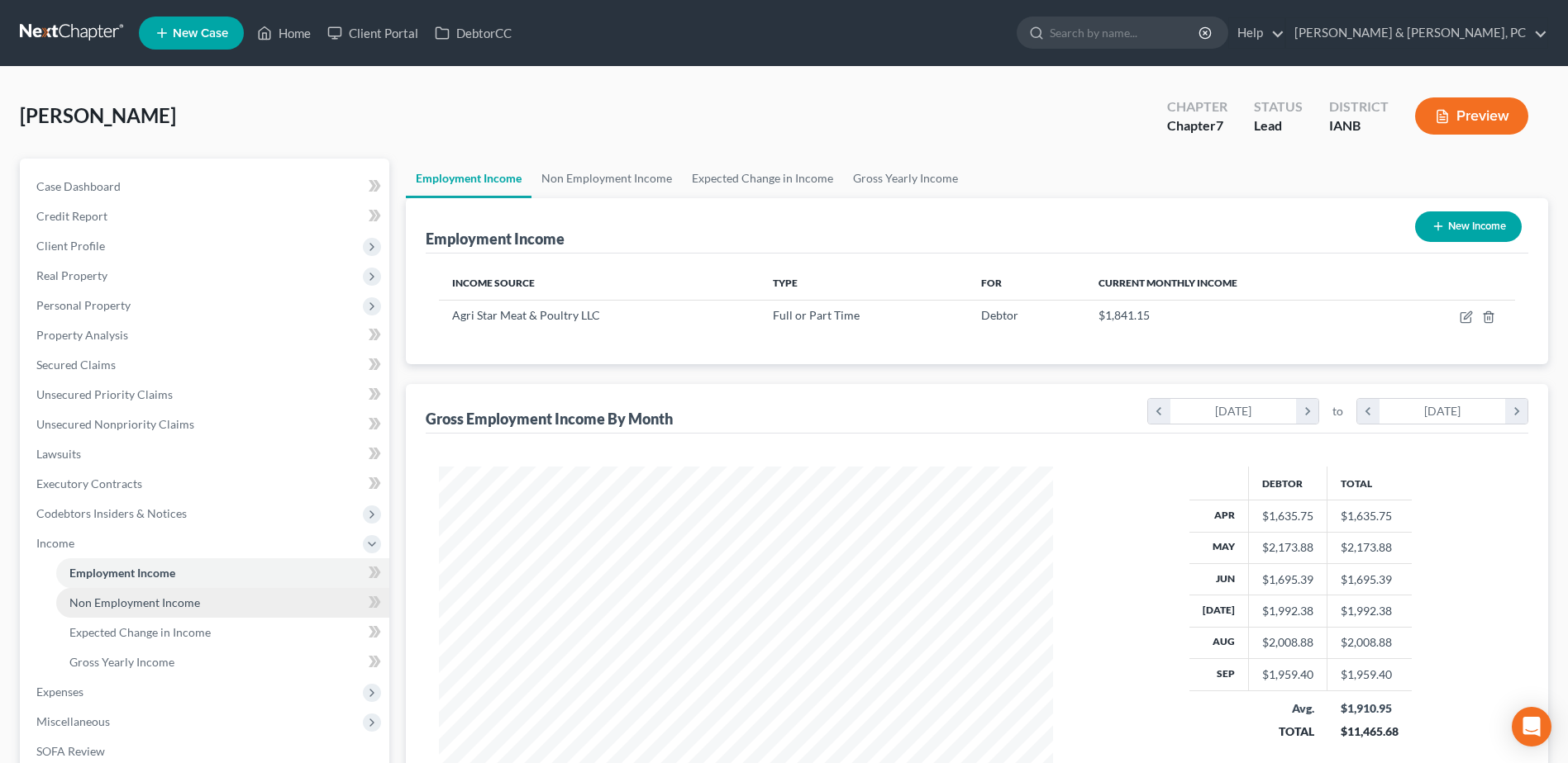
click at [274, 615] on link "Non Employment Income" at bounding box center [223, 603] width 333 height 30
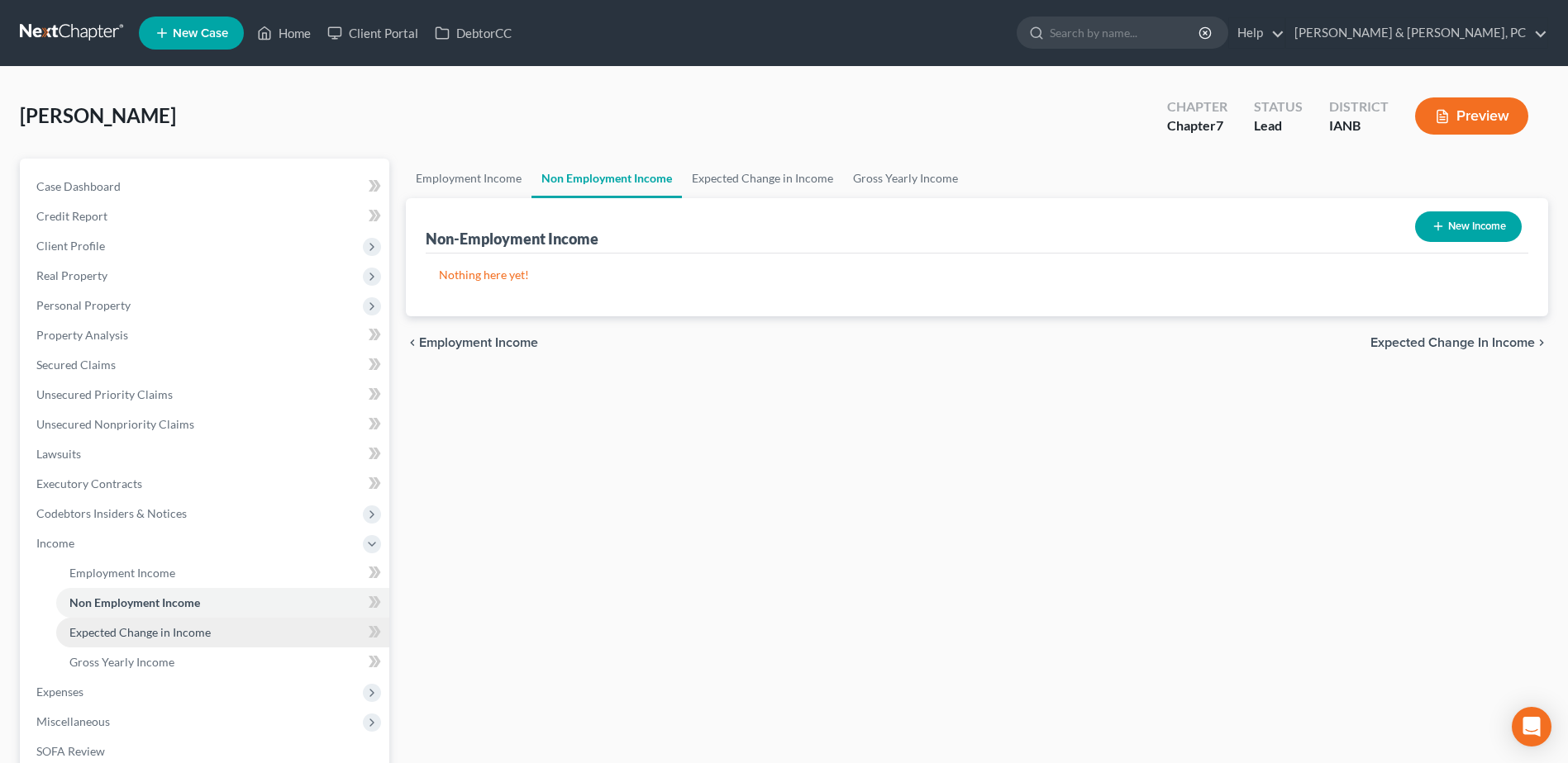
click at [261, 627] on link "Expected Change in Income" at bounding box center [223, 633] width 333 height 30
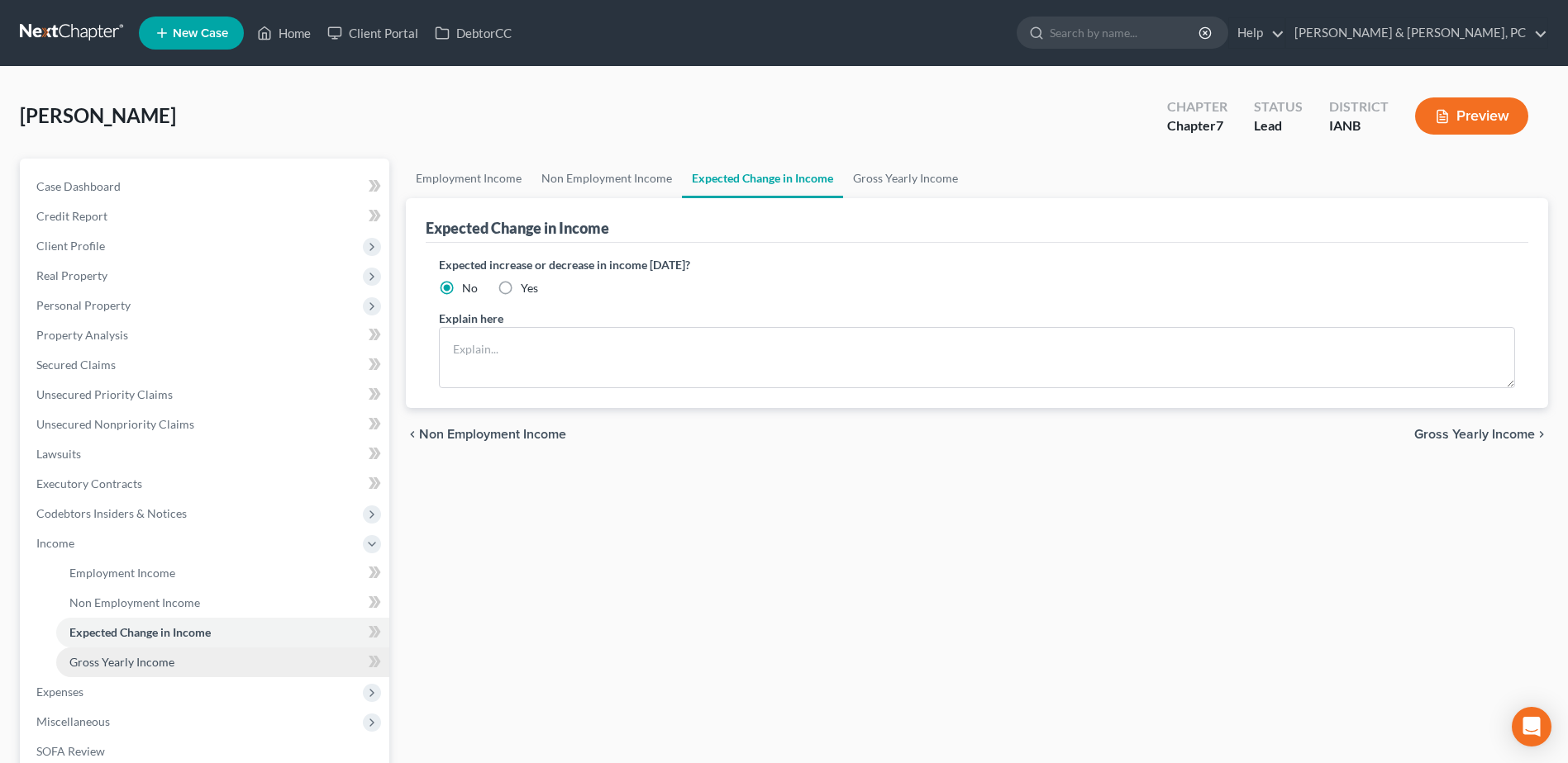
click at [242, 659] on link "Gross Yearly Income" at bounding box center [223, 663] width 333 height 30
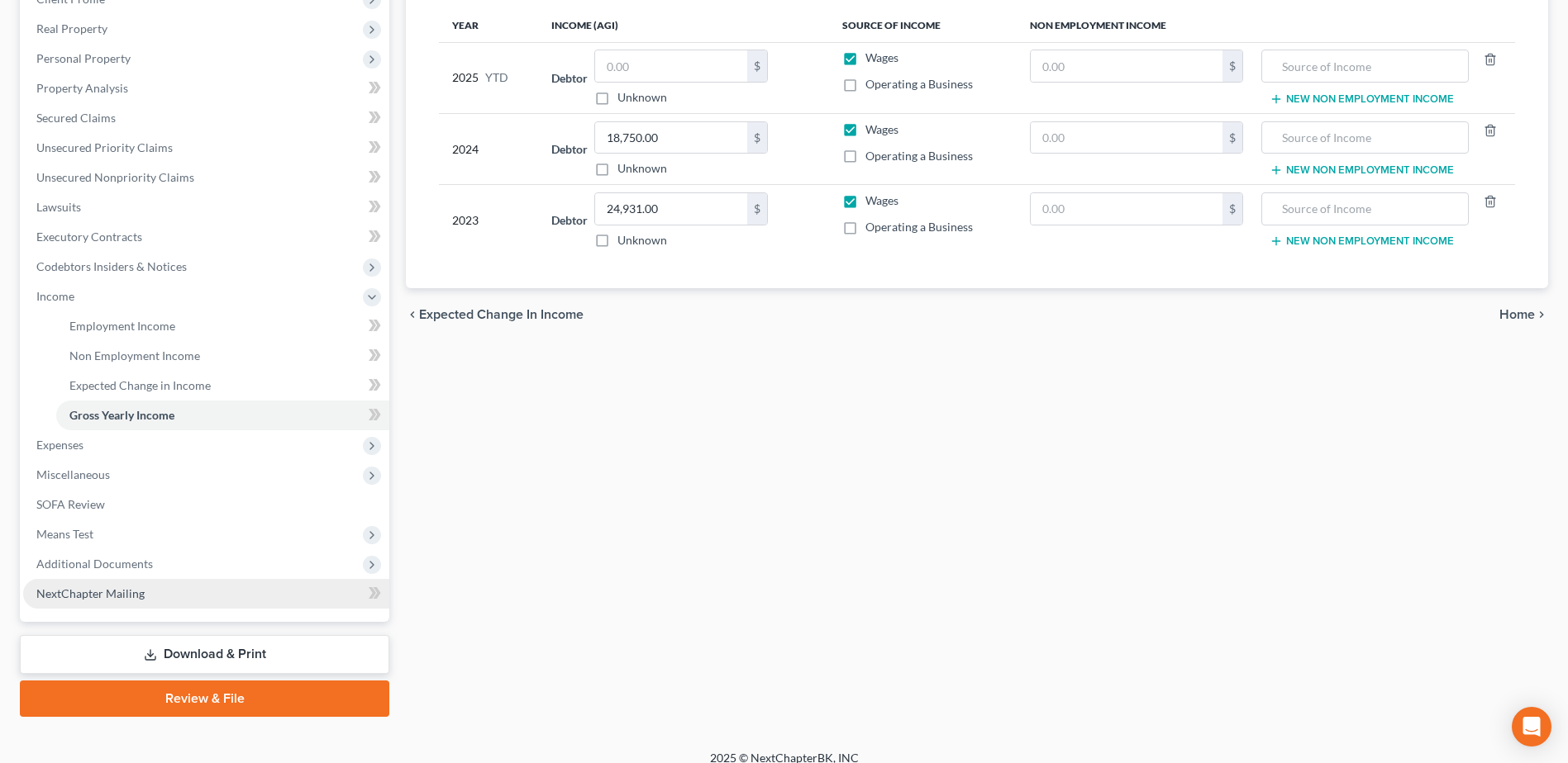
scroll to position [248, 0]
click at [125, 425] on link "Gross Yearly Income" at bounding box center [223, 415] width 333 height 30
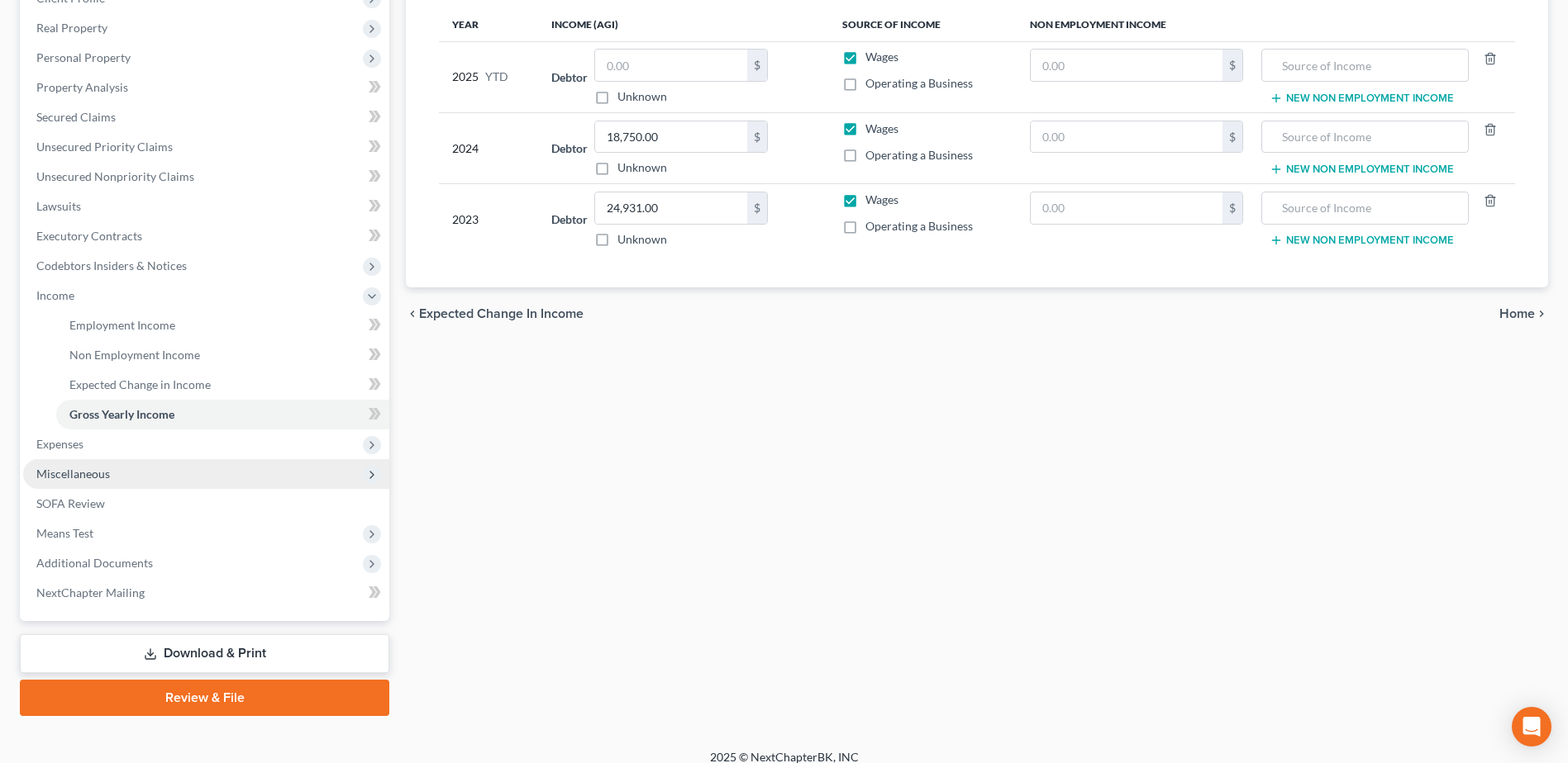
click at [120, 462] on span "Miscellaneous" at bounding box center [205, 474] width 366 height 30
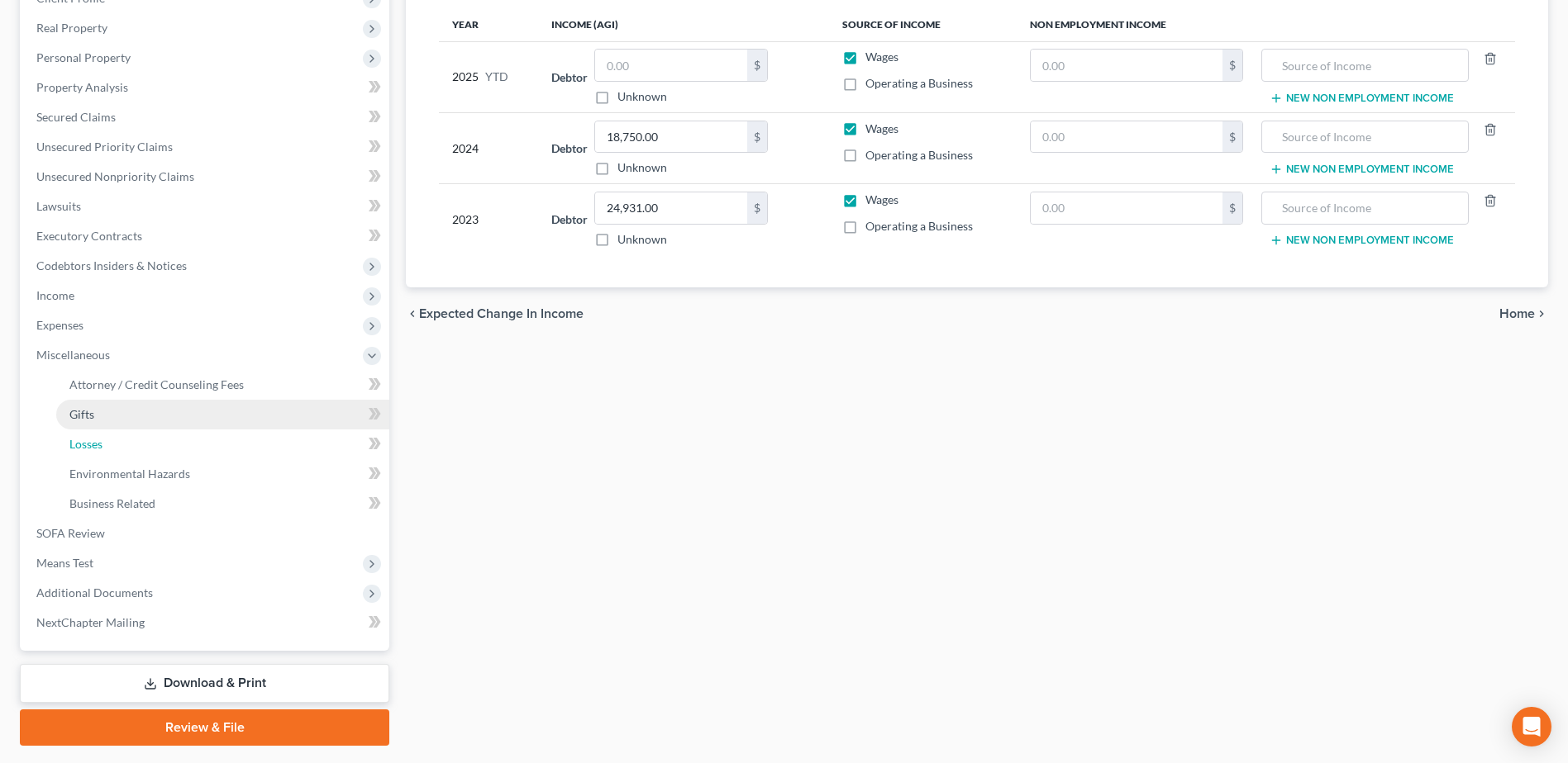
click at [123, 441] on link "Losses" at bounding box center [223, 445] width 333 height 30
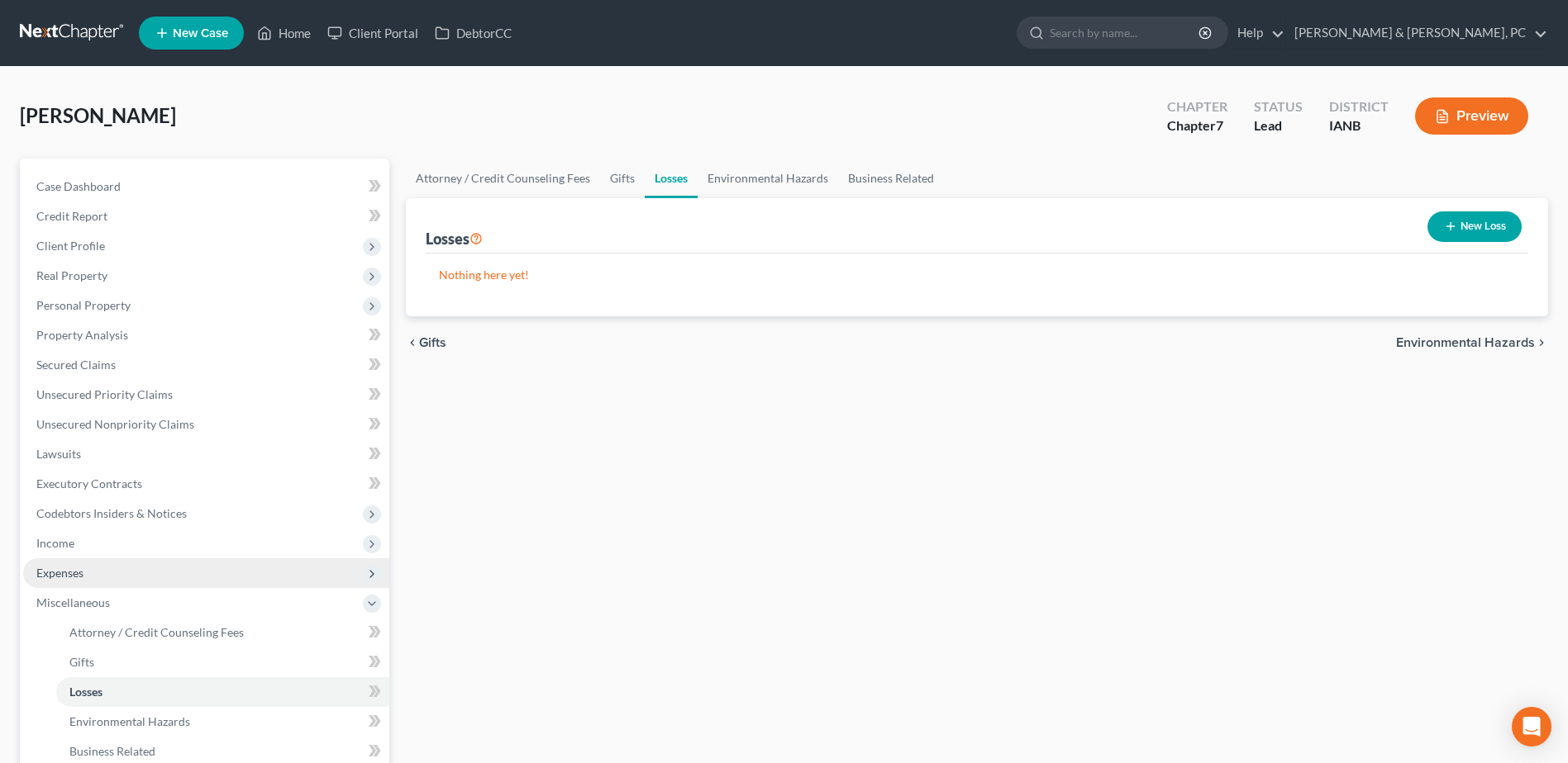
click at [100, 573] on span "Expenses" at bounding box center [205, 573] width 366 height 30
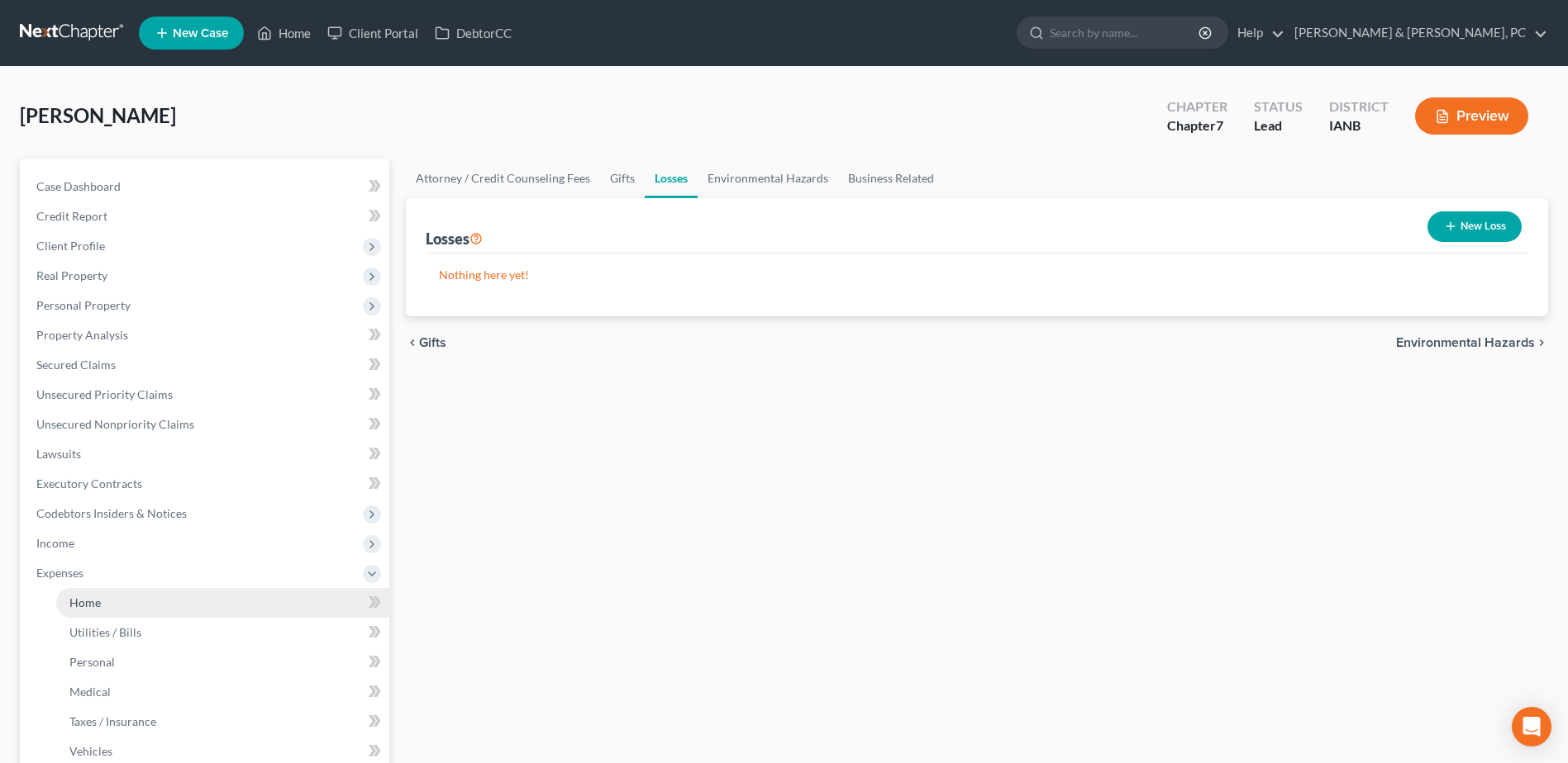
click at [117, 599] on link "Home" at bounding box center [223, 603] width 333 height 30
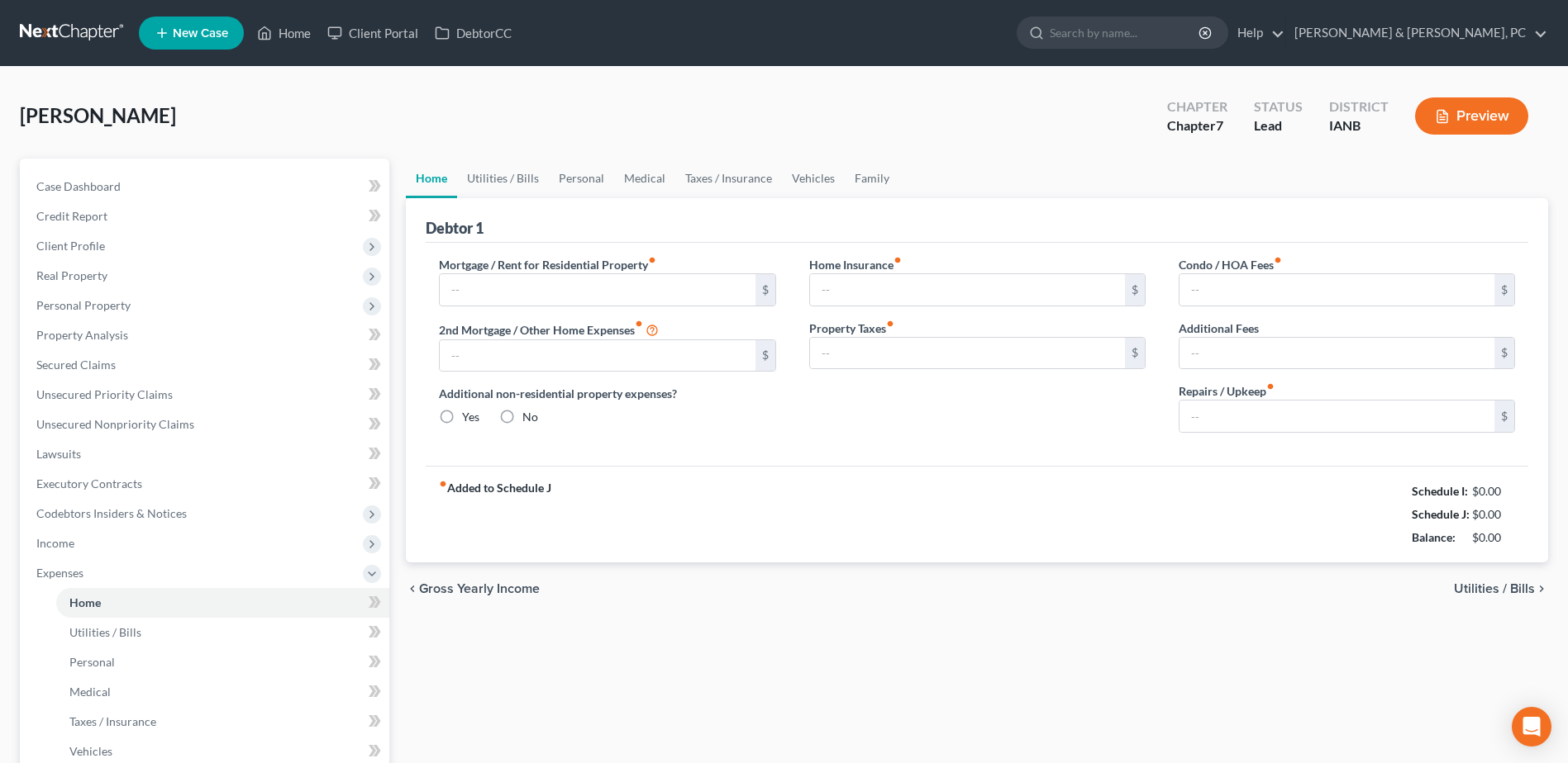
type input "0.00"
radio input "true"
type input "133.00"
type input "195.00"
type input "0.00"
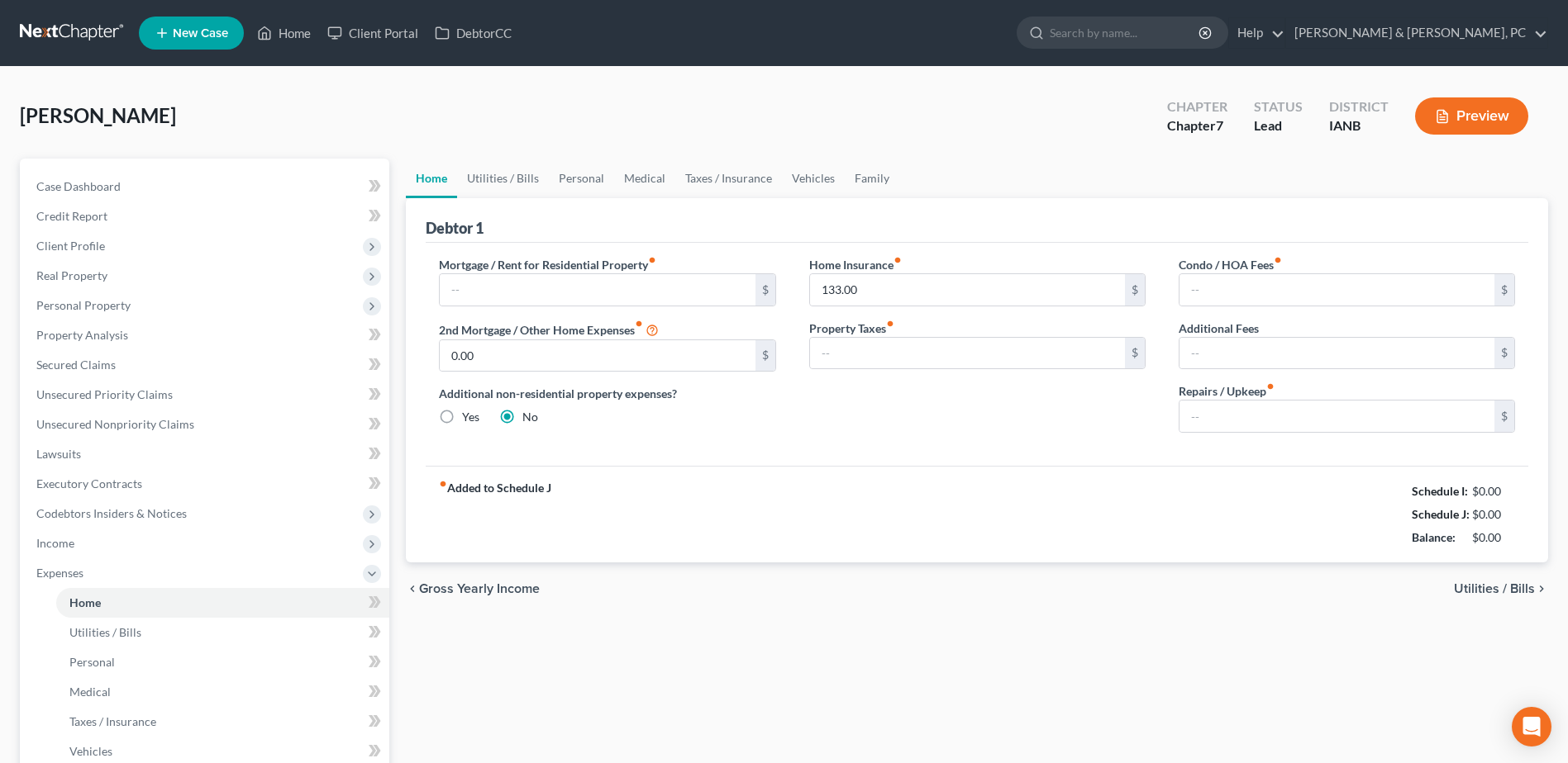
type input "0.00"
type input "50.00"
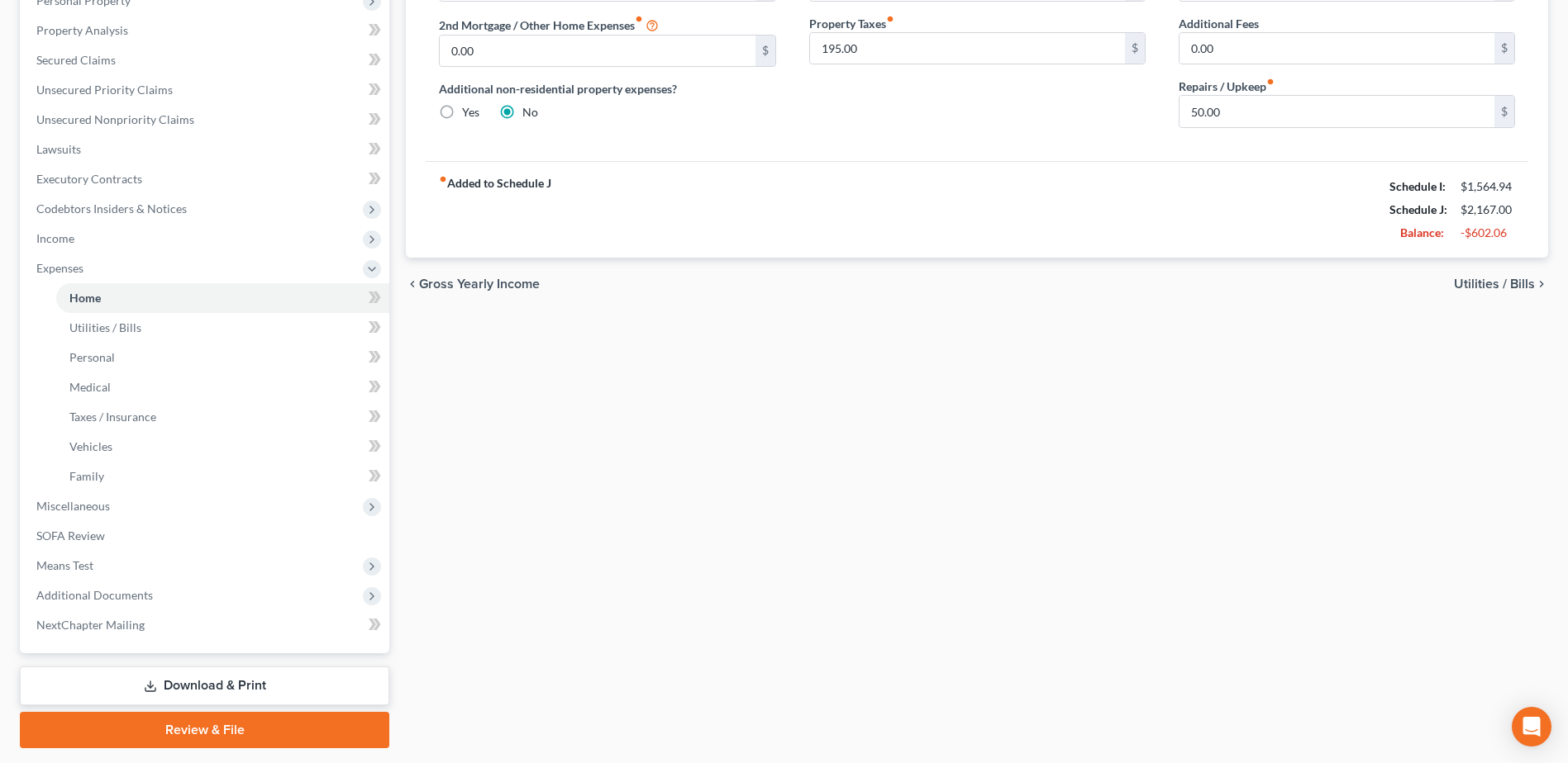
scroll to position [353, 0]
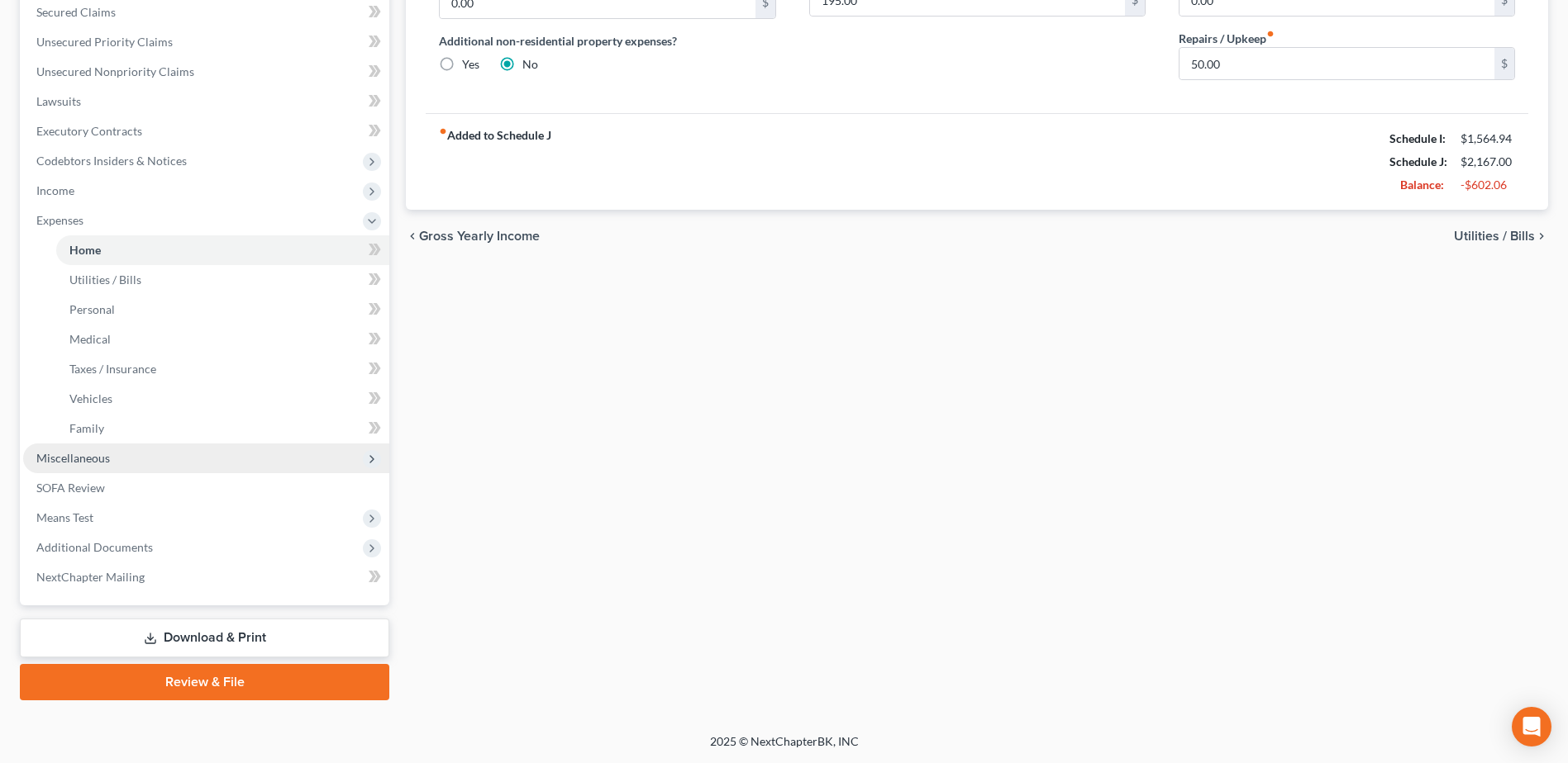
click at [106, 451] on span "Miscellaneous" at bounding box center [73, 458] width 73 height 14
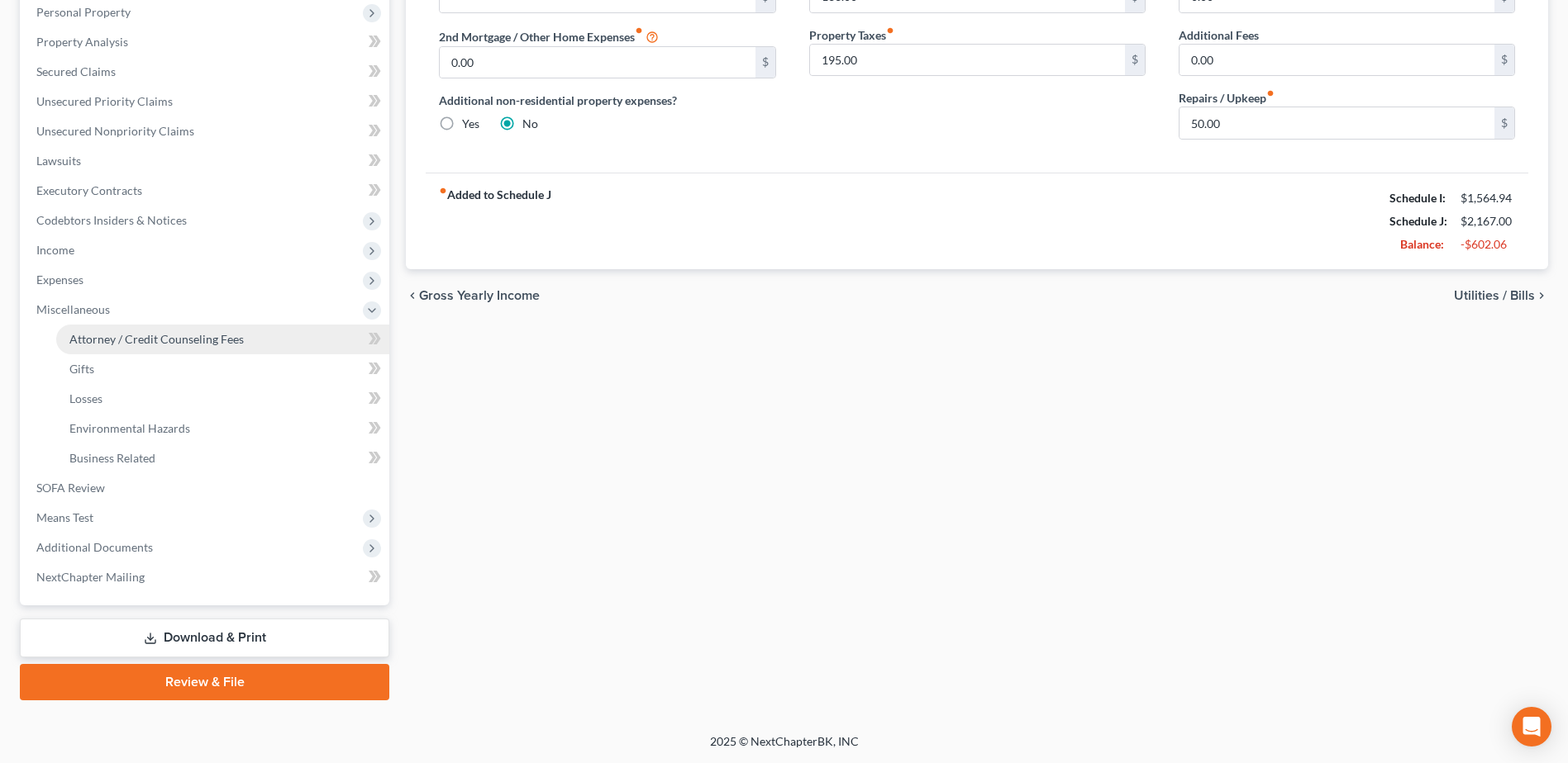
click at [173, 339] on span "Attorney / Credit Counseling Fees" at bounding box center [157, 339] width 175 height 14
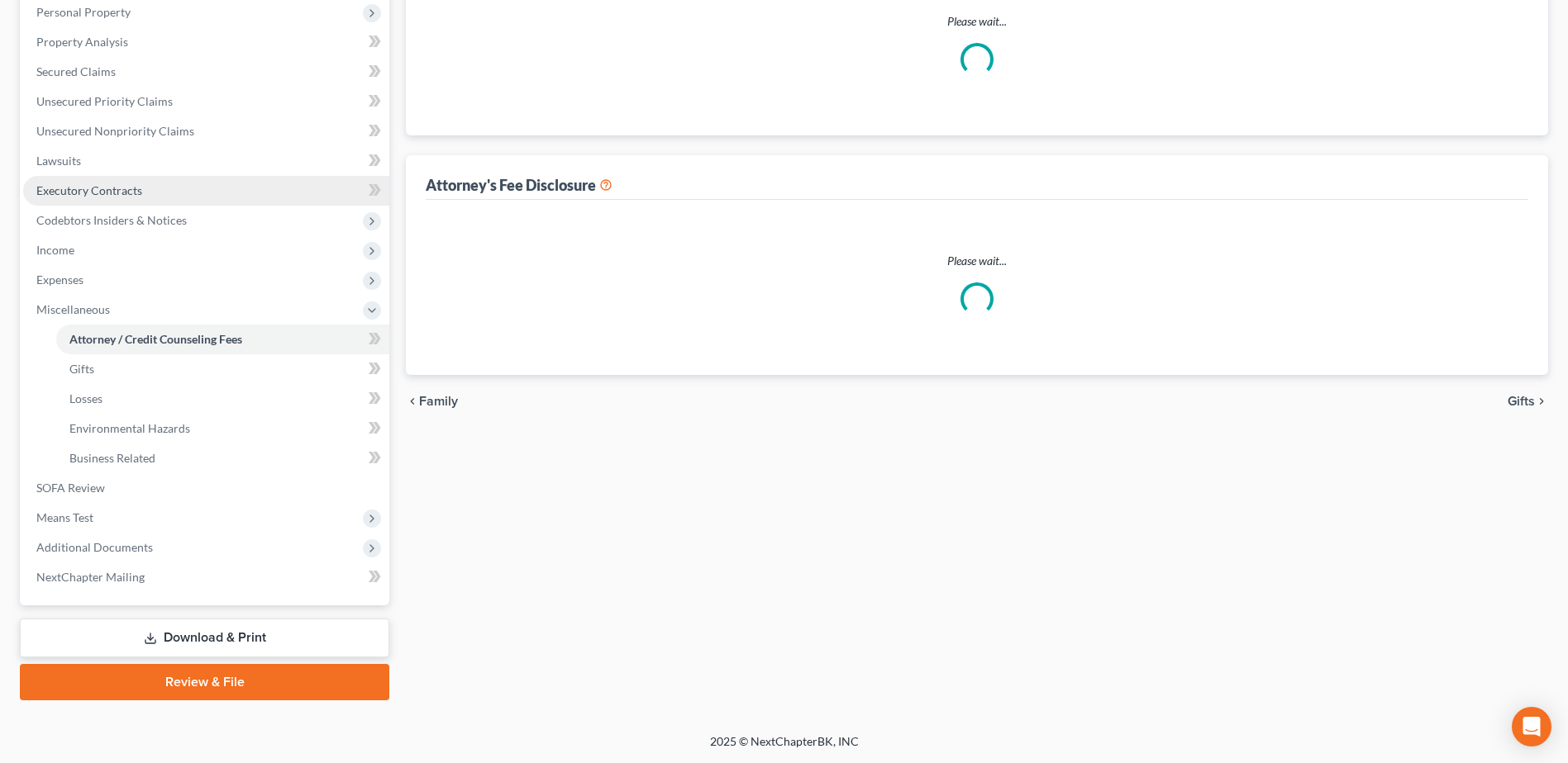
scroll to position [6, 0]
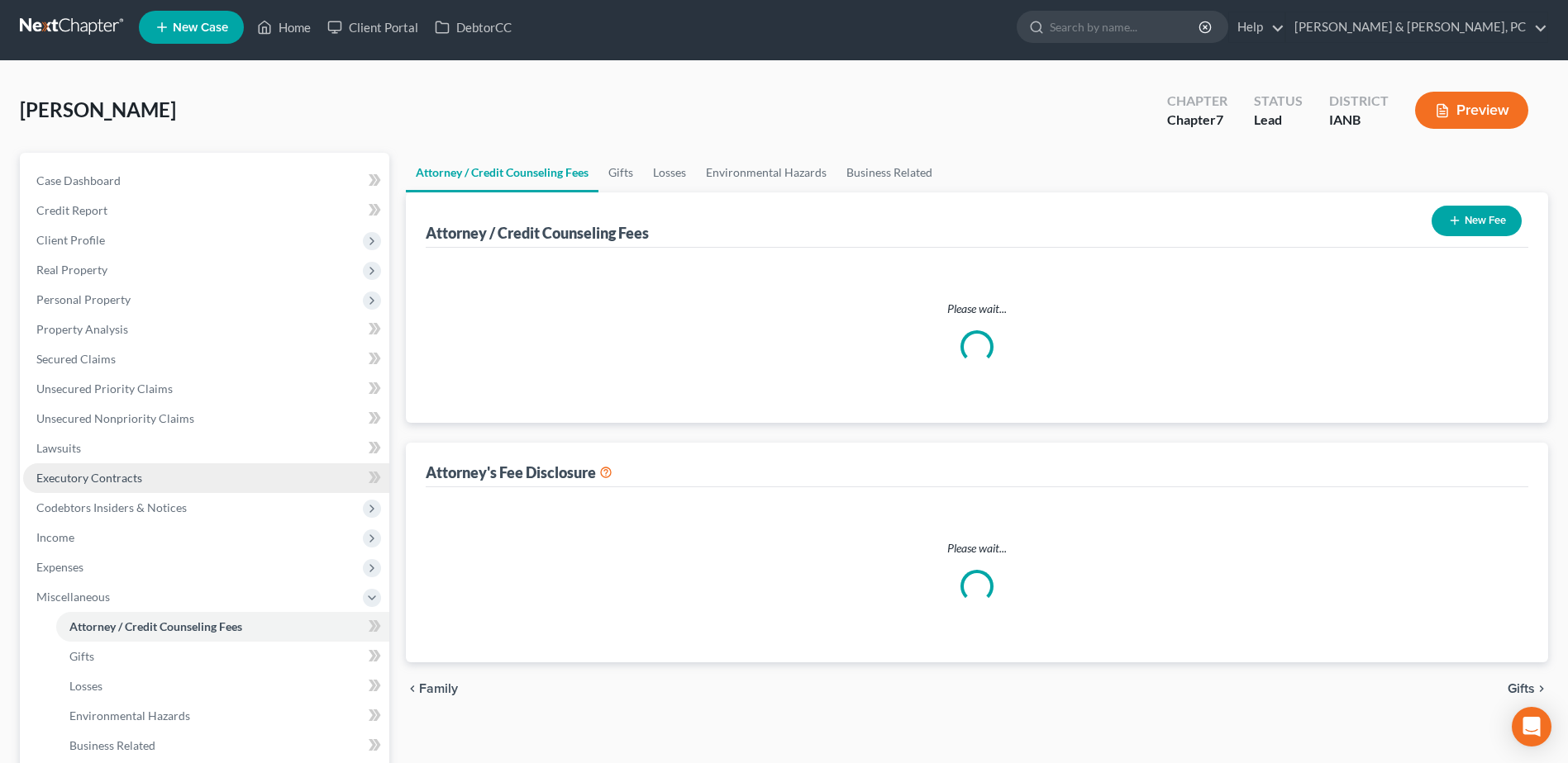
select select "0"
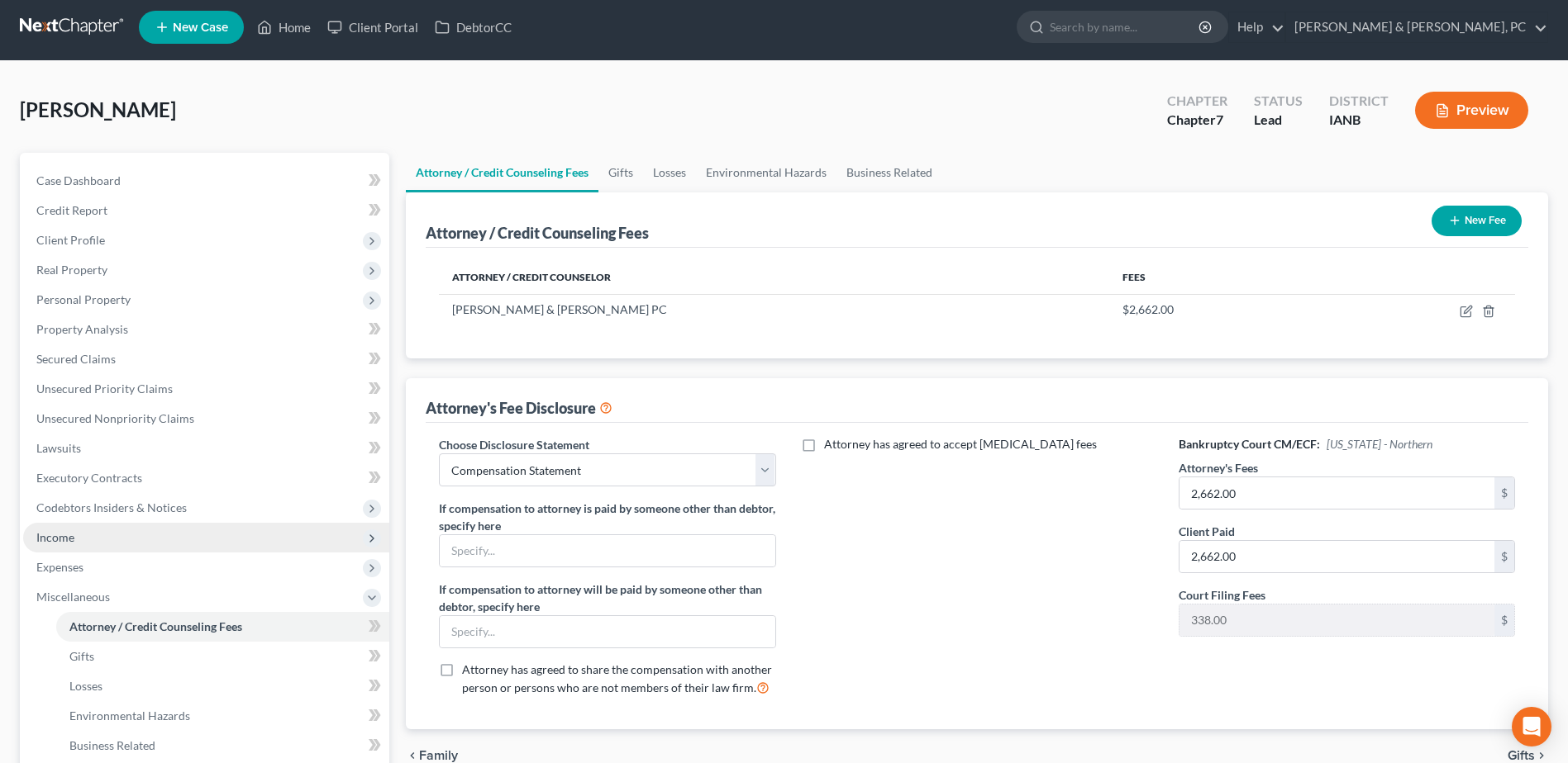
scroll to position [0, 0]
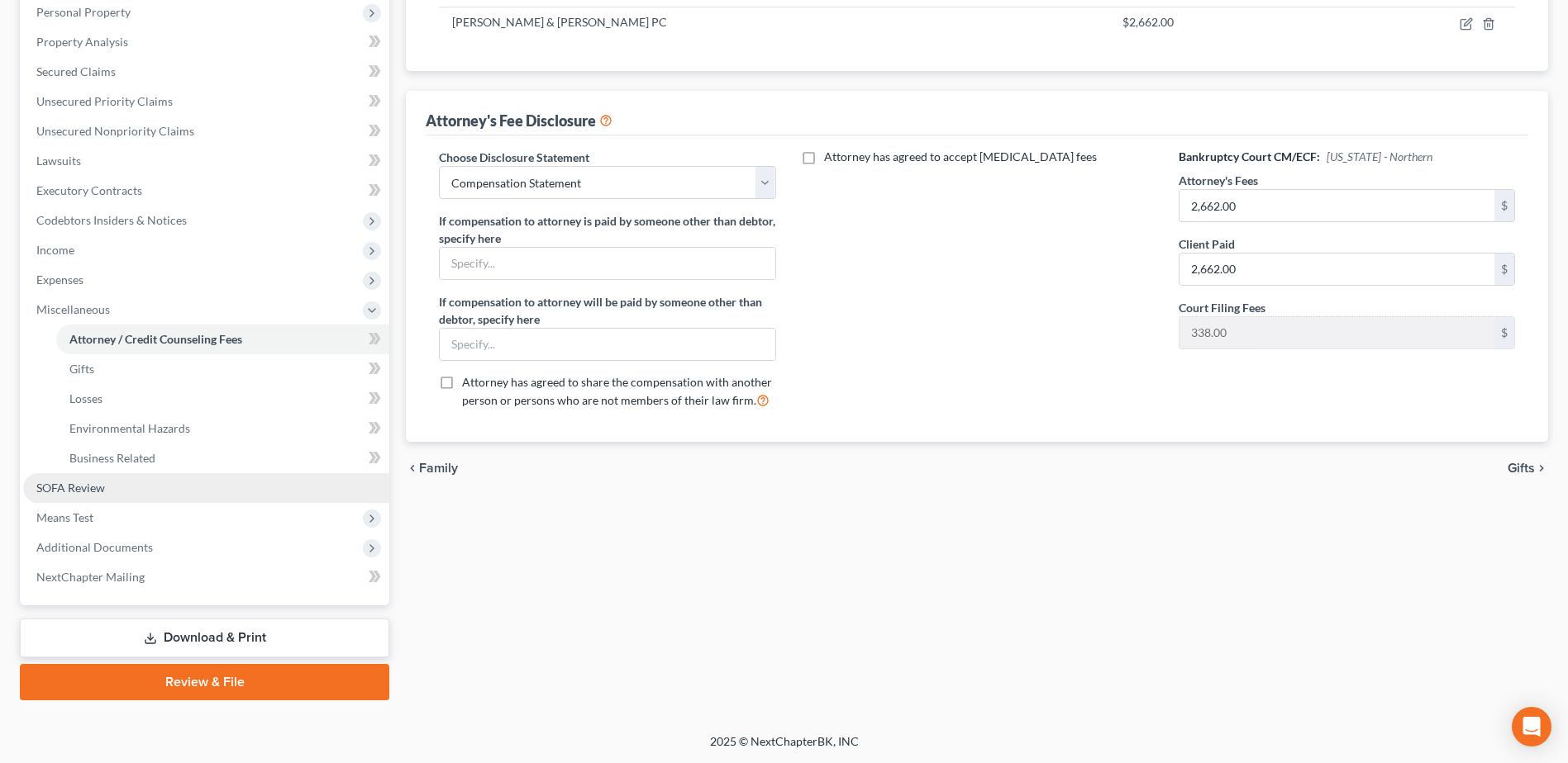
click at [131, 486] on link "SOFA Review" at bounding box center [205, 488] width 366 height 30
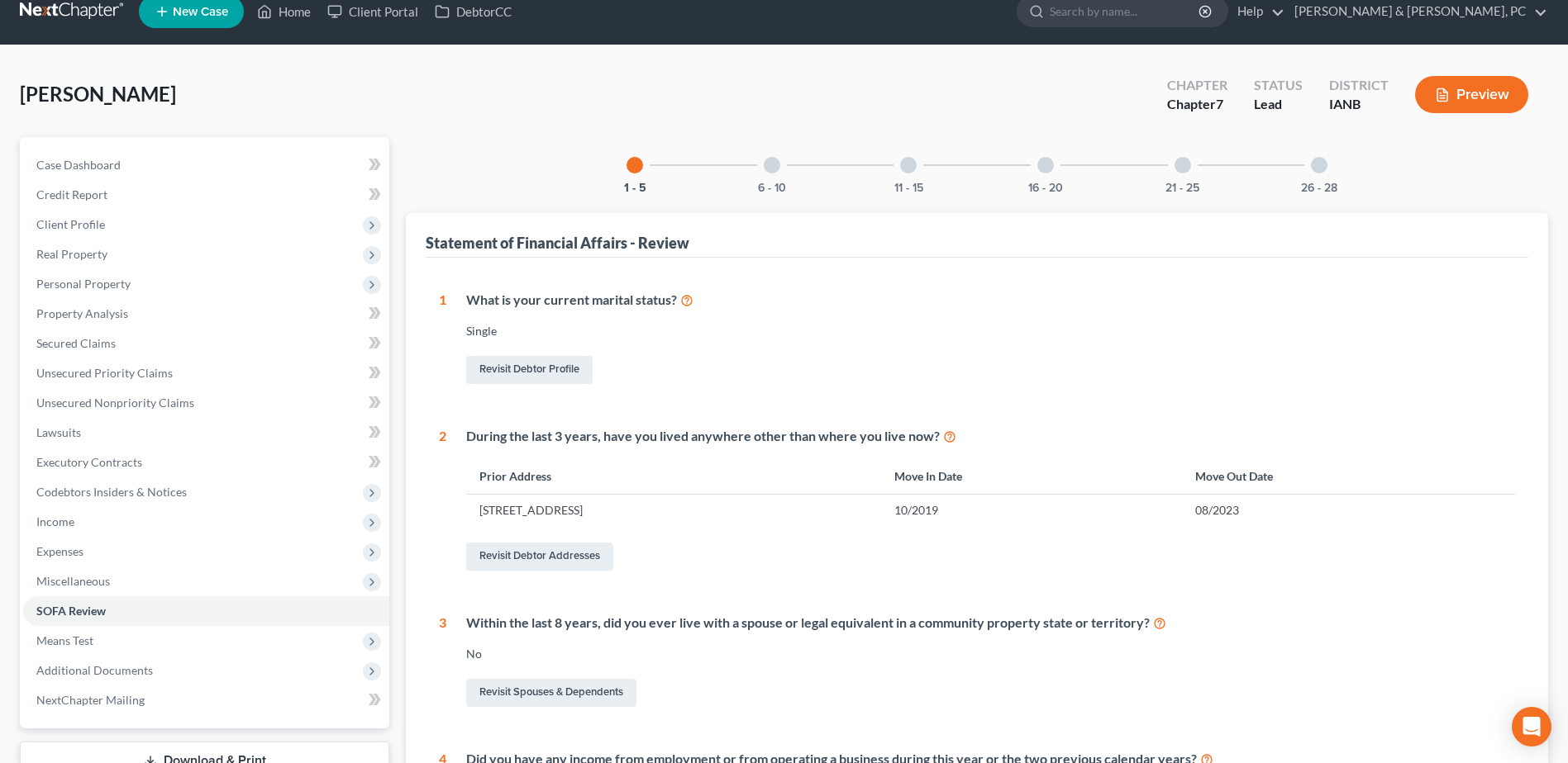
scroll to position [2, 0]
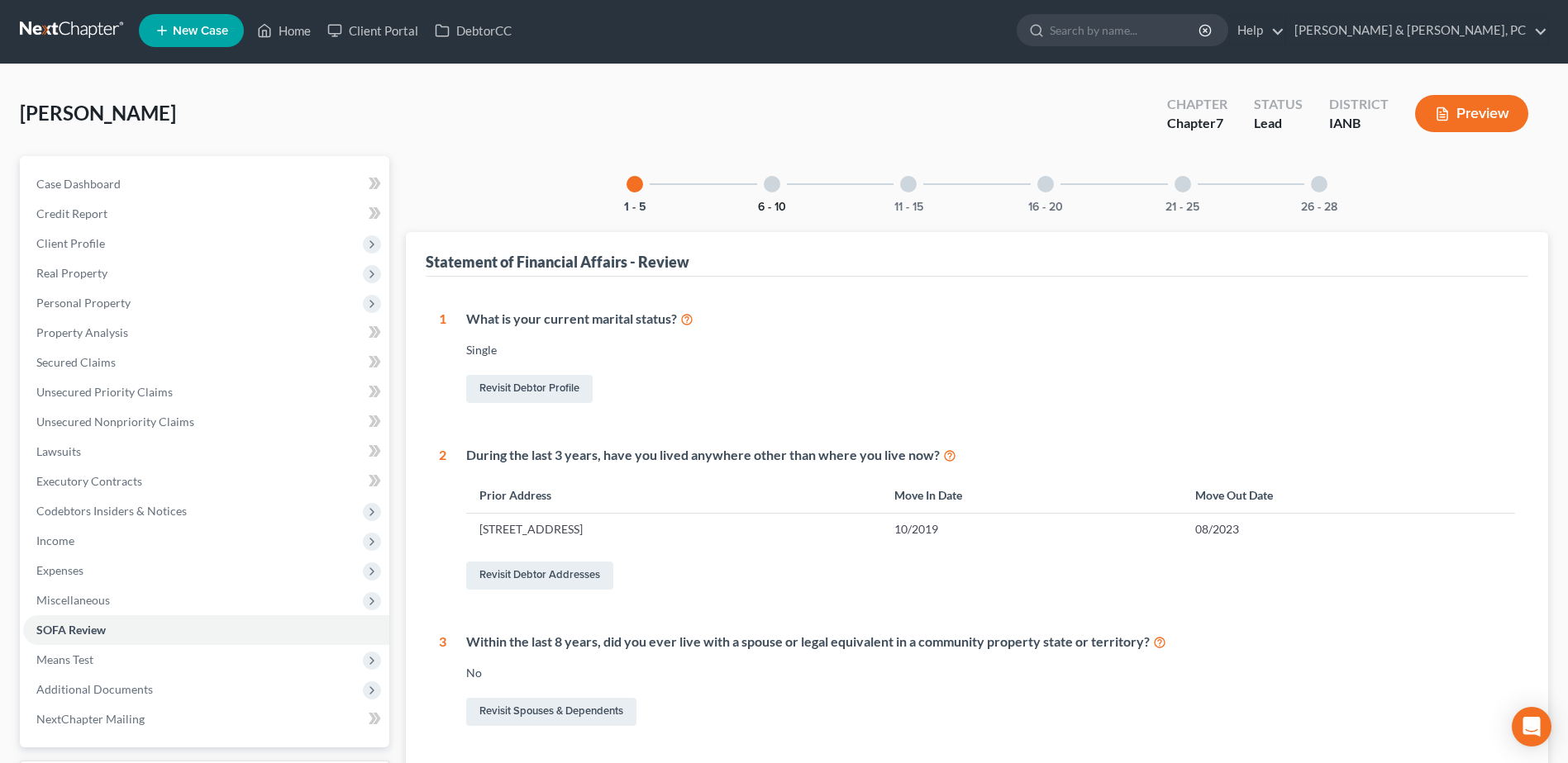
click at [770, 201] on button "6 - 10" at bounding box center [772, 207] width 28 height 12
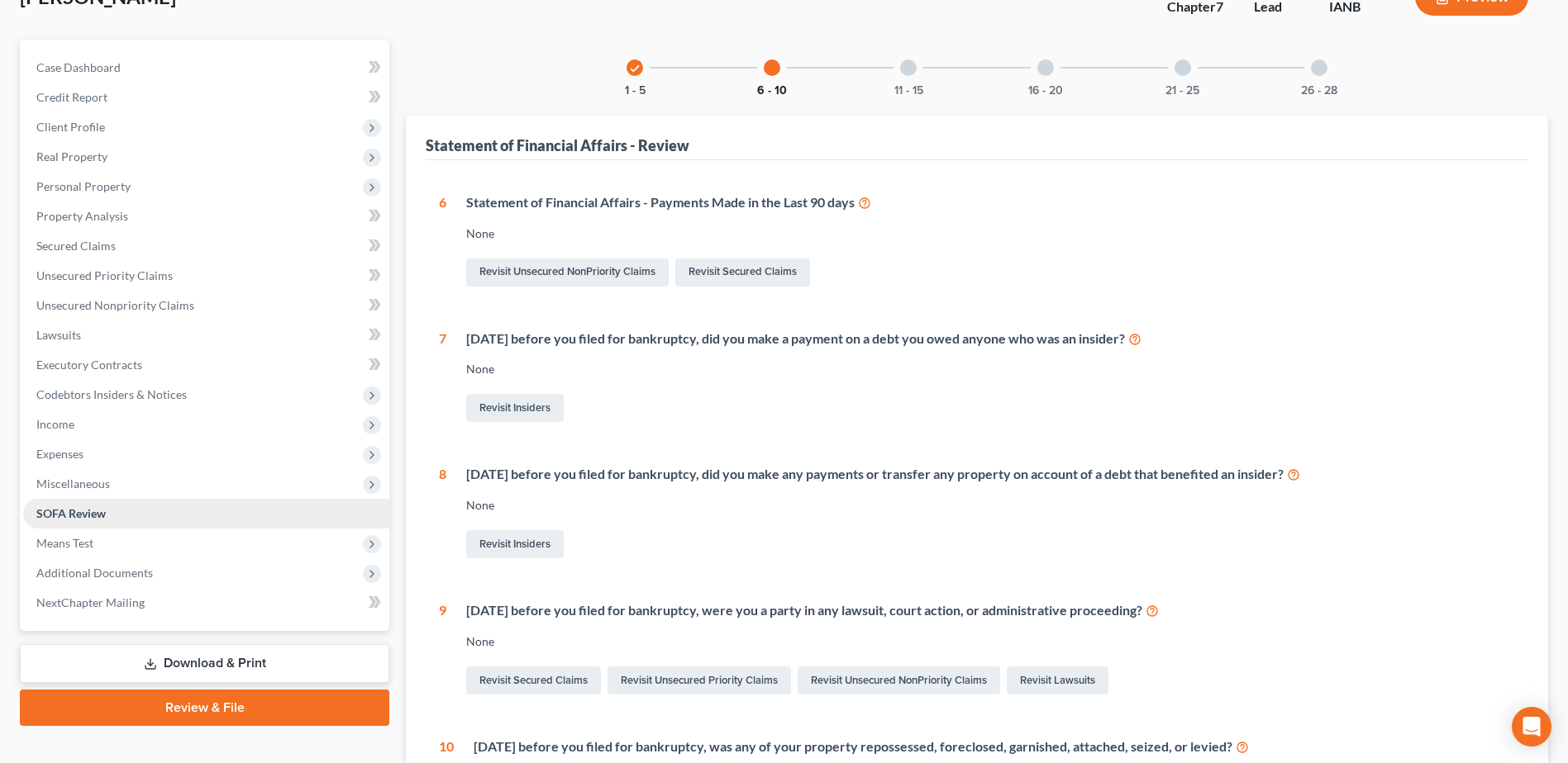
scroll to position [117, 0]
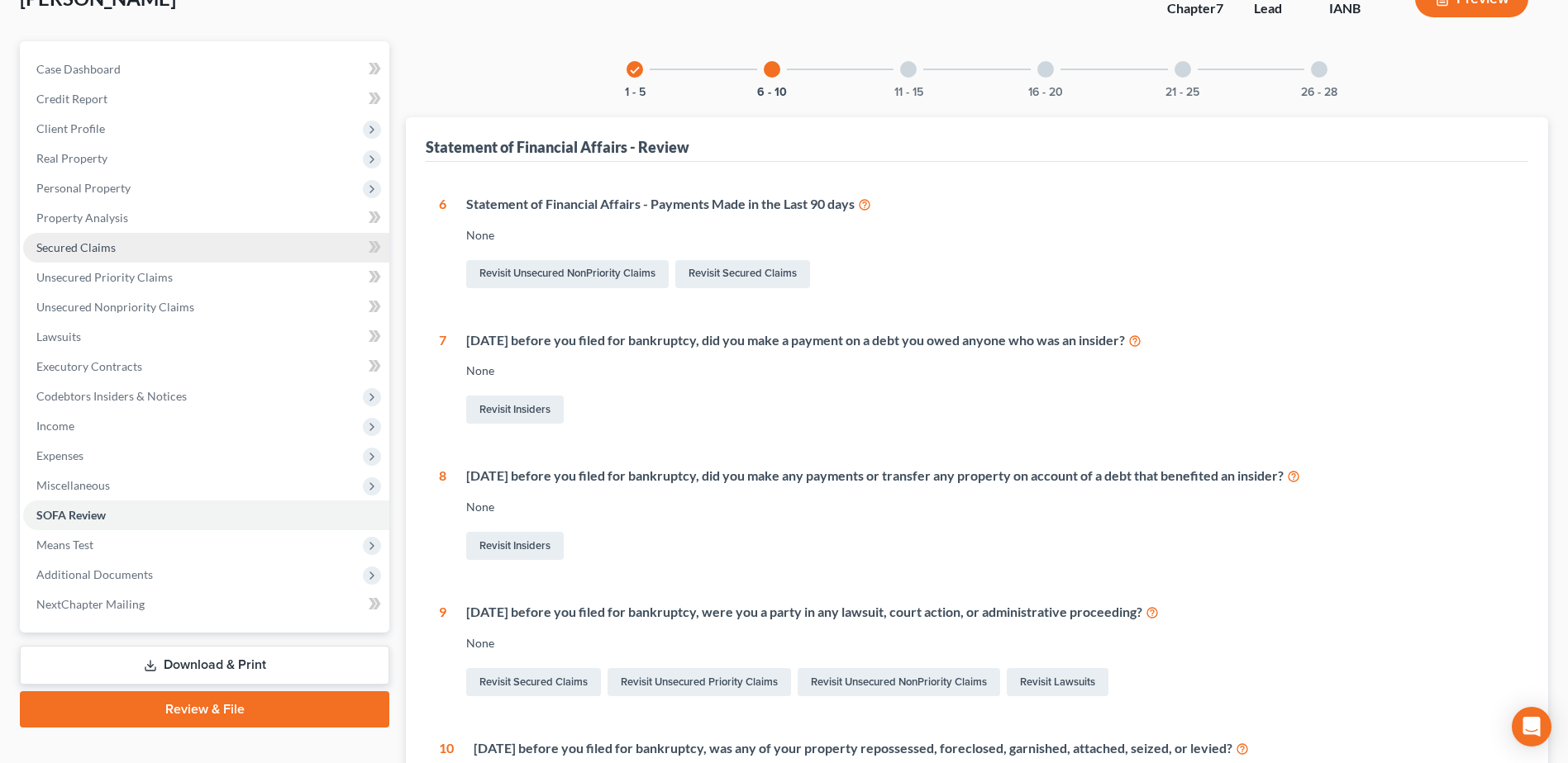
click at [81, 236] on link "Secured Claims" at bounding box center [205, 248] width 366 height 30
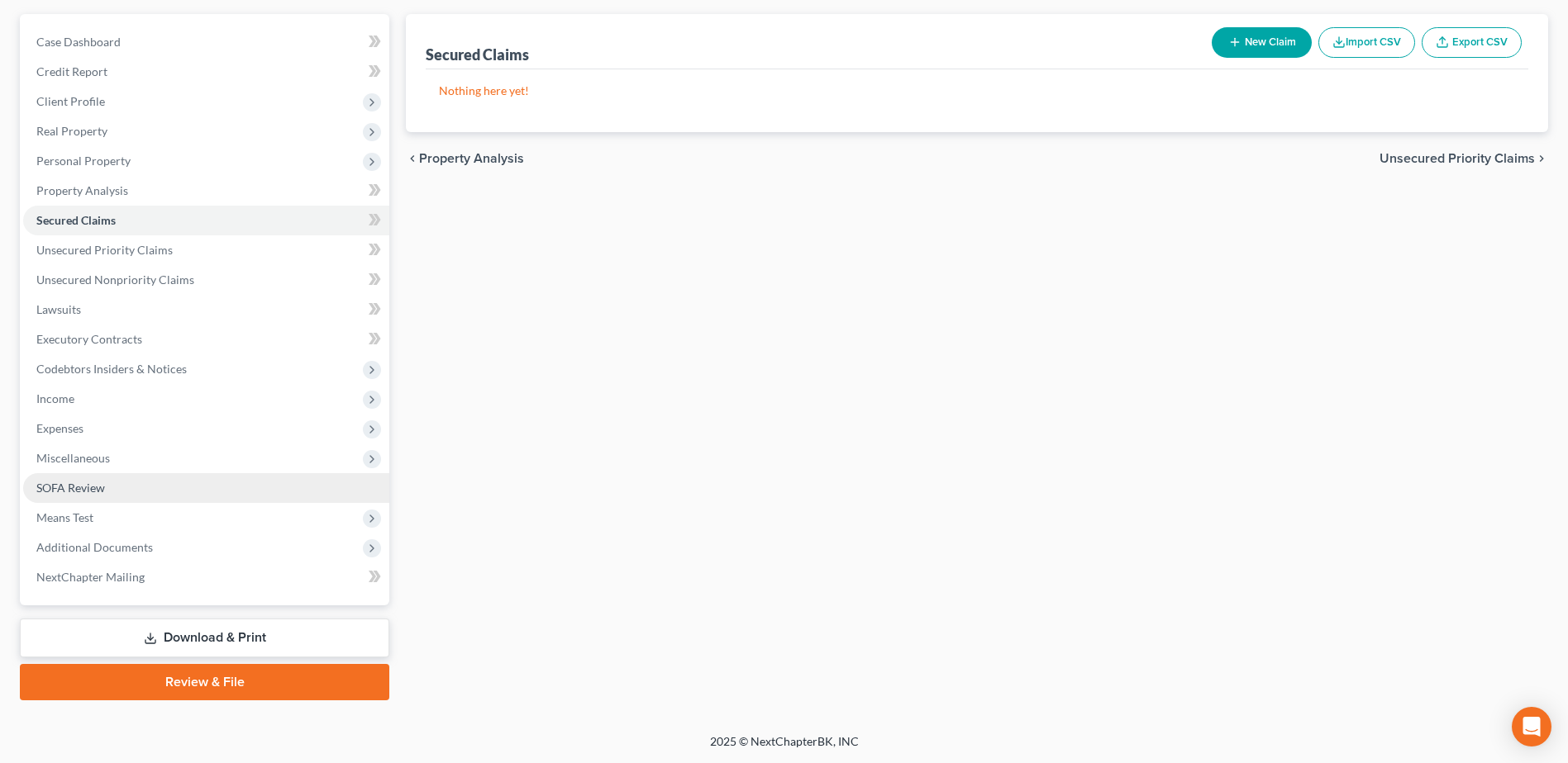
click at [104, 500] on link "SOFA Review" at bounding box center [205, 488] width 366 height 30
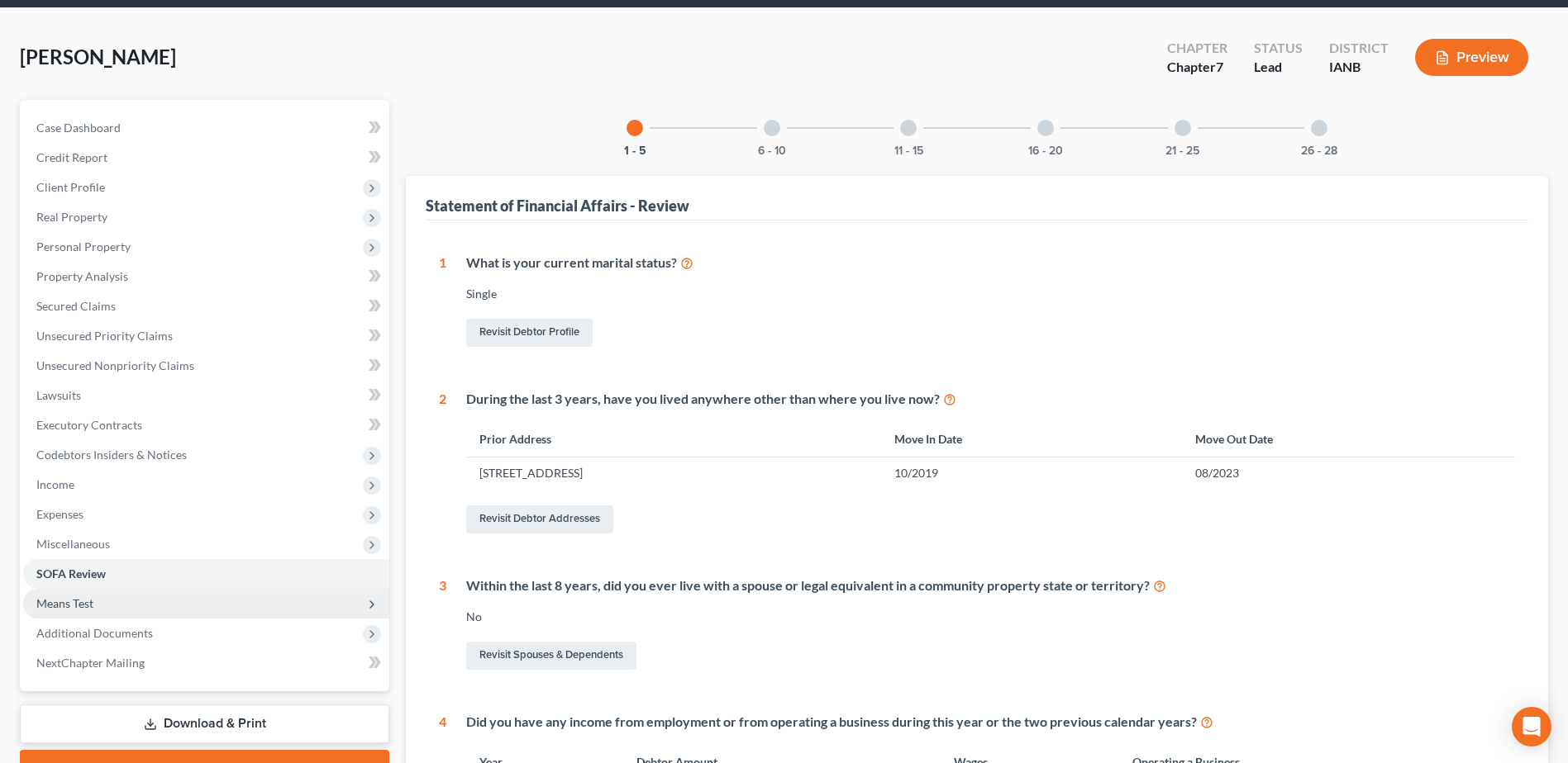
scroll to position [166, 0]
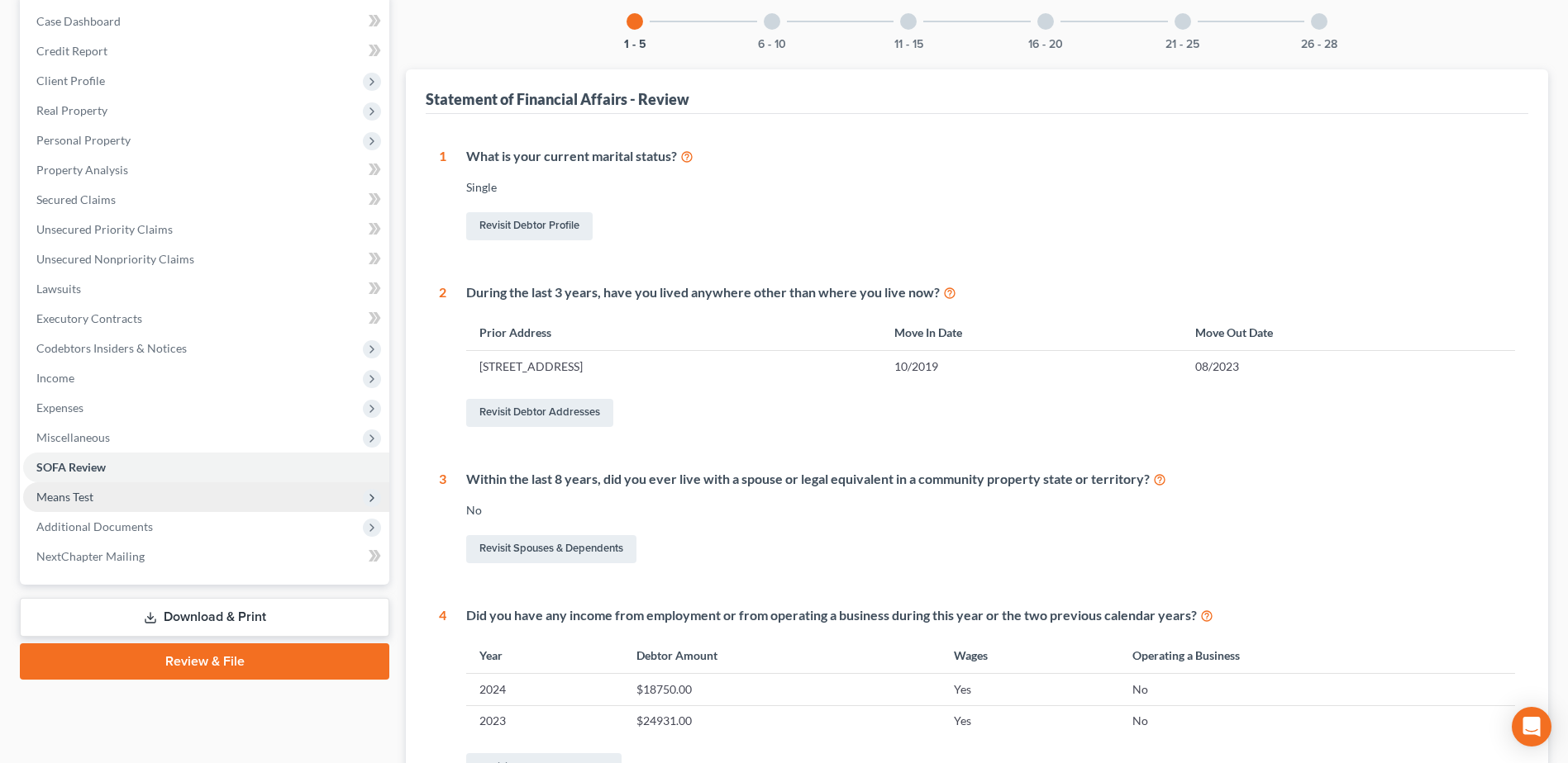
click at [100, 494] on span "Means Test" at bounding box center [205, 497] width 366 height 30
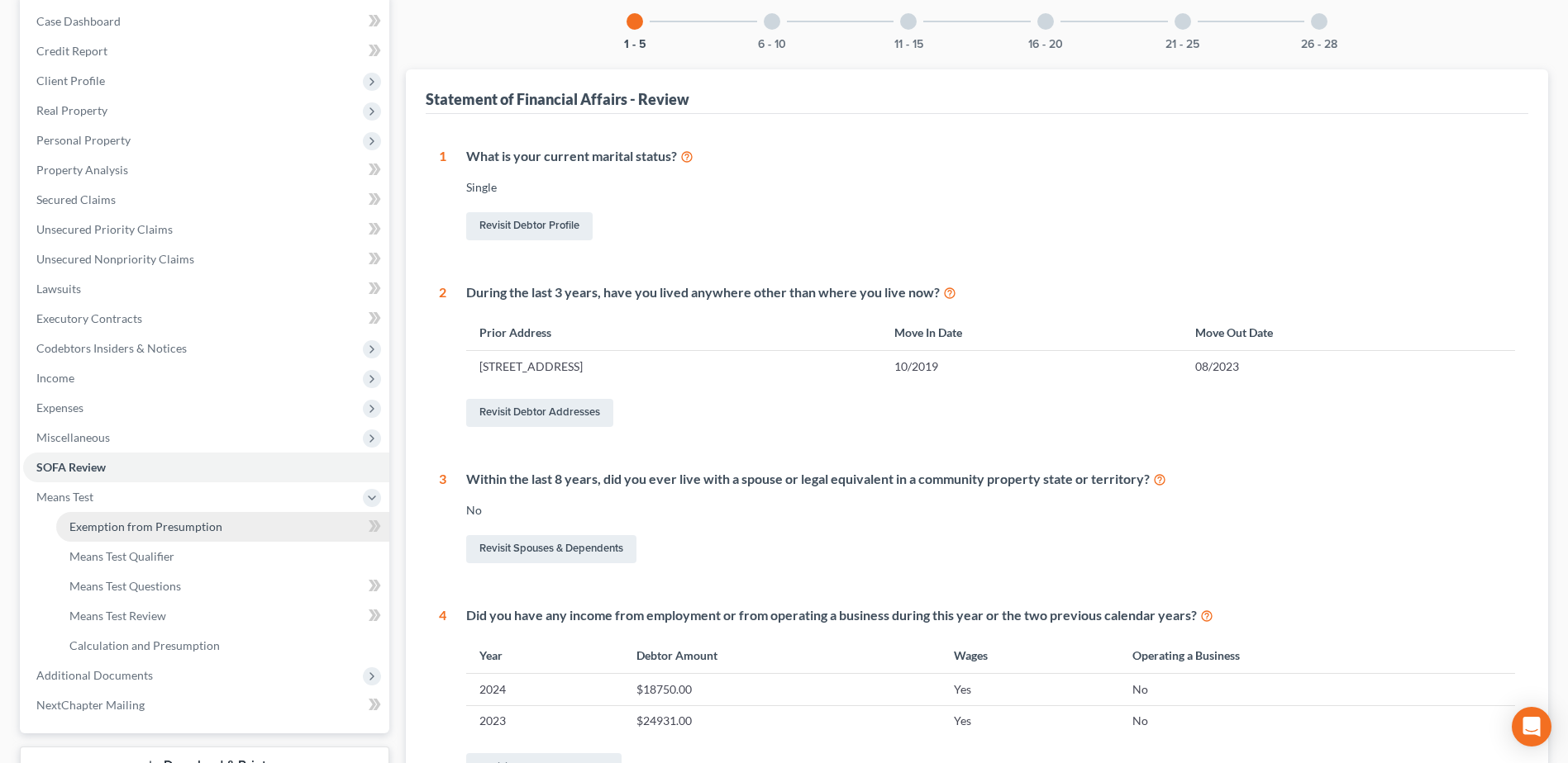
click at [203, 523] on span "Exemption from Presumption" at bounding box center [146, 527] width 153 height 14
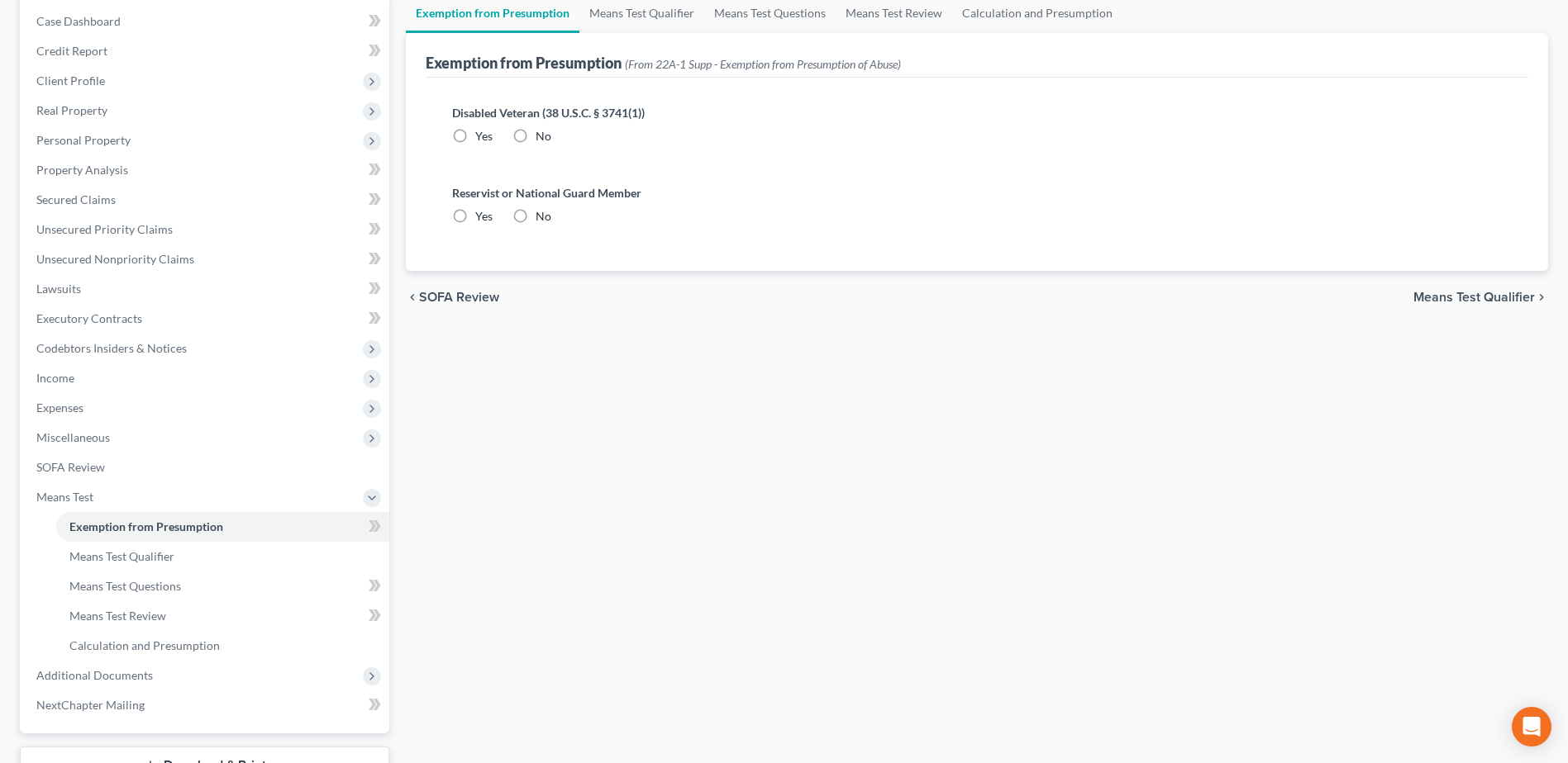
radio input "true"
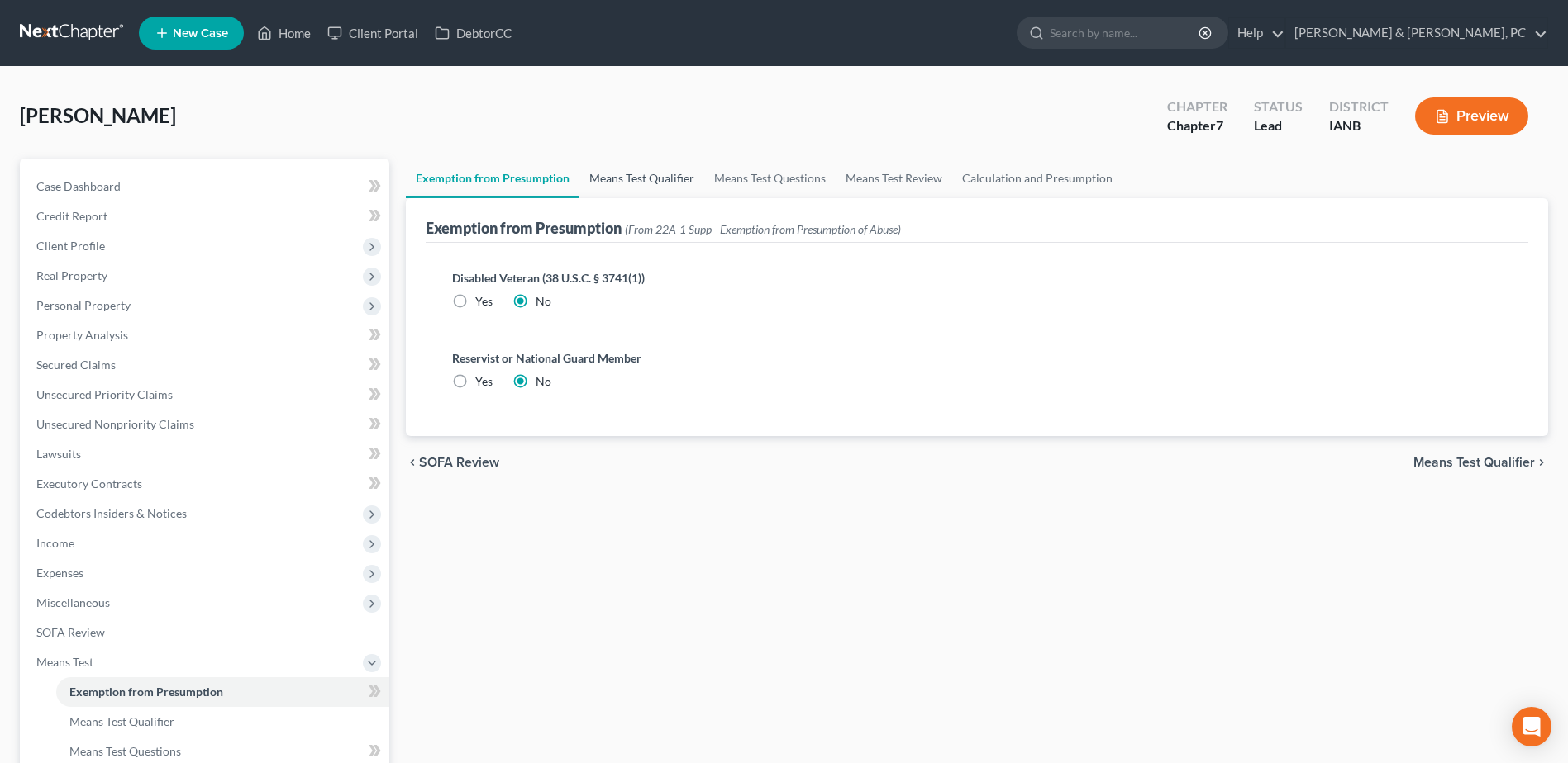
click at [649, 178] on link "Means Test Qualifier" at bounding box center [642, 179] width 125 height 40
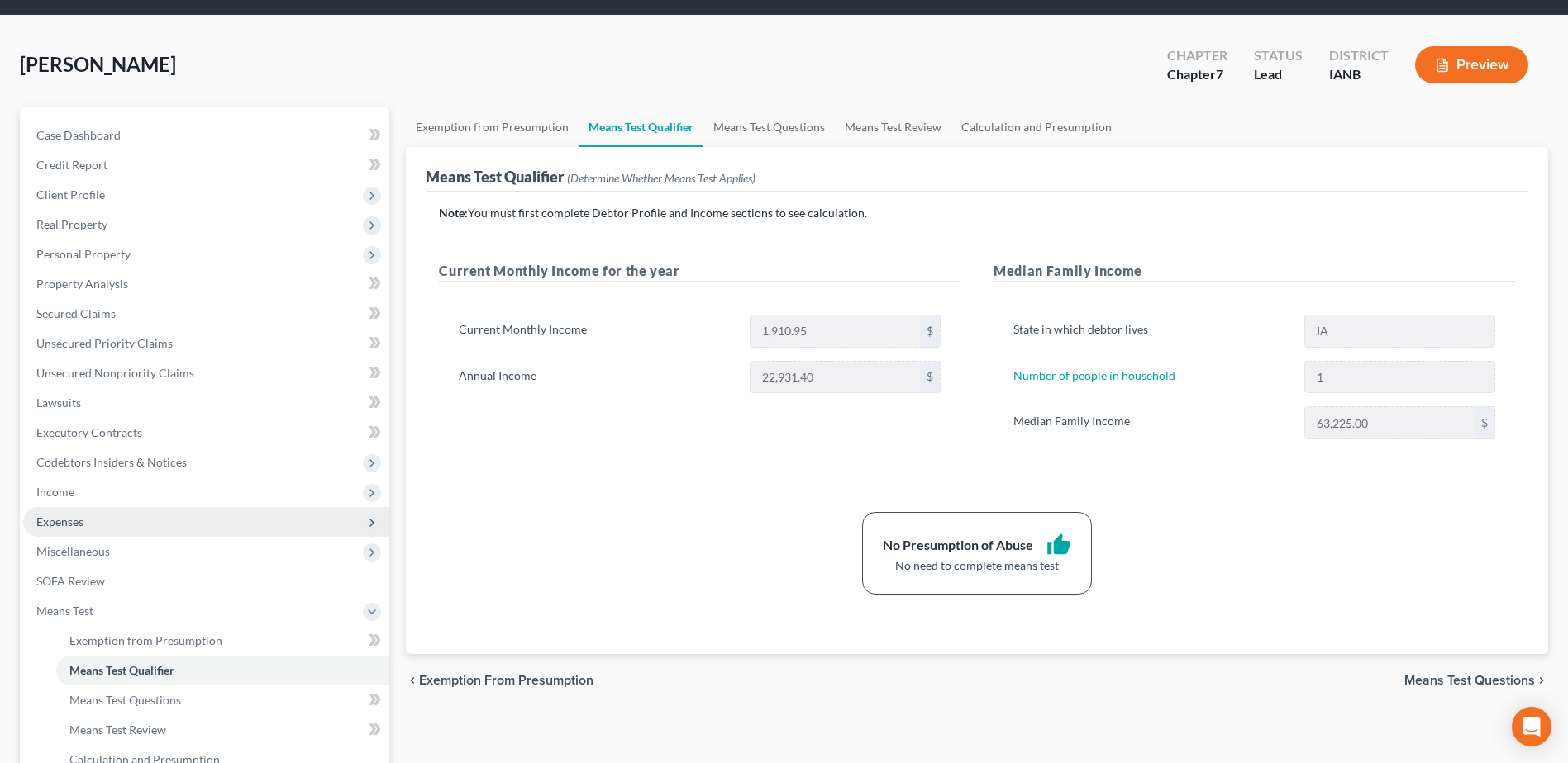
scroll to position [46, 0]
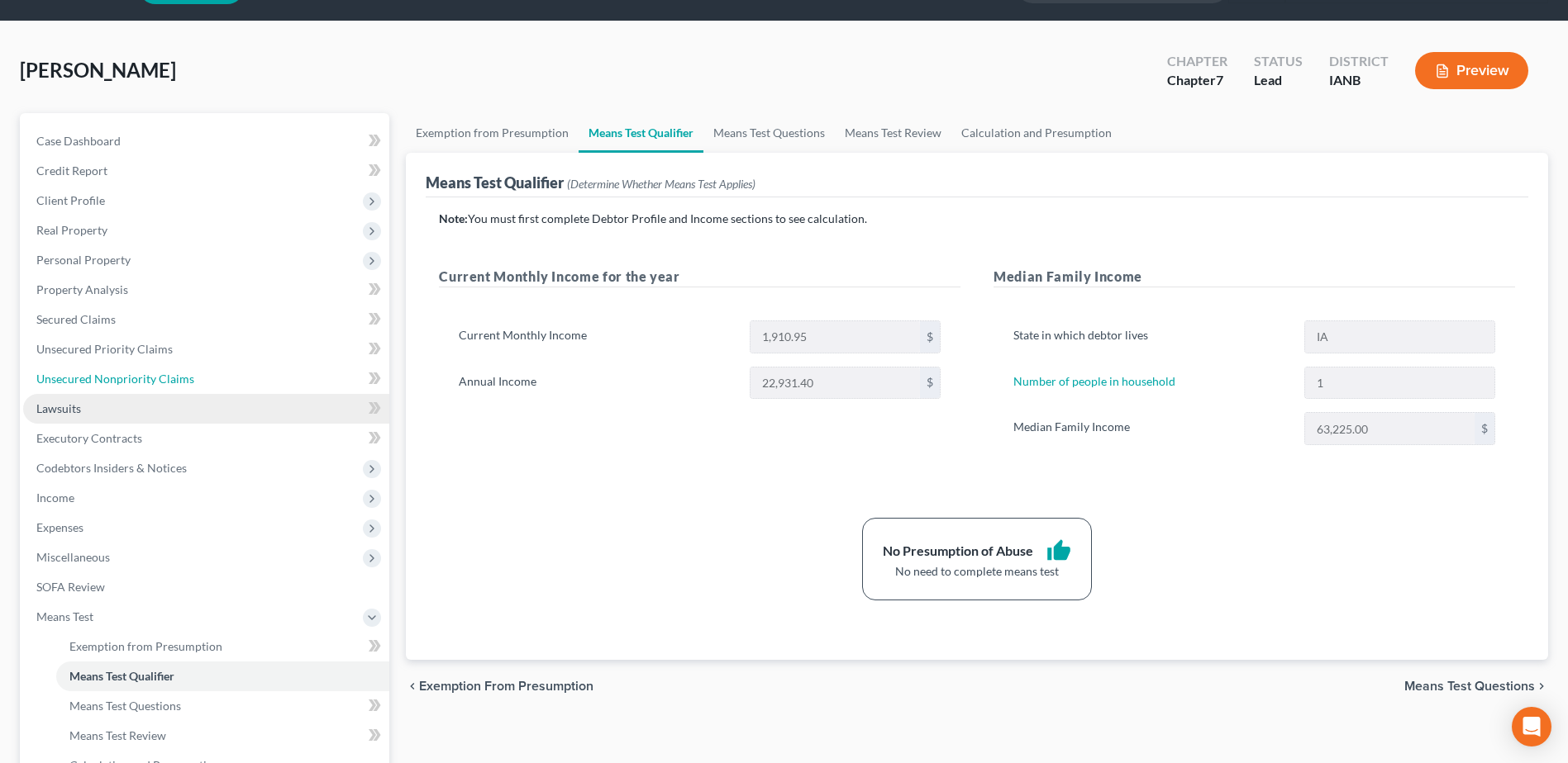
drag, startPoint x: 121, startPoint y: 378, endPoint x: 243, endPoint y: 407, distance: 125.4
click at [121, 378] on span "Unsecured Nonpriority Claims" at bounding box center [115, 379] width 158 height 14
